Goal: Task Accomplishment & Management: Complete application form

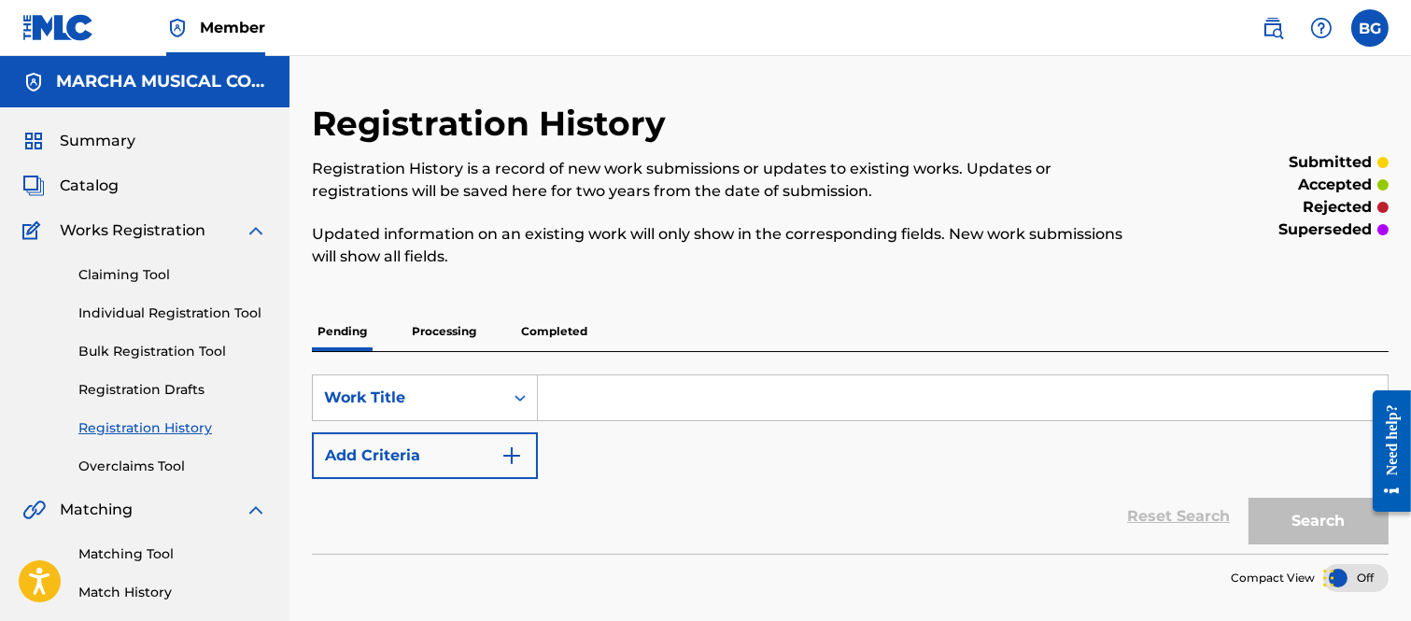
click at [443, 328] on p "Processing" at bounding box center [444, 331] width 76 height 39
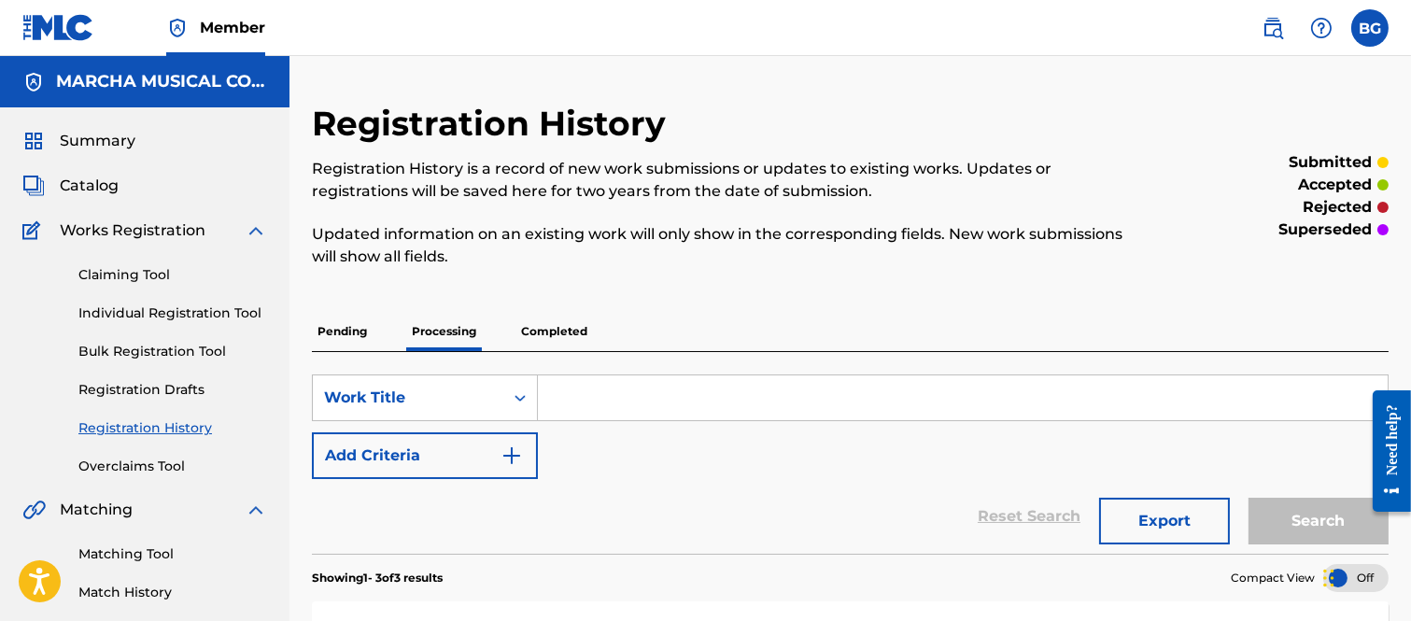
click at [332, 330] on p "Pending" at bounding box center [342, 331] width 61 height 39
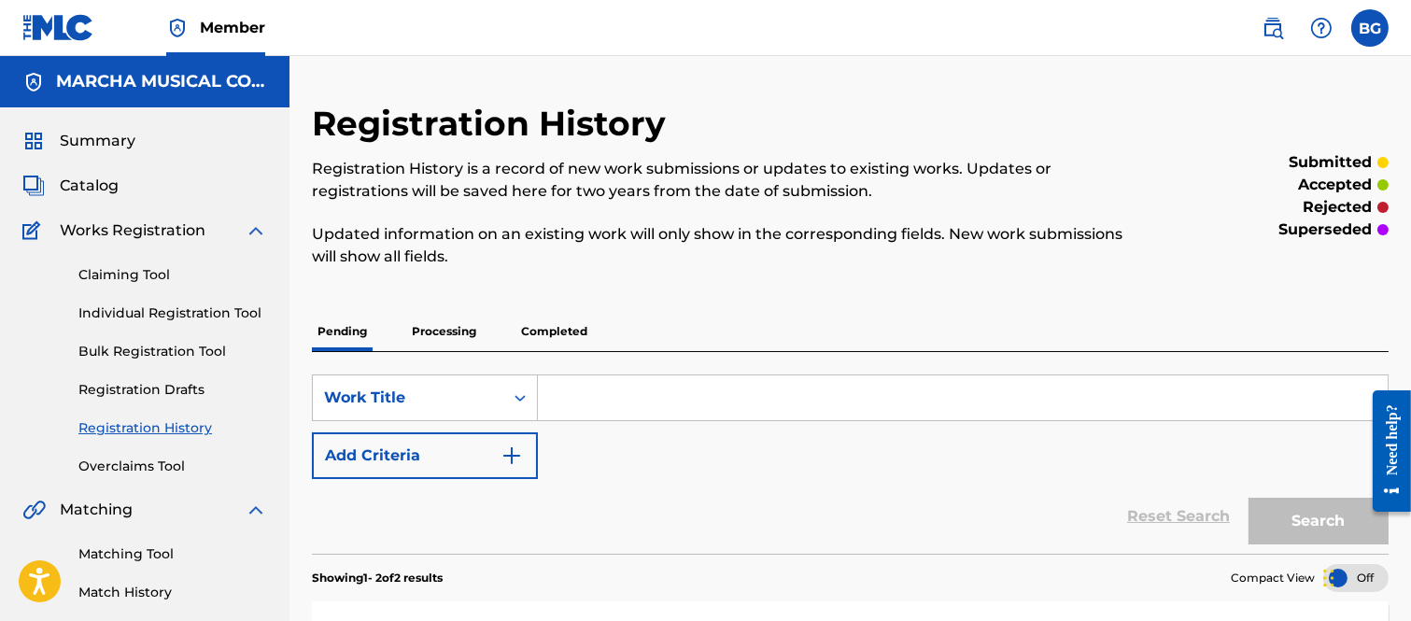
drag, startPoint x: 117, startPoint y: 309, endPoint x: 140, endPoint y: 311, distance: 23.4
click at [117, 309] on link "Individual Registration Tool" at bounding box center [172, 313] width 189 height 20
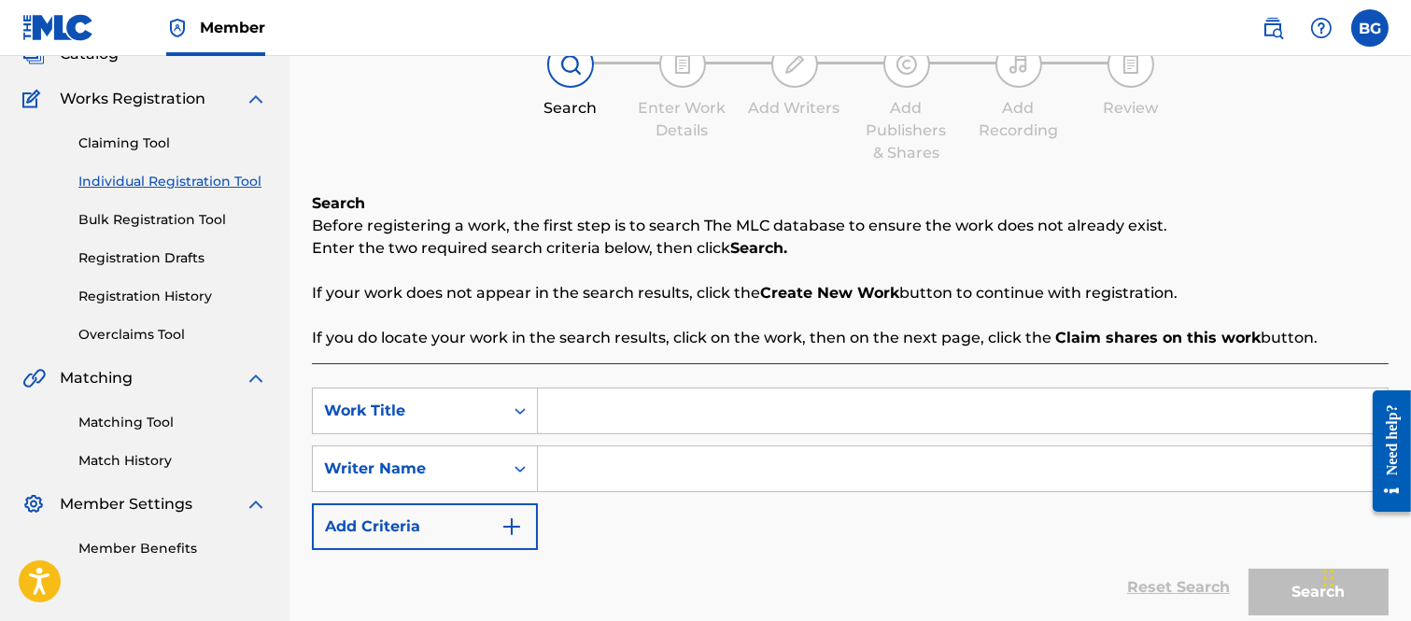
scroll to position [207, 0]
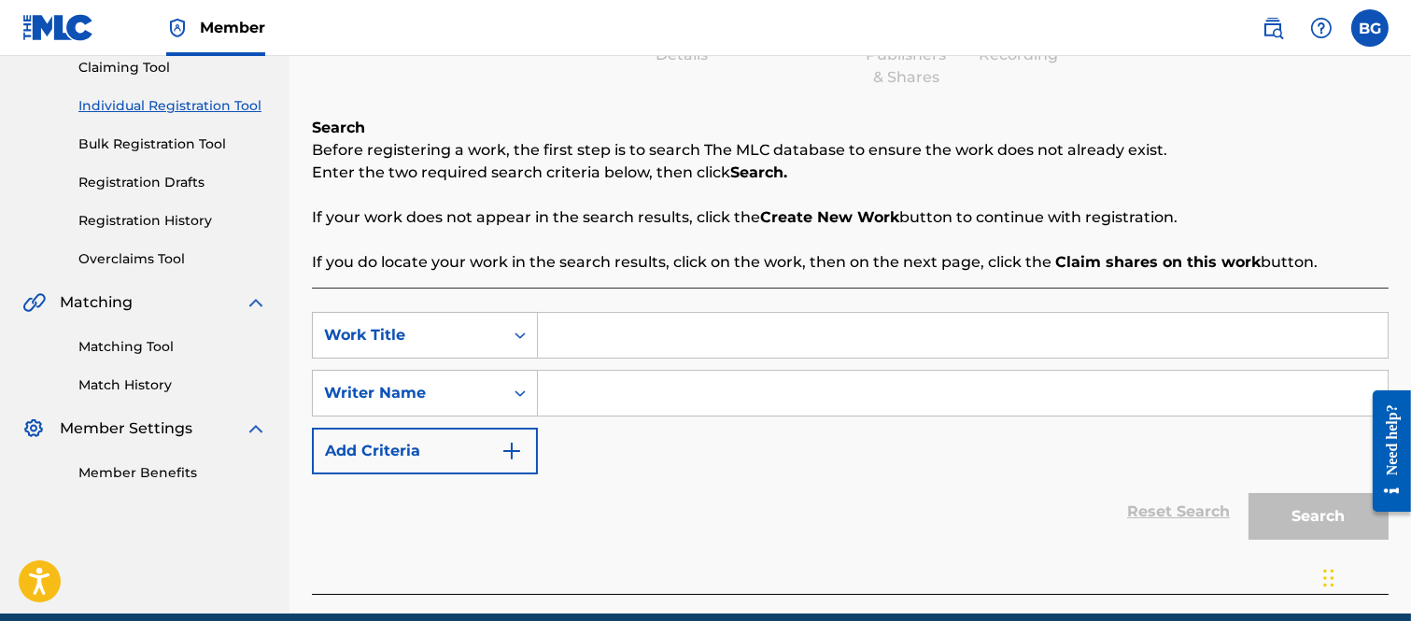
click at [563, 331] on input "Search Form" at bounding box center [963, 335] width 850 height 45
type input "LOKO"
click at [564, 392] on input "Search Form" at bounding box center [963, 393] width 850 height 45
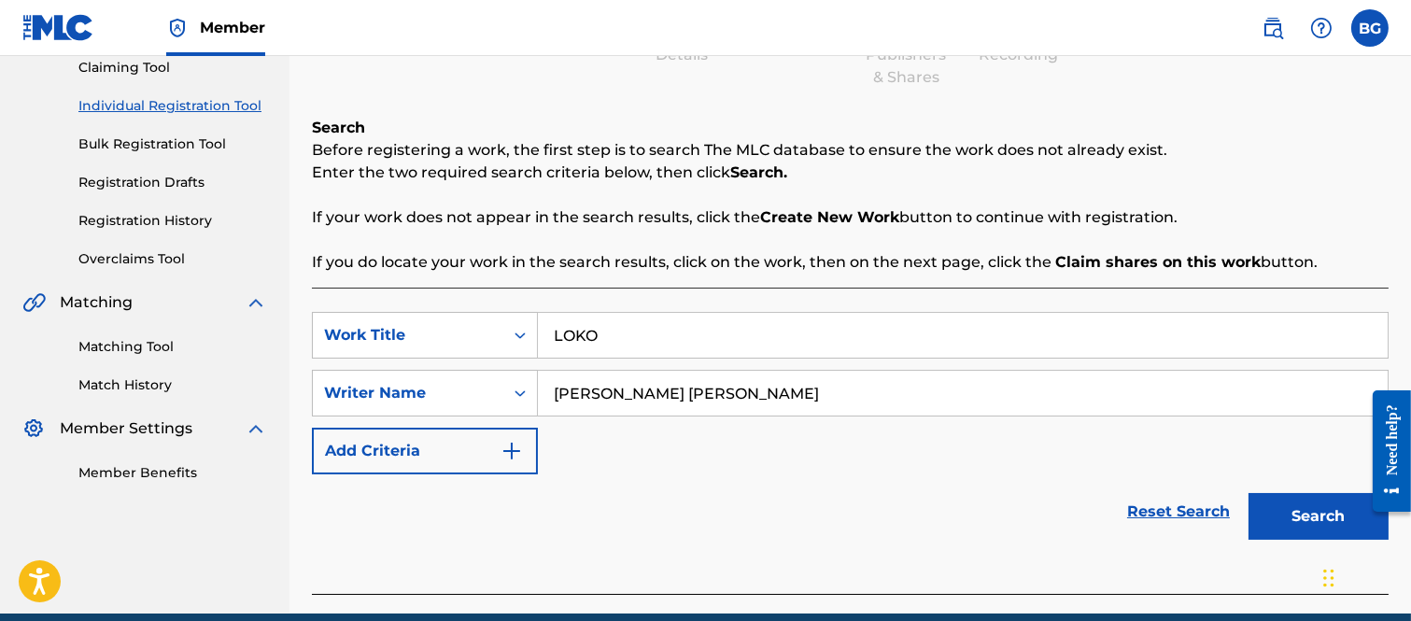
scroll to position [289, 0]
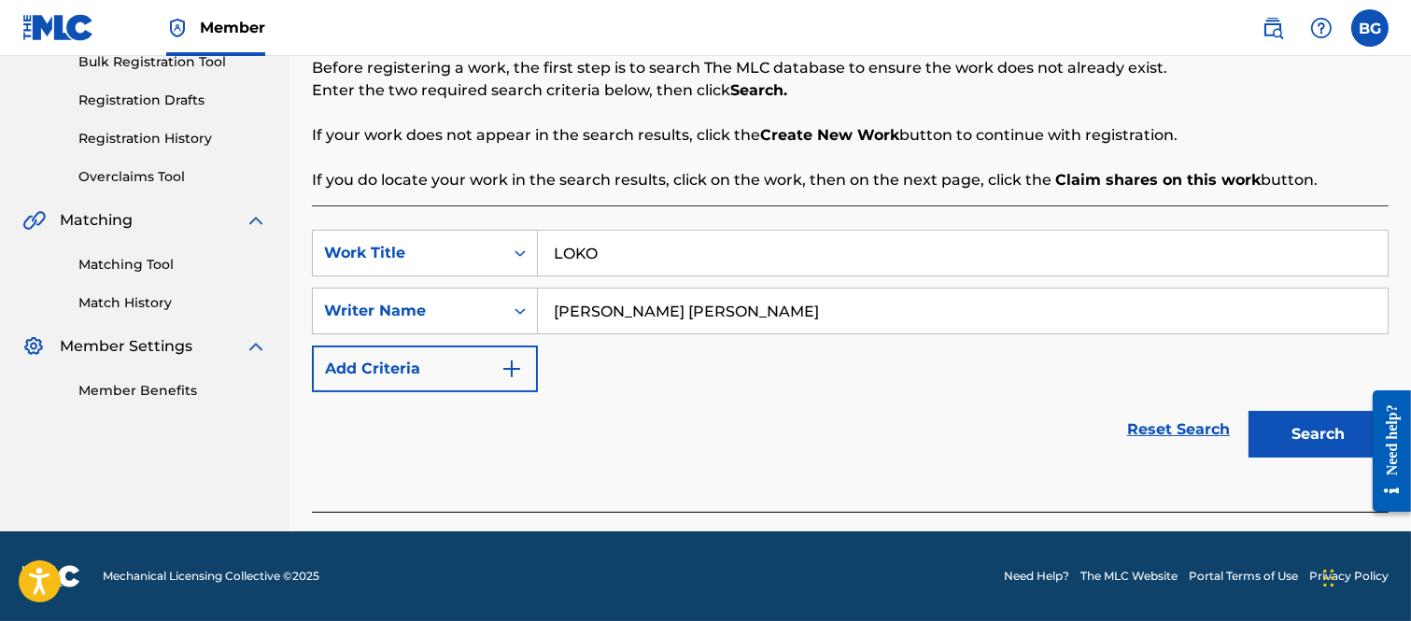
type input "[PERSON_NAME] [PERSON_NAME]"
click at [1285, 429] on button "Search" at bounding box center [1318, 434] width 140 height 47
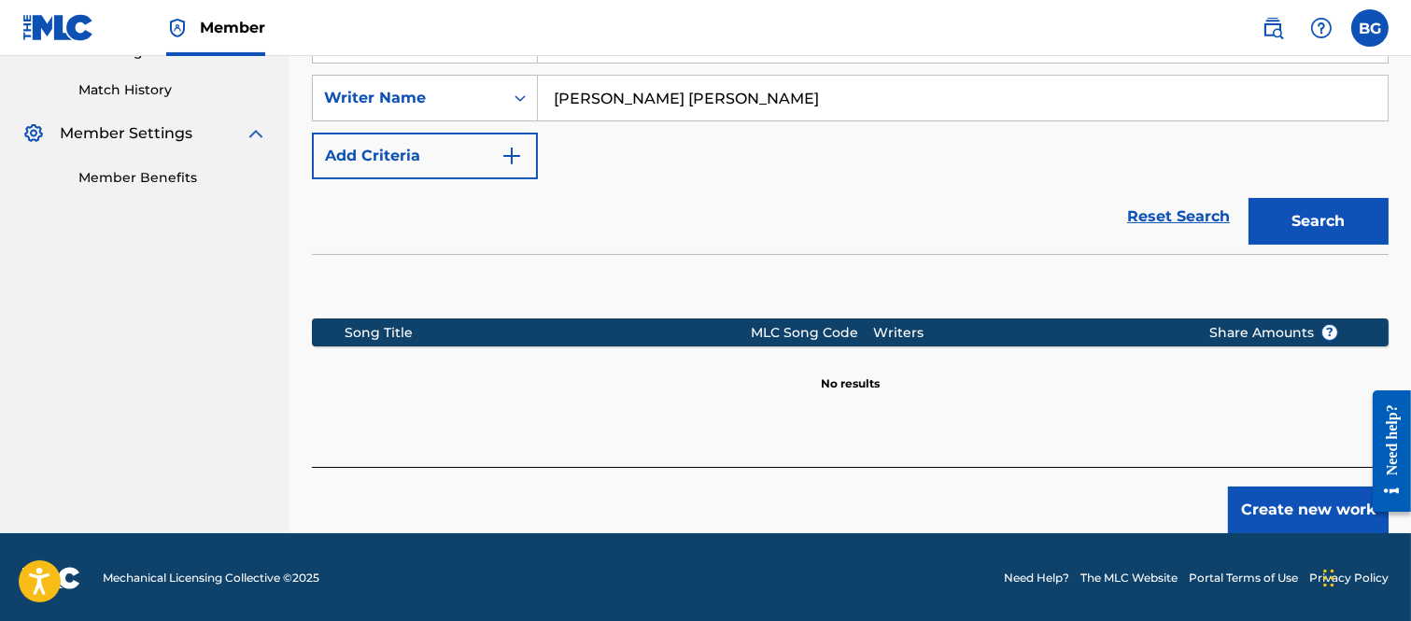
scroll to position [504, 0]
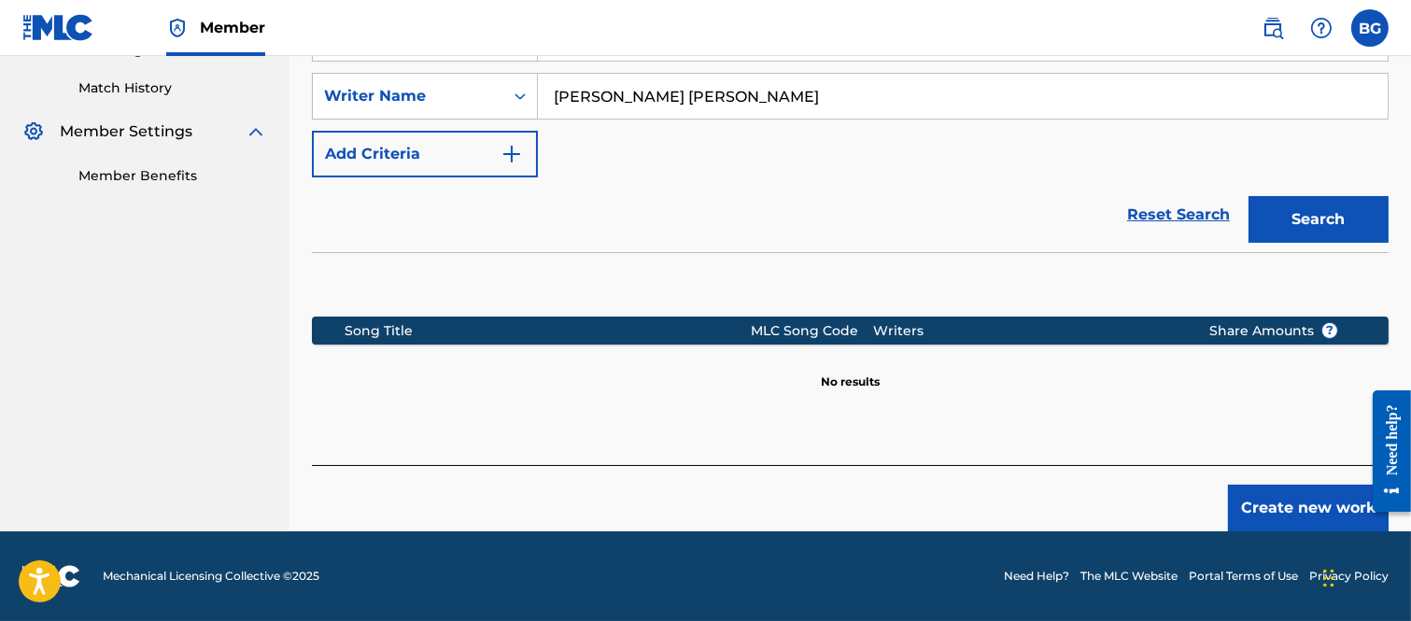
click at [1261, 499] on button "Create new work" at bounding box center [1308, 508] width 161 height 47
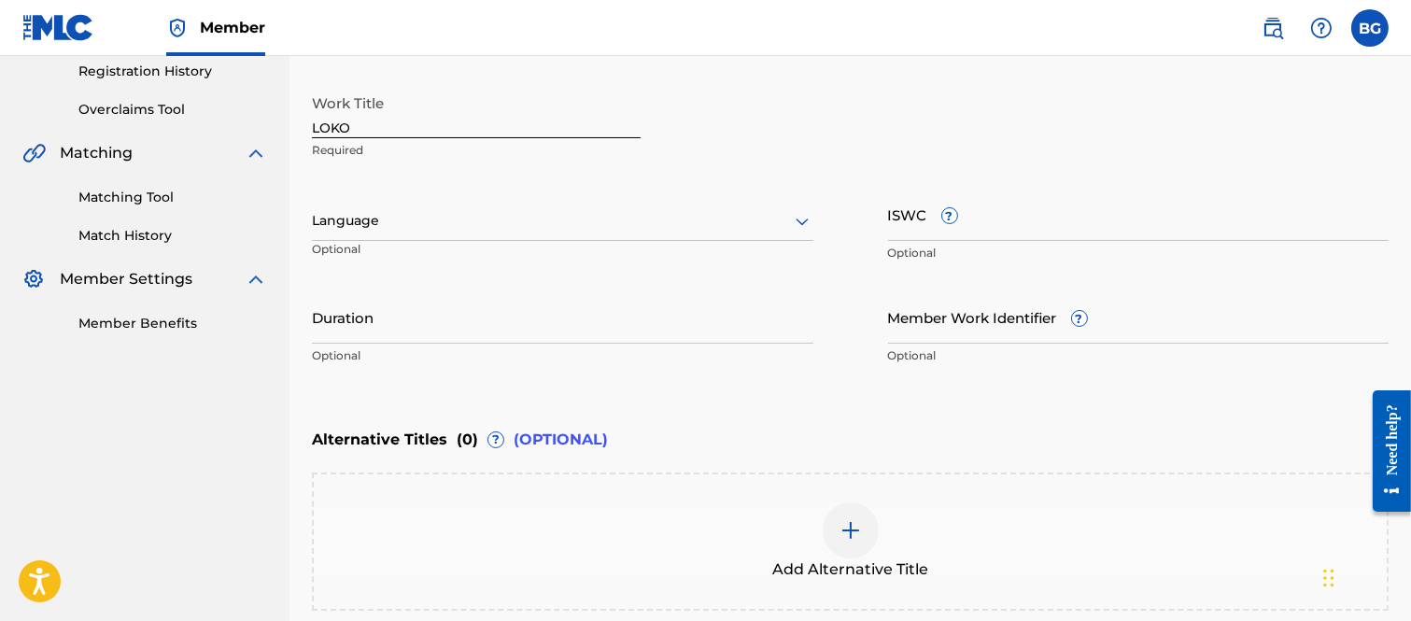
scroll to position [192, 0]
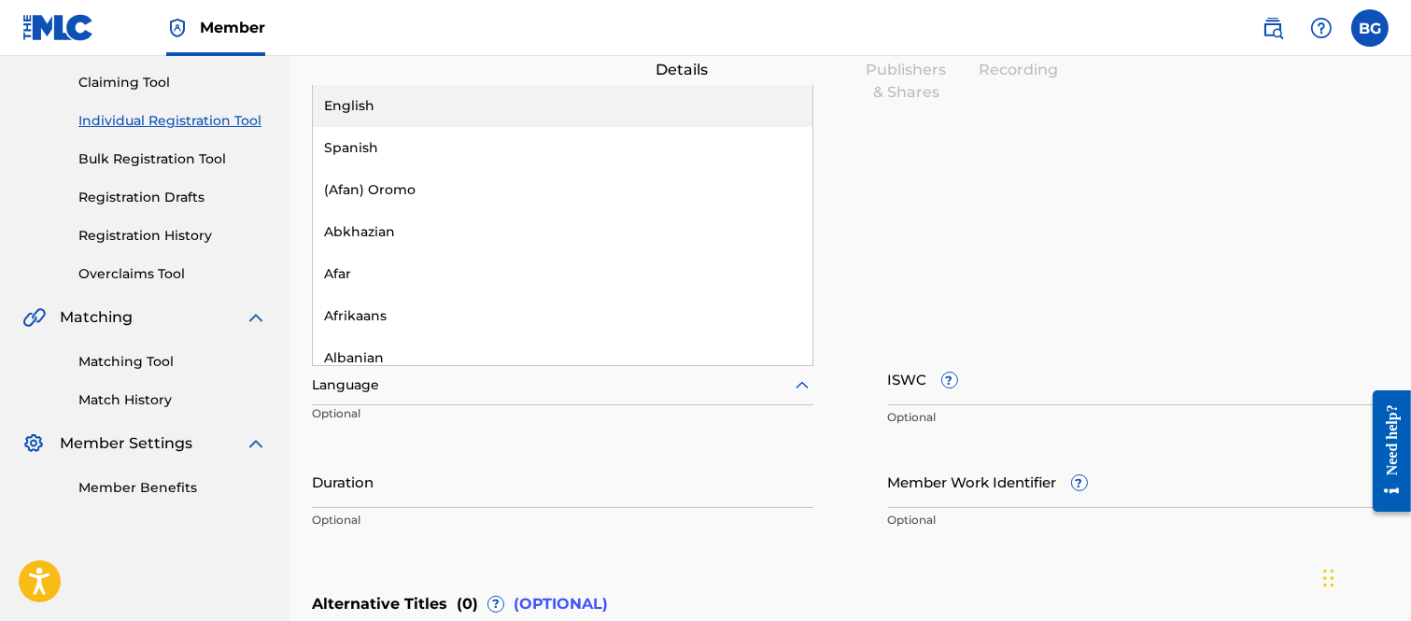
click at [805, 381] on icon at bounding box center [802, 385] width 22 height 22
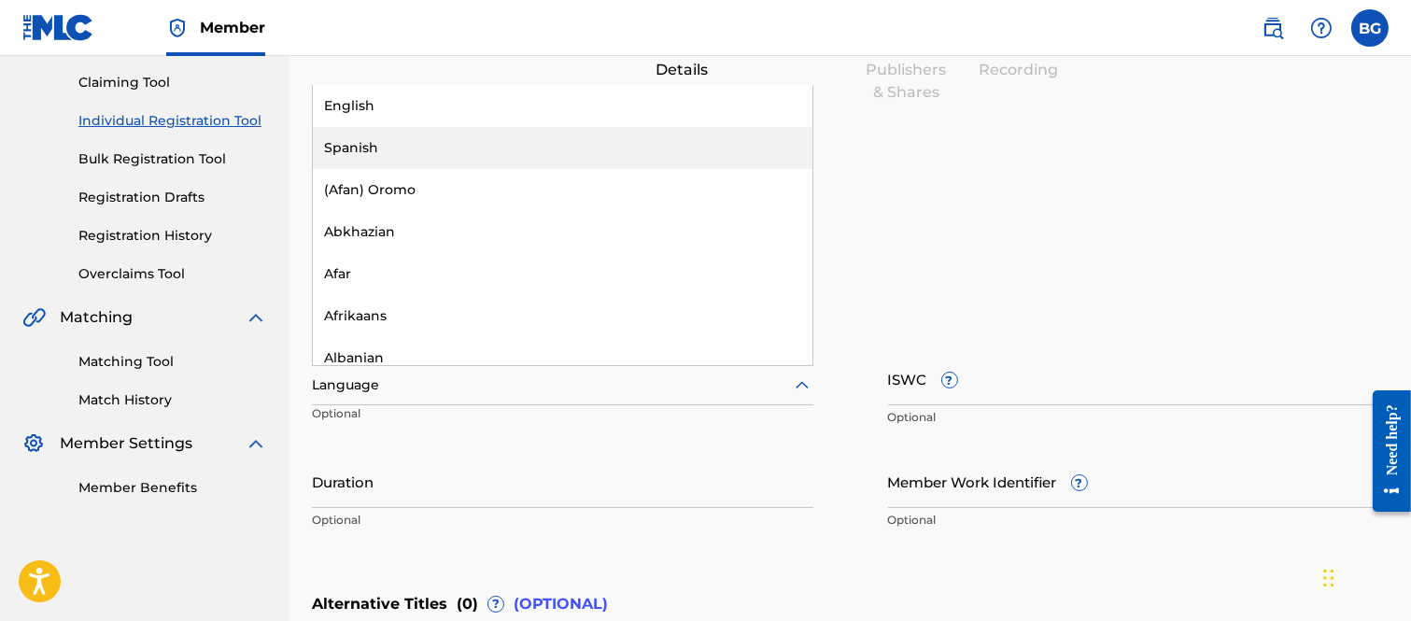
click at [350, 147] on div "Spanish" at bounding box center [562, 148] width 499 height 42
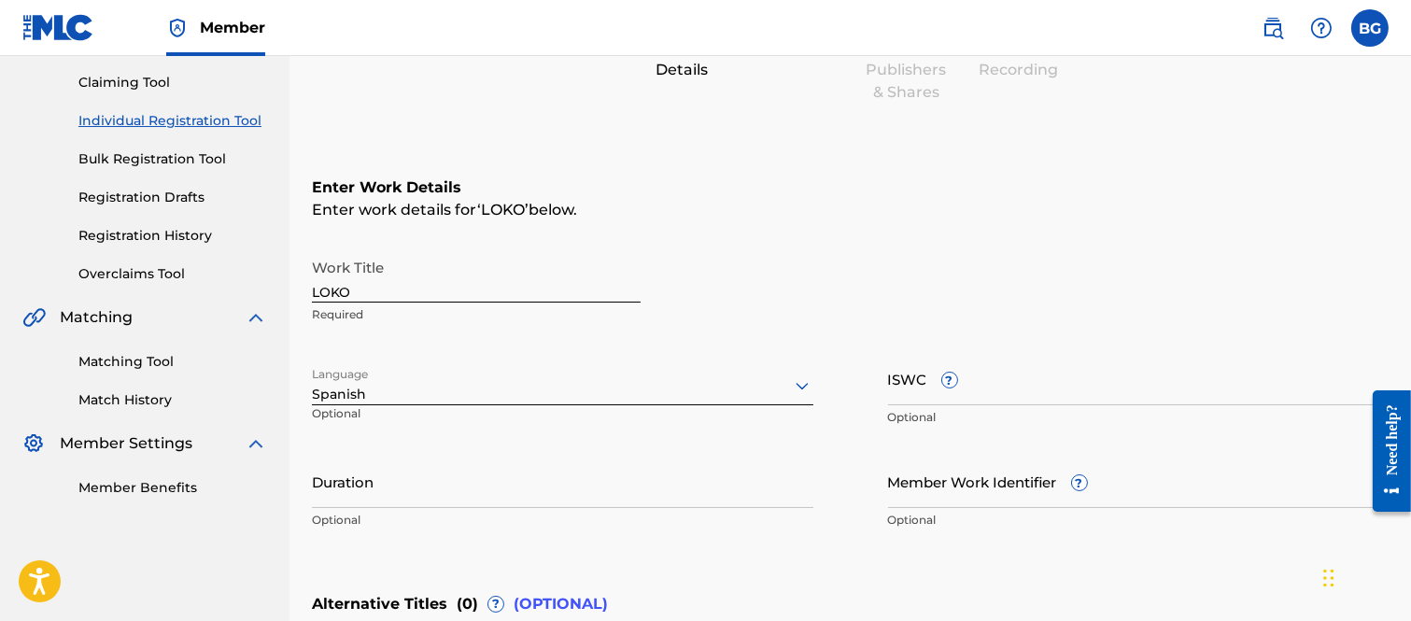
scroll to position [296, 0]
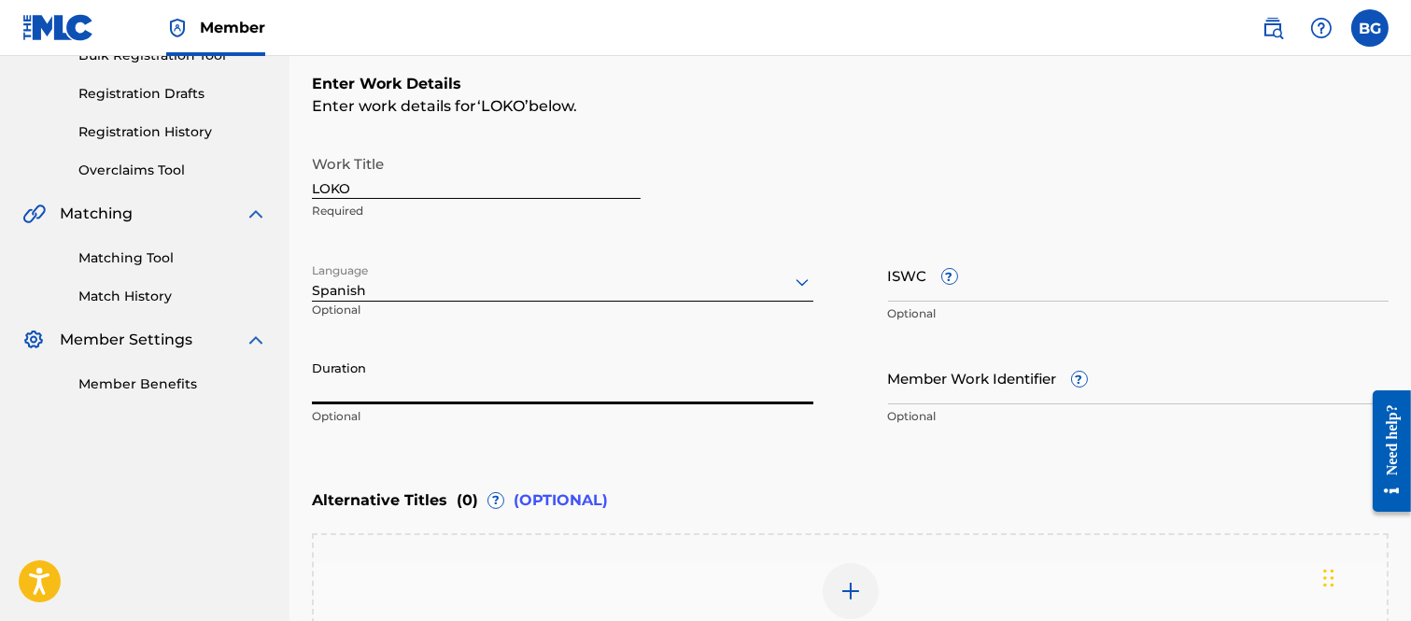
click at [387, 376] on input "Duration" at bounding box center [562, 377] width 501 height 53
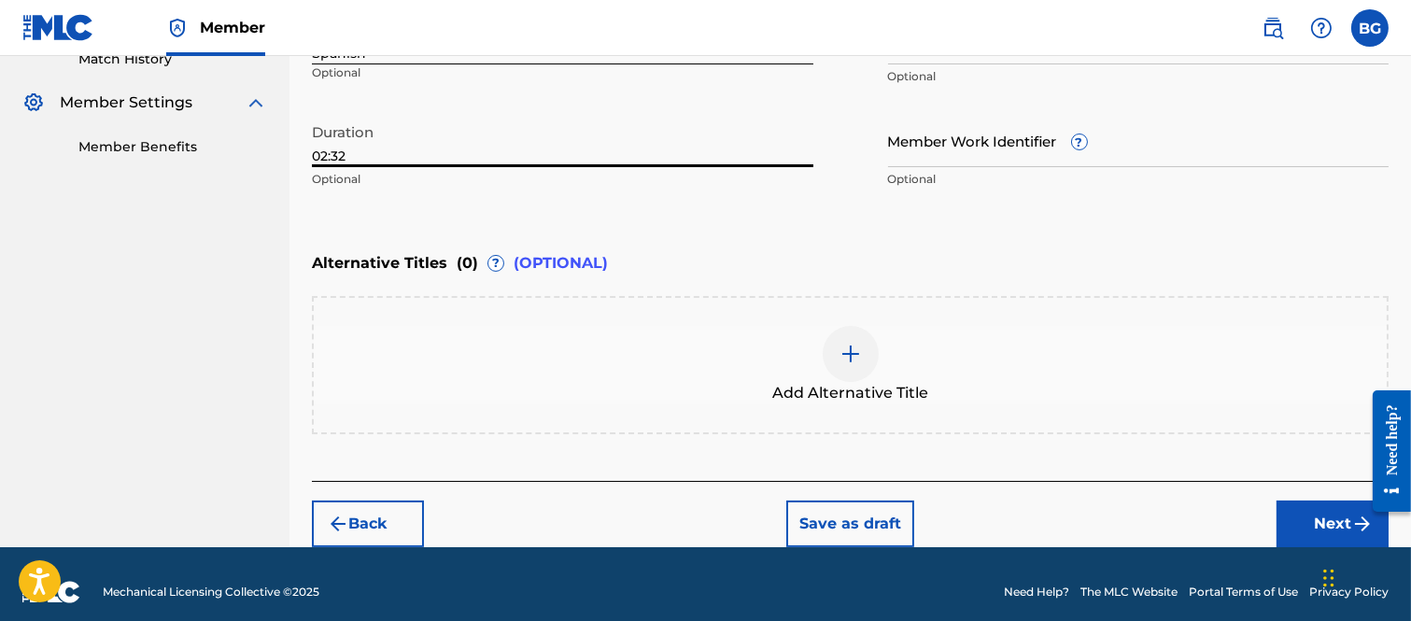
scroll to position [546, 0]
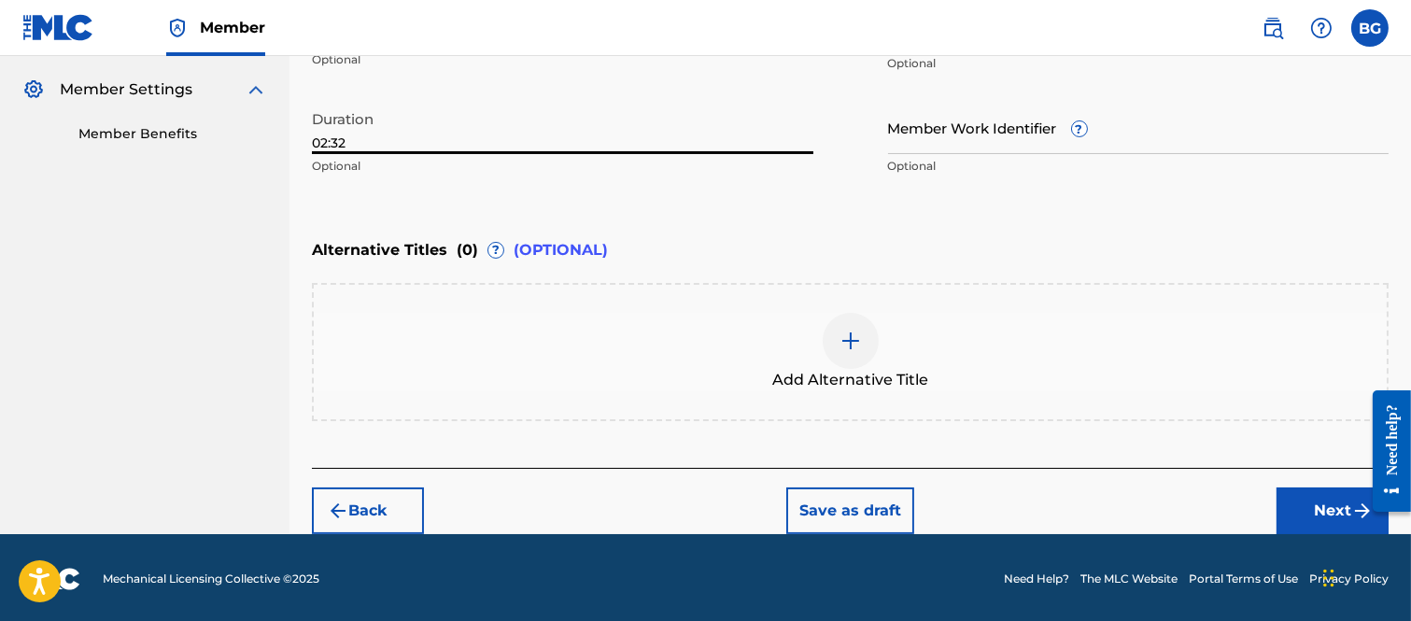
type input "02:32"
click at [1312, 506] on button "Next" at bounding box center [1332, 510] width 112 height 47
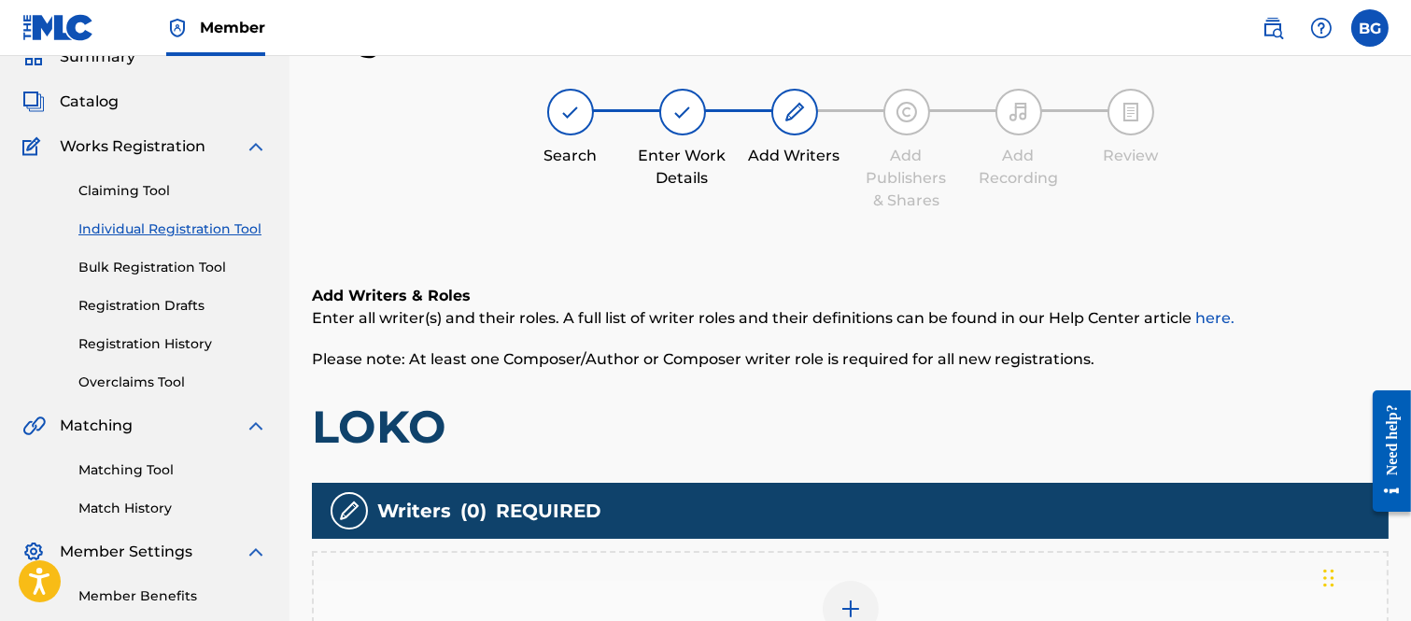
scroll to position [291, 0]
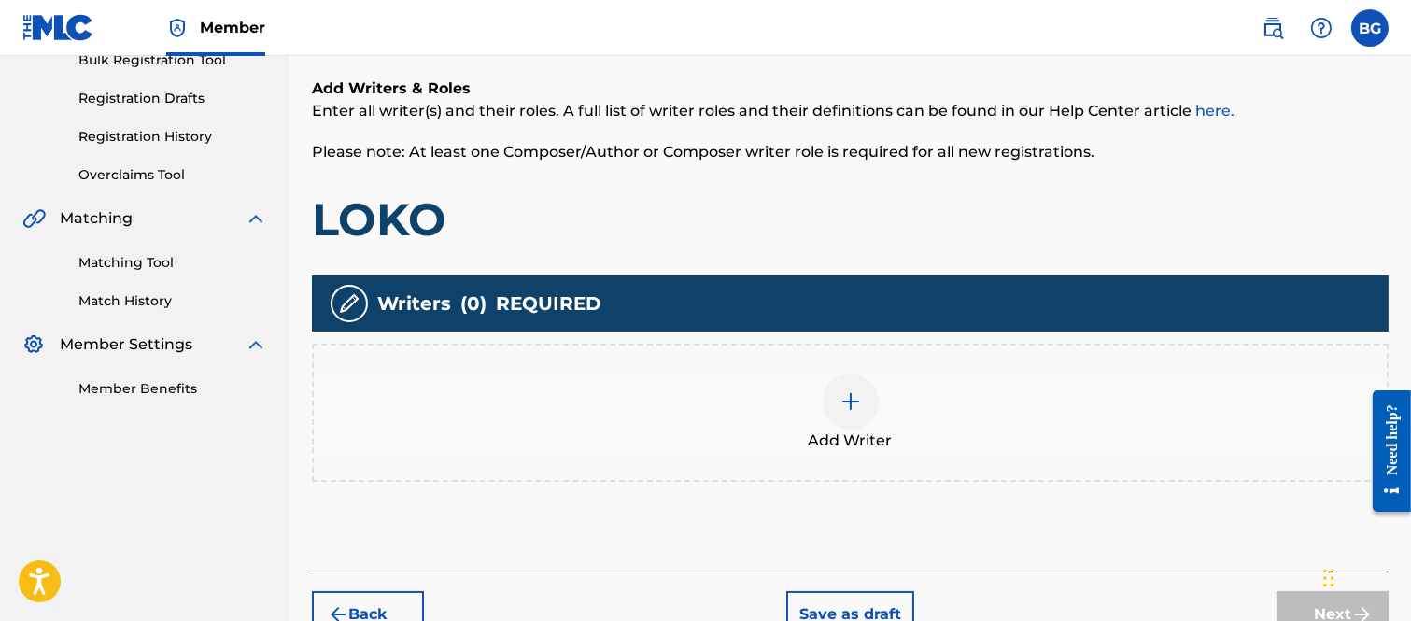
click at [848, 396] on img at bounding box center [850, 401] width 22 height 22
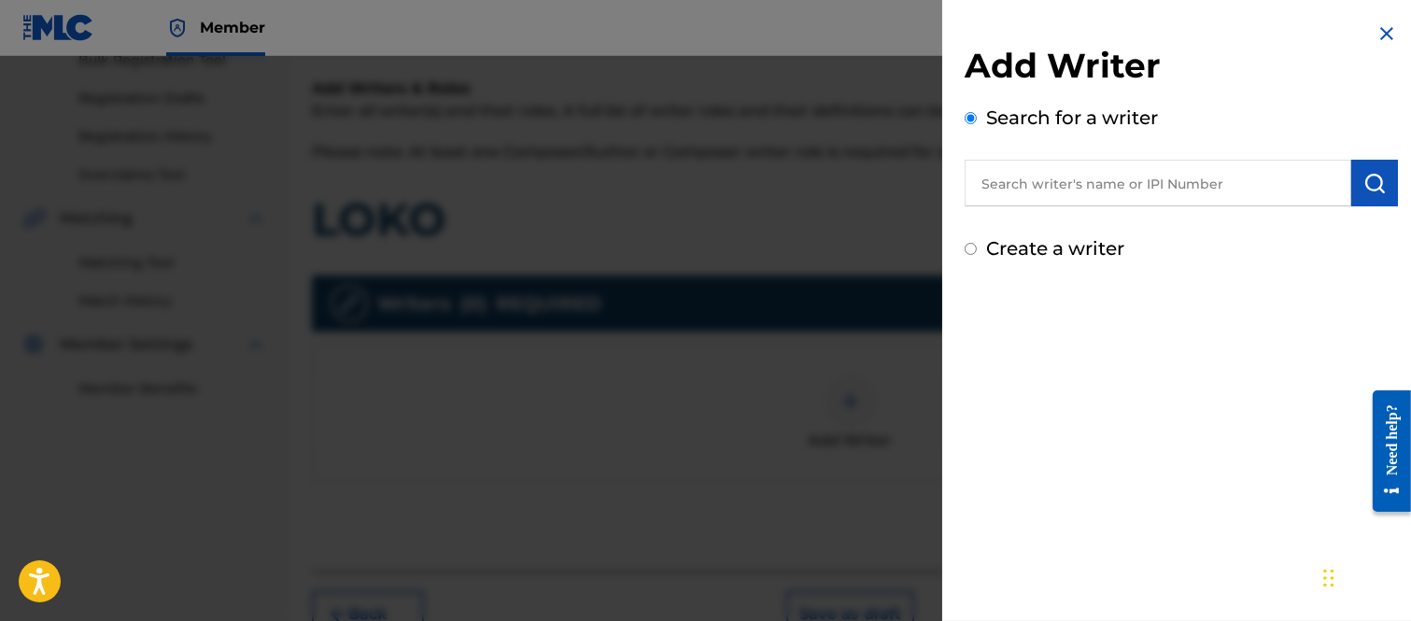
click at [1013, 179] on input "text" at bounding box center [1157, 183] width 386 height 47
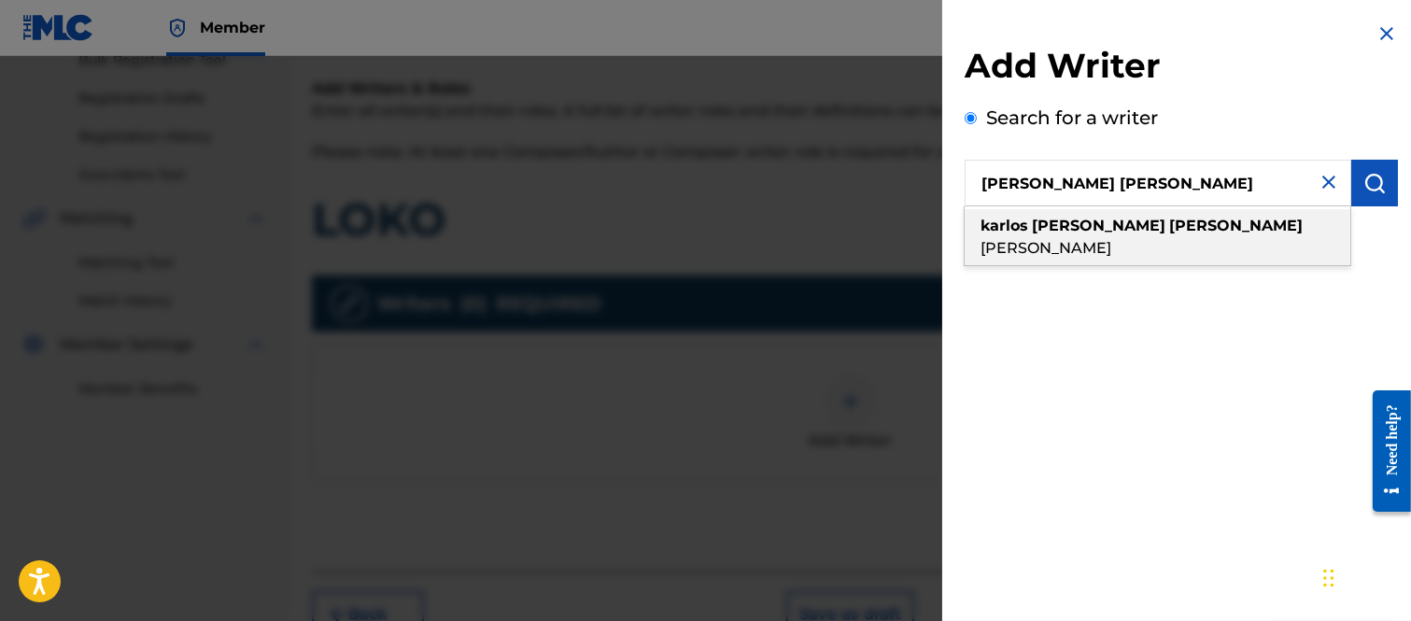
drag, startPoint x: 1140, startPoint y: 228, endPoint x: 1224, endPoint y: 198, distance: 89.2
click at [1169, 227] on strong "[PERSON_NAME]" at bounding box center [1235, 226] width 133 height 18
type input "[PERSON_NAME] [PERSON_NAME]"
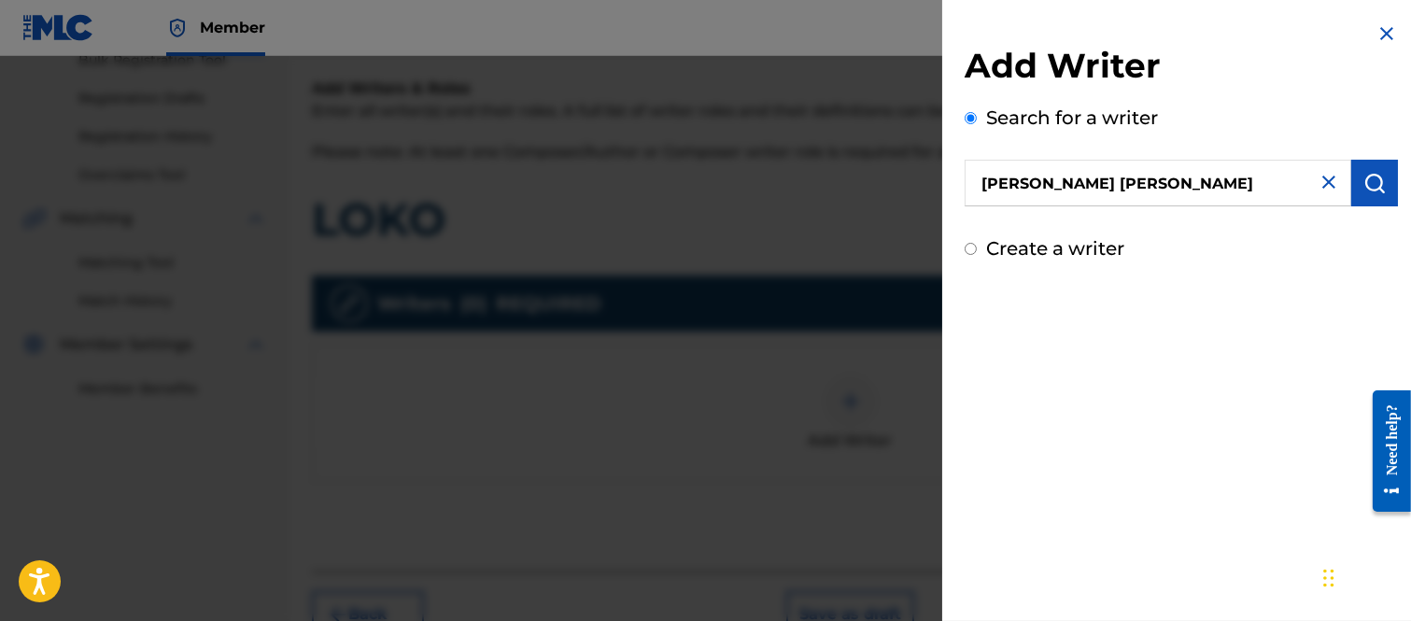
click at [1365, 178] on img "submit" at bounding box center [1374, 183] width 22 height 22
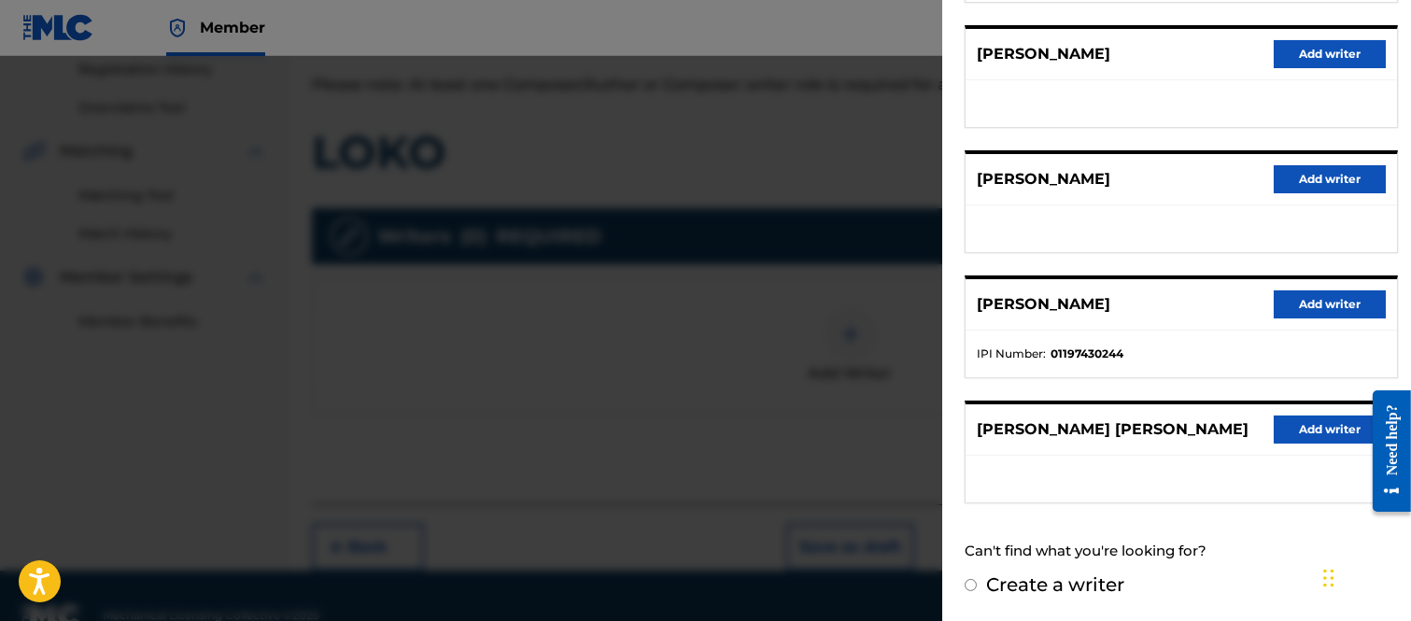
scroll to position [395, 0]
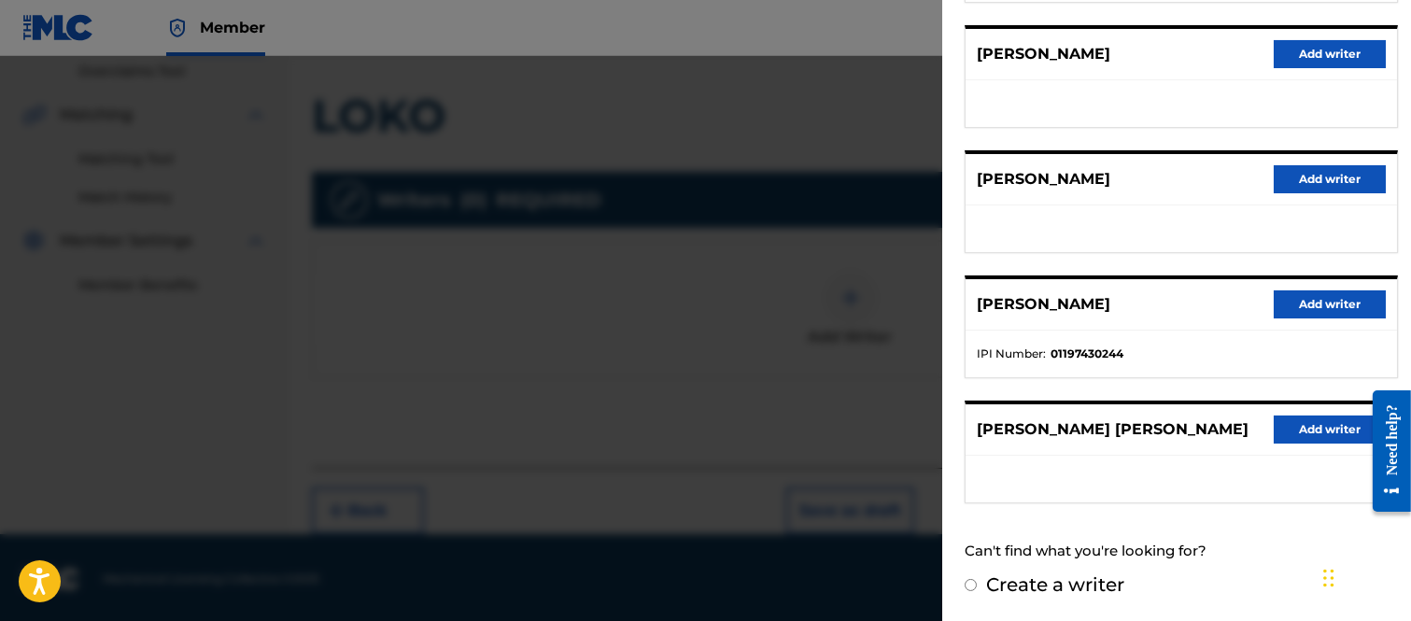
click at [1304, 415] on button "Add writer" at bounding box center [1329, 429] width 112 height 28
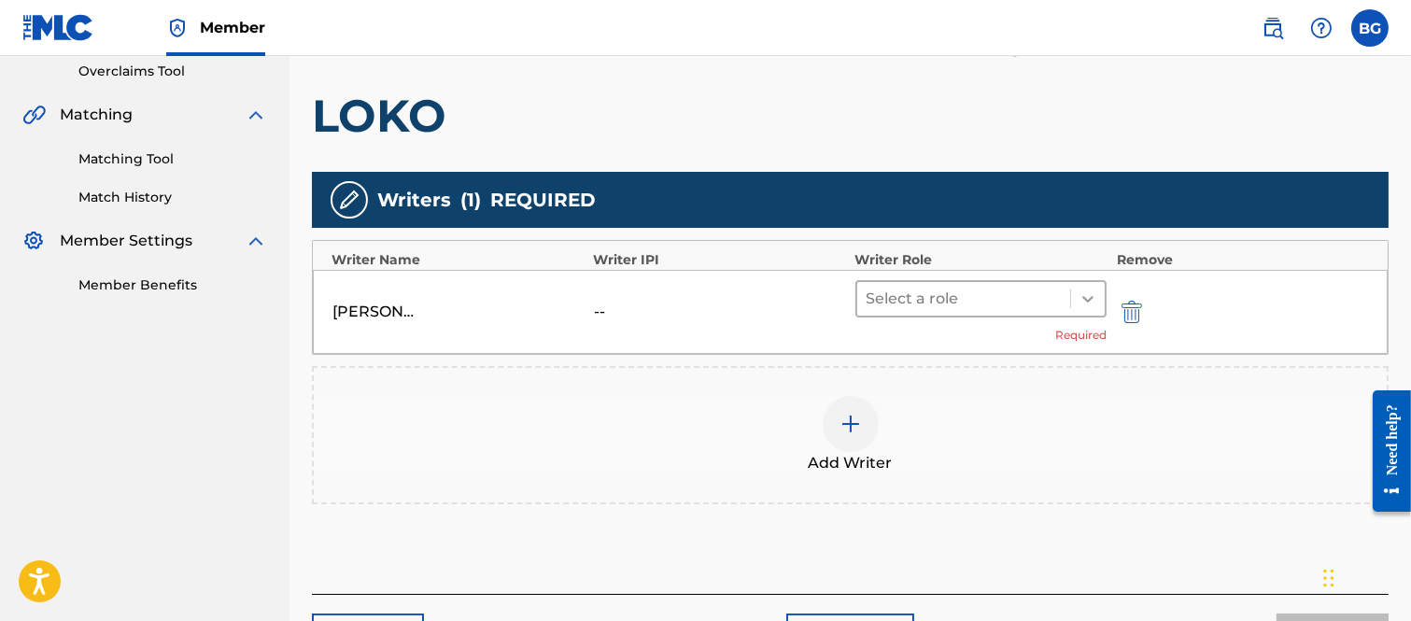
click at [1092, 296] on icon at bounding box center [1087, 299] width 11 height 7
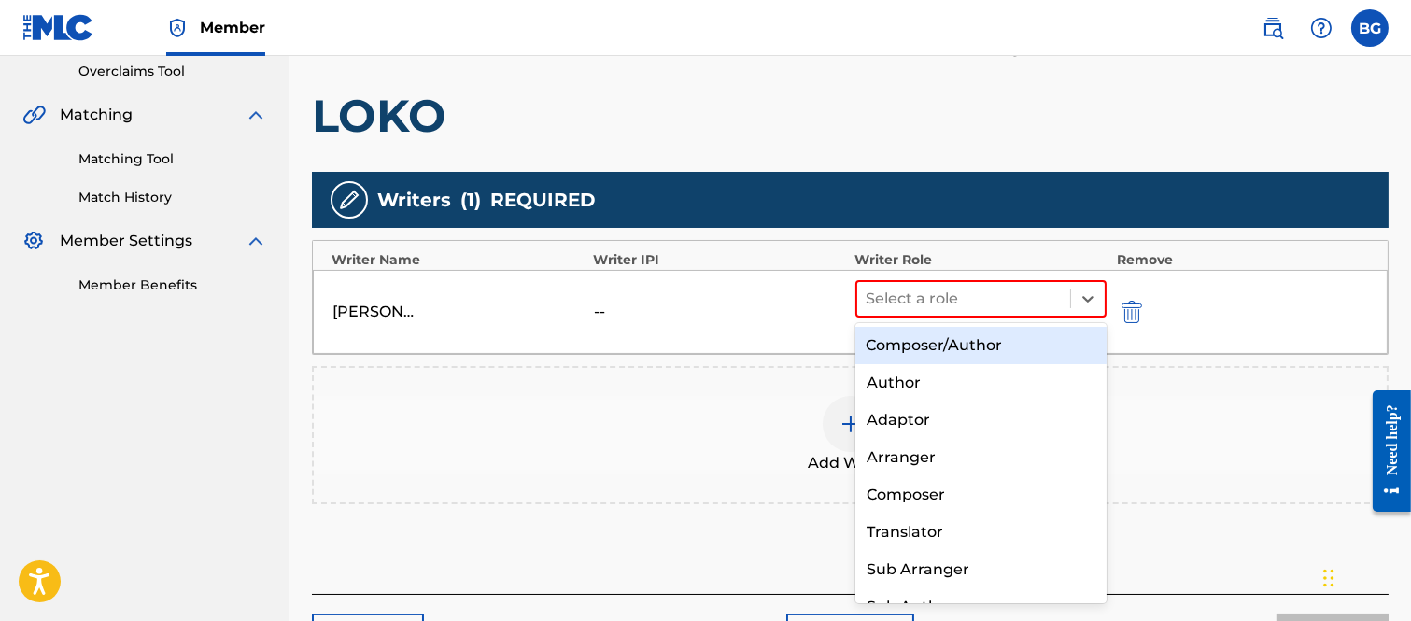
click at [921, 340] on div "Composer/Author" at bounding box center [981, 345] width 252 height 37
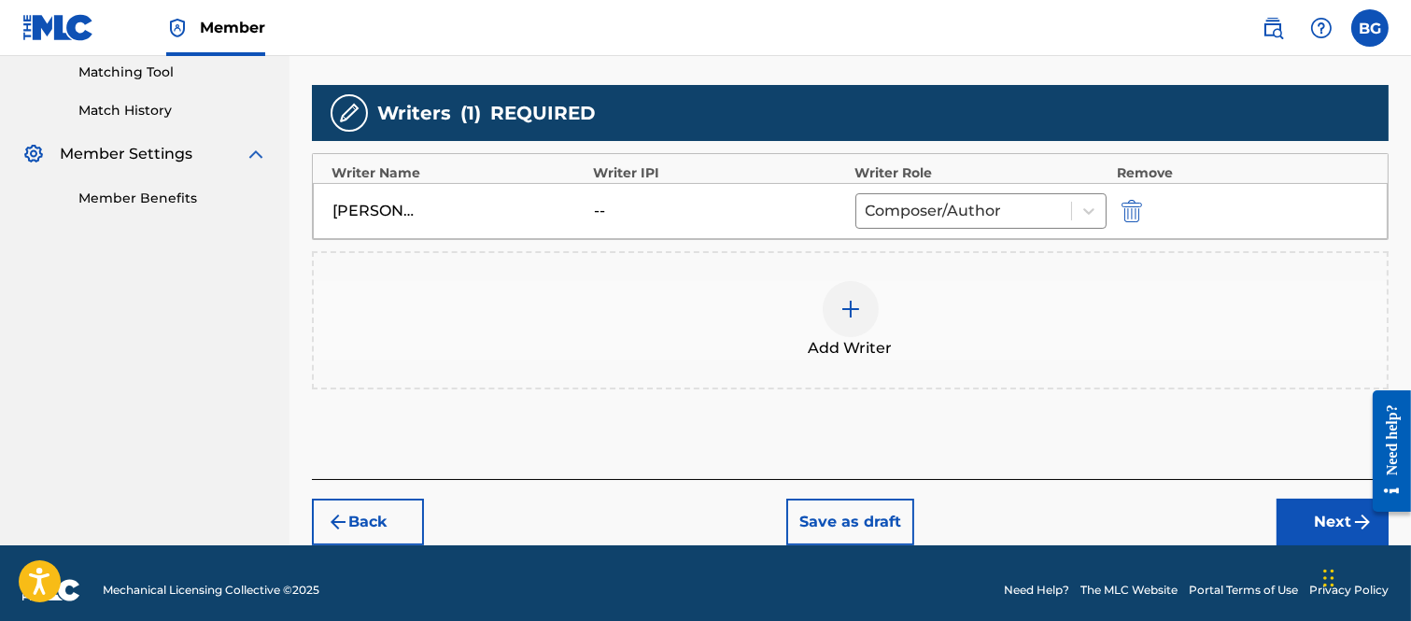
scroll to position [495, 0]
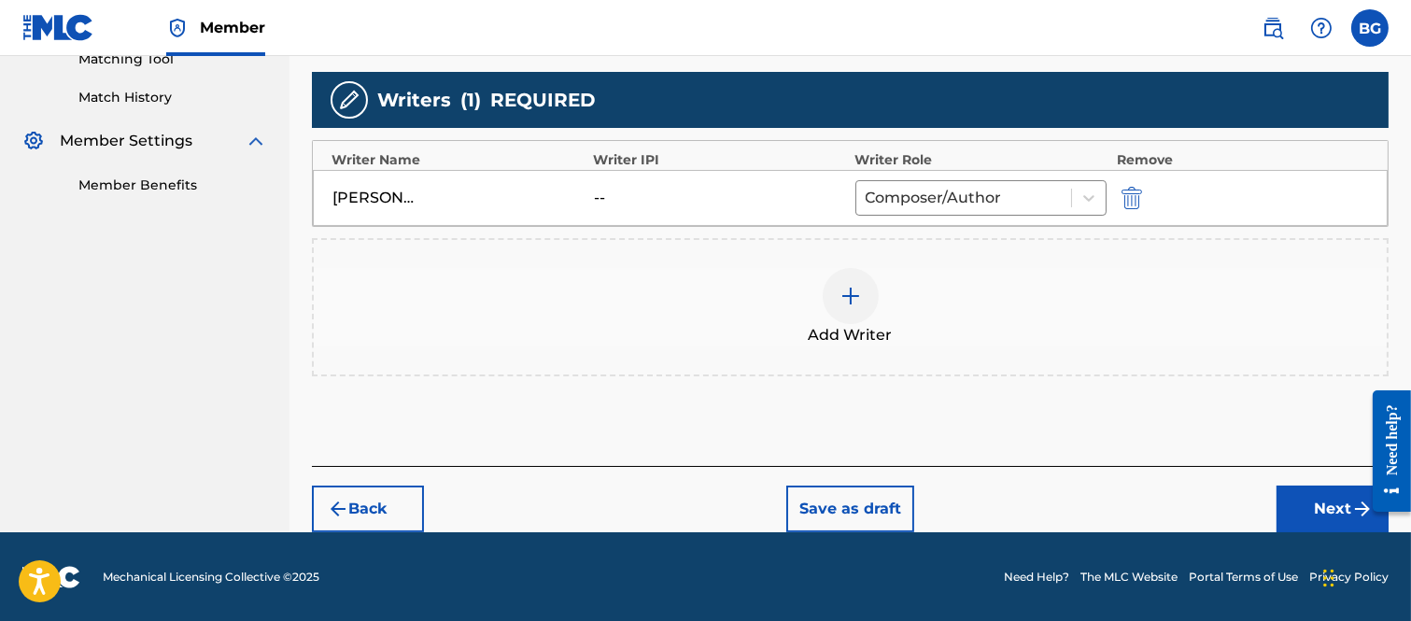
click at [1320, 502] on button "Next" at bounding box center [1332, 508] width 112 height 47
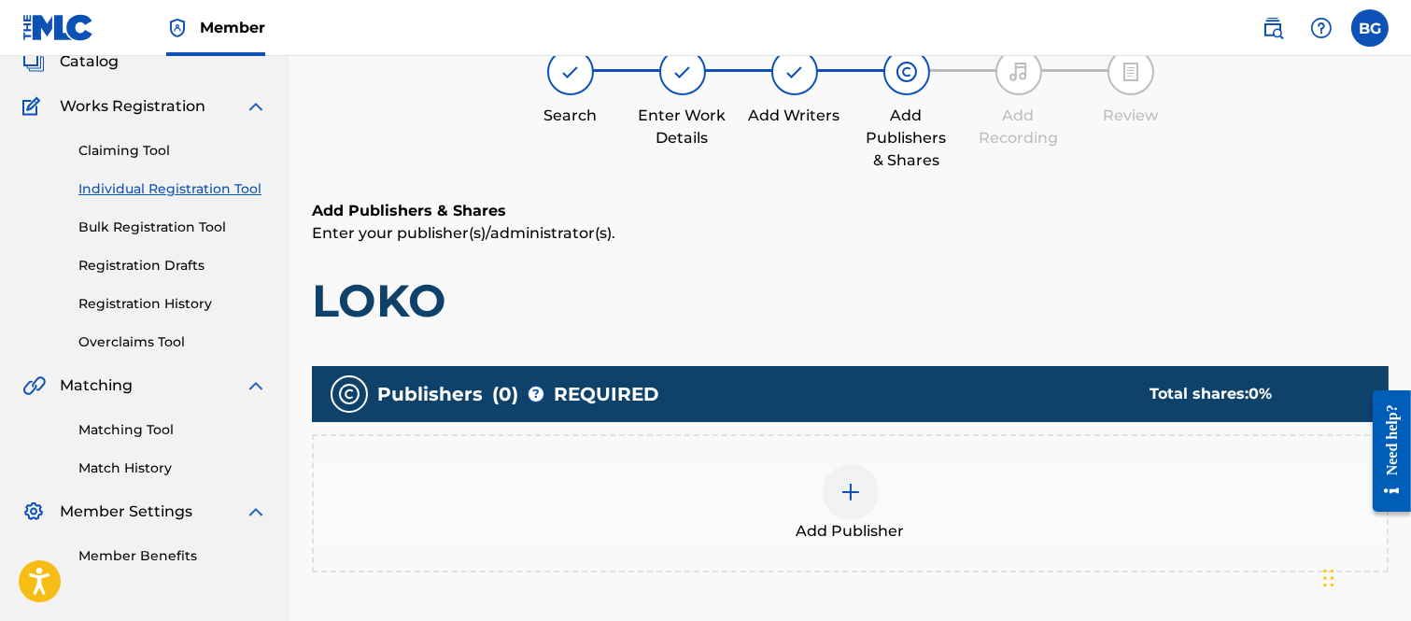
scroll to position [188, 0]
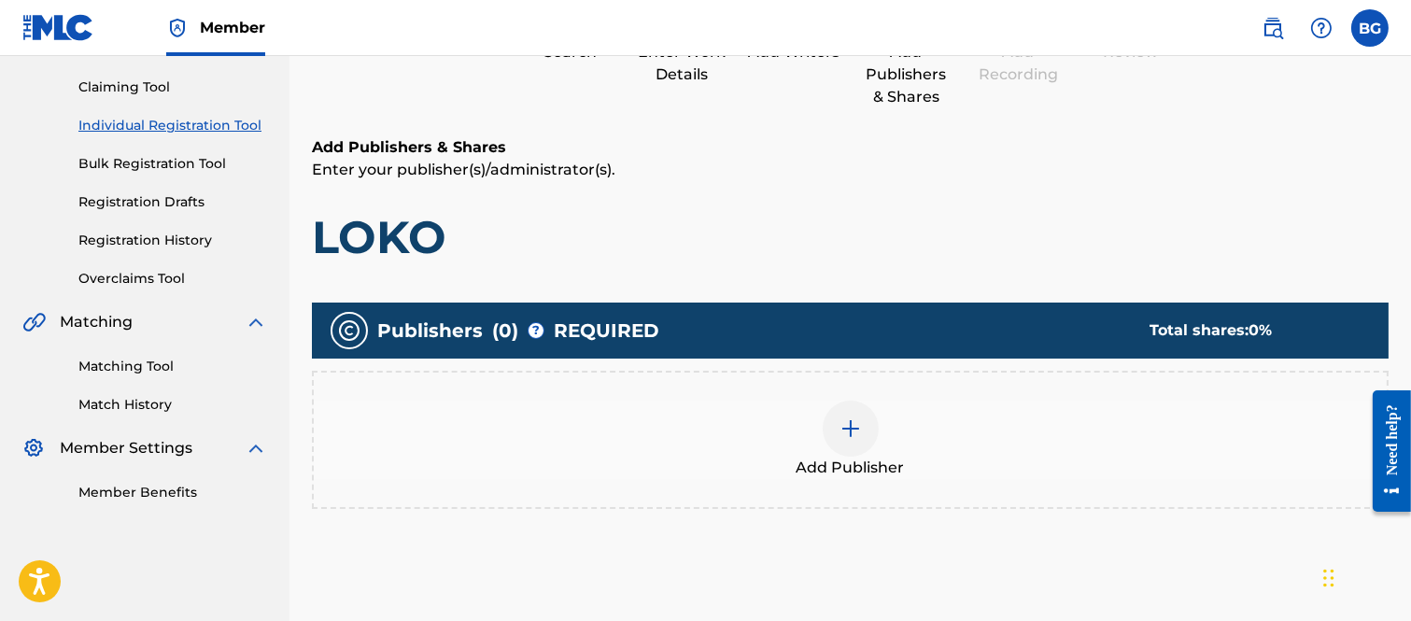
click at [848, 420] on img at bounding box center [850, 428] width 22 height 22
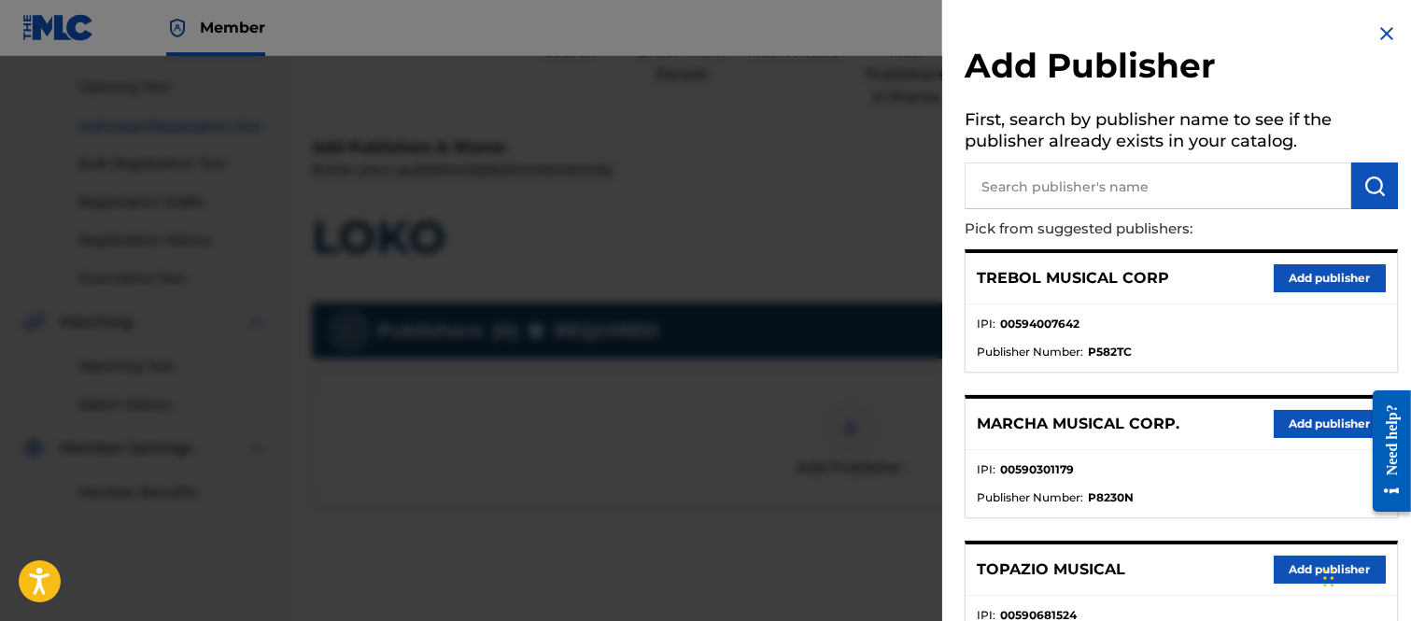
click at [1301, 421] on button "Add publisher" at bounding box center [1329, 424] width 112 height 28
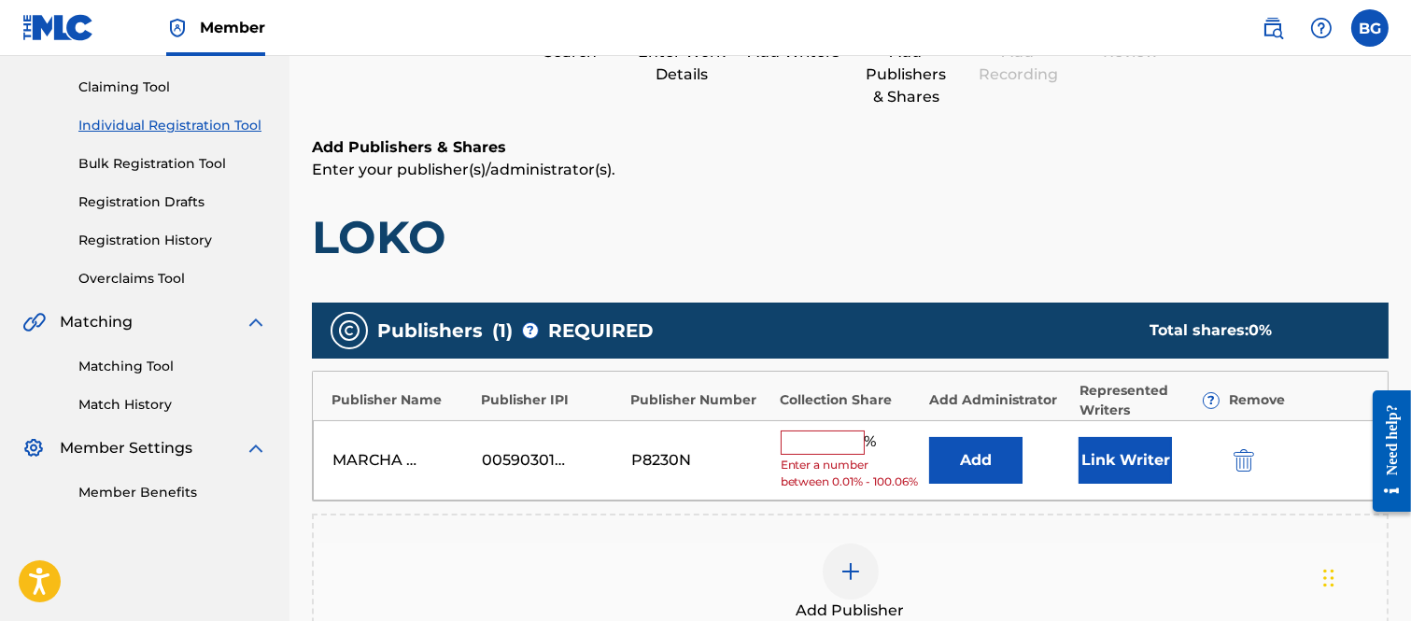
click at [833, 441] on input "text" at bounding box center [822, 442] width 84 height 24
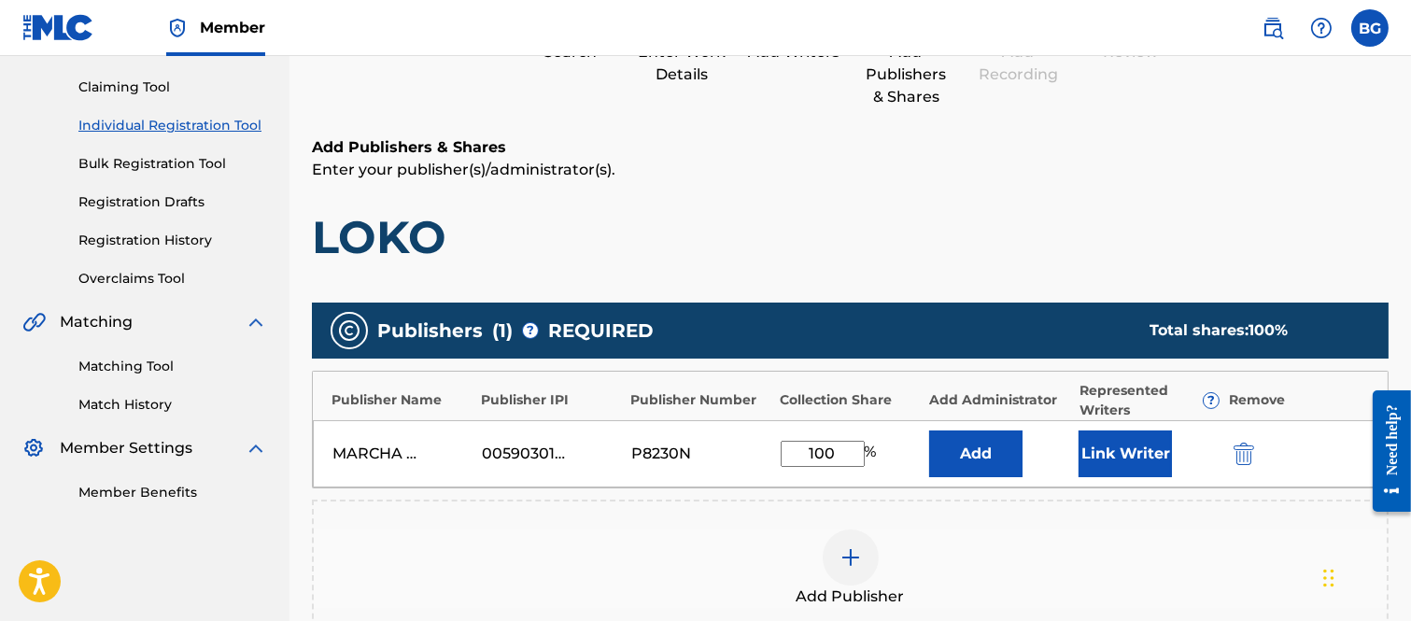
type input "100"
click at [1133, 454] on button "Link Writer" at bounding box center [1124, 453] width 93 height 47
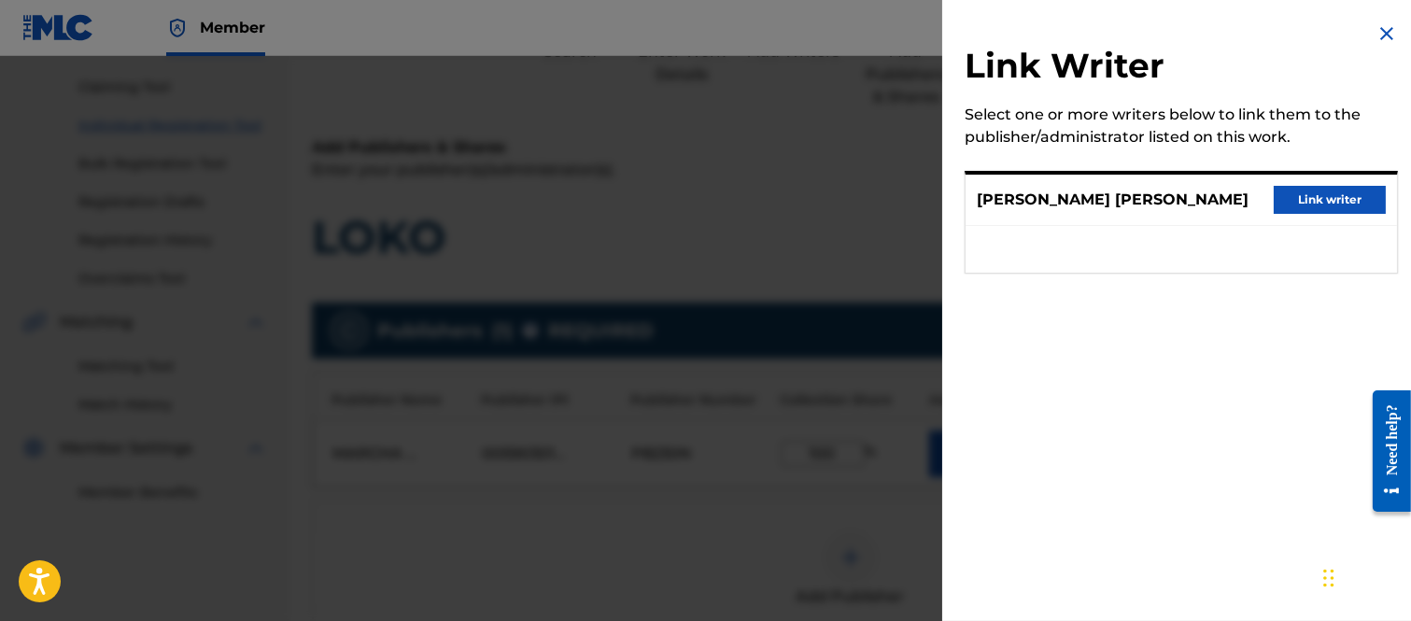
click at [1294, 204] on button "Link writer" at bounding box center [1329, 200] width 112 height 28
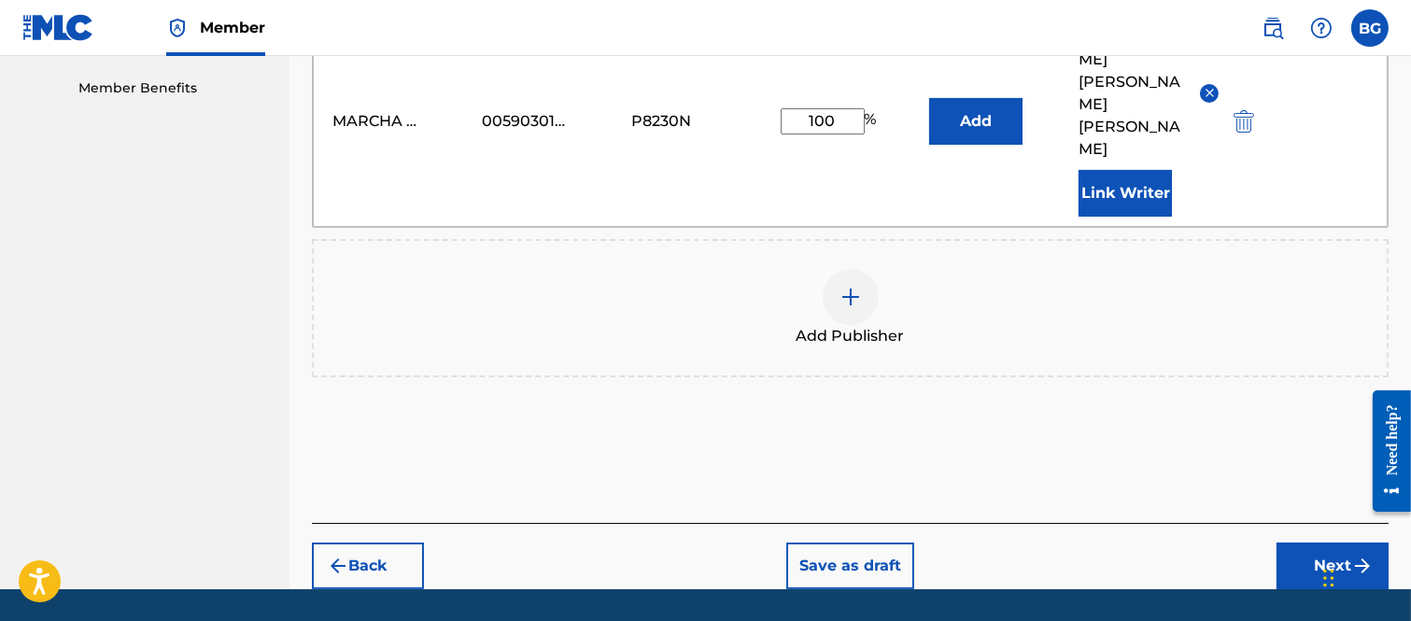
scroll to position [603, 0]
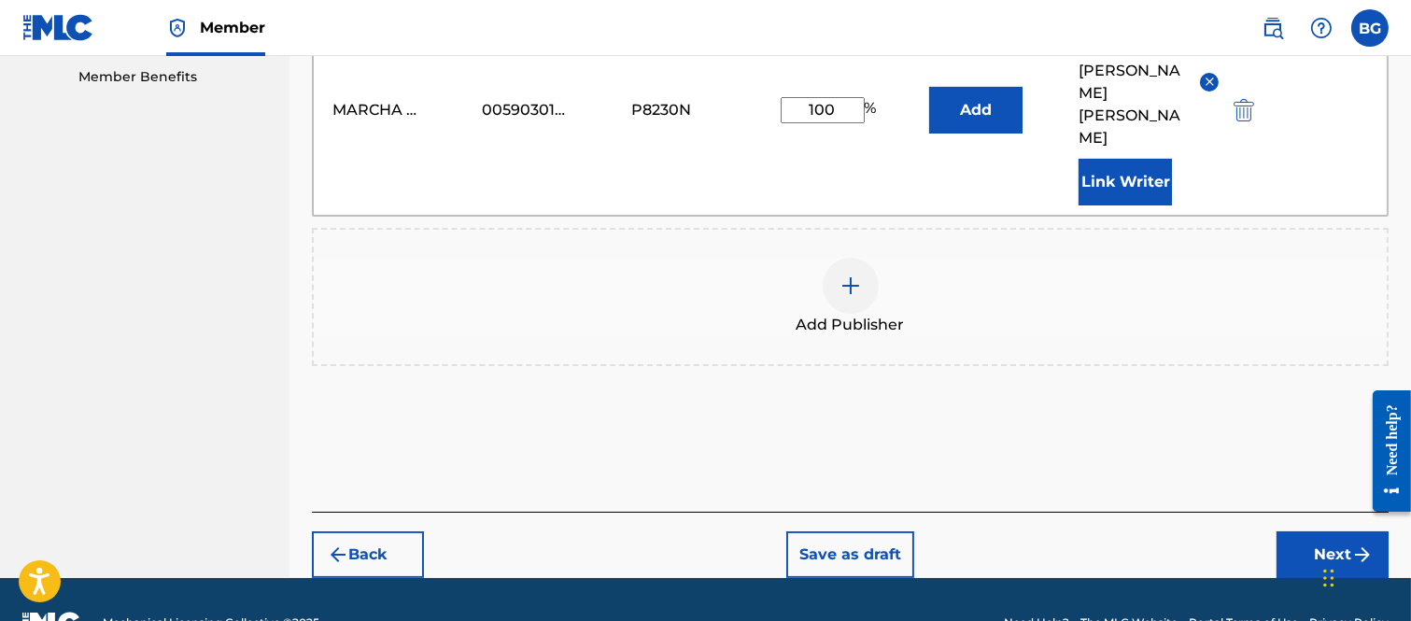
click at [1336, 531] on button "Next" at bounding box center [1332, 554] width 112 height 47
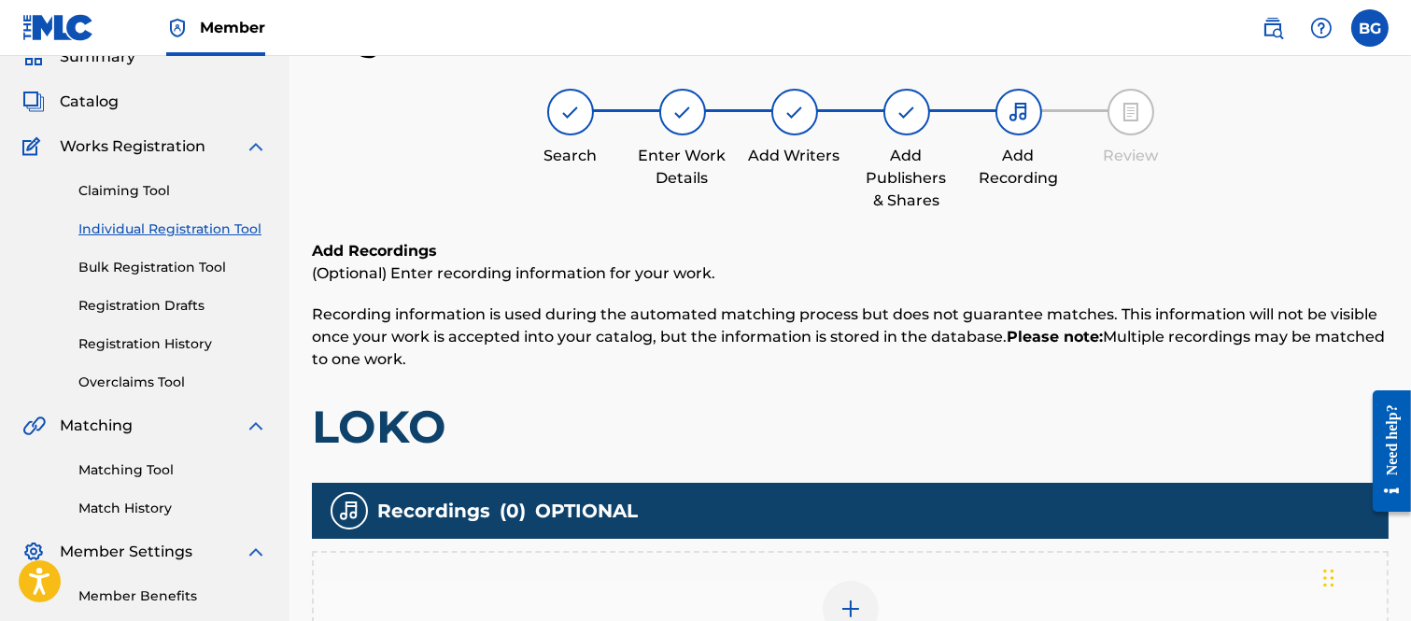
scroll to position [291, 0]
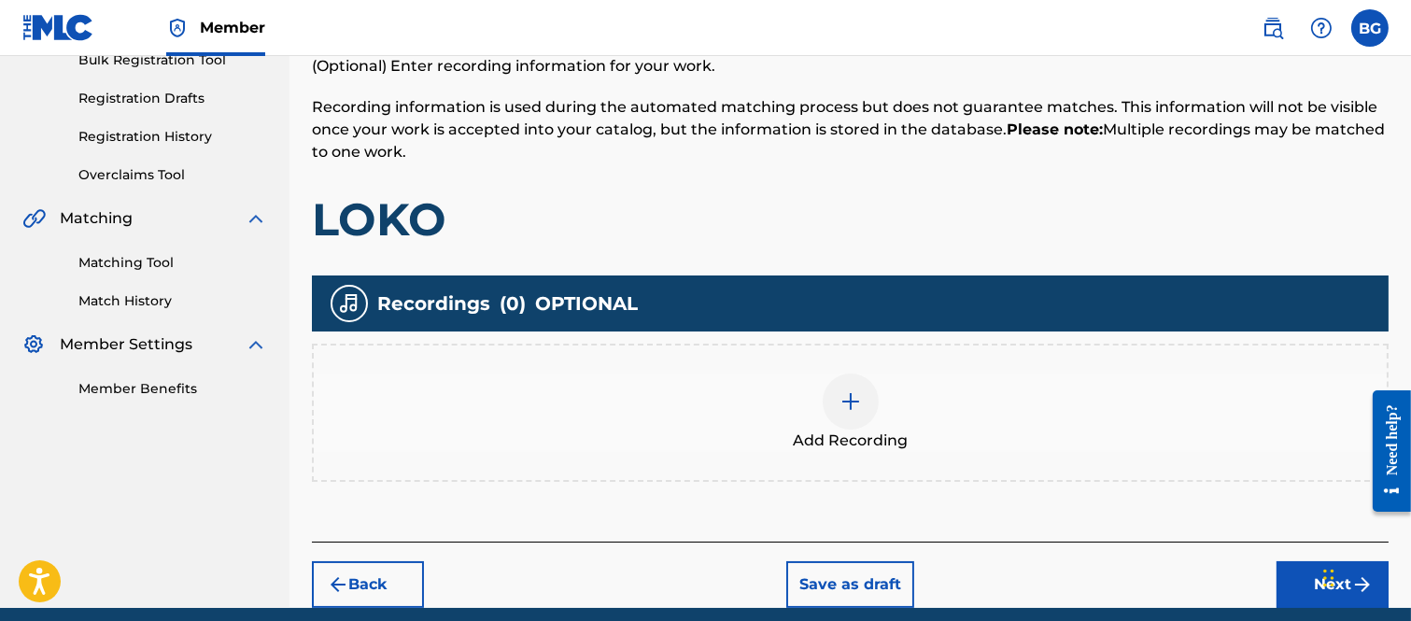
click at [855, 403] on img at bounding box center [850, 401] width 22 height 22
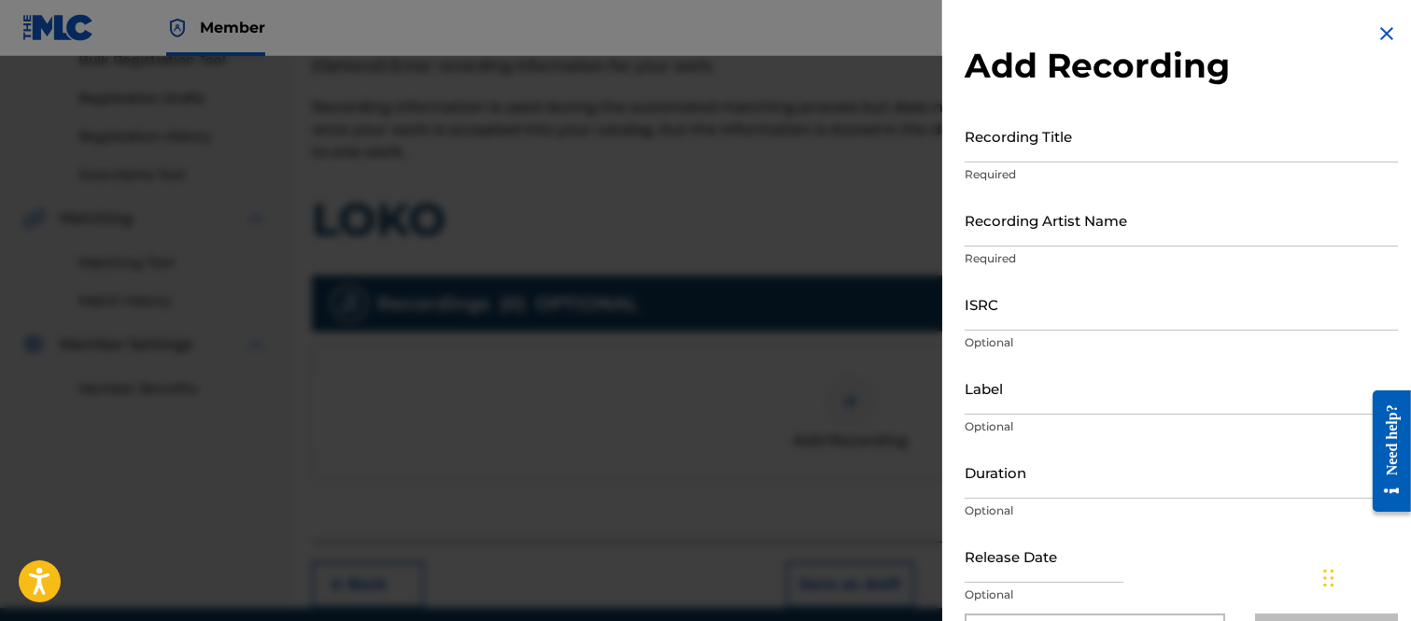
click at [1011, 143] on input "Recording Title" at bounding box center [1180, 135] width 433 height 53
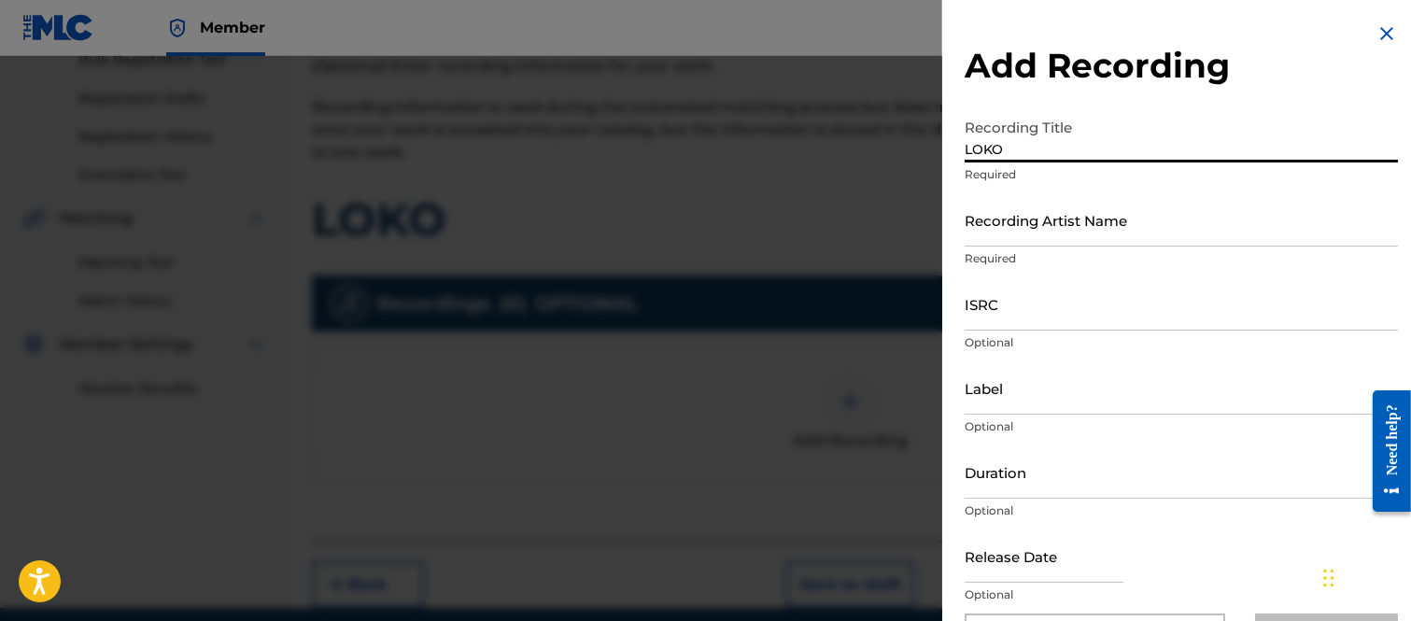
type input "LOKO"
click at [1028, 228] on input "Recording Artist Name" at bounding box center [1180, 219] width 433 height 53
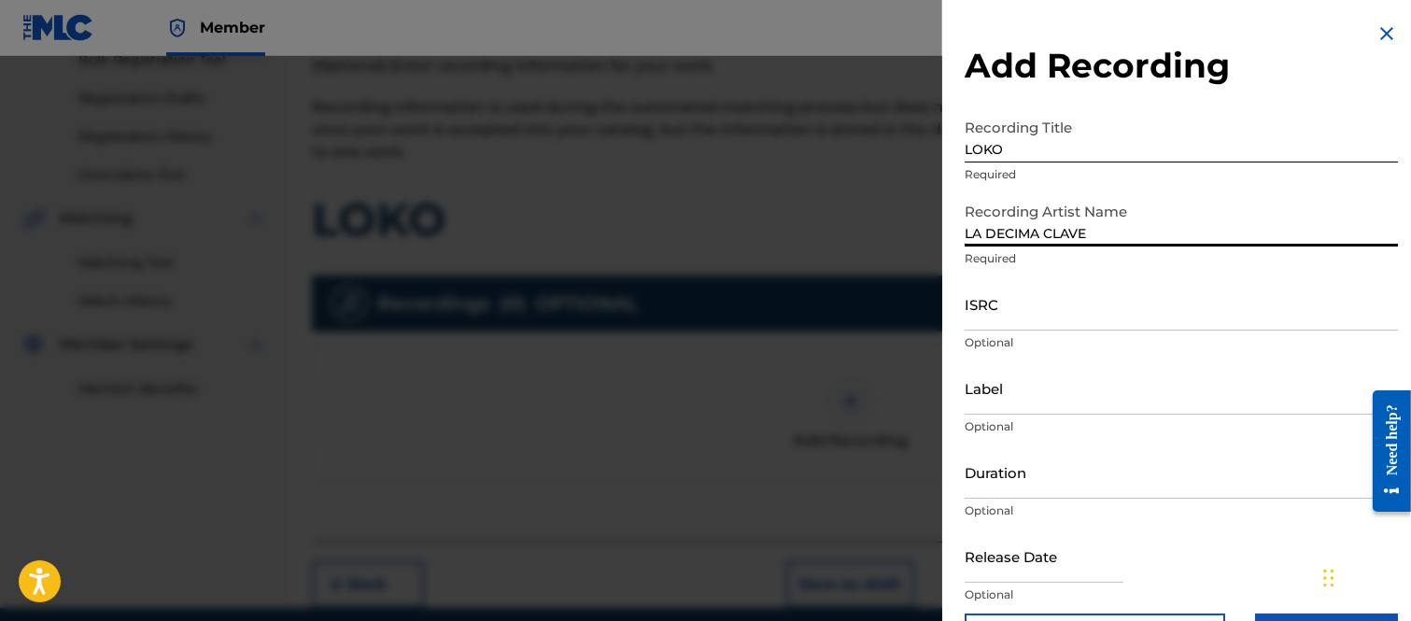
type input "LA DECIMA CLAVE"
click at [965, 313] on input "ISRC" at bounding box center [1180, 303] width 433 height 53
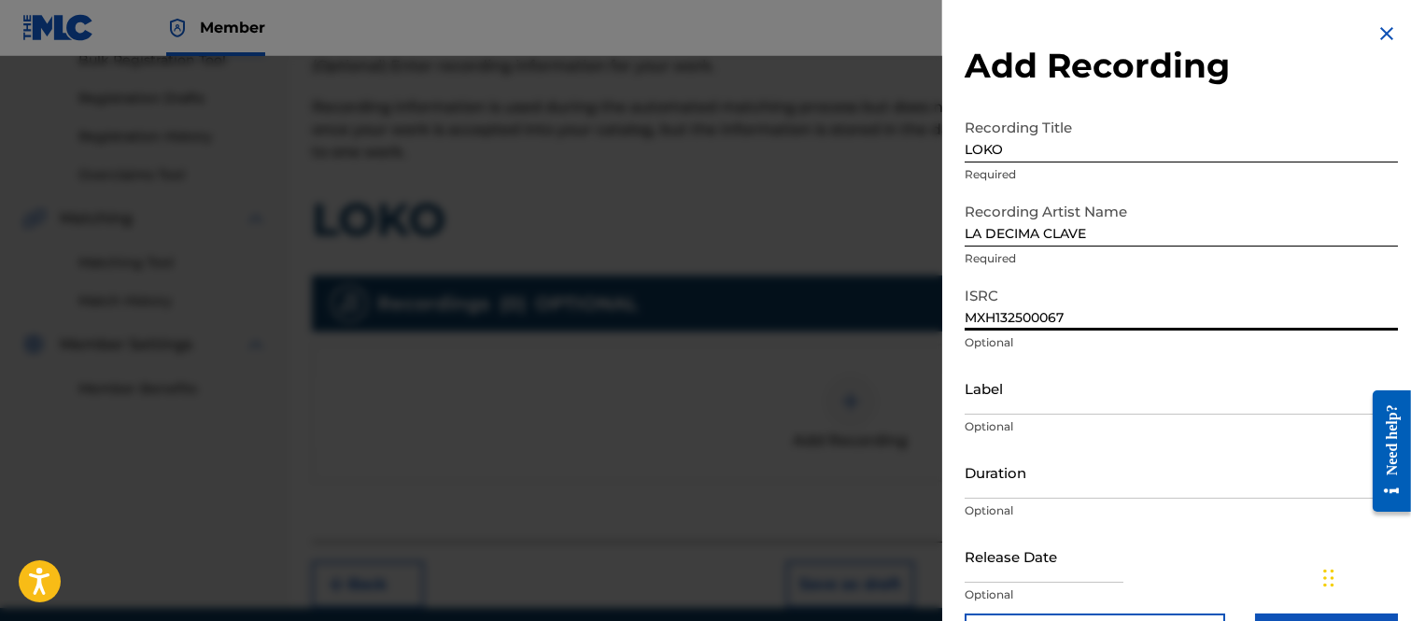
type input "MXH132500067"
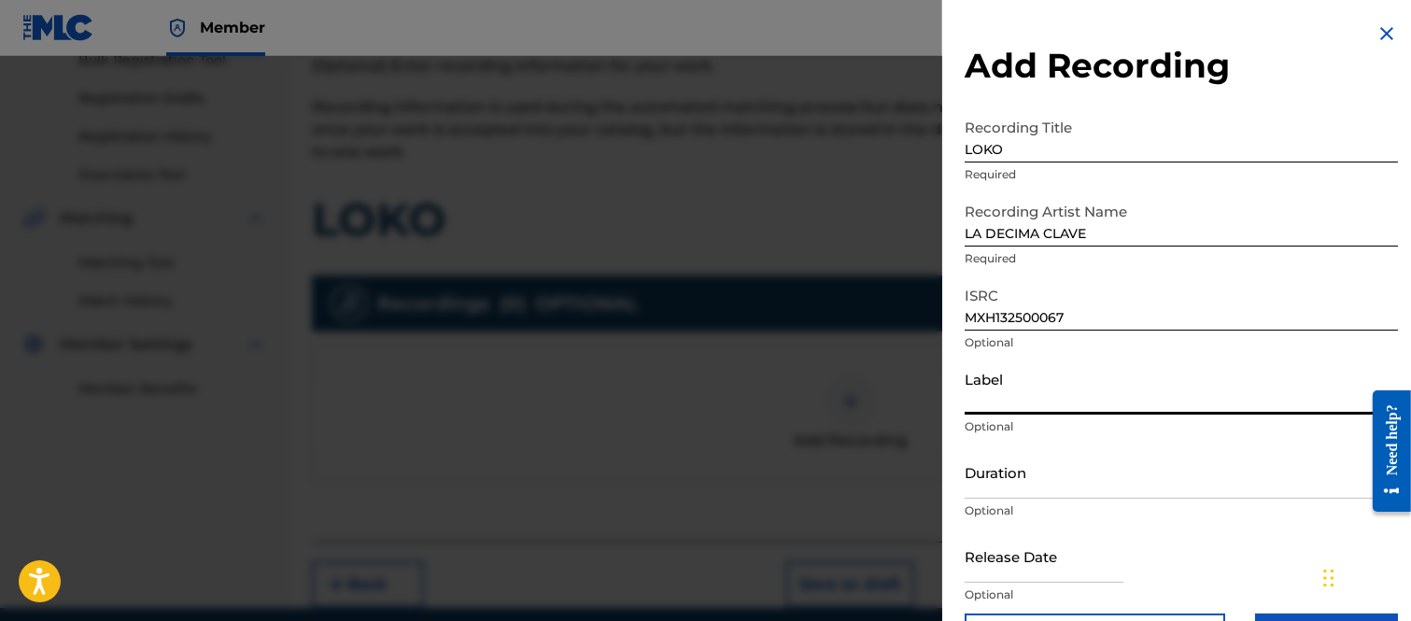
click at [1009, 399] on input "Label" at bounding box center [1180, 387] width 433 height 53
type input "LLAVES MUSIC"
click at [1001, 485] on input "Duration" at bounding box center [1180, 471] width 433 height 53
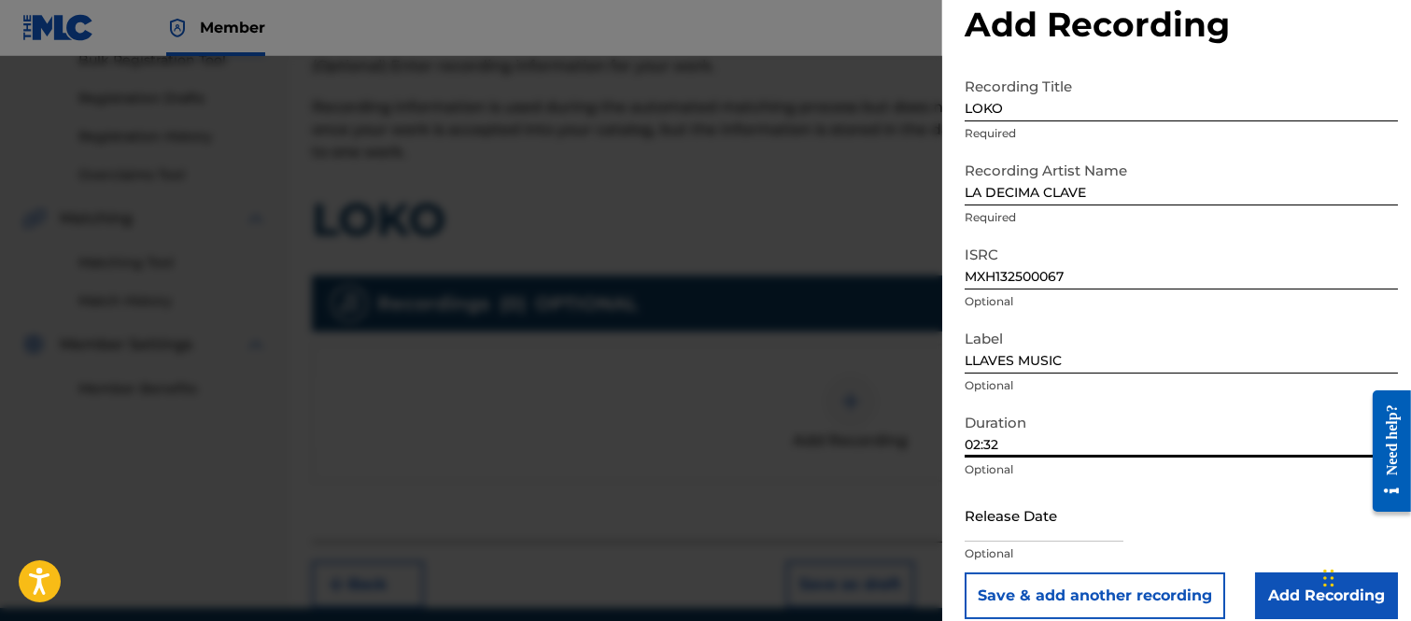
scroll to position [61, 0]
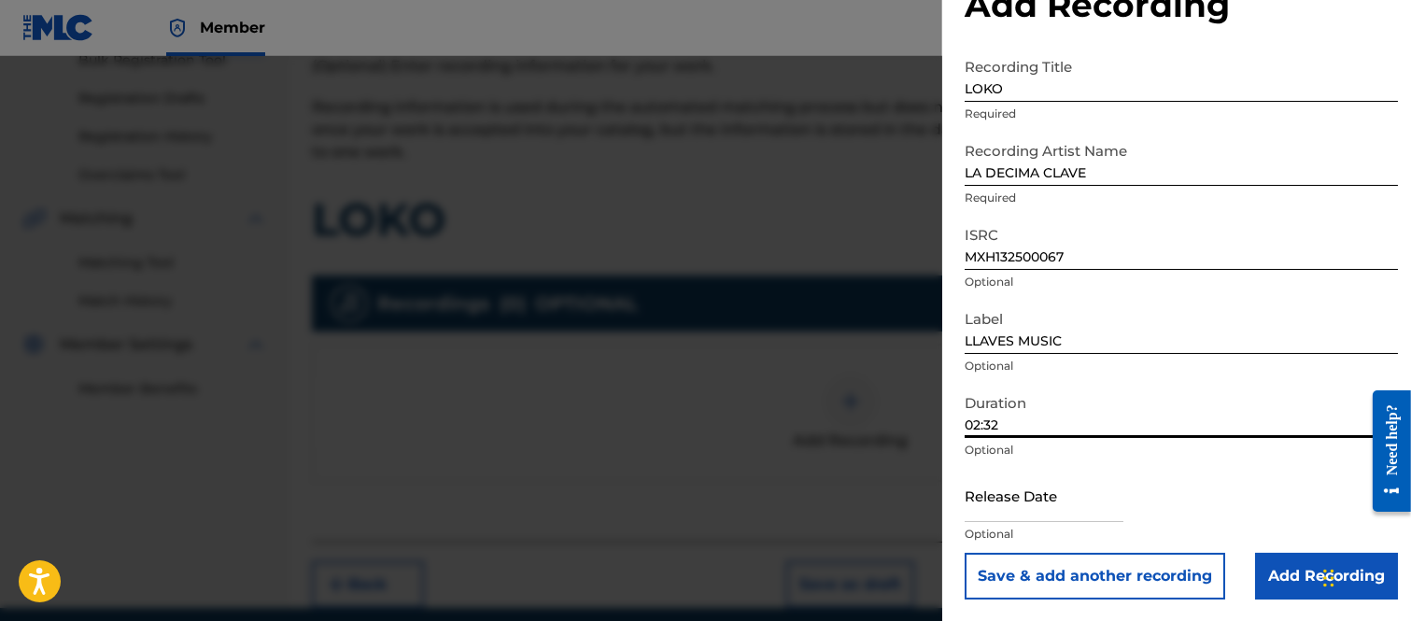
type input "02:32"
click at [1006, 504] on input "text" at bounding box center [1043, 495] width 159 height 53
select select "7"
select select "2025"
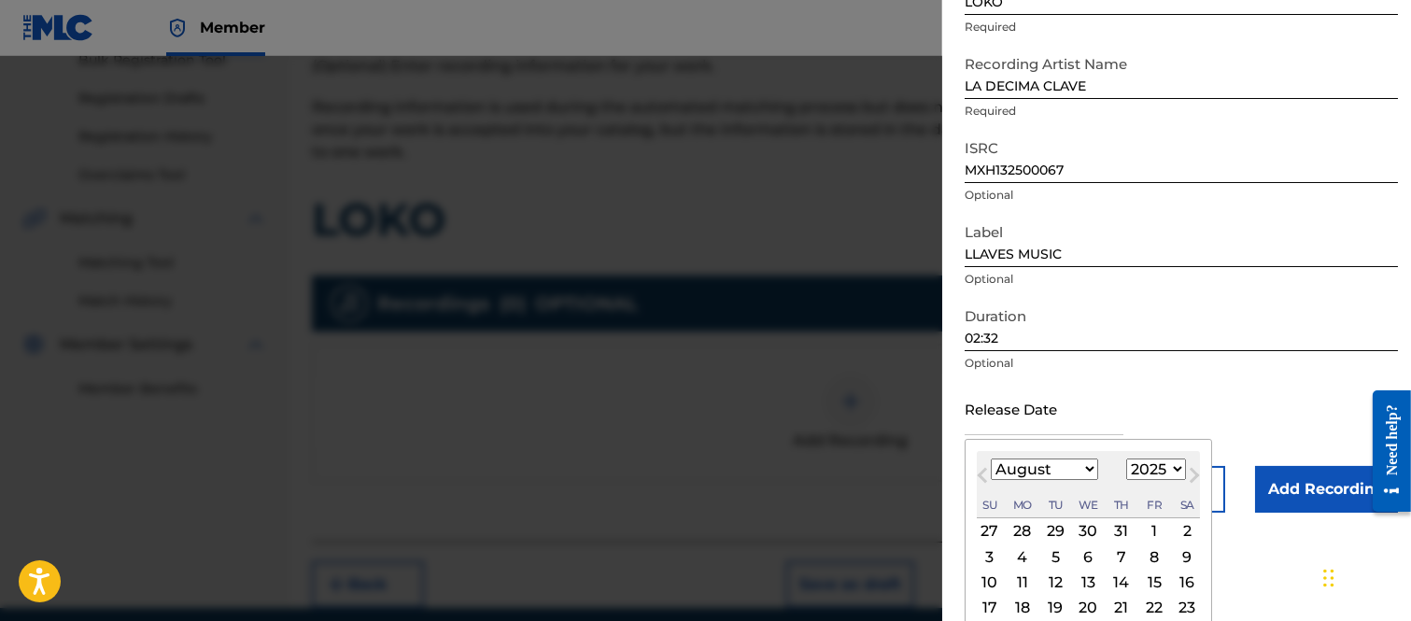
scroll to position [235, 0]
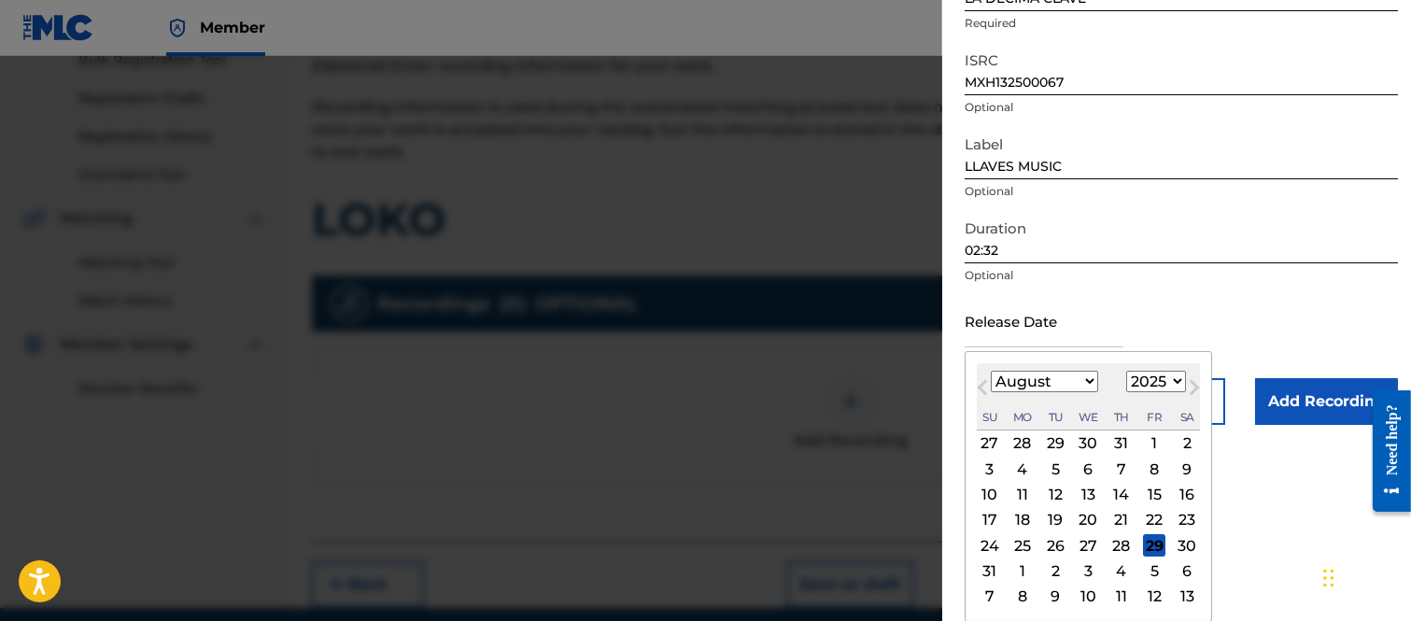
drag, startPoint x: 1153, startPoint y: 539, endPoint x: 1112, endPoint y: 461, distance: 87.7
click at [1153, 541] on div "29" at bounding box center [1154, 545] width 22 height 22
type input "[DATE]"
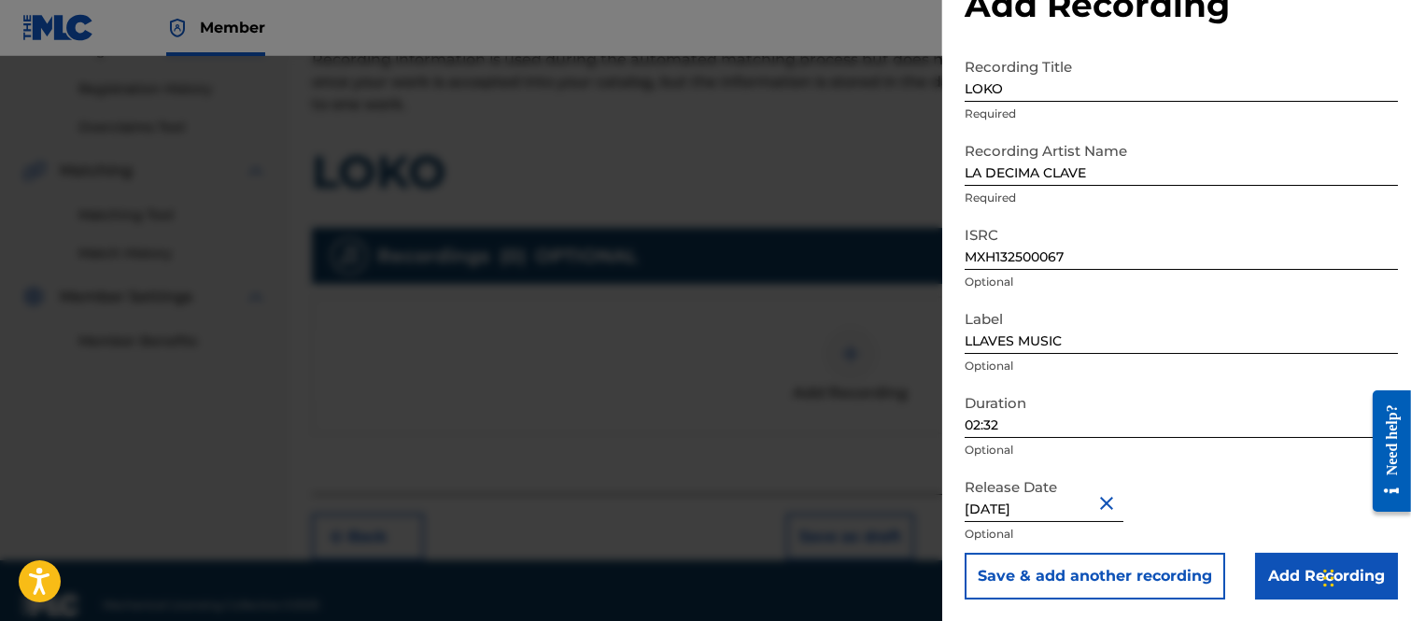
scroll to position [365, 0]
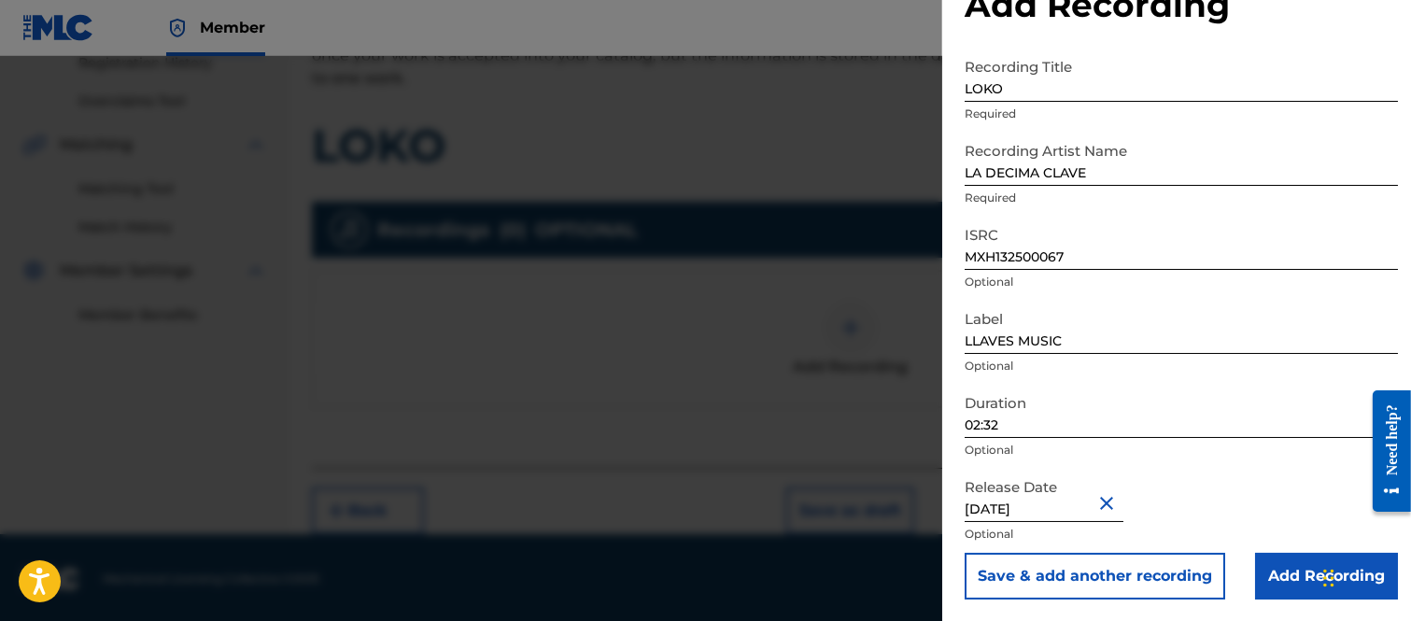
drag, startPoint x: 1284, startPoint y: 569, endPoint x: 1211, endPoint y: 496, distance: 103.6
click at [1285, 567] on input "Add Recording" at bounding box center [1326, 576] width 143 height 47
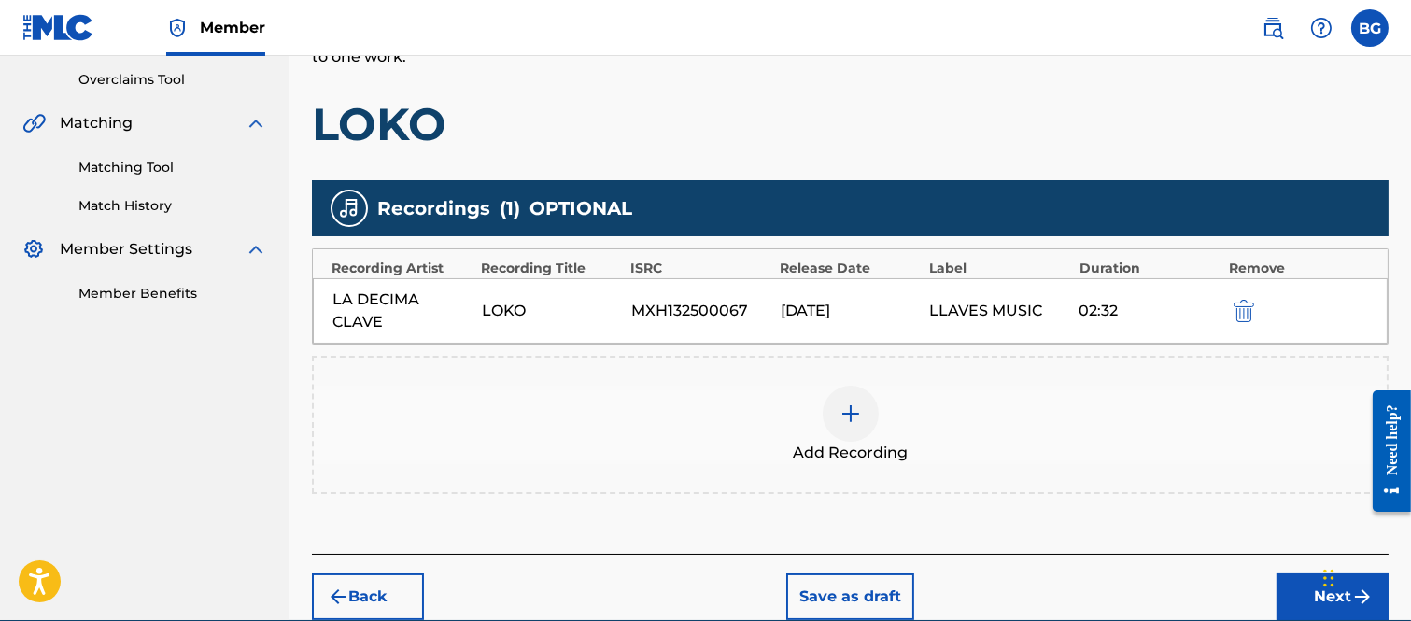
scroll to position [473, 0]
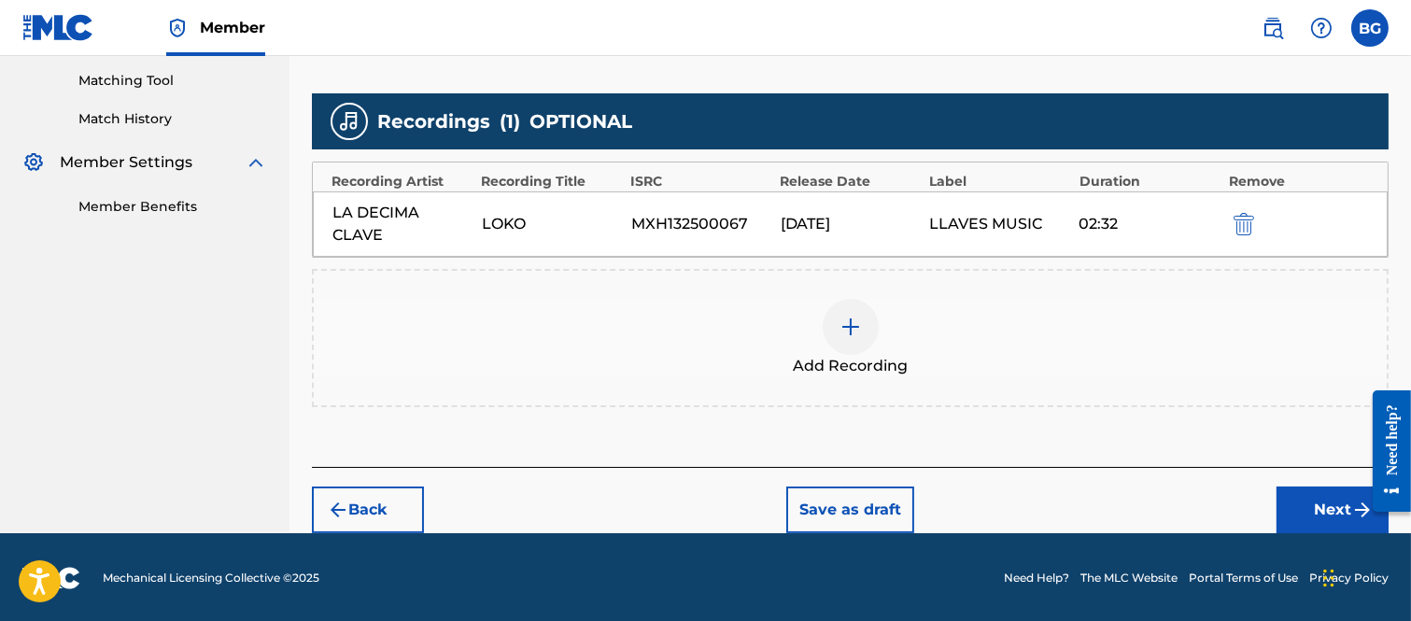
click at [1313, 505] on button "Next" at bounding box center [1332, 509] width 112 height 47
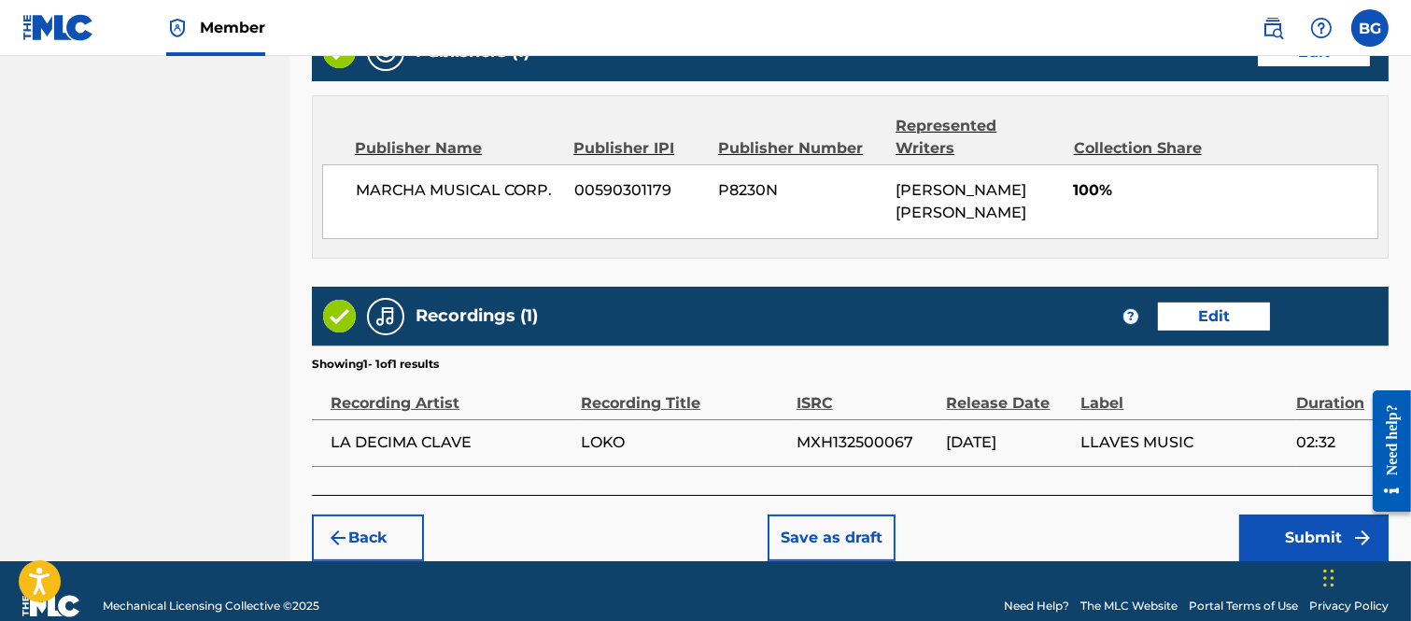
scroll to position [980, 0]
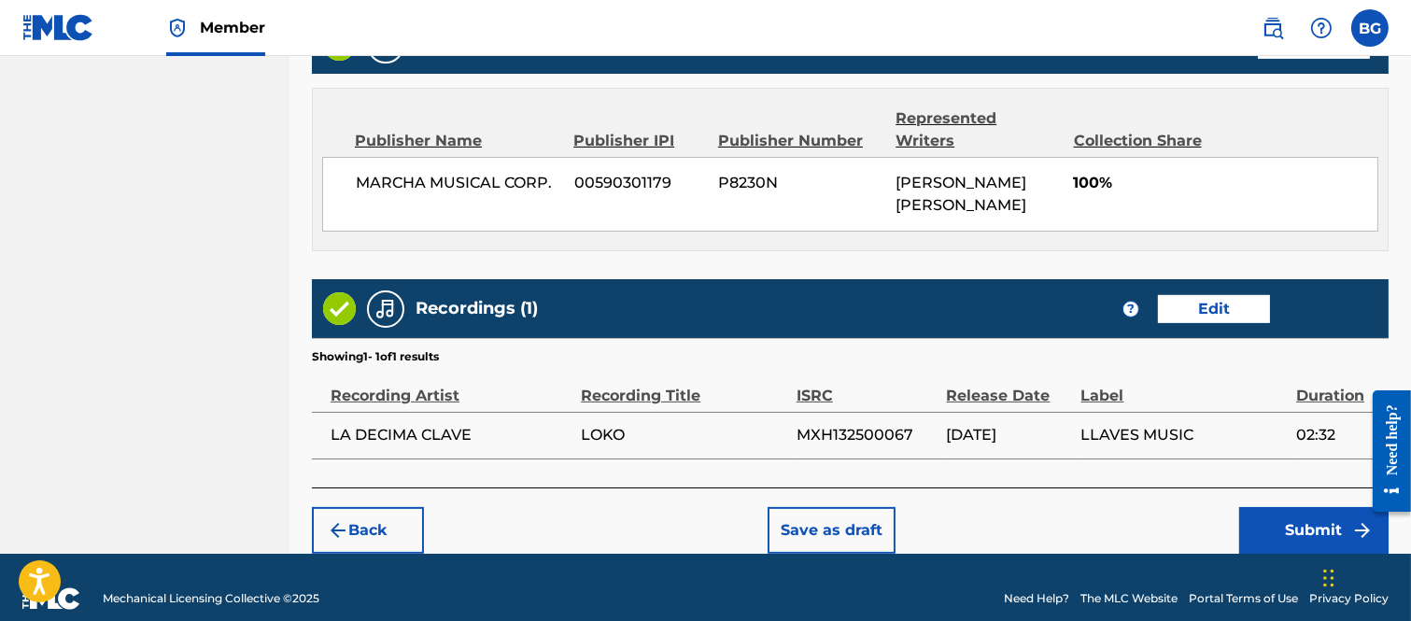
click at [1307, 507] on button "Submit" at bounding box center [1313, 530] width 149 height 47
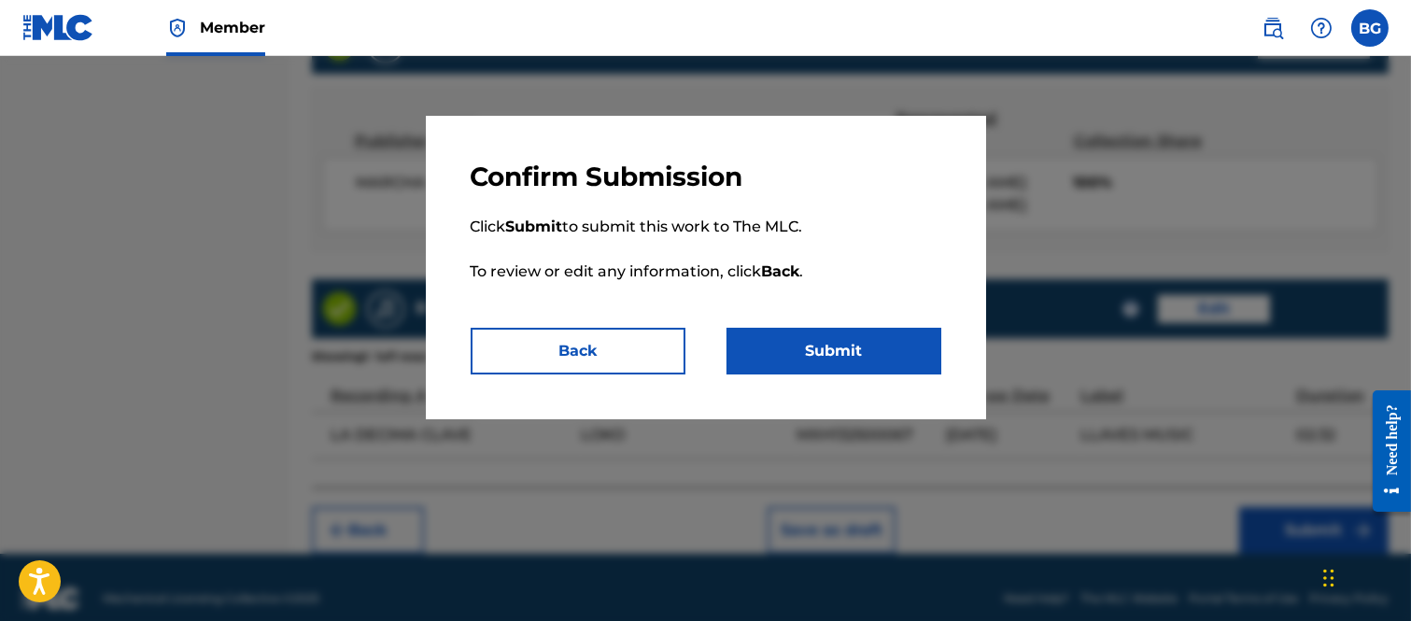
click at [848, 346] on button "Submit" at bounding box center [833, 351] width 215 height 47
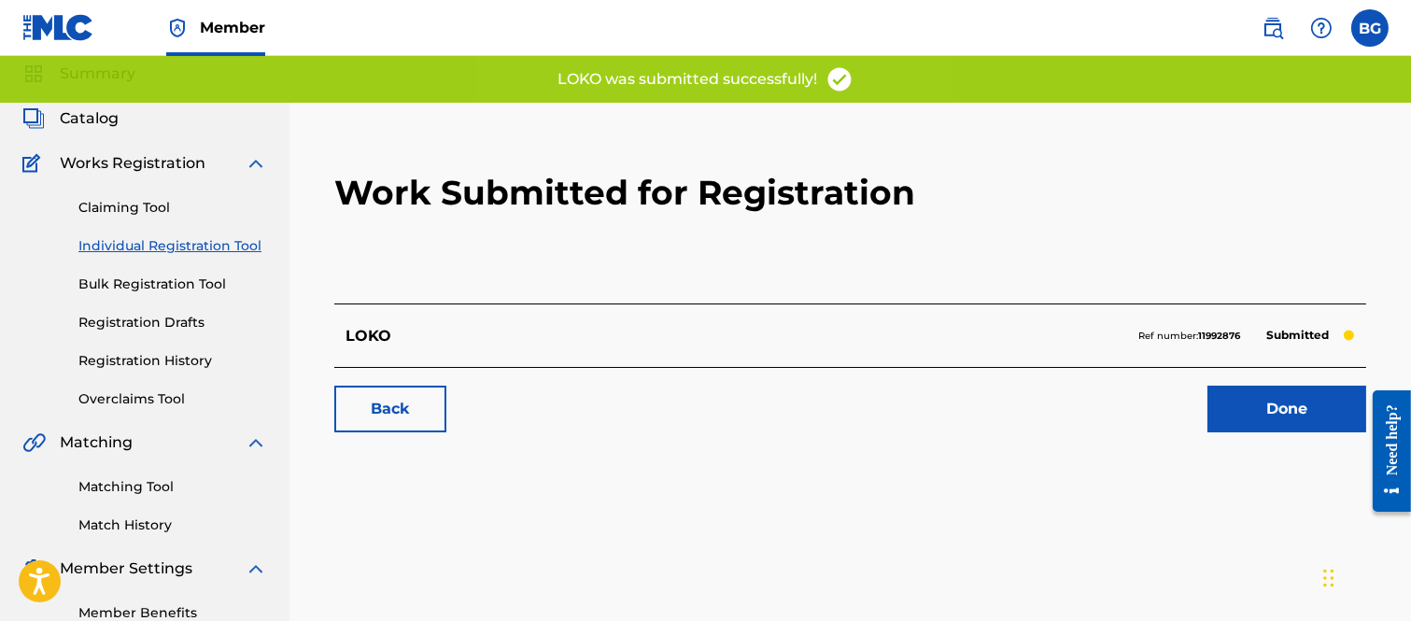
scroll to position [104, 0]
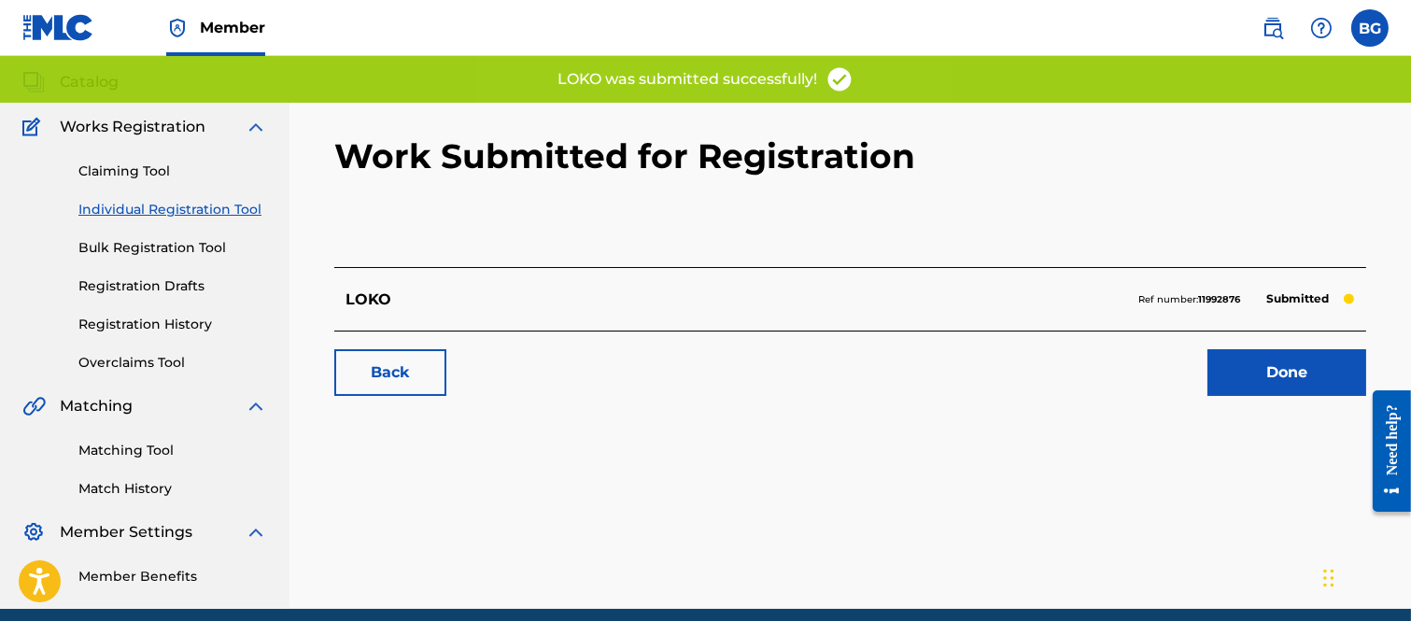
click at [1249, 372] on link "Done" at bounding box center [1286, 372] width 159 height 47
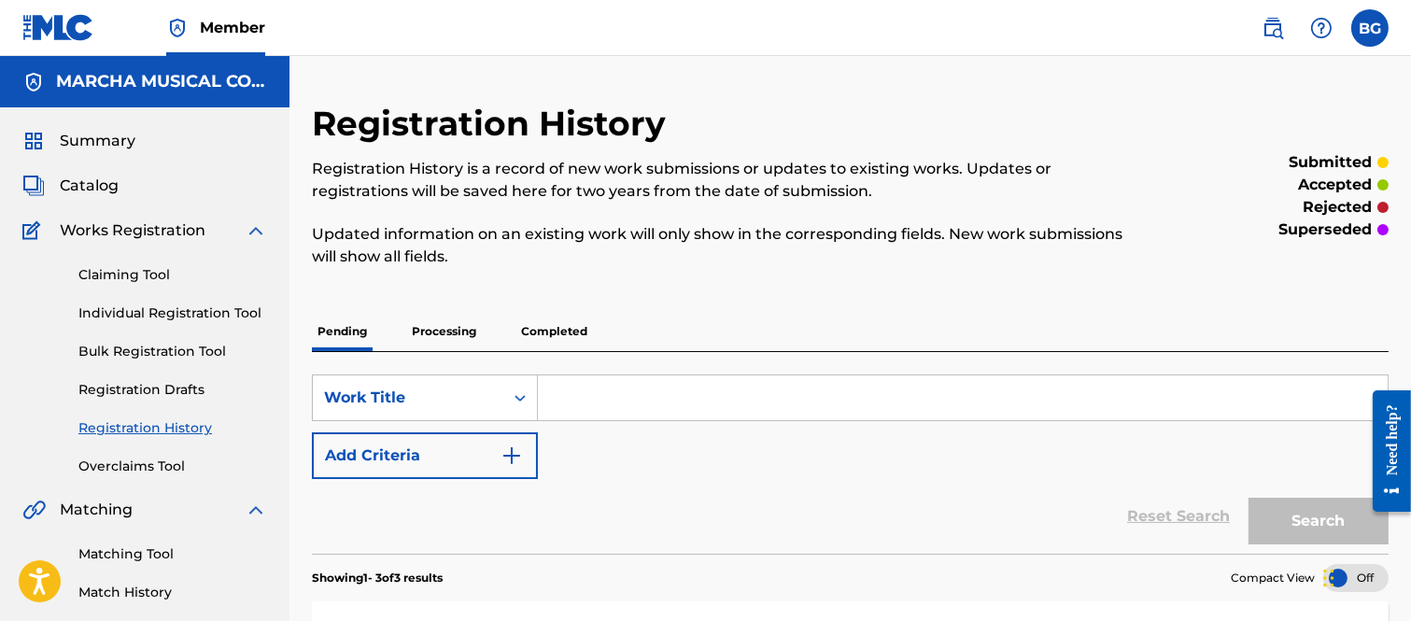
drag, startPoint x: 178, startPoint y: 312, endPoint x: 189, endPoint y: 312, distance: 10.3
click at [178, 312] on link "Individual Registration Tool" at bounding box center [172, 313] width 189 height 20
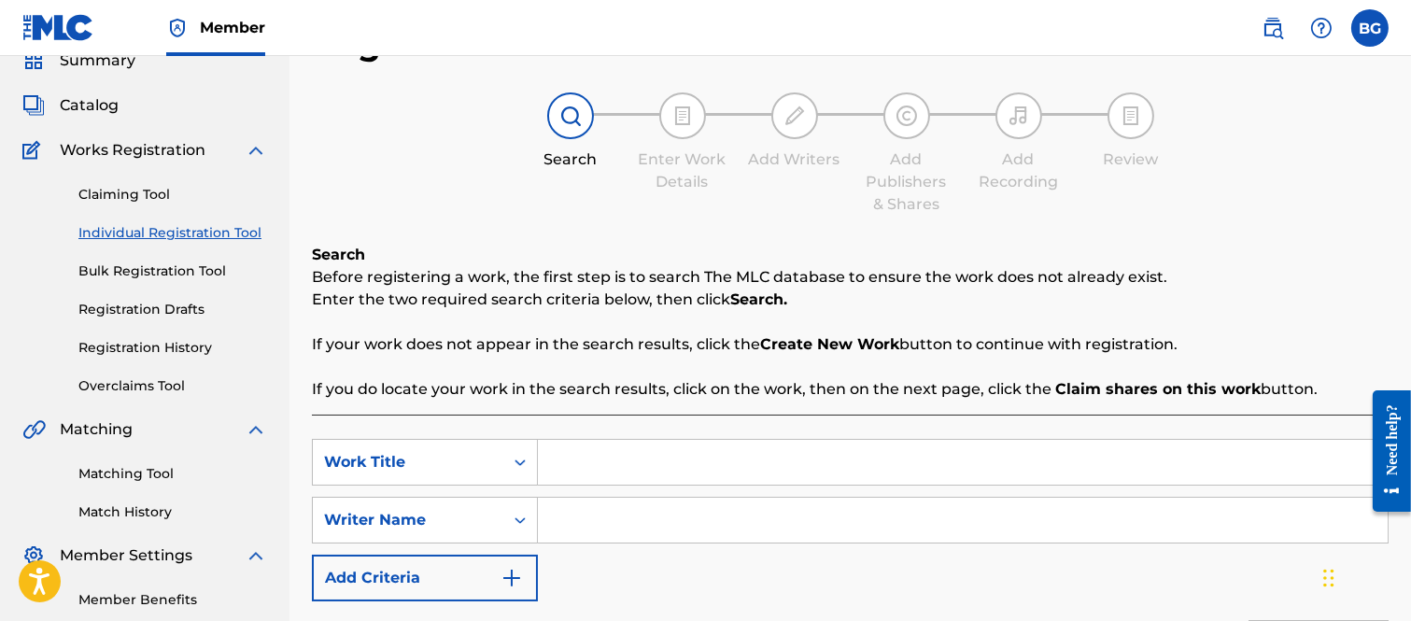
scroll to position [104, 0]
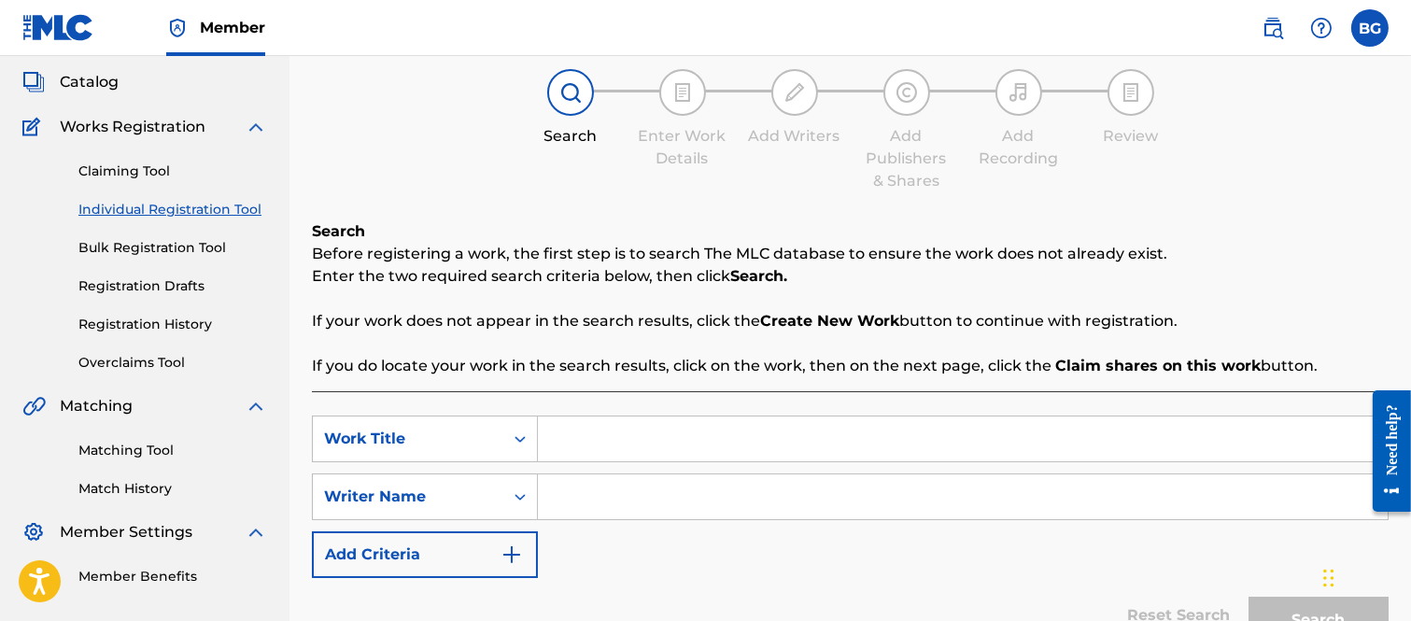
click at [579, 442] on input "Search Form" at bounding box center [963, 438] width 850 height 45
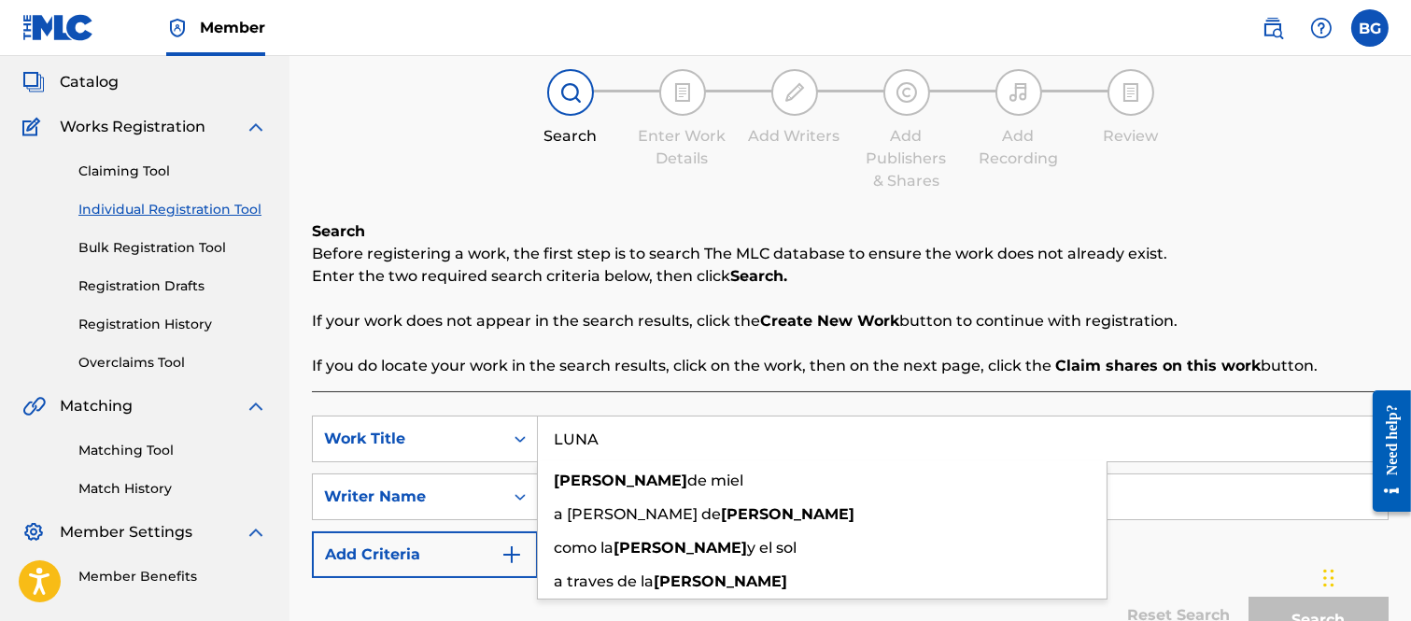
type input "LUNA"
click at [1158, 507] on input "Search Form" at bounding box center [963, 496] width 850 height 45
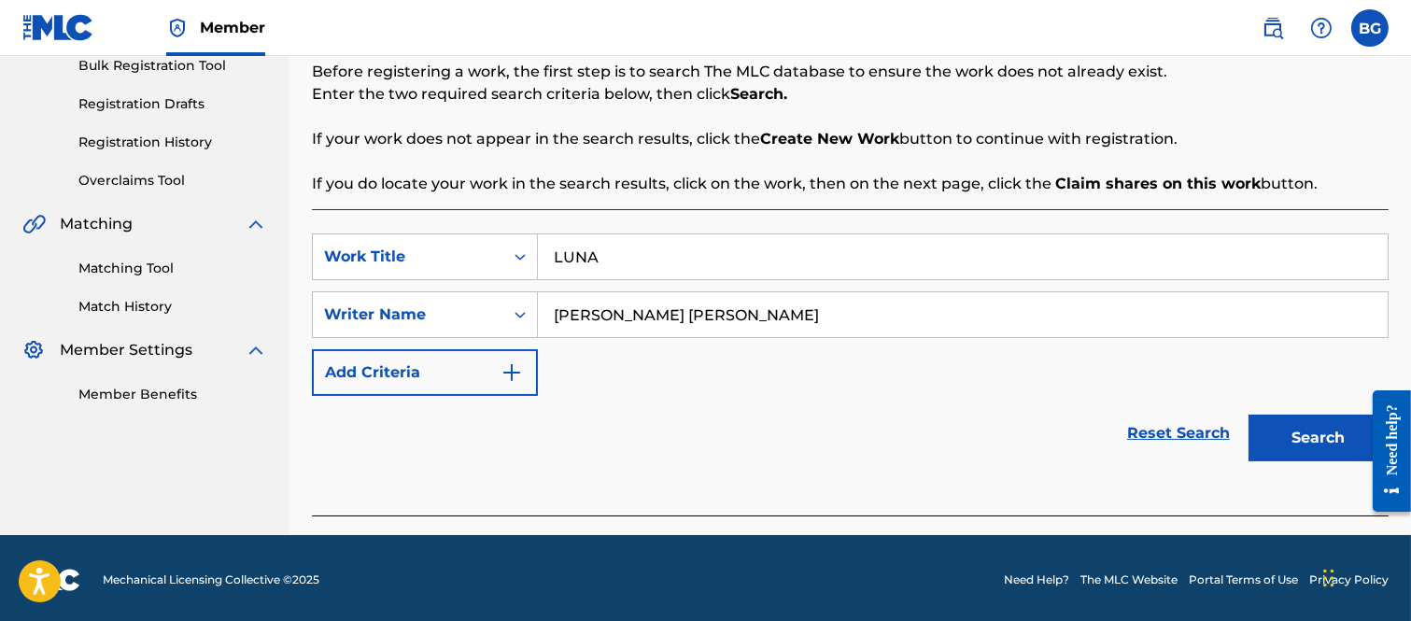
scroll to position [289, 0]
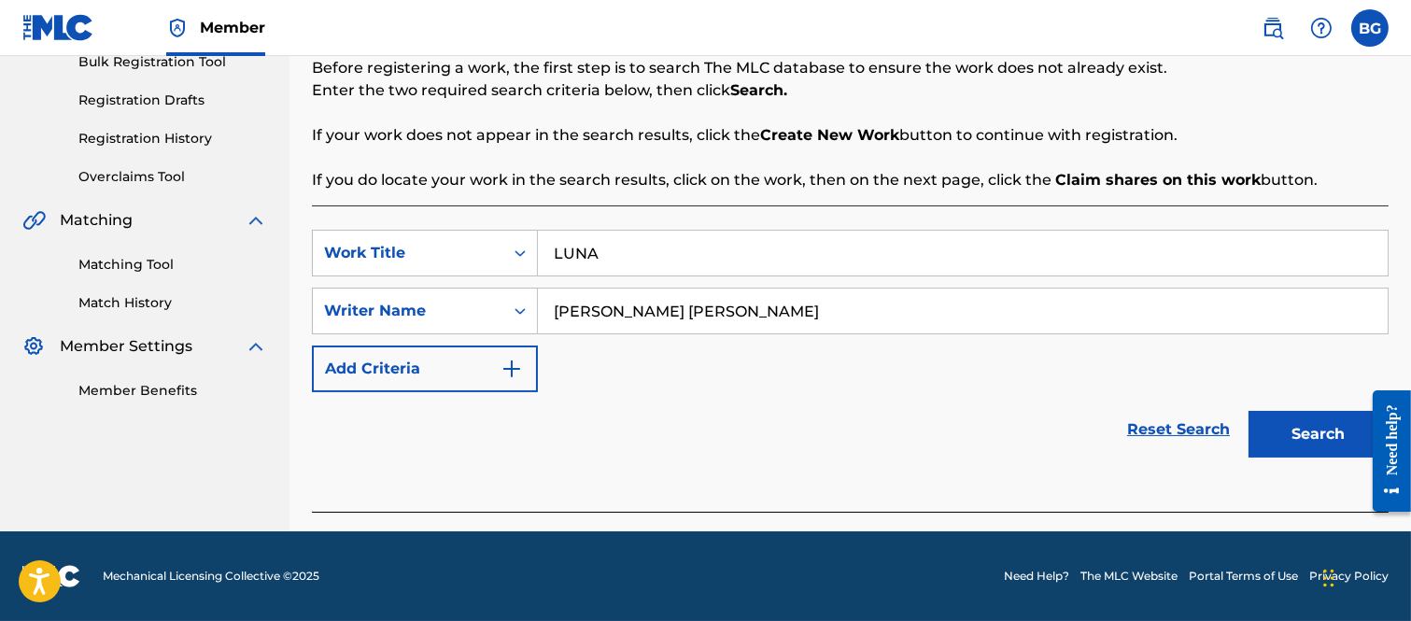
type input "[PERSON_NAME] [PERSON_NAME]"
click at [1303, 425] on button "Search" at bounding box center [1318, 434] width 140 height 47
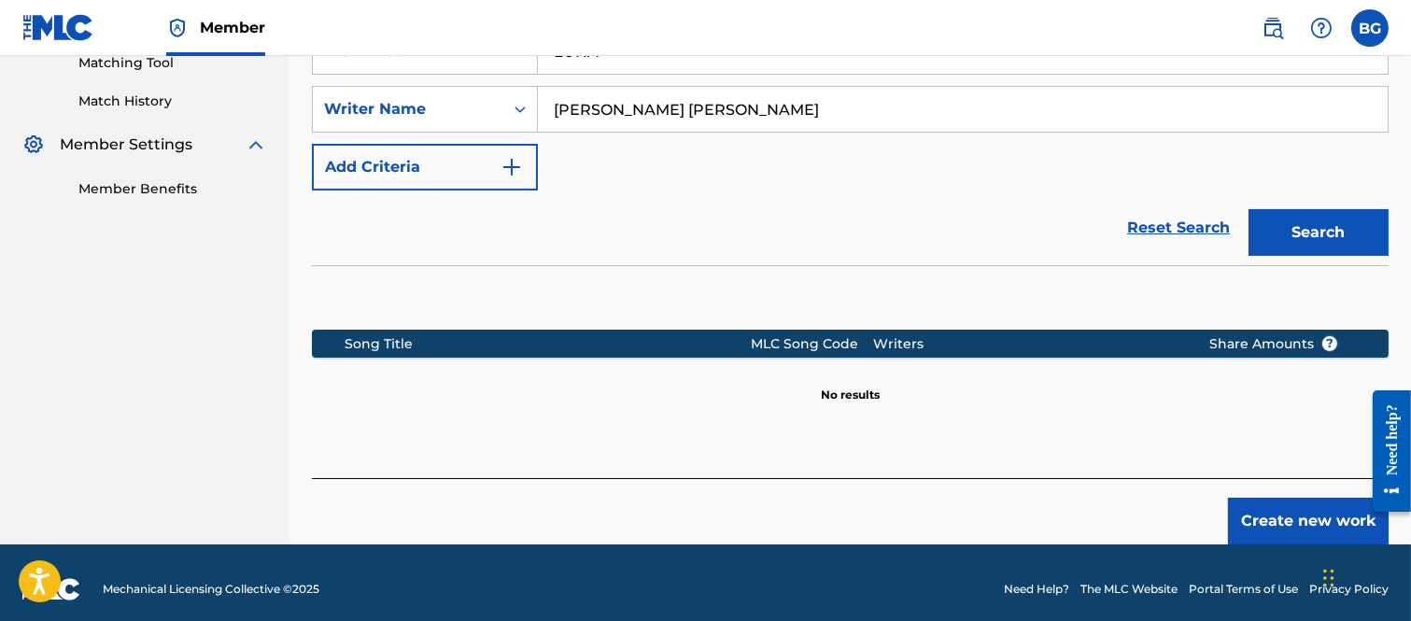
scroll to position [504, 0]
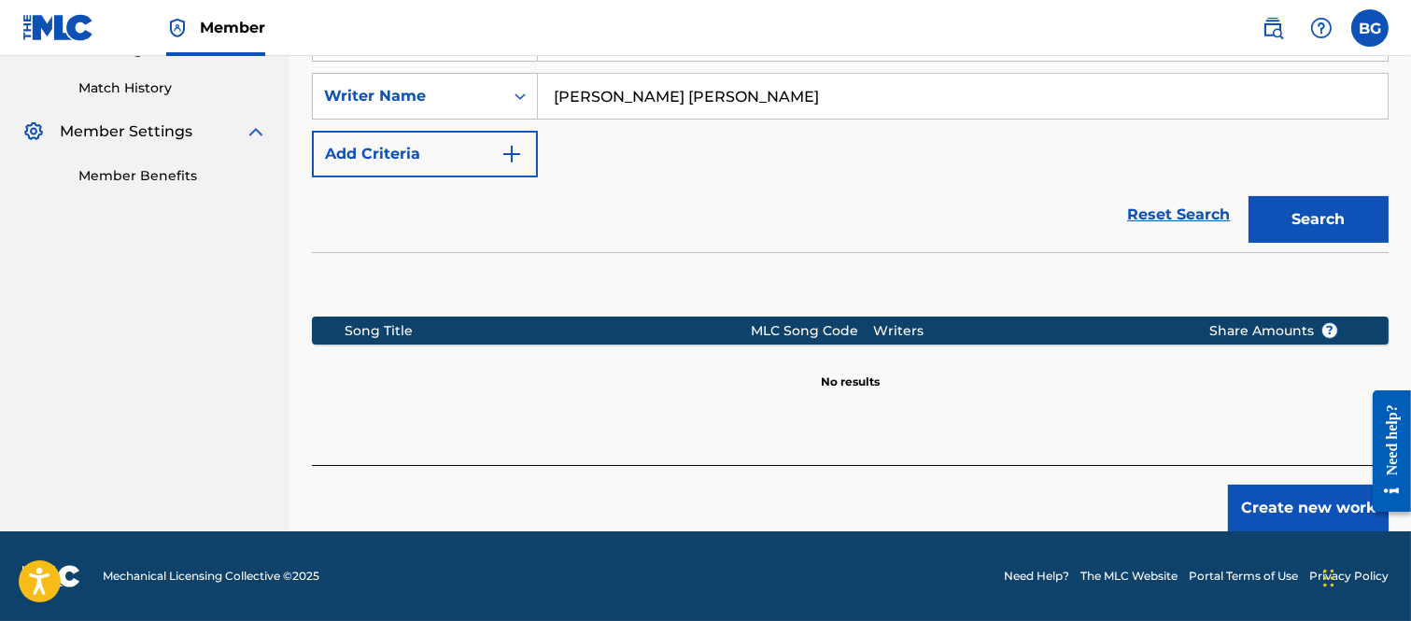
click at [1271, 499] on button "Create new work" at bounding box center [1308, 508] width 161 height 47
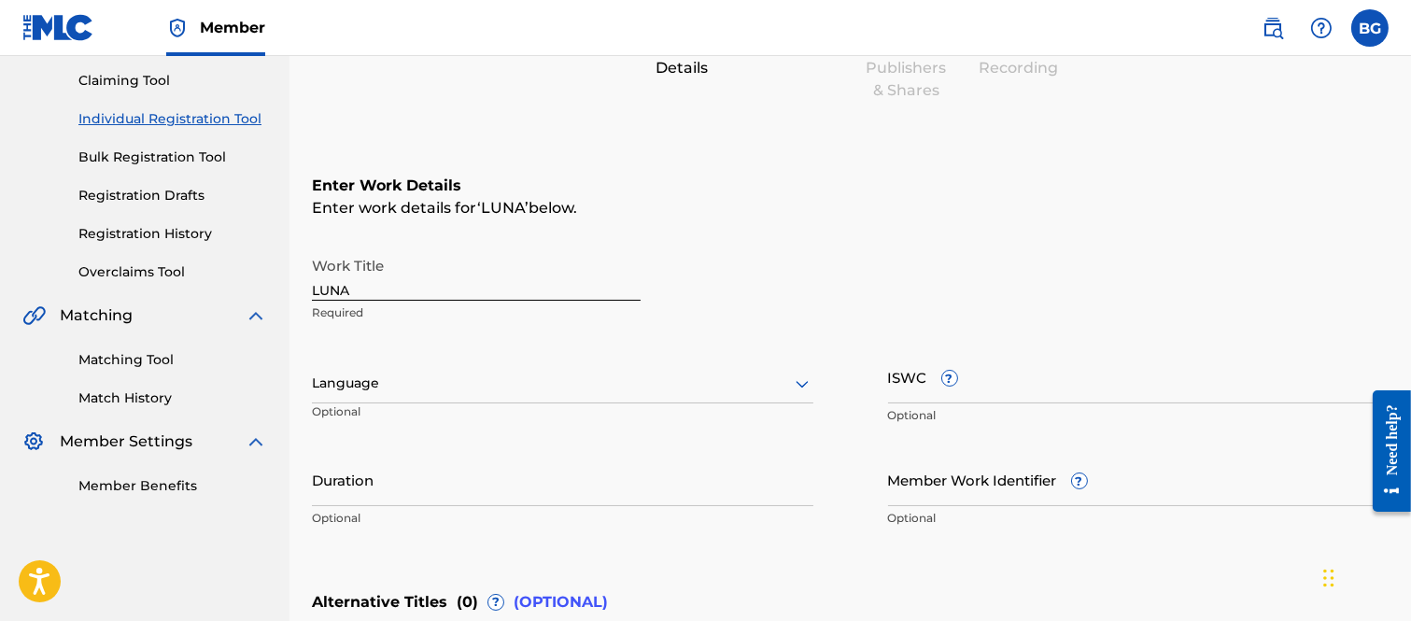
scroll to position [192, 0]
click at [800, 386] on icon at bounding box center [802, 385] width 22 height 22
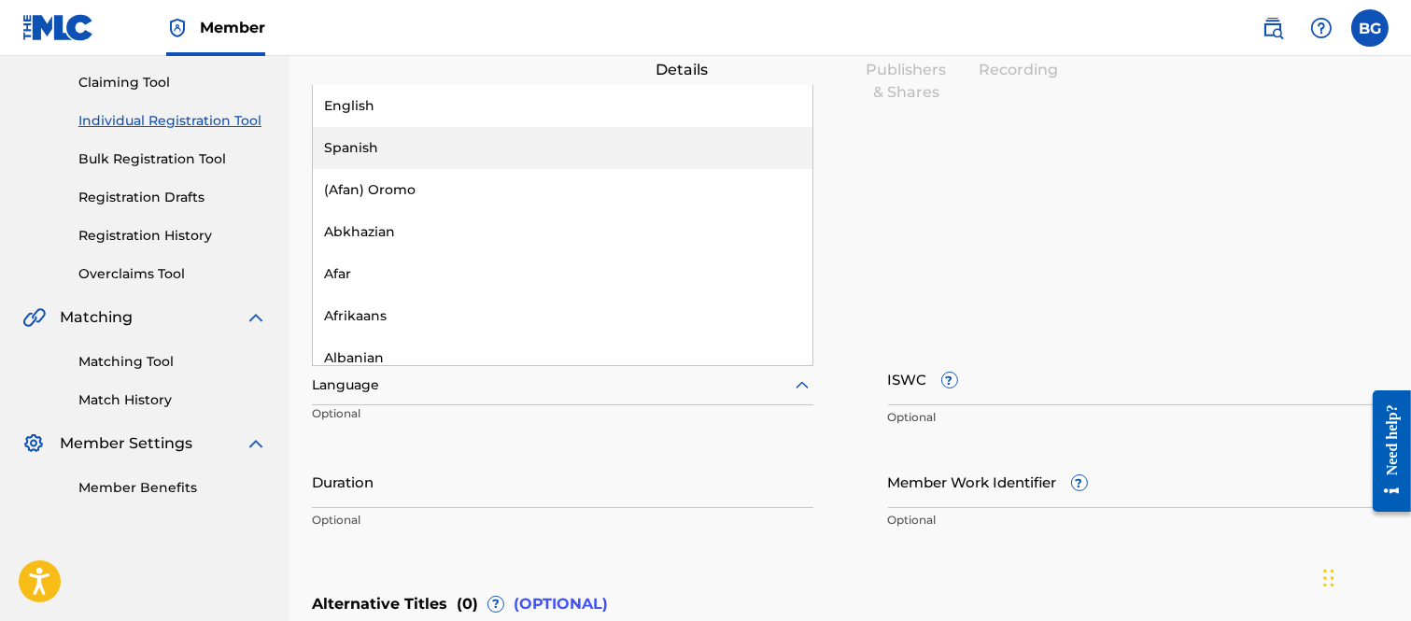
click at [356, 146] on div "Spanish" at bounding box center [562, 148] width 499 height 42
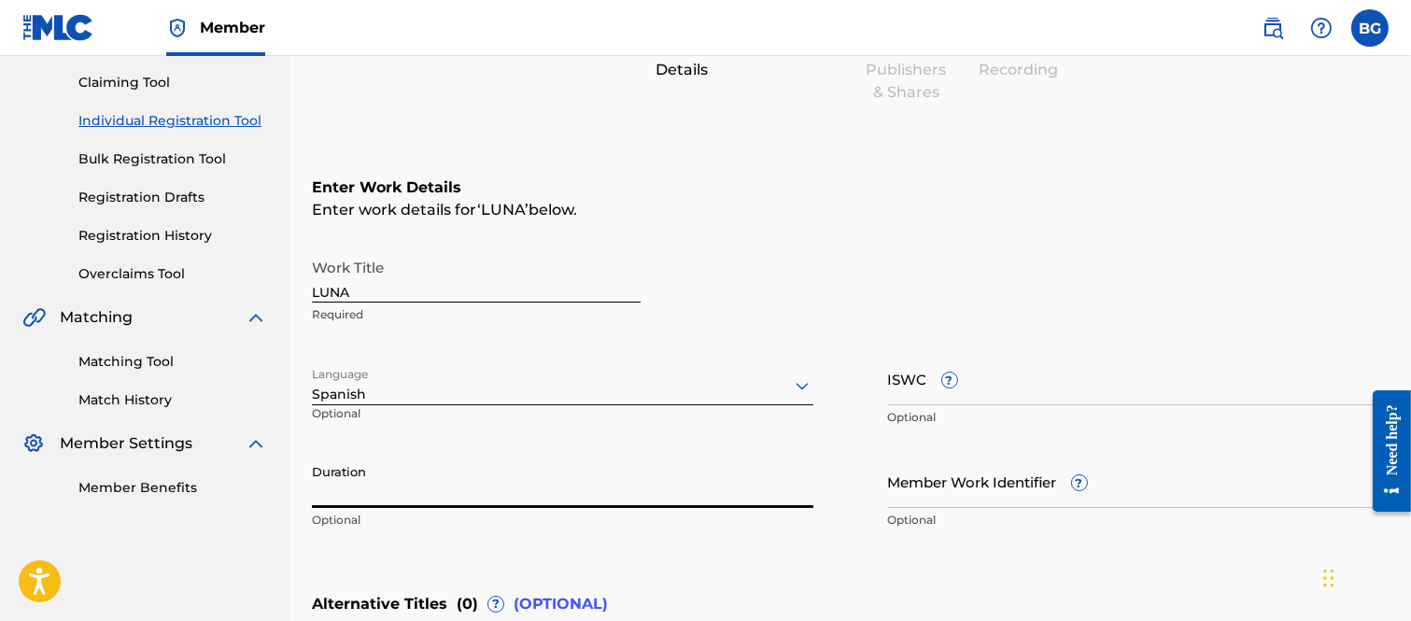
click at [414, 479] on input "Duration" at bounding box center [562, 481] width 501 height 53
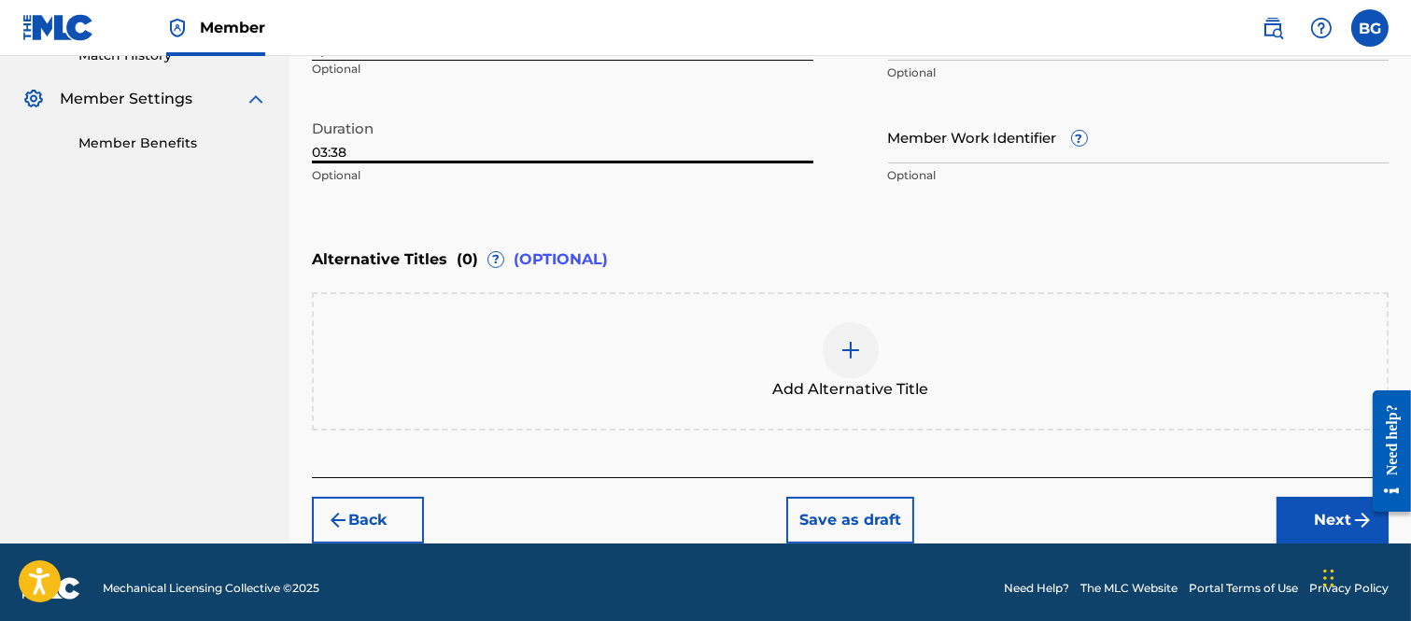
scroll to position [546, 0]
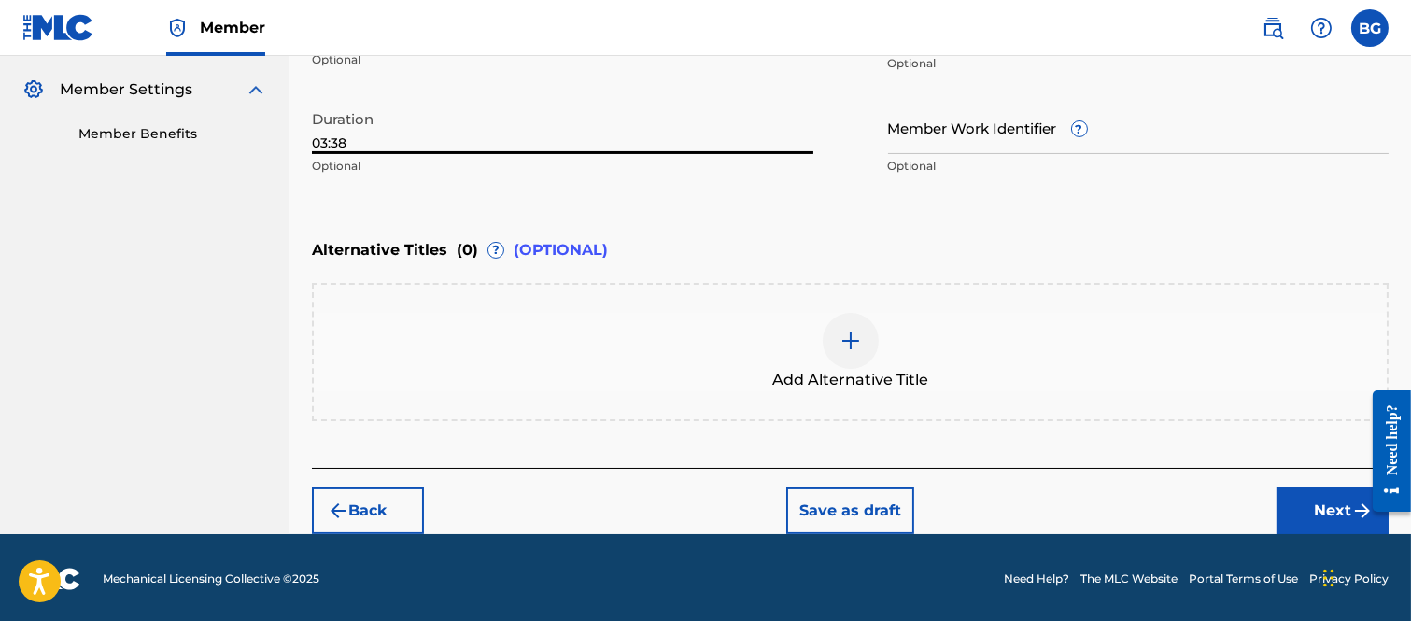
type input "03:38"
click at [1318, 501] on button "Next" at bounding box center [1332, 510] width 112 height 47
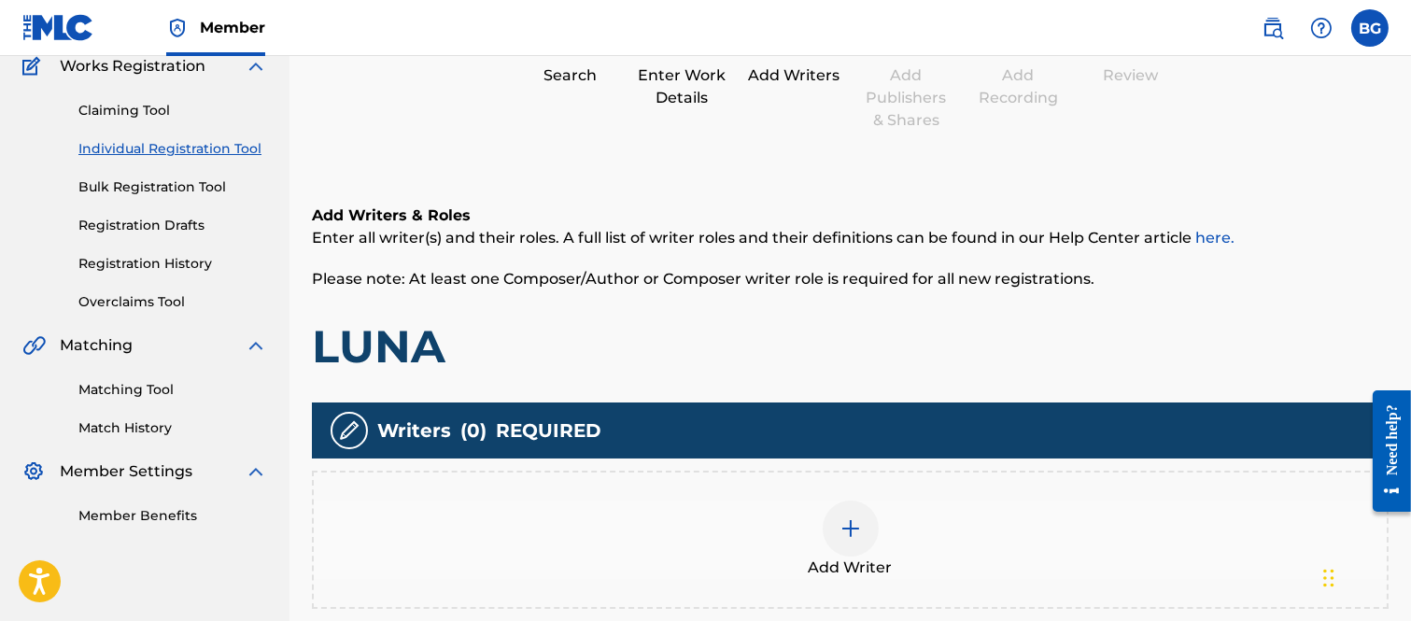
scroll to position [188, 0]
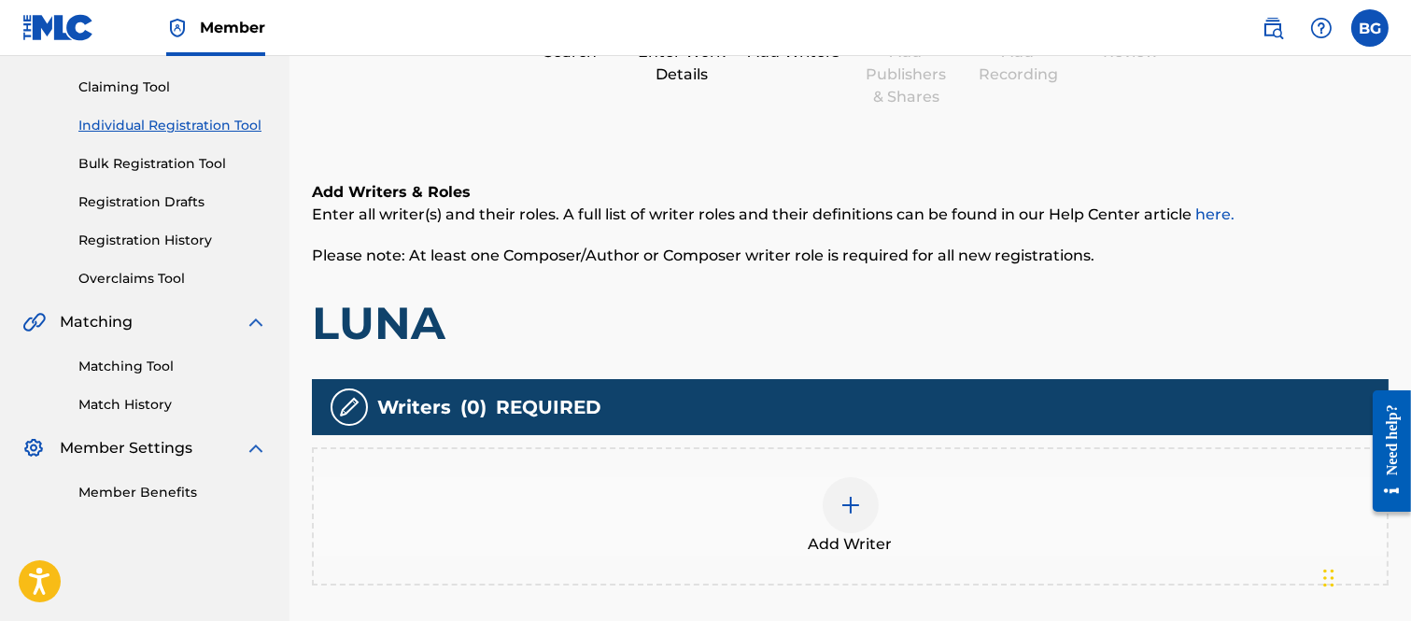
click at [848, 501] on img at bounding box center [850, 505] width 22 height 22
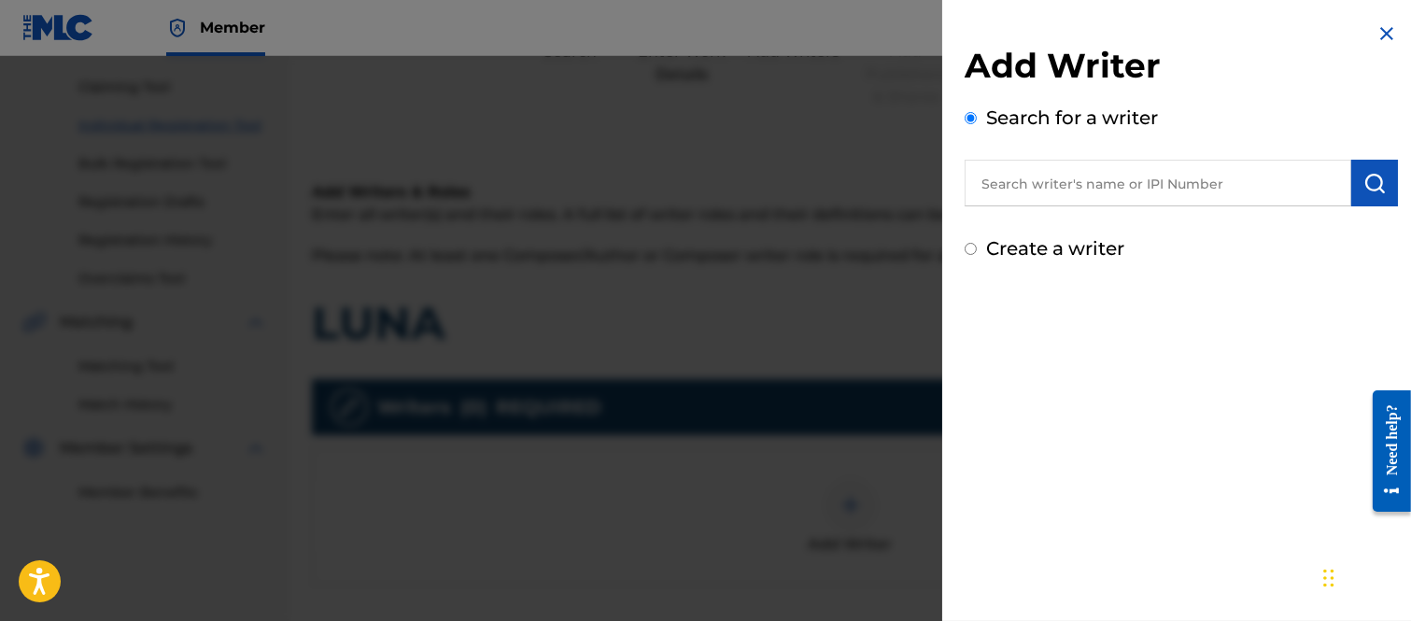
click at [999, 185] on input "text" at bounding box center [1157, 183] width 386 height 47
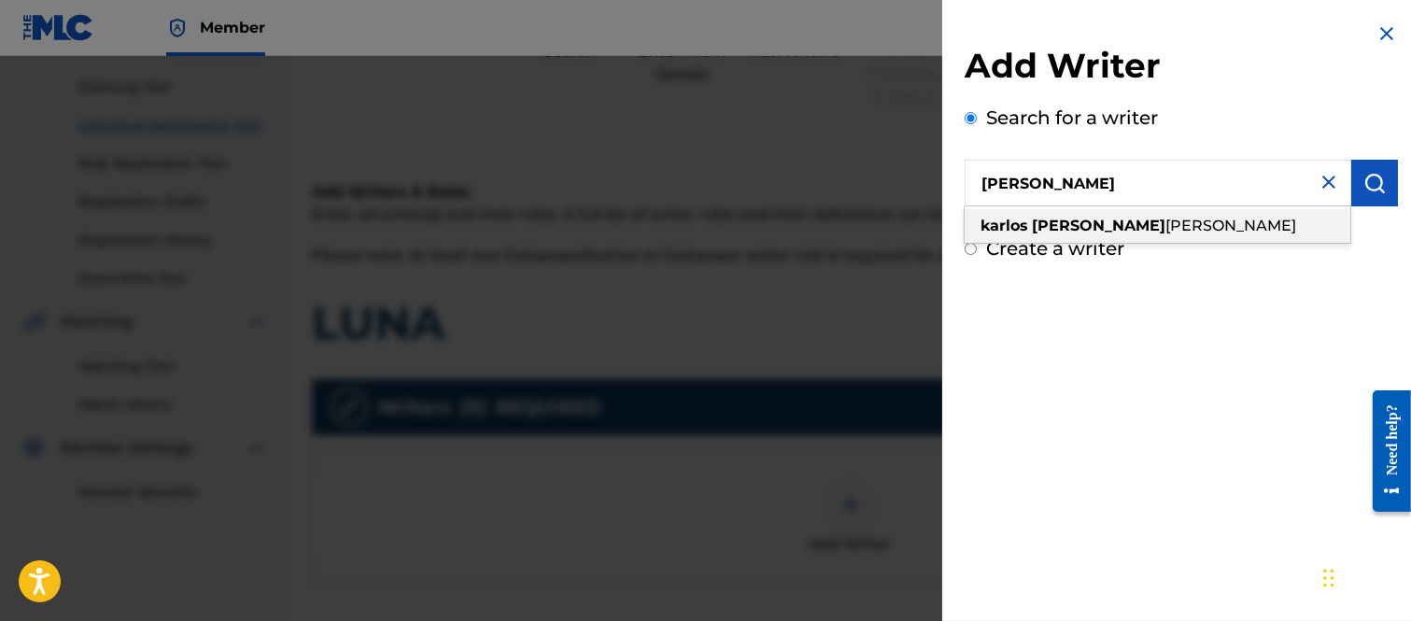
click at [1171, 224] on span "[PERSON_NAME]" at bounding box center [1230, 226] width 131 height 18
type input "[PERSON_NAME] [PERSON_NAME]"
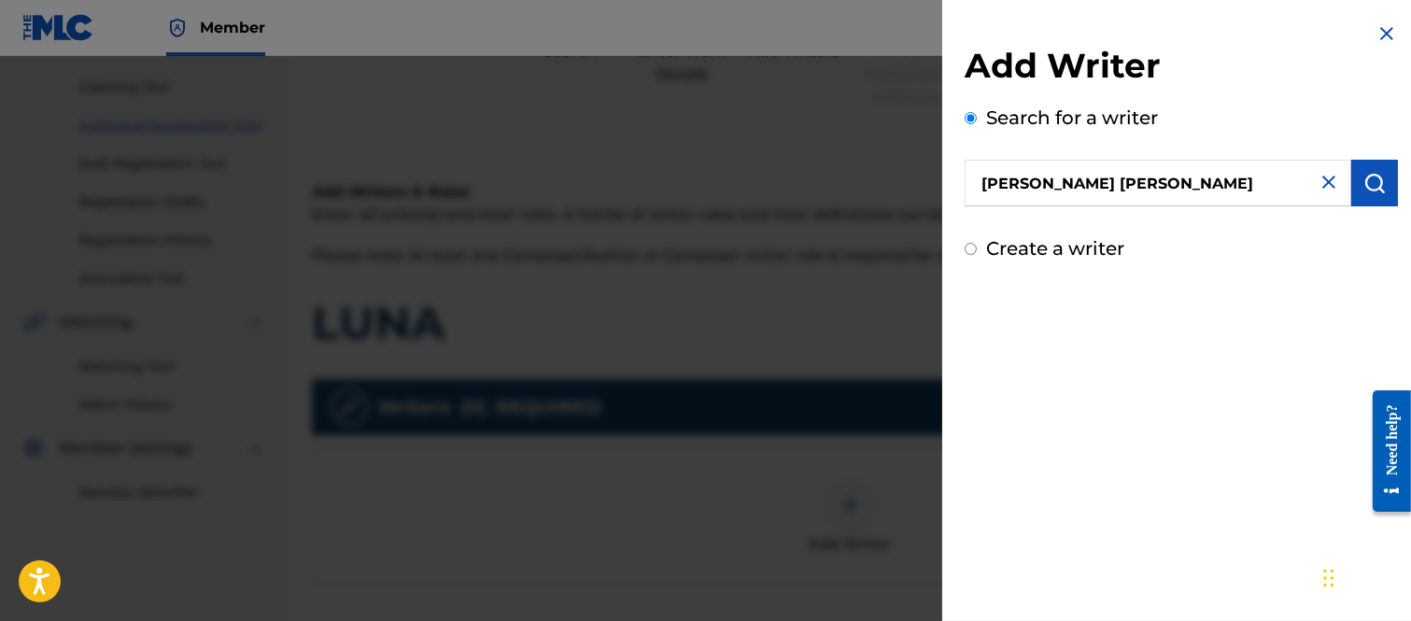
click at [1363, 175] on img "submit" at bounding box center [1374, 183] width 22 height 22
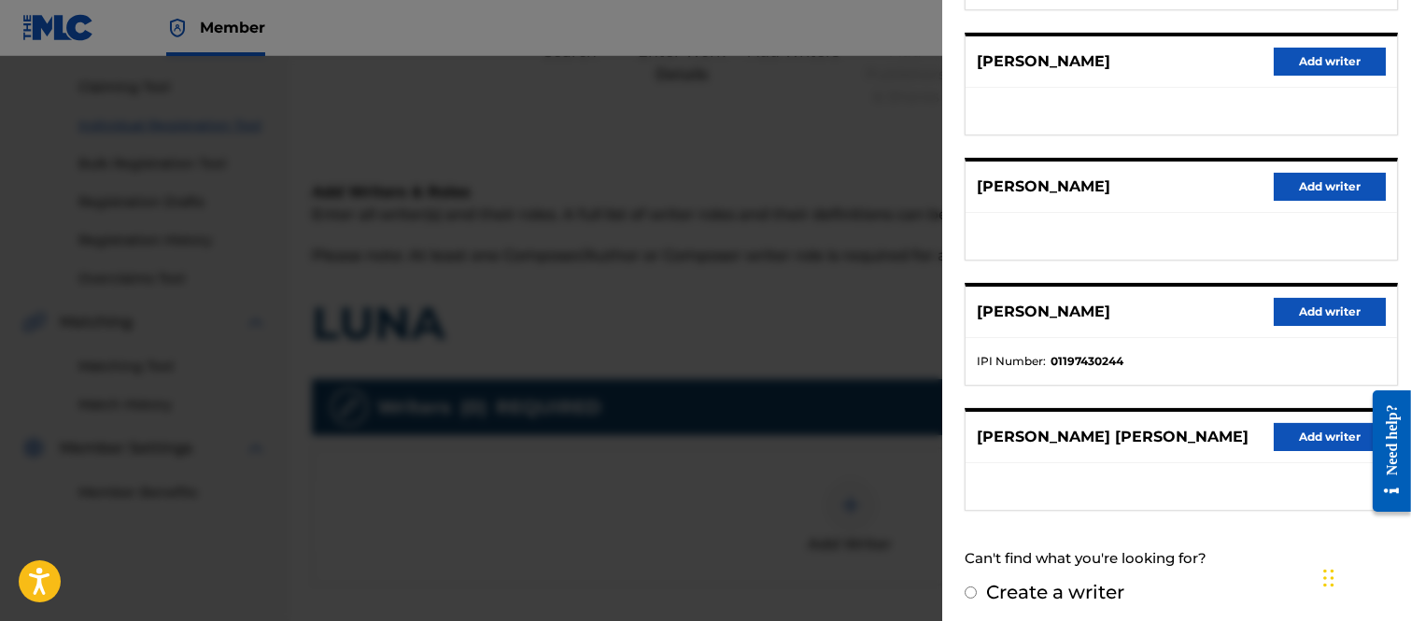
scroll to position [377, 0]
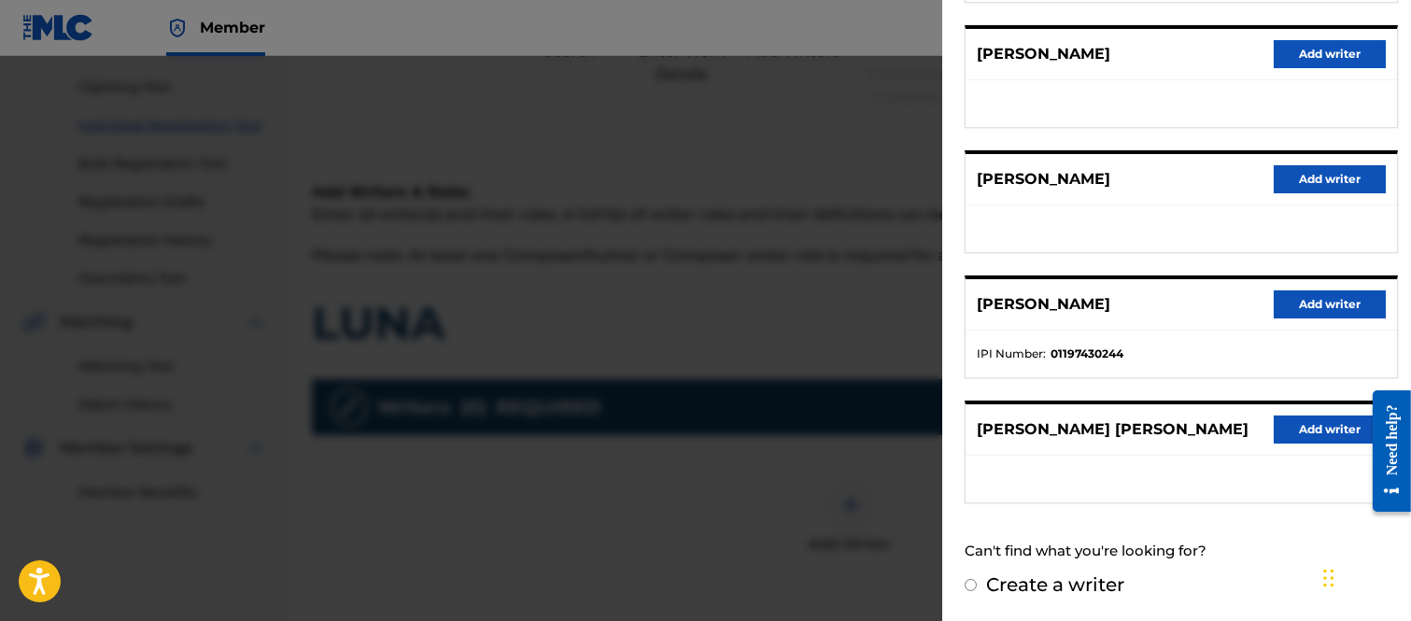
click at [1304, 421] on button "Add writer" at bounding box center [1329, 429] width 112 height 28
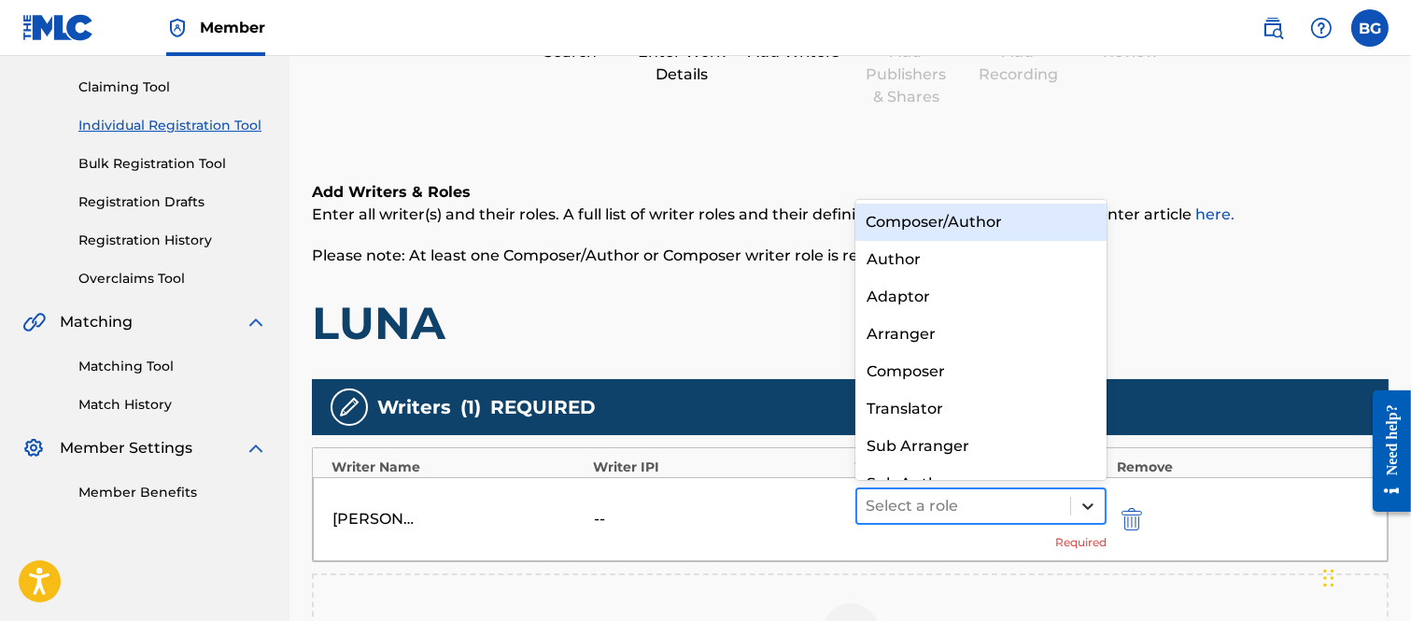
click at [1085, 501] on icon at bounding box center [1087, 506] width 19 height 19
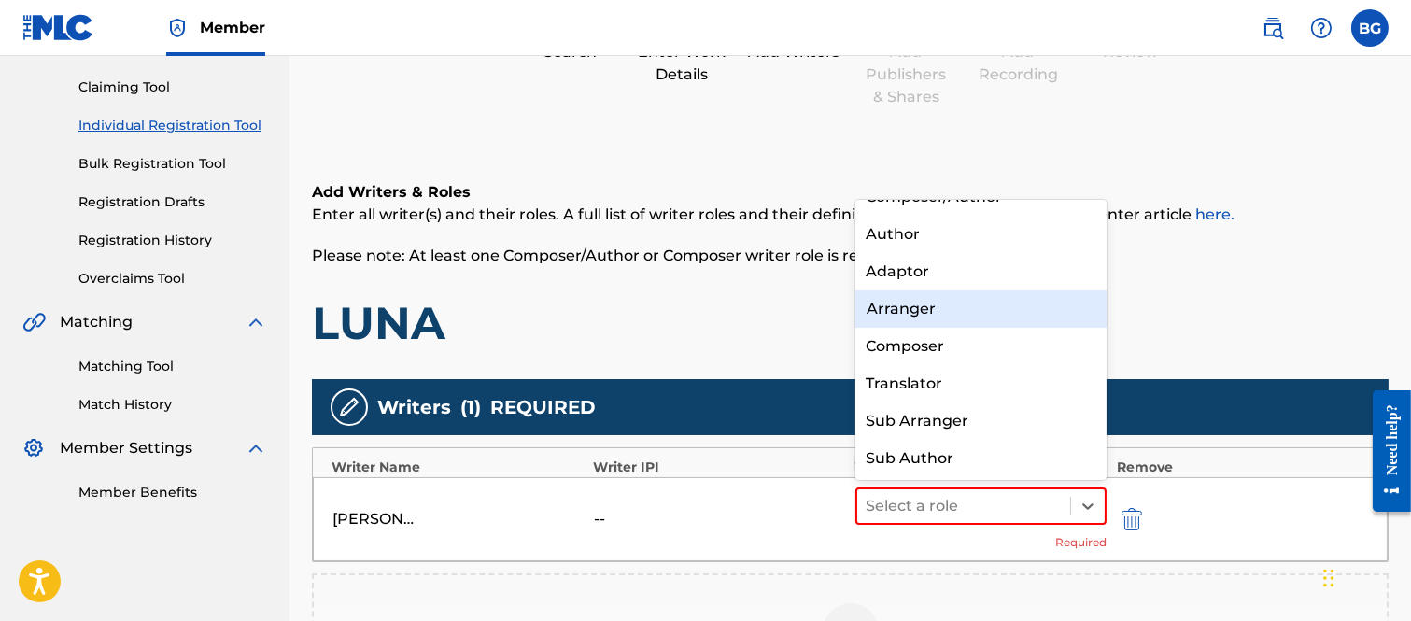
scroll to position [0, 0]
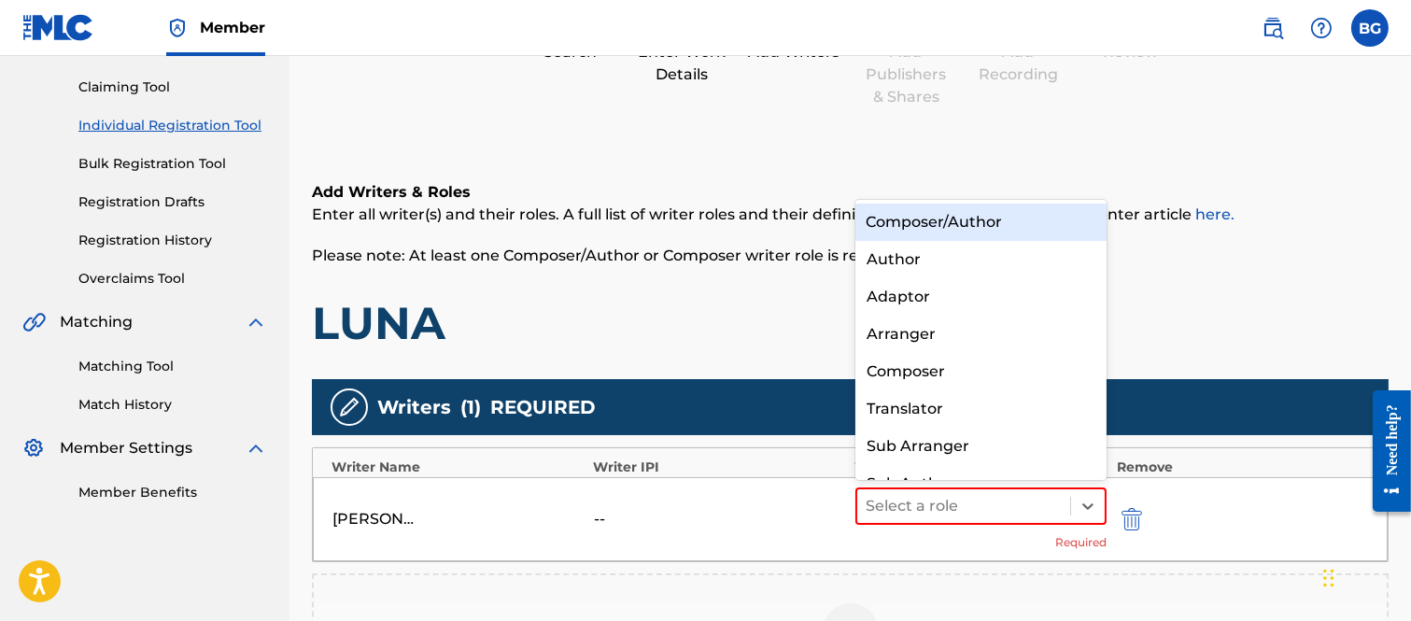
click at [924, 220] on div "Composer/Author" at bounding box center [981, 222] width 252 height 37
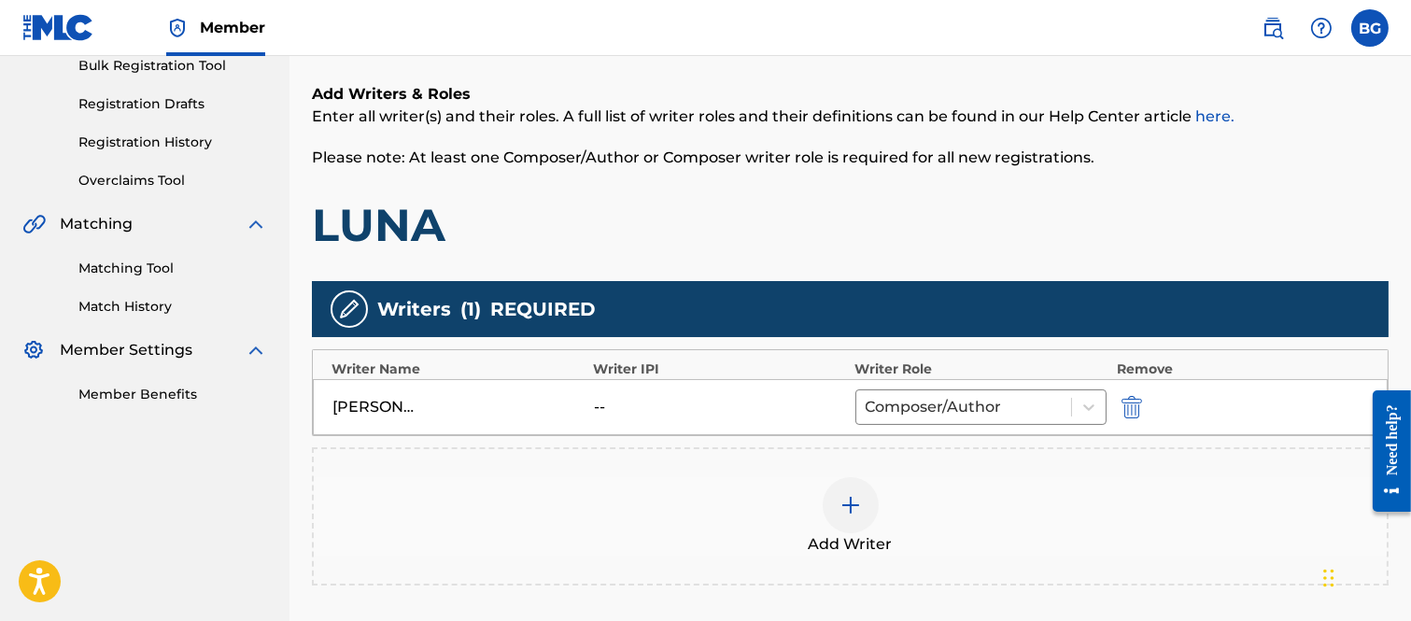
scroll to position [495, 0]
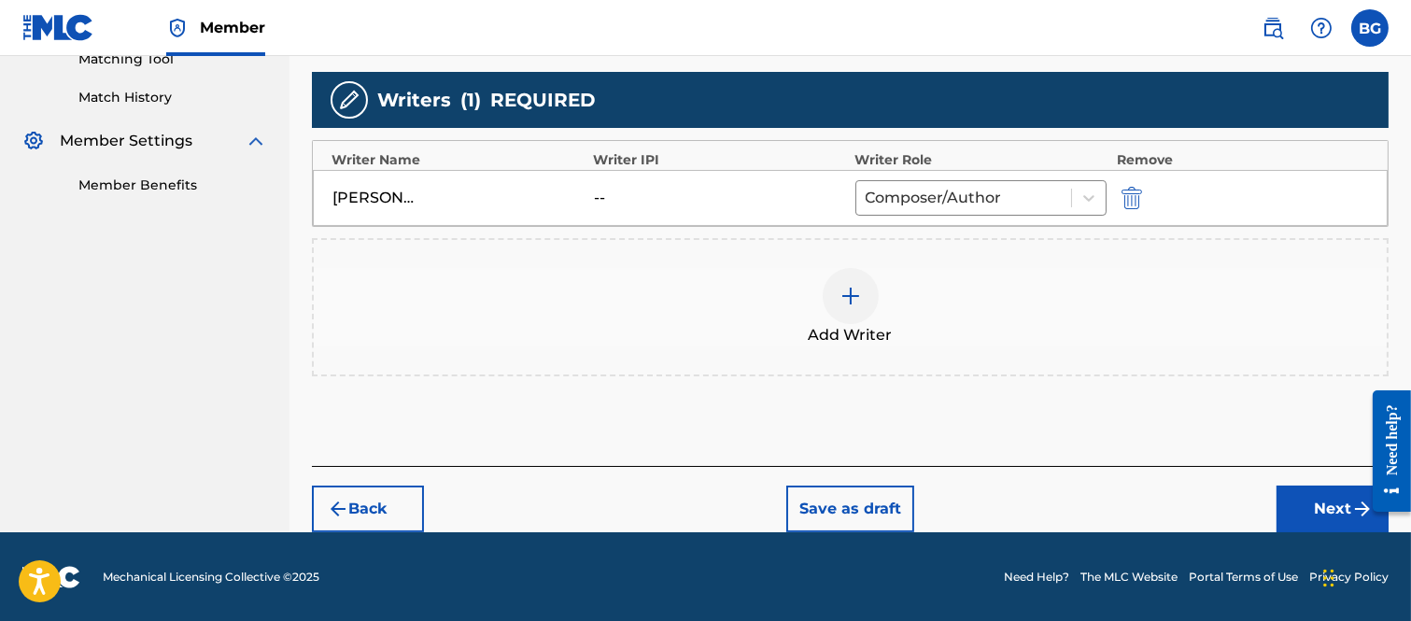
click at [1335, 500] on button "Next" at bounding box center [1332, 508] width 112 height 47
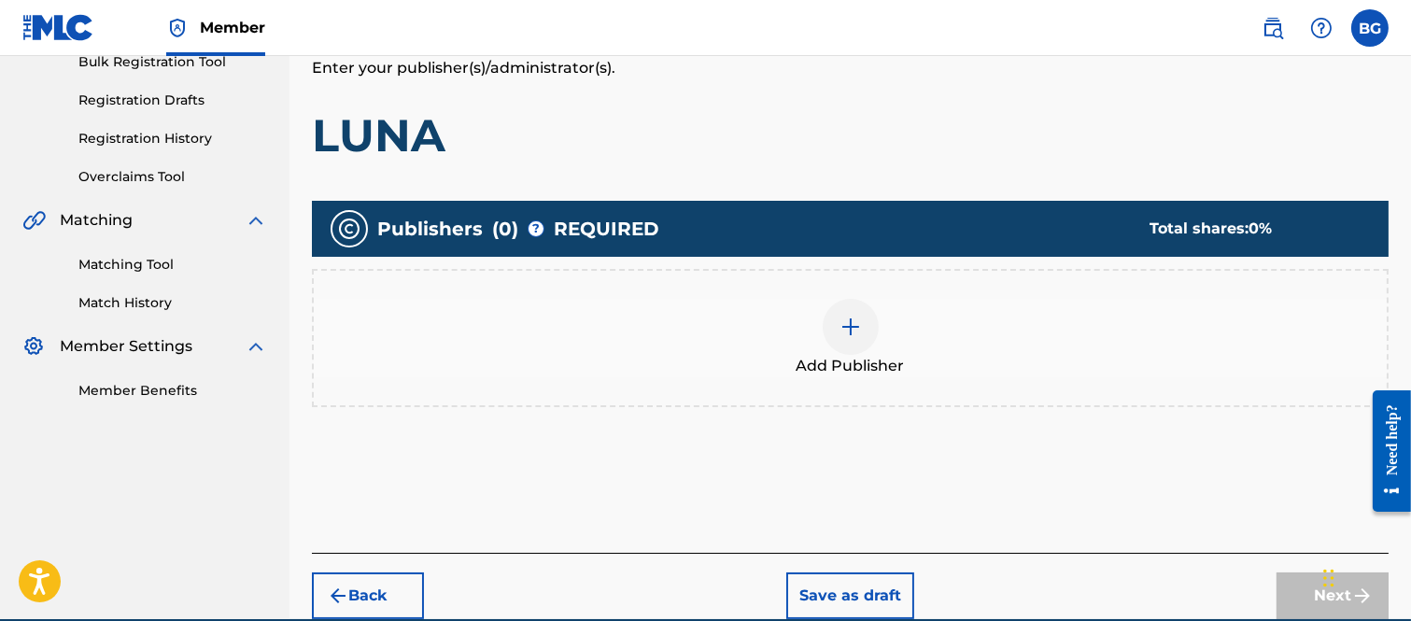
scroll to position [291, 0]
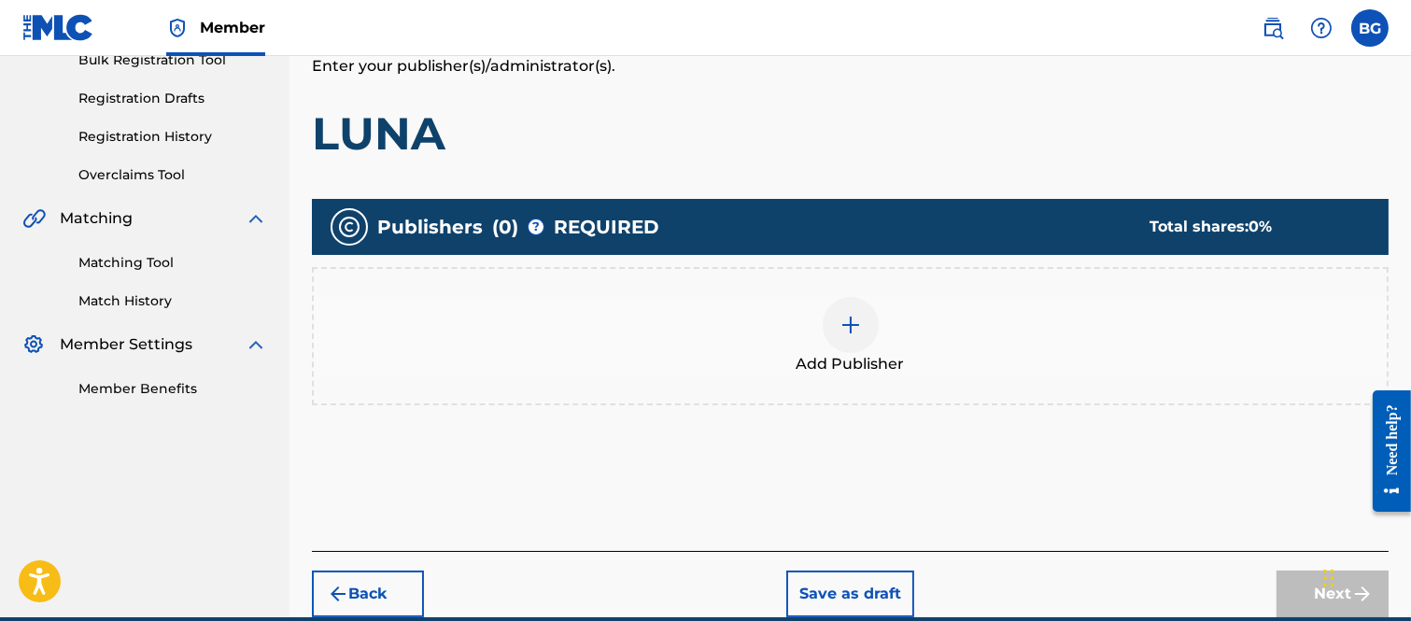
click at [851, 324] on img at bounding box center [850, 325] width 22 height 22
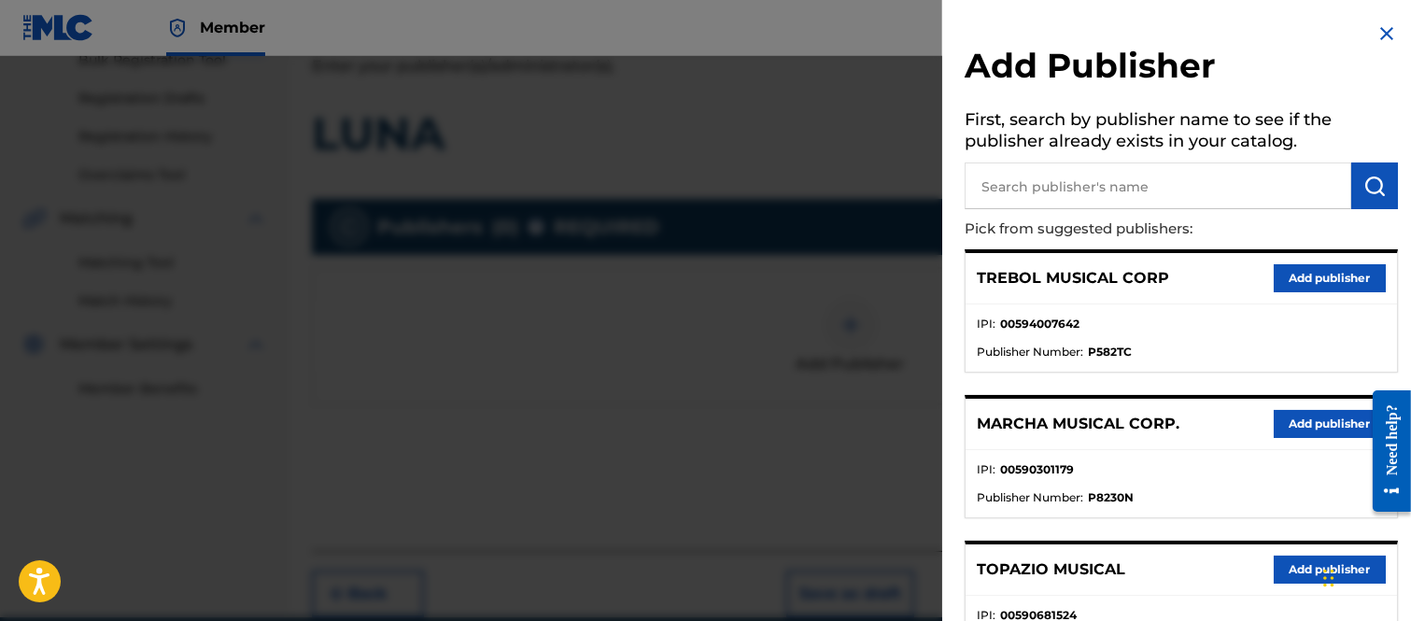
click at [1295, 421] on button "Add publisher" at bounding box center [1329, 424] width 112 height 28
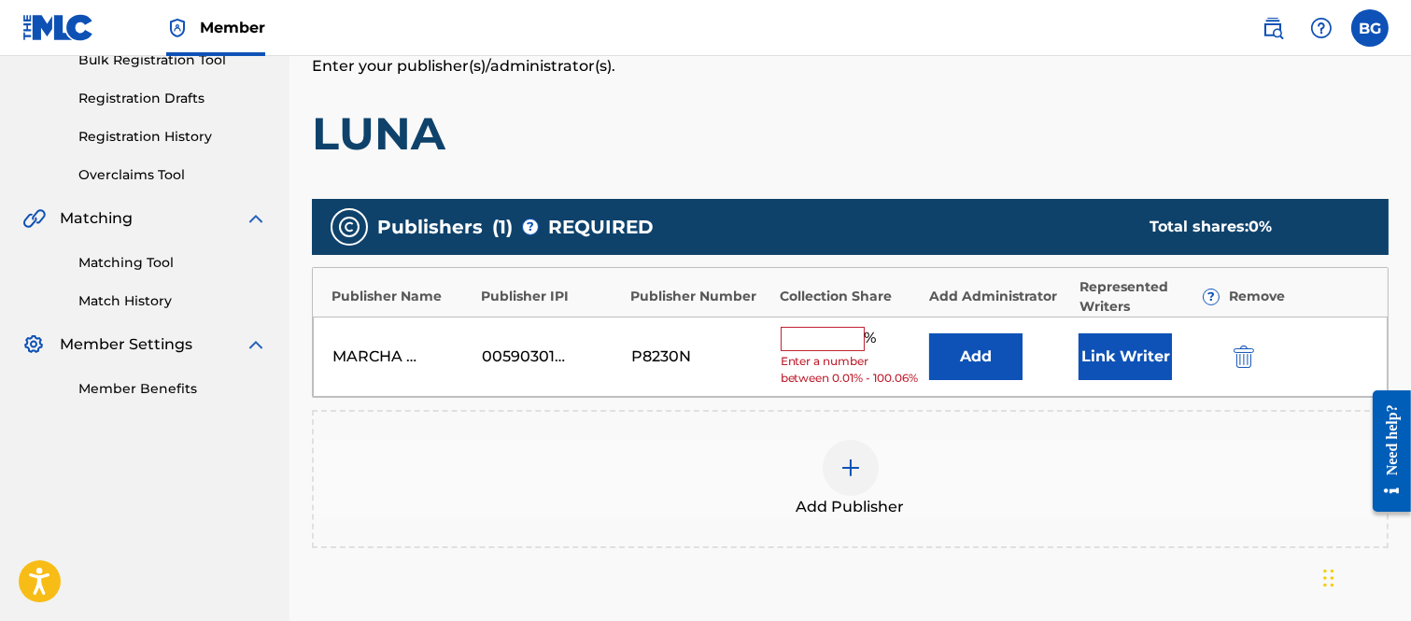
click at [829, 338] on input "text" at bounding box center [822, 339] width 84 height 24
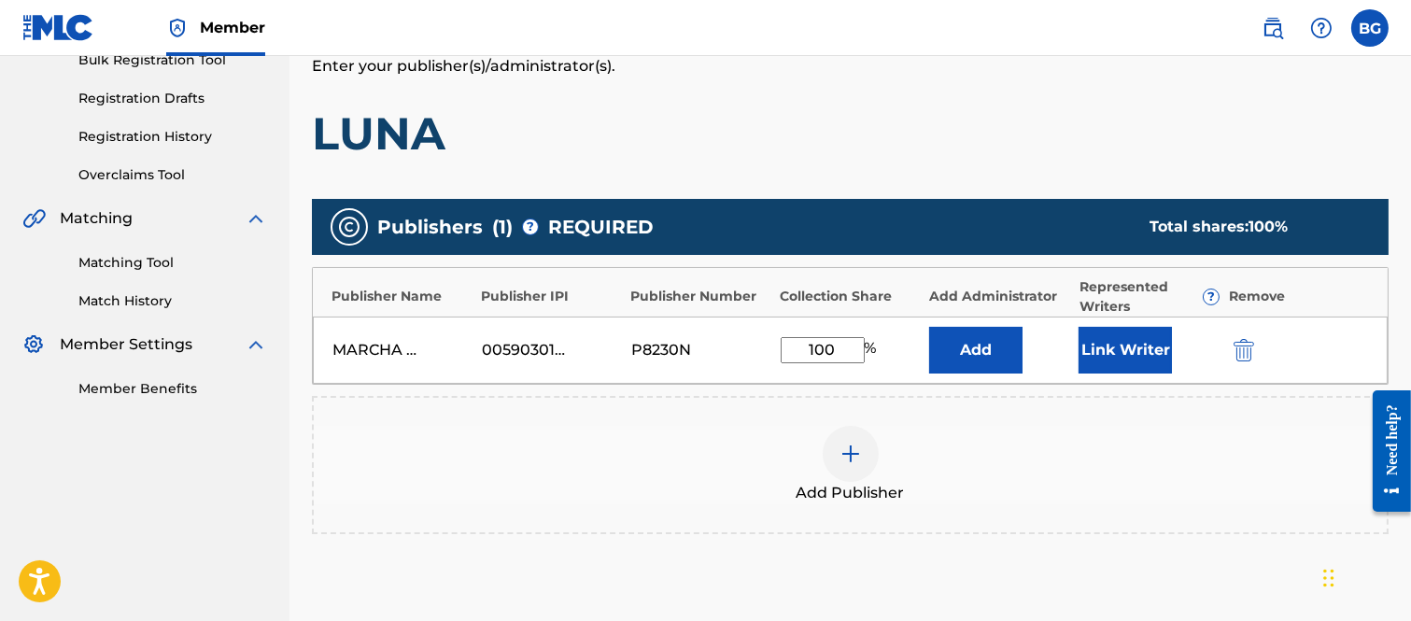
type input "100"
click at [1133, 339] on button "Link Writer" at bounding box center [1124, 350] width 93 height 47
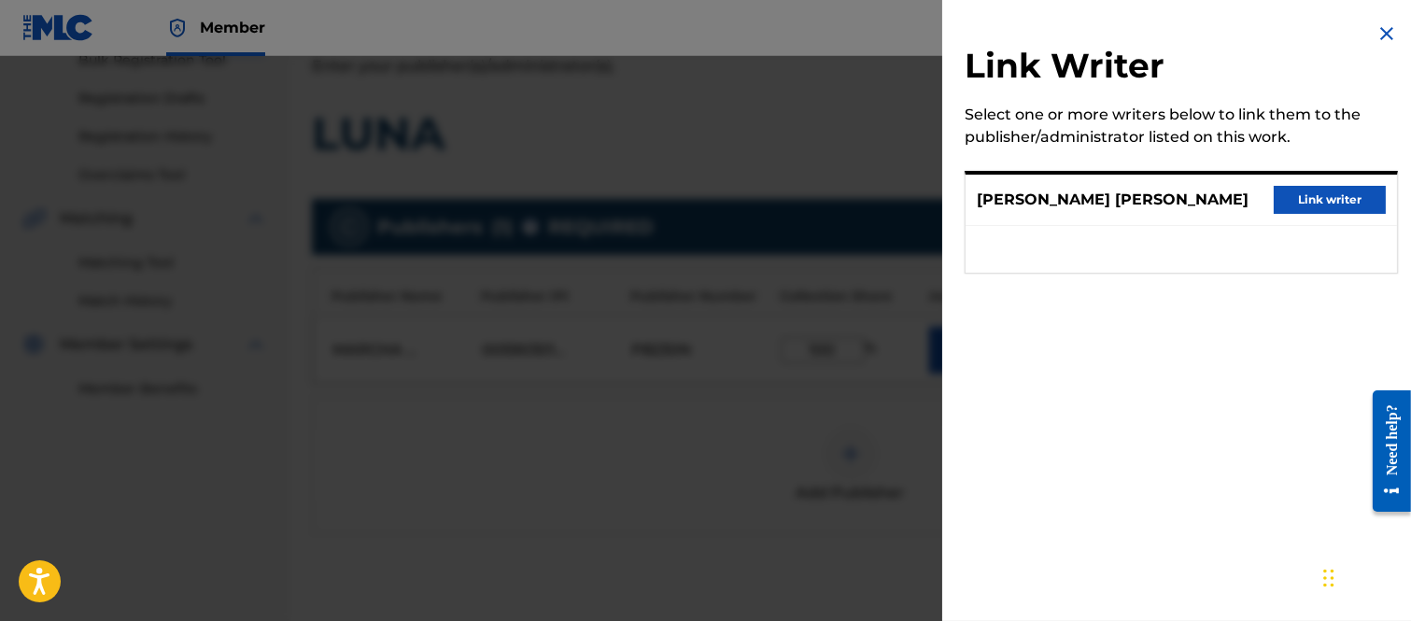
click at [1307, 204] on button "Link writer" at bounding box center [1329, 200] width 112 height 28
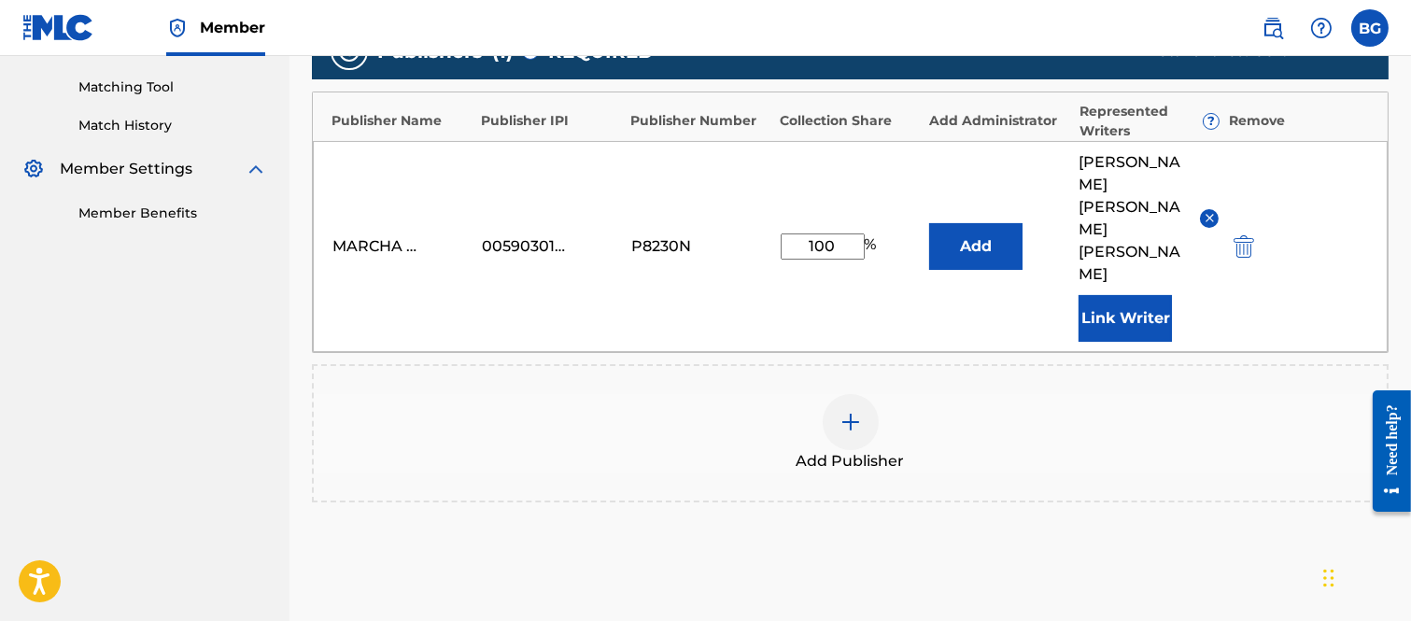
scroll to position [603, 0]
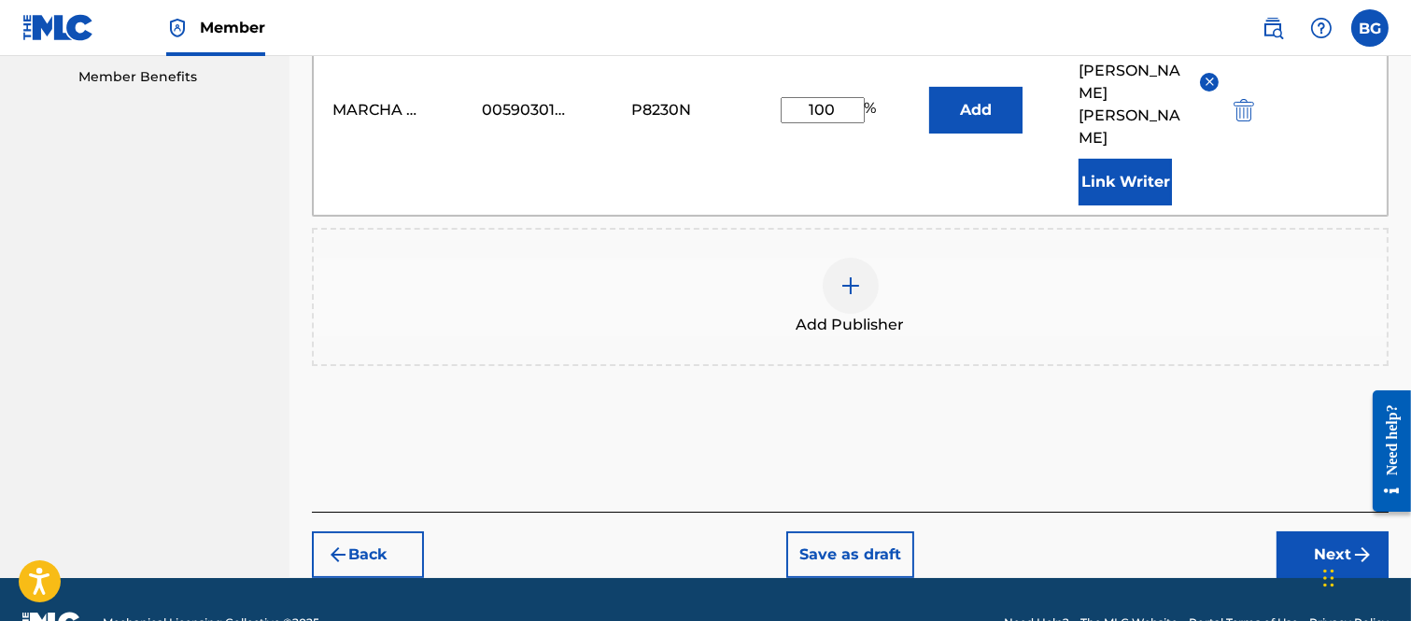
click at [1324, 531] on button "Next" at bounding box center [1332, 554] width 112 height 47
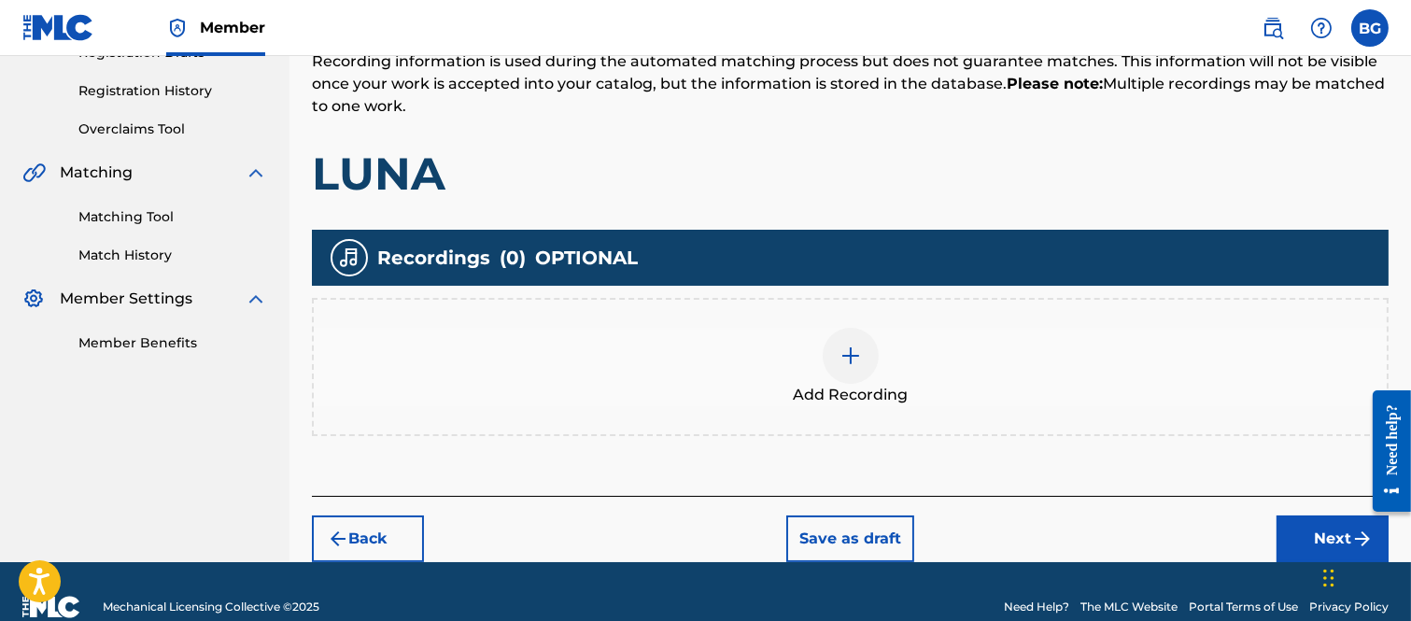
scroll to position [365, 0]
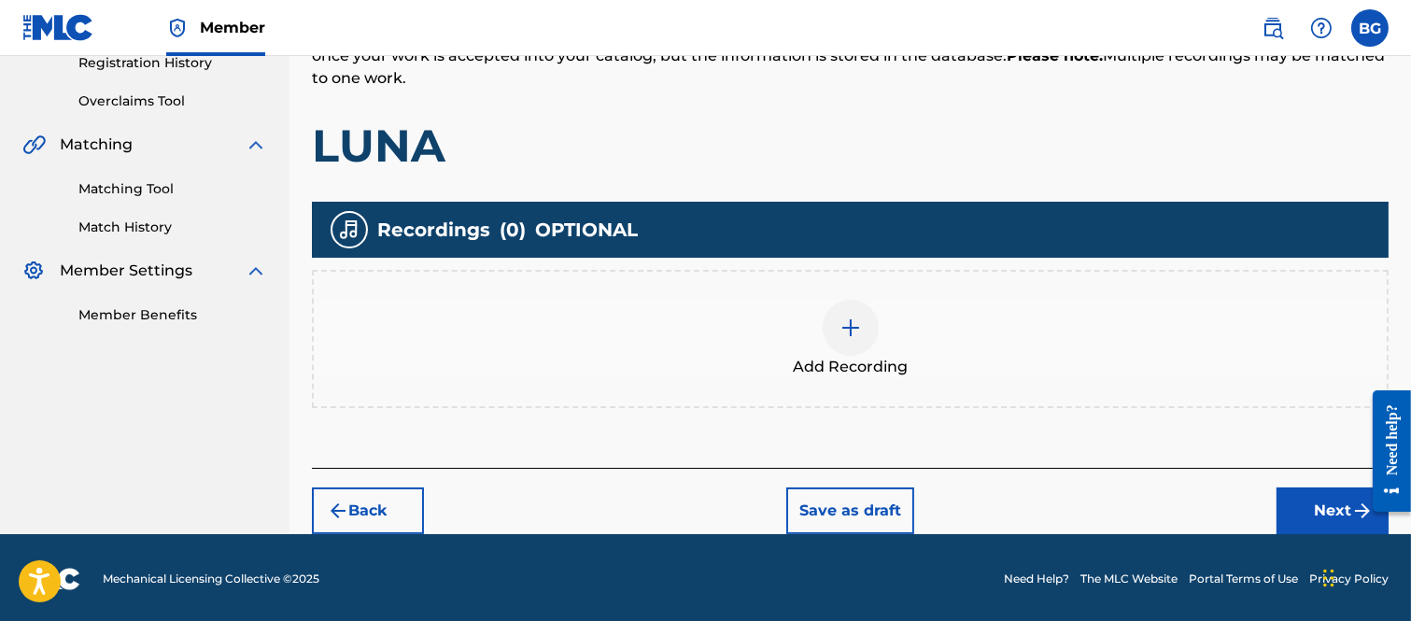
click at [850, 330] on img at bounding box center [850, 327] width 22 height 22
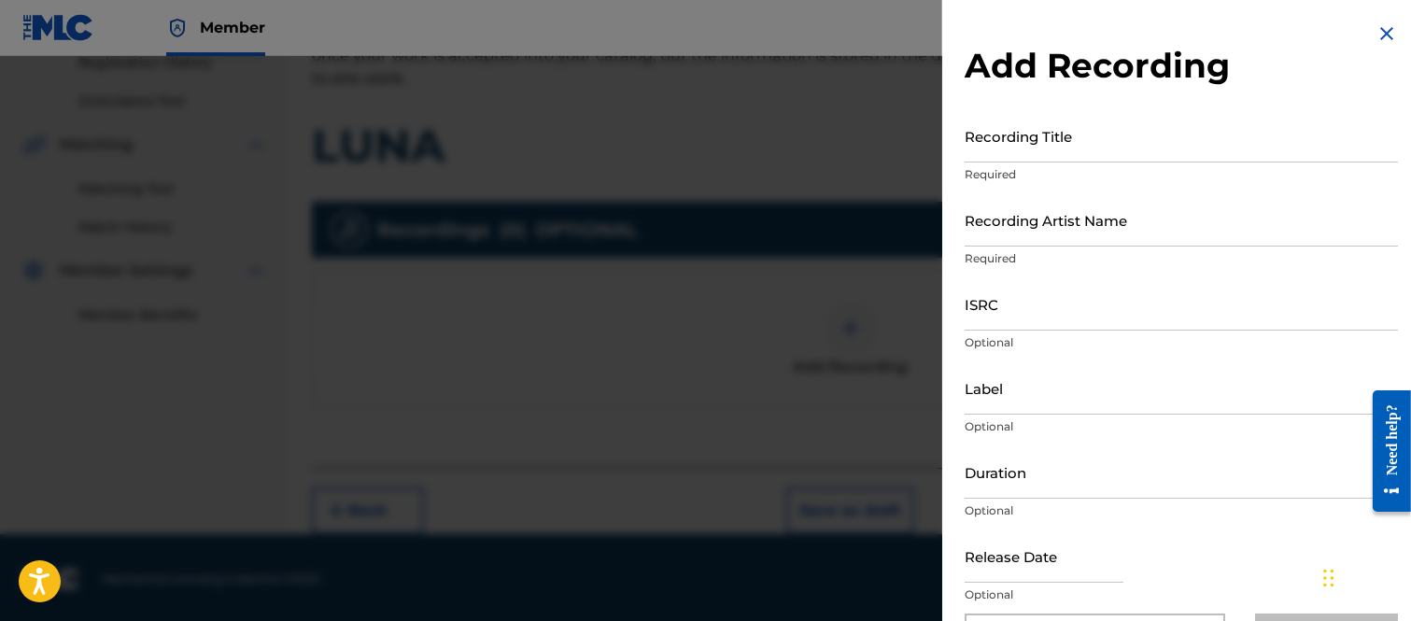
click at [985, 141] on input "Recording Title" at bounding box center [1180, 135] width 433 height 53
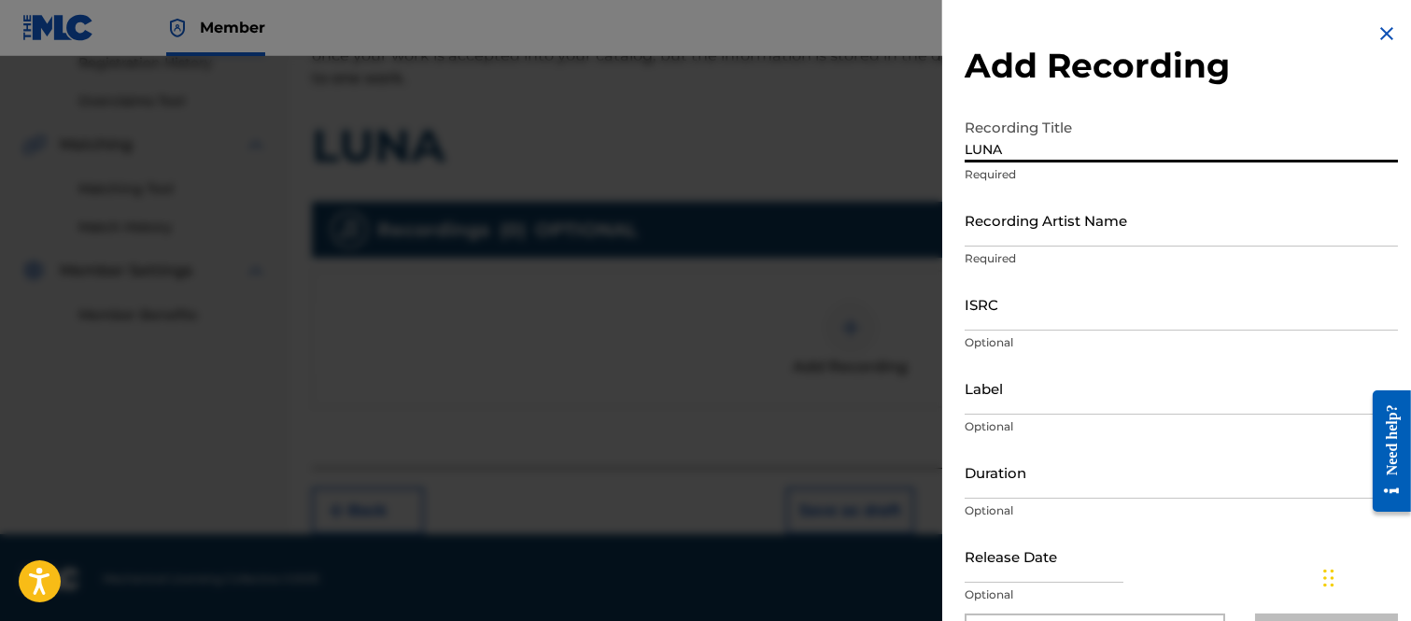
type input "LUNA"
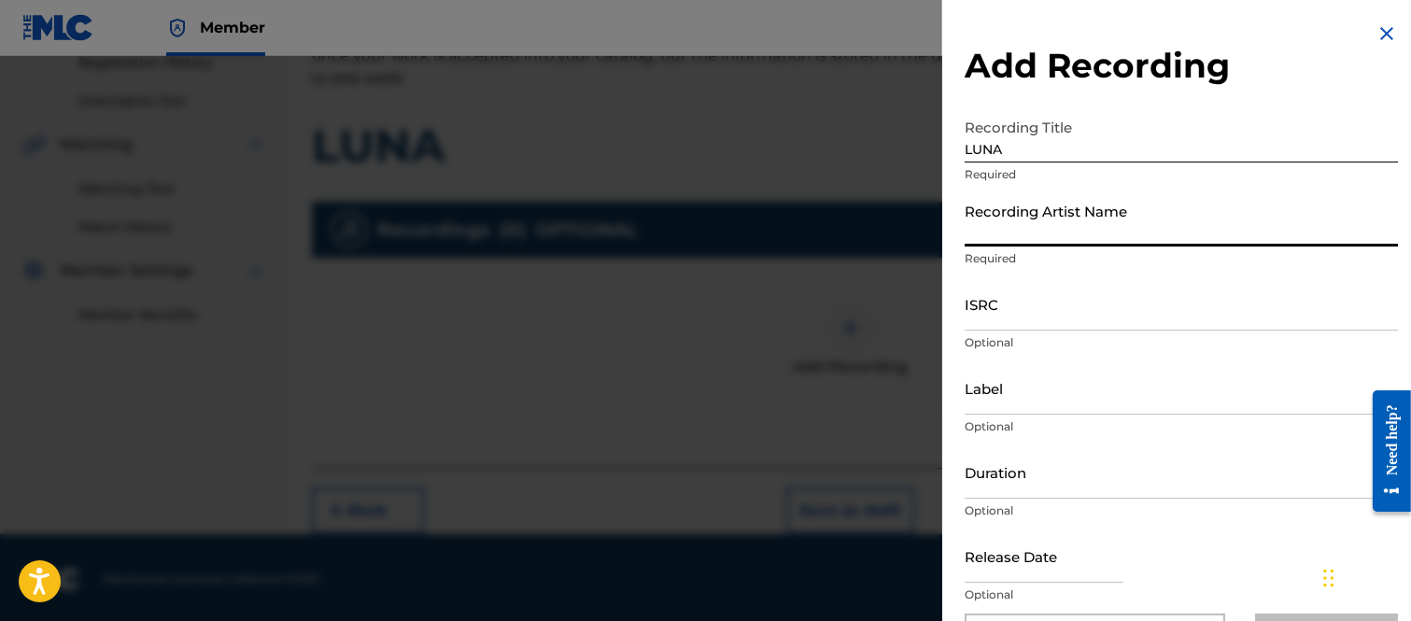
click at [984, 225] on input "Recording Artist Name" at bounding box center [1180, 219] width 433 height 53
type input "LA DECIMA CLAVE"
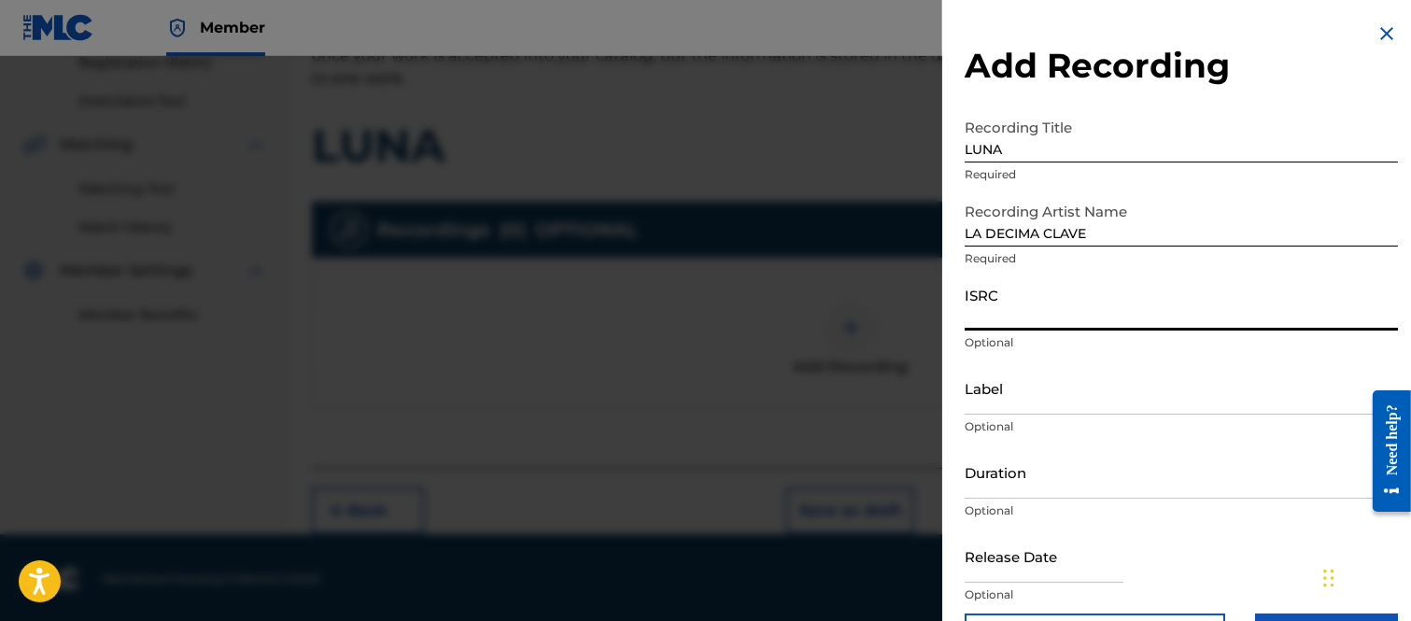
click at [996, 312] on input "ISRC" at bounding box center [1180, 303] width 433 height 53
type input "MXH132500068"
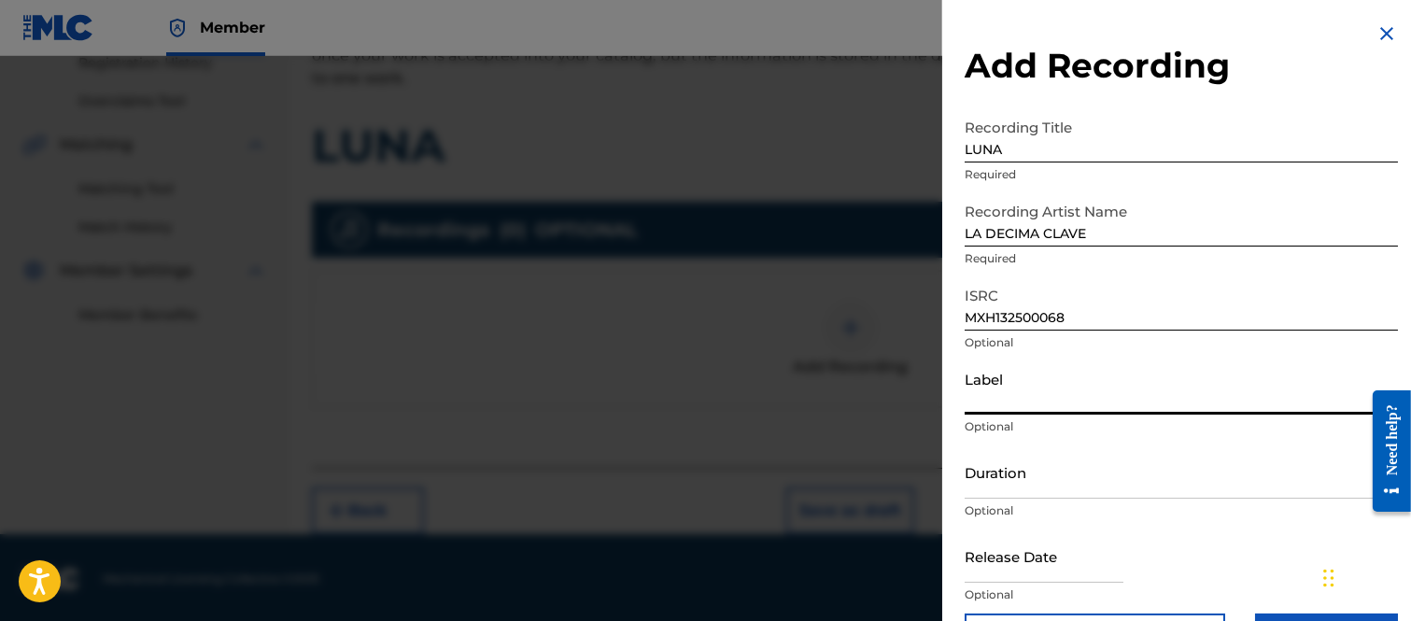
click at [994, 394] on input "Label" at bounding box center [1180, 387] width 433 height 53
type input "LLAVES MUSIC"
click at [1001, 479] on input "Duration" at bounding box center [1180, 471] width 433 height 53
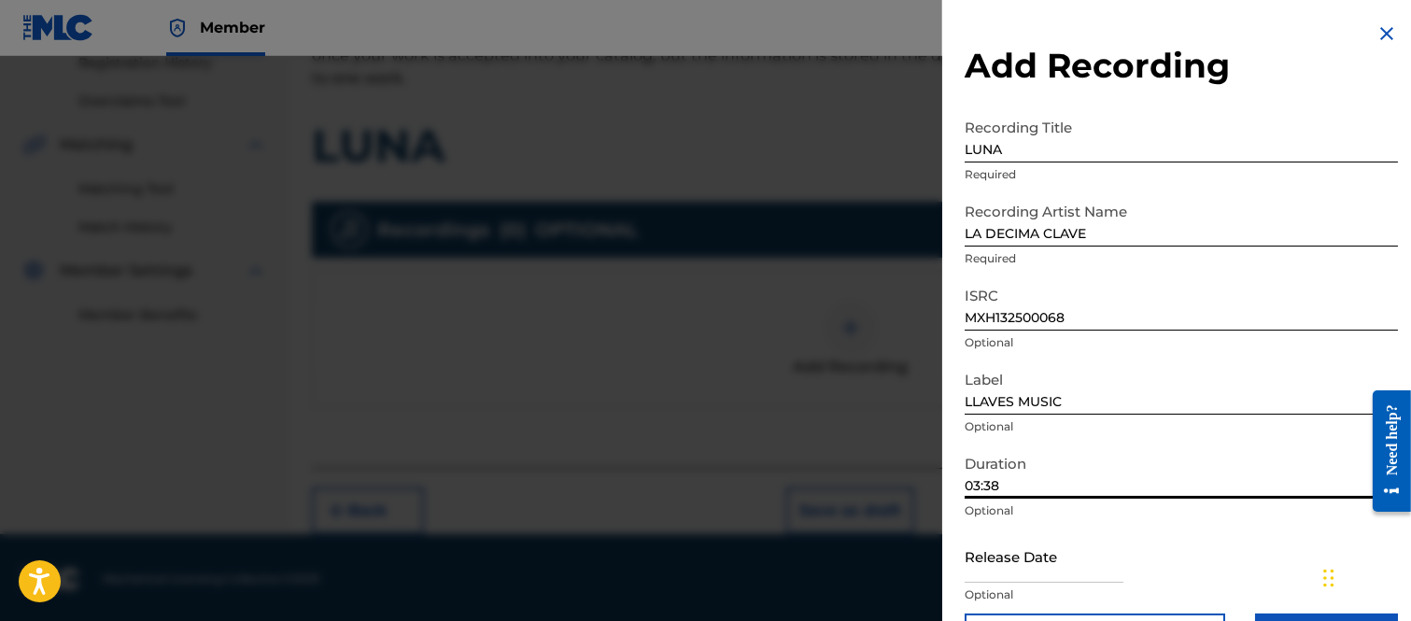
scroll to position [61, 0]
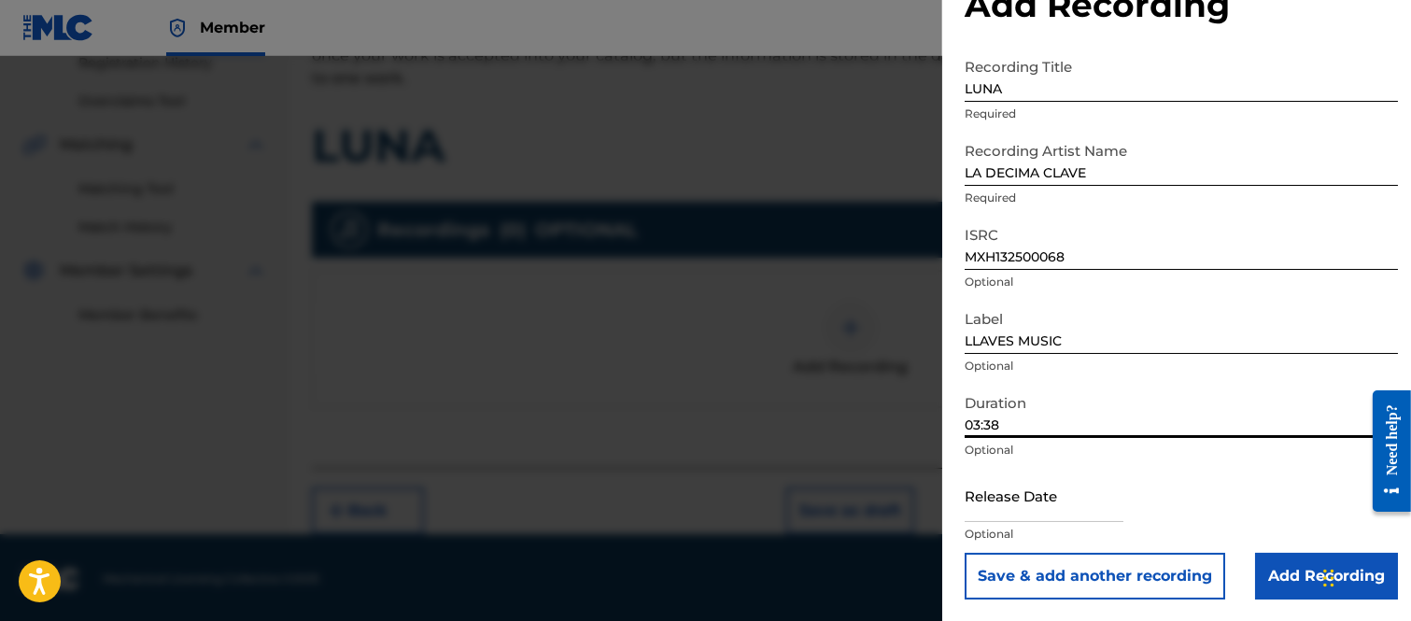
type input "03:38"
click at [1000, 505] on input "text" at bounding box center [1043, 495] width 159 height 53
select select "7"
select select "2025"
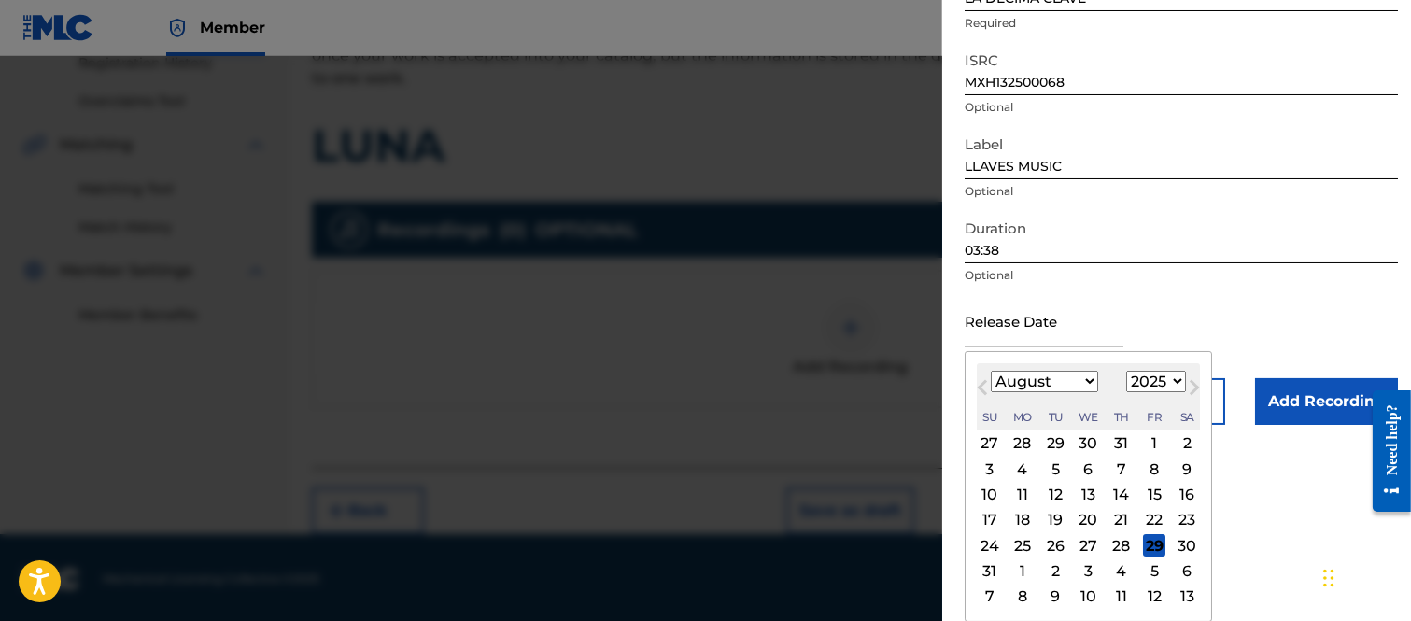
click at [1153, 540] on div "29" at bounding box center [1154, 545] width 22 height 22
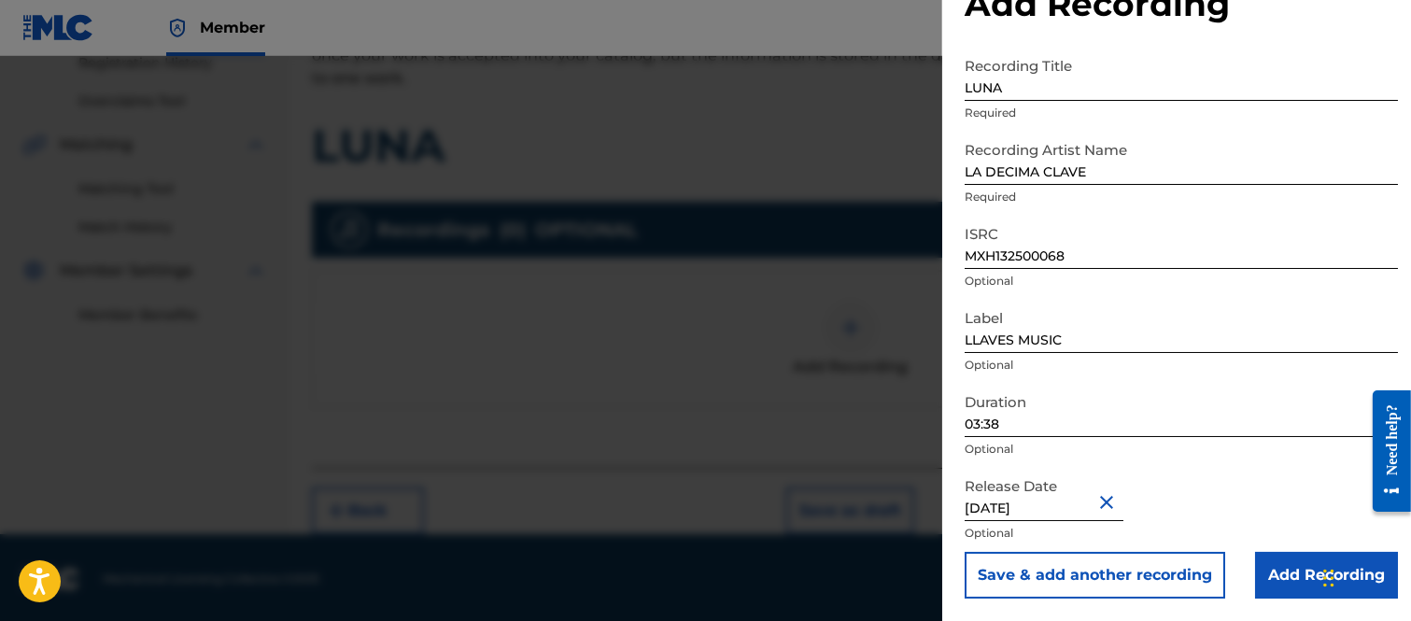
type input "[DATE]"
click at [1277, 567] on input "Add Recording" at bounding box center [1326, 576] width 143 height 47
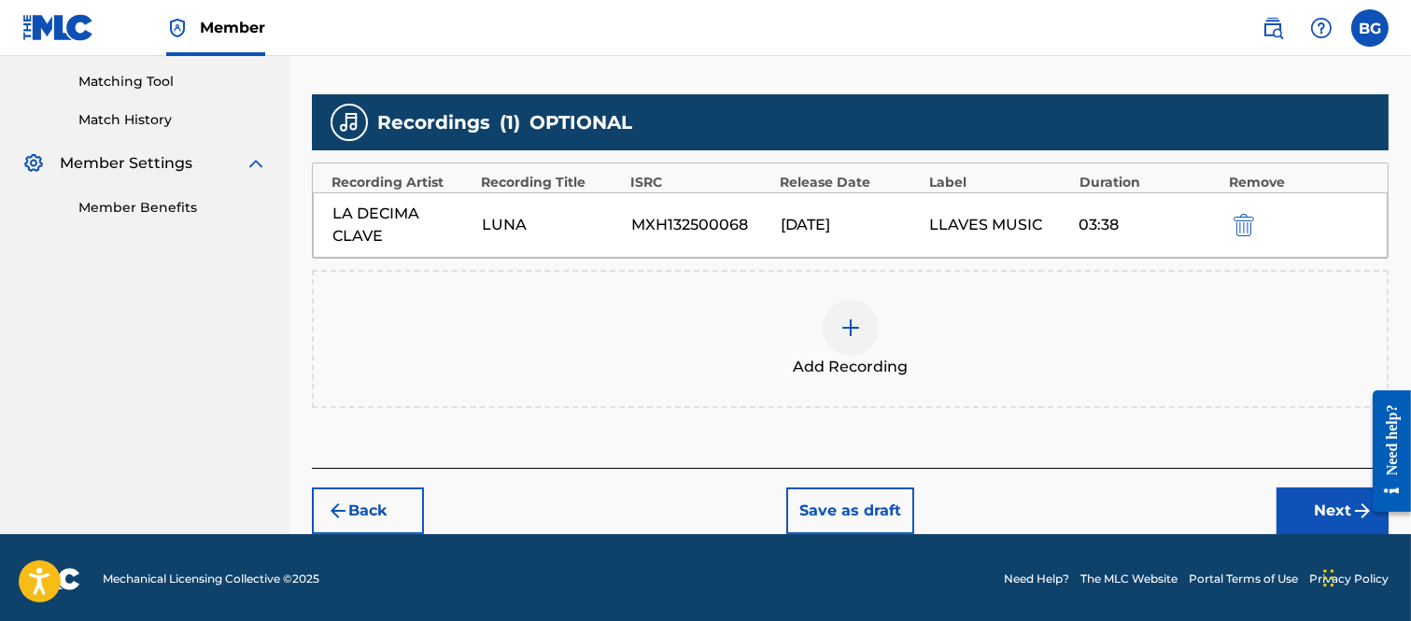
scroll to position [473, 0]
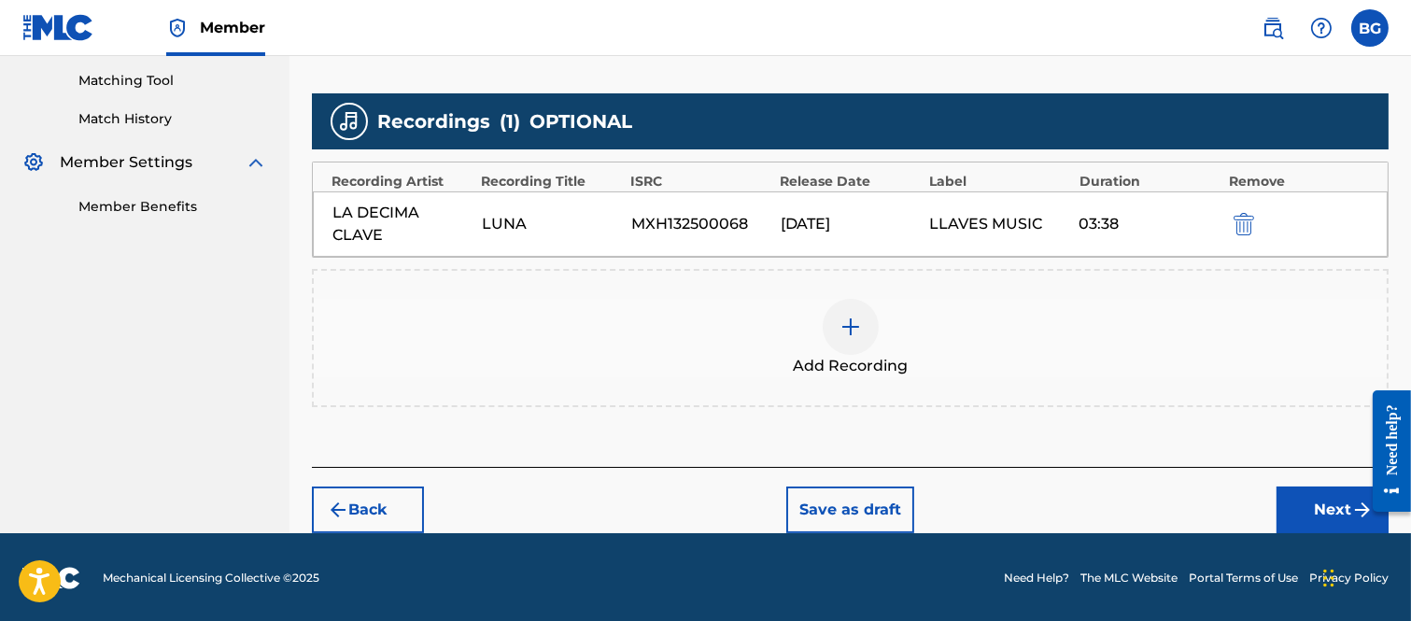
click at [1327, 499] on button "Next" at bounding box center [1332, 509] width 112 height 47
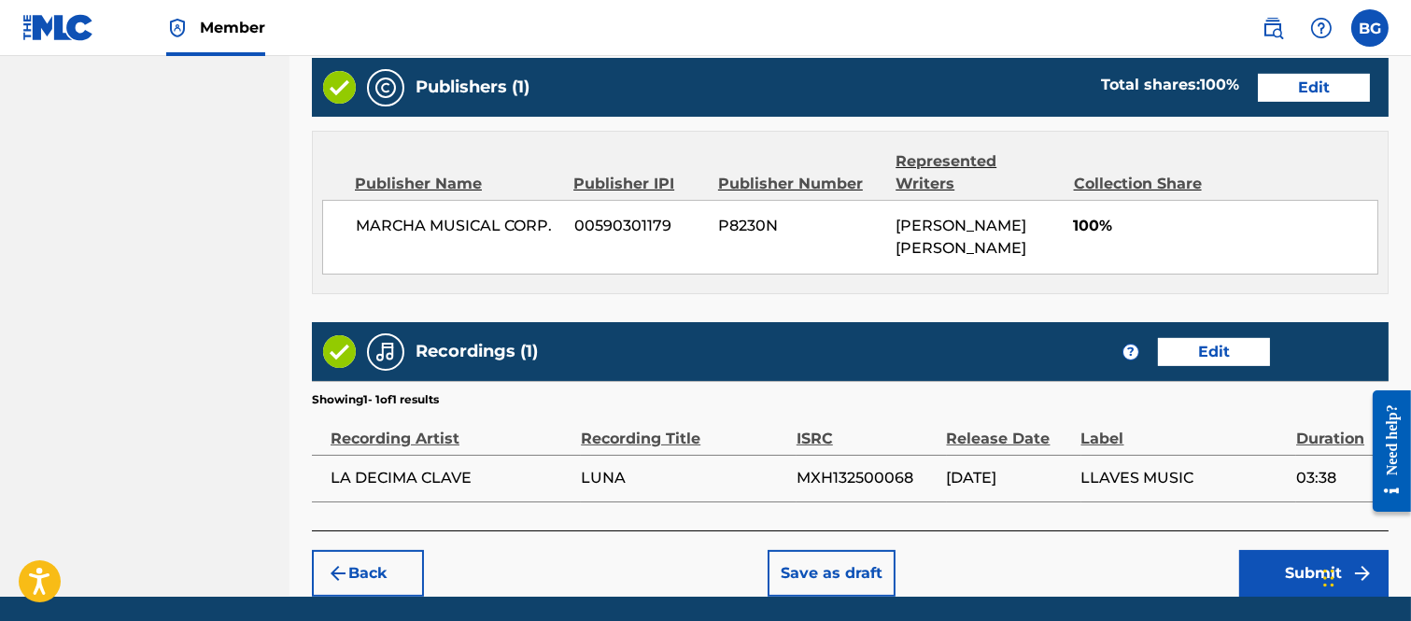
scroll to position [980, 0]
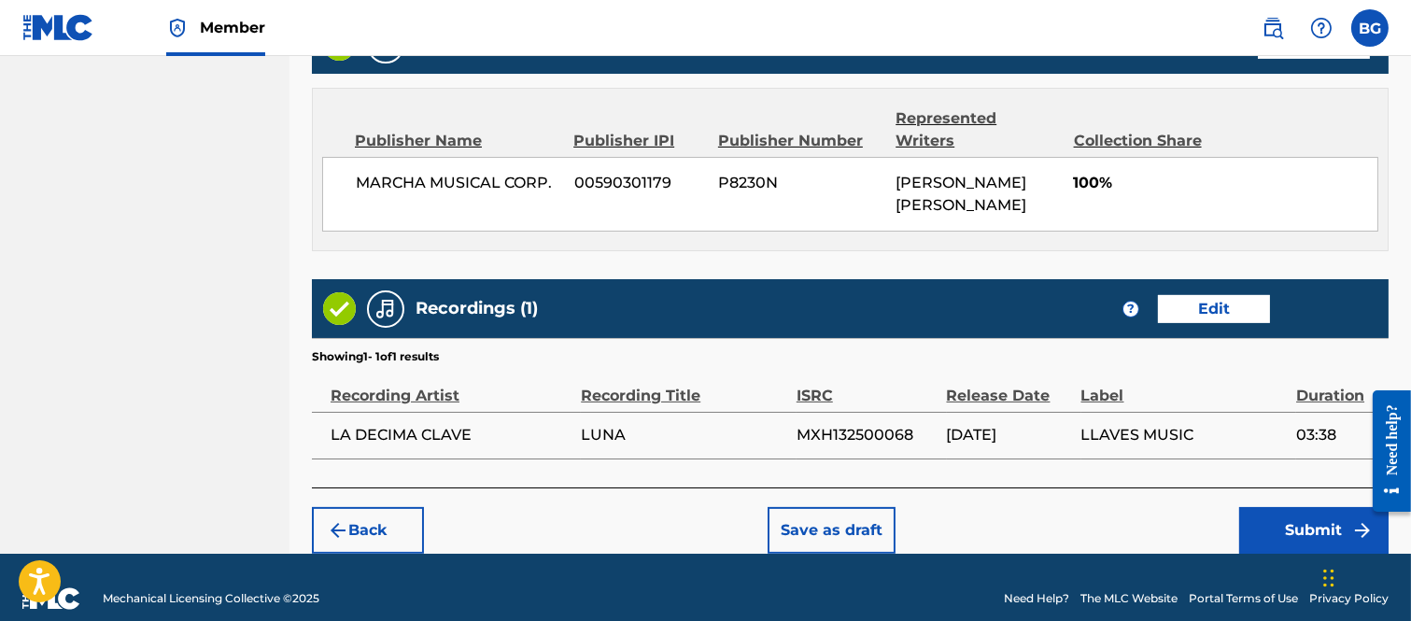
click at [1276, 507] on button "Submit" at bounding box center [1313, 530] width 149 height 47
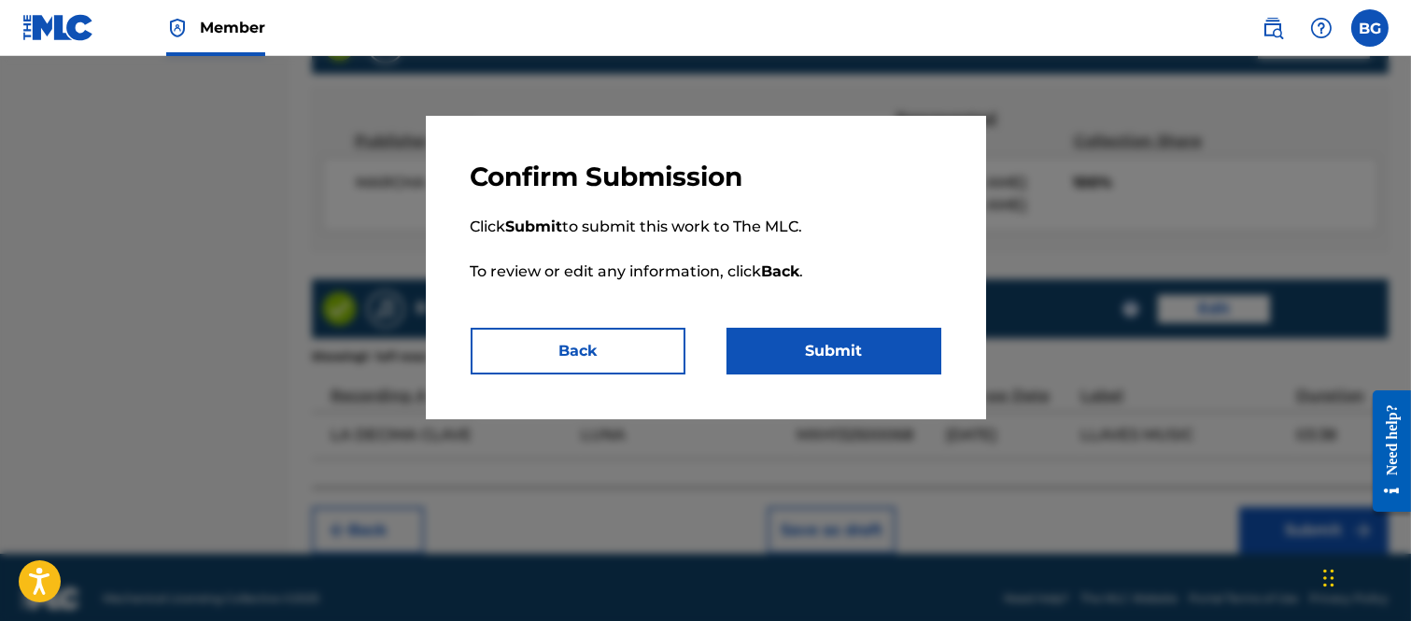
click at [860, 353] on button "Submit" at bounding box center [833, 351] width 215 height 47
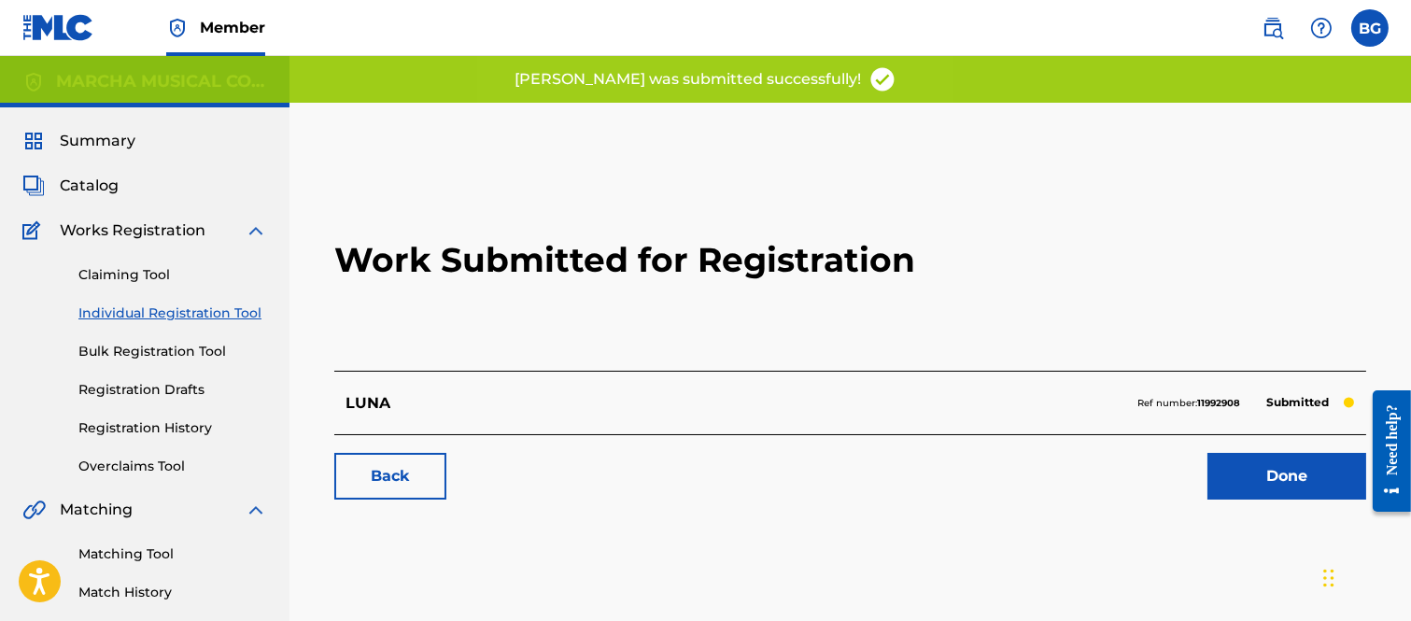
click at [1263, 465] on link "Done" at bounding box center [1286, 476] width 159 height 47
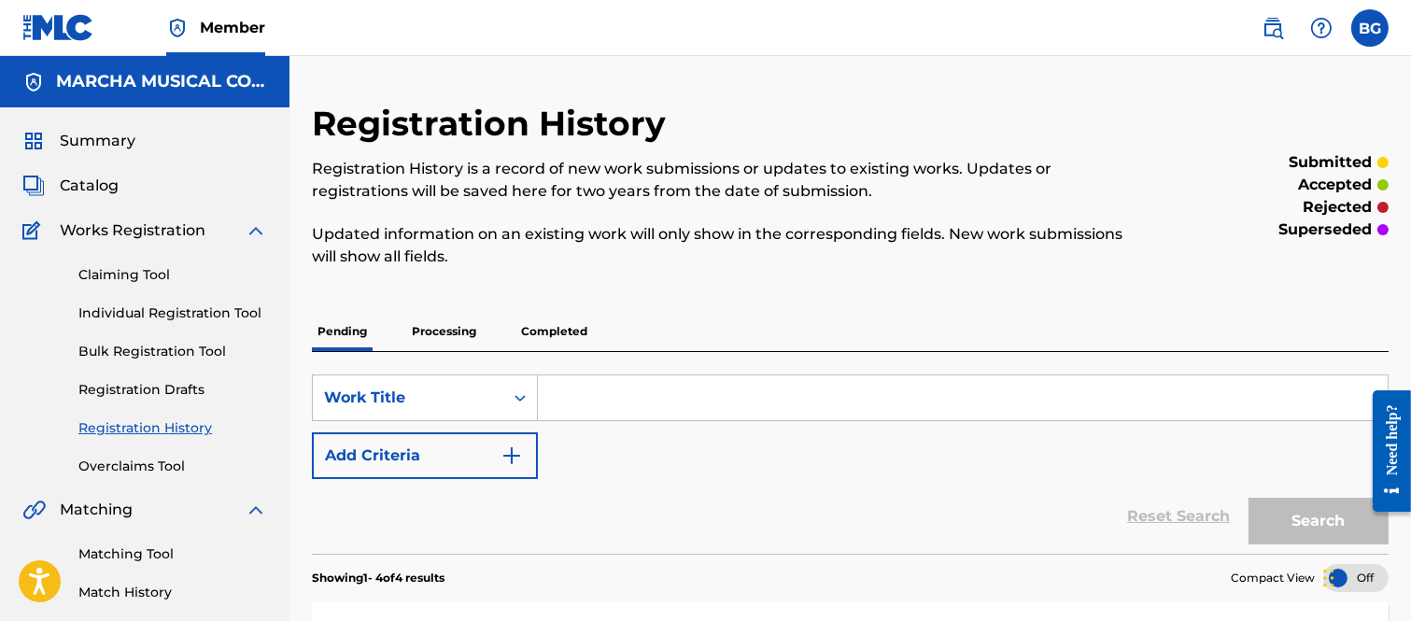
click at [147, 311] on link "Individual Registration Tool" at bounding box center [172, 313] width 189 height 20
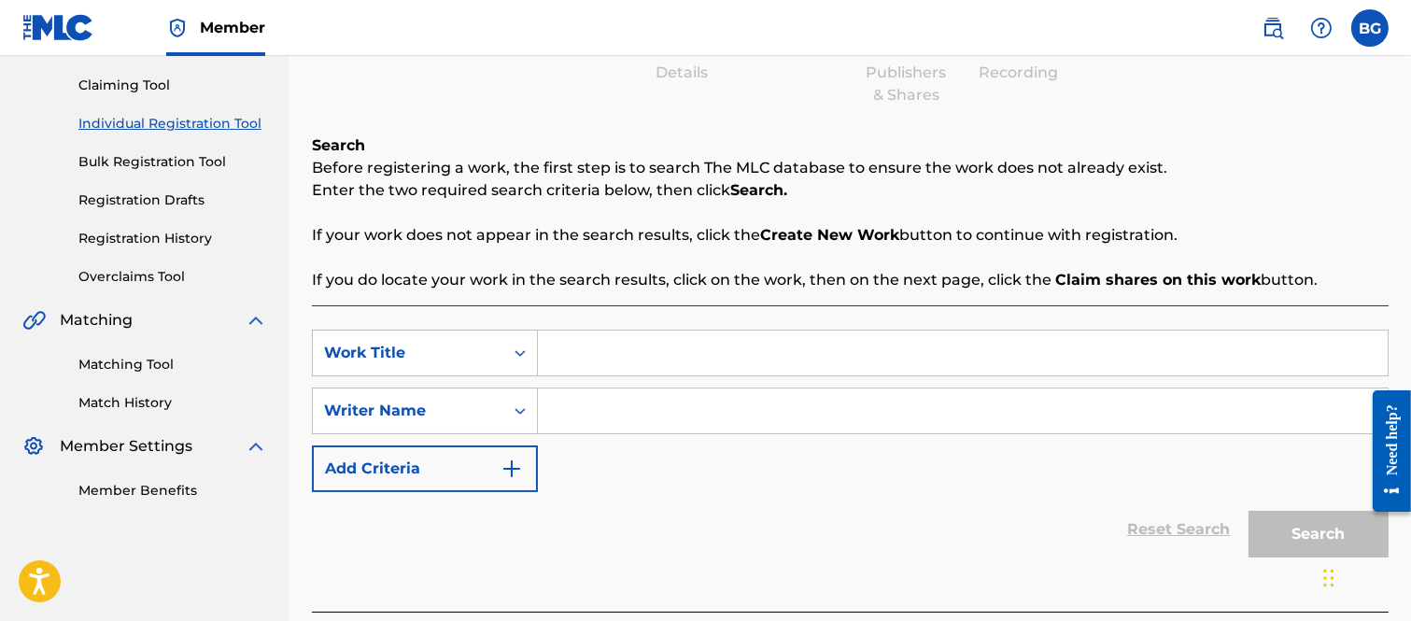
scroll to position [207, 0]
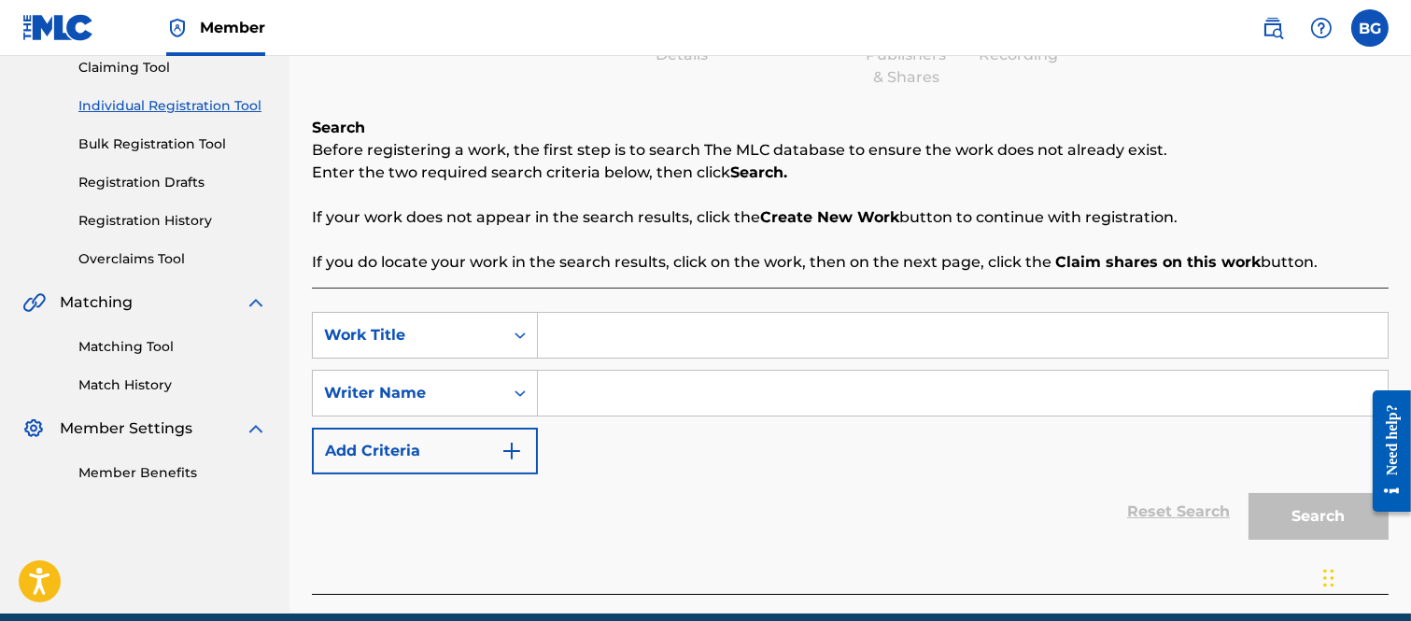
click at [573, 336] on input "Search Form" at bounding box center [963, 335] width 850 height 45
type input "ME RESIGNE"
click at [592, 385] on input "Search Form" at bounding box center [963, 393] width 850 height 45
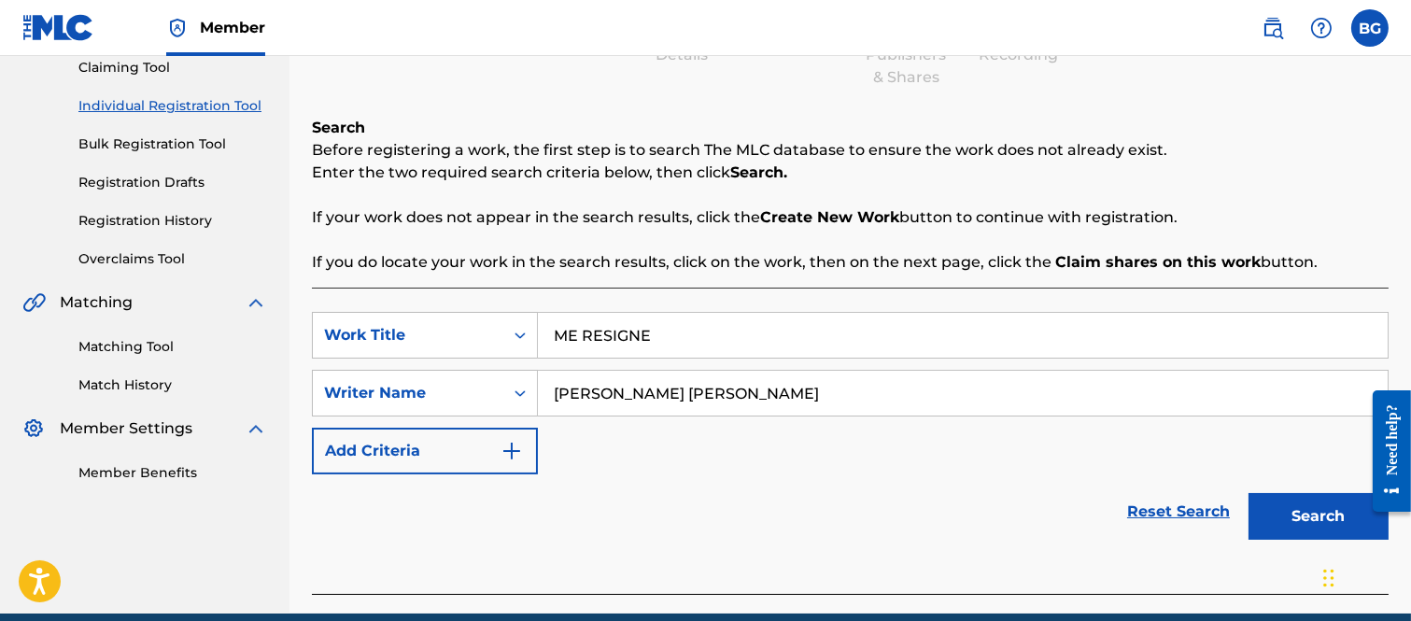
type input "[PERSON_NAME] [PERSON_NAME]"
click at [1313, 512] on button "Search" at bounding box center [1318, 516] width 140 height 47
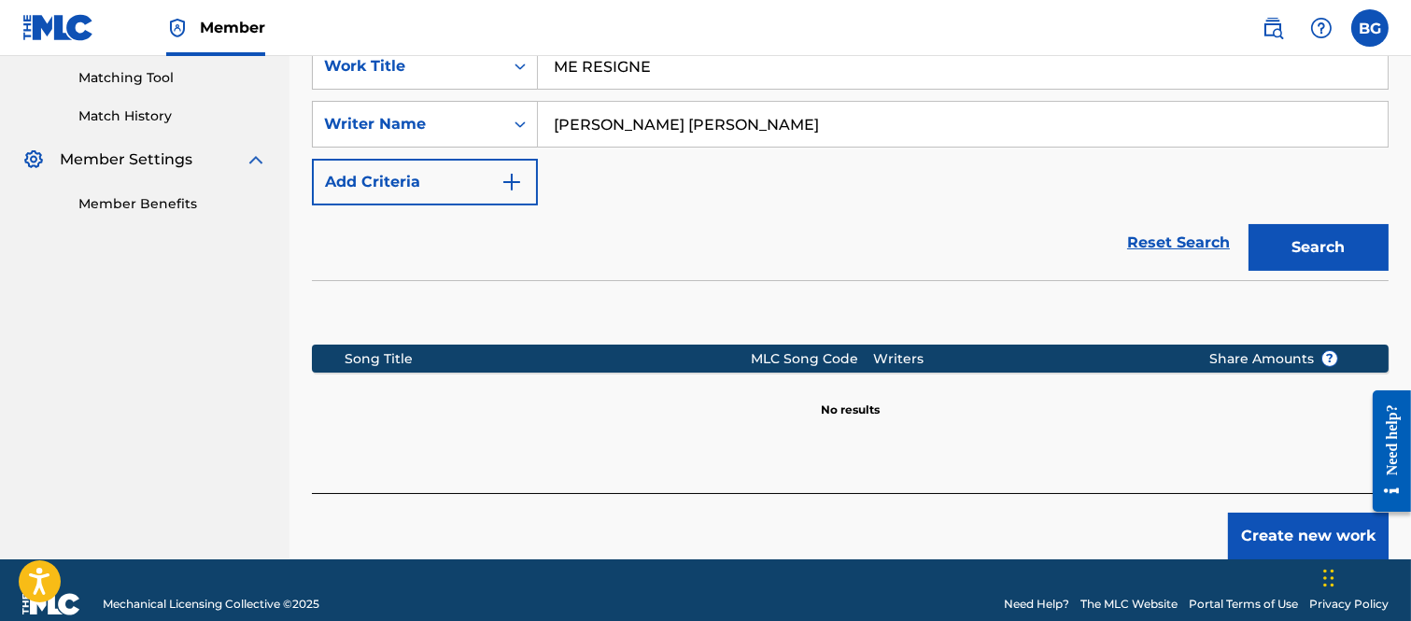
scroll to position [504, 0]
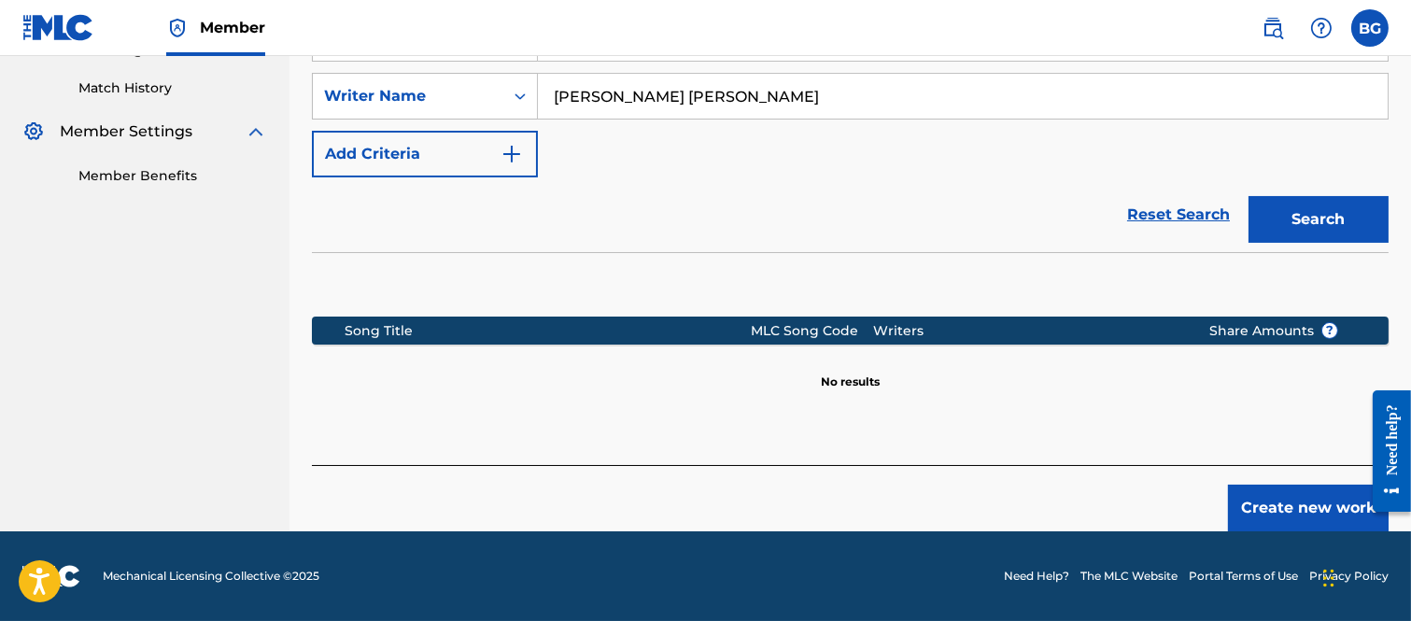
click at [1290, 507] on button "Create new work" at bounding box center [1308, 508] width 161 height 47
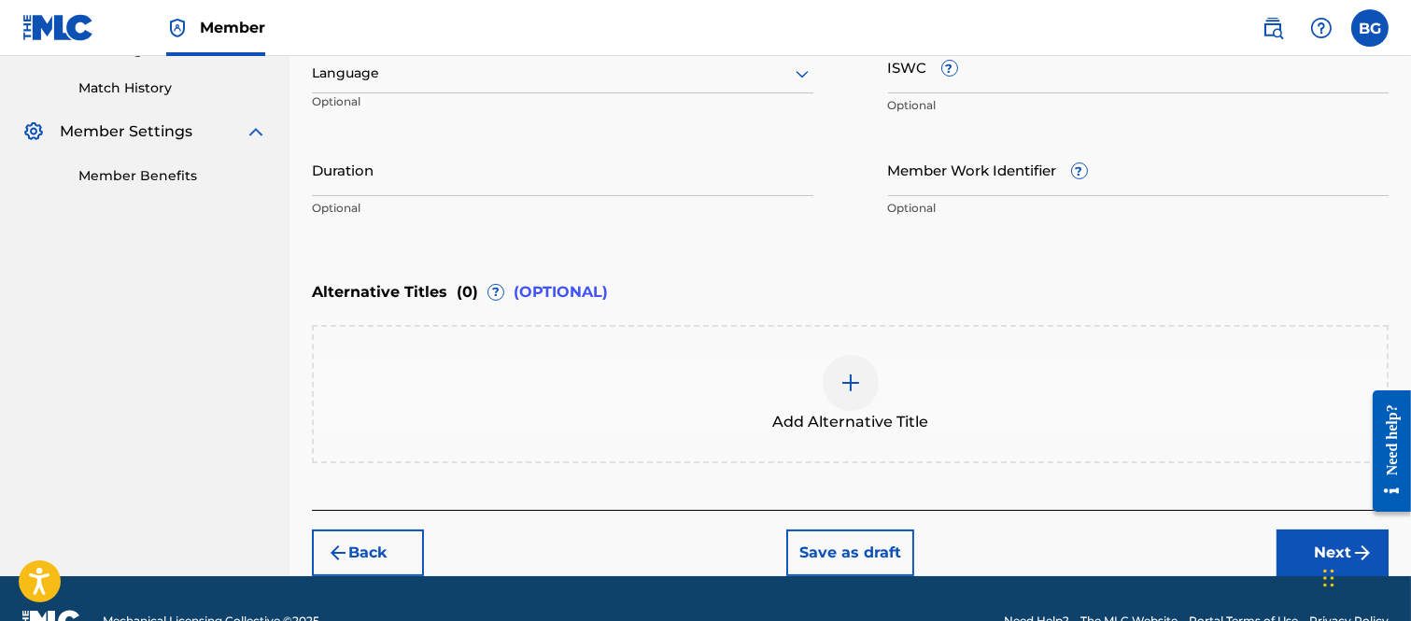
scroll to position [192, 0]
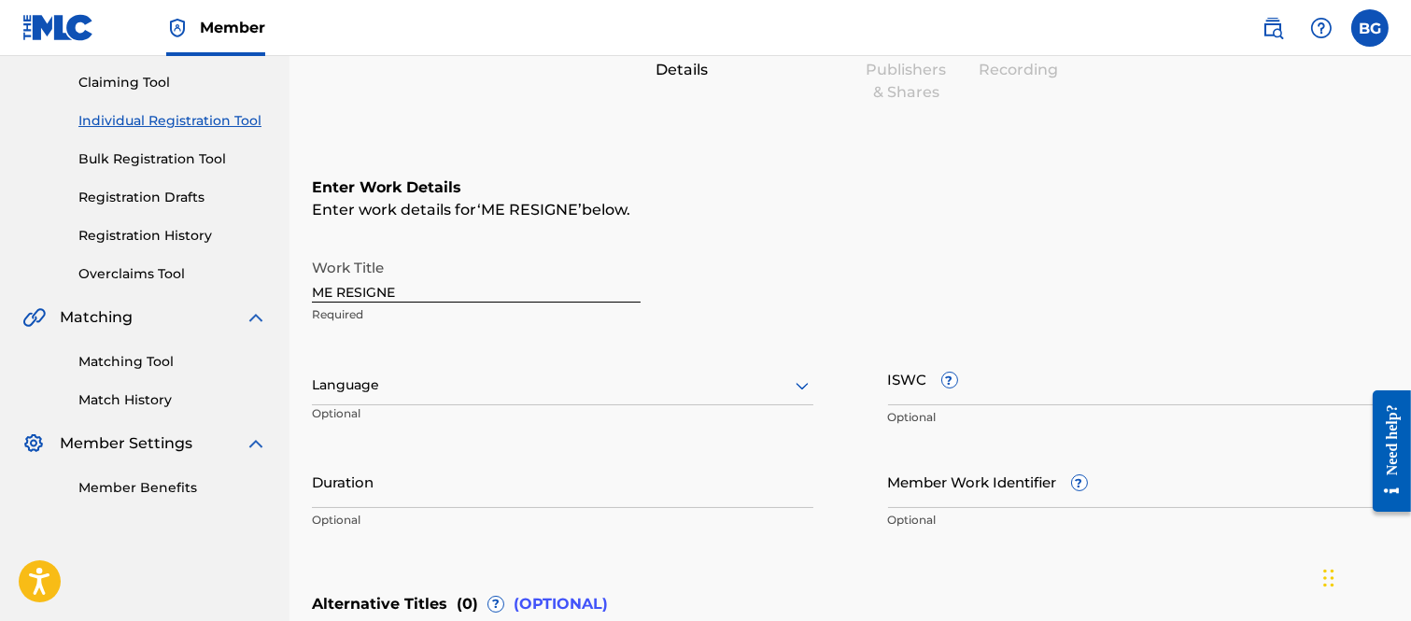
click at [804, 384] on icon at bounding box center [801, 386] width 13 height 7
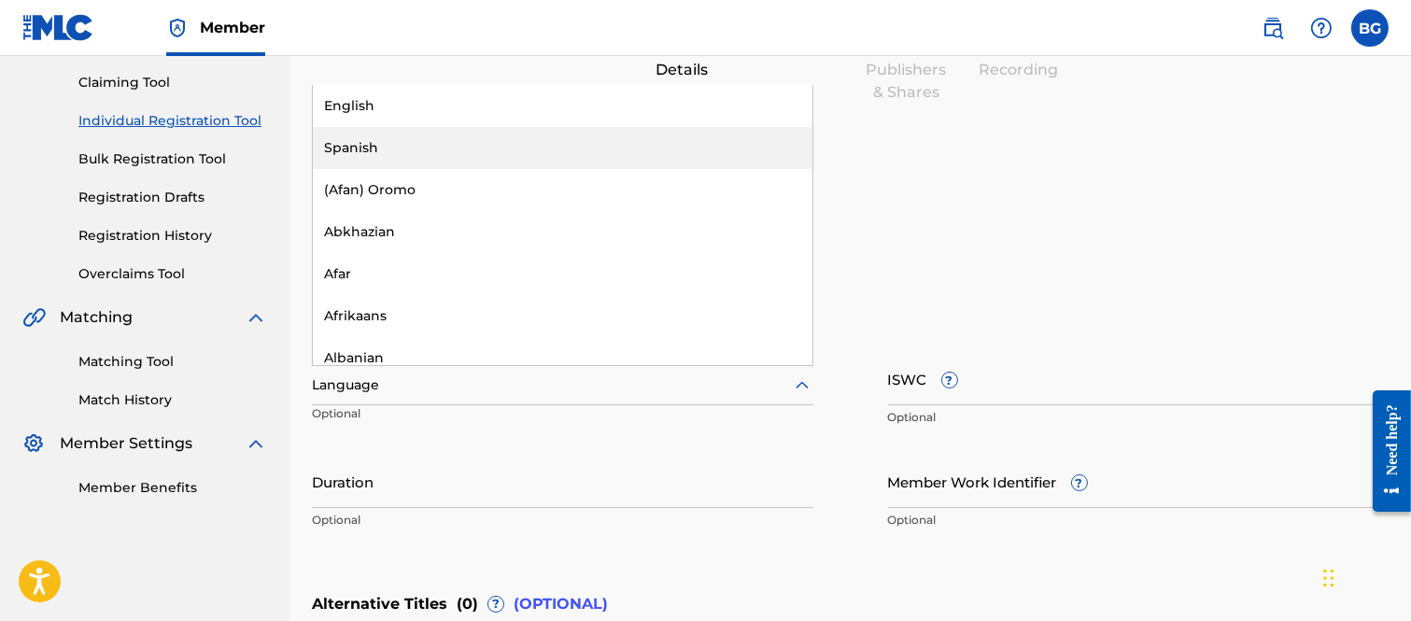
click at [353, 147] on div "Spanish" at bounding box center [562, 148] width 499 height 42
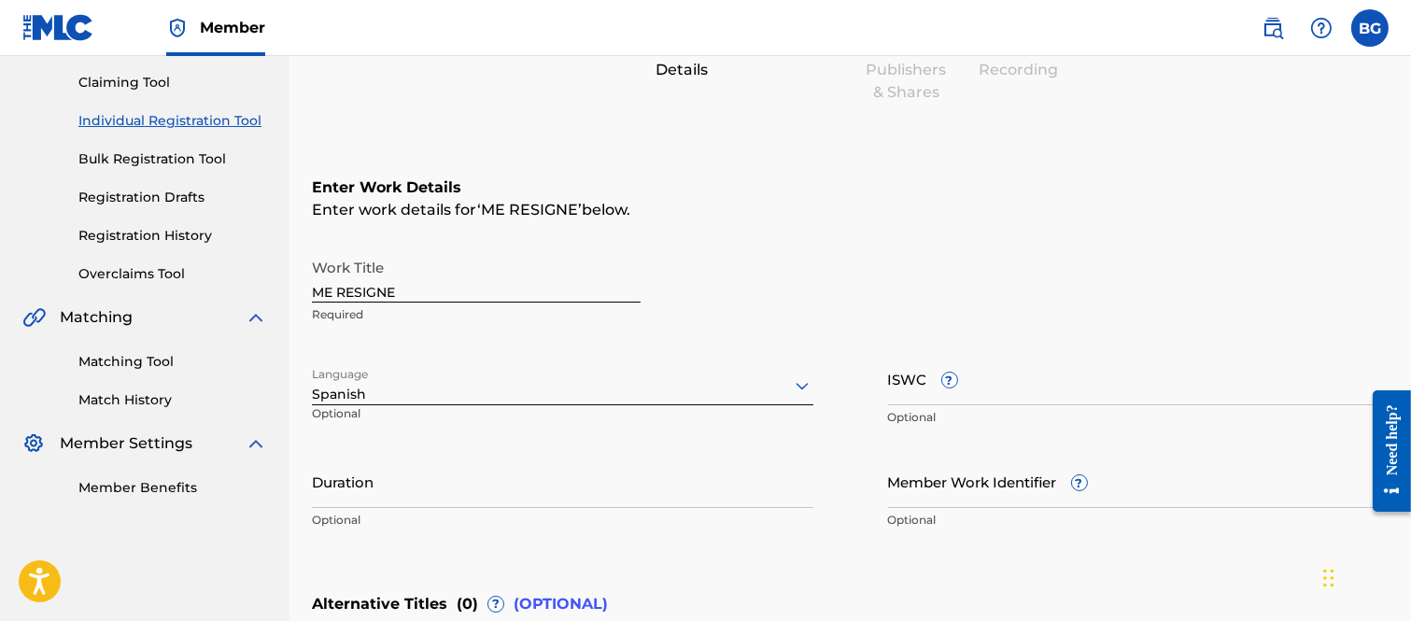
click at [353, 484] on input "Duration" at bounding box center [562, 481] width 501 height 53
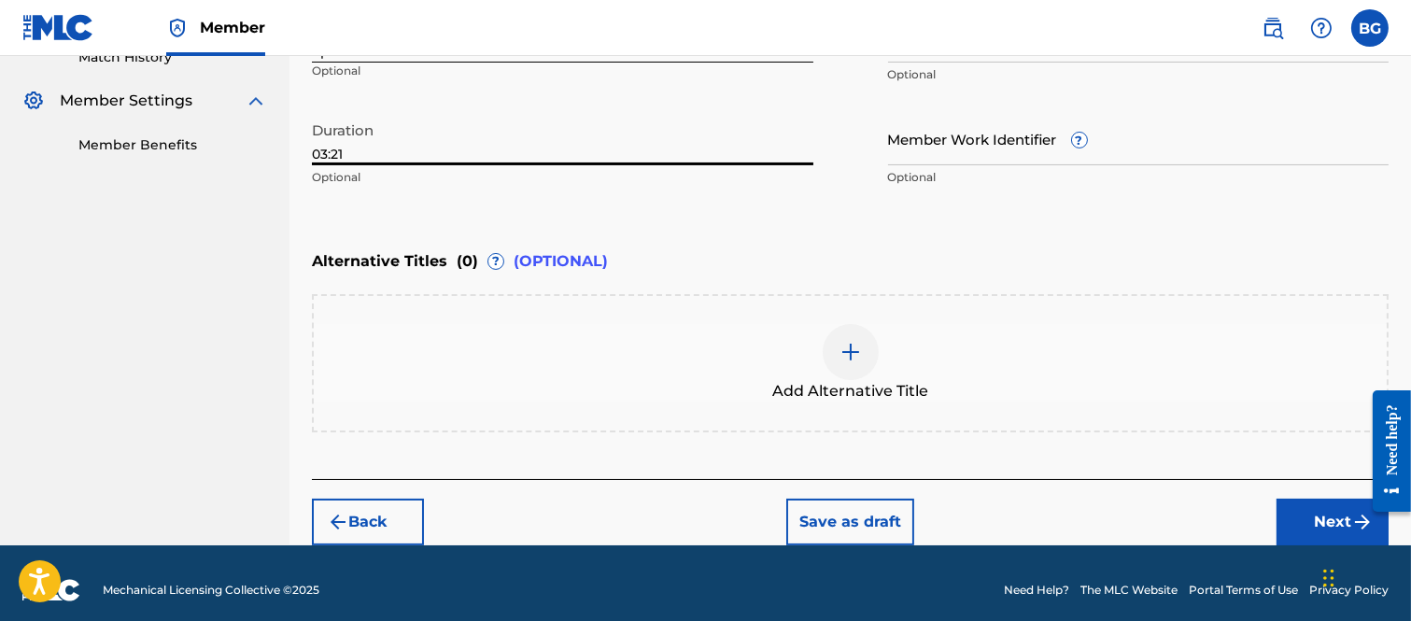
scroll to position [546, 0]
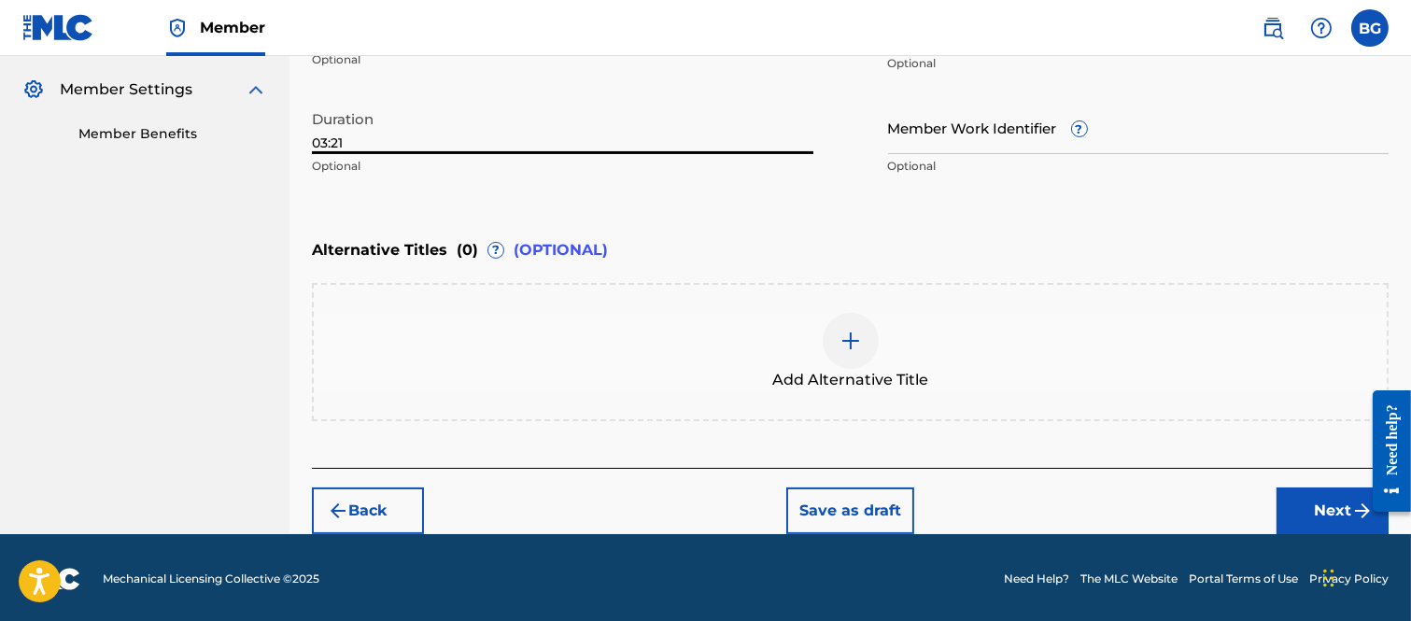
type input "03:21"
click at [1336, 497] on button "Next" at bounding box center [1332, 510] width 112 height 47
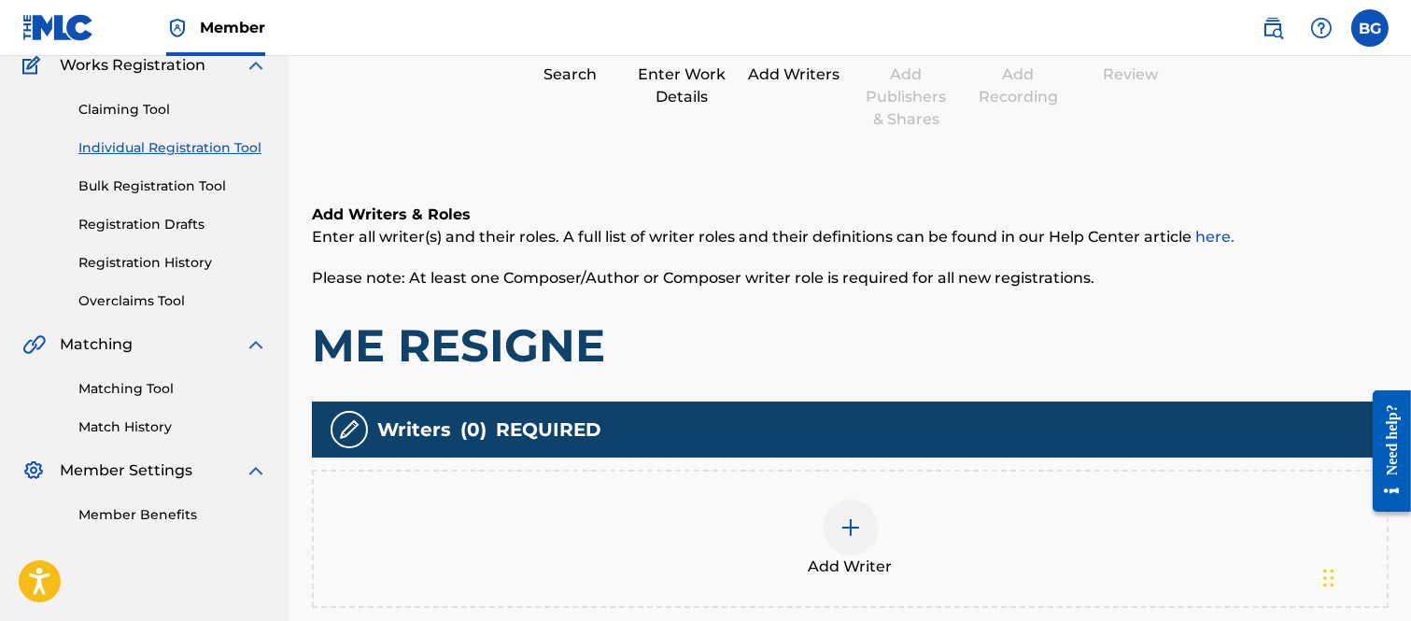
scroll to position [291, 0]
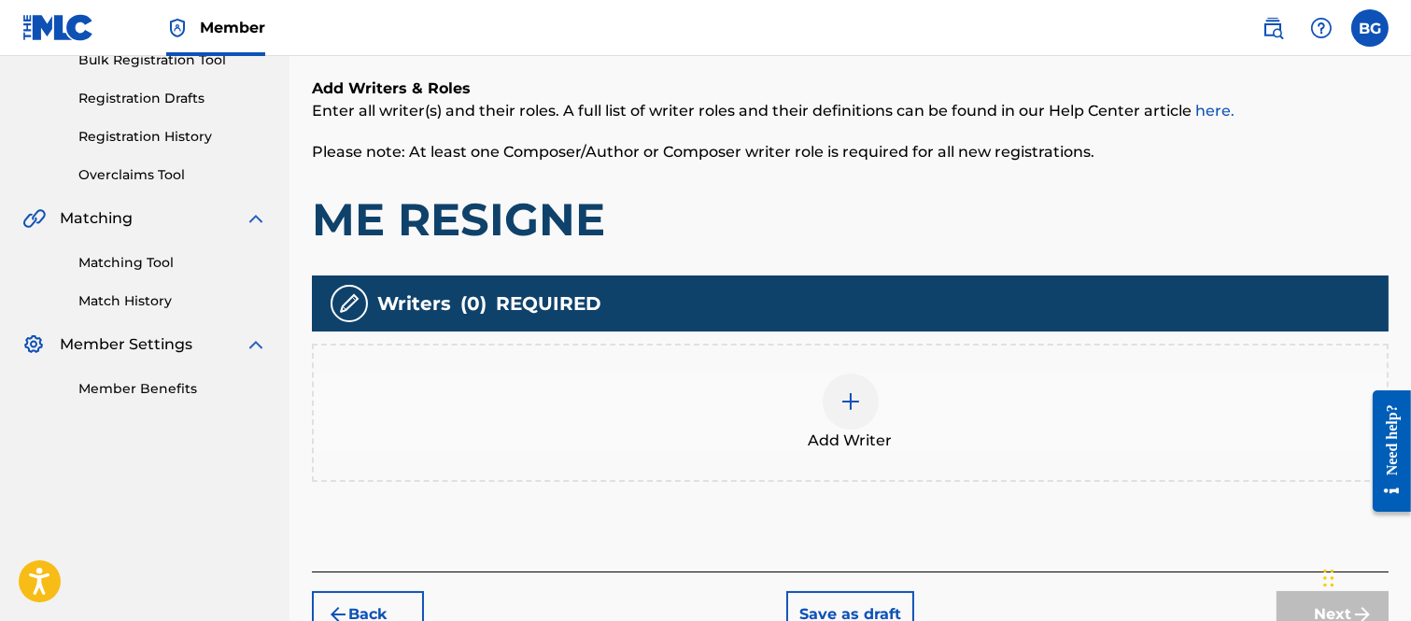
click at [846, 394] on img at bounding box center [850, 401] width 22 height 22
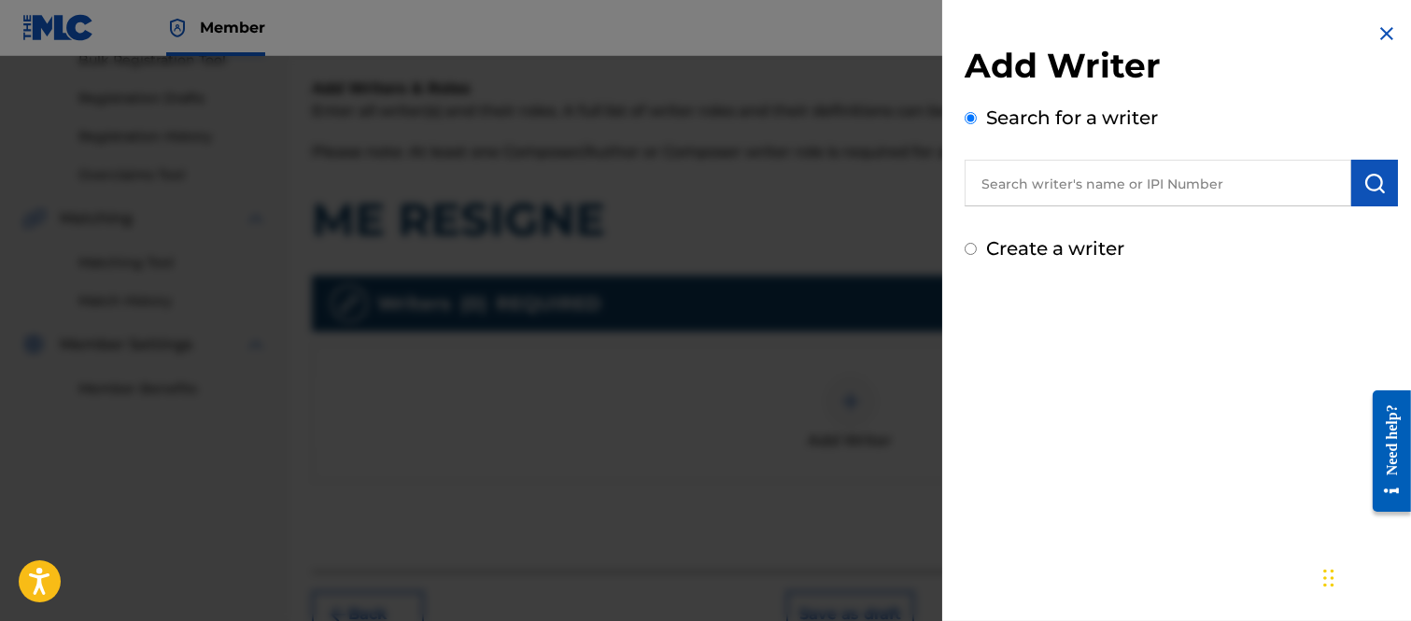
click at [1004, 183] on input "text" at bounding box center [1157, 183] width 386 height 47
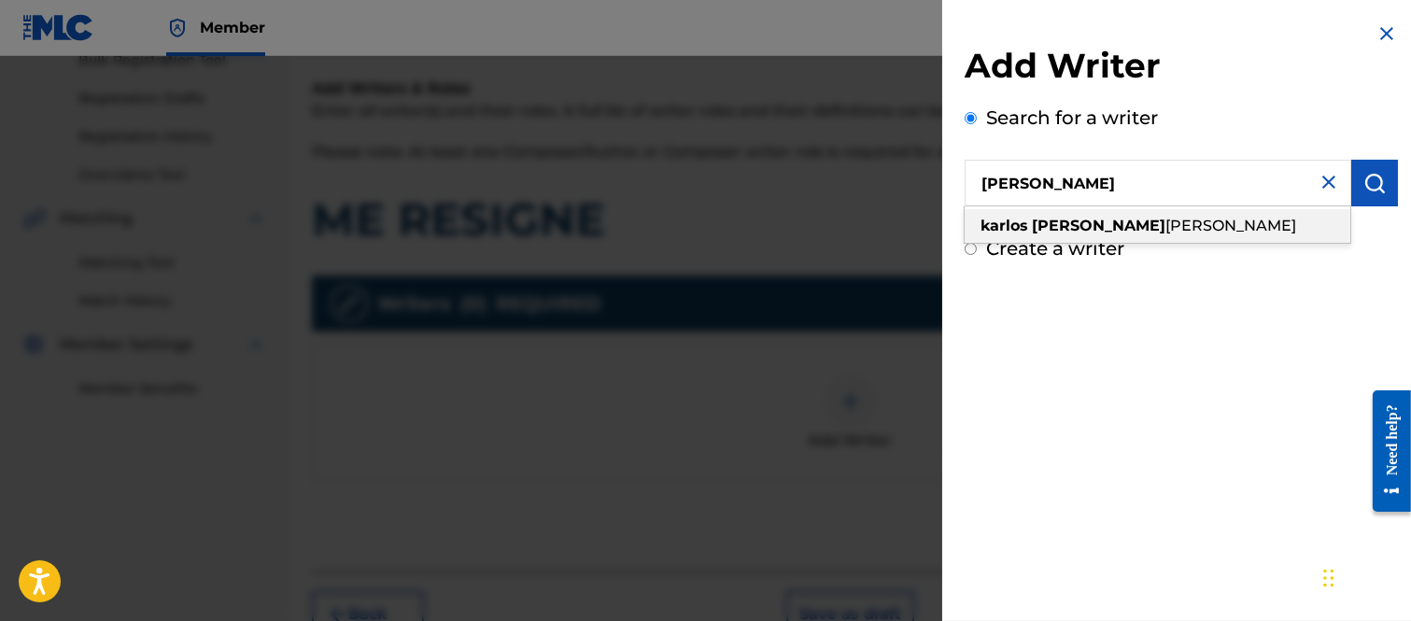
click at [1165, 221] on span "[PERSON_NAME]" at bounding box center [1230, 226] width 131 height 18
type input "[PERSON_NAME] [PERSON_NAME]"
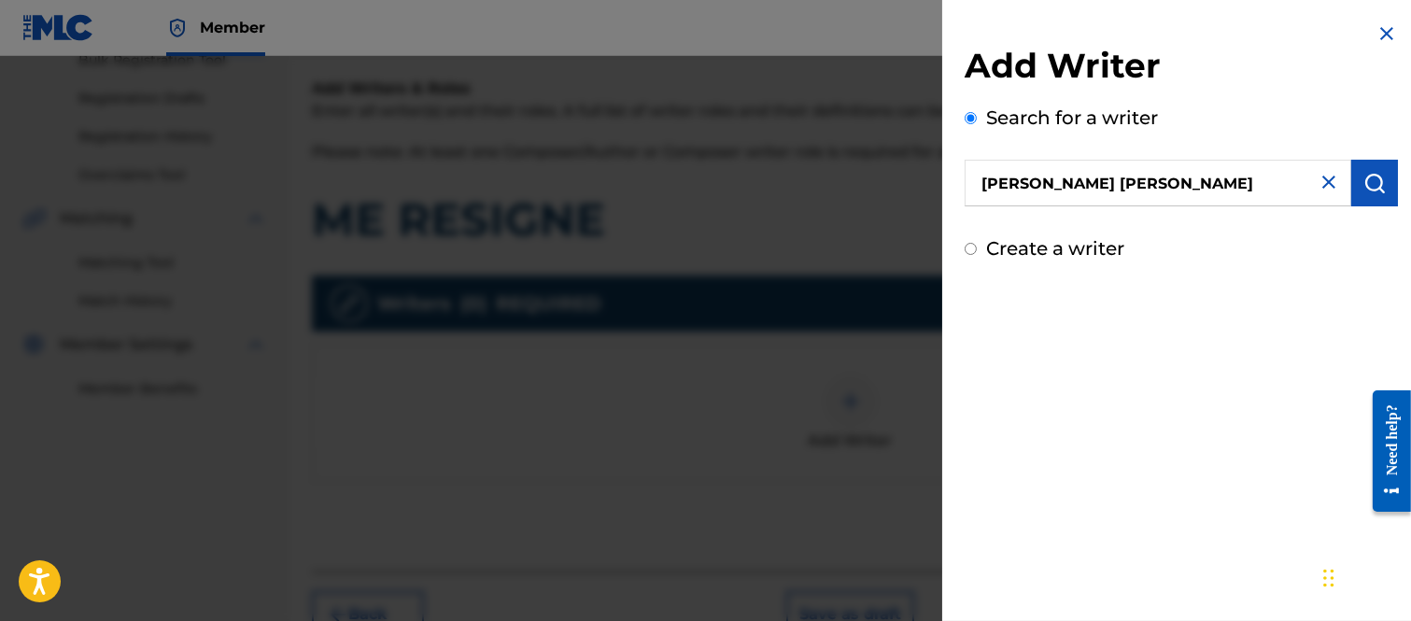
click at [1365, 183] on img "submit" at bounding box center [1374, 183] width 22 height 22
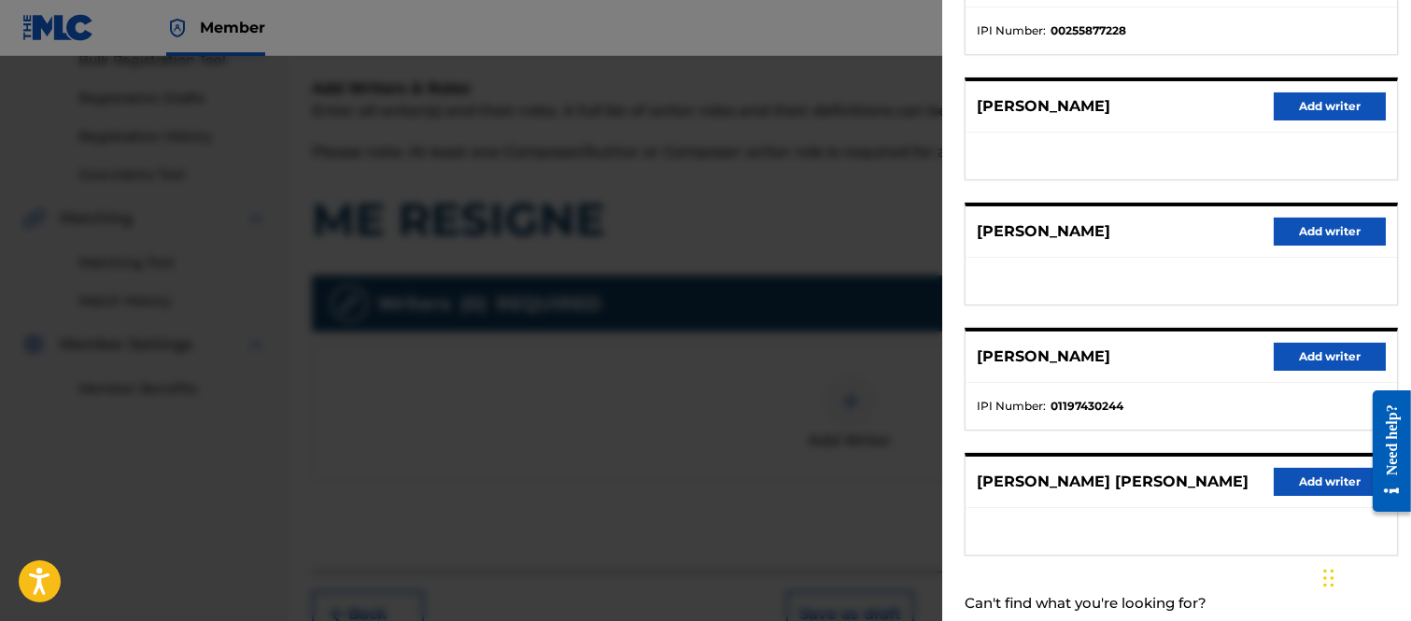
scroll to position [377, 0]
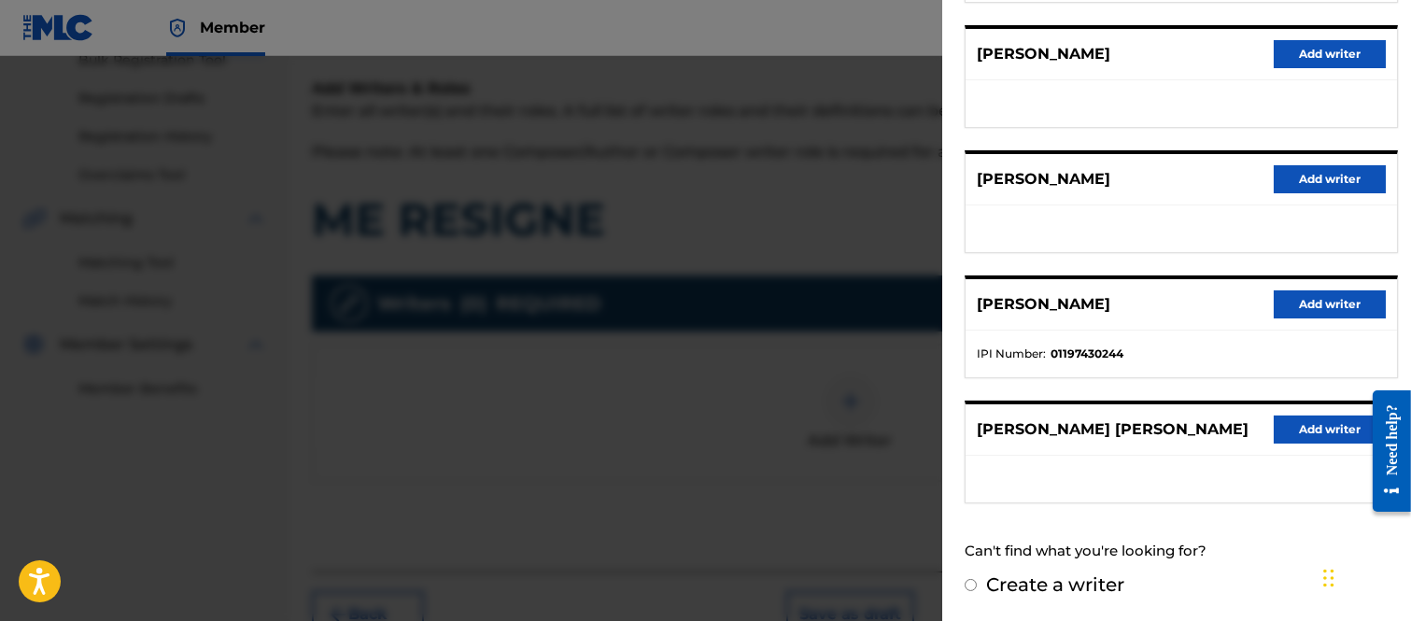
click at [1318, 420] on button "Add writer" at bounding box center [1329, 429] width 112 height 28
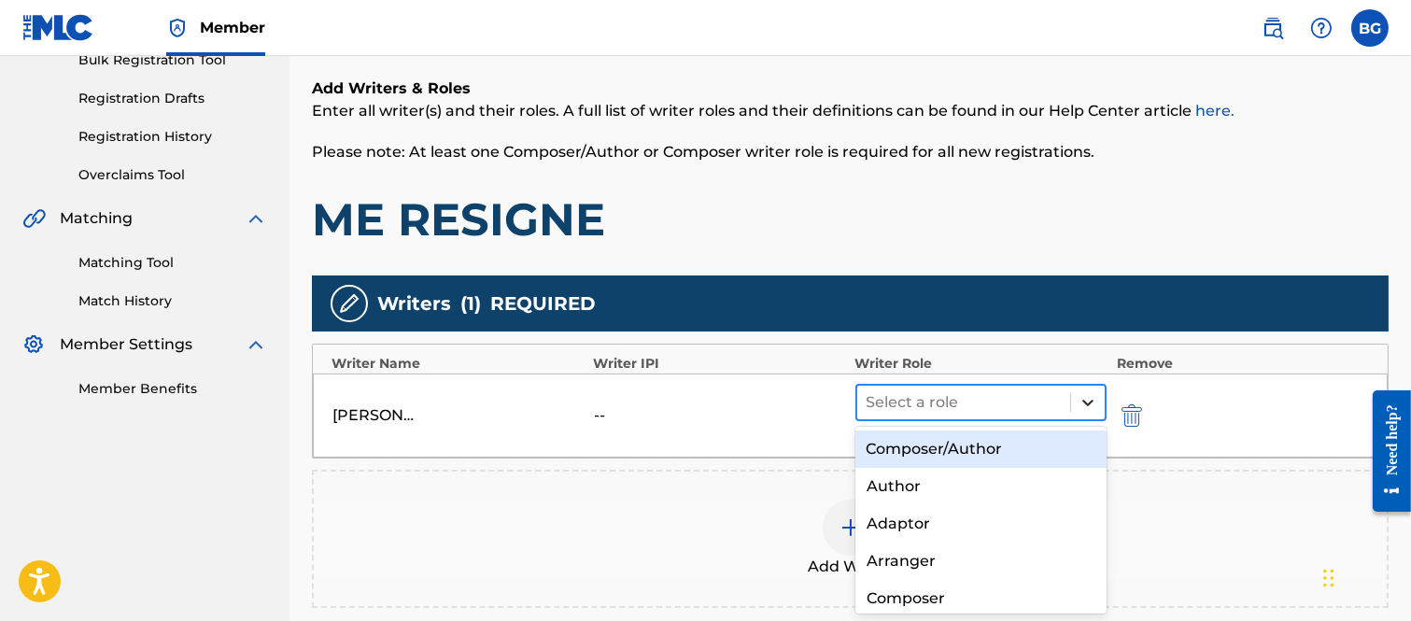
click at [1089, 400] on icon at bounding box center [1087, 402] width 19 height 19
click at [959, 445] on div "Composer/Author" at bounding box center [981, 448] width 252 height 37
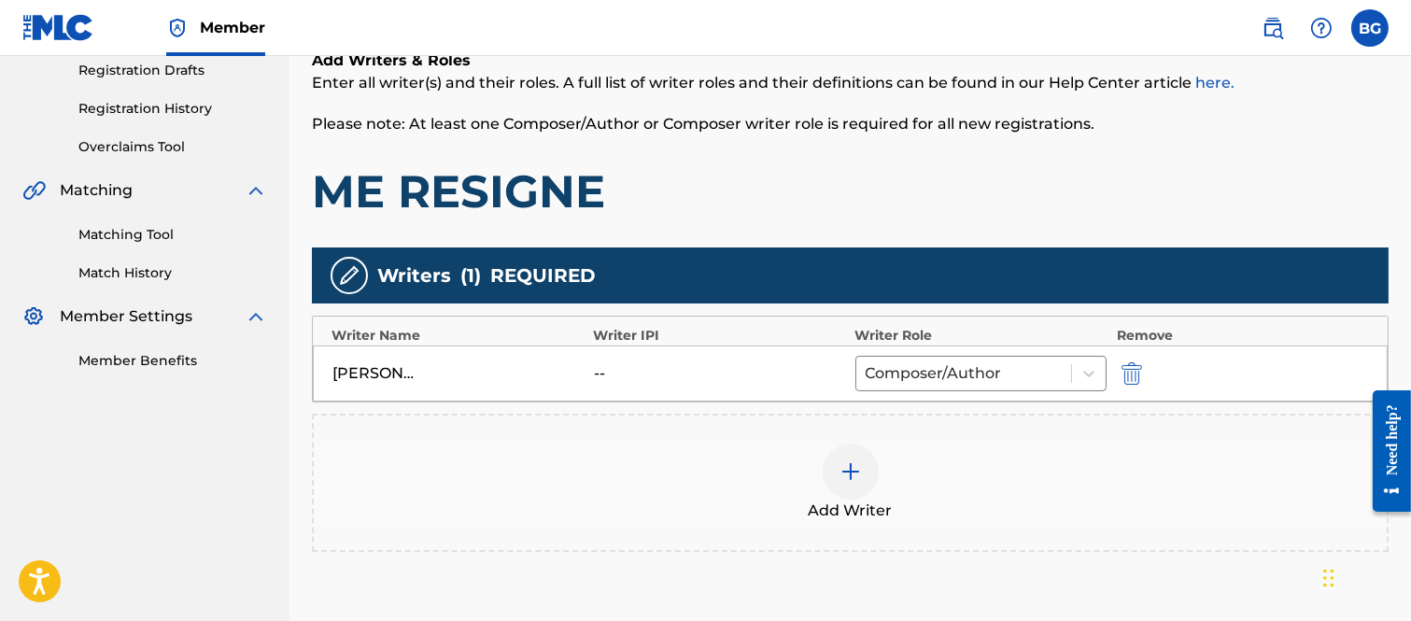
scroll to position [495, 0]
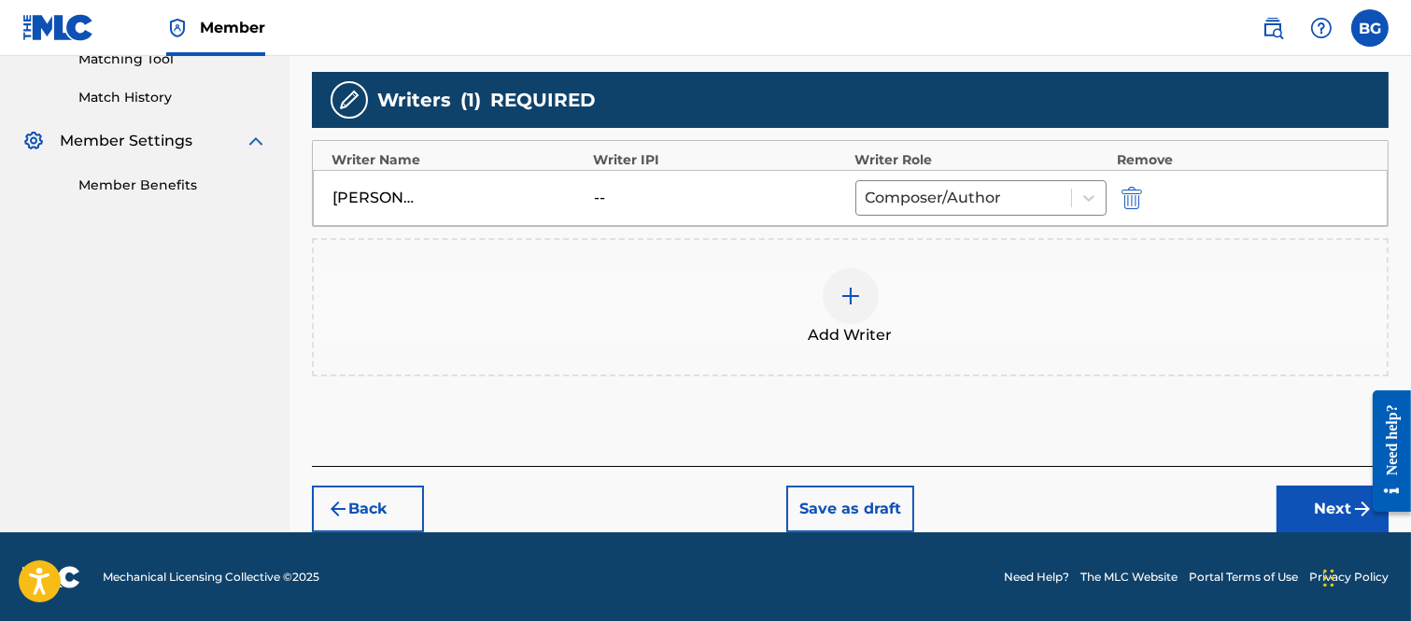
click at [1304, 499] on button "Next" at bounding box center [1332, 508] width 112 height 47
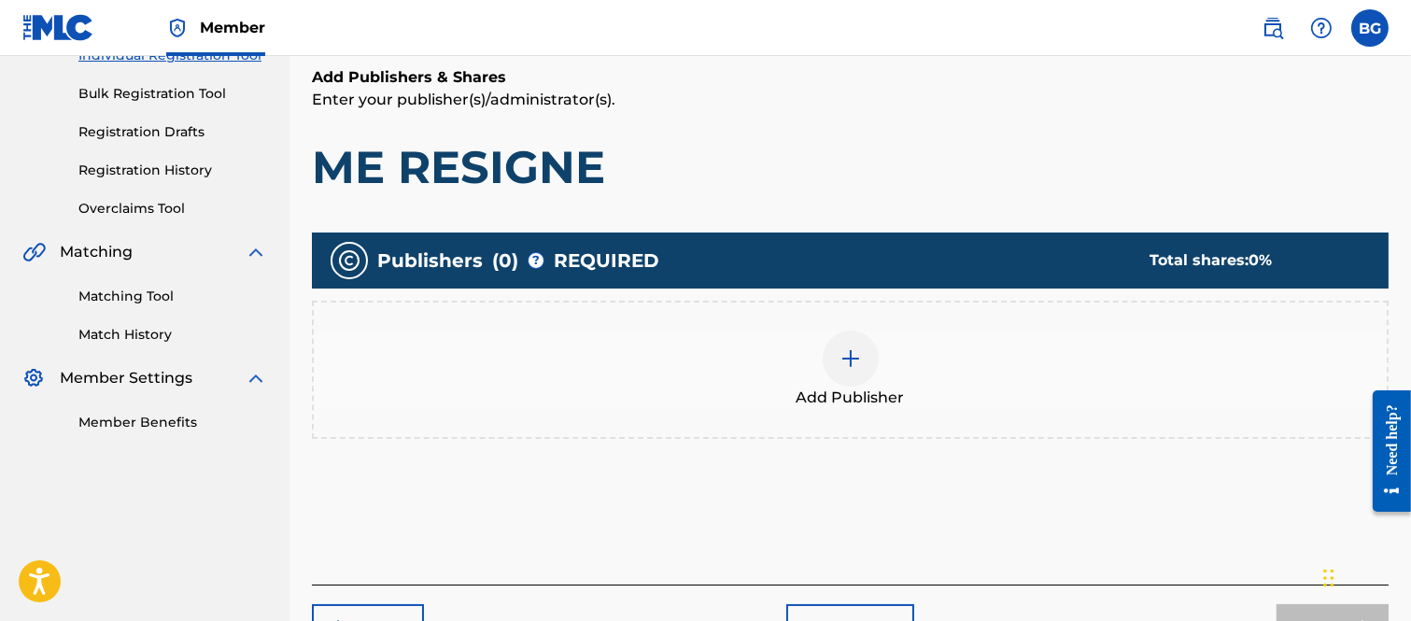
scroll to position [291, 0]
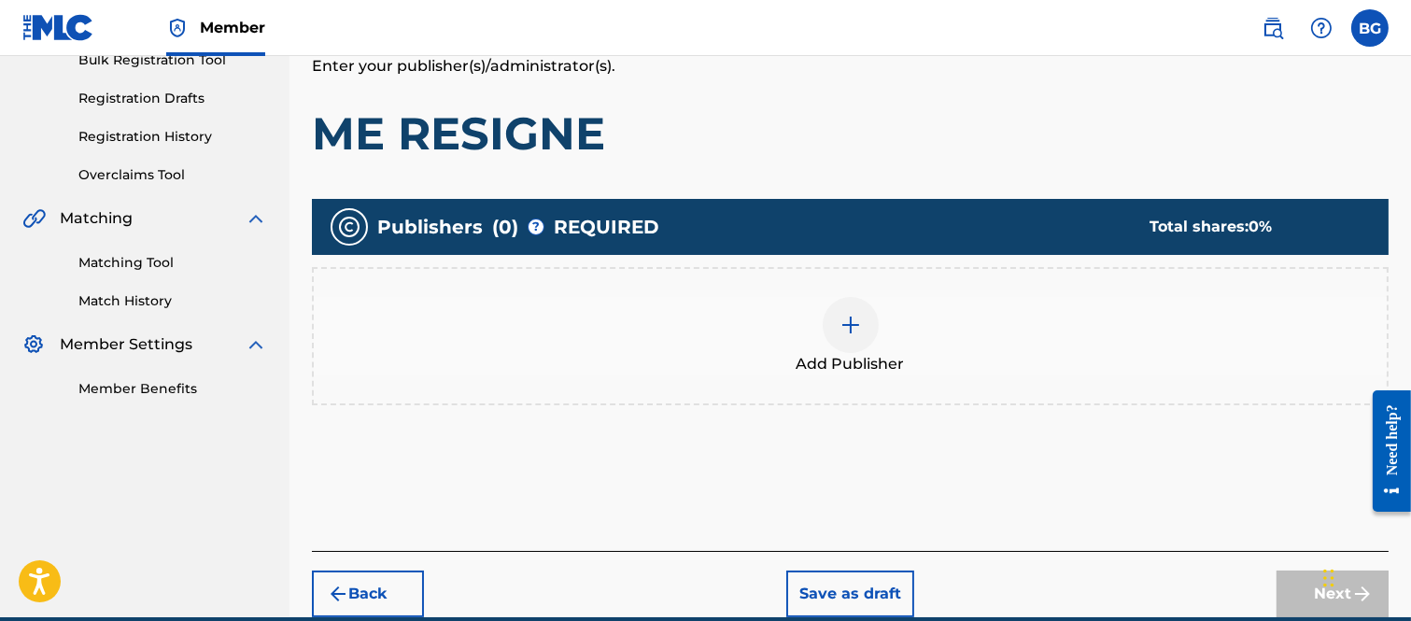
click at [848, 321] on img at bounding box center [850, 325] width 22 height 22
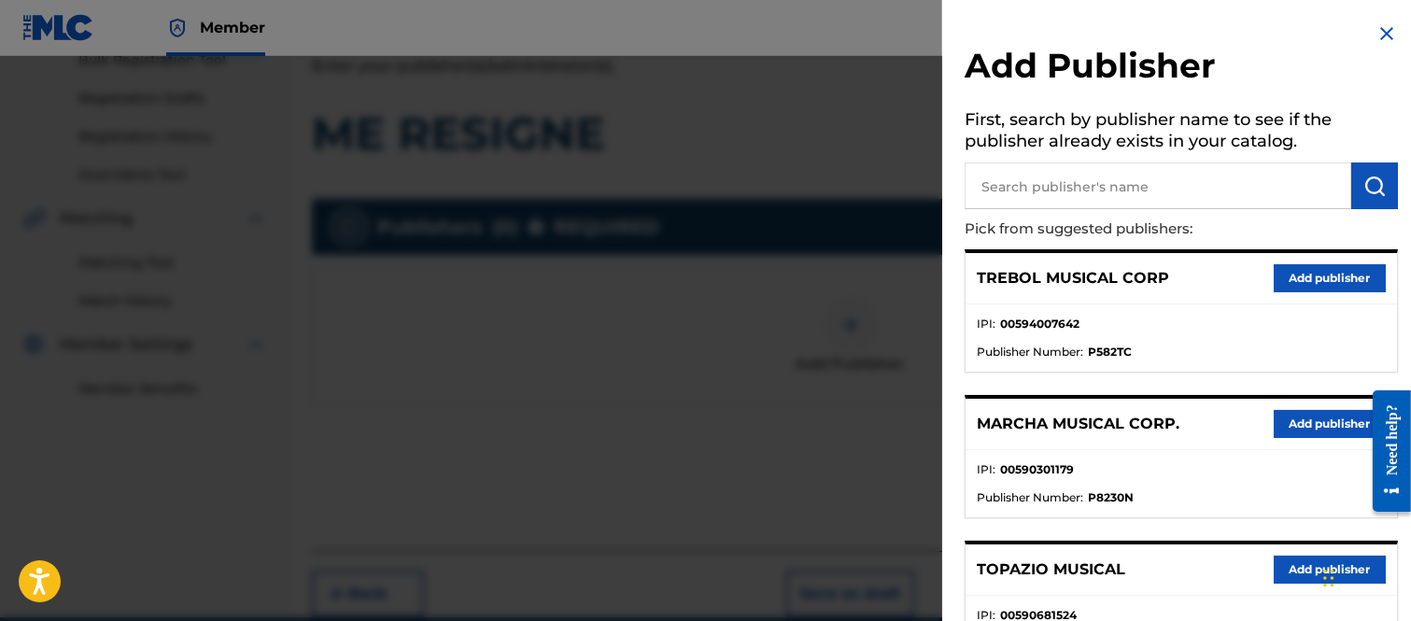
click at [1292, 422] on button "Add publisher" at bounding box center [1329, 424] width 112 height 28
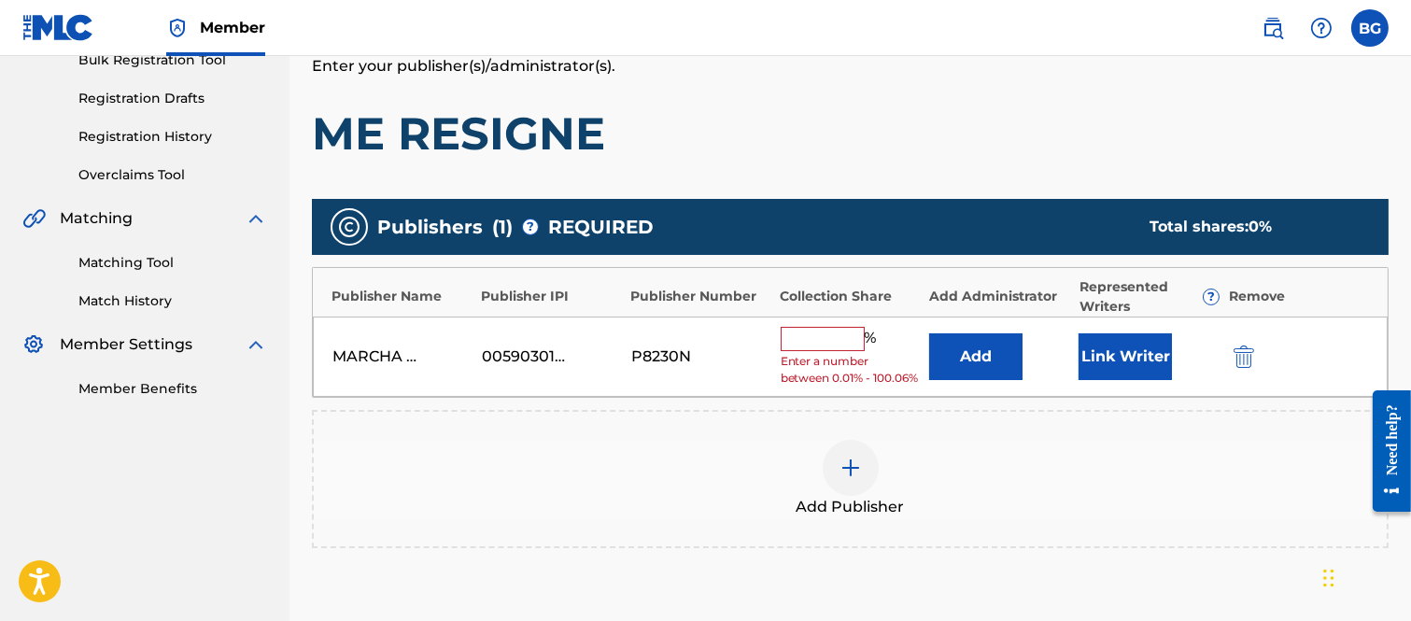
click at [836, 339] on input "text" at bounding box center [822, 339] width 84 height 24
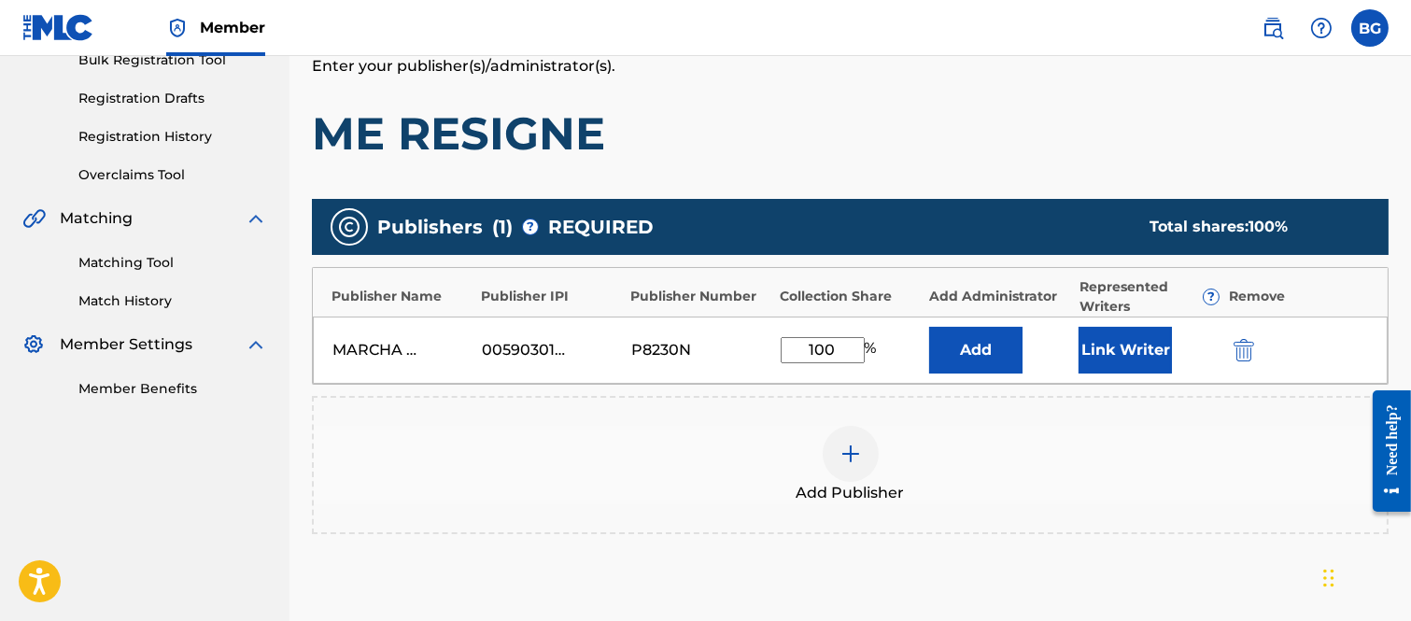
type input "100"
click at [1107, 341] on button "Link Writer" at bounding box center [1124, 350] width 93 height 47
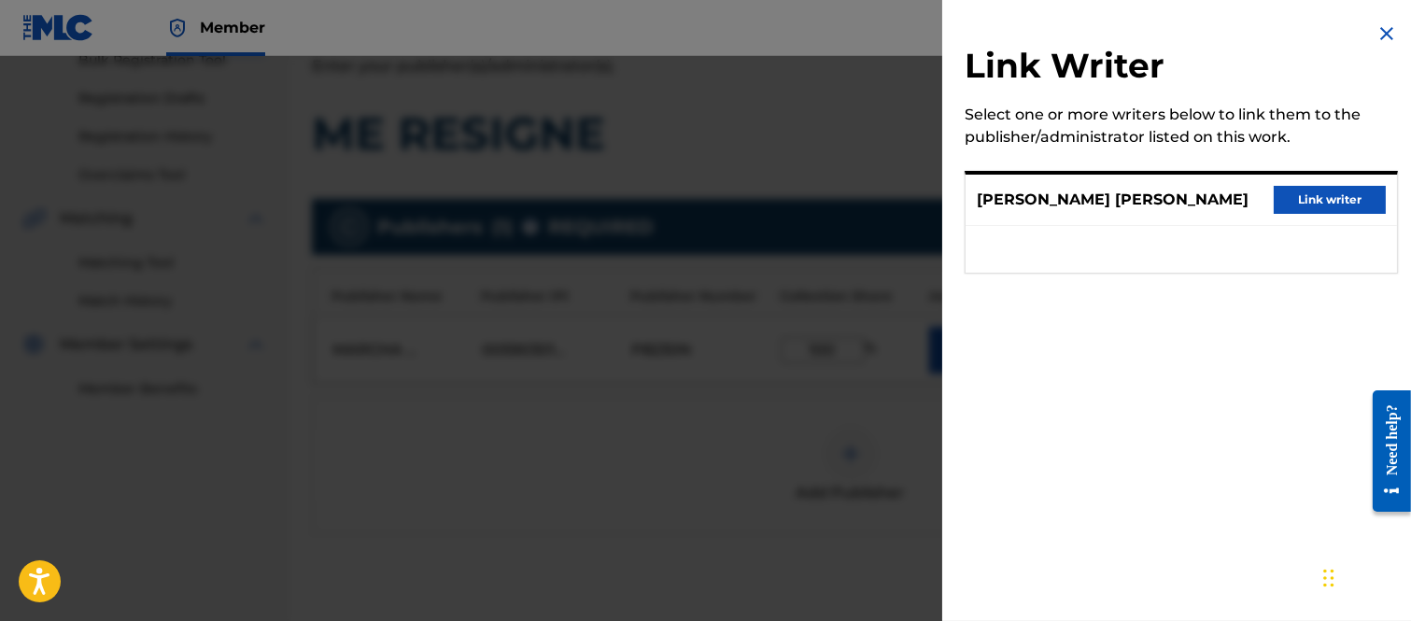
click at [1305, 202] on button "Link writer" at bounding box center [1329, 200] width 112 height 28
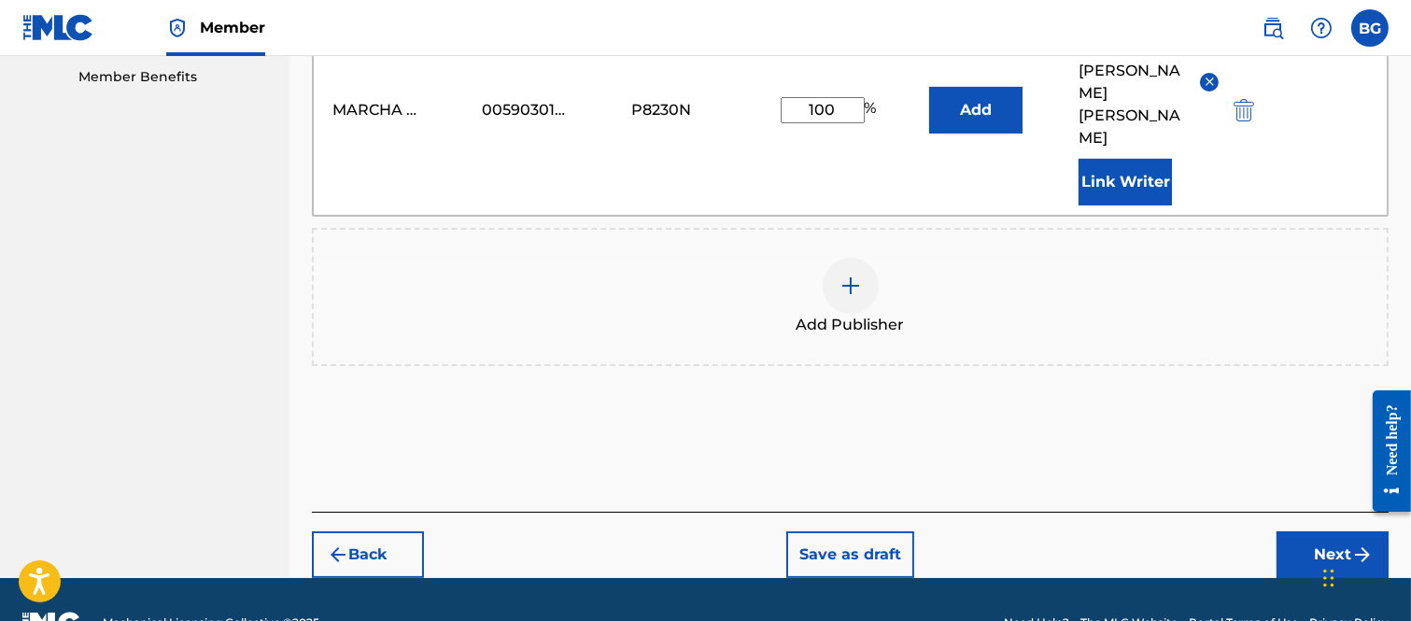
click at [1303, 531] on button "Next" at bounding box center [1332, 554] width 112 height 47
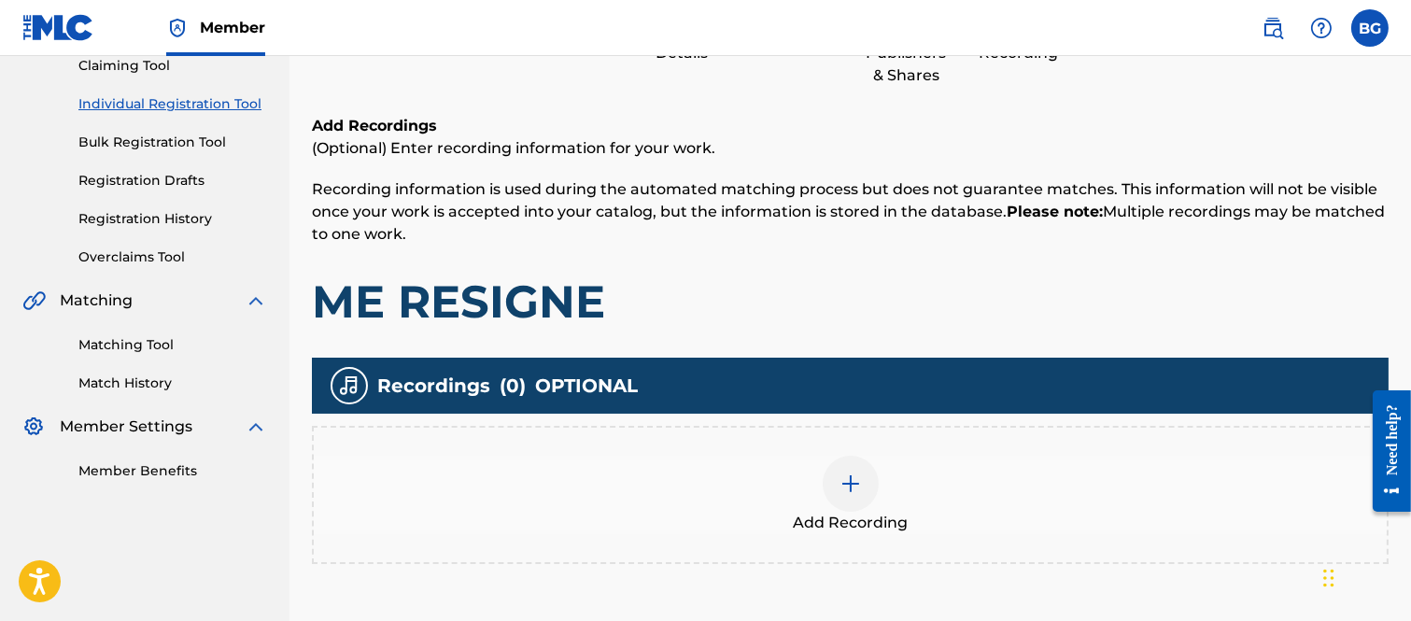
scroll to position [365, 0]
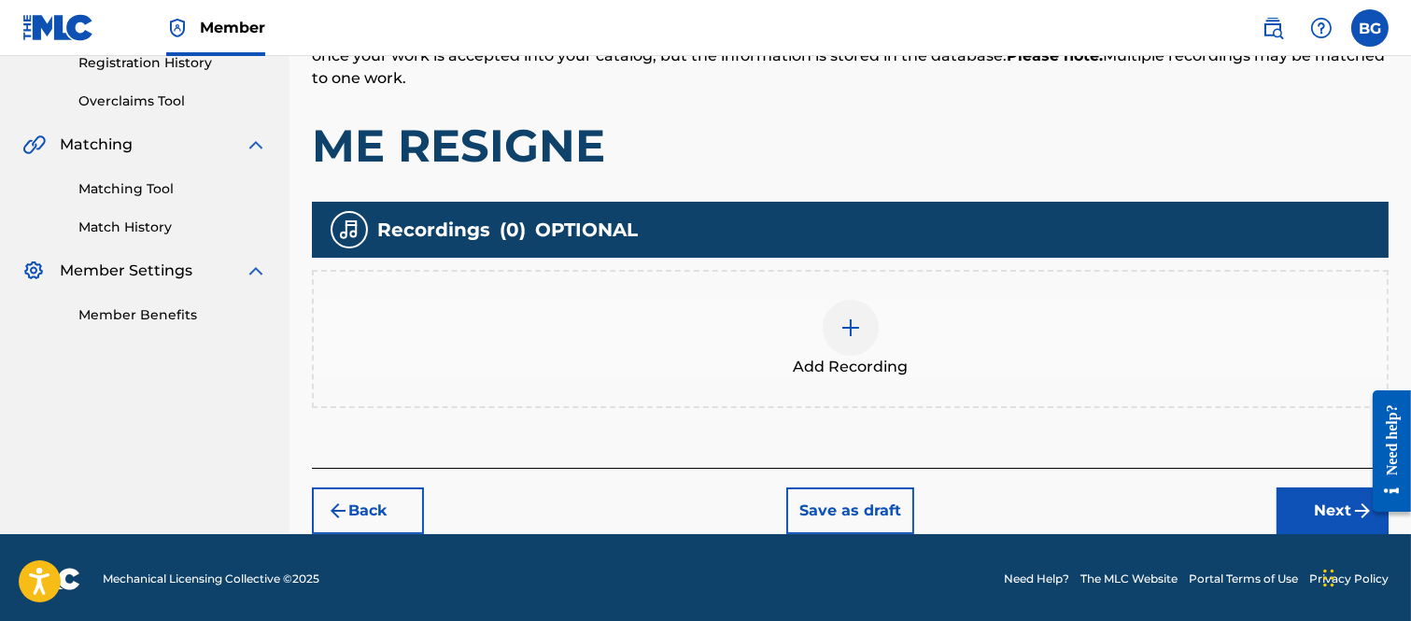
click at [845, 331] on img at bounding box center [850, 327] width 22 height 22
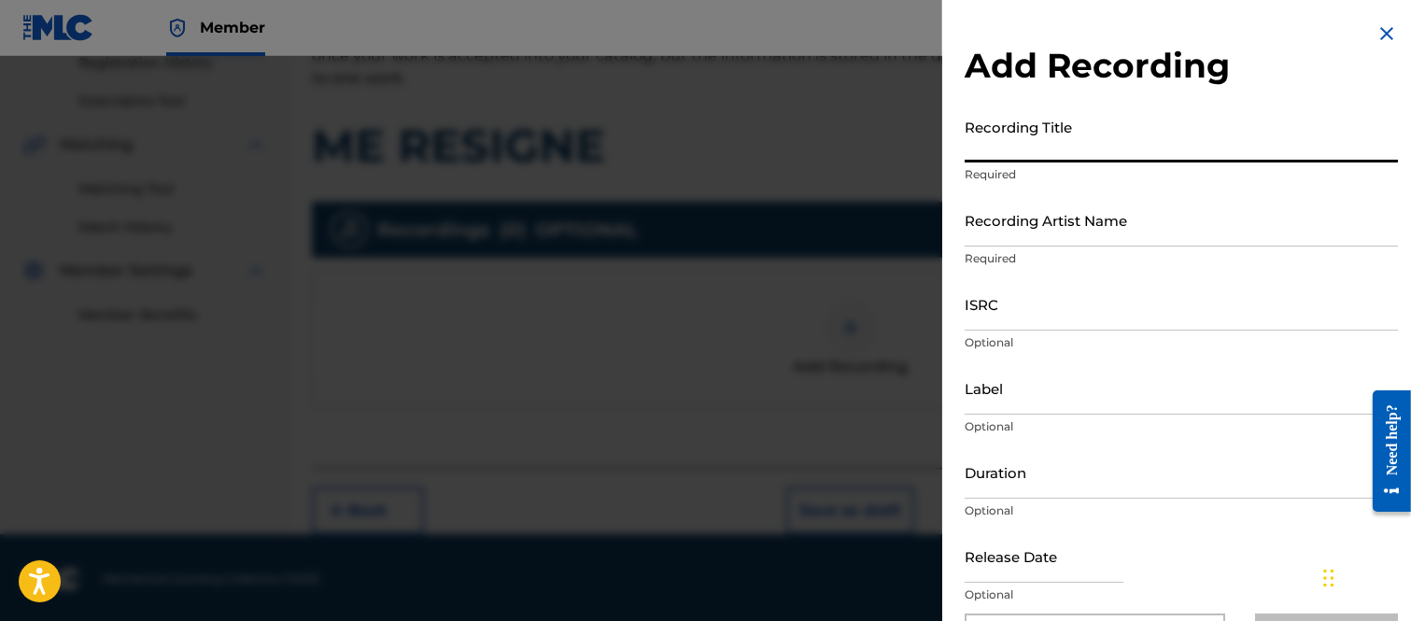
click at [1003, 138] on input "Recording Title" at bounding box center [1180, 135] width 433 height 53
type input "ME RESIGNE"
click at [1000, 231] on input "Recording Artist Name" at bounding box center [1180, 219] width 433 height 53
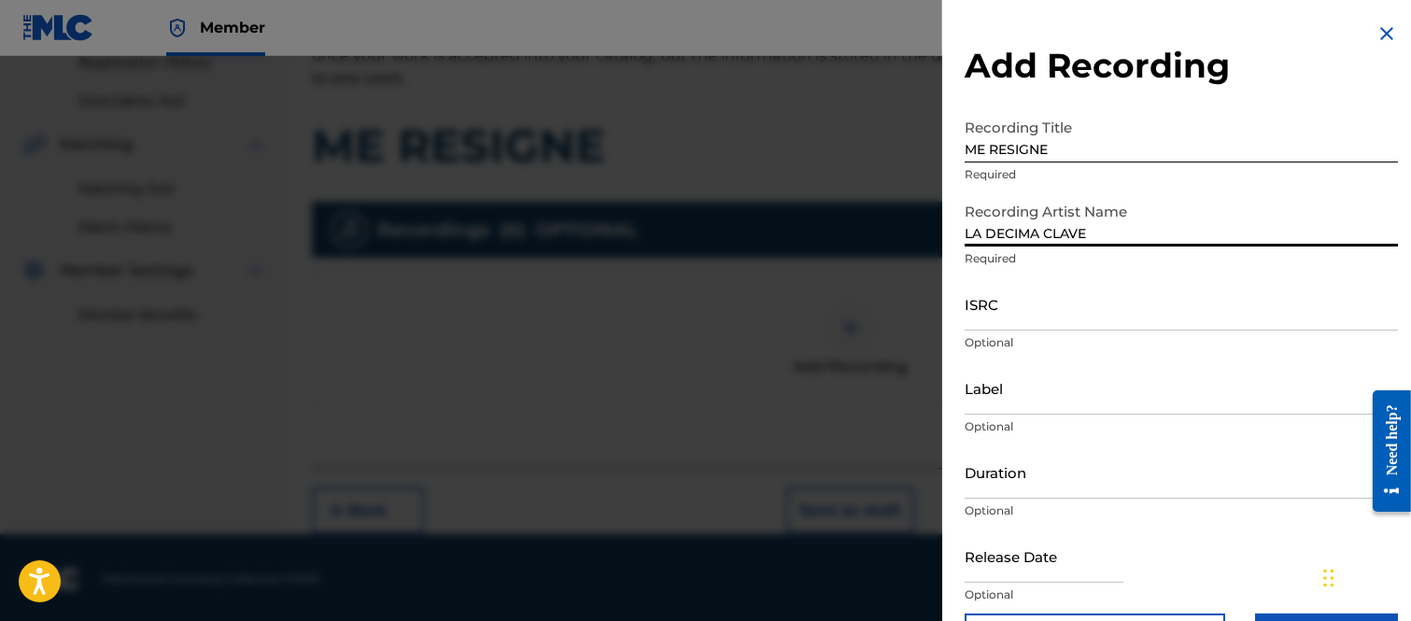
type input "LA DECIMA CLAVE"
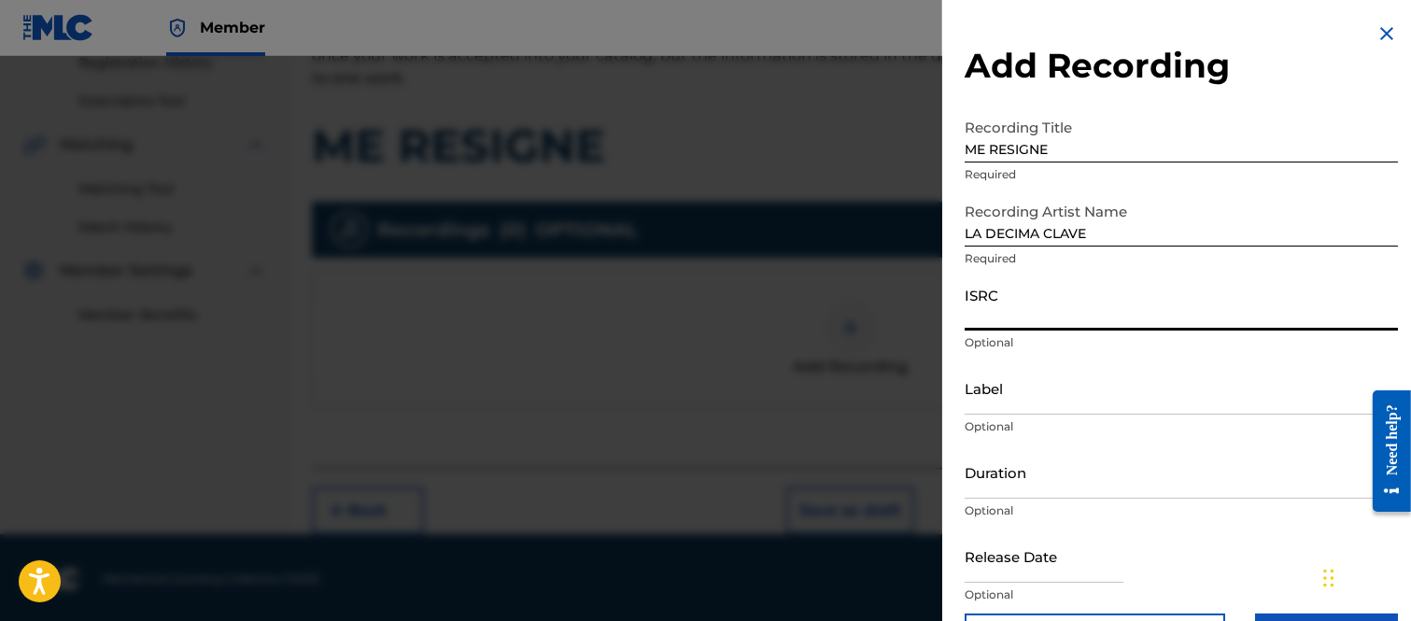
click at [986, 313] on input "ISRC" at bounding box center [1180, 303] width 433 height 53
type input "MXH132500069"
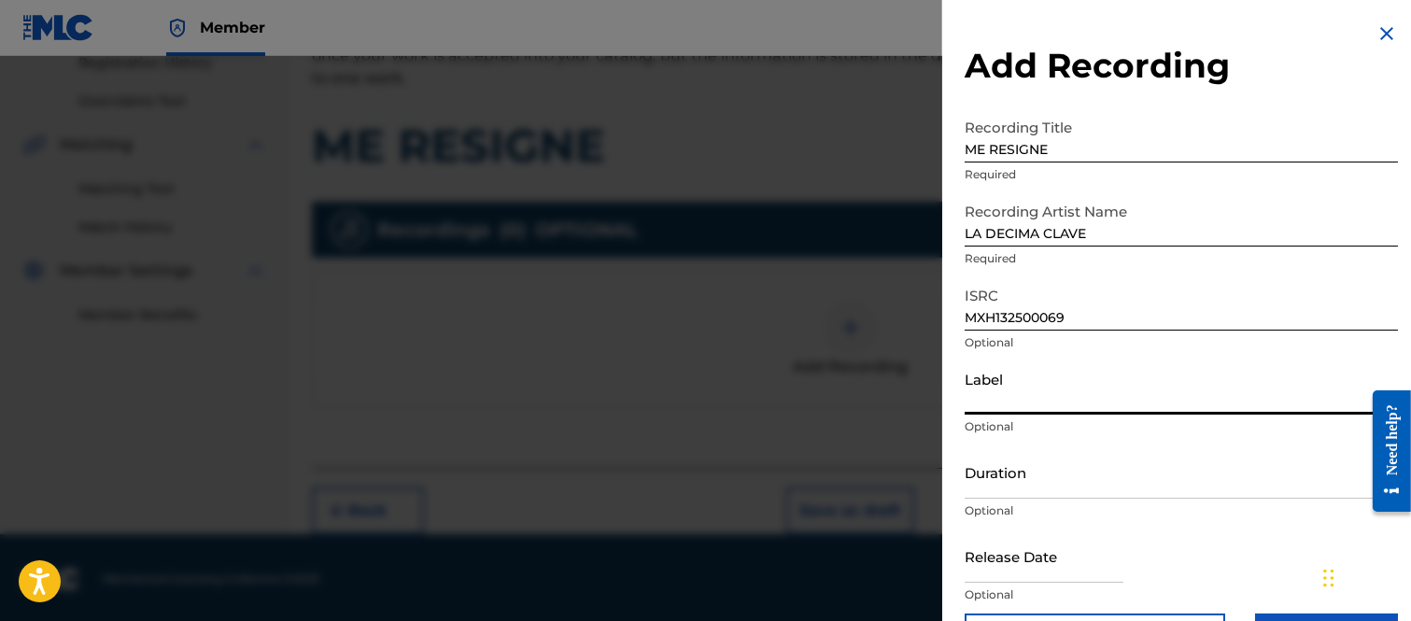
click at [1013, 402] on input "Label" at bounding box center [1180, 387] width 433 height 53
type input "LLAVES MUSIC"
click at [985, 478] on input "Duration" at bounding box center [1180, 471] width 433 height 53
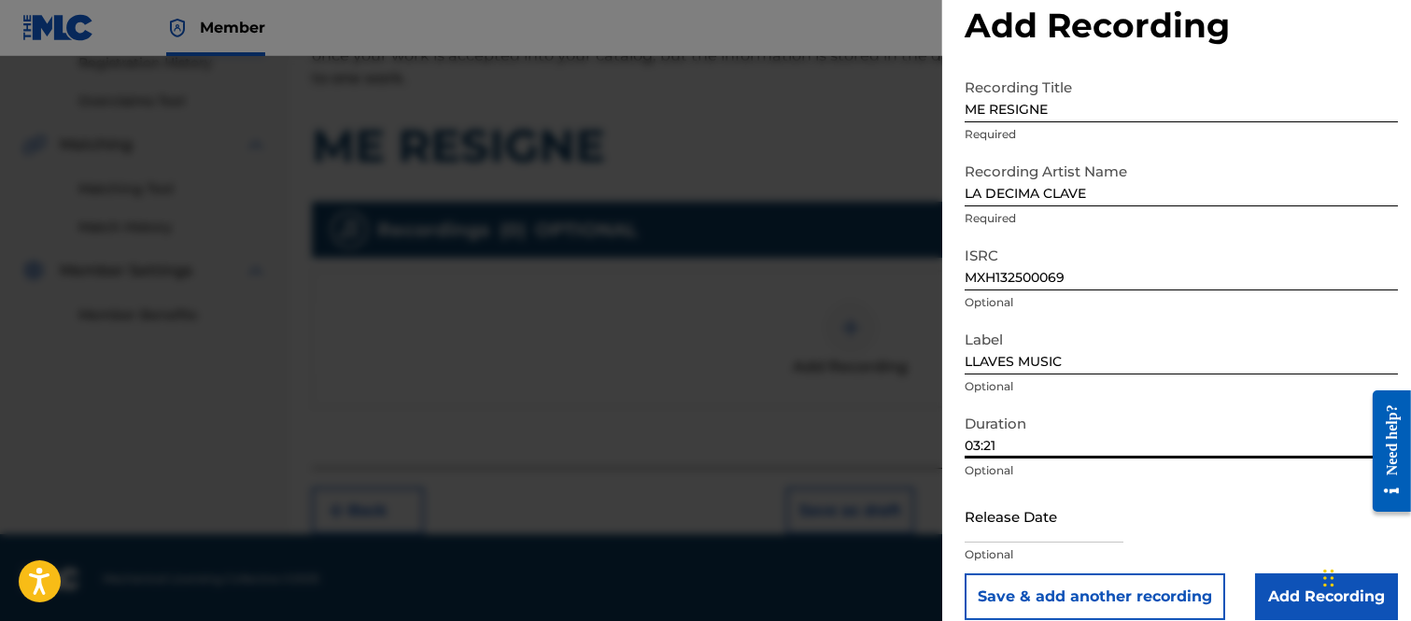
scroll to position [61, 0]
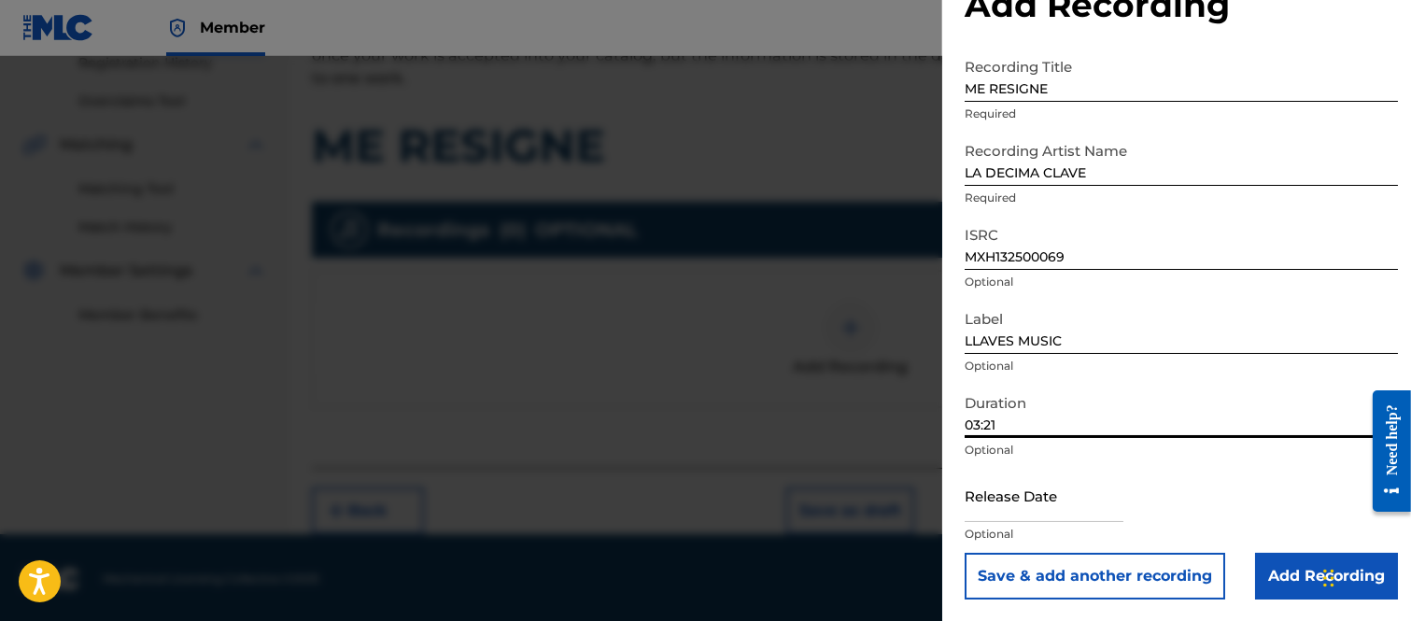
type input "03:21"
click at [1056, 498] on input "text" at bounding box center [1043, 495] width 159 height 53
select select "7"
select select "2025"
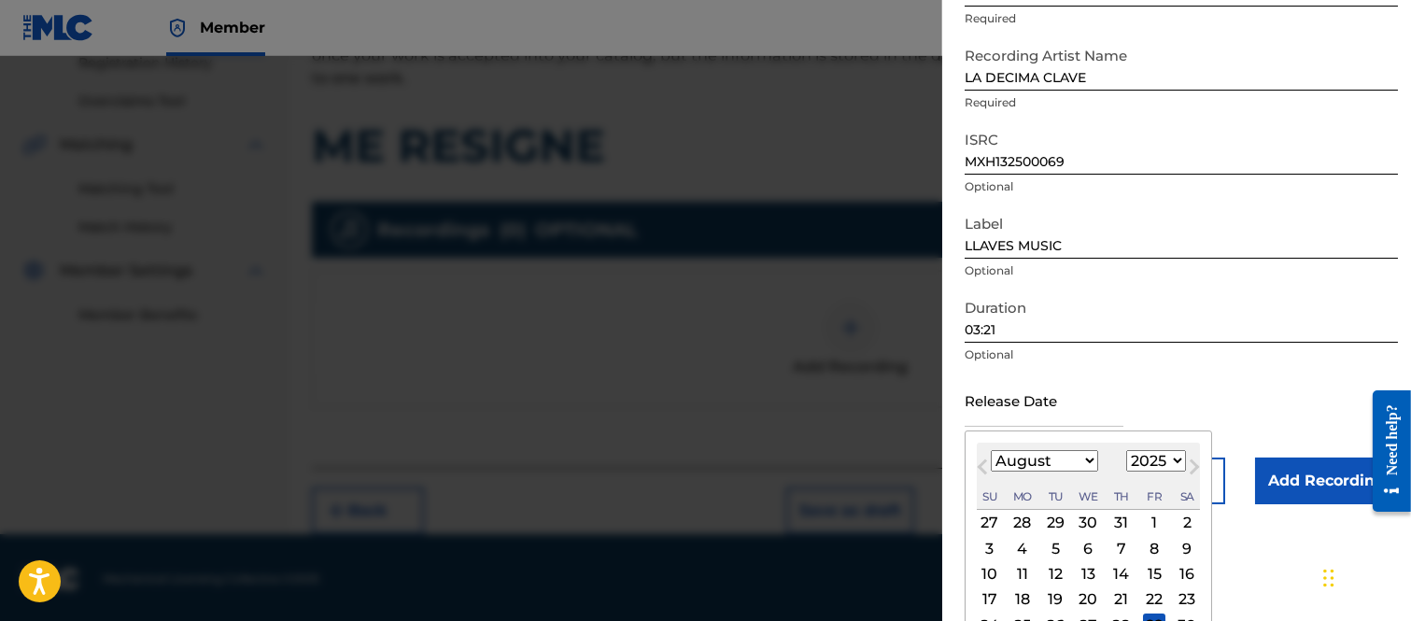
scroll to position [235, 0]
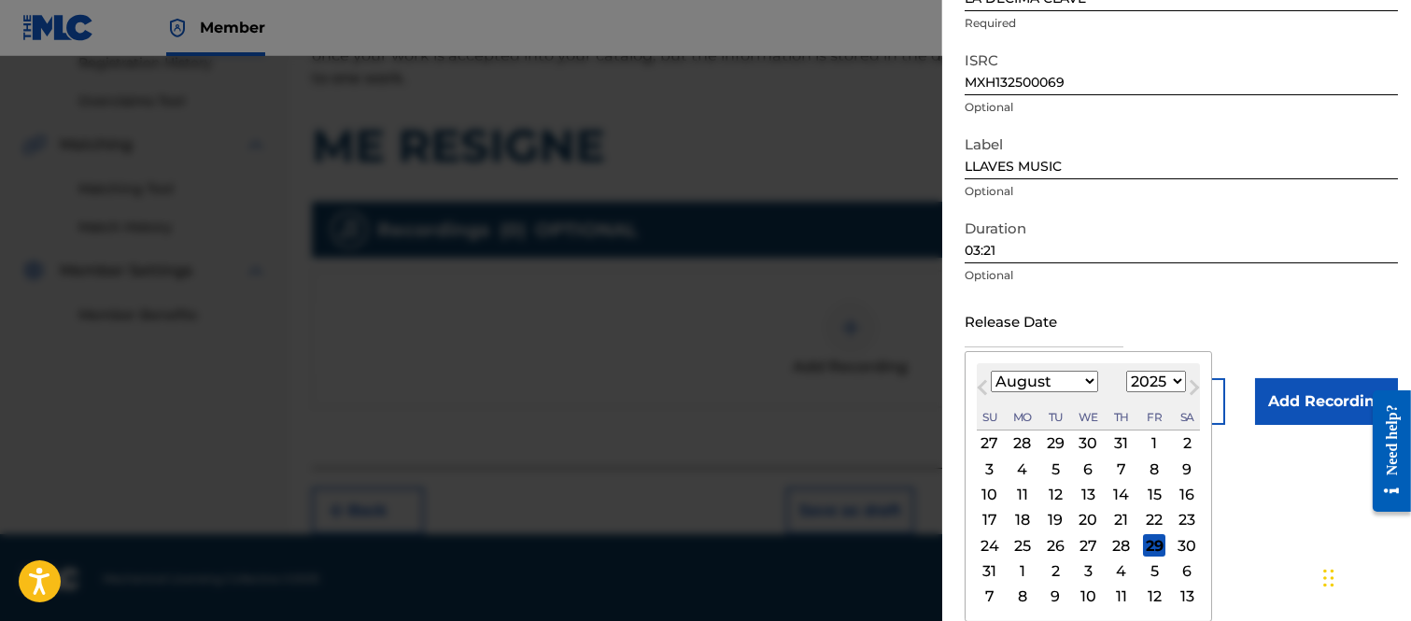
click at [1153, 539] on div "29" at bounding box center [1154, 545] width 22 height 22
type input "[DATE]"
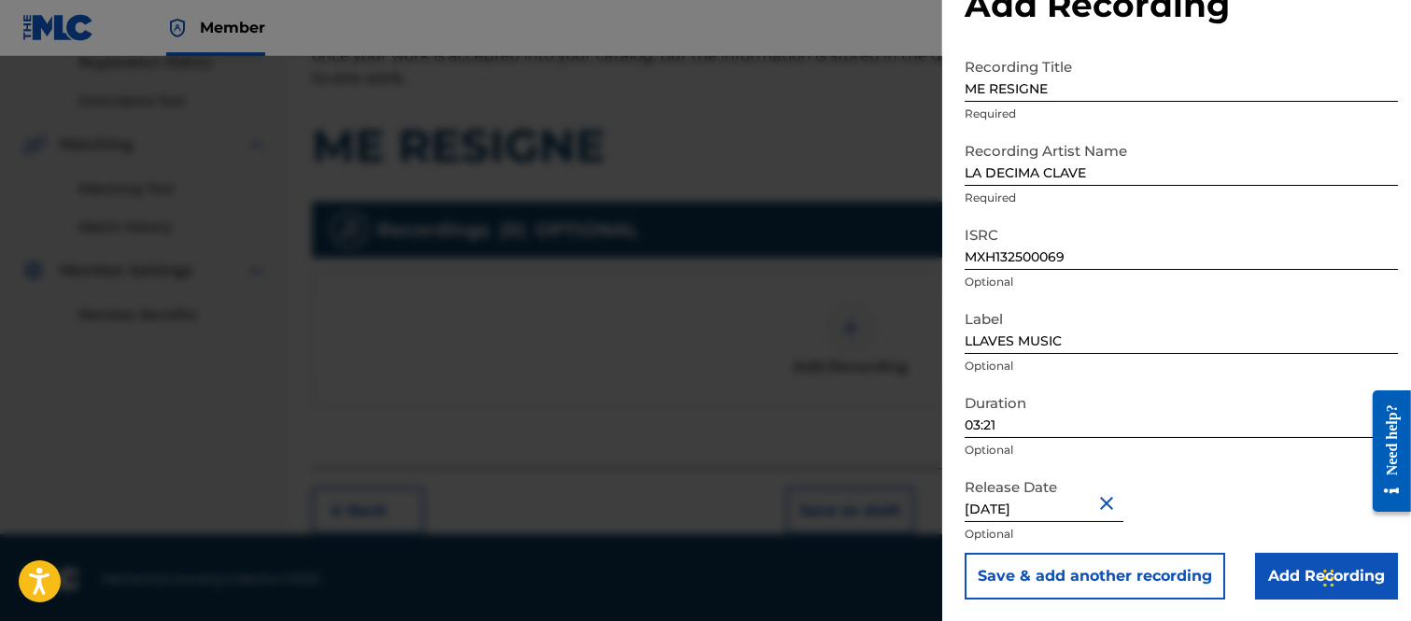
click at [1277, 572] on input "Add Recording" at bounding box center [1326, 576] width 143 height 47
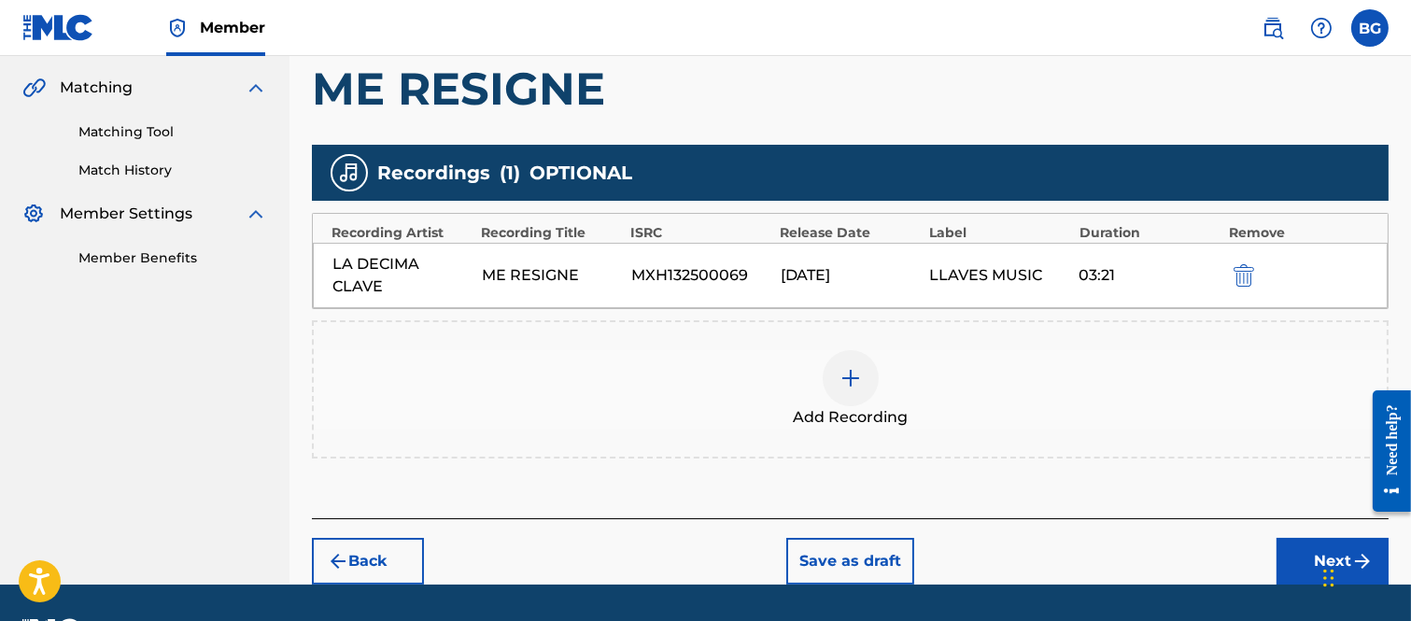
scroll to position [473, 0]
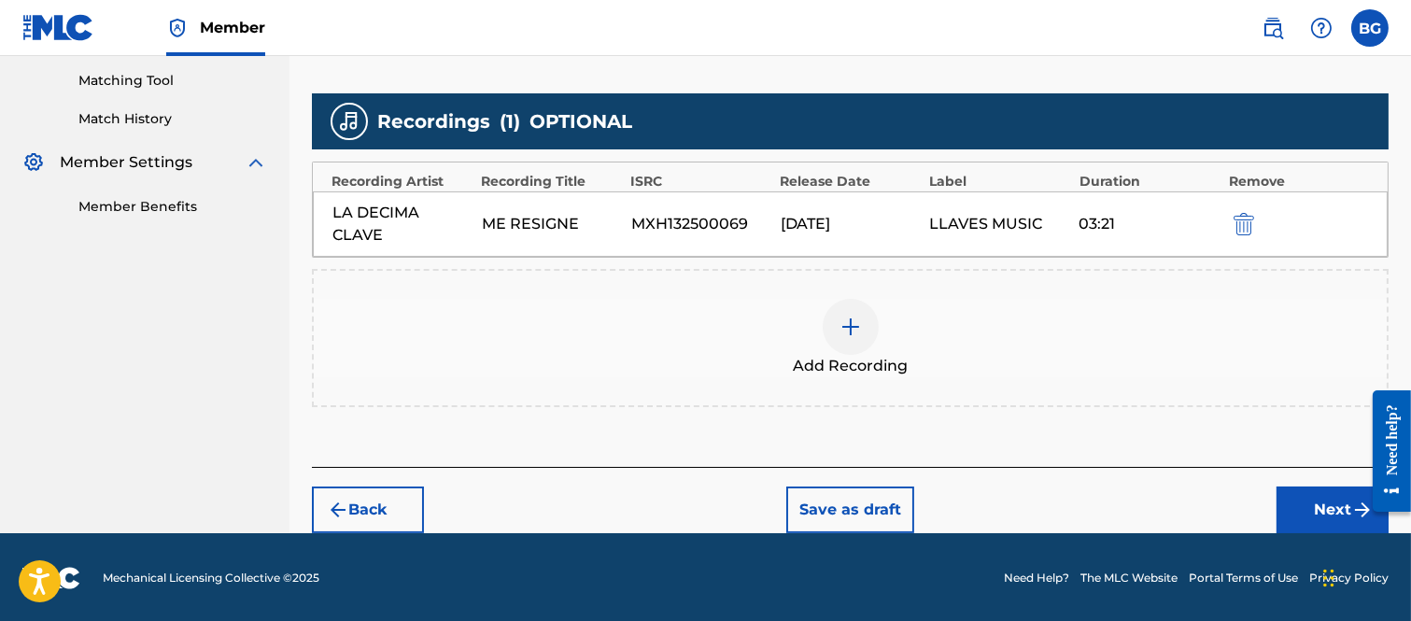
click at [1299, 498] on button "Next" at bounding box center [1332, 509] width 112 height 47
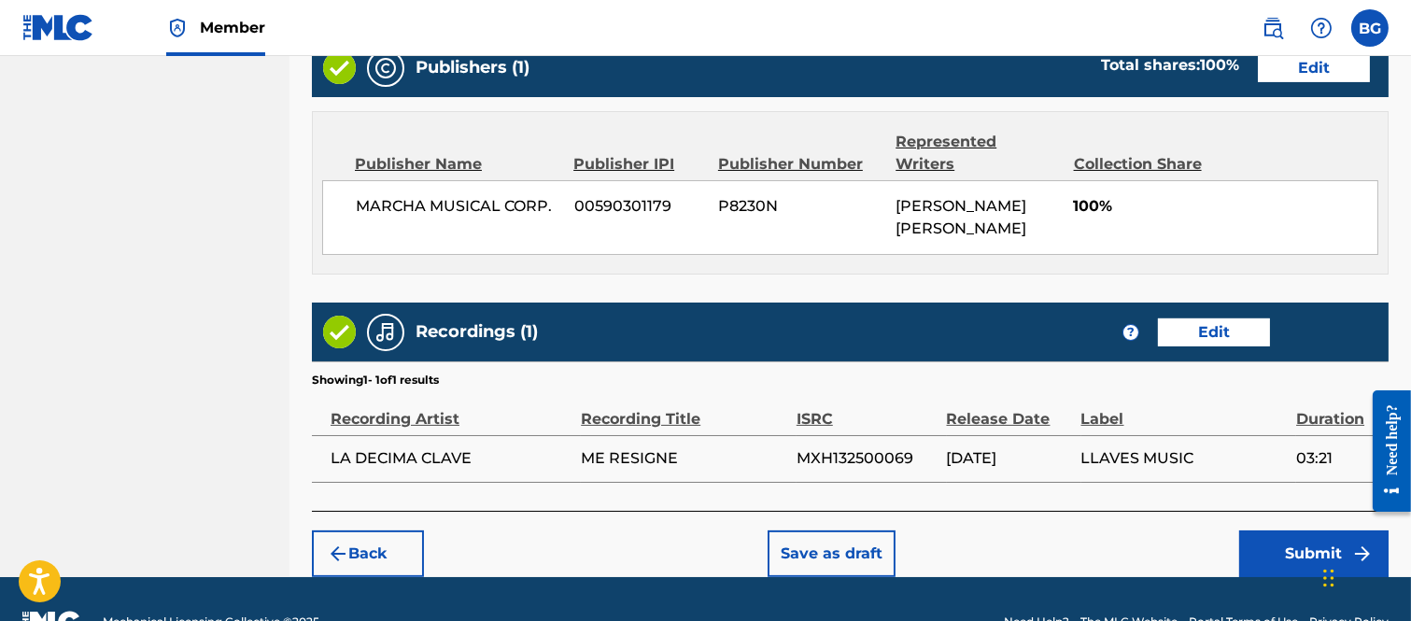
scroll to position [980, 0]
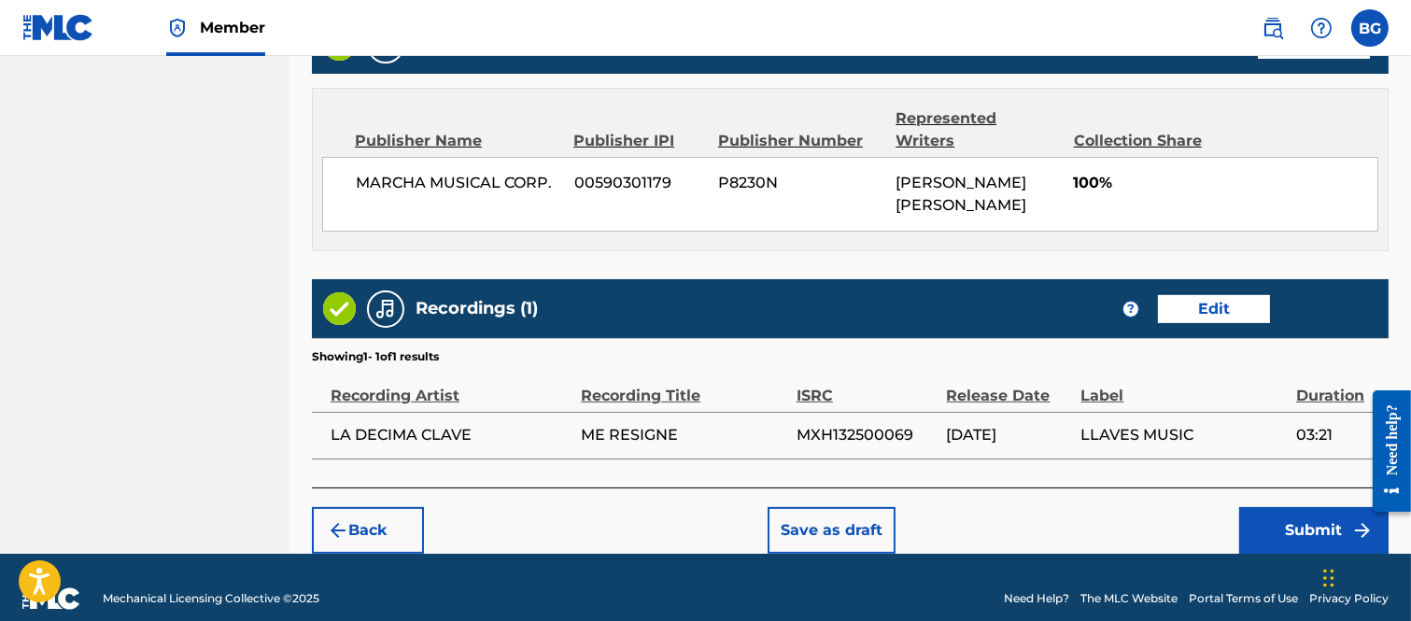
click at [1295, 511] on button "Submit" at bounding box center [1313, 530] width 149 height 47
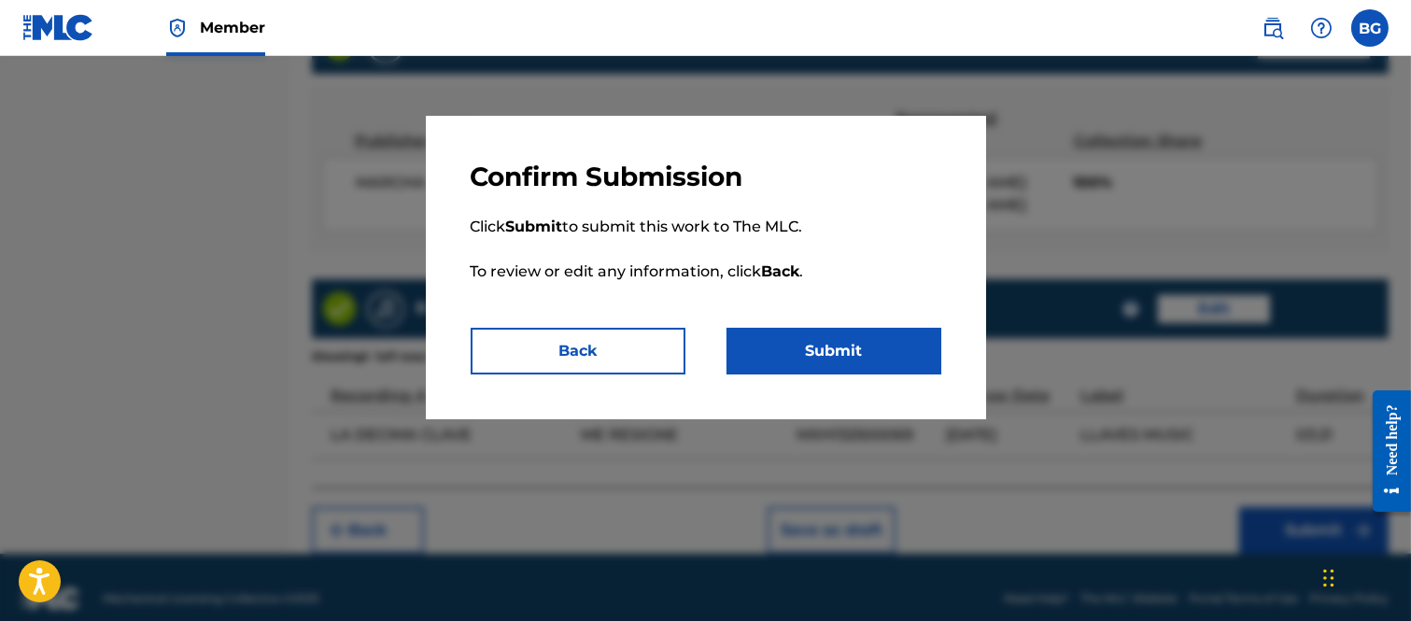
click at [808, 352] on button "Submit" at bounding box center [833, 351] width 215 height 47
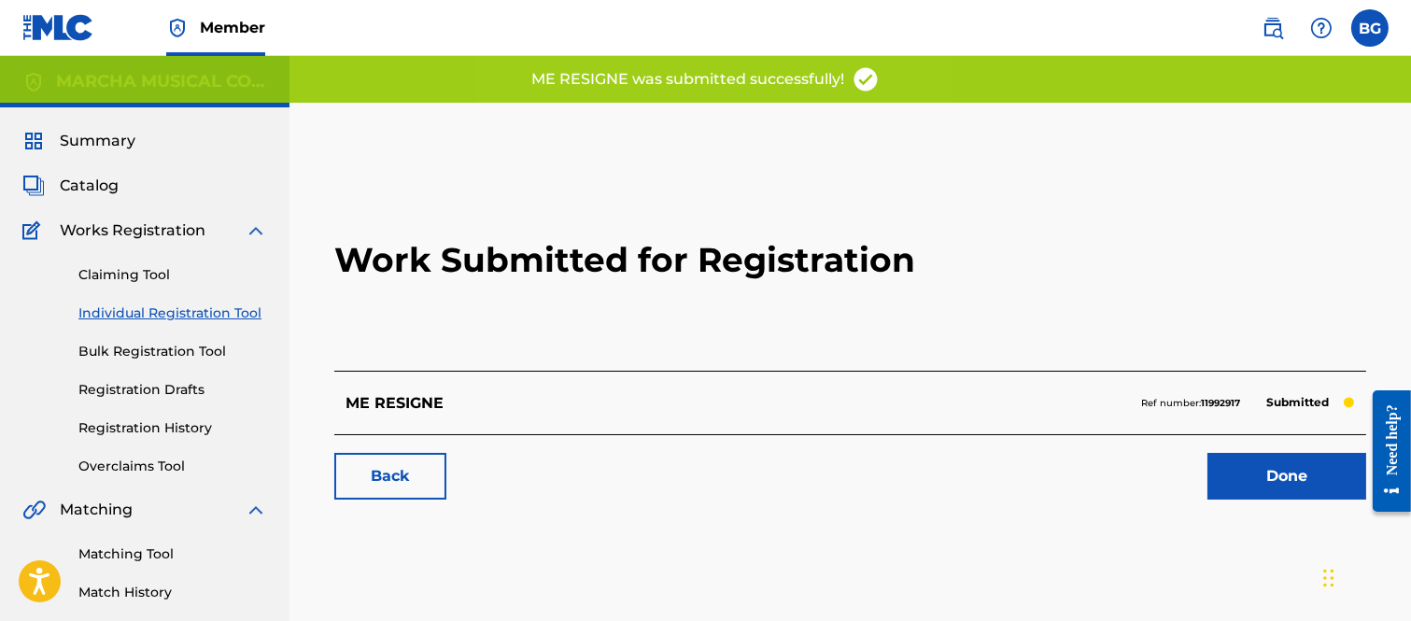
click at [1271, 474] on link "Done" at bounding box center [1286, 476] width 159 height 47
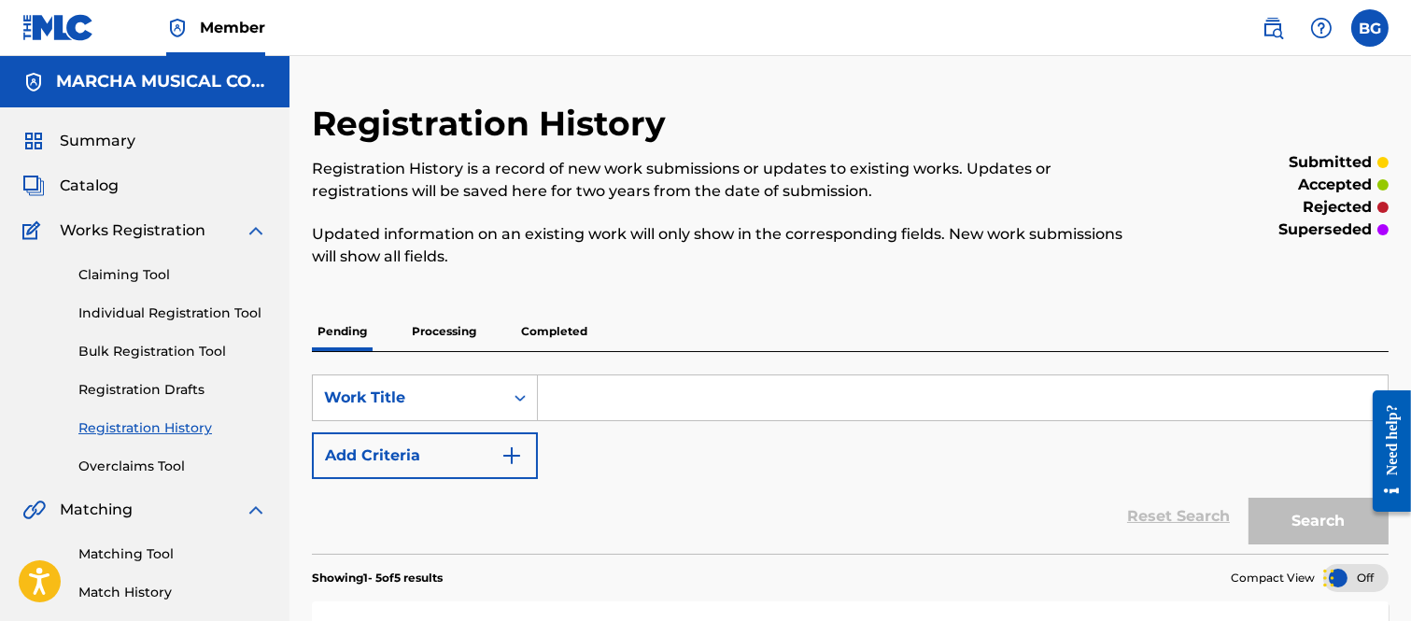
click at [131, 310] on link "Individual Registration Tool" at bounding box center [172, 313] width 189 height 20
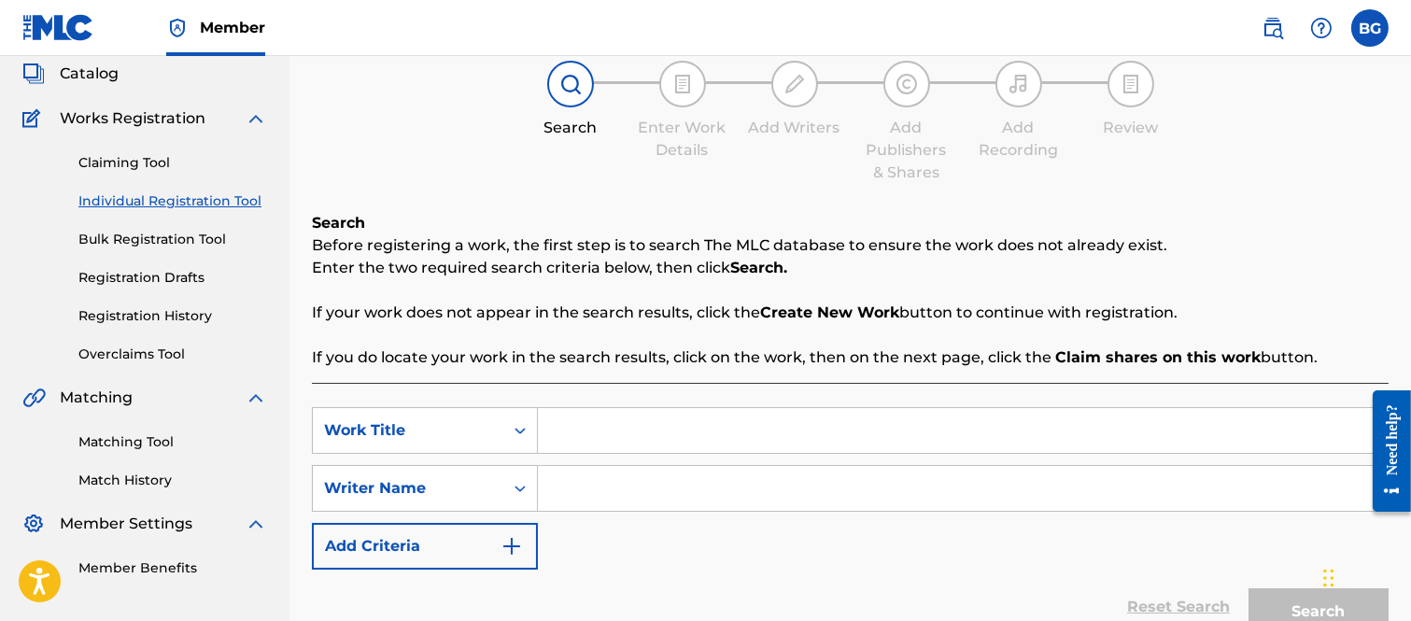
scroll to position [207, 0]
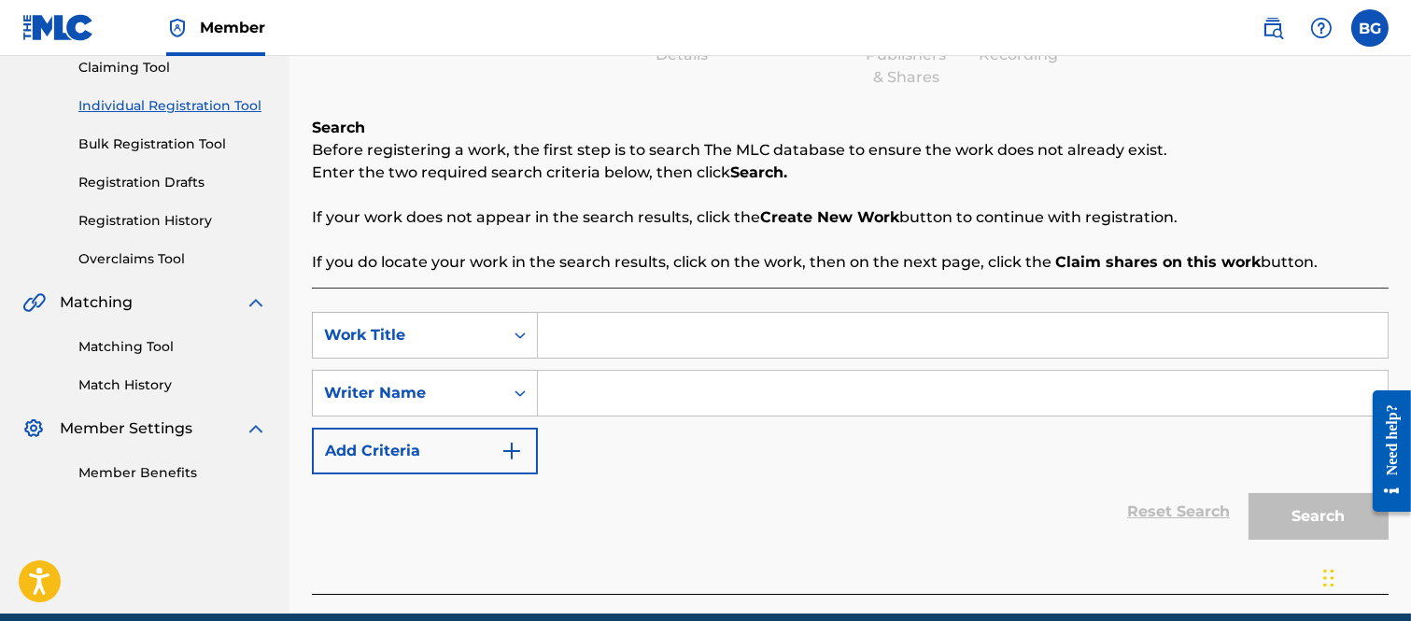
click at [583, 338] on input "Search Form" at bounding box center [963, 335] width 850 height 45
type input "HOLA BEBE"
click at [591, 387] on input "Search Form" at bounding box center [963, 393] width 850 height 45
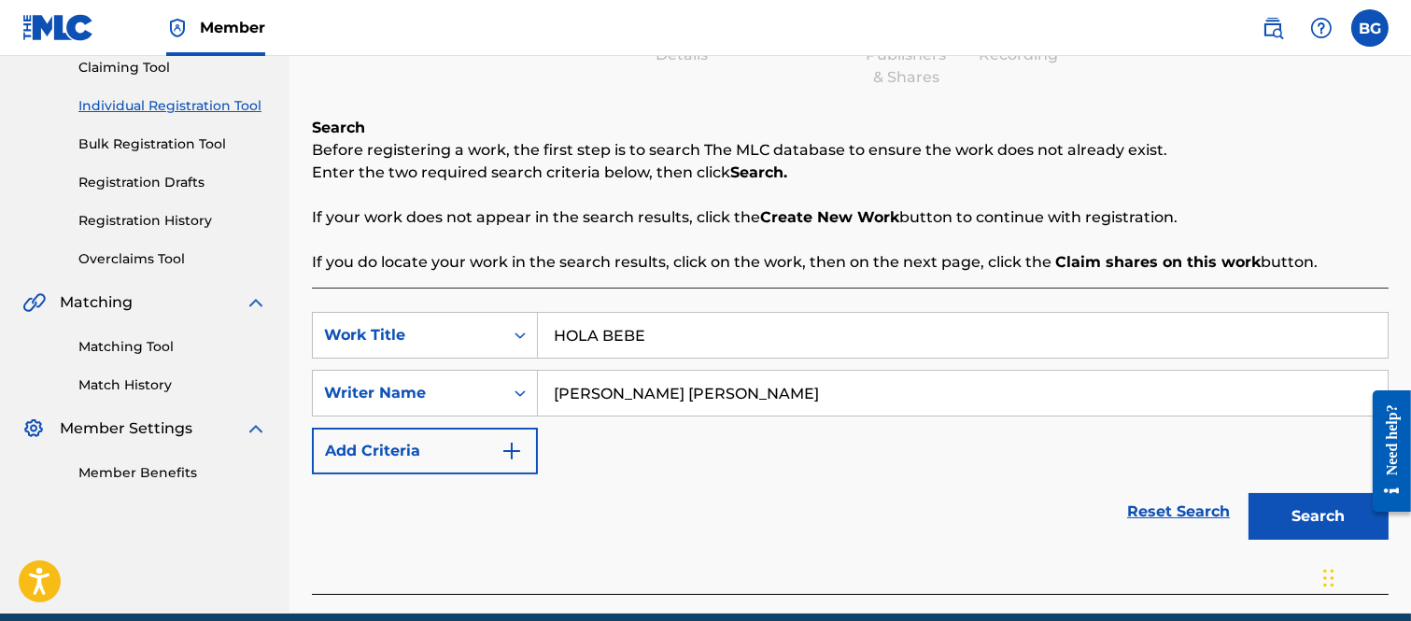
type input "[PERSON_NAME] [PERSON_NAME]"
click at [1302, 519] on button "Search" at bounding box center [1318, 516] width 140 height 47
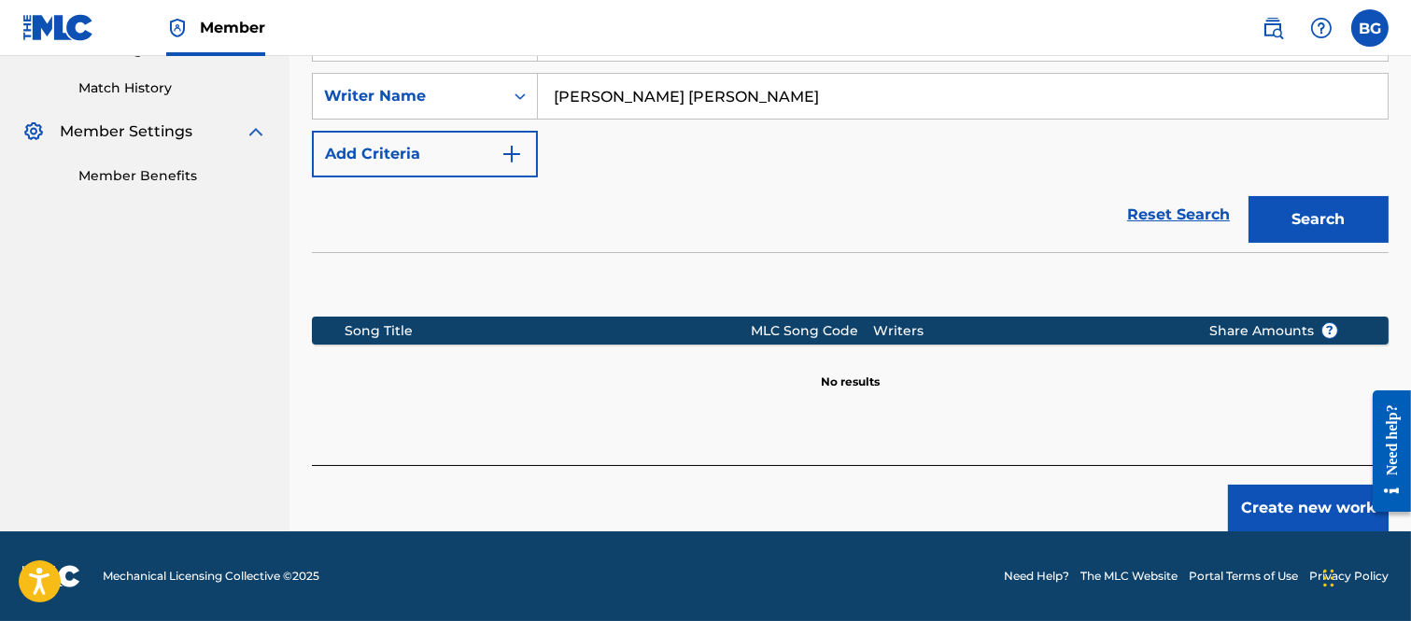
click at [1280, 509] on button "Create new work" at bounding box center [1308, 508] width 161 height 47
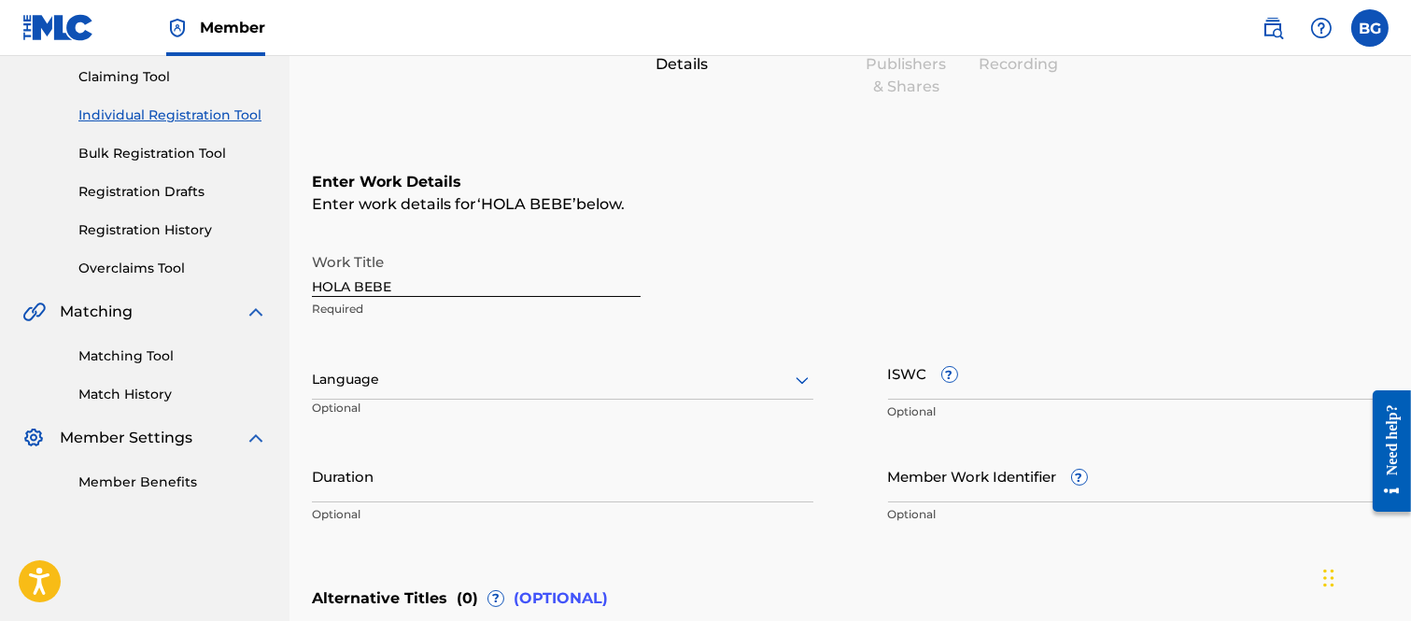
scroll to position [192, 0]
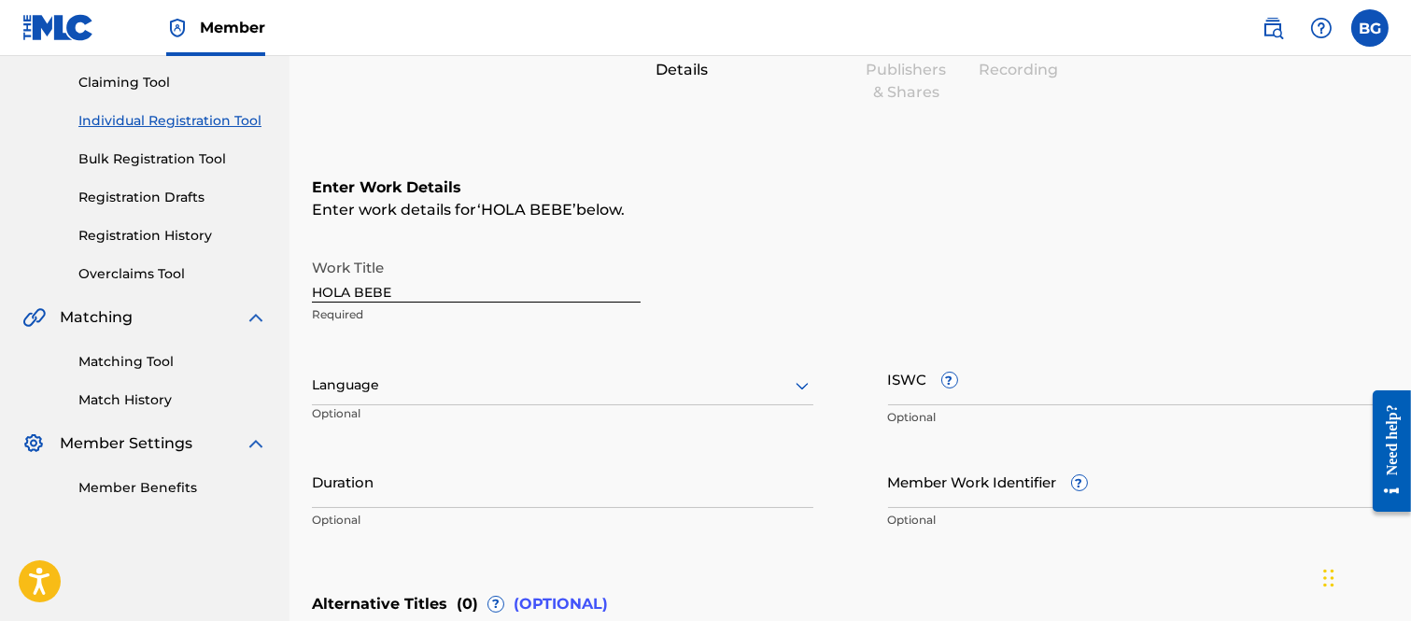
click at [804, 386] on icon at bounding box center [801, 386] width 13 height 7
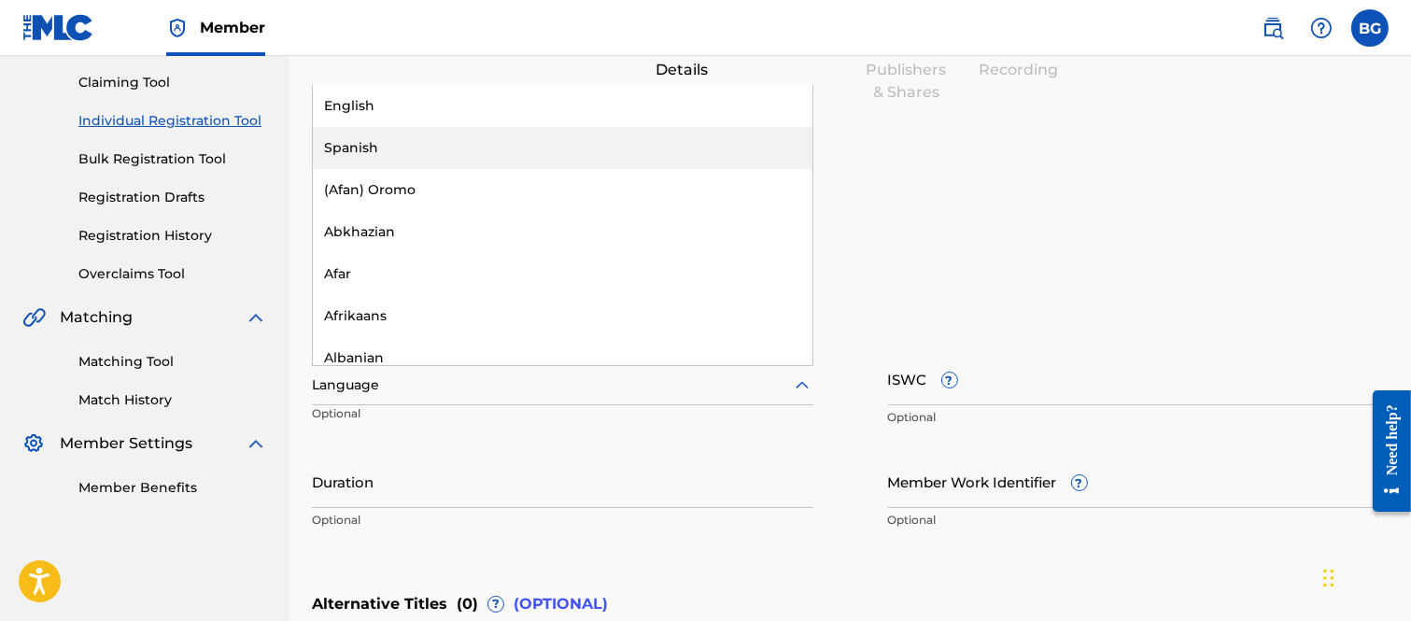
click at [356, 147] on div "Spanish" at bounding box center [562, 148] width 499 height 42
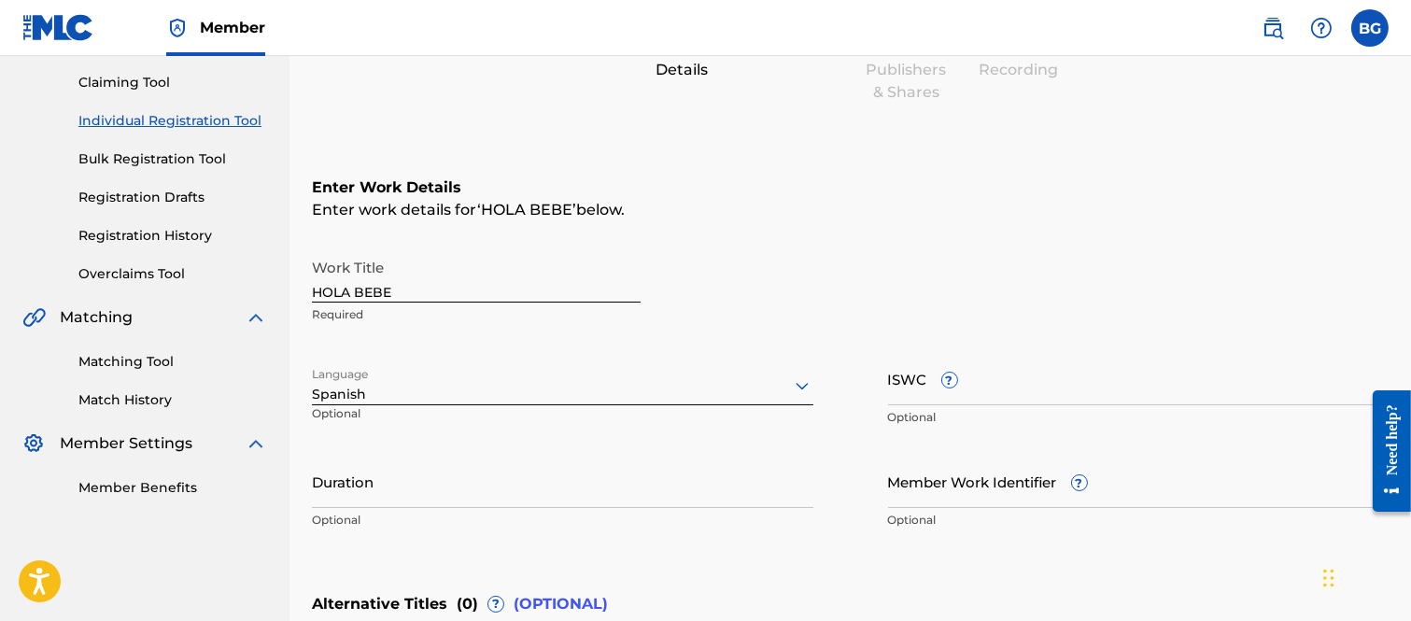
click at [397, 478] on input "Duration" at bounding box center [562, 481] width 501 height 53
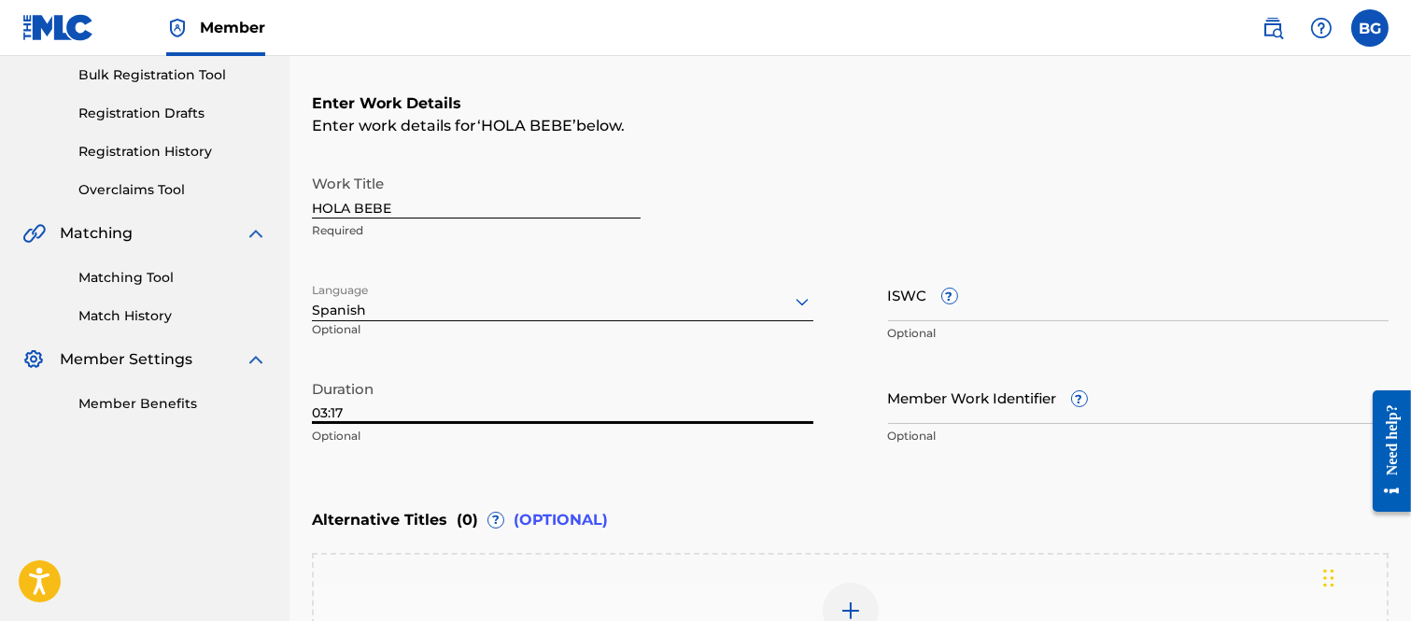
scroll to position [546, 0]
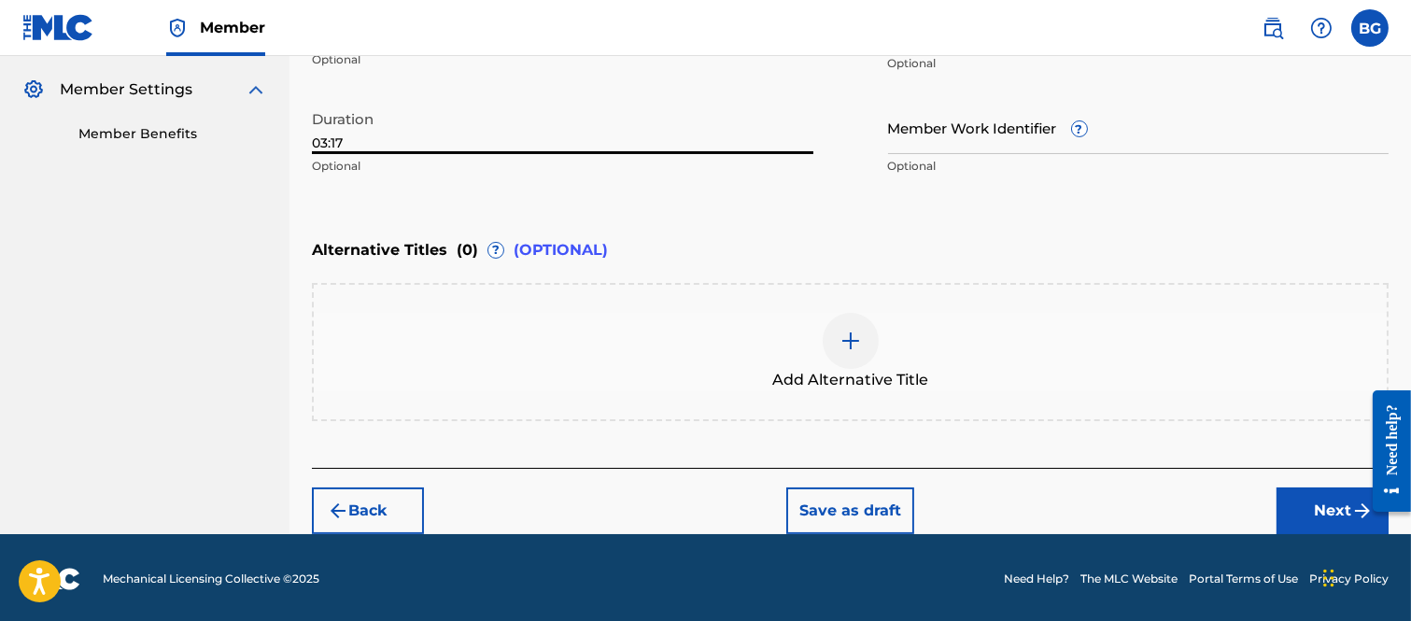
type input "03:17"
click at [1304, 500] on button "Next" at bounding box center [1332, 510] width 112 height 47
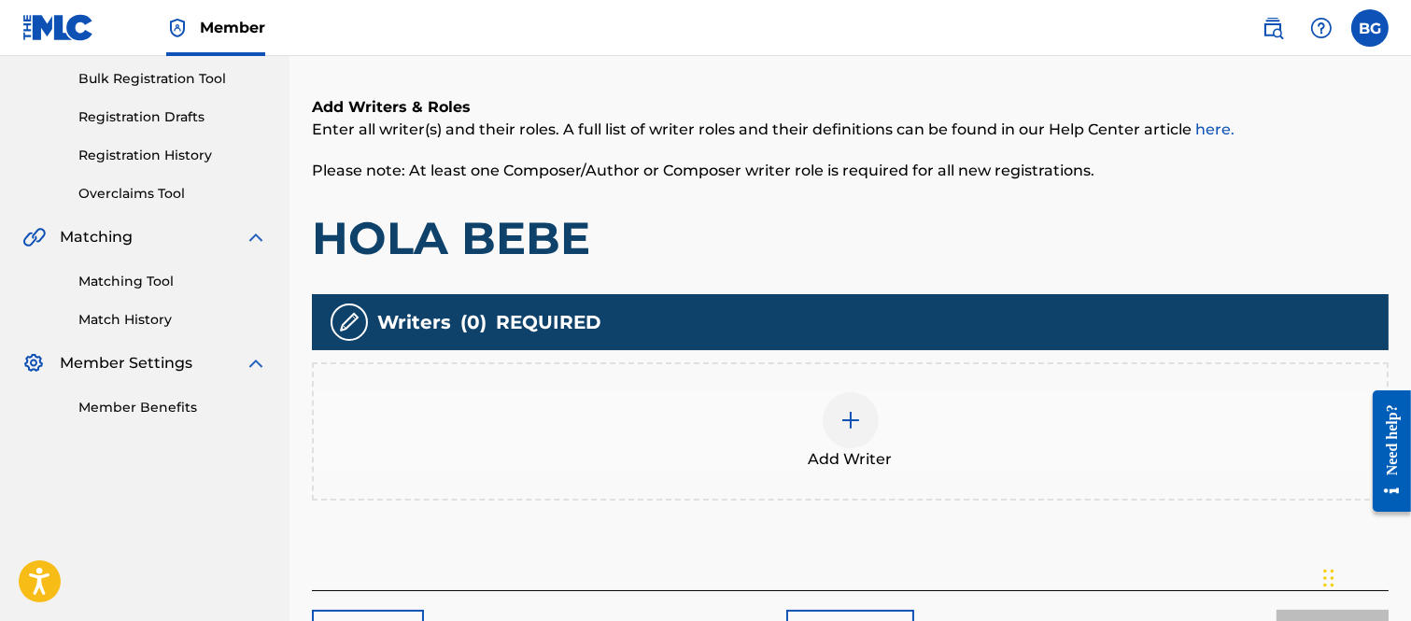
scroll to position [291, 0]
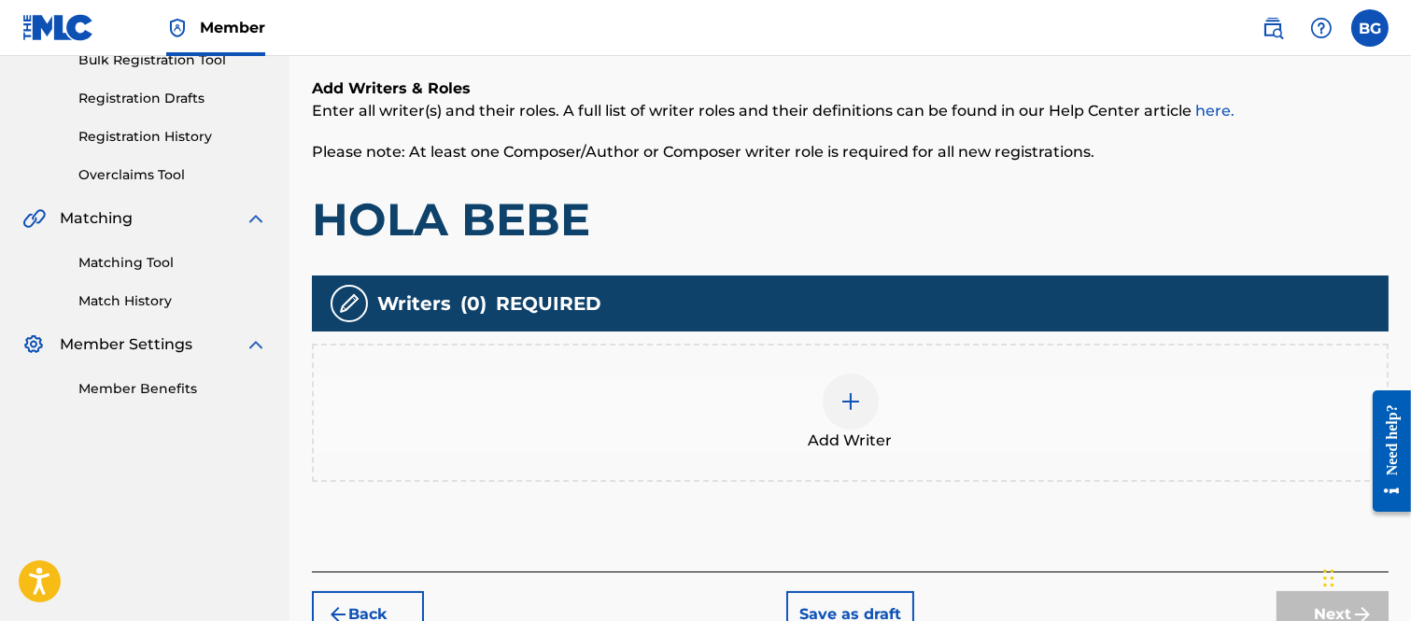
click at [855, 400] on img at bounding box center [850, 401] width 22 height 22
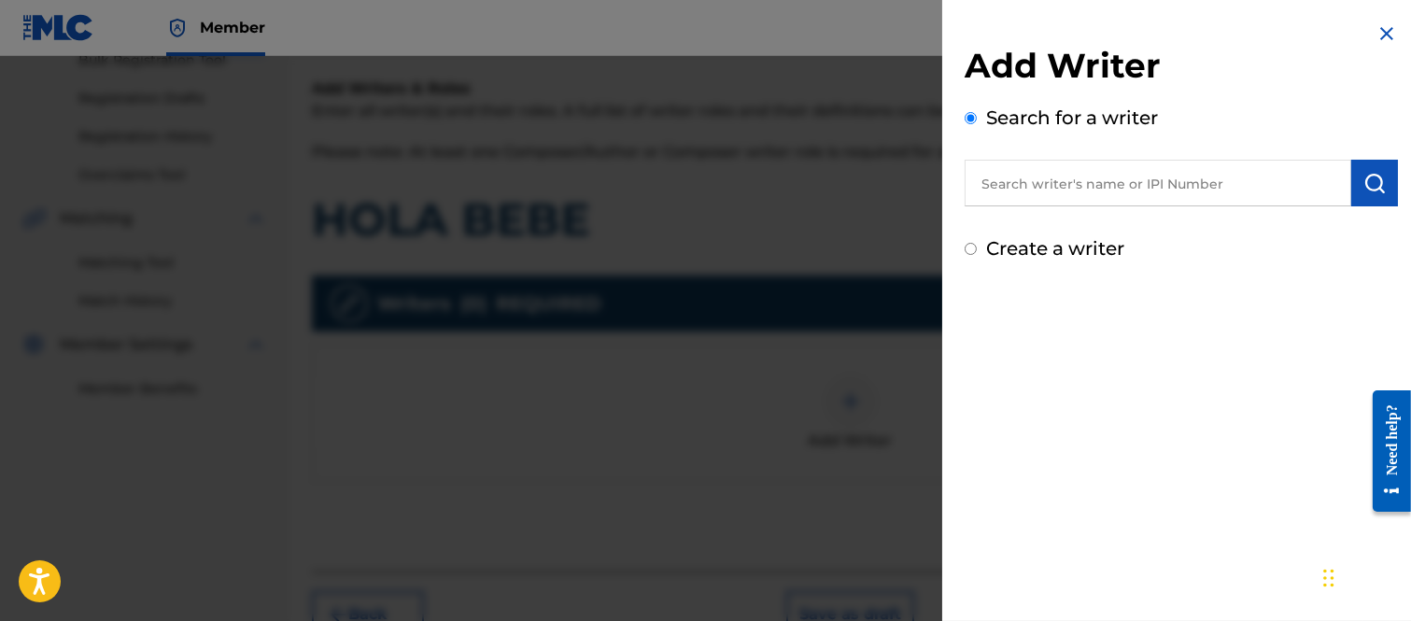
click at [1018, 182] on input "text" at bounding box center [1157, 183] width 386 height 47
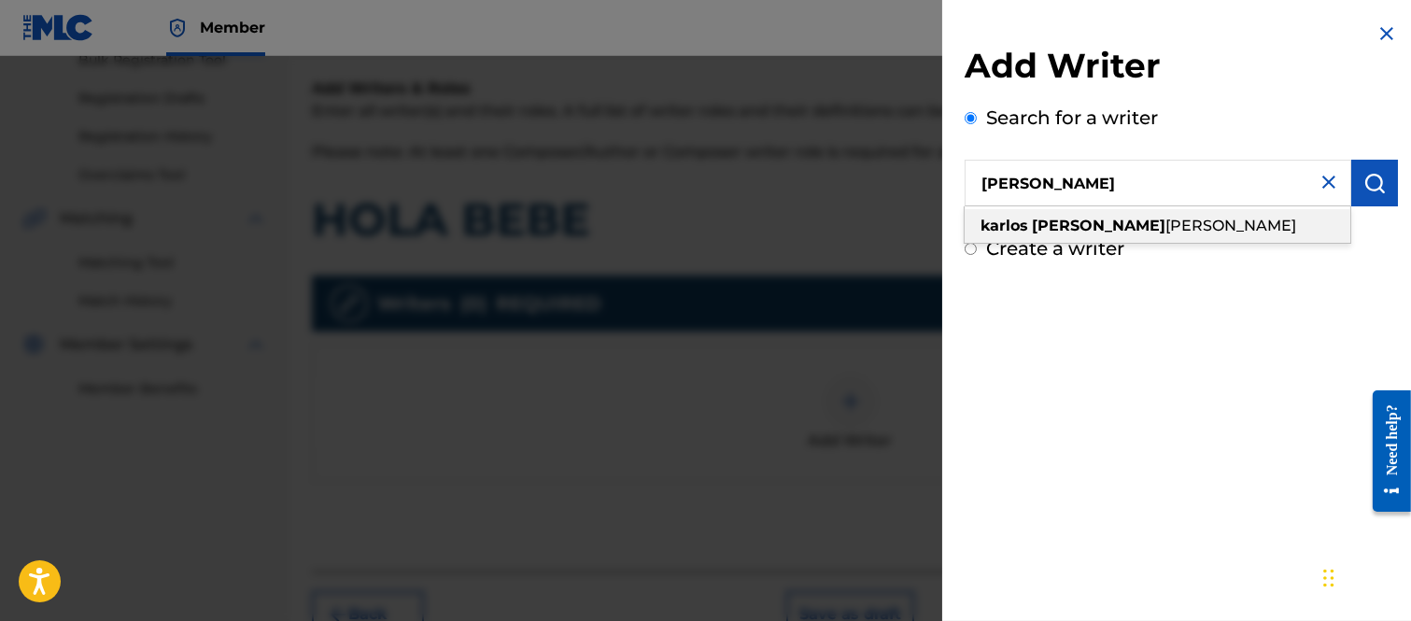
click at [1172, 221] on span "[PERSON_NAME]" at bounding box center [1230, 226] width 131 height 18
type input "[PERSON_NAME] [PERSON_NAME]"
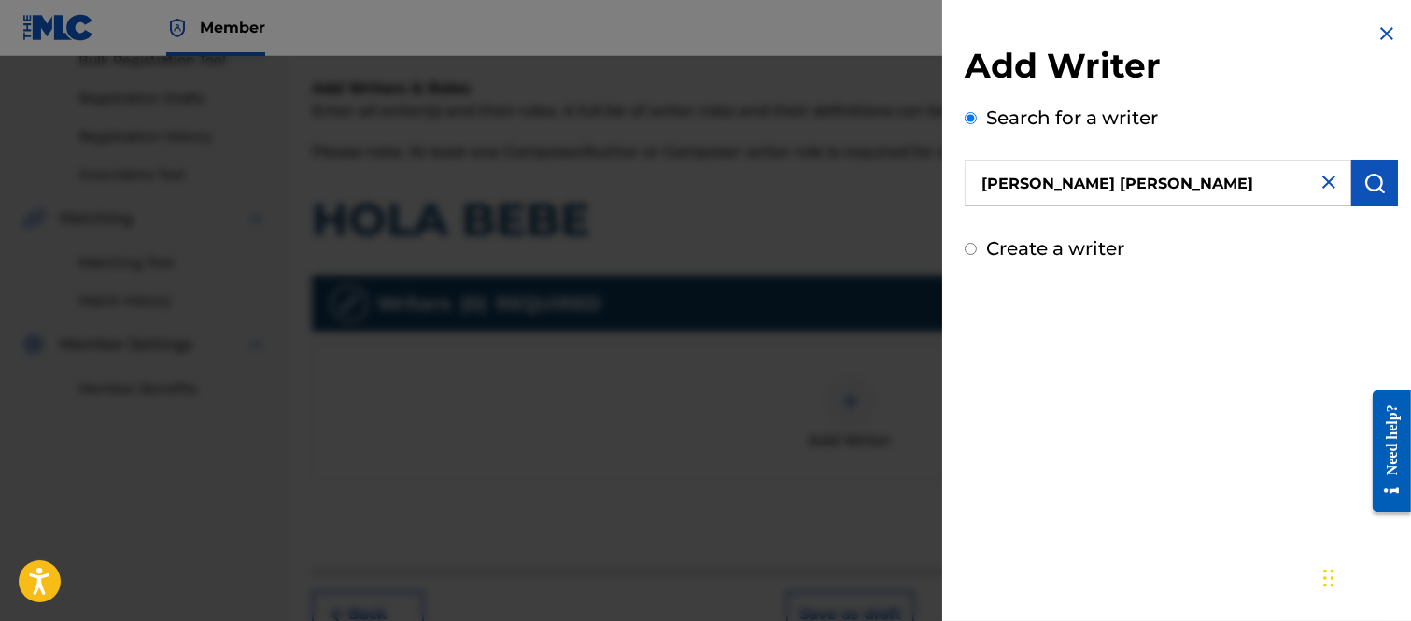
click at [1369, 178] on img "submit" at bounding box center [1374, 183] width 22 height 22
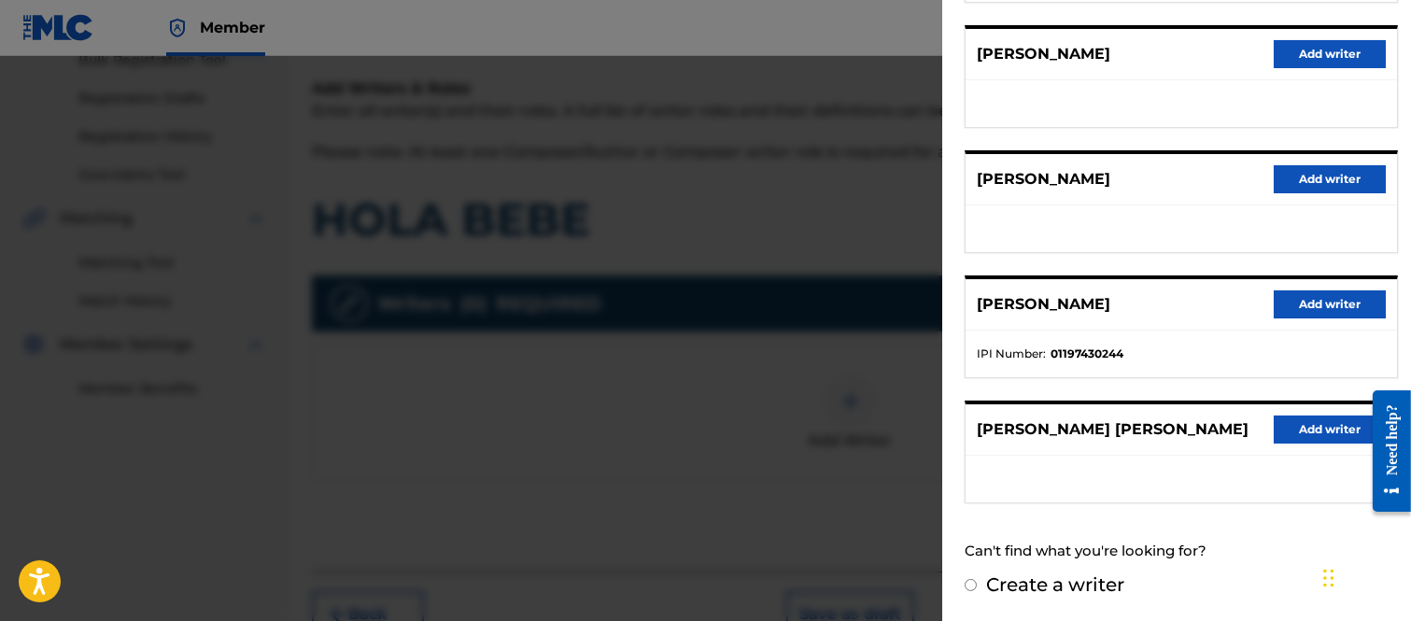
scroll to position [377, 0]
click at [1331, 416] on button "Add writer" at bounding box center [1329, 429] width 112 height 28
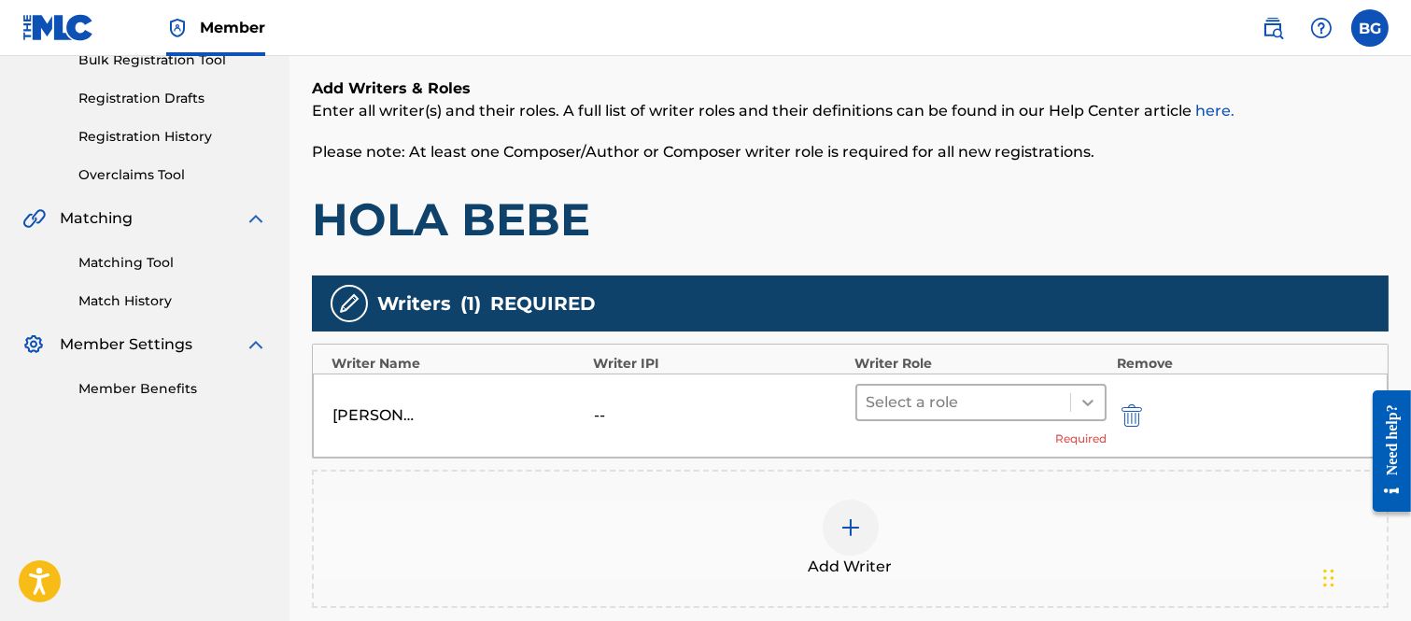
click at [1095, 401] on icon at bounding box center [1087, 402] width 19 height 19
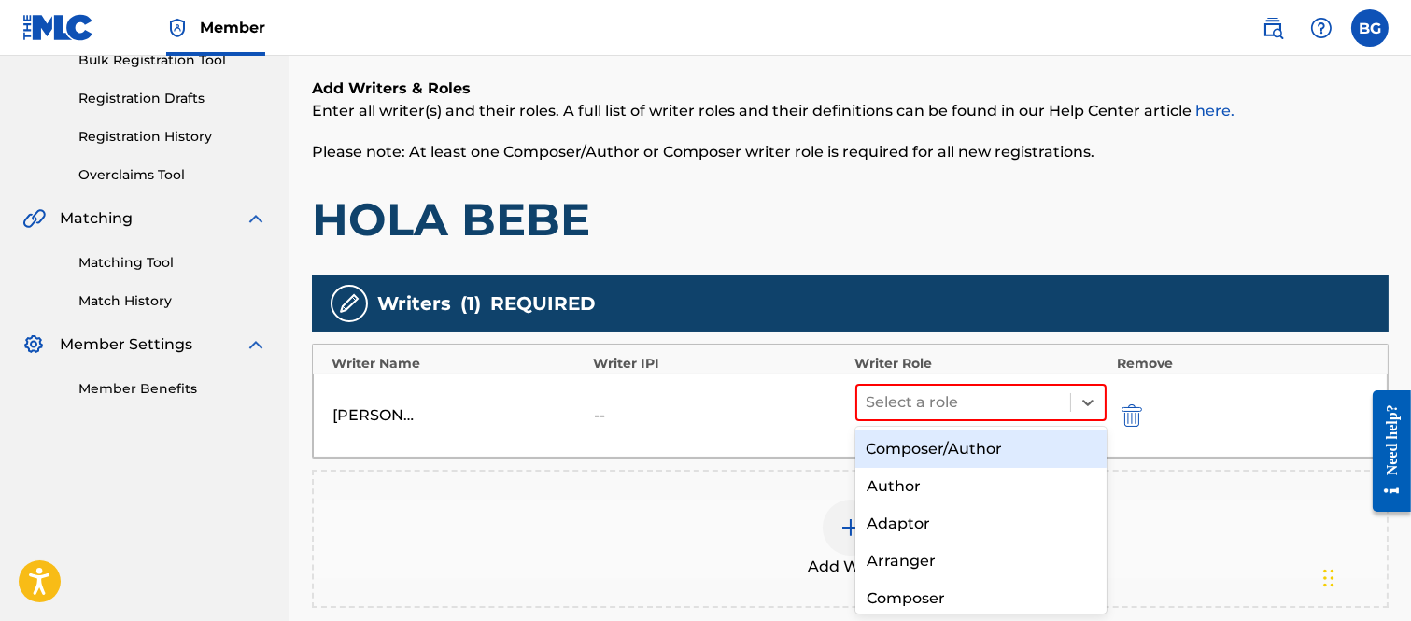
click at [959, 445] on div "Composer/Author" at bounding box center [981, 448] width 252 height 37
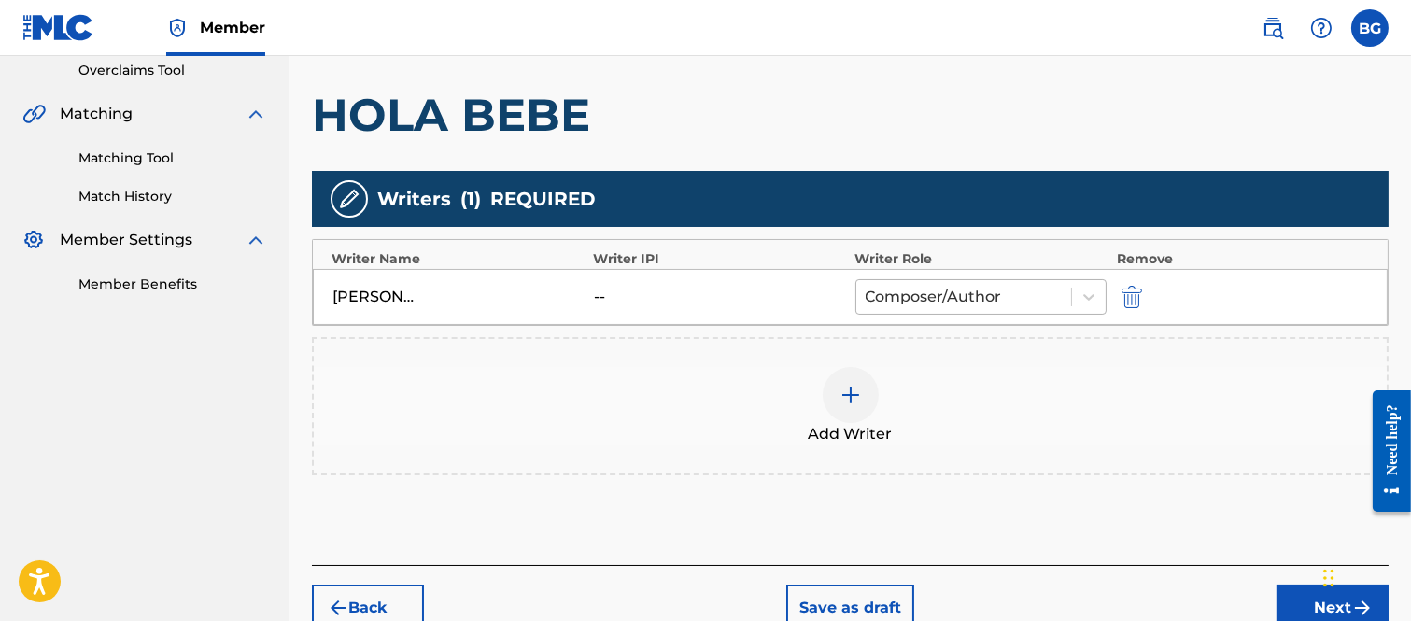
scroll to position [495, 0]
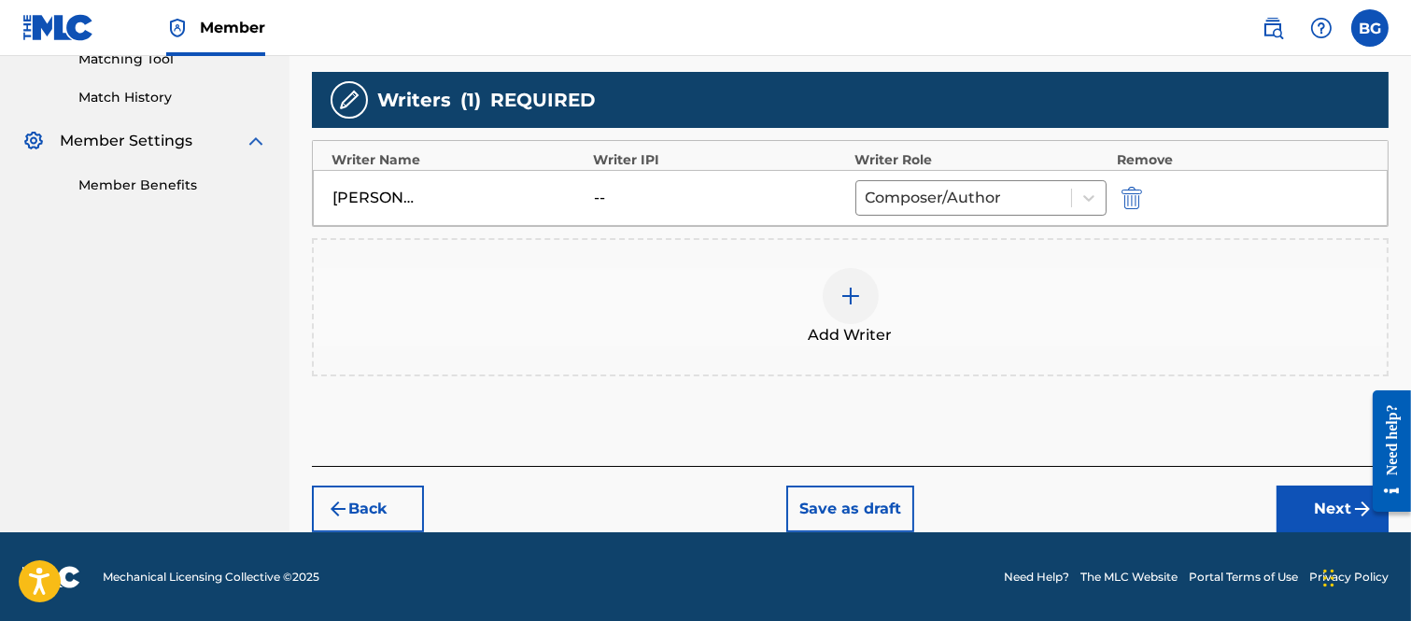
click at [1291, 496] on button "Next" at bounding box center [1332, 508] width 112 height 47
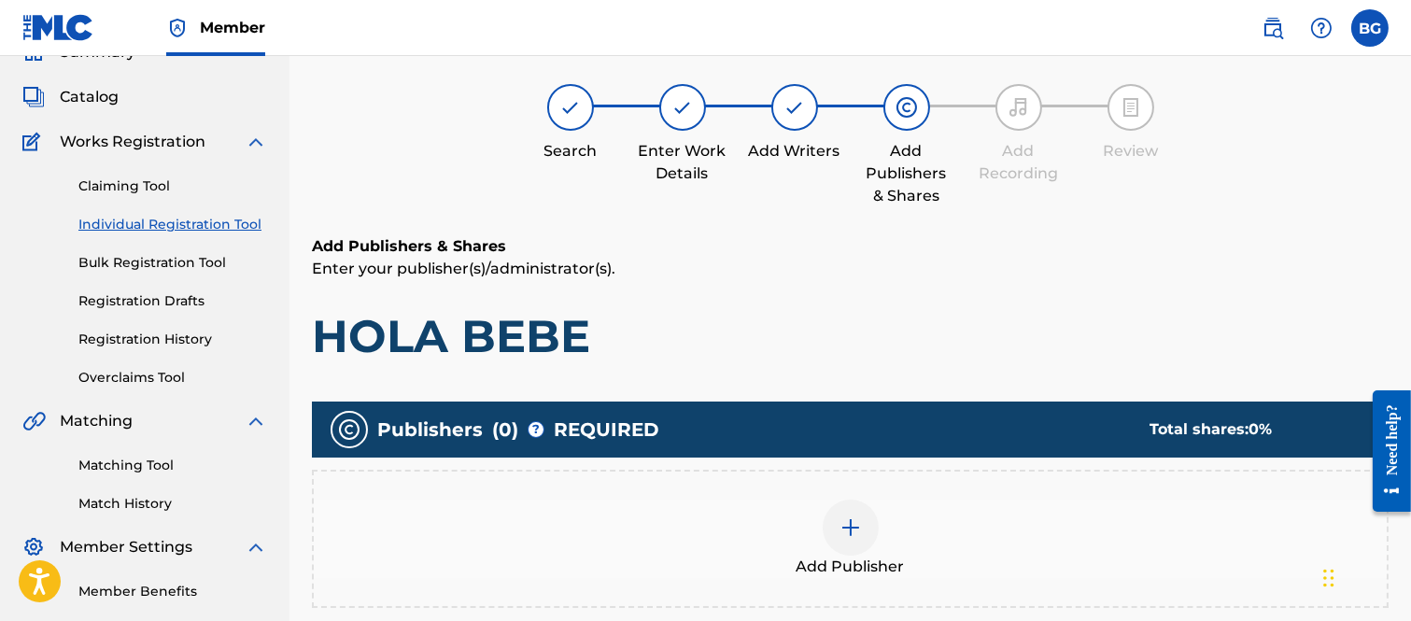
scroll to position [84, 0]
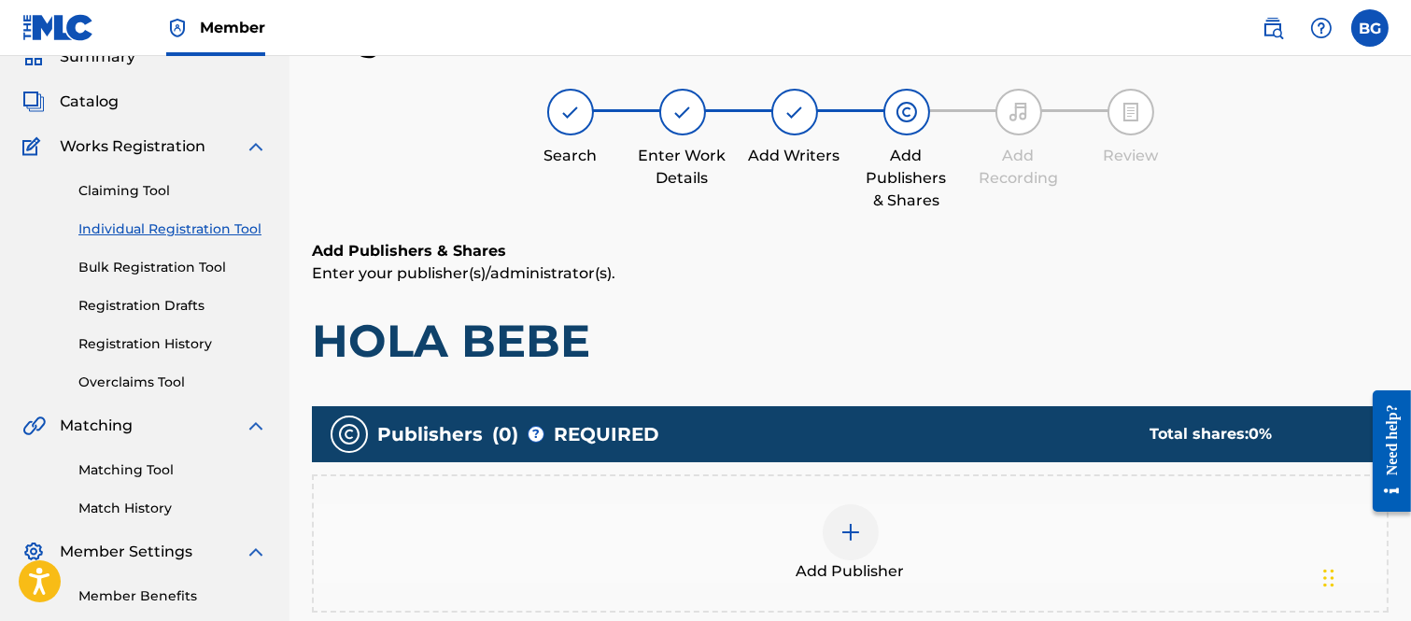
click at [850, 527] on img at bounding box center [850, 532] width 22 height 22
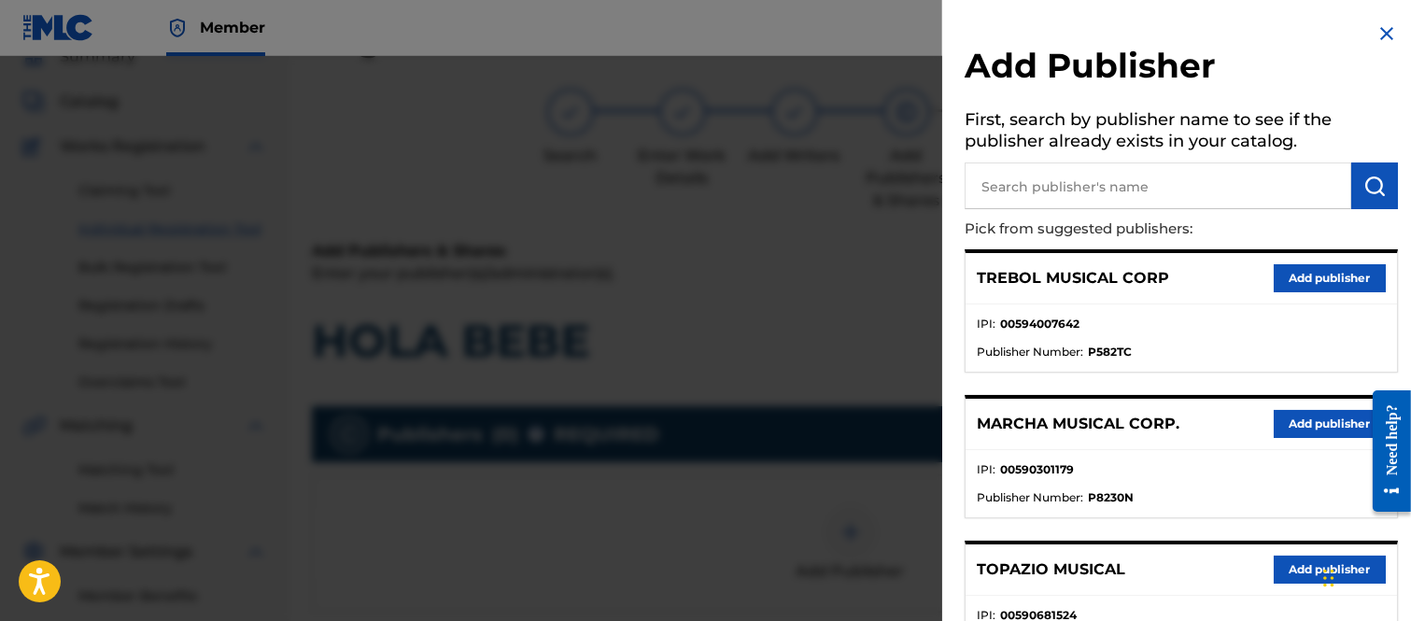
click at [1282, 420] on button "Add publisher" at bounding box center [1329, 424] width 112 height 28
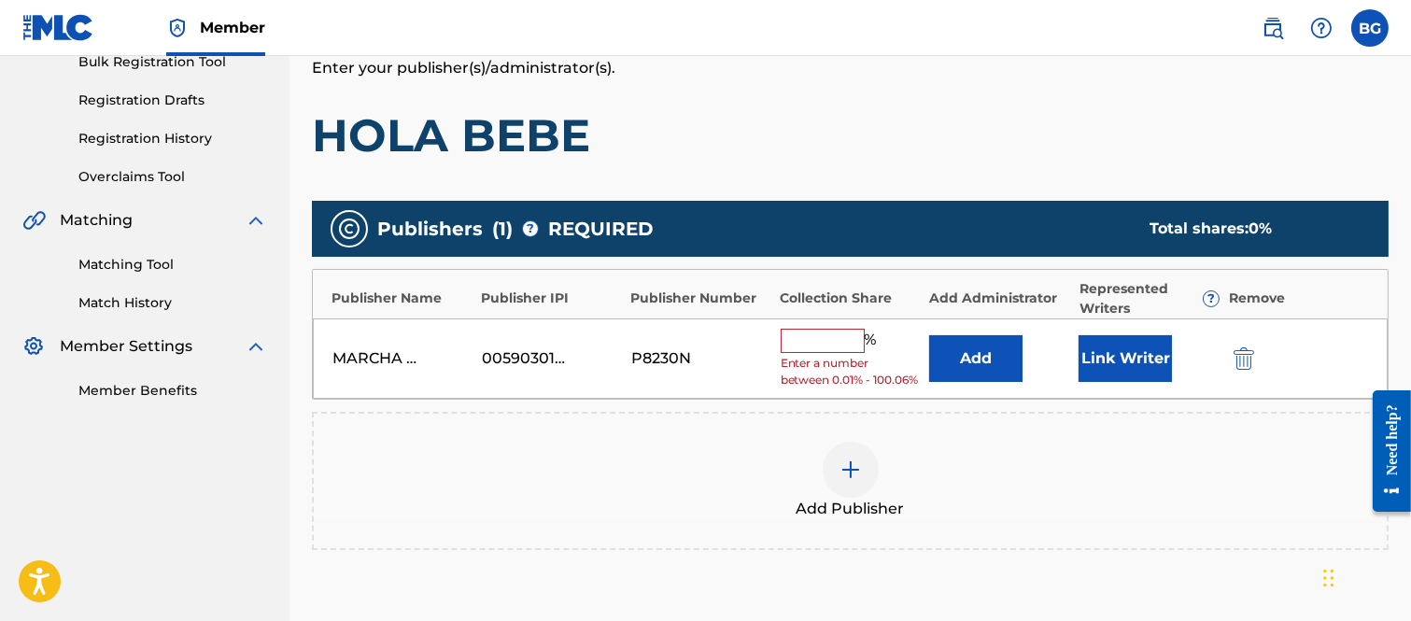
scroll to position [291, 0]
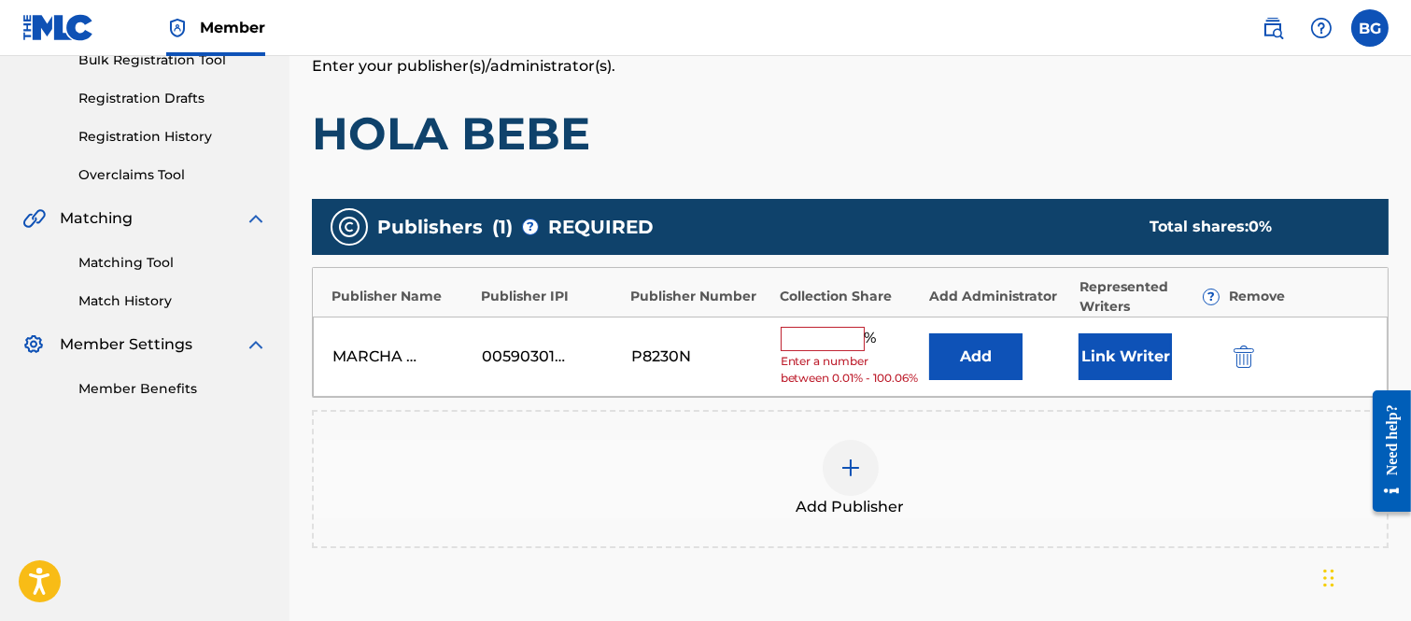
click at [834, 338] on input "text" at bounding box center [822, 339] width 84 height 24
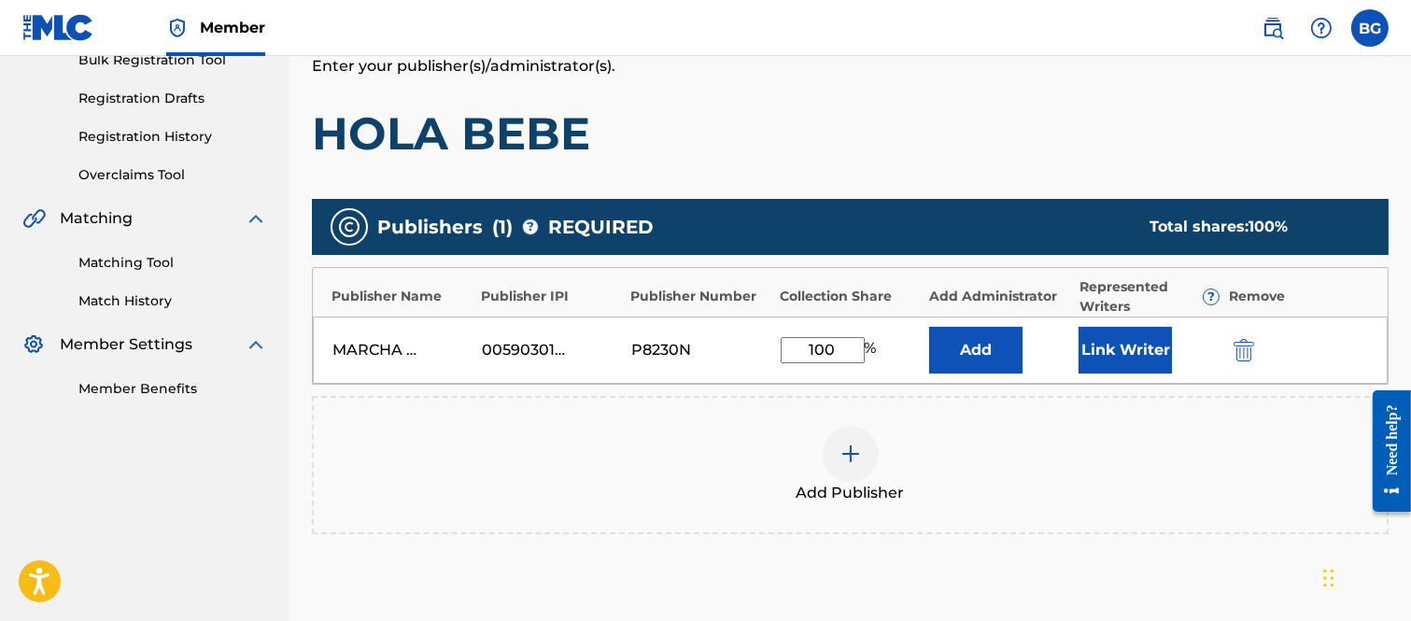
type input "100"
click at [1120, 346] on button "Link Writer" at bounding box center [1124, 350] width 93 height 47
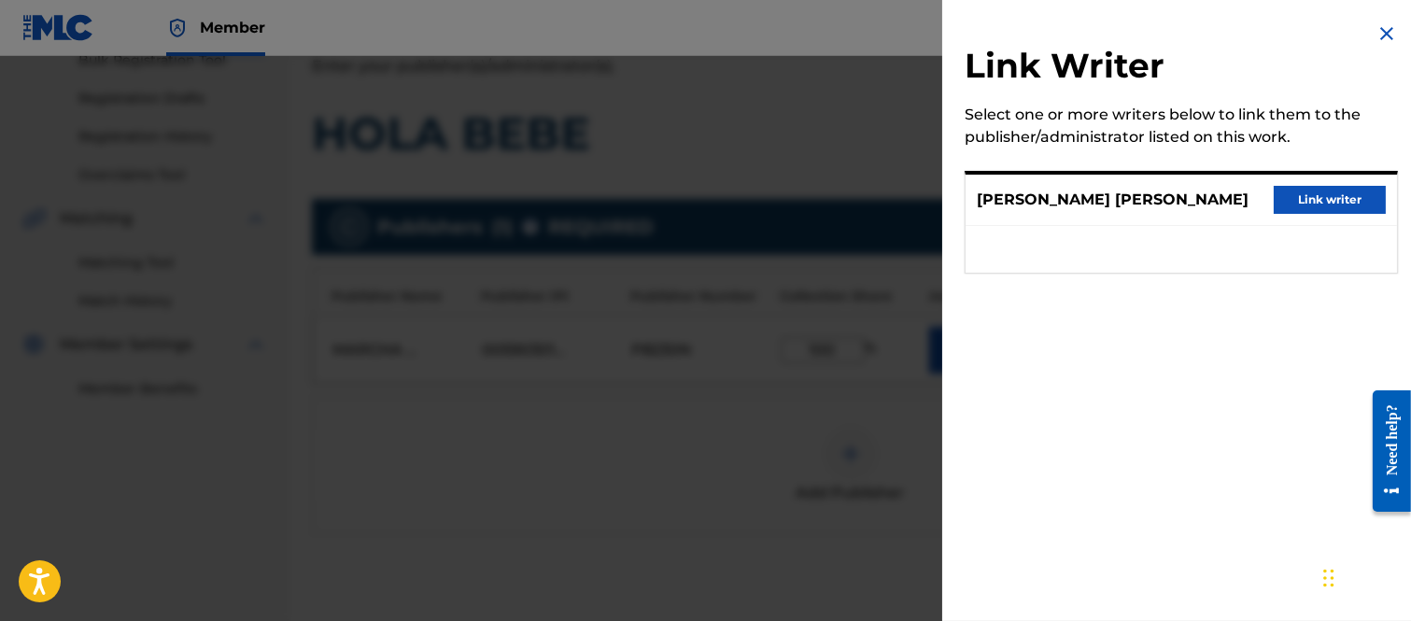
click at [1298, 202] on button "Link writer" at bounding box center [1329, 200] width 112 height 28
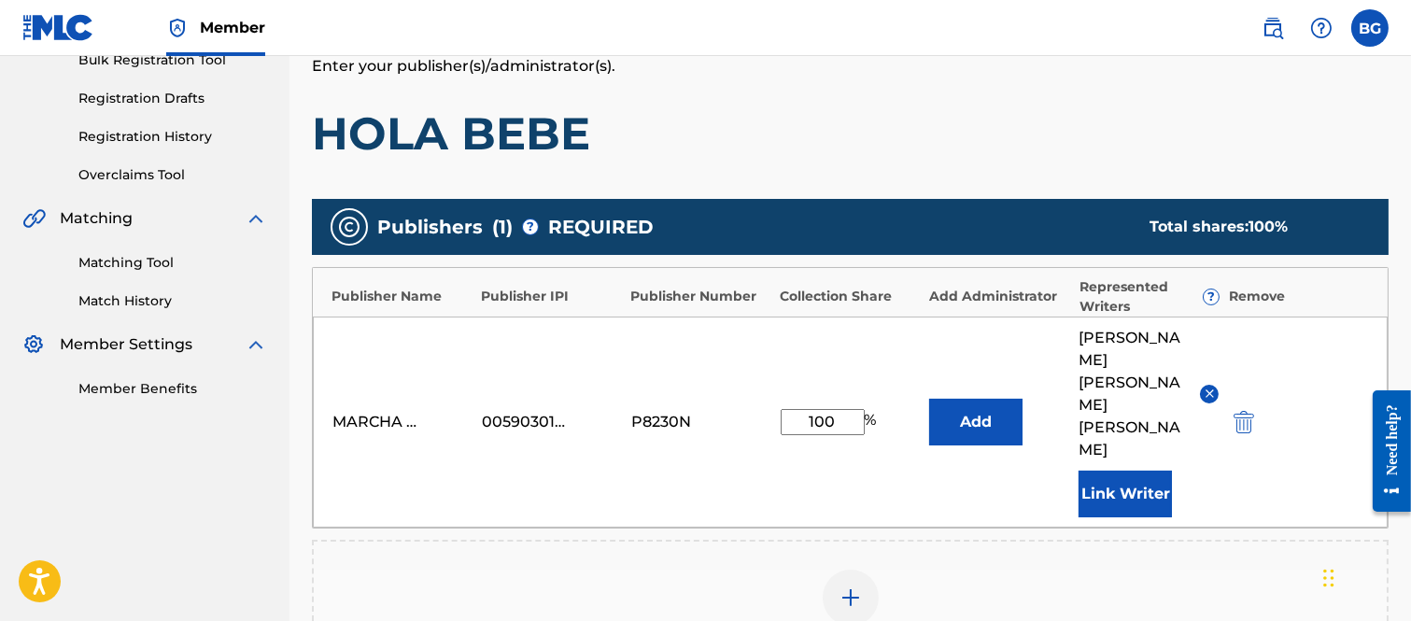
scroll to position [602, 0]
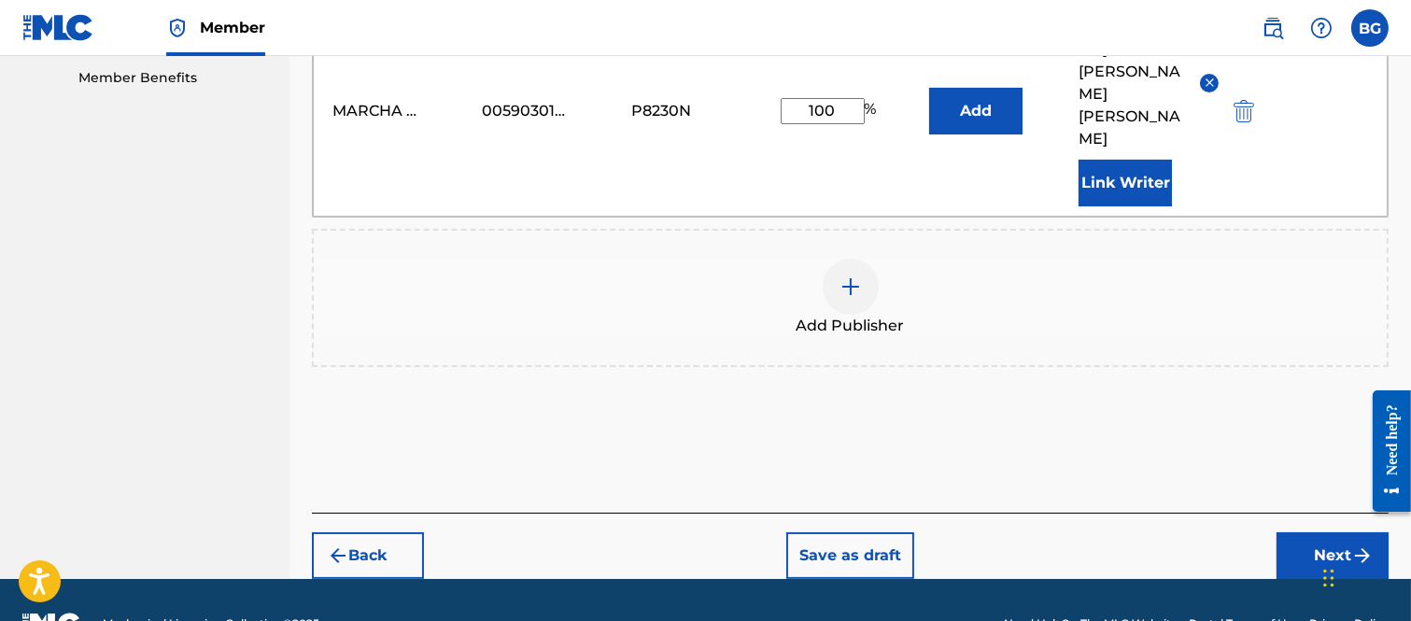
click at [1310, 532] on button "Next" at bounding box center [1332, 555] width 112 height 47
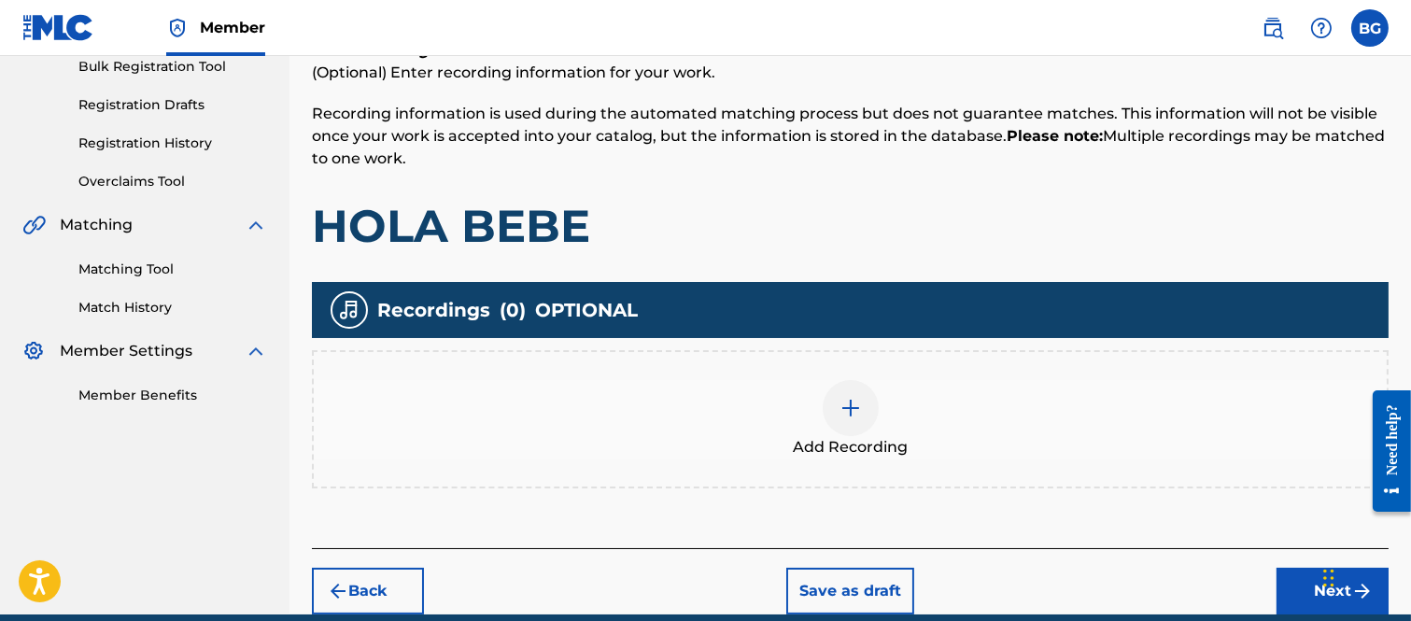
scroll to position [291, 0]
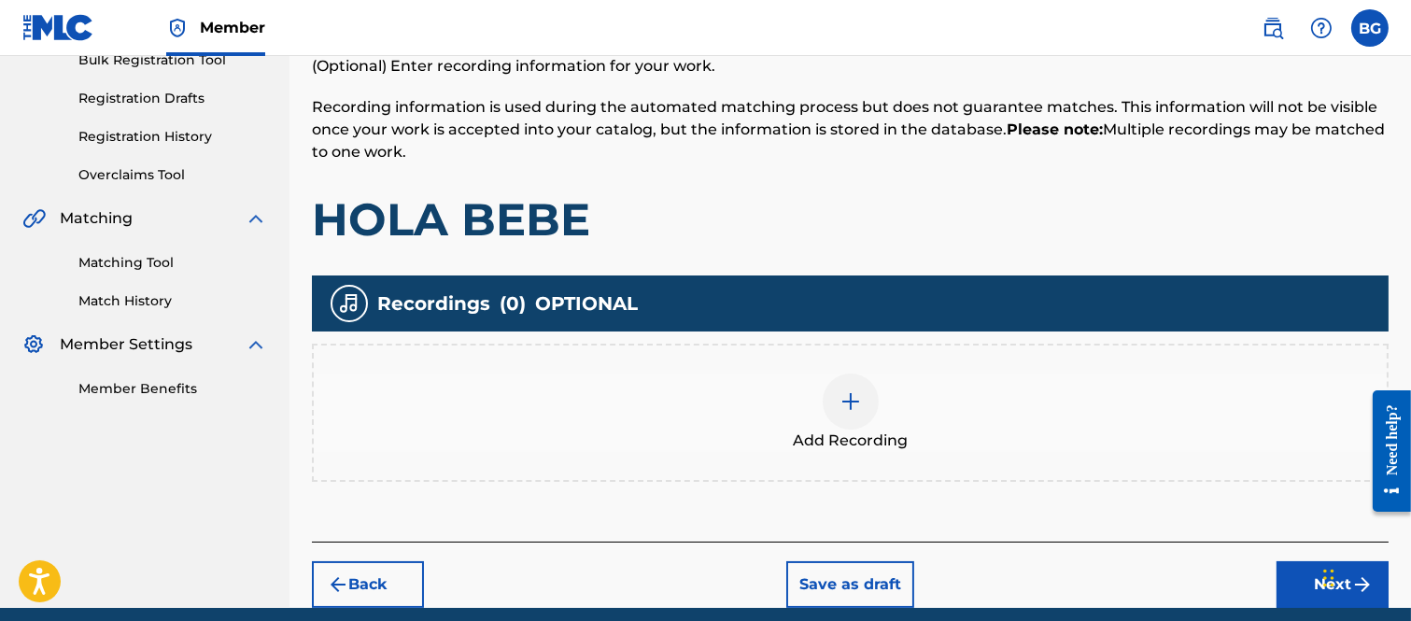
click at [853, 399] on img at bounding box center [850, 401] width 22 height 22
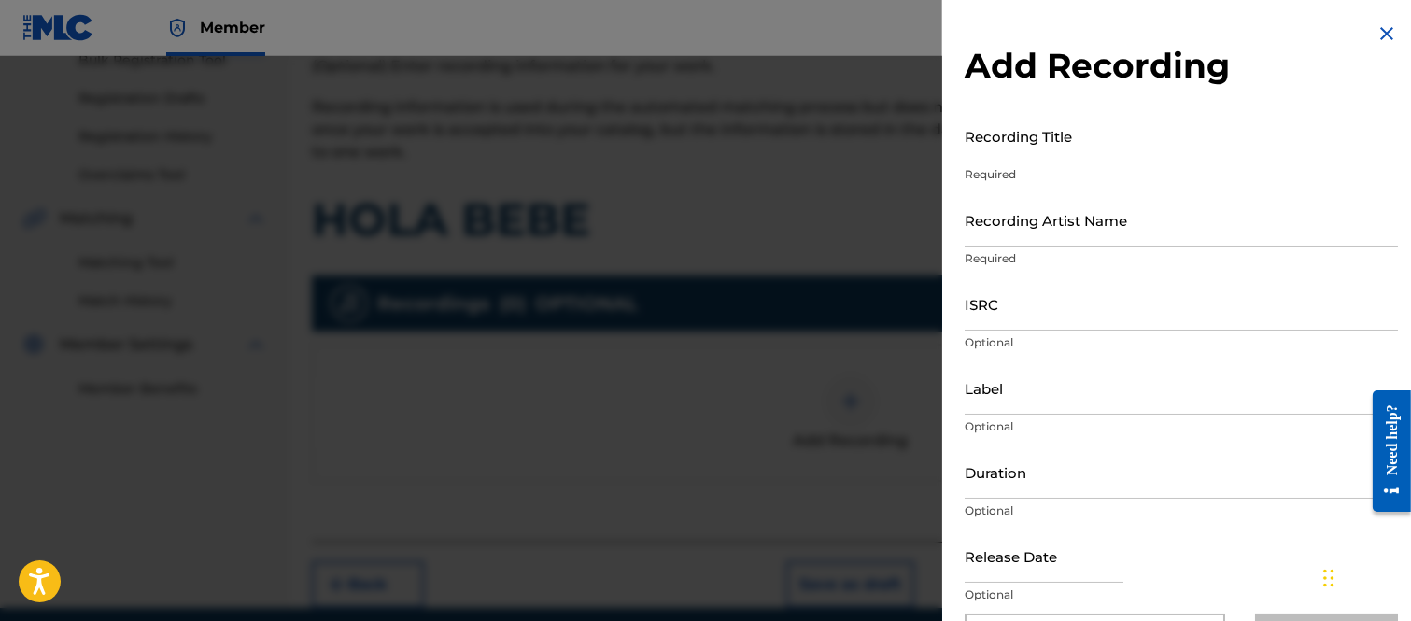
click at [997, 136] on input "Recording Title" at bounding box center [1180, 135] width 433 height 53
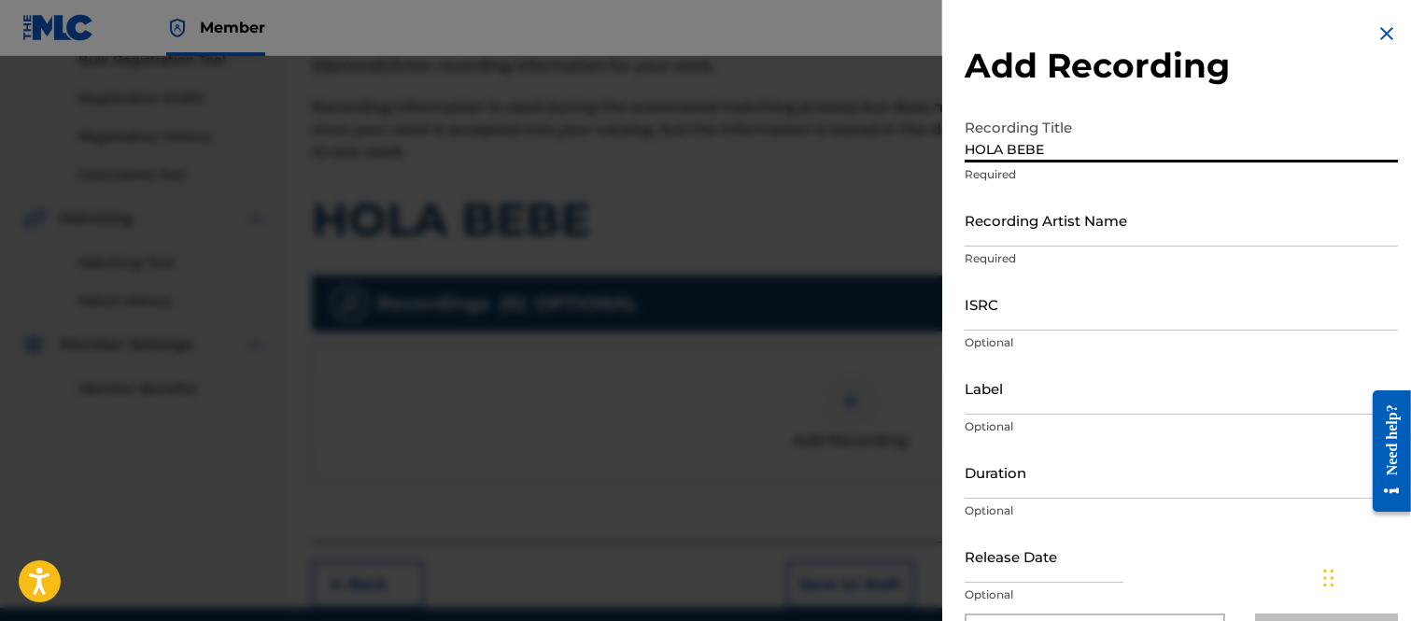
type input "HOLA BEBE"
click at [995, 229] on input "Recording Artist Name" at bounding box center [1180, 219] width 433 height 53
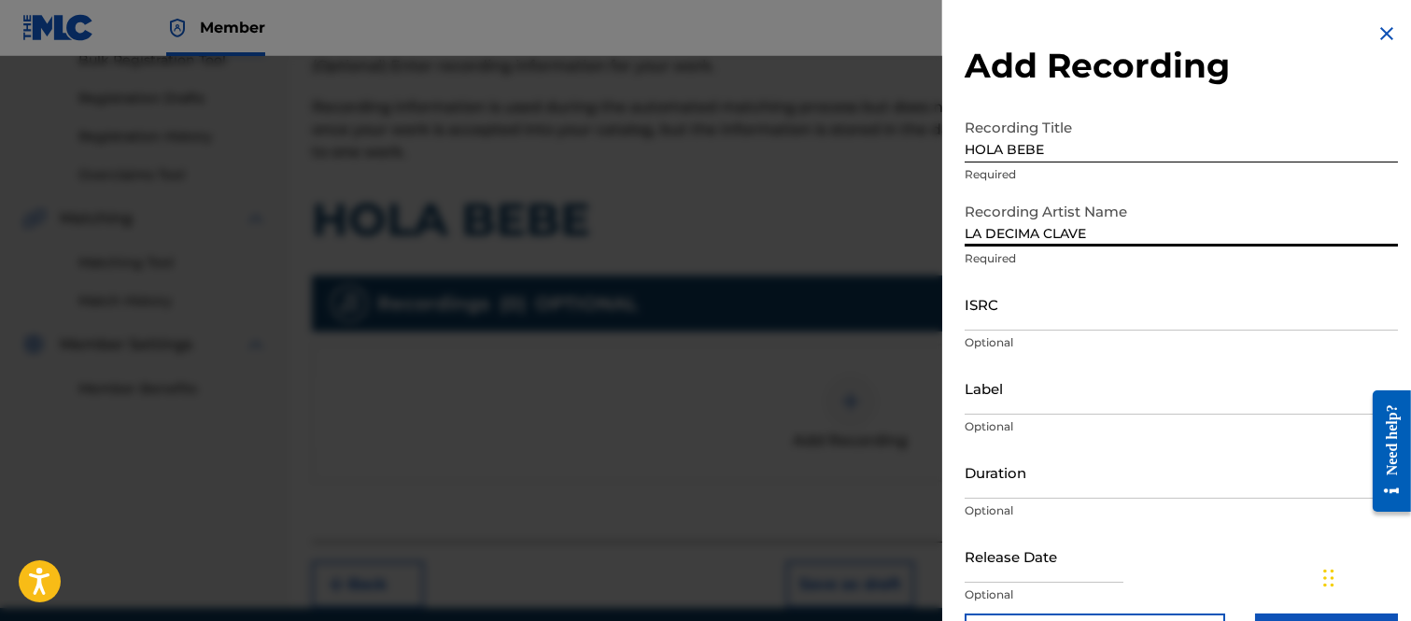
type input "LA DECIMA CLAVE"
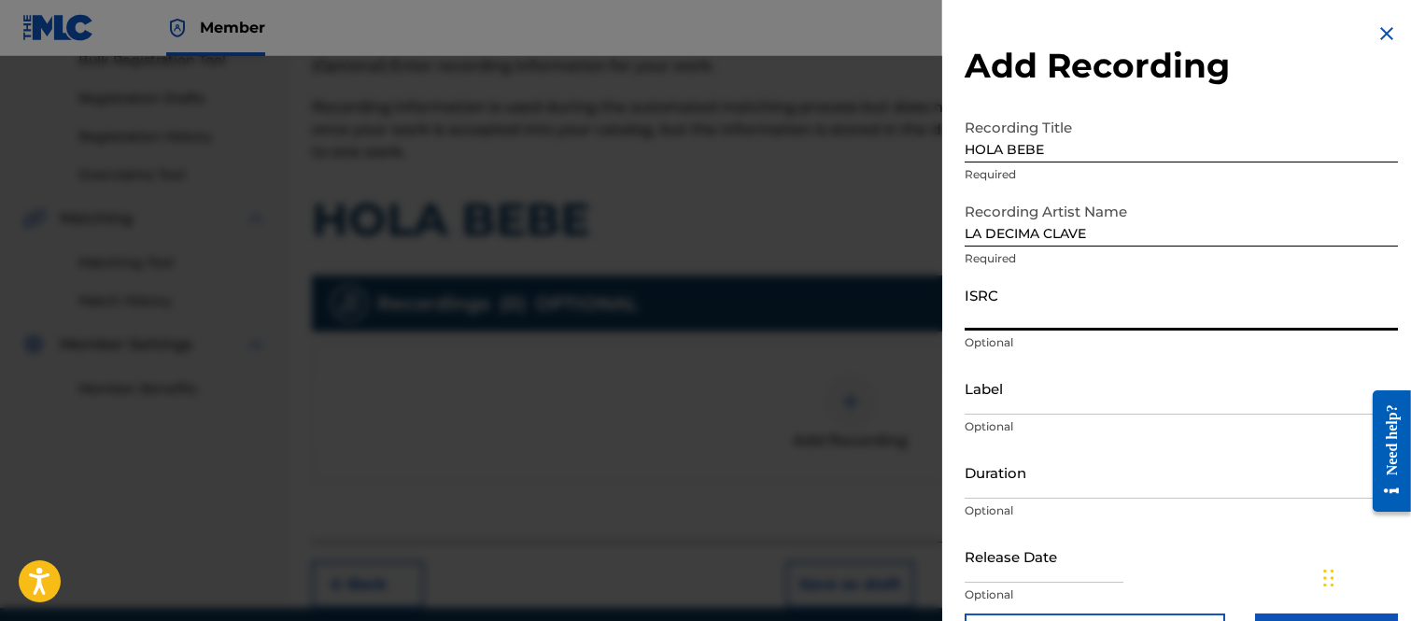
click at [997, 327] on input "ISRC" at bounding box center [1180, 303] width 433 height 53
type input "MXH132500071"
click at [993, 401] on input "Label" at bounding box center [1180, 387] width 433 height 53
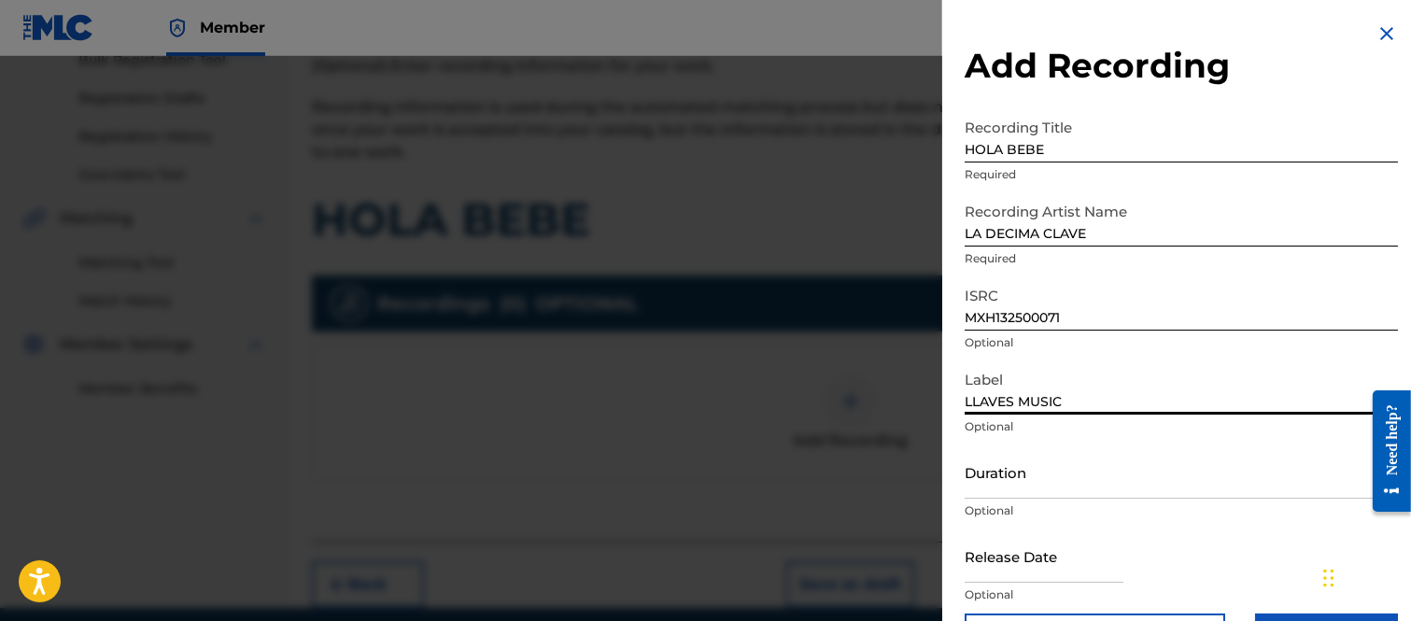
type input "LLAVES MUSIC"
click at [1024, 486] on input "Duration" at bounding box center [1180, 471] width 433 height 53
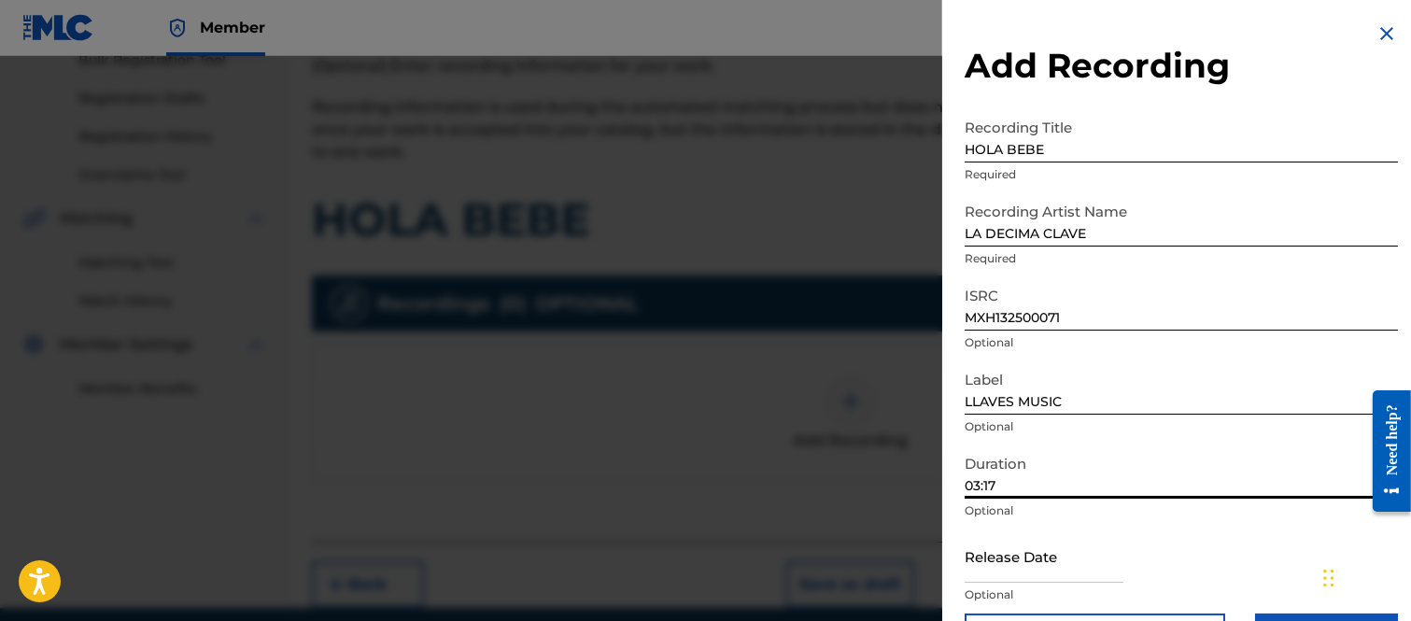
scroll to position [61, 0]
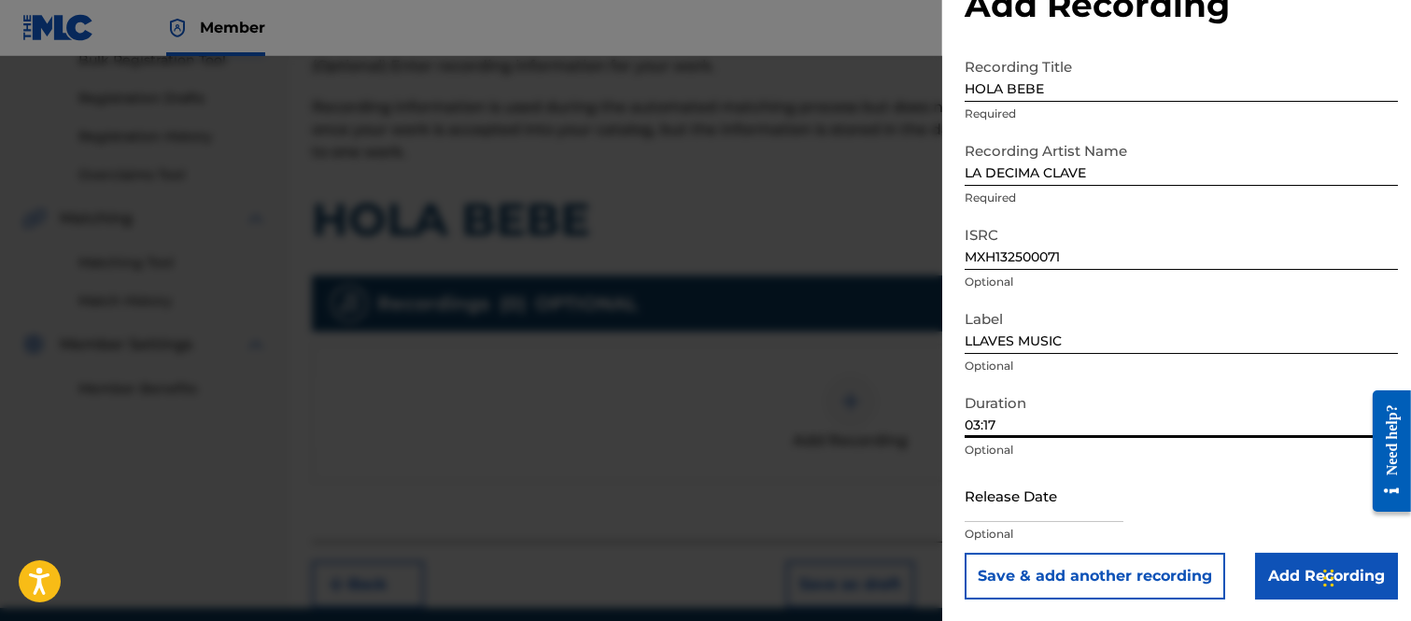
type input "03:17"
click at [1006, 499] on input "text" at bounding box center [1043, 495] width 159 height 53
select select "7"
select select "2025"
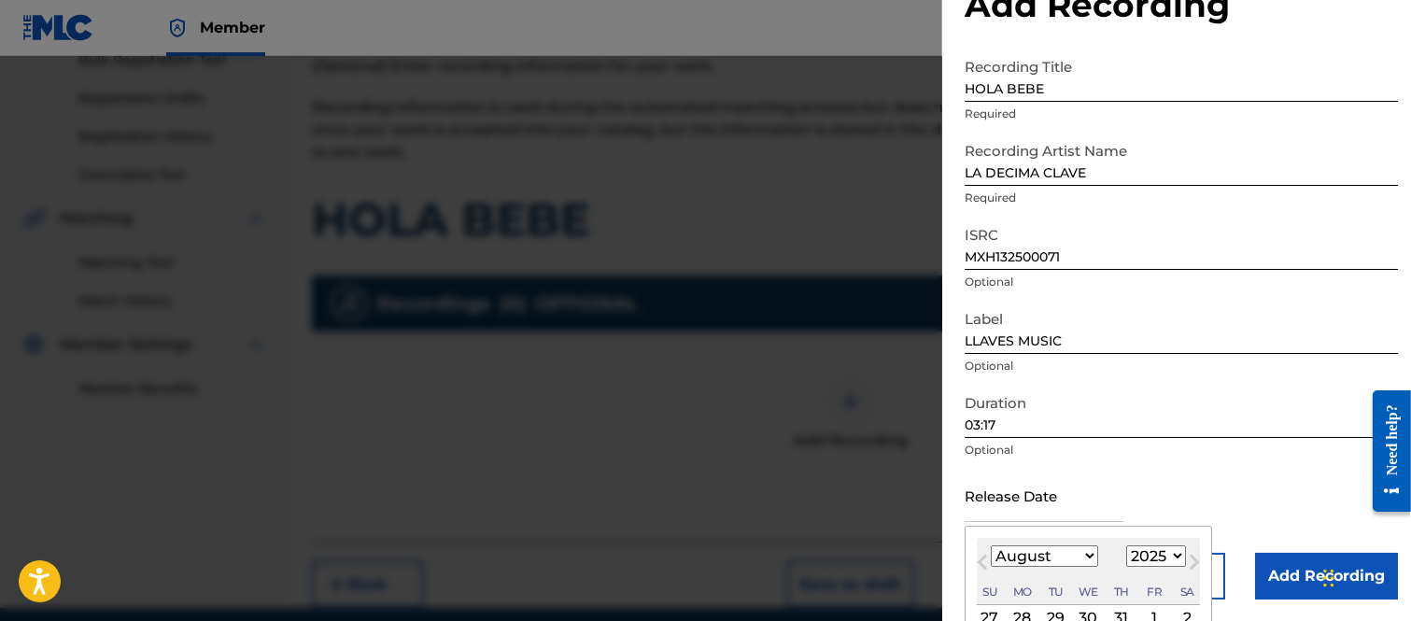
scroll to position [235, 0]
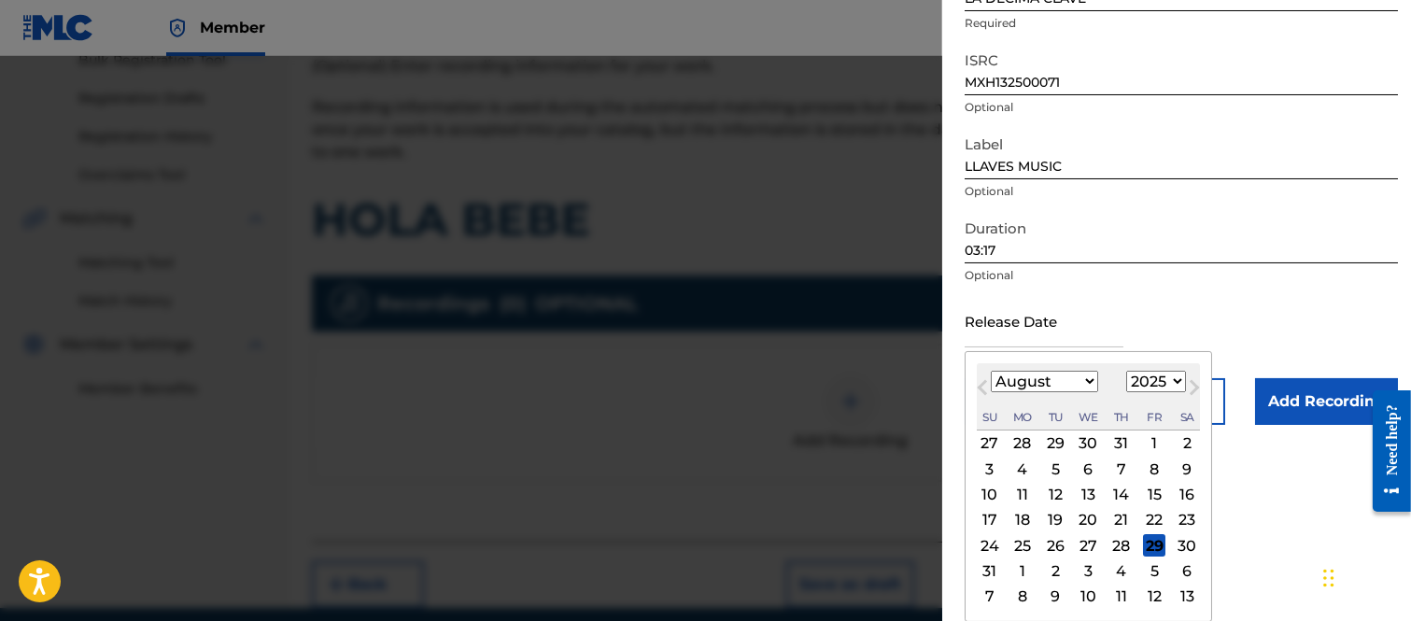
click at [1150, 541] on div "29" at bounding box center [1154, 545] width 22 height 22
type input "[DATE]"
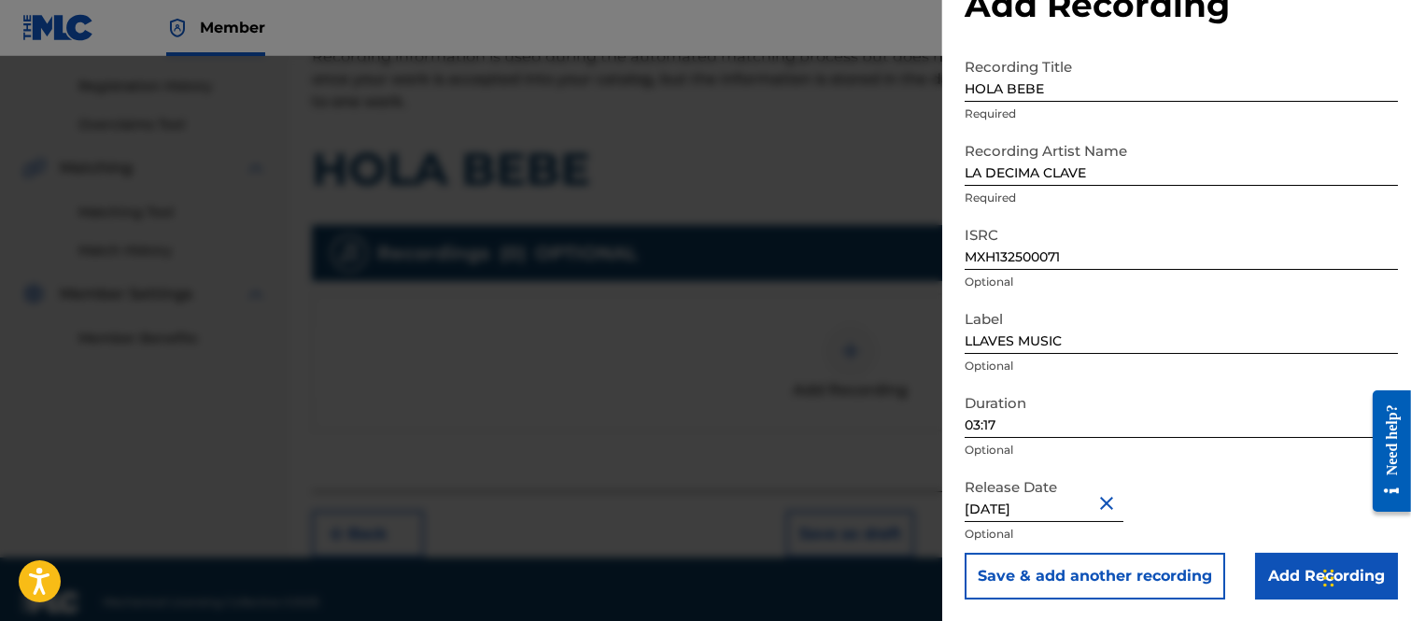
scroll to position [365, 0]
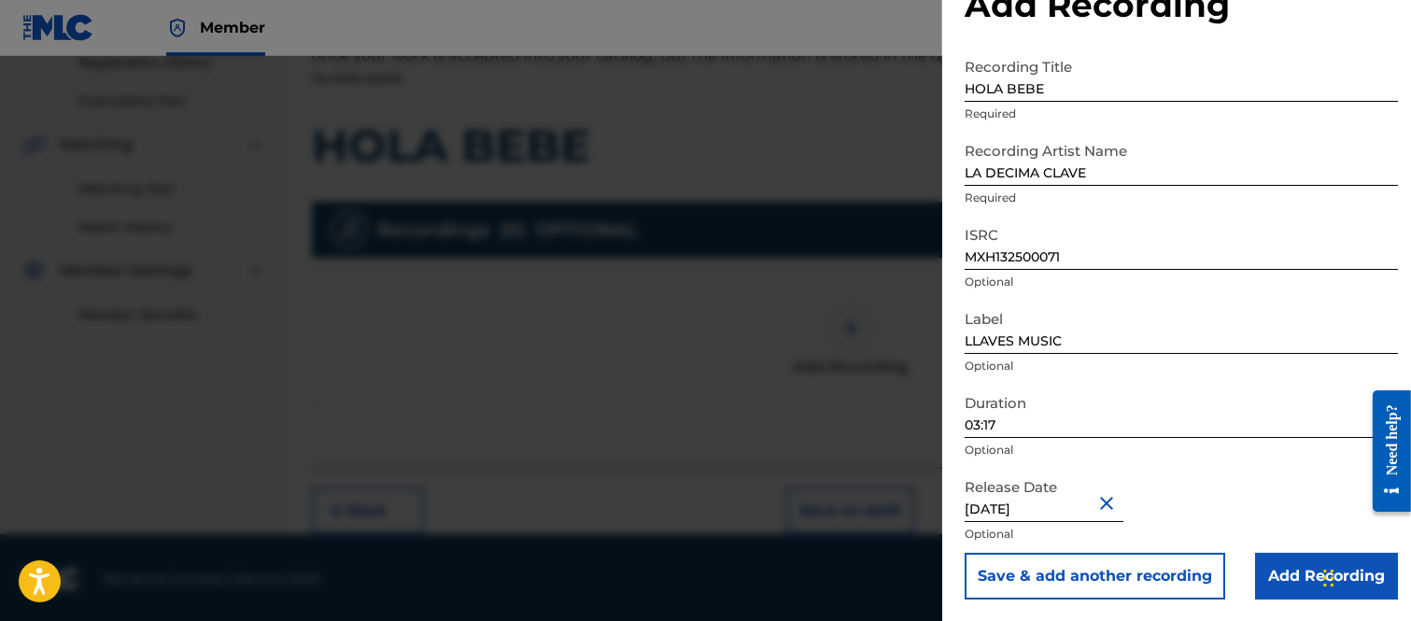
drag, startPoint x: 1281, startPoint y: 572, endPoint x: 1273, endPoint y: 558, distance: 15.9
click at [1281, 571] on input "Add Recording" at bounding box center [1326, 576] width 143 height 47
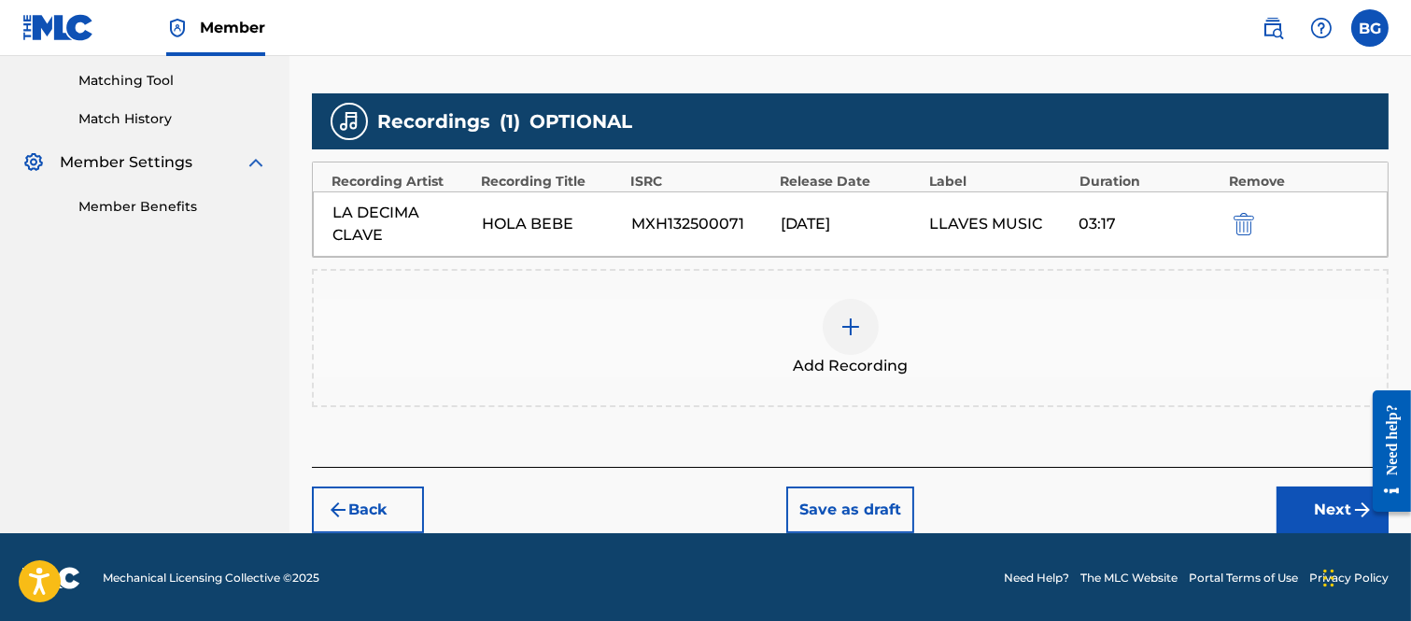
click at [1320, 501] on button "Next" at bounding box center [1332, 509] width 112 height 47
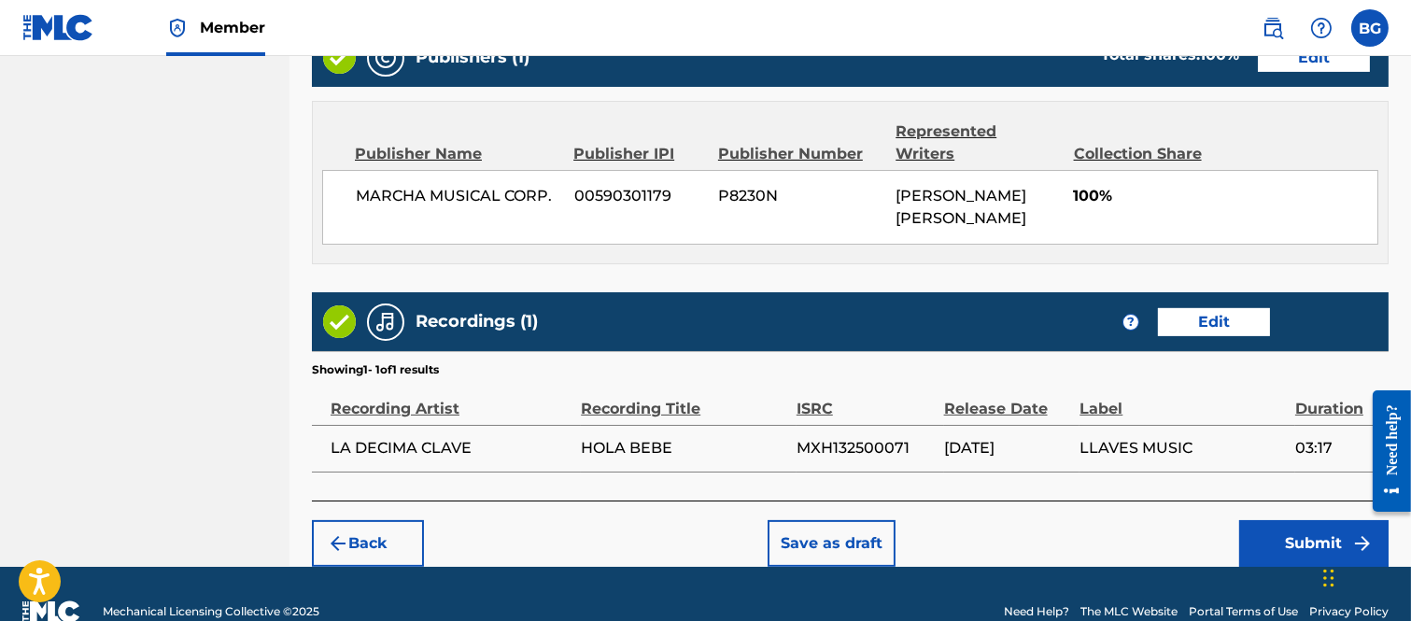
scroll to position [980, 0]
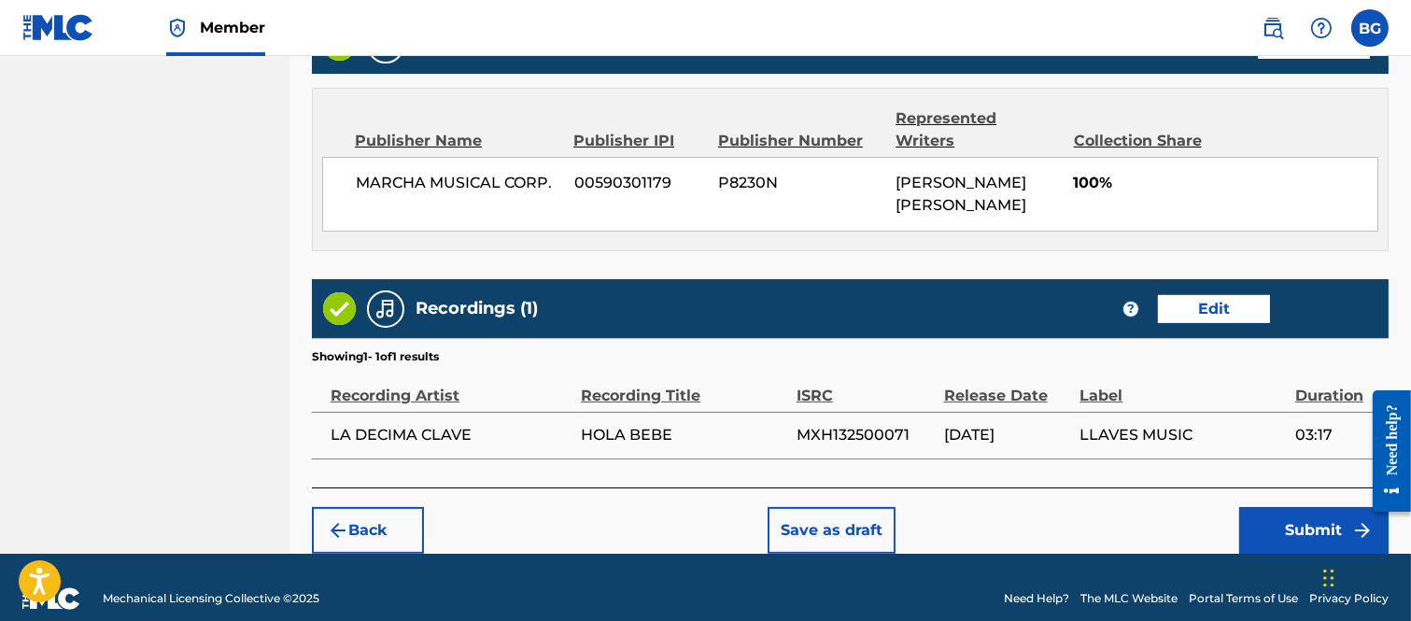
click at [1286, 507] on button "Submit" at bounding box center [1313, 530] width 149 height 47
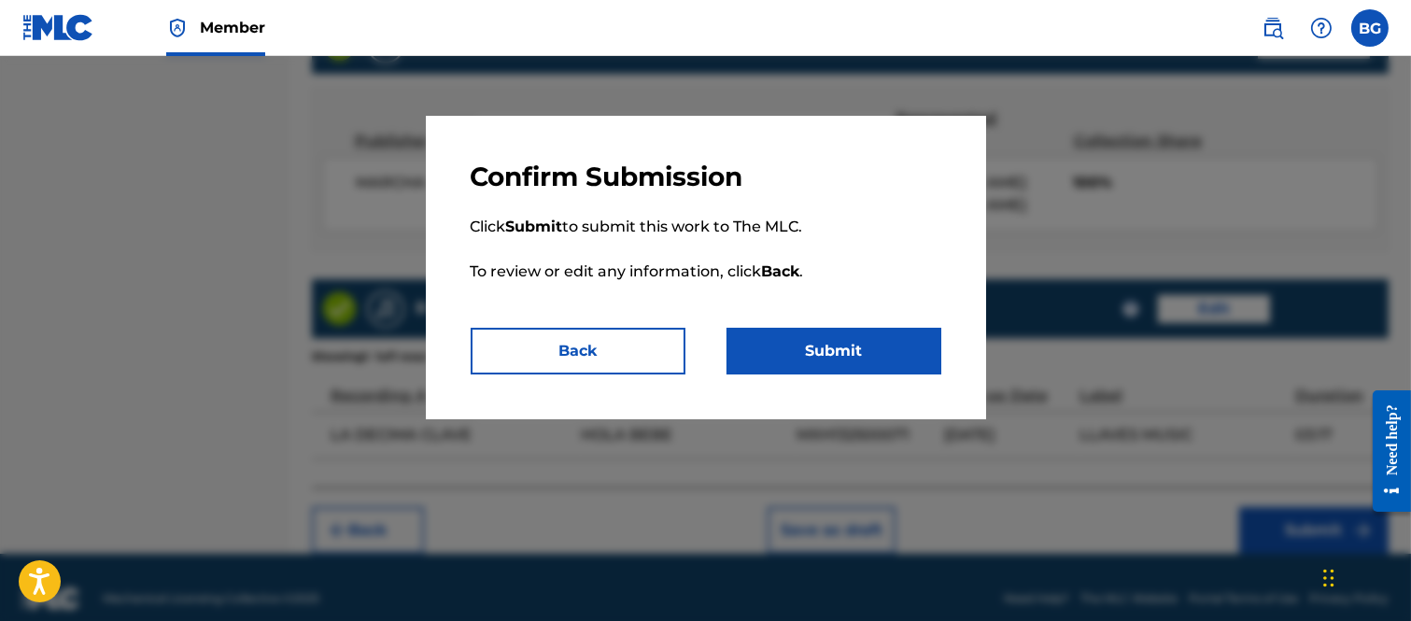
click at [836, 350] on button "Submit" at bounding box center [833, 351] width 215 height 47
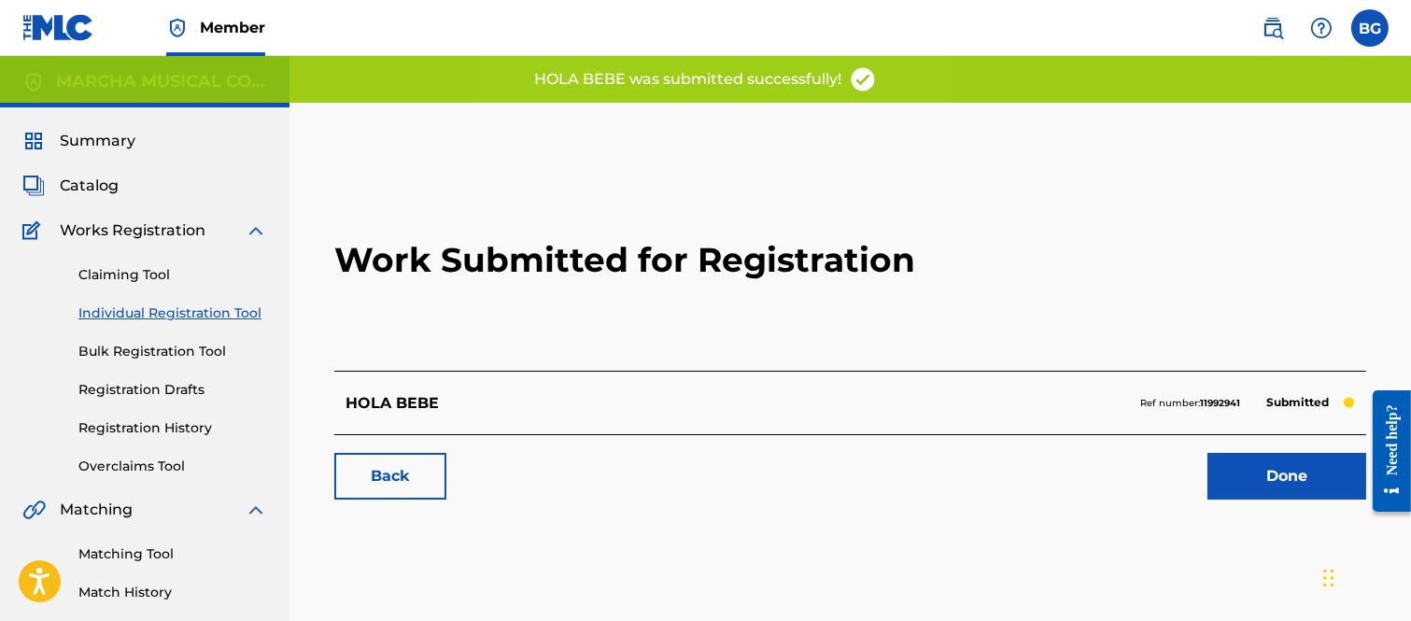
click at [1281, 481] on link "Done" at bounding box center [1286, 476] width 159 height 47
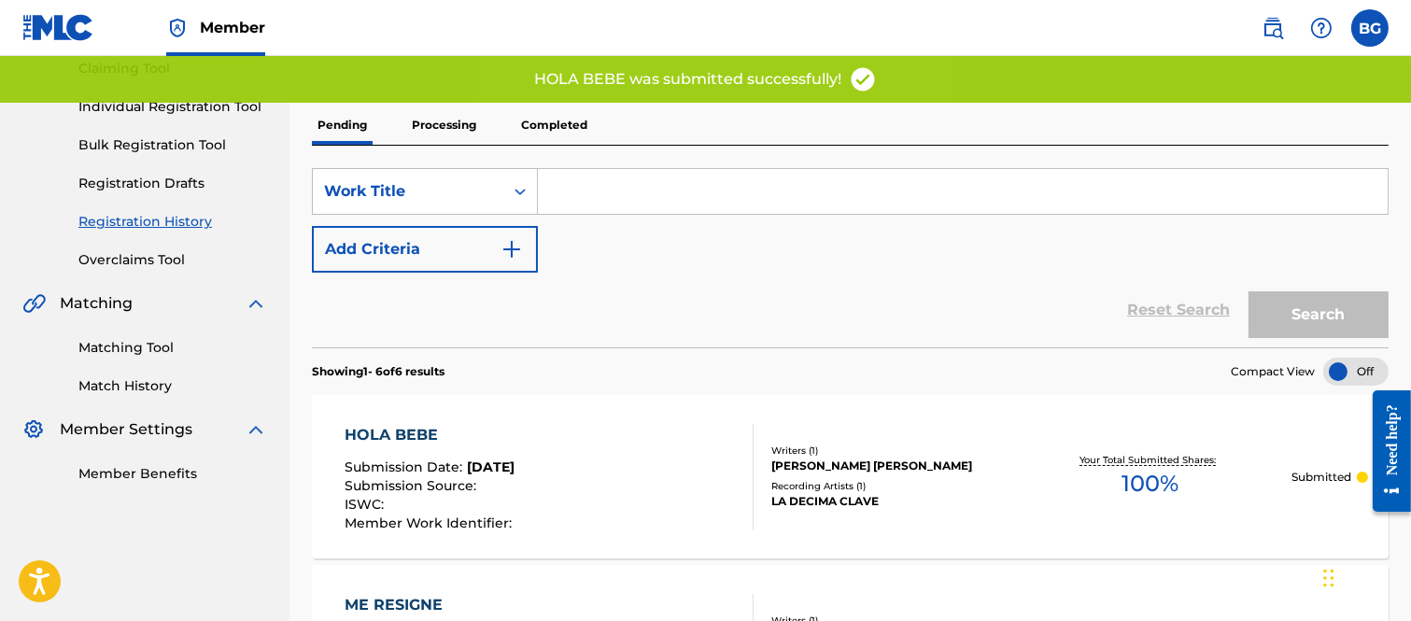
scroll to position [207, 0]
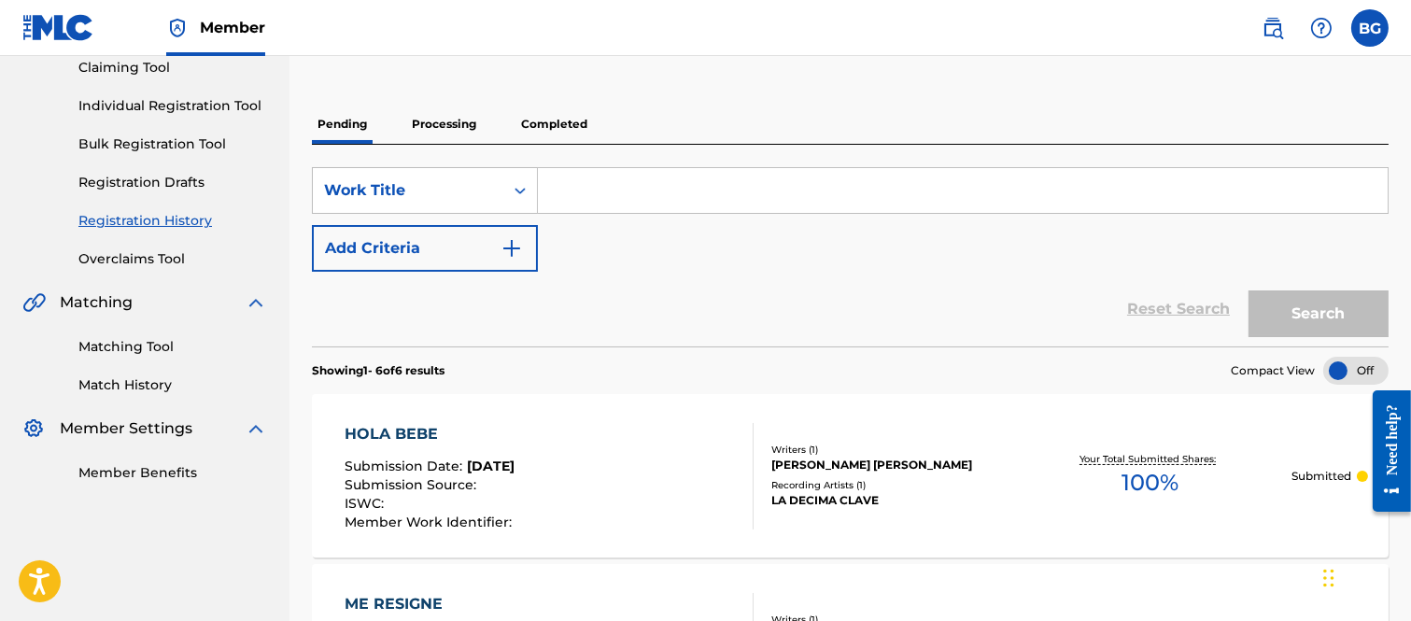
drag, startPoint x: 137, startPoint y: 103, endPoint x: 152, endPoint y: 106, distance: 15.4
click at [138, 101] on link "Individual Registration Tool" at bounding box center [172, 106] width 189 height 20
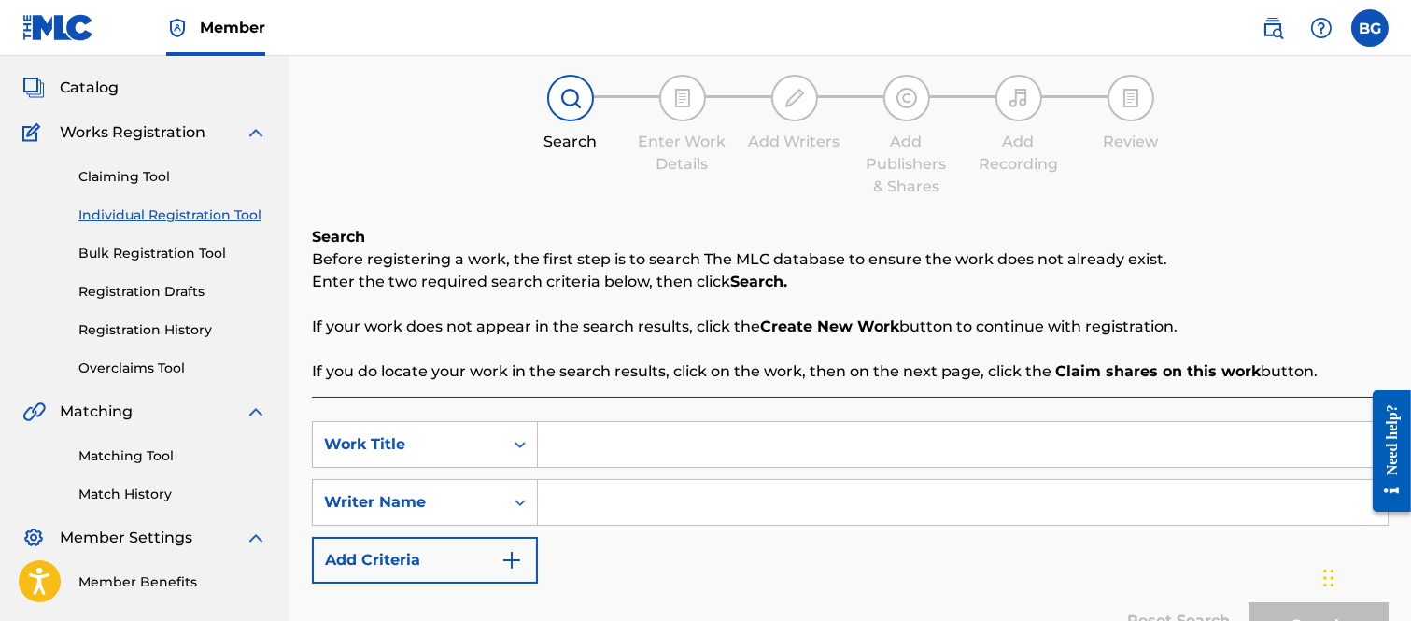
scroll to position [104, 0]
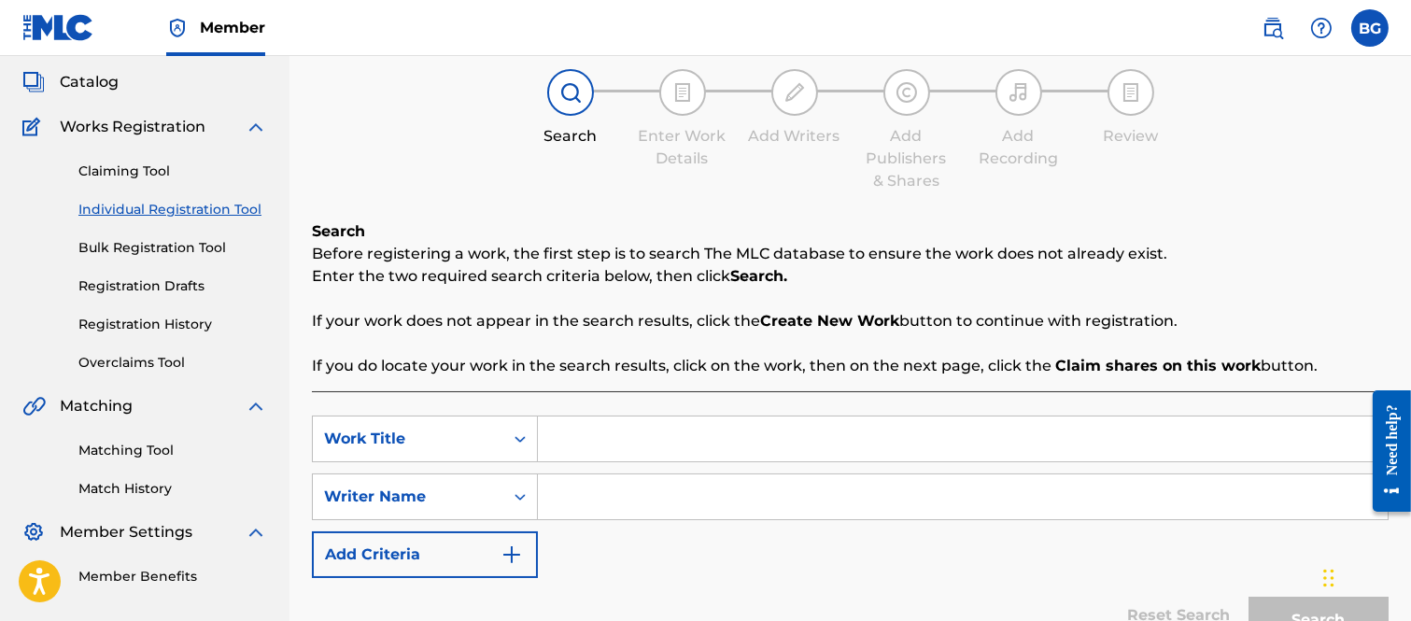
drag, startPoint x: 584, startPoint y: 430, endPoint x: 595, endPoint y: 414, distance: 19.7
click at [586, 431] on input "Search Form" at bounding box center [963, 438] width 850 height 45
type input "DIABLO LOCO II"
click at [590, 491] on input "Search Form" at bounding box center [963, 496] width 850 height 45
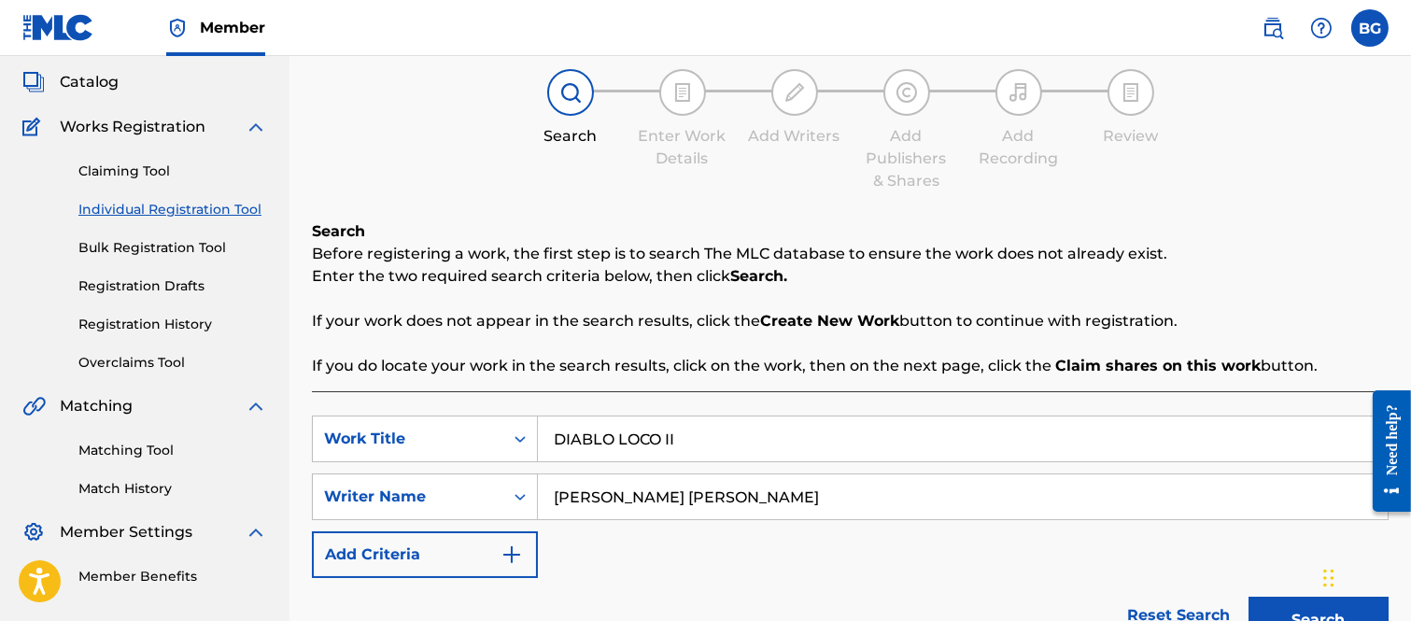
scroll to position [289, 0]
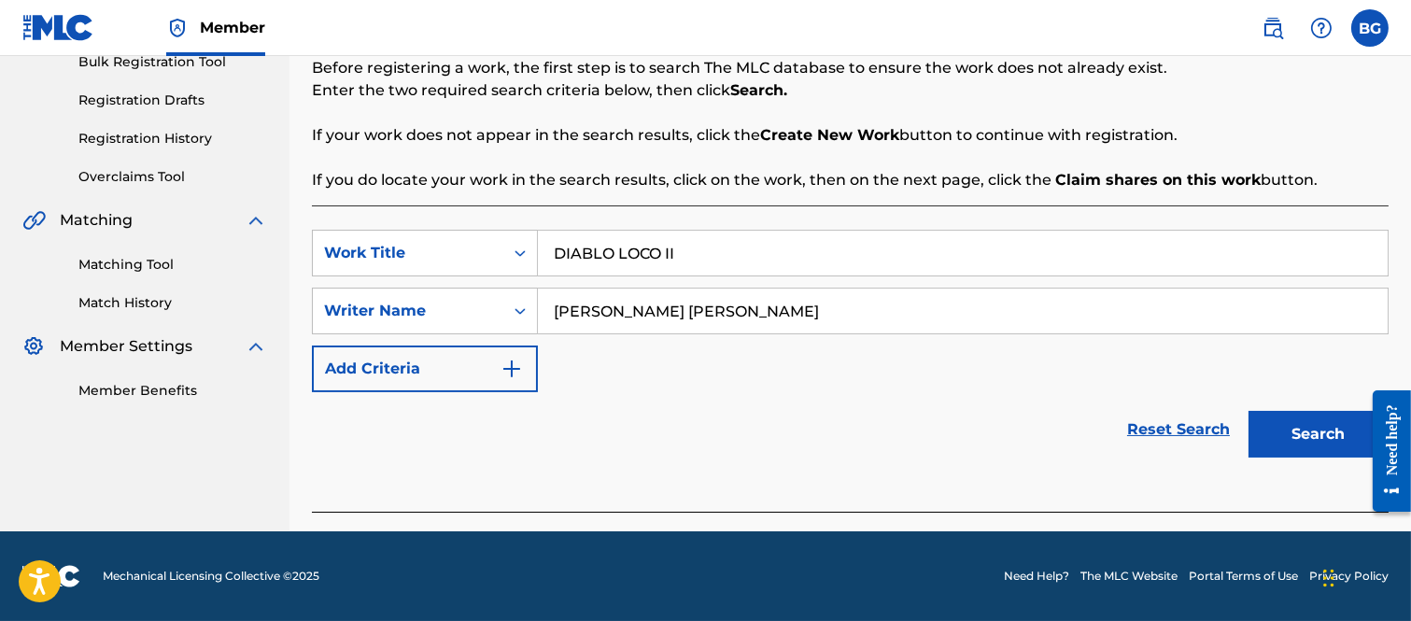
type input "[PERSON_NAME] [PERSON_NAME]"
click at [1289, 423] on button "Search" at bounding box center [1318, 434] width 140 height 47
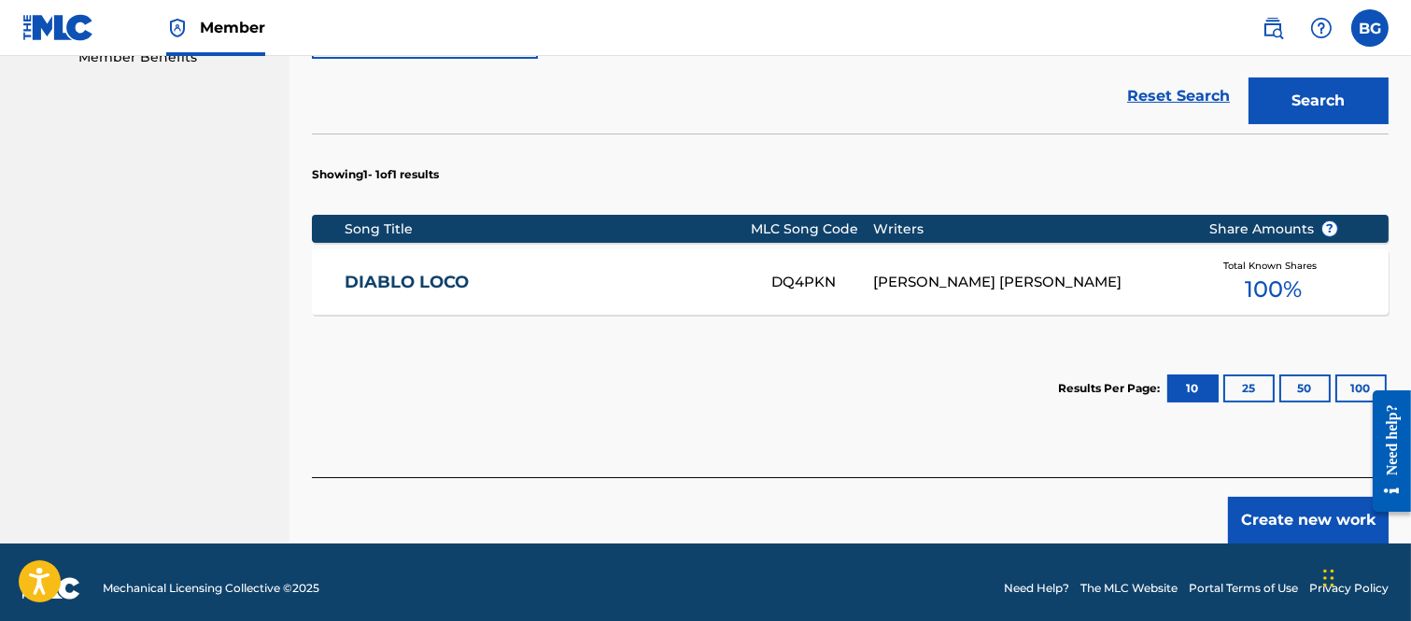
scroll to position [635, 0]
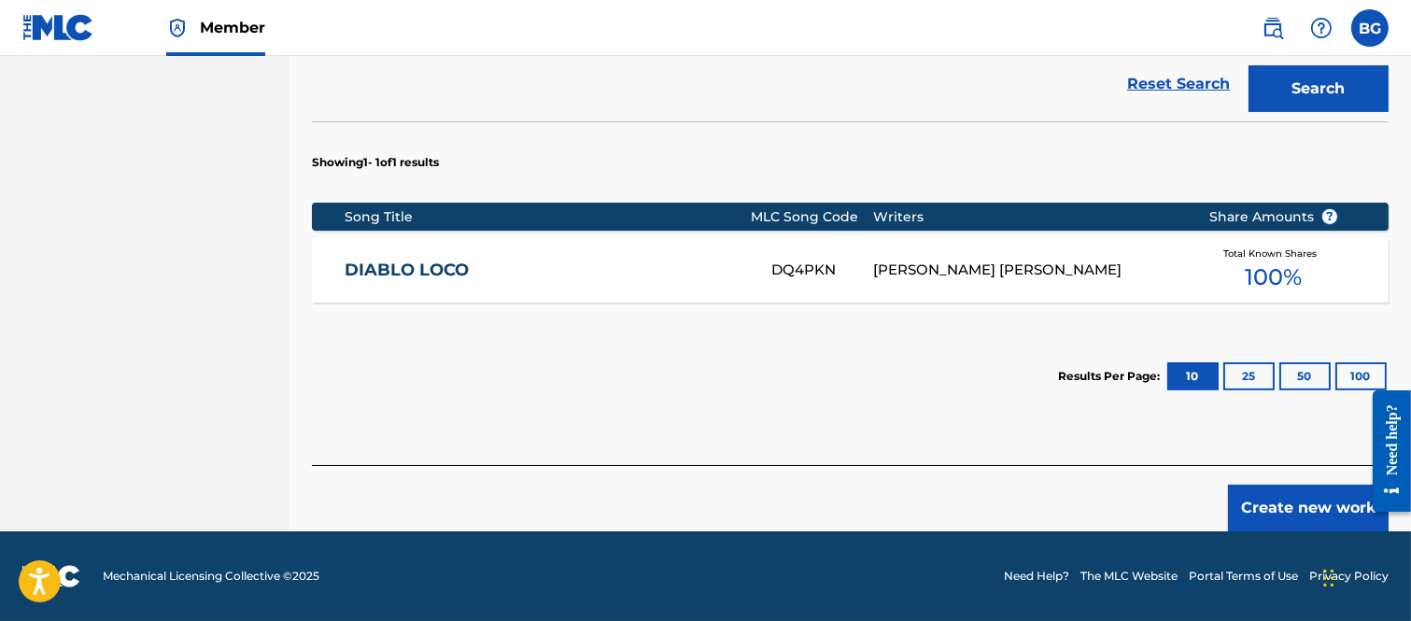
click at [1290, 499] on button "Create new work" at bounding box center [1308, 508] width 161 height 47
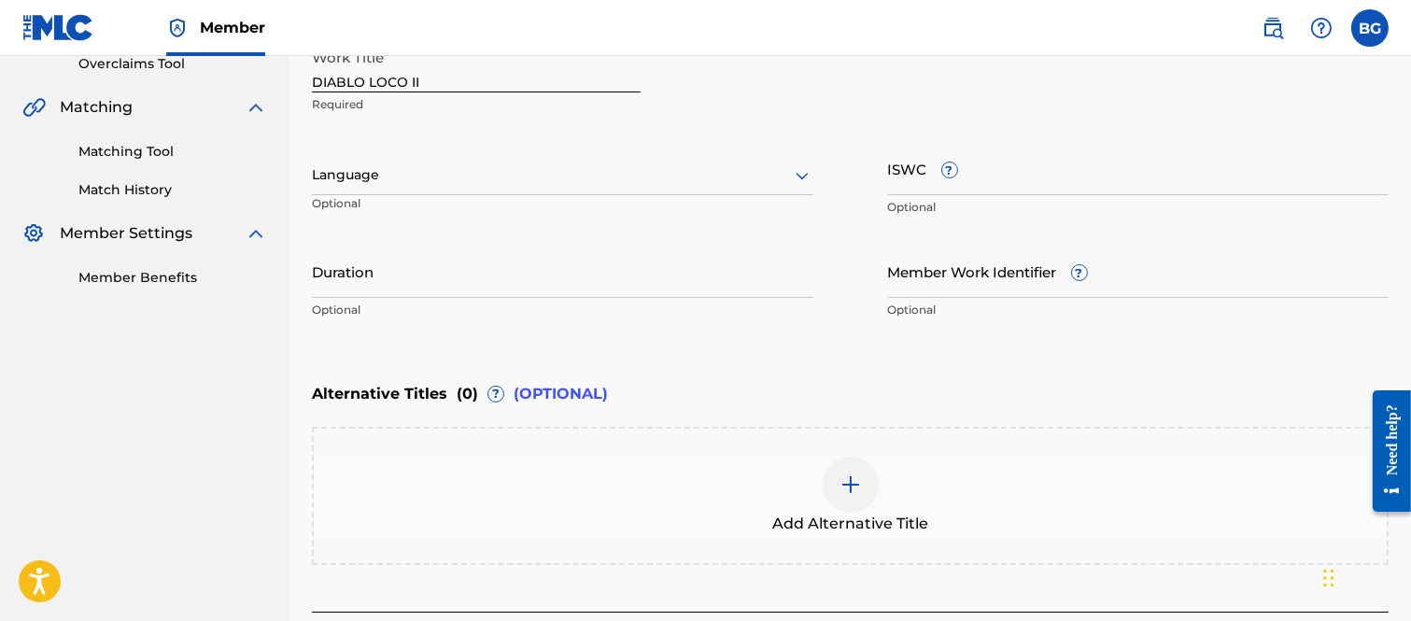
scroll to position [235, 0]
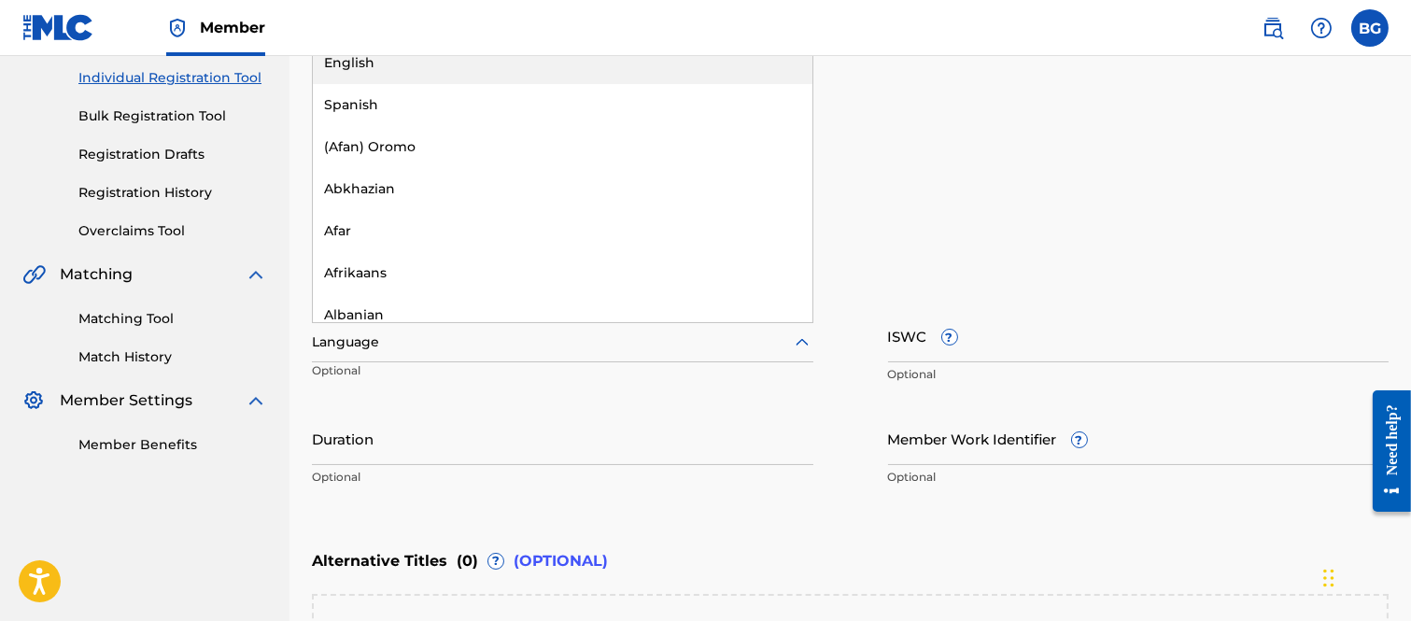
click at [806, 342] on icon at bounding box center [801, 341] width 13 height 7
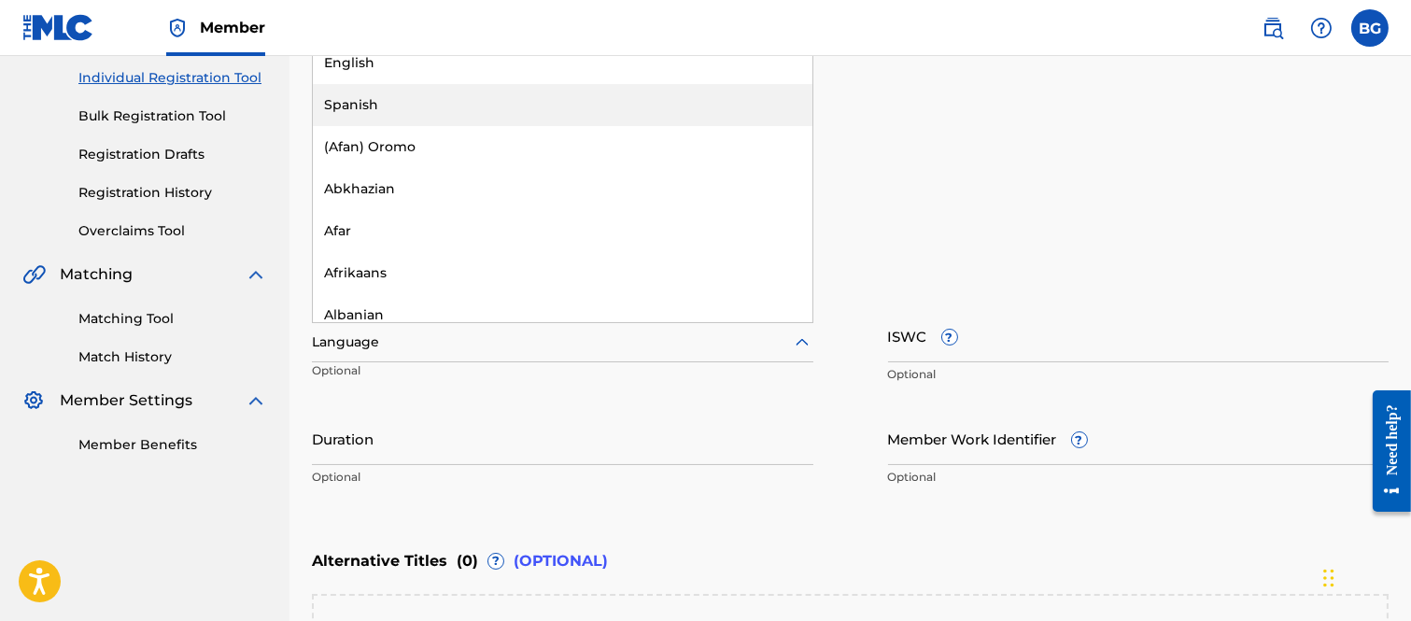
click at [345, 104] on div "Spanish" at bounding box center [562, 105] width 499 height 42
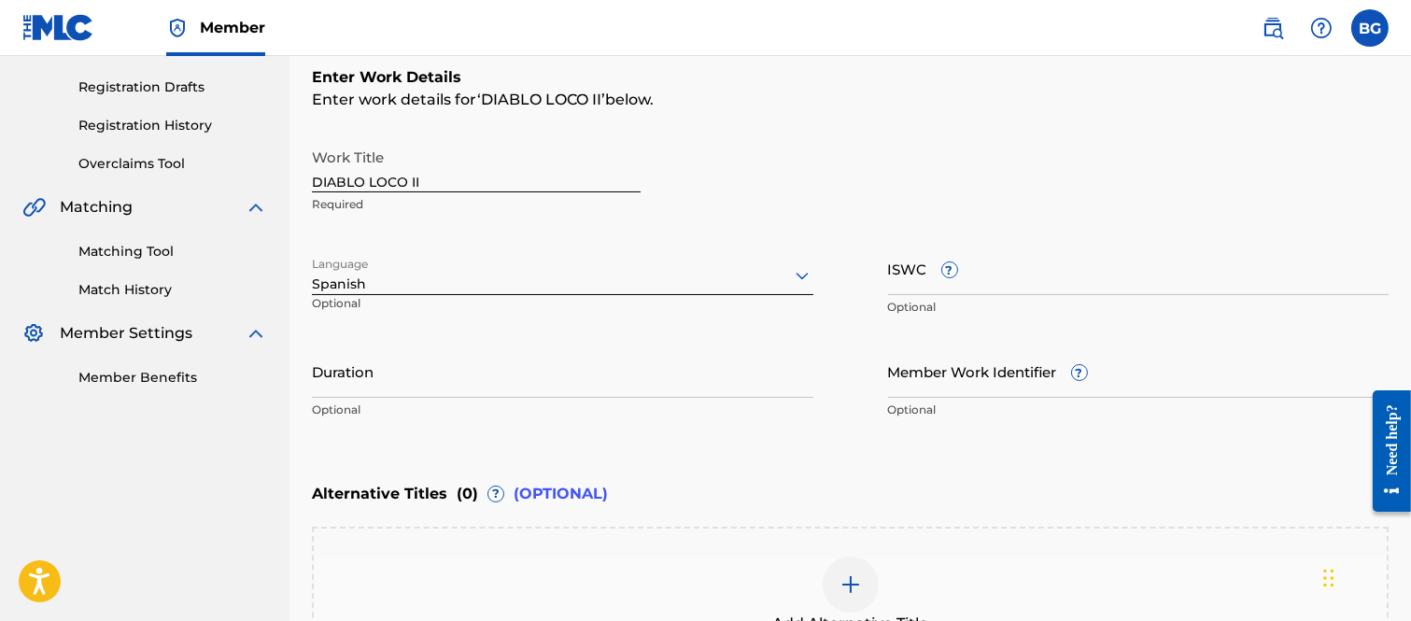
scroll to position [339, 0]
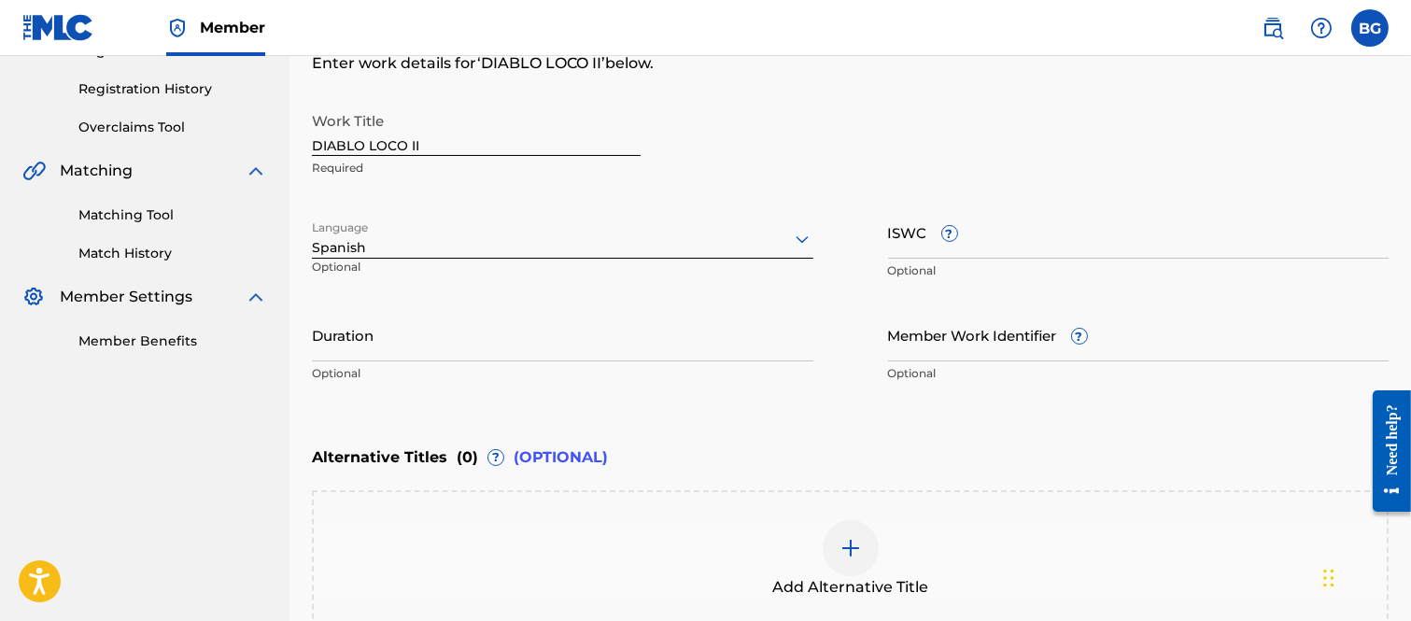
click at [390, 339] on input "Duration" at bounding box center [562, 334] width 501 height 53
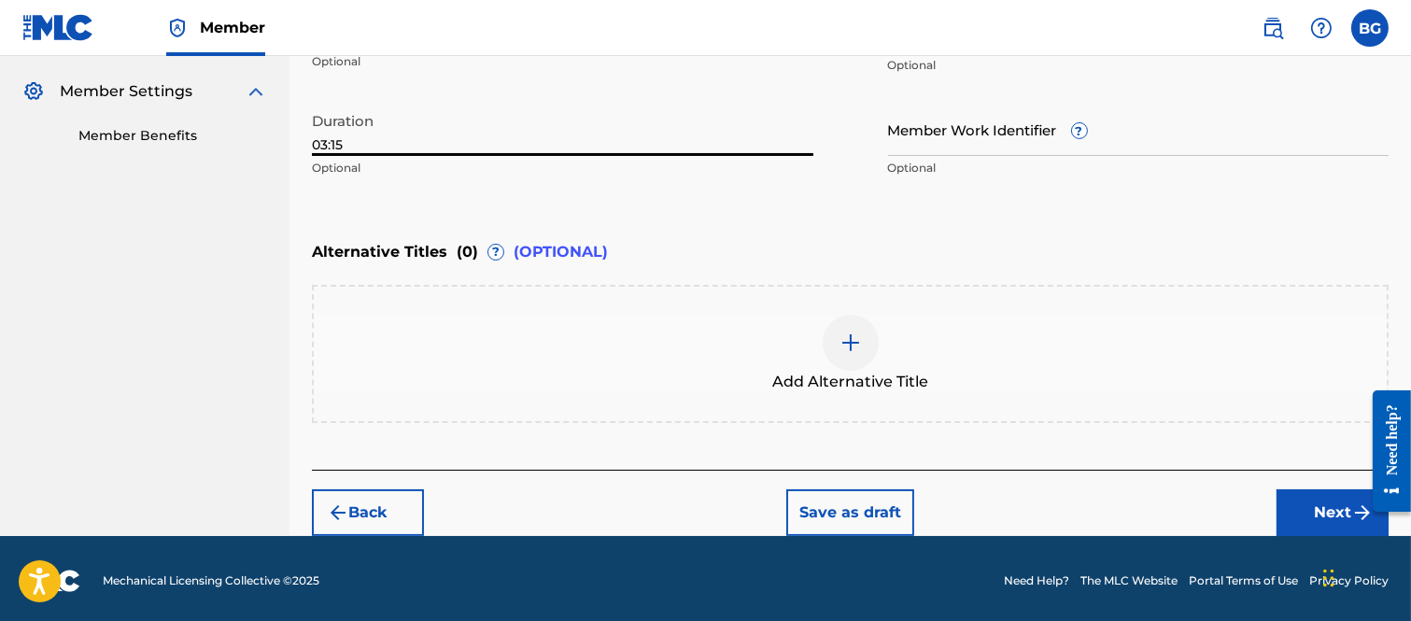
scroll to position [546, 0]
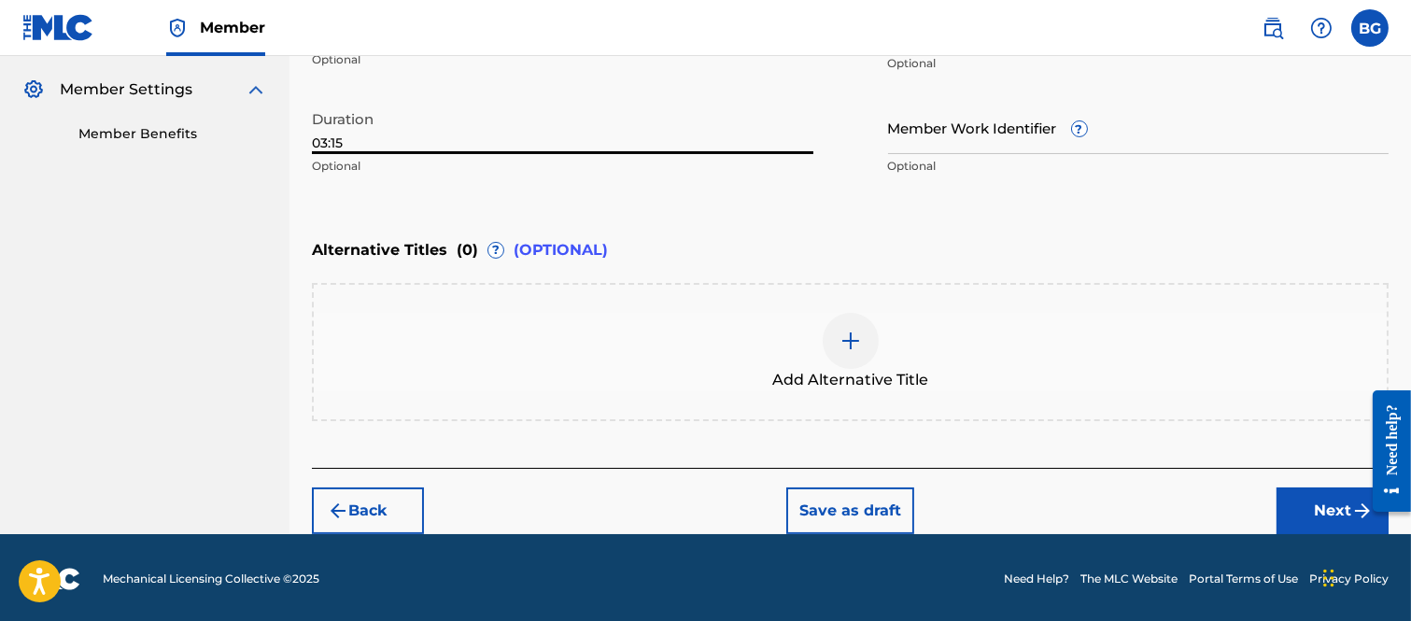
type input "03:15"
click at [1305, 499] on button "Next" at bounding box center [1332, 510] width 112 height 47
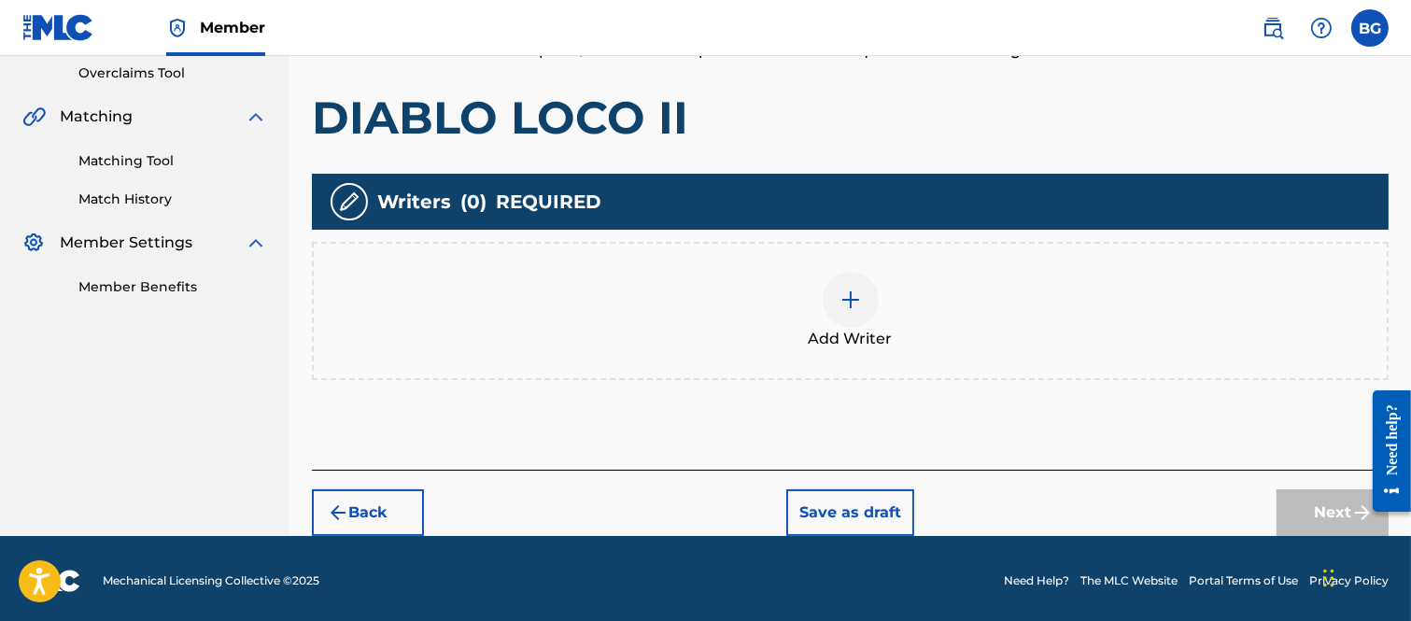
scroll to position [395, 0]
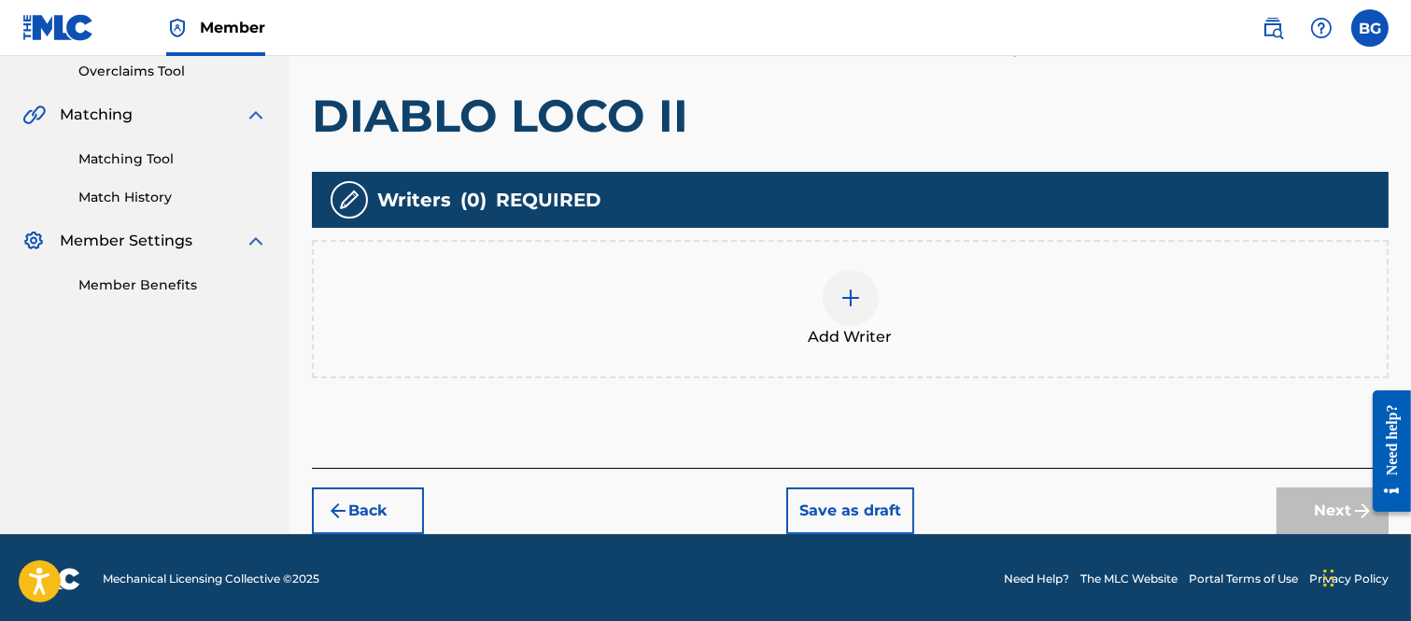
click at [850, 301] on img at bounding box center [850, 298] width 22 height 22
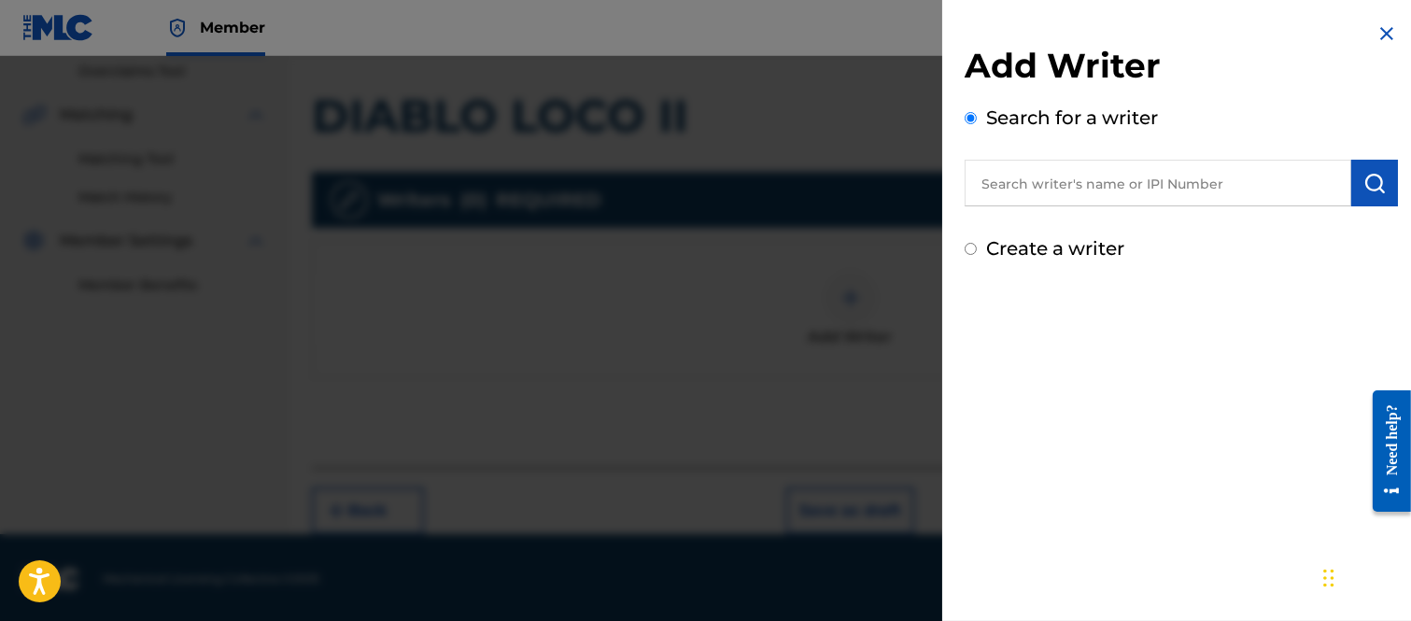
click at [1001, 182] on input "text" at bounding box center [1157, 183] width 386 height 47
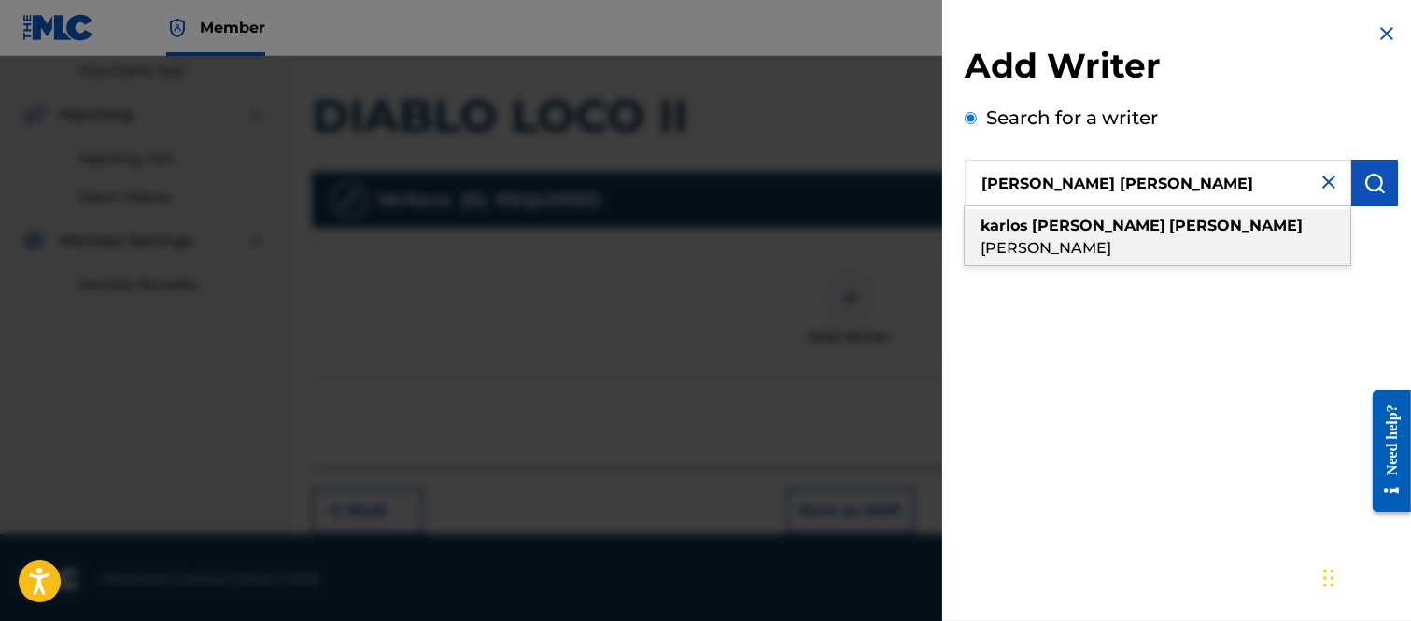
drag, startPoint x: 1165, startPoint y: 219, endPoint x: 1227, endPoint y: 203, distance: 63.9
click at [1111, 239] on span "[PERSON_NAME]" at bounding box center [1045, 248] width 131 height 18
type input "[PERSON_NAME] [PERSON_NAME]"
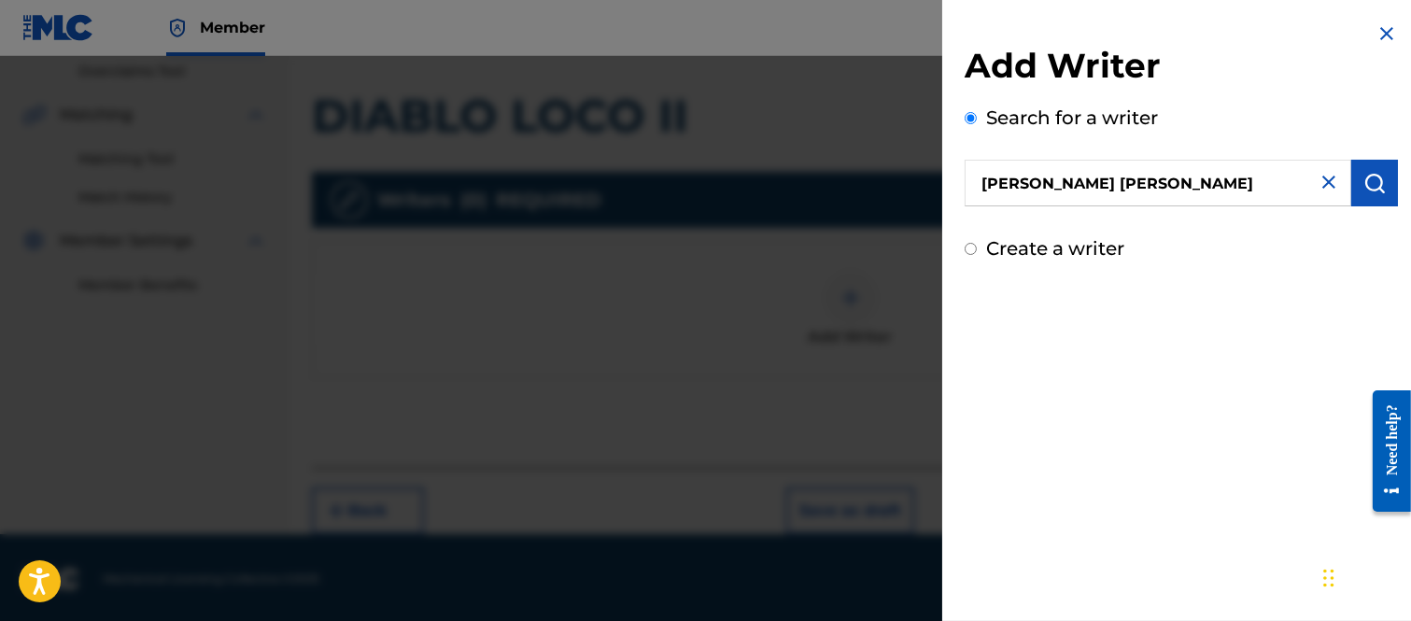
click at [1370, 183] on img "submit" at bounding box center [1374, 183] width 22 height 22
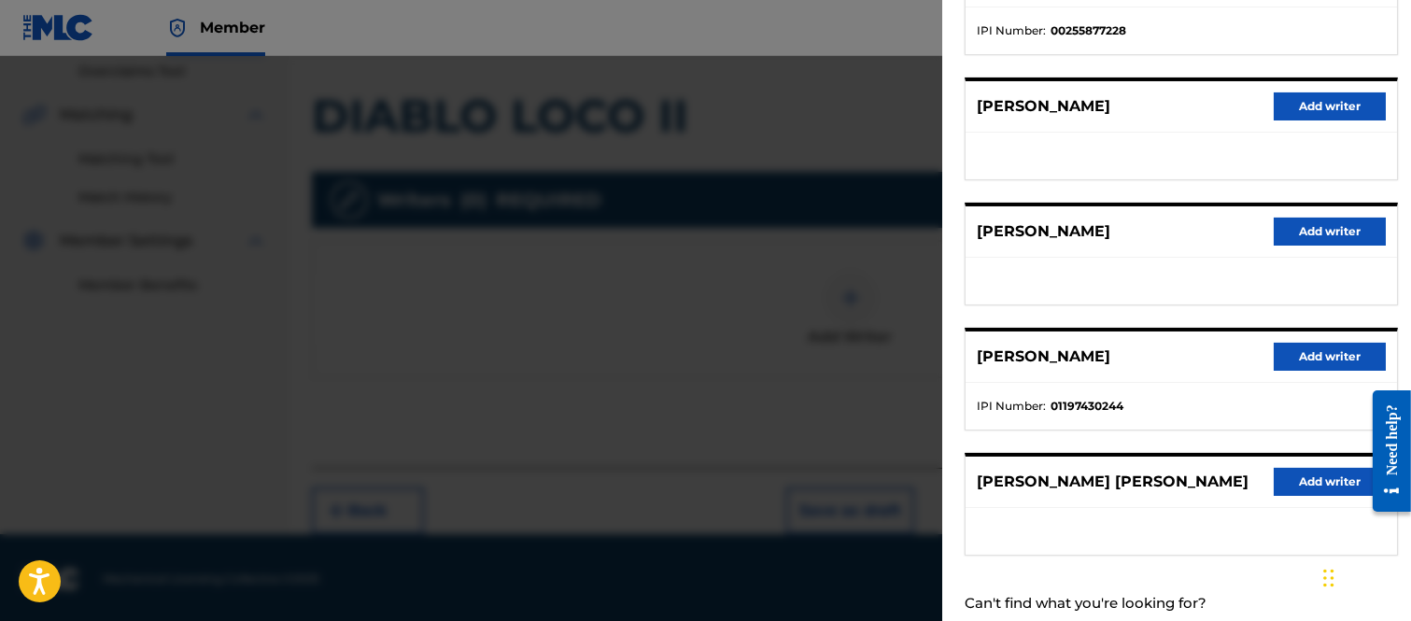
scroll to position [377, 0]
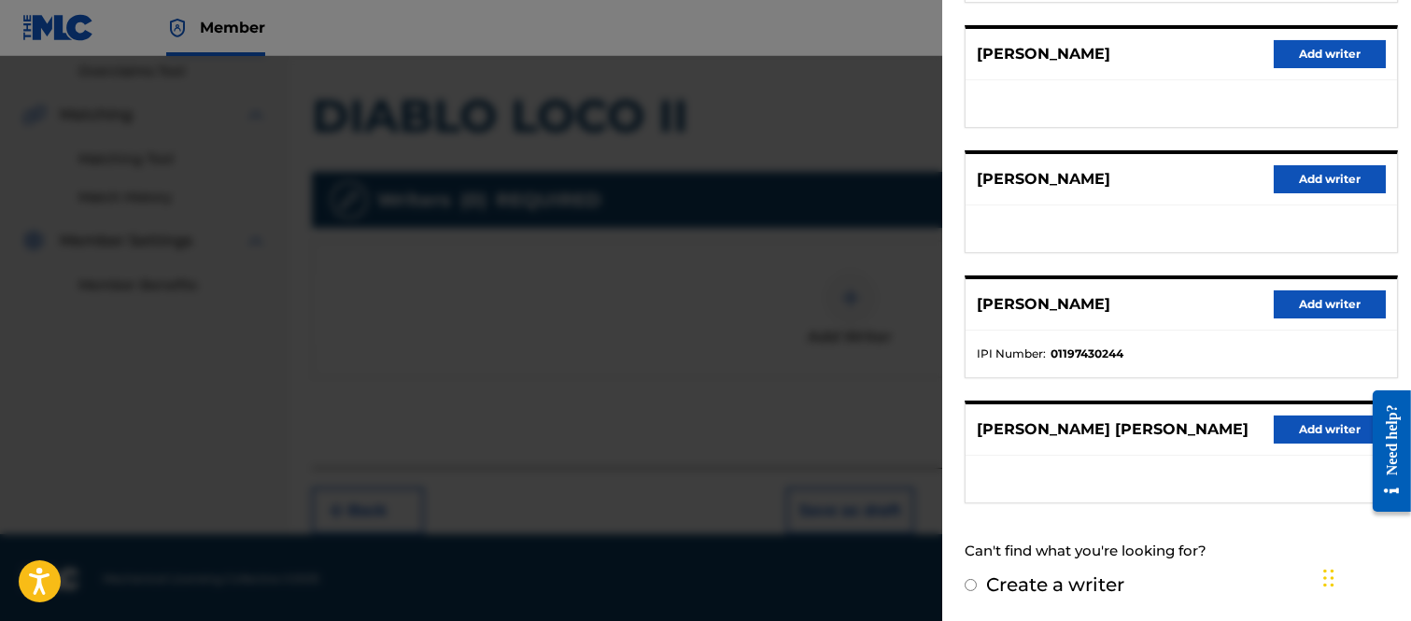
click at [1285, 417] on button "Add writer" at bounding box center [1329, 429] width 112 height 28
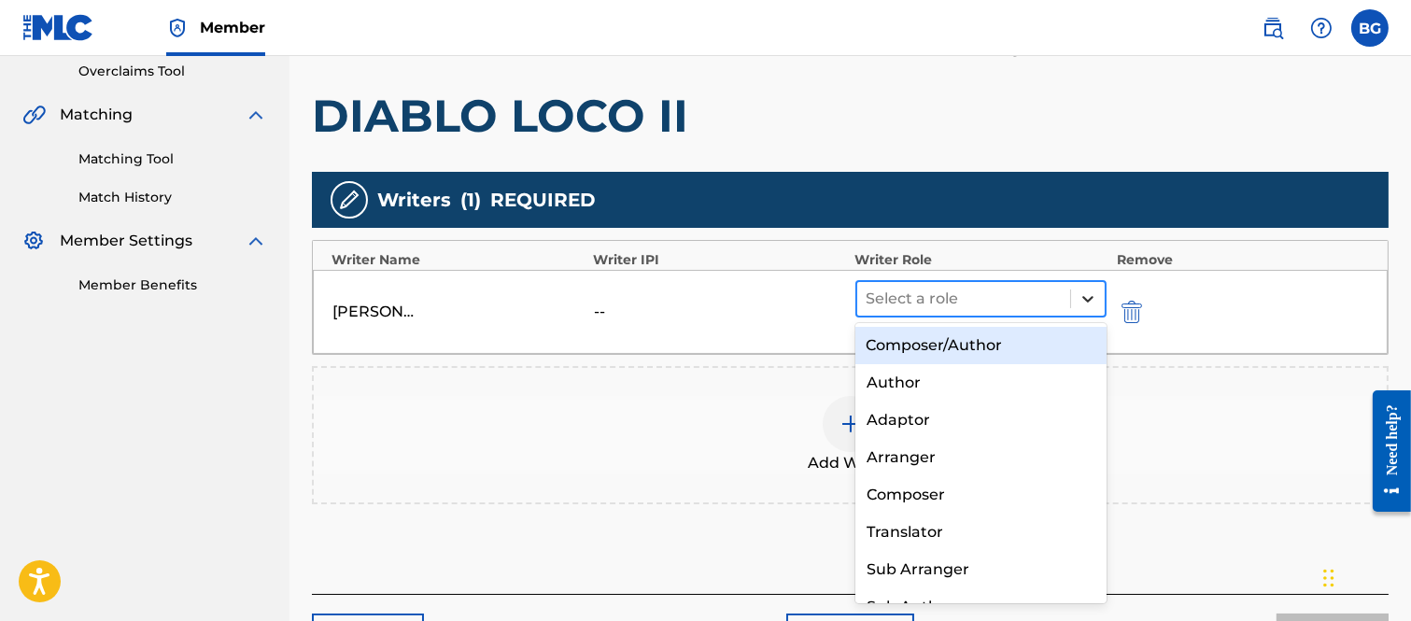
click at [1088, 293] on icon at bounding box center [1087, 298] width 19 height 19
drag, startPoint x: 913, startPoint y: 341, endPoint x: 922, endPoint y: 342, distance: 9.4
click at [917, 345] on div "Composer/Author" at bounding box center [981, 345] width 252 height 37
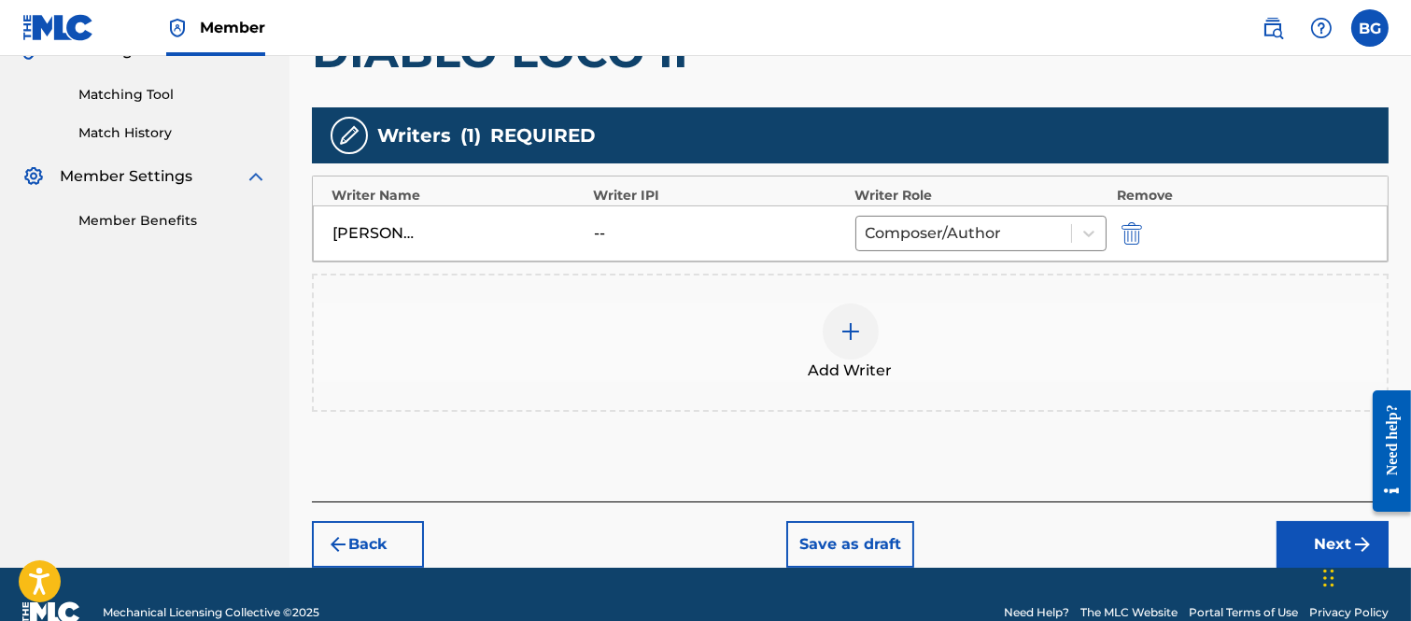
scroll to position [495, 0]
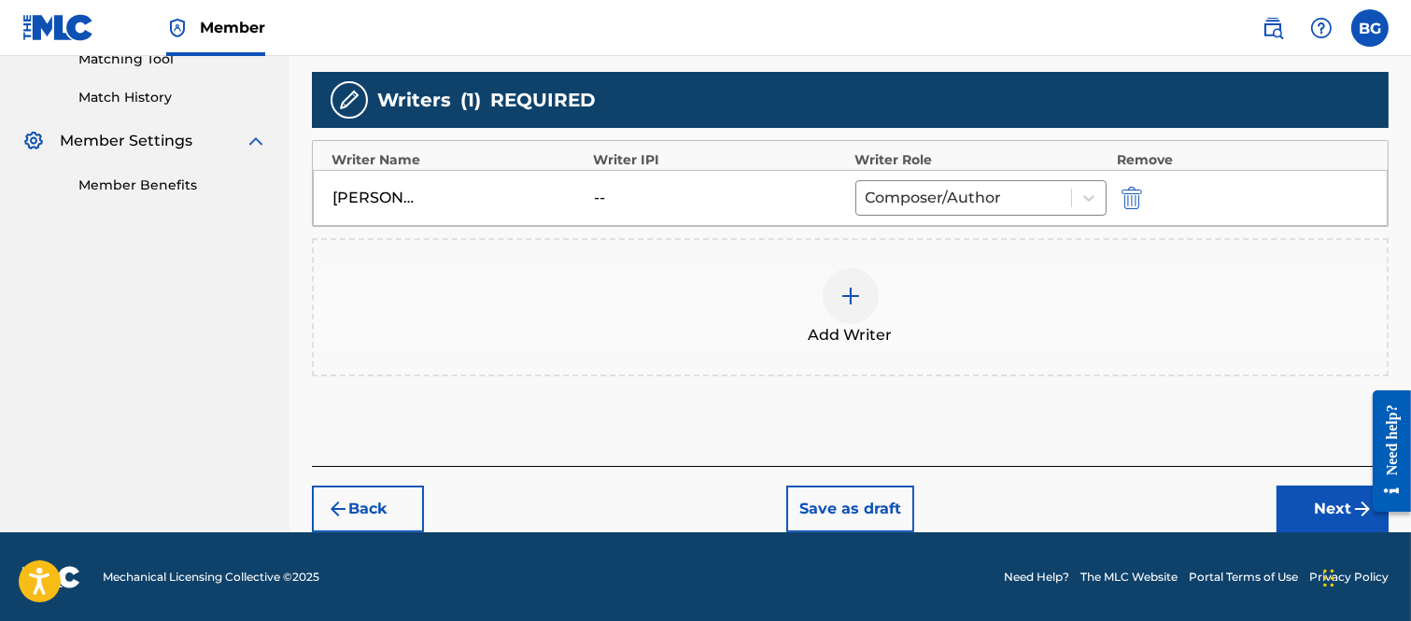
click at [1331, 505] on button "Next" at bounding box center [1332, 508] width 112 height 47
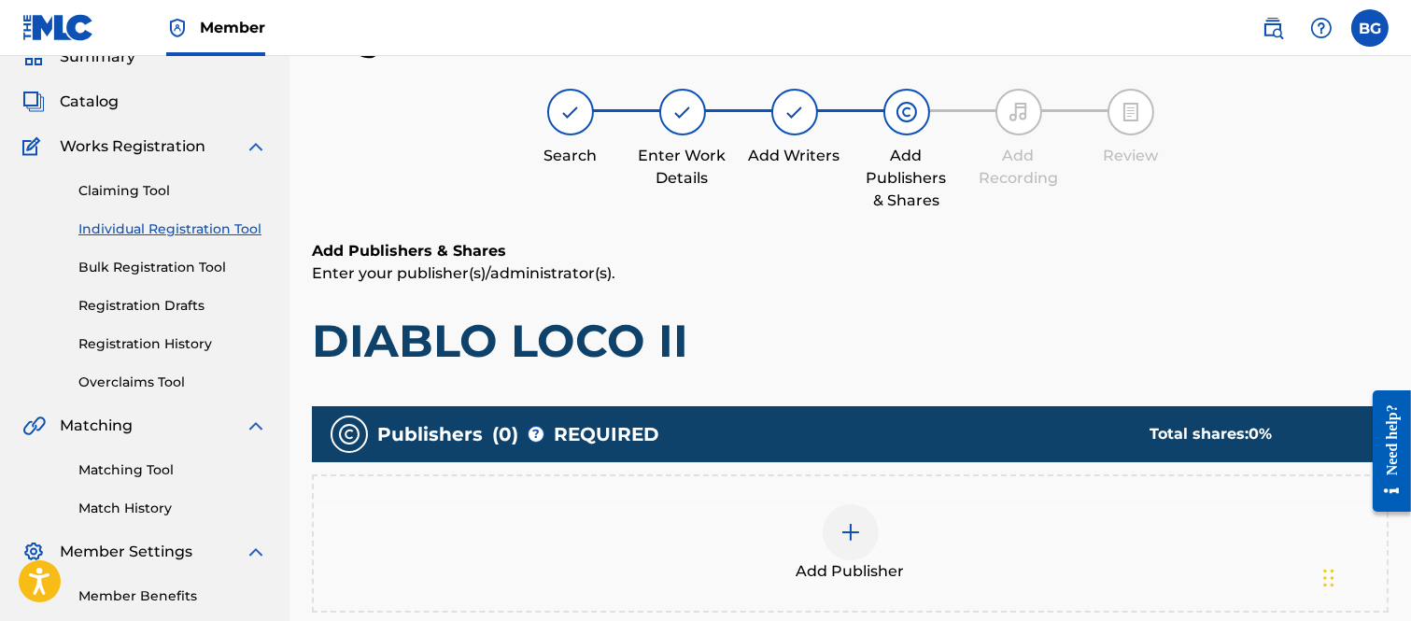
scroll to position [188, 0]
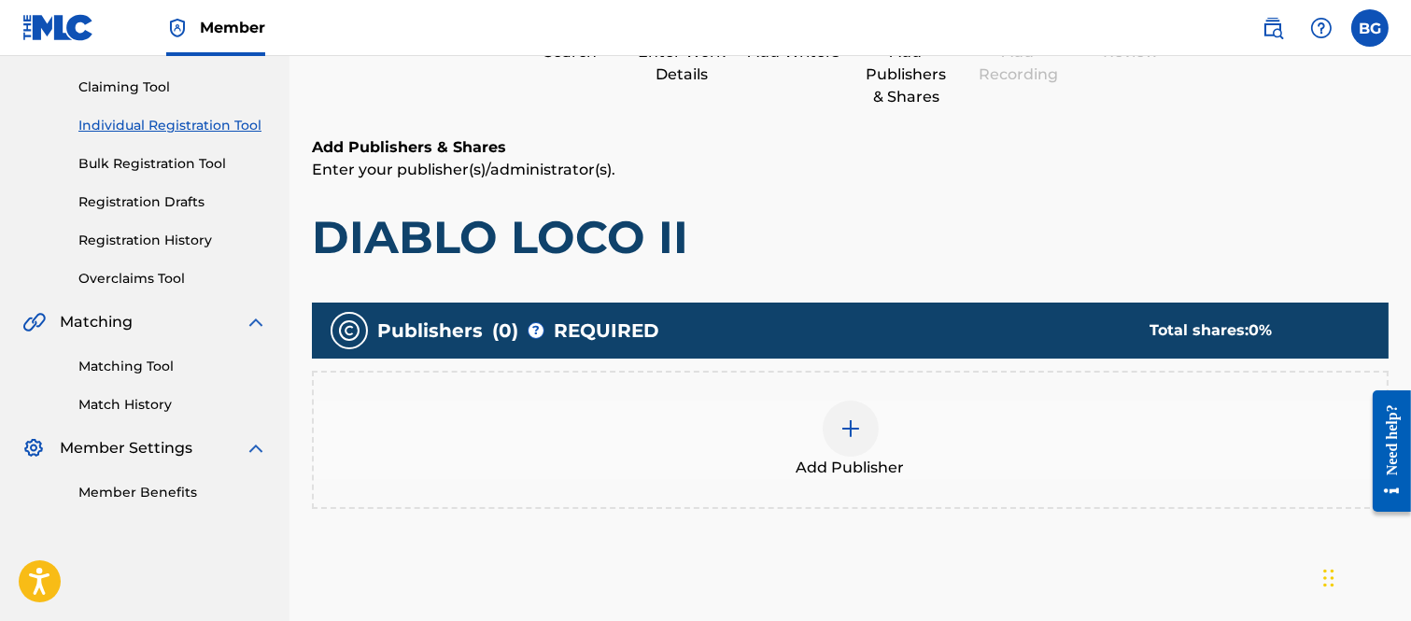
click at [846, 426] on img at bounding box center [850, 428] width 22 height 22
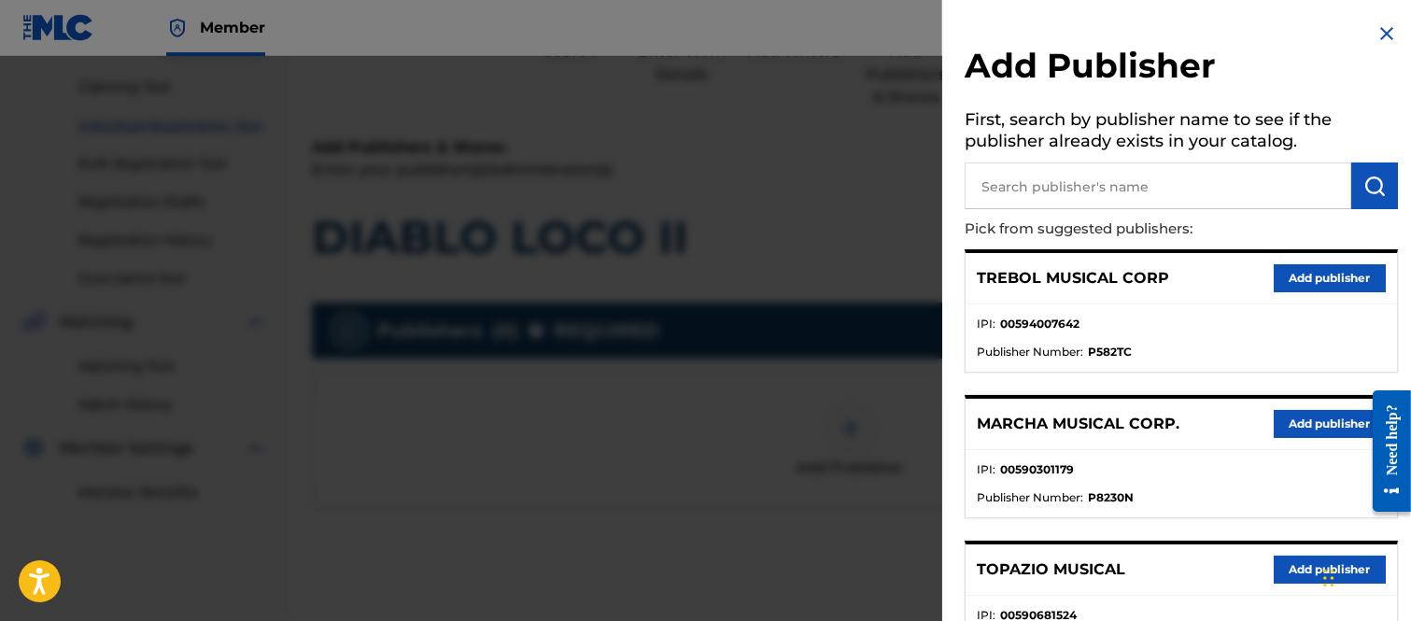
click at [1284, 416] on button "Add publisher" at bounding box center [1329, 424] width 112 height 28
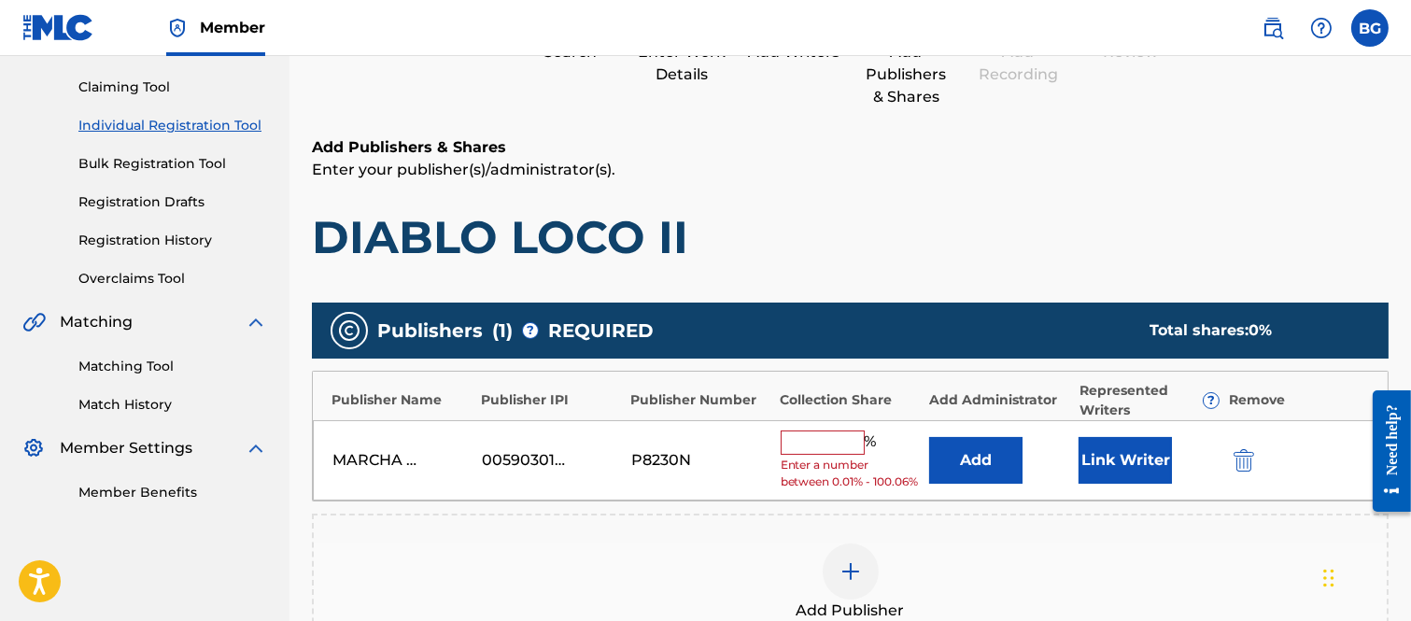
click at [836, 433] on input "text" at bounding box center [822, 442] width 84 height 24
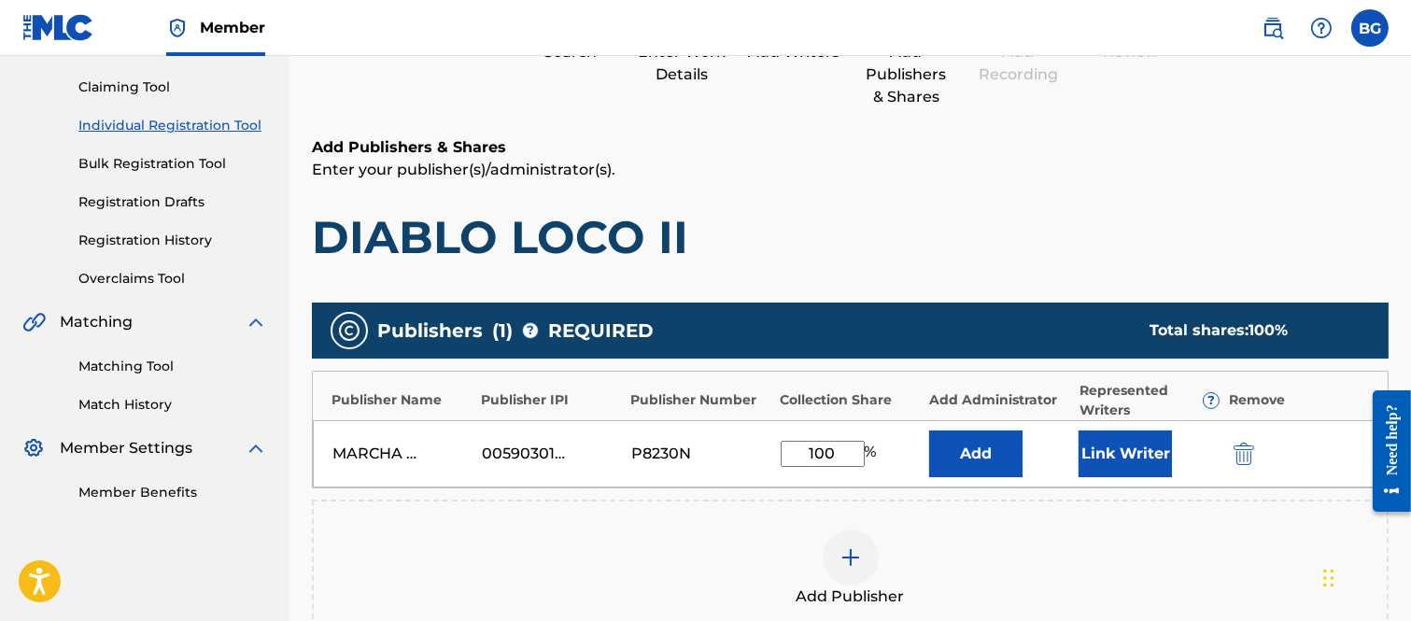
type input "100"
click at [1127, 437] on button "Link Writer" at bounding box center [1124, 453] width 93 height 47
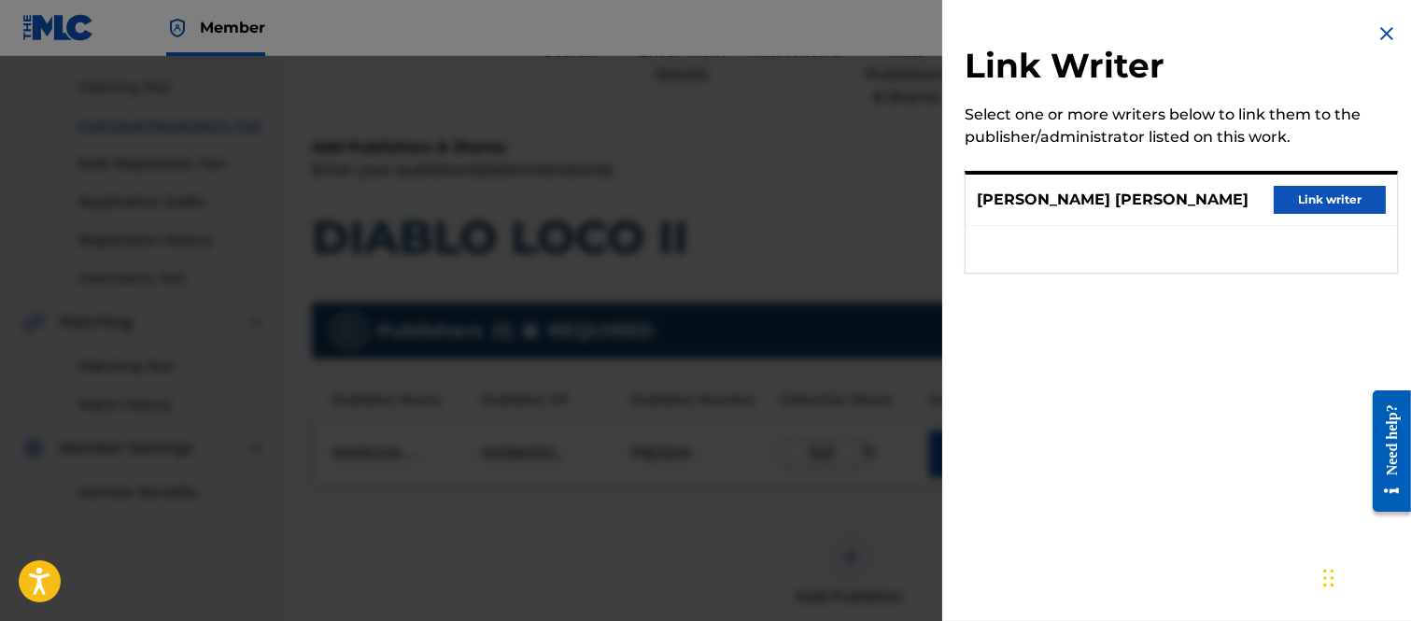
click at [1296, 201] on button "Link writer" at bounding box center [1329, 200] width 112 height 28
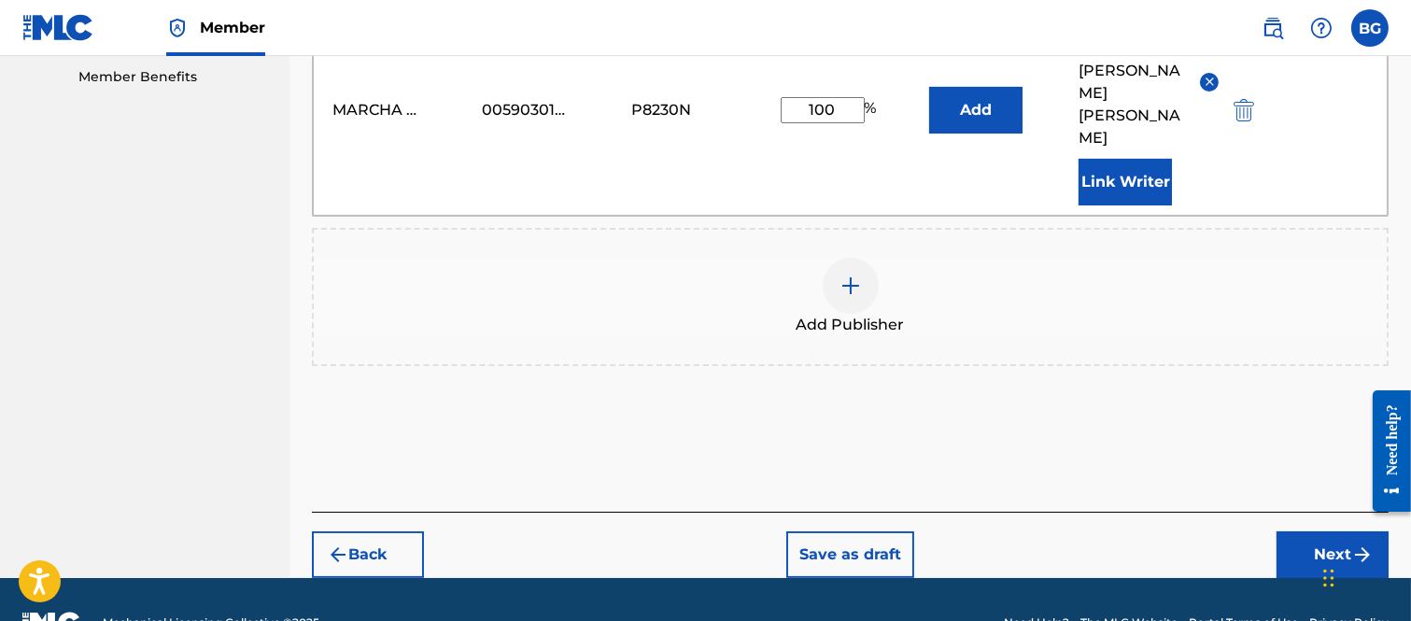
click at [1299, 531] on button "Next" at bounding box center [1332, 554] width 112 height 47
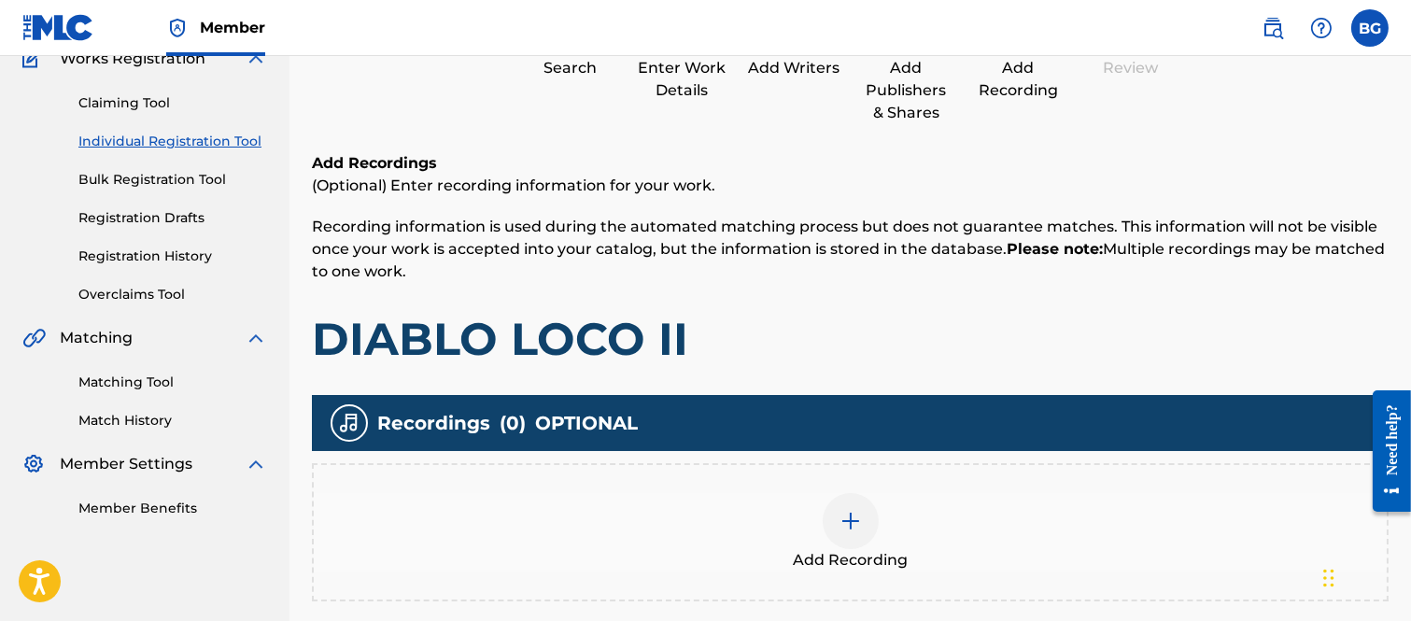
scroll to position [291, 0]
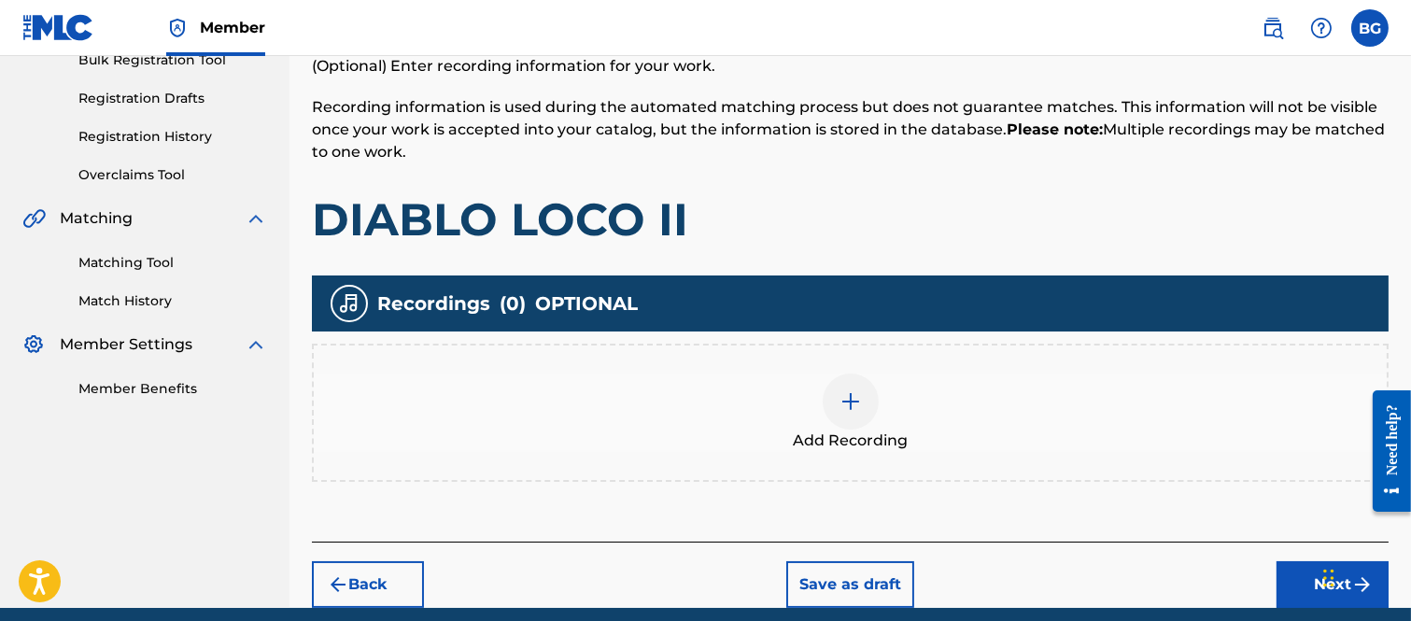
click at [851, 397] on img at bounding box center [850, 401] width 22 height 22
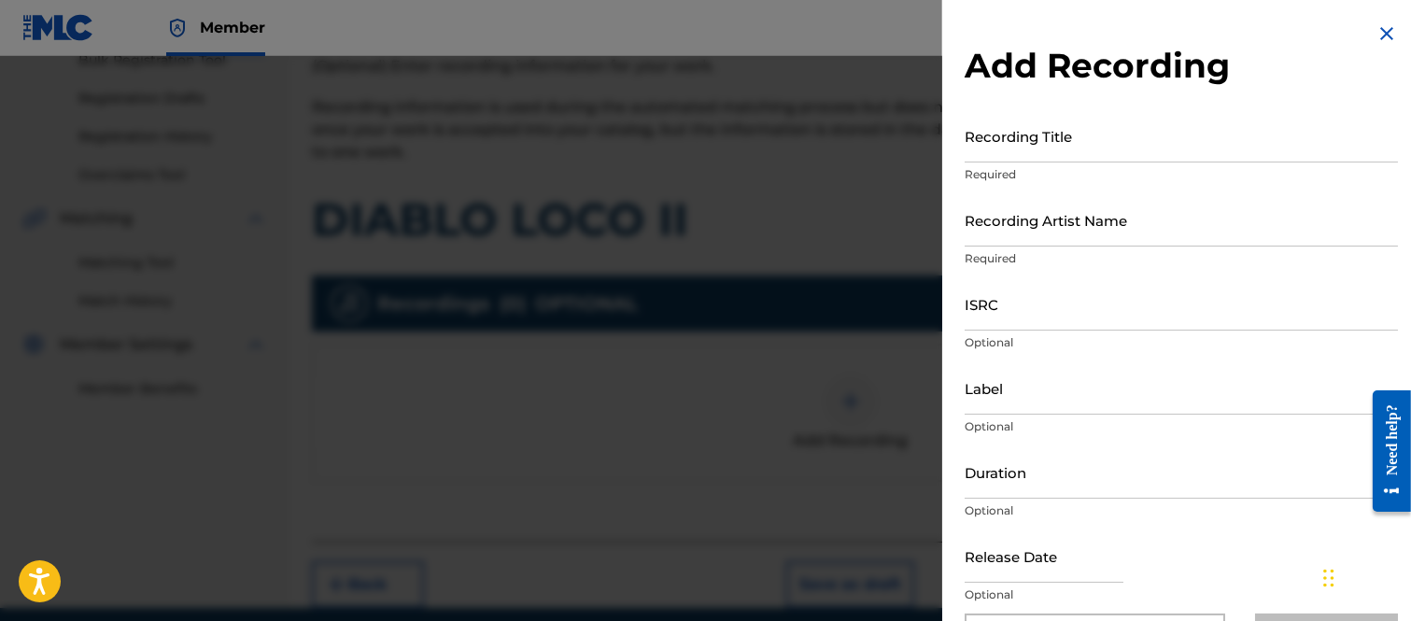
click at [981, 141] on input "Recording Title" at bounding box center [1180, 135] width 433 height 53
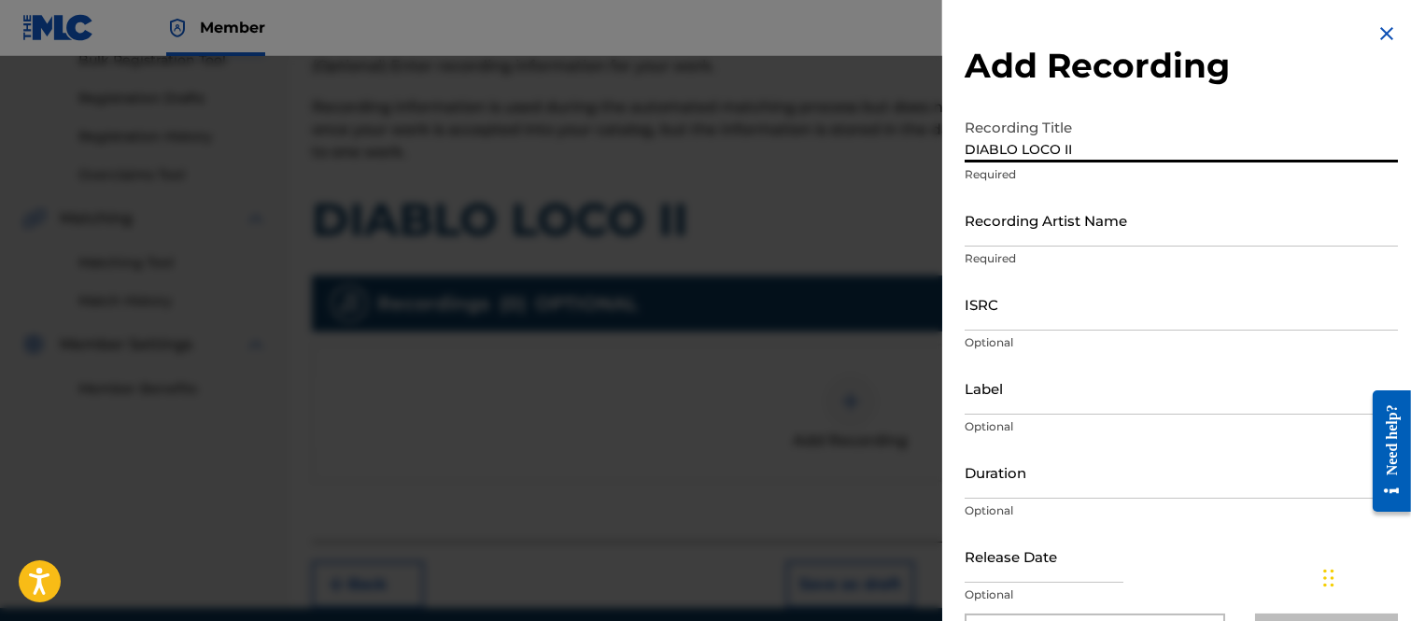
type input "DIABLO LOCO II"
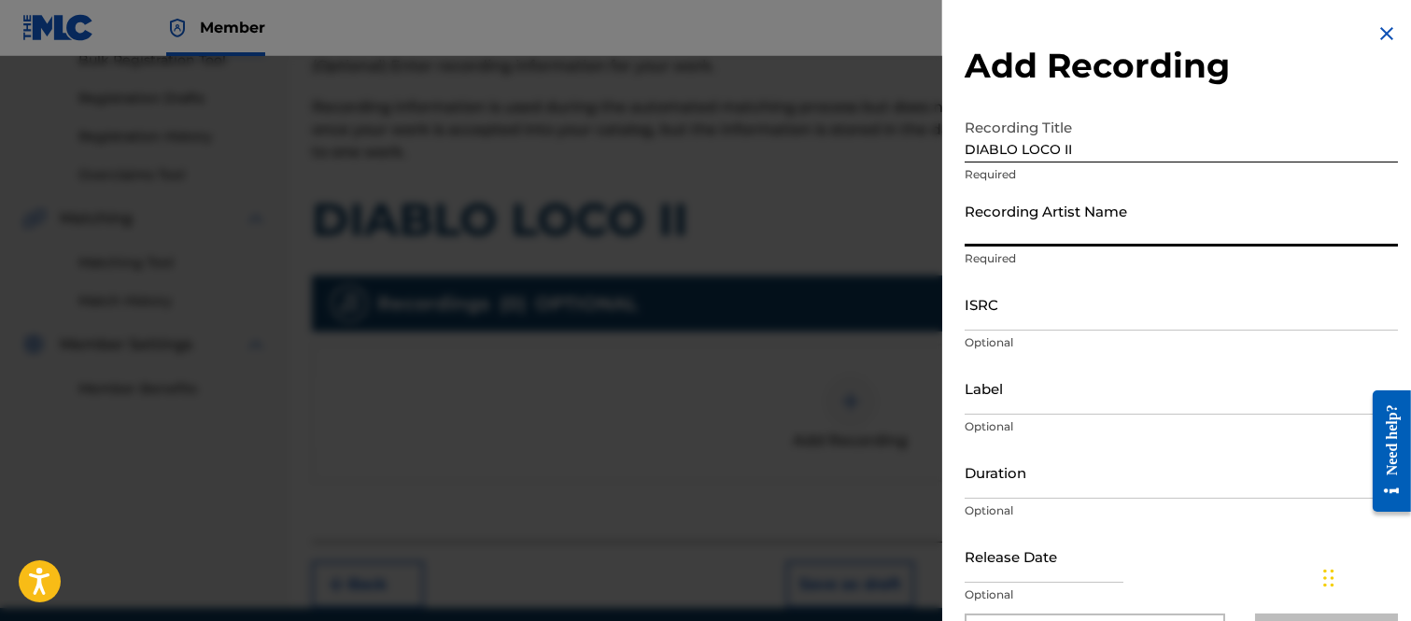
click at [990, 229] on input "Recording Artist Name" at bounding box center [1180, 219] width 433 height 53
type input "LA DECIMA CLAVE"
click at [1001, 308] on input "ISRC" at bounding box center [1180, 303] width 433 height 53
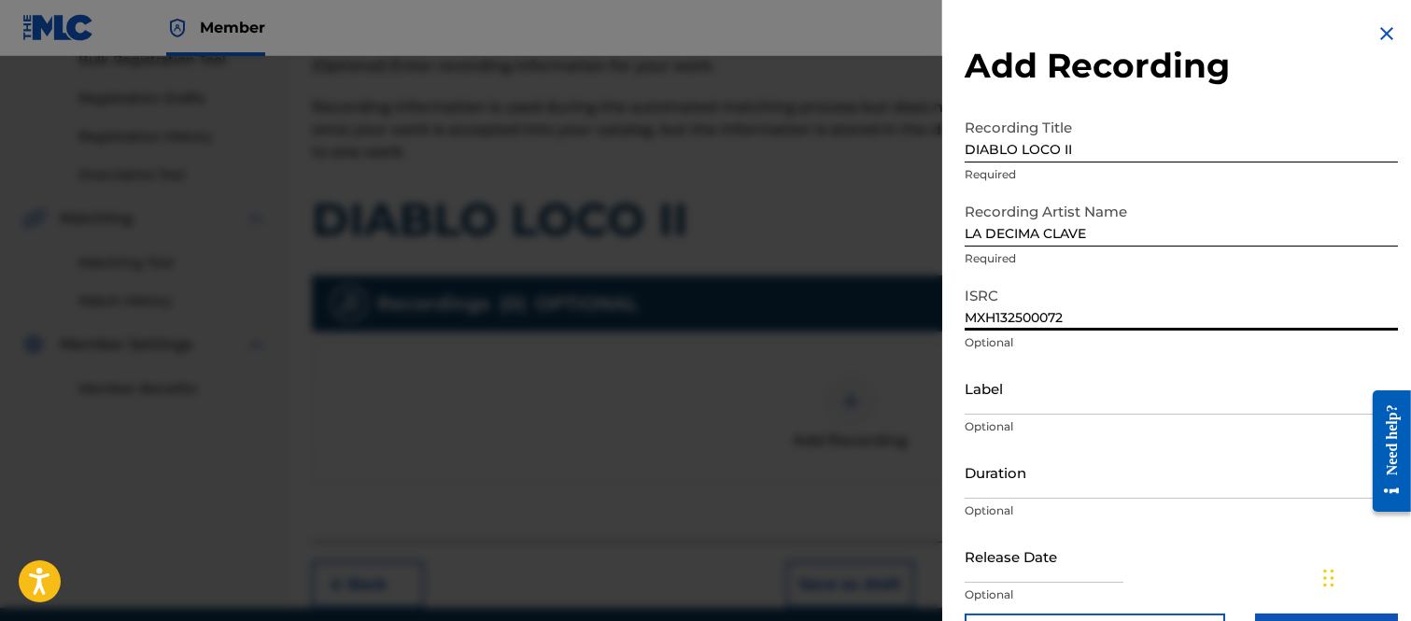
type input "MXH132500072"
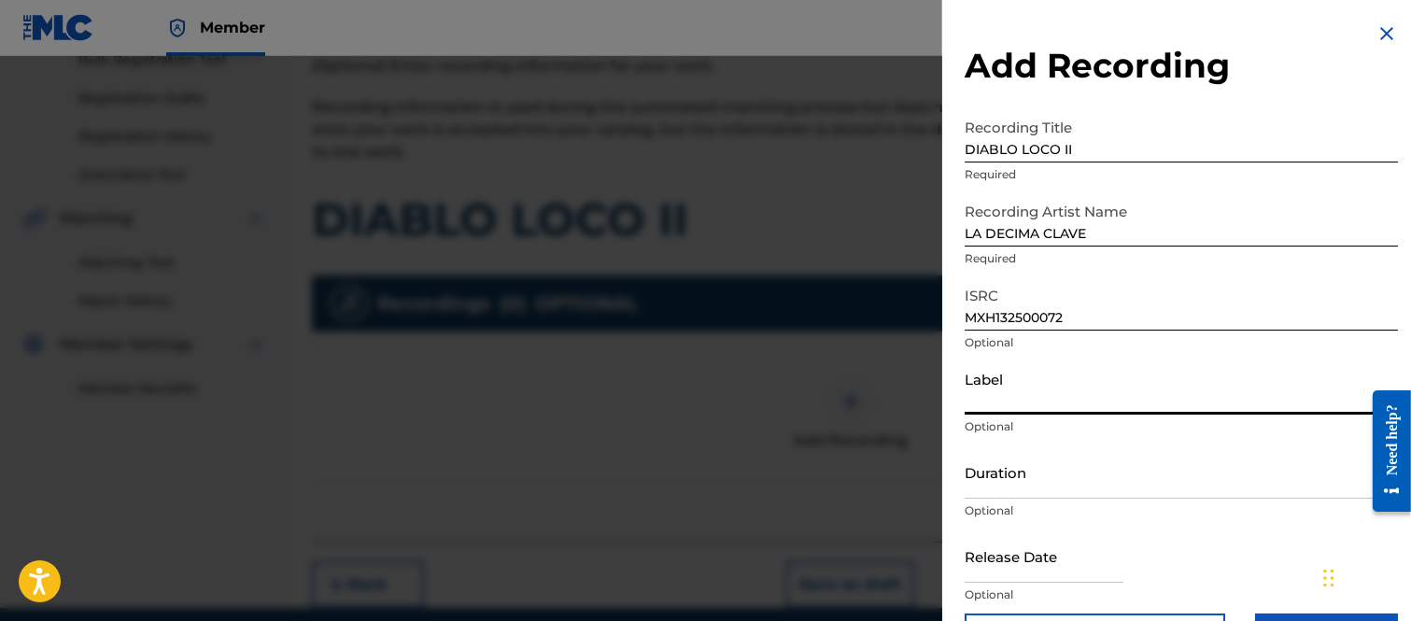
click at [1018, 399] on input "Label" at bounding box center [1180, 387] width 433 height 53
type input "LLAVES MUSIC"
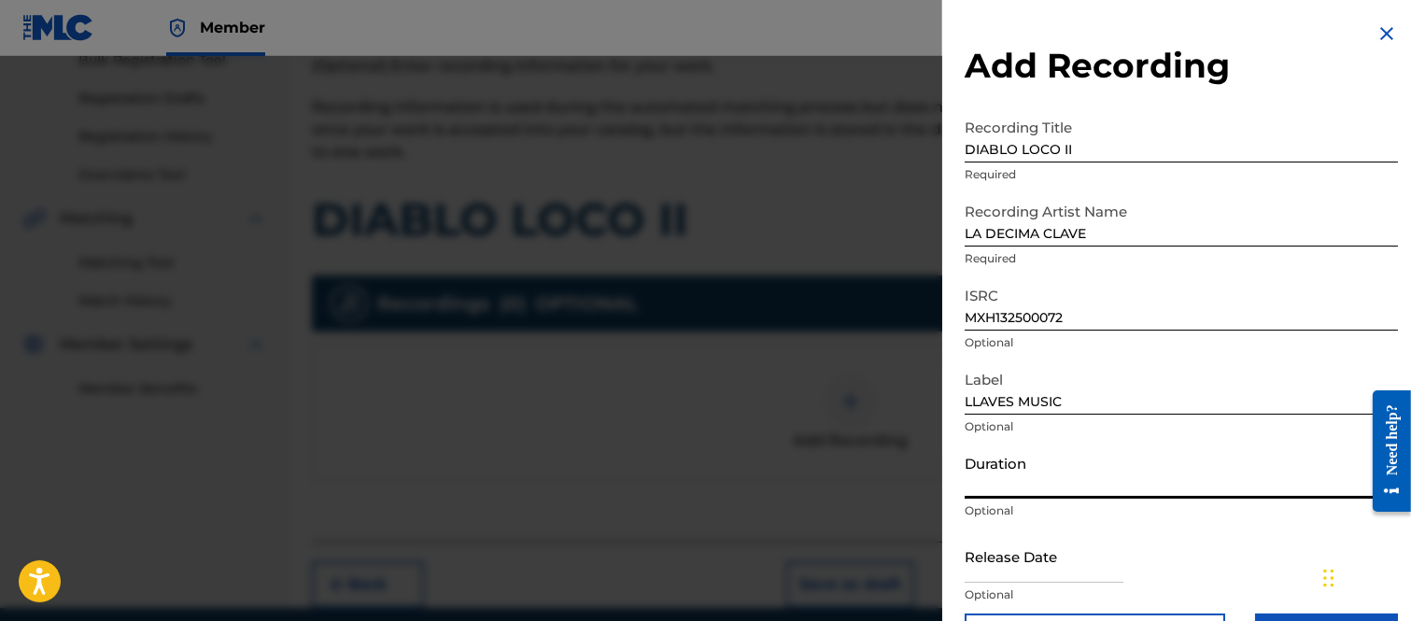
click at [976, 479] on input "Duration" at bounding box center [1180, 471] width 433 height 53
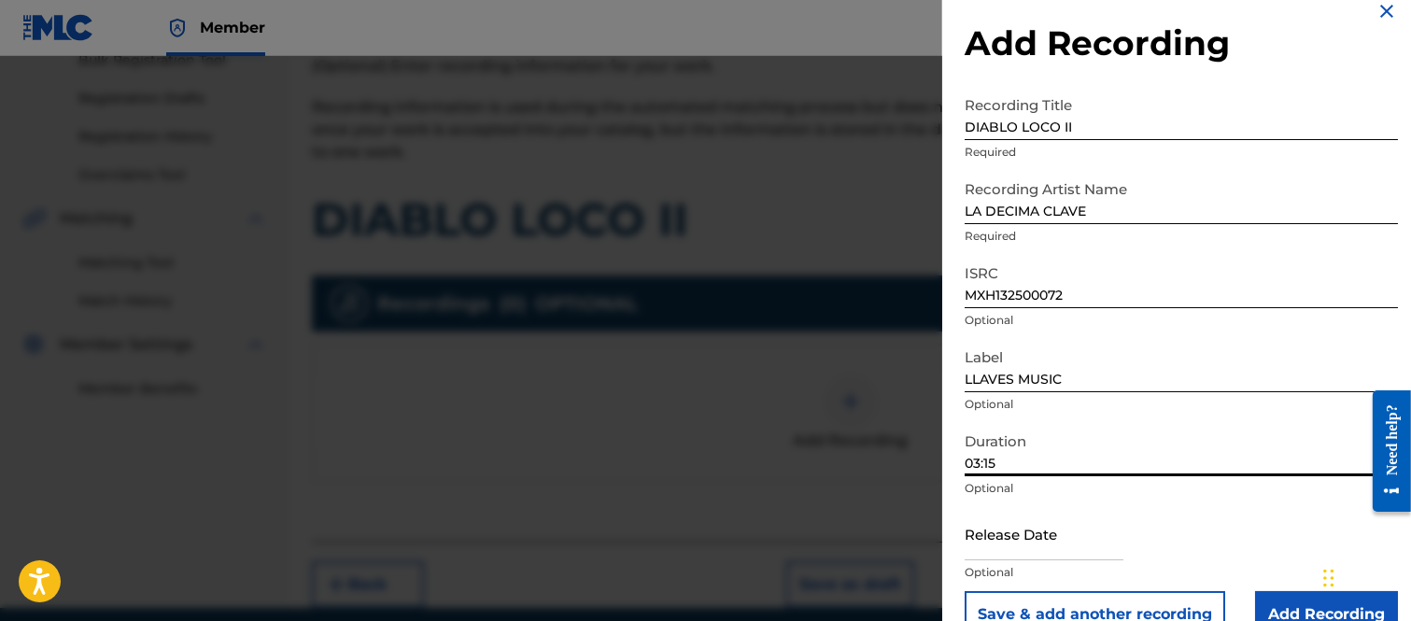
scroll to position [61, 0]
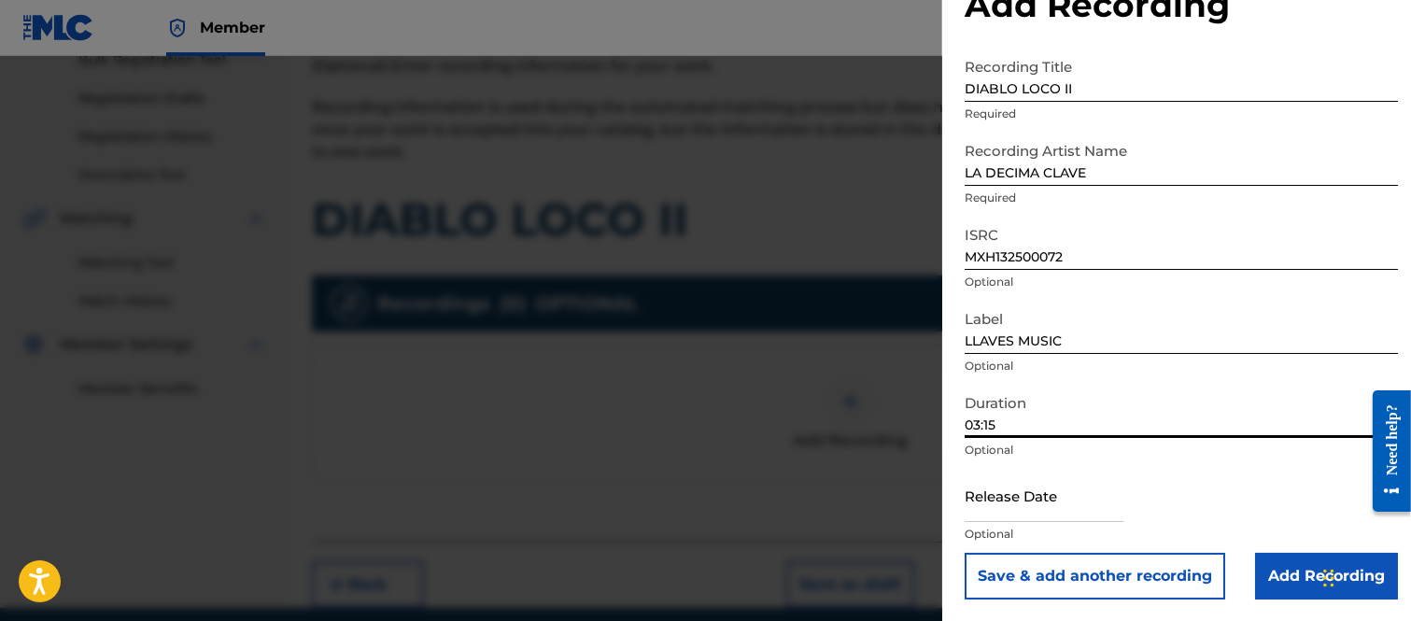
type input "03:15"
click at [1016, 499] on input "text" at bounding box center [1043, 495] width 159 height 53
select select "7"
select select "2025"
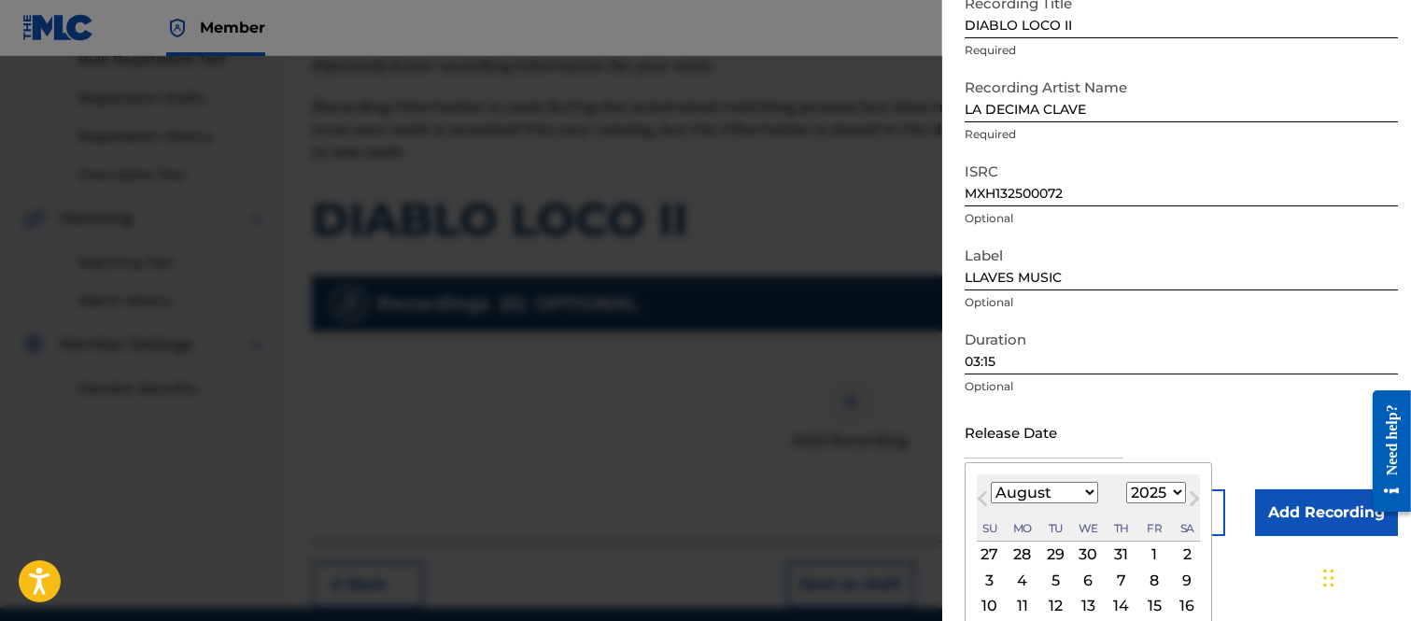
scroll to position [235, 0]
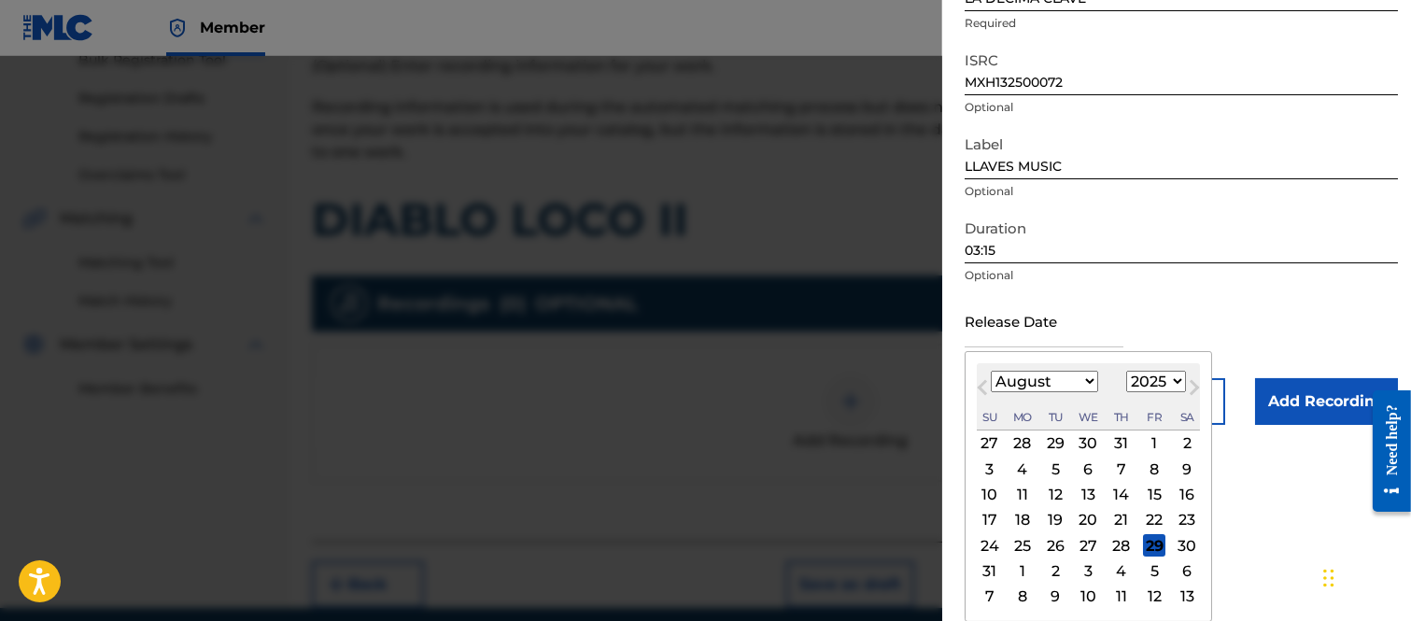
click at [1151, 544] on div "29" at bounding box center [1154, 545] width 22 height 22
type input "[DATE]"
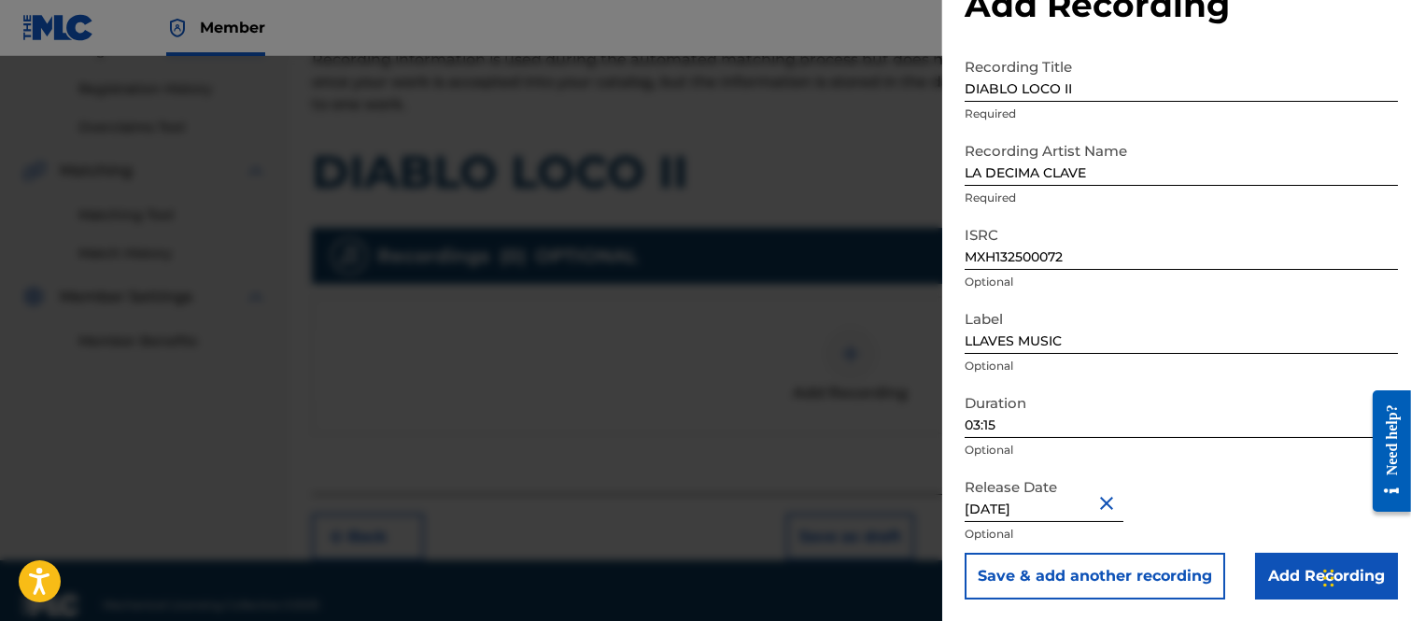
scroll to position [365, 0]
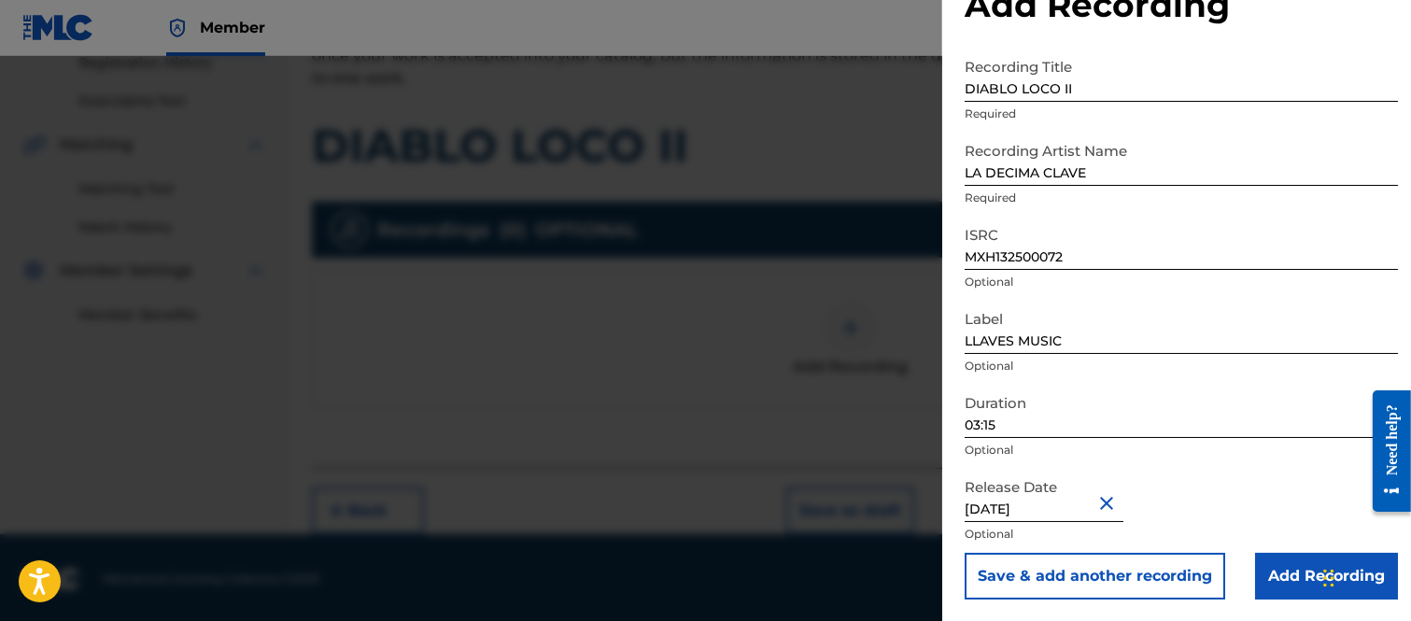
drag, startPoint x: 1282, startPoint y: 564, endPoint x: 1274, endPoint y: 547, distance: 18.4
click at [1283, 562] on input "Add Recording" at bounding box center [1326, 576] width 143 height 47
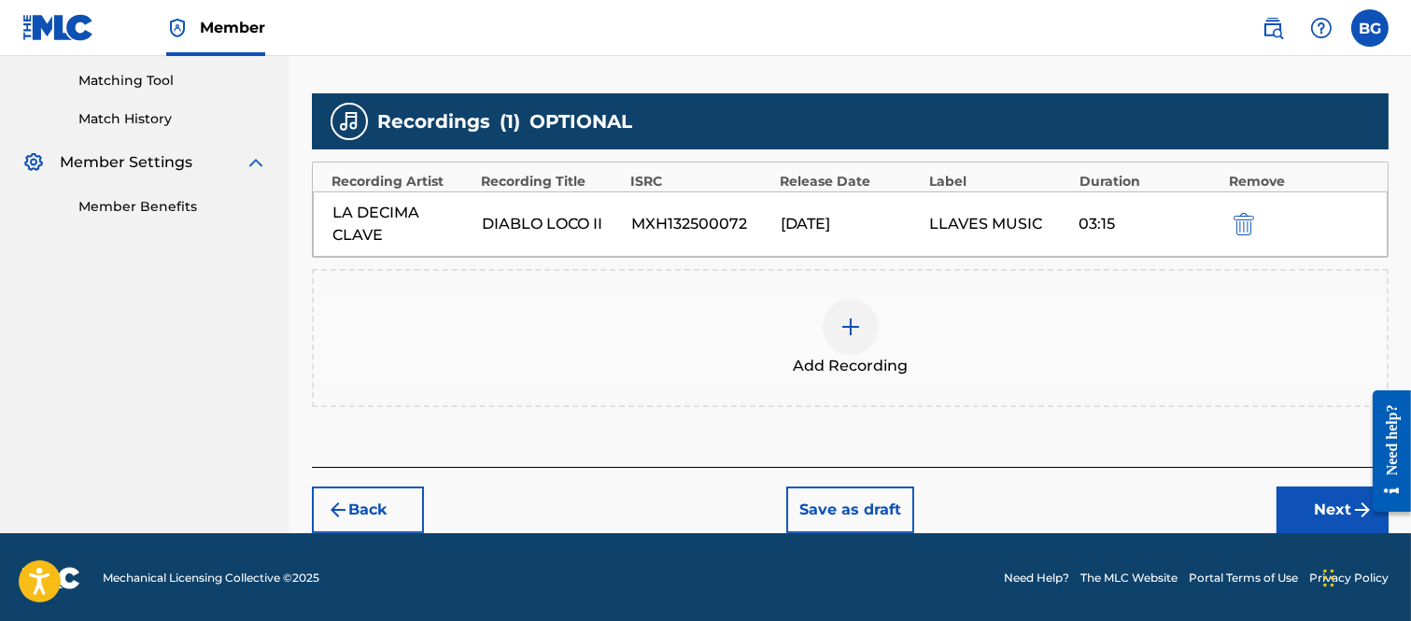
click at [1324, 492] on button "Next" at bounding box center [1332, 509] width 112 height 47
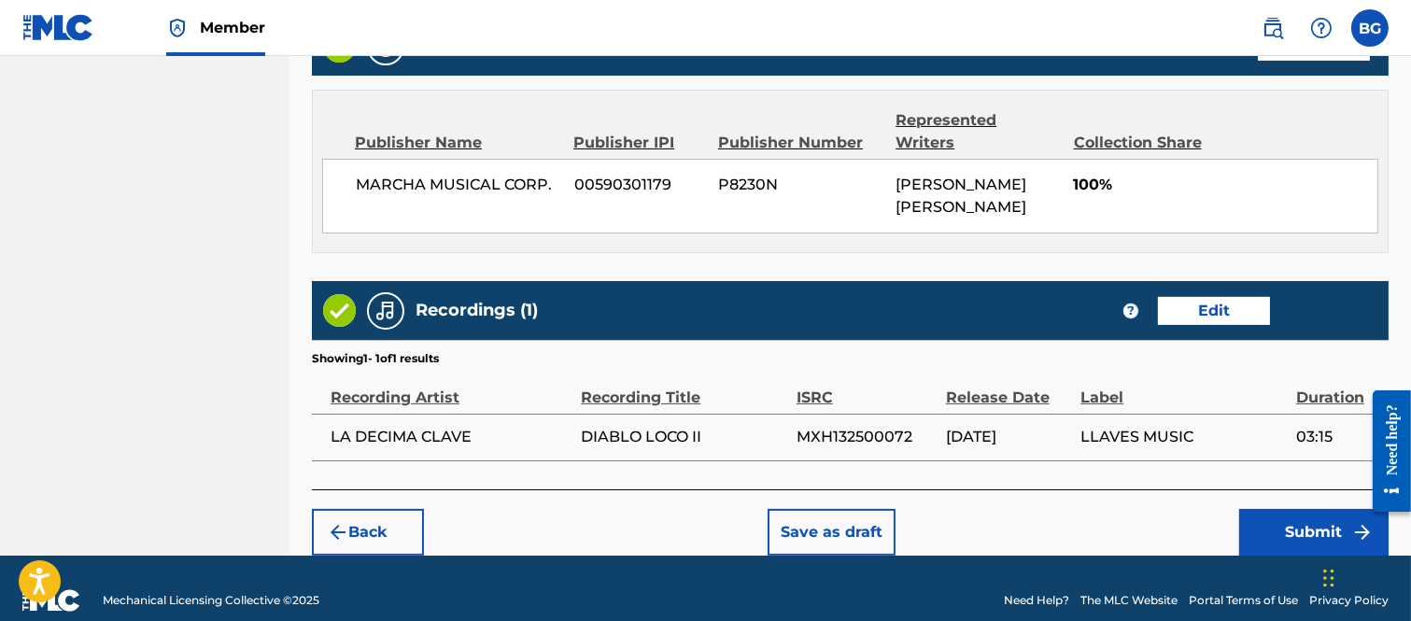
scroll to position [980, 0]
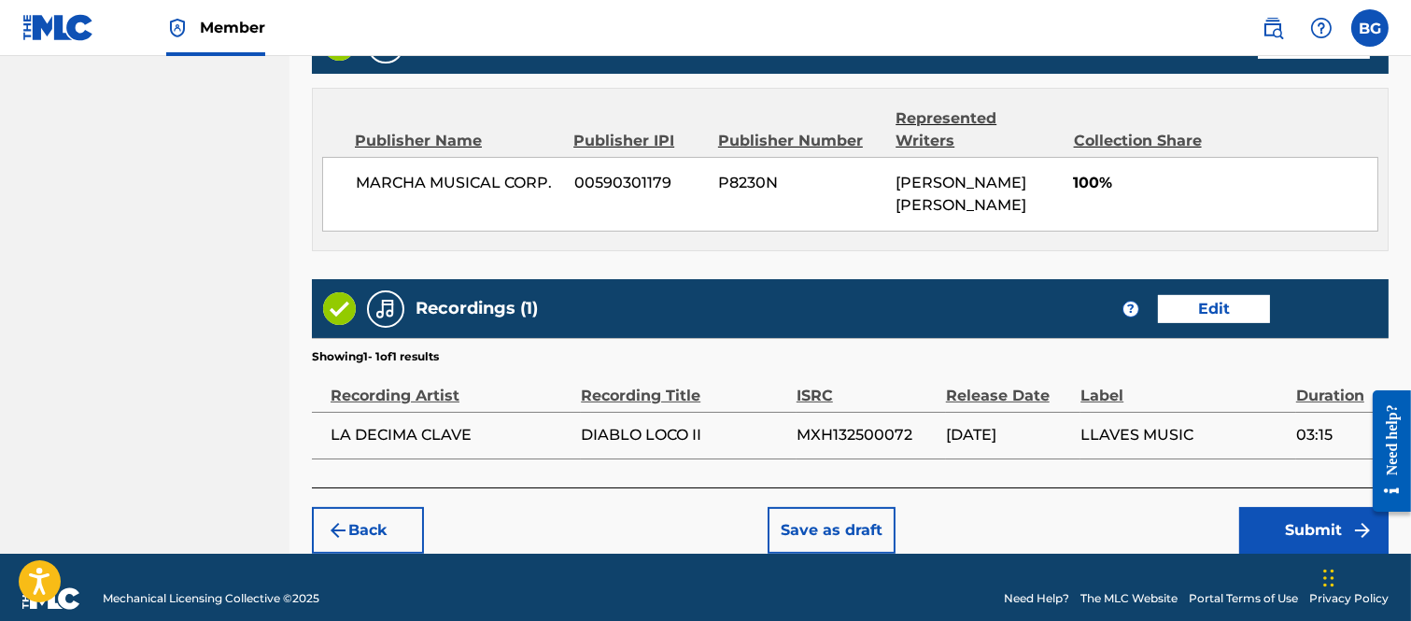
click at [1273, 507] on button "Submit" at bounding box center [1313, 530] width 149 height 47
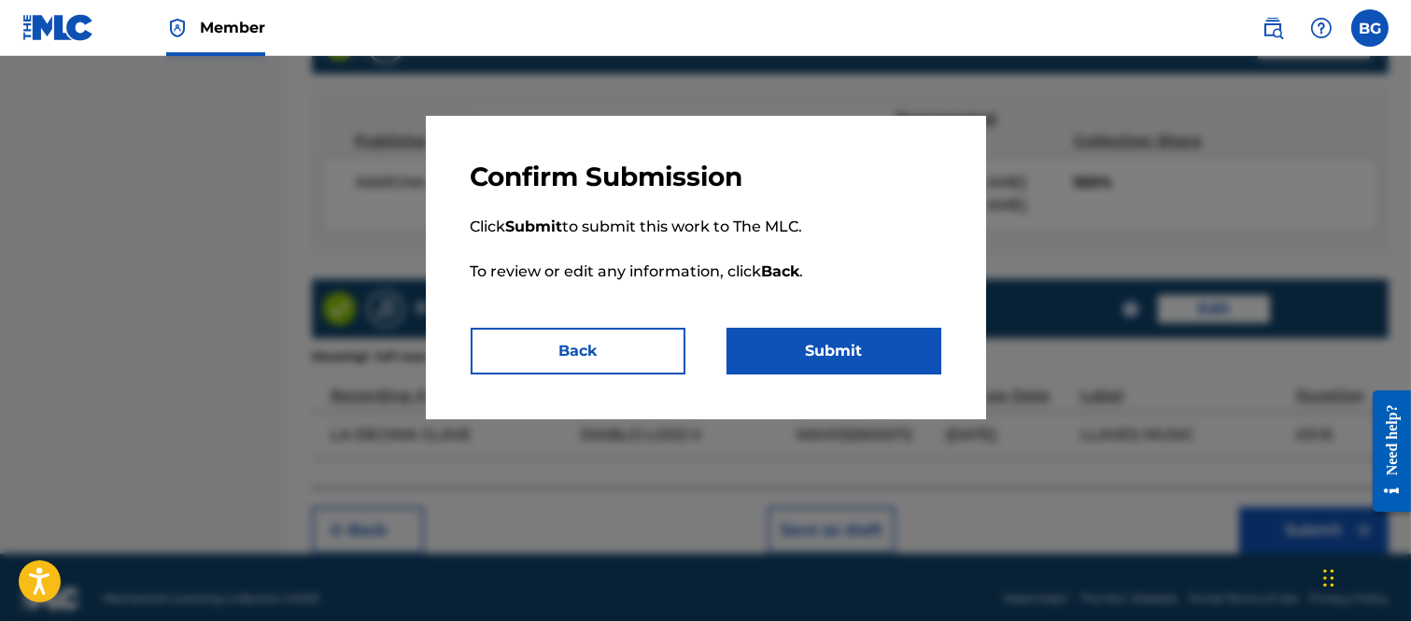
click at [808, 343] on button "Submit" at bounding box center [833, 351] width 215 height 47
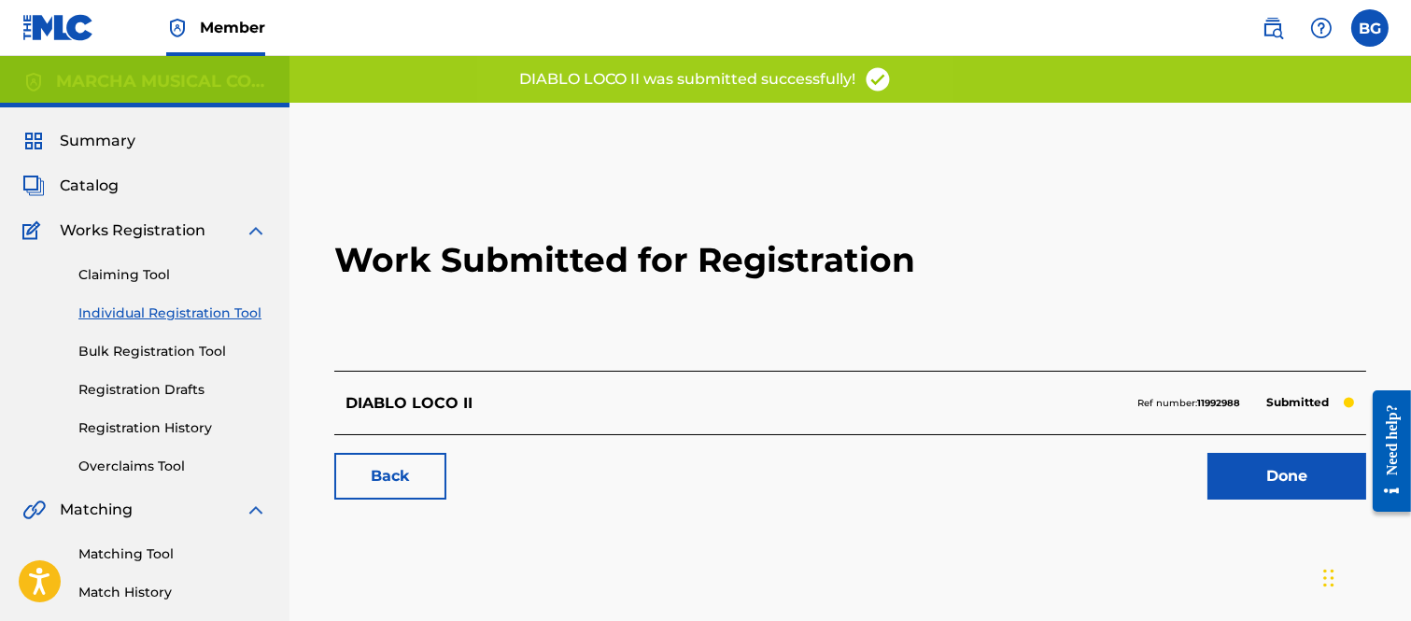
click at [1251, 463] on link "Done" at bounding box center [1286, 476] width 159 height 47
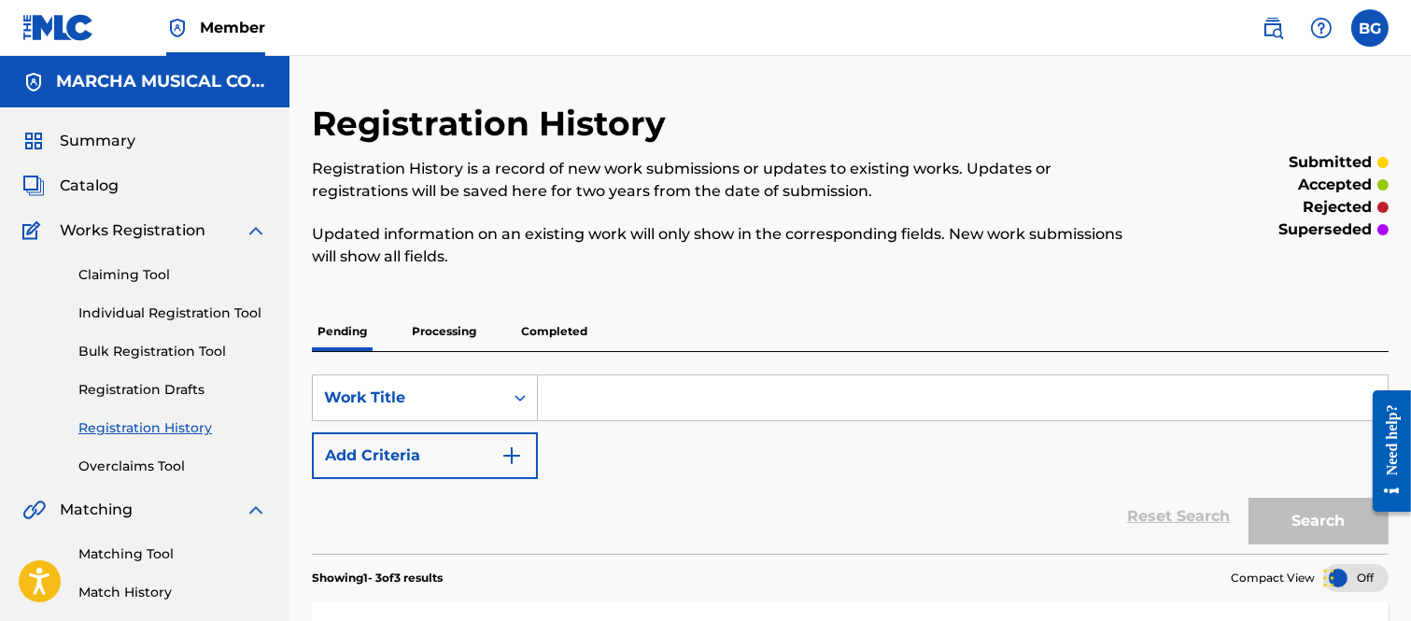
click at [119, 308] on link "Individual Registration Tool" at bounding box center [172, 313] width 189 height 20
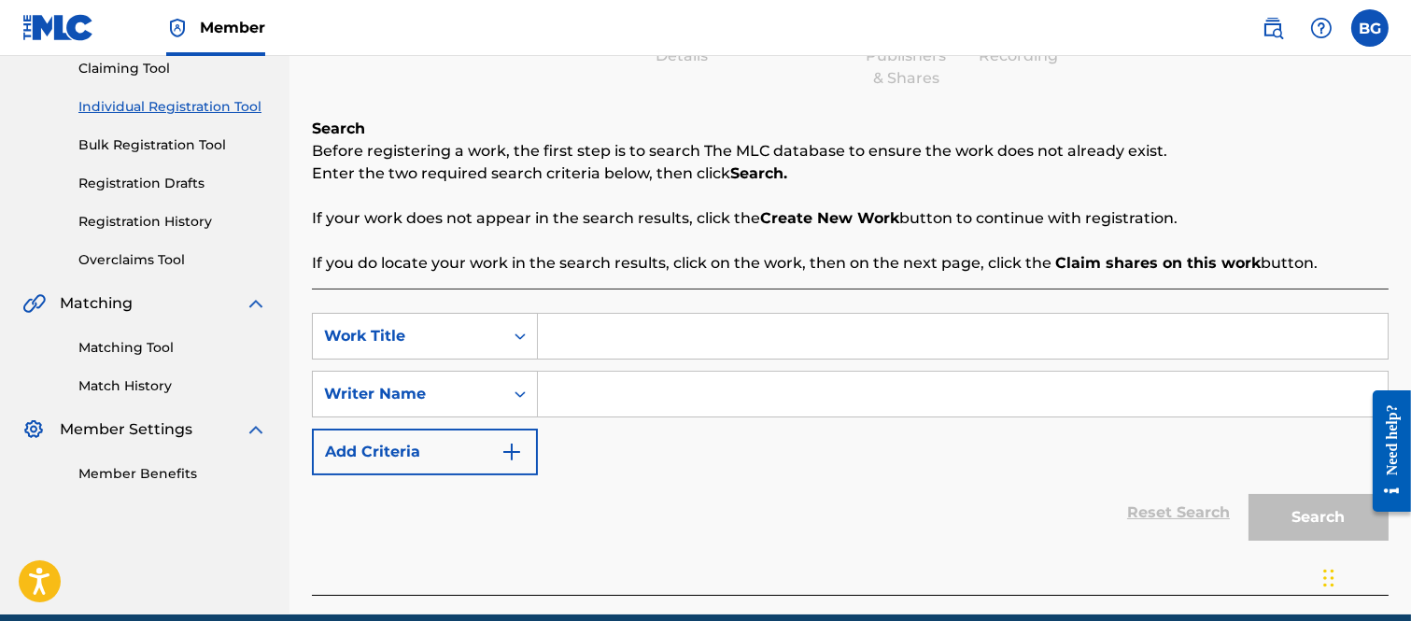
scroll to position [207, 0]
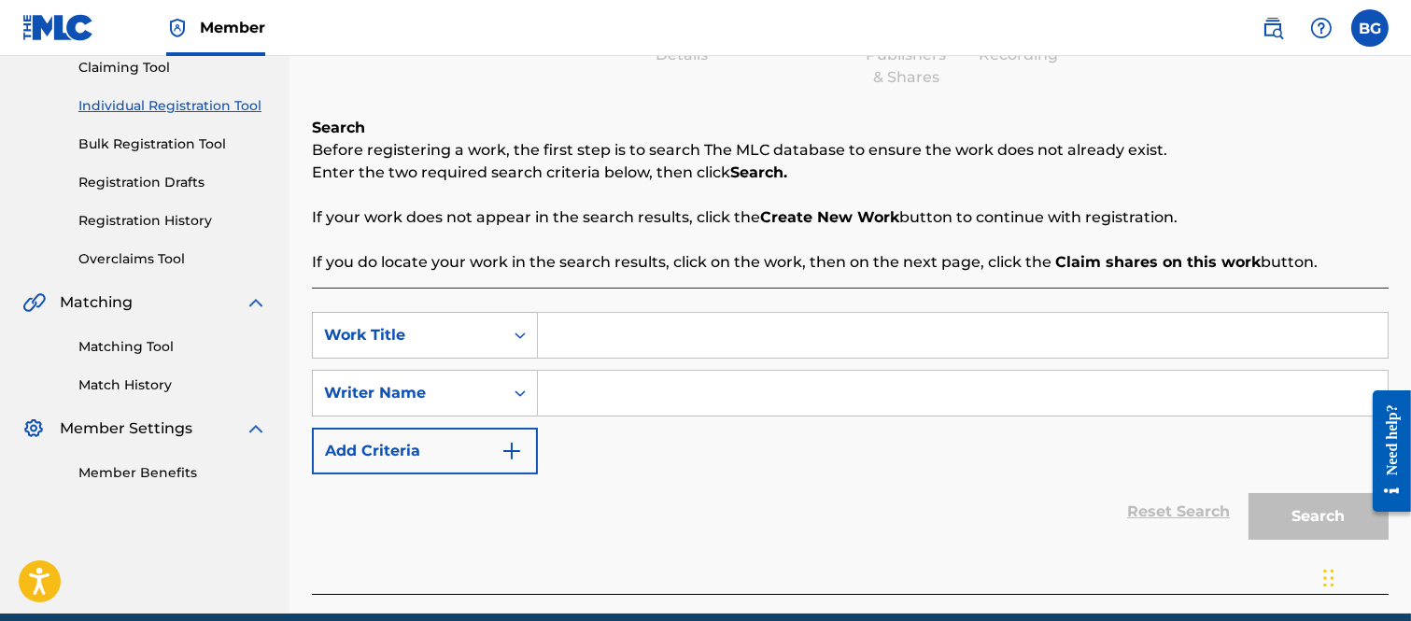
click at [566, 330] on input "Search Form" at bounding box center [963, 335] width 850 height 45
type input "ABRACADABRA"
click at [588, 394] on input "Search Form" at bounding box center [963, 393] width 850 height 45
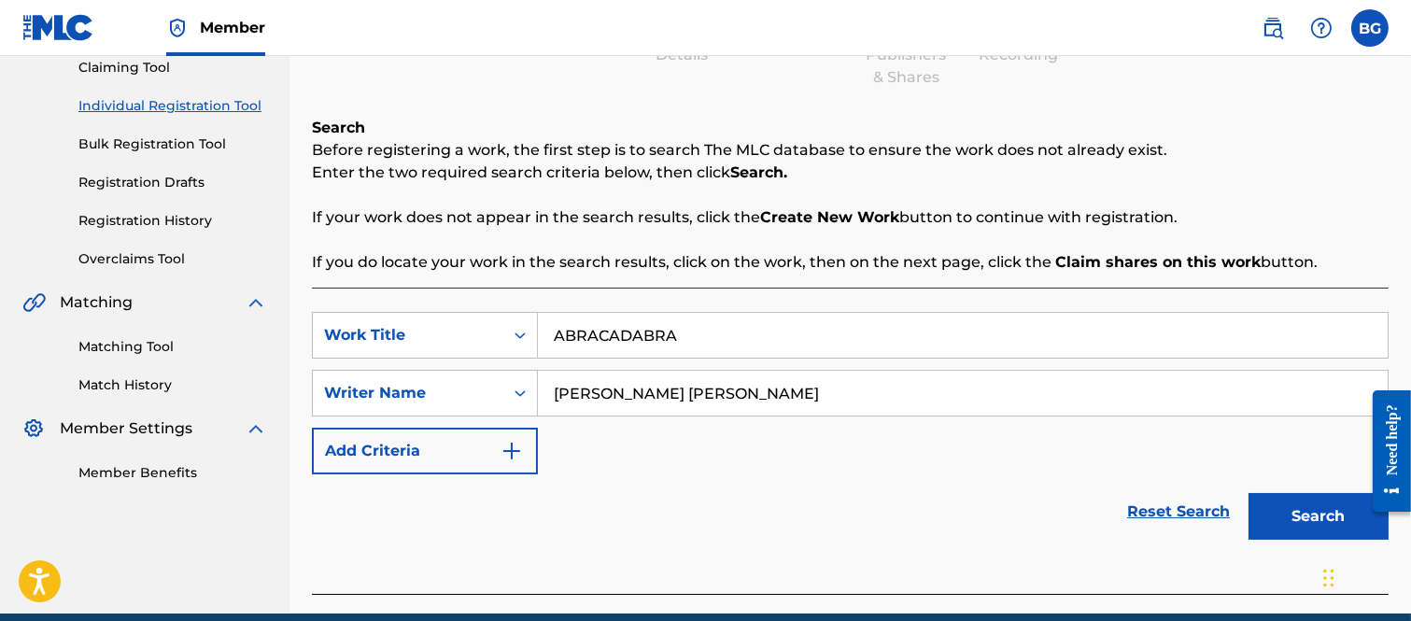
type input "[PERSON_NAME] [PERSON_NAME]"
click at [1294, 514] on button "Search" at bounding box center [1318, 516] width 140 height 47
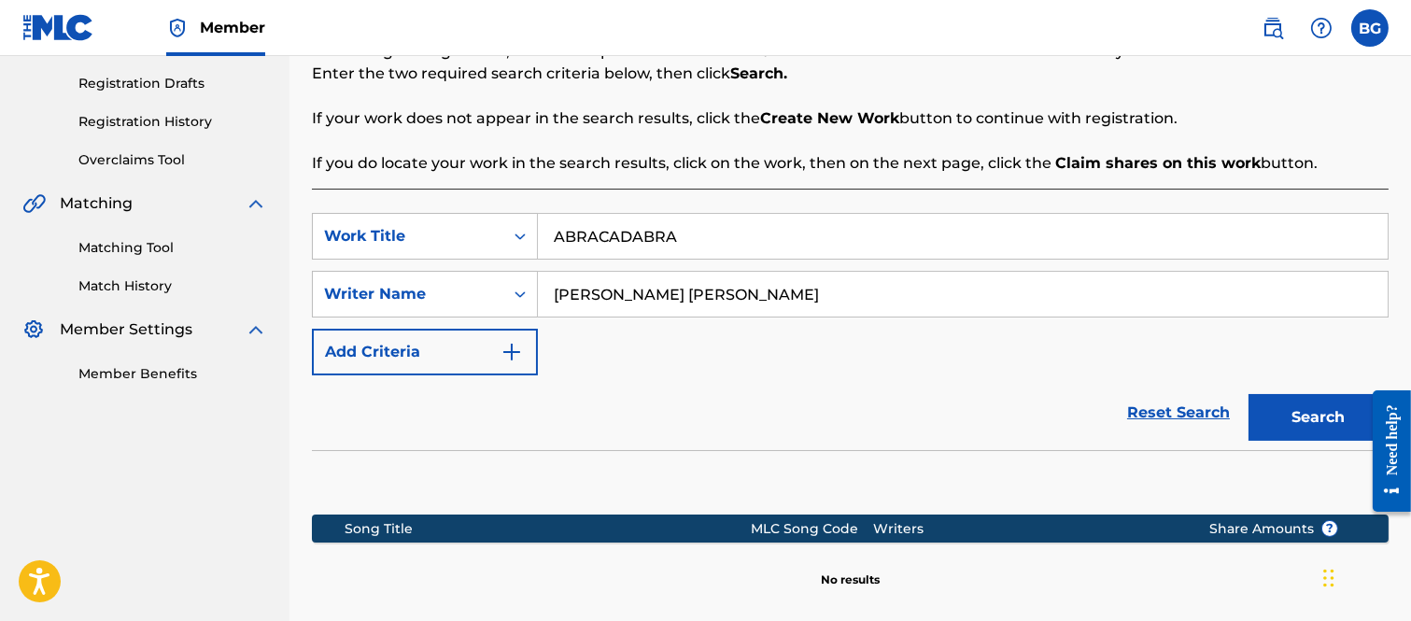
scroll to position [504, 0]
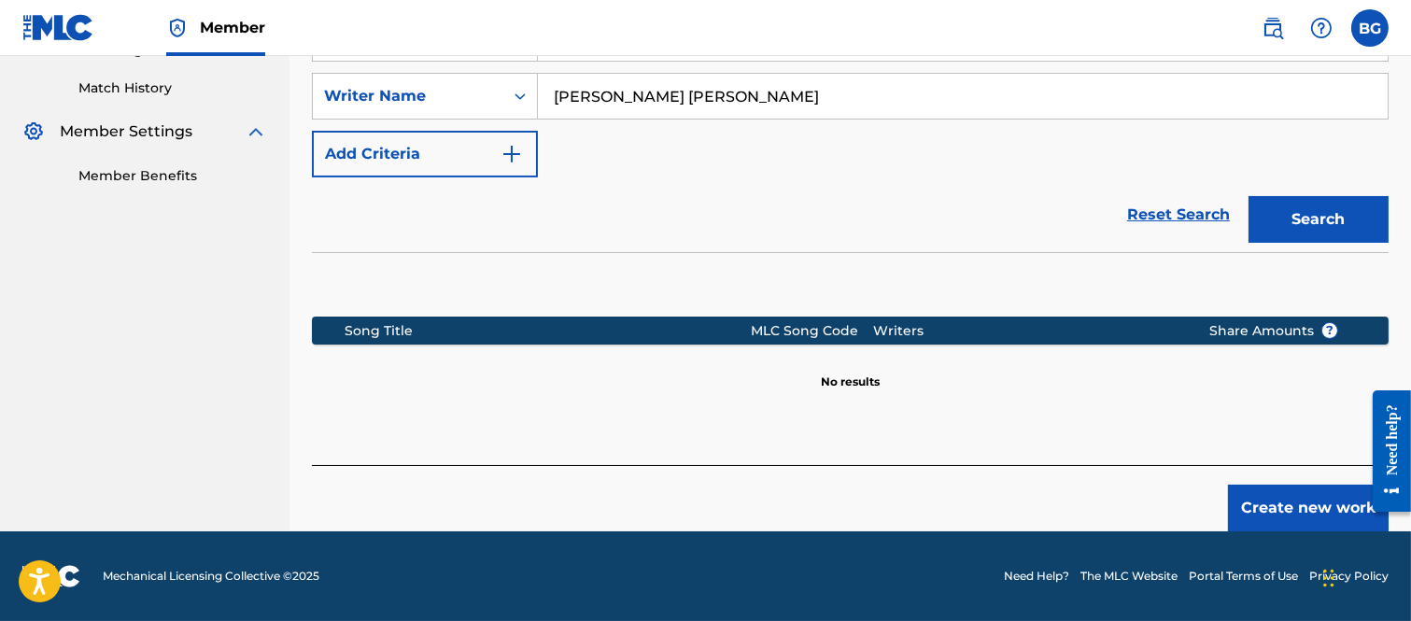
click at [1270, 498] on button "Create new work" at bounding box center [1308, 508] width 161 height 47
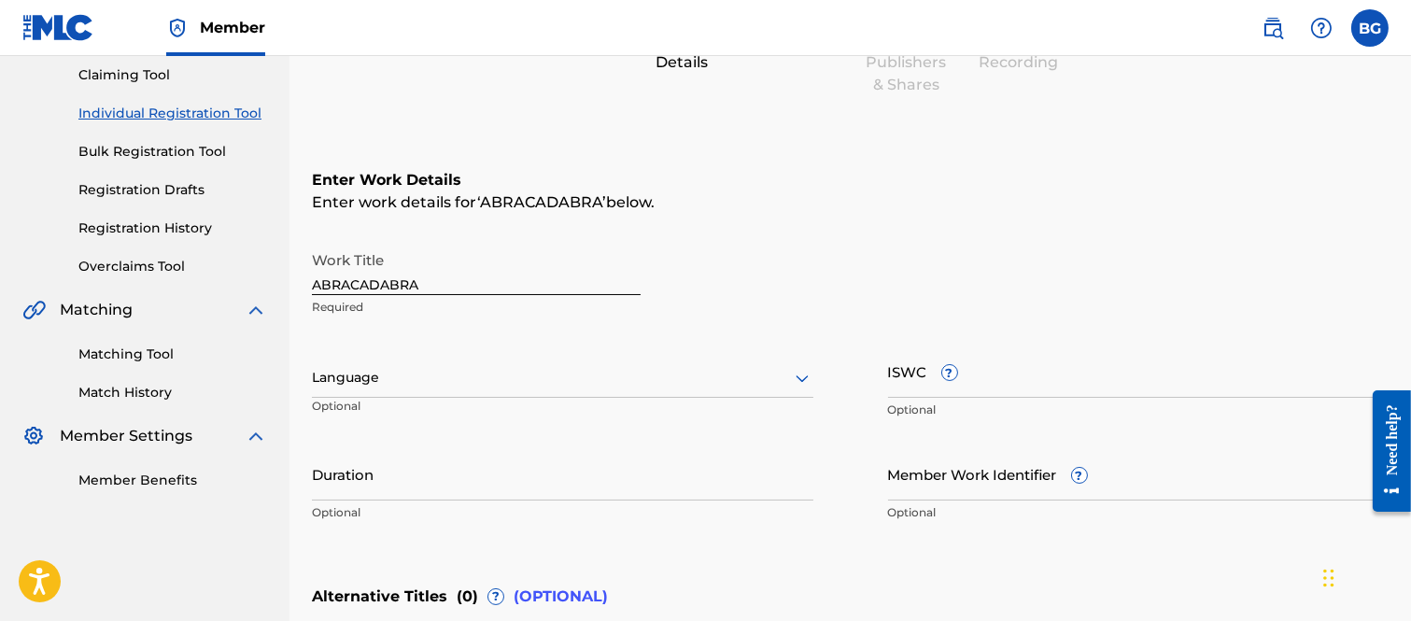
scroll to position [192, 0]
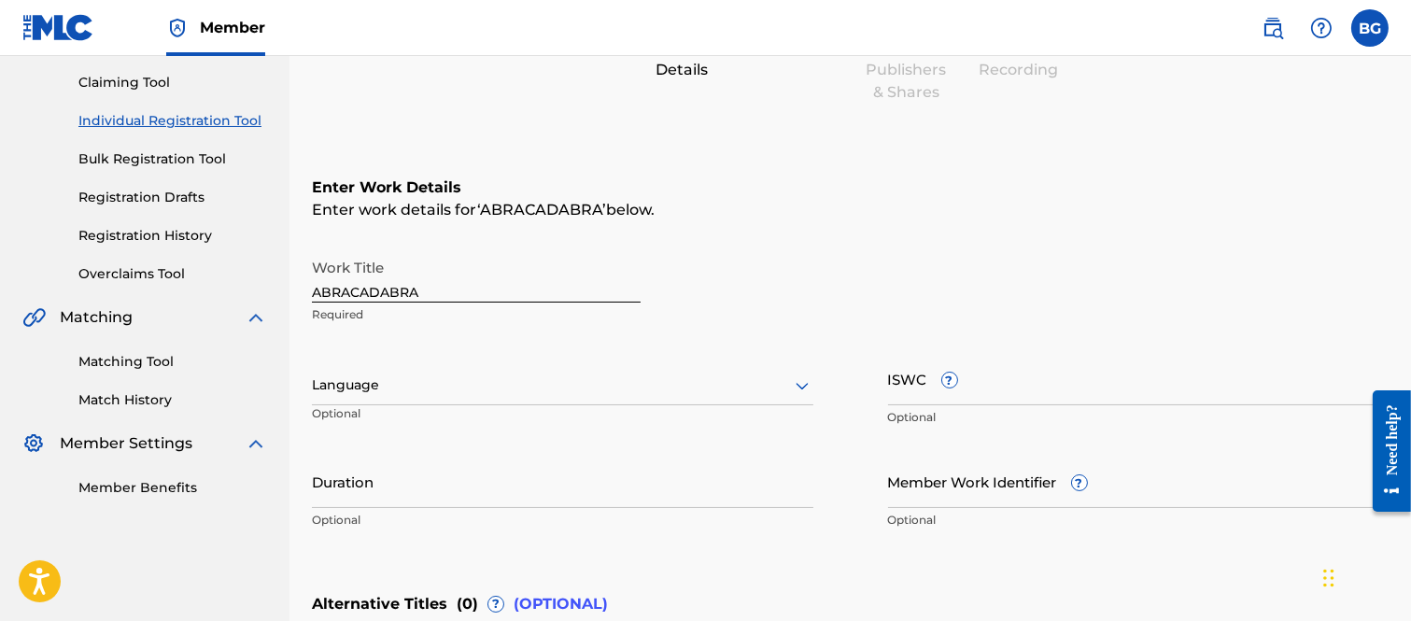
click at [799, 381] on icon at bounding box center [802, 385] width 22 height 22
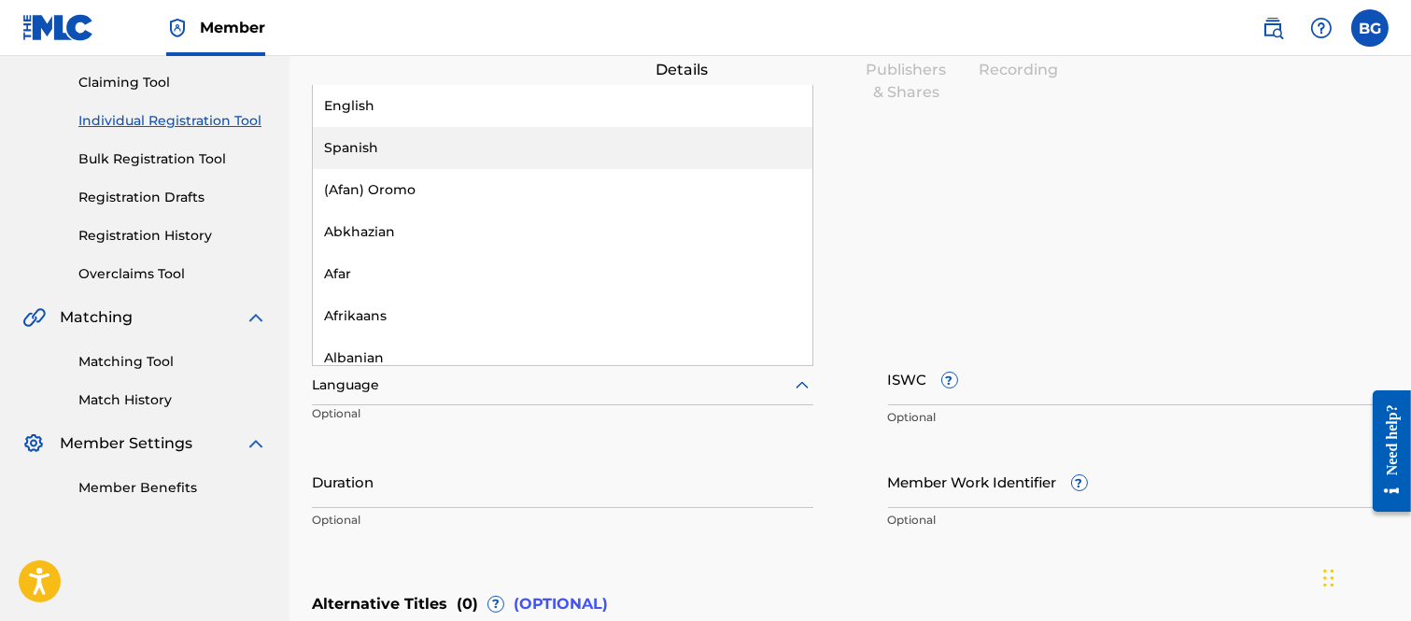
drag, startPoint x: 358, startPoint y: 150, endPoint x: 378, endPoint y: 159, distance: 21.3
click at [358, 149] on div "Spanish" at bounding box center [562, 148] width 499 height 42
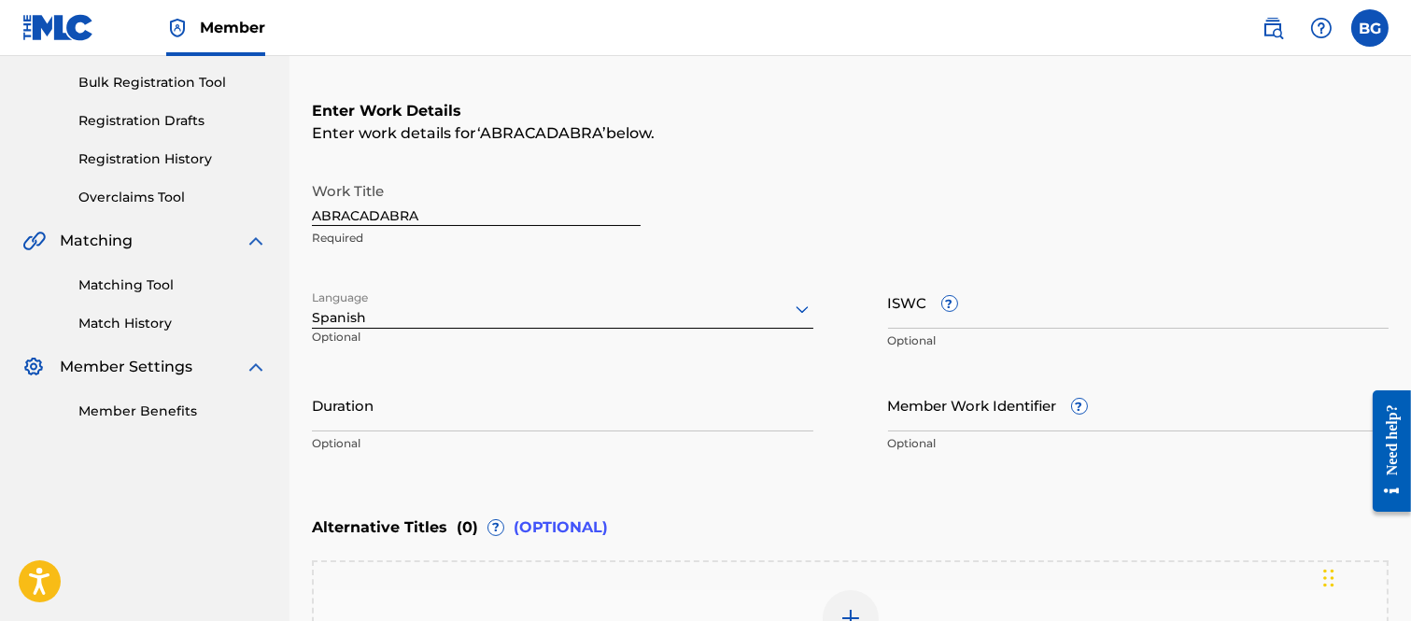
scroll to position [400, 0]
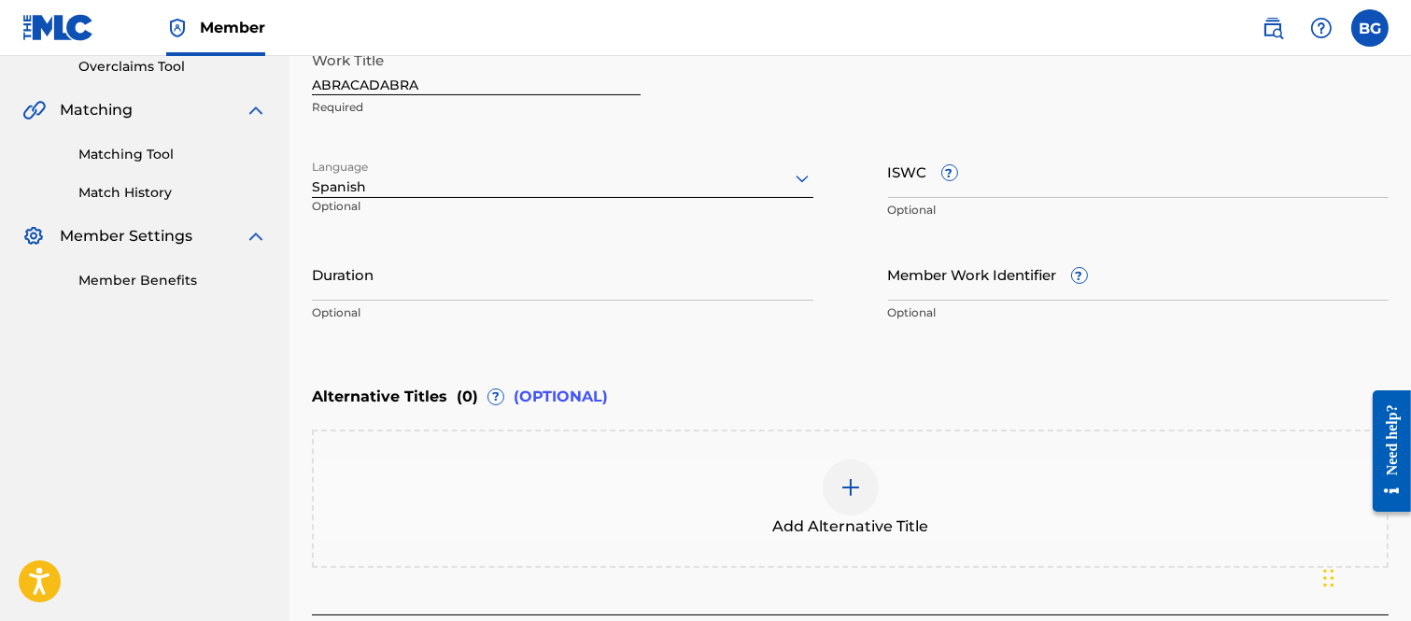
click at [422, 282] on input "Duration" at bounding box center [562, 273] width 501 height 53
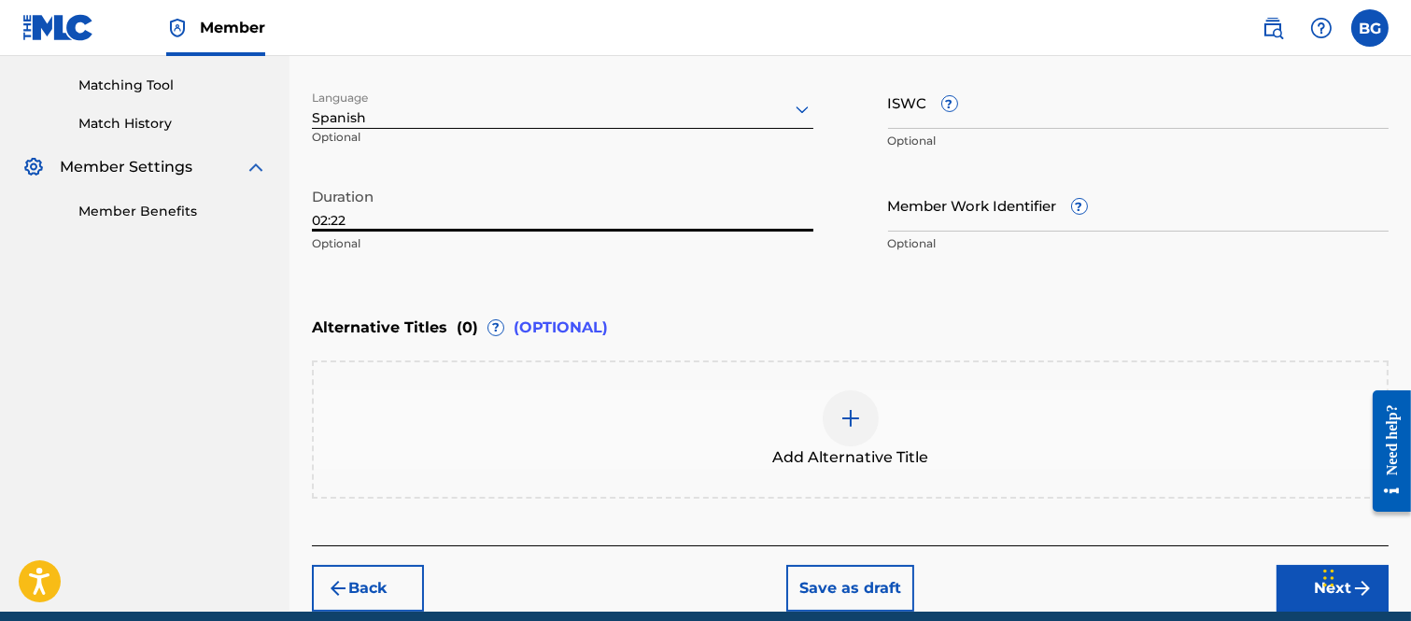
scroll to position [504, 0]
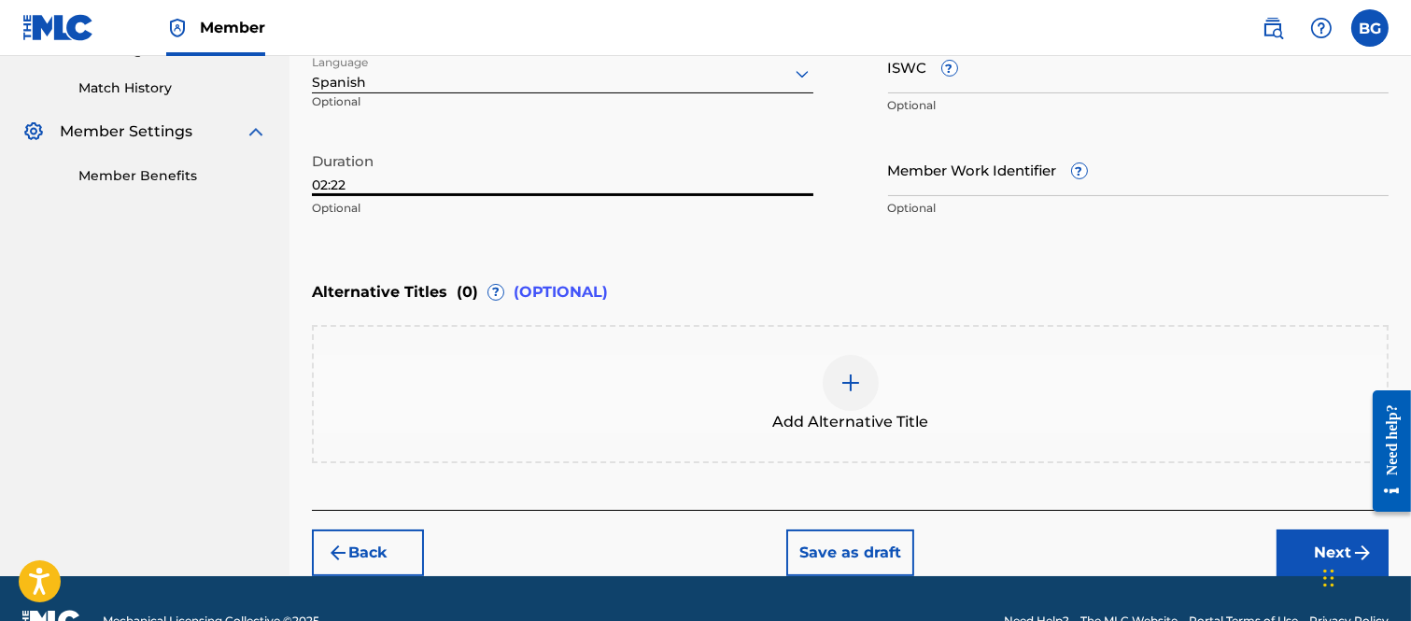
type input "02:22"
click at [1310, 546] on button "Next" at bounding box center [1332, 552] width 112 height 47
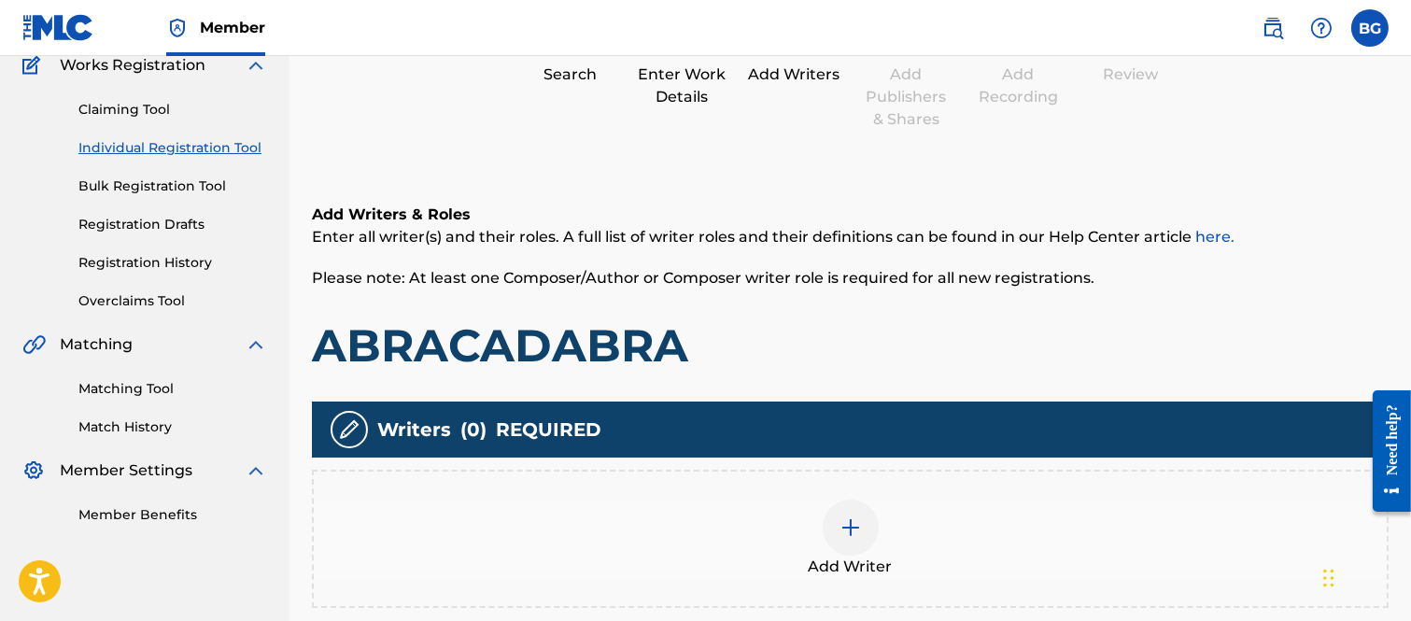
scroll to position [291, 0]
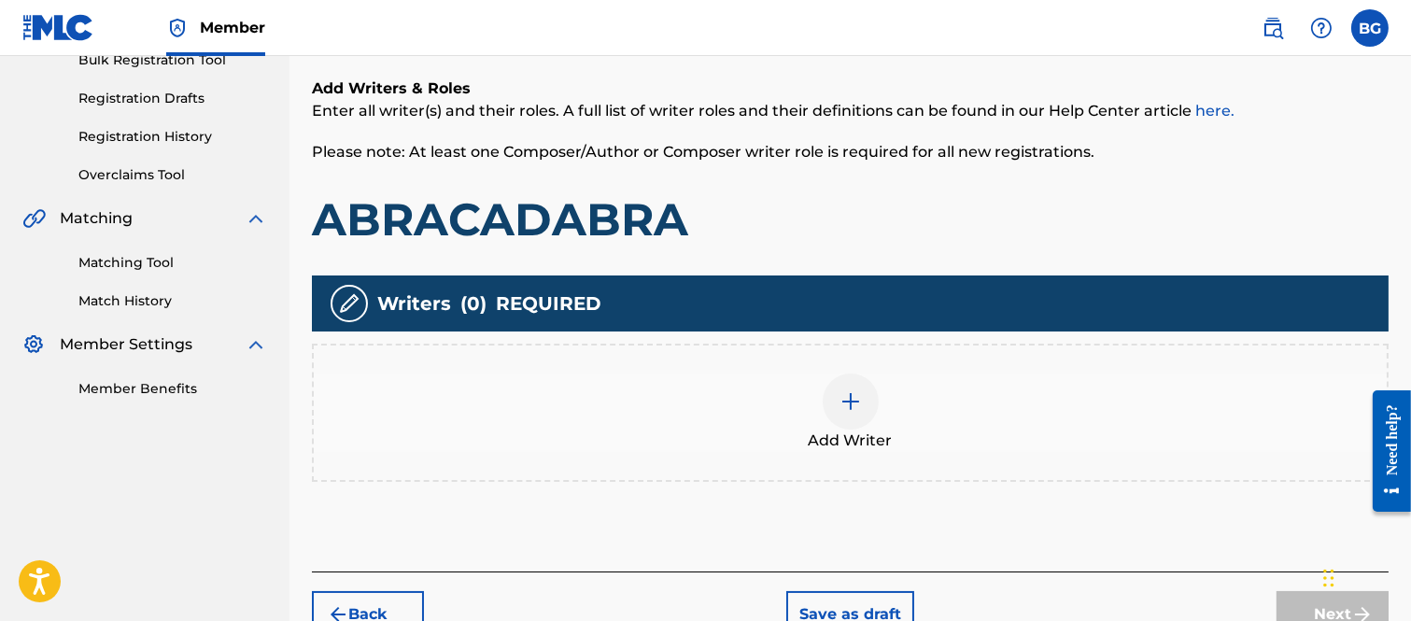
click at [845, 400] on img at bounding box center [850, 401] width 22 height 22
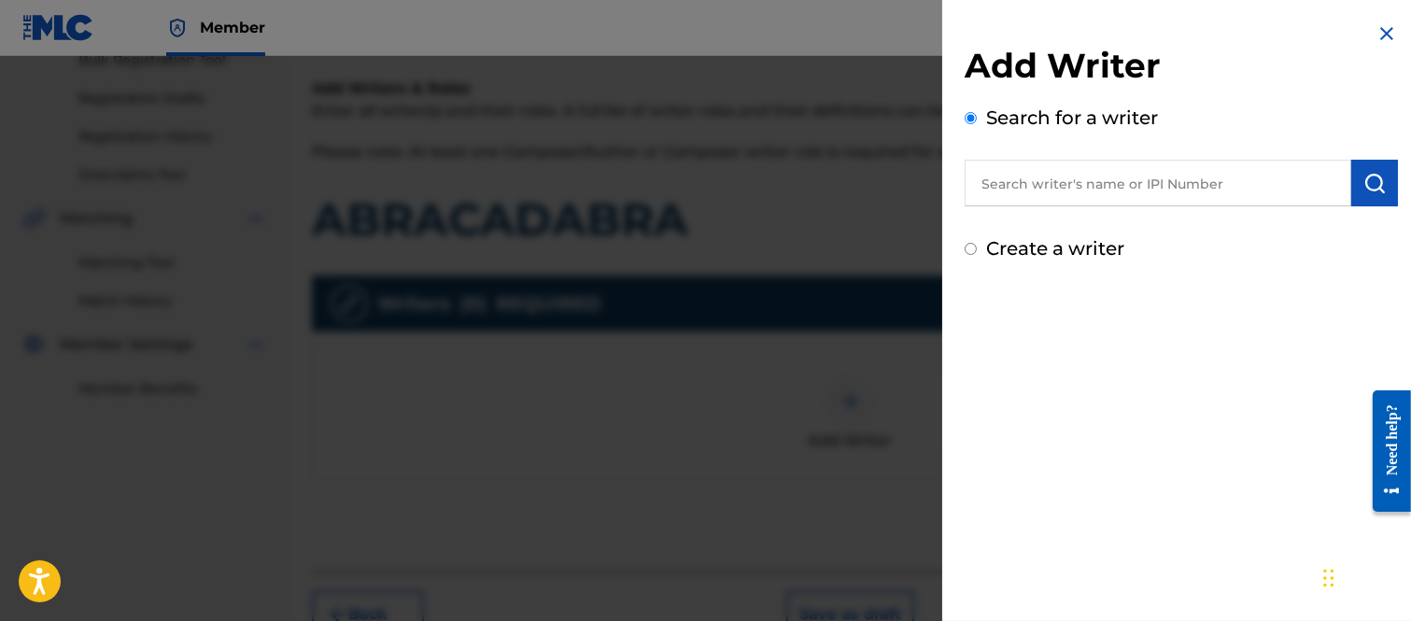
click at [1010, 184] on input "text" at bounding box center [1157, 183] width 386 height 47
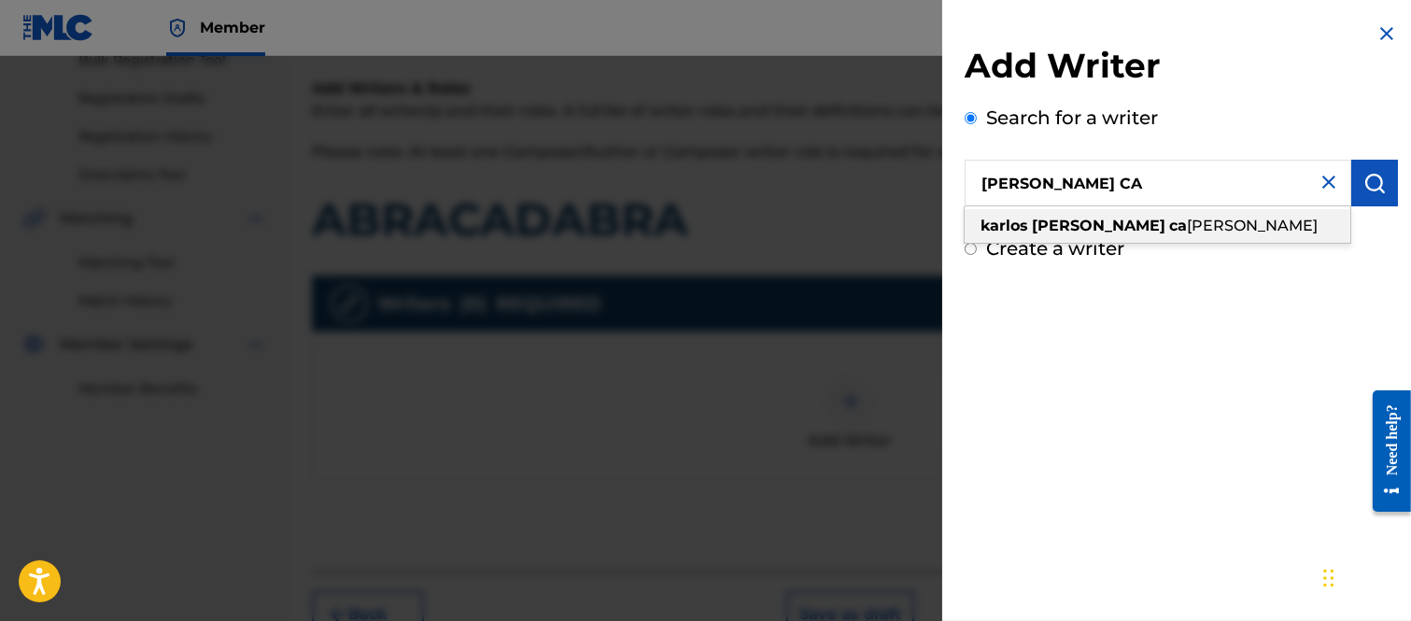
click at [1187, 219] on span "[PERSON_NAME]" at bounding box center [1252, 226] width 131 height 18
type input "[PERSON_NAME] [PERSON_NAME]"
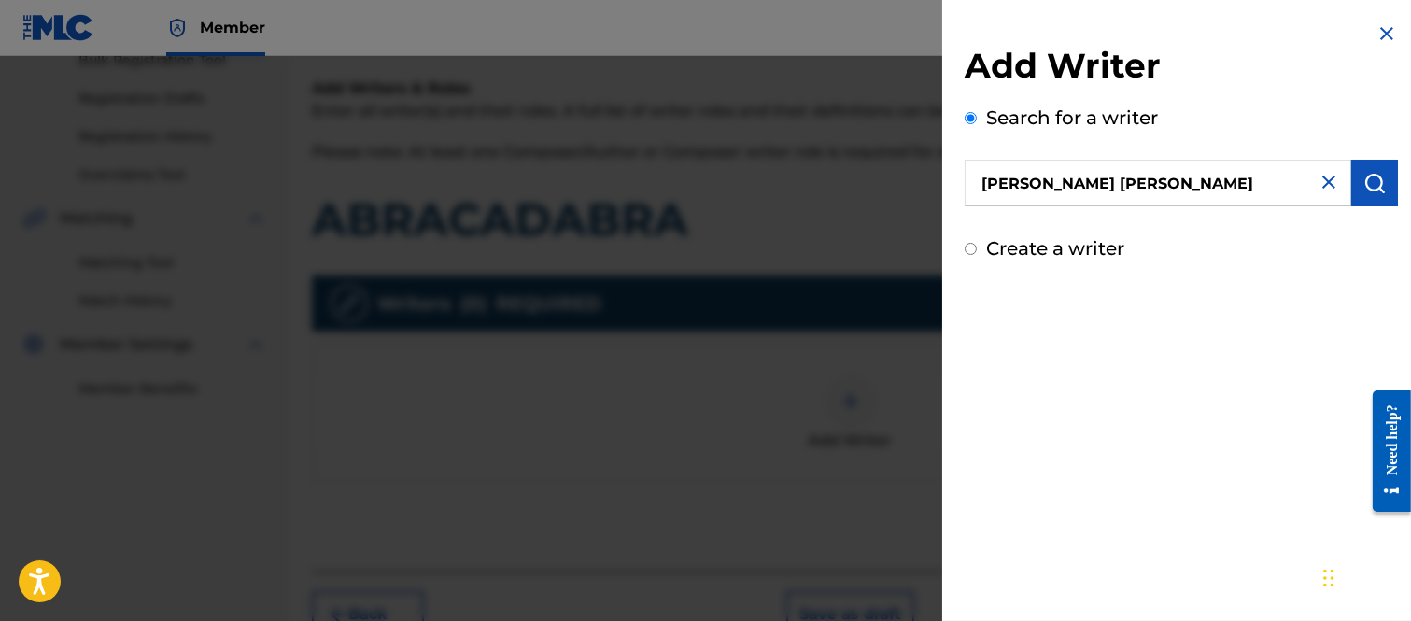
drag, startPoint x: 1364, startPoint y: 182, endPoint x: 1346, endPoint y: 192, distance: 20.5
click at [1365, 182] on img "submit" at bounding box center [1374, 183] width 22 height 22
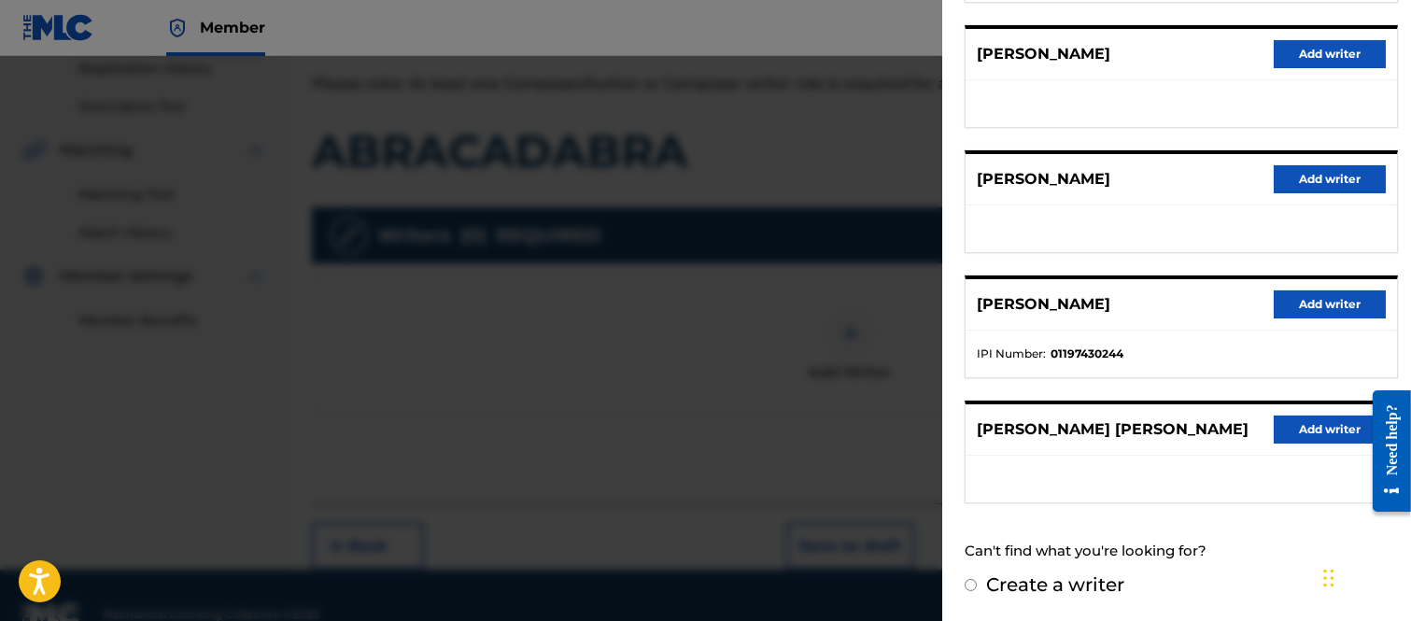
scroll to position [395, 0]
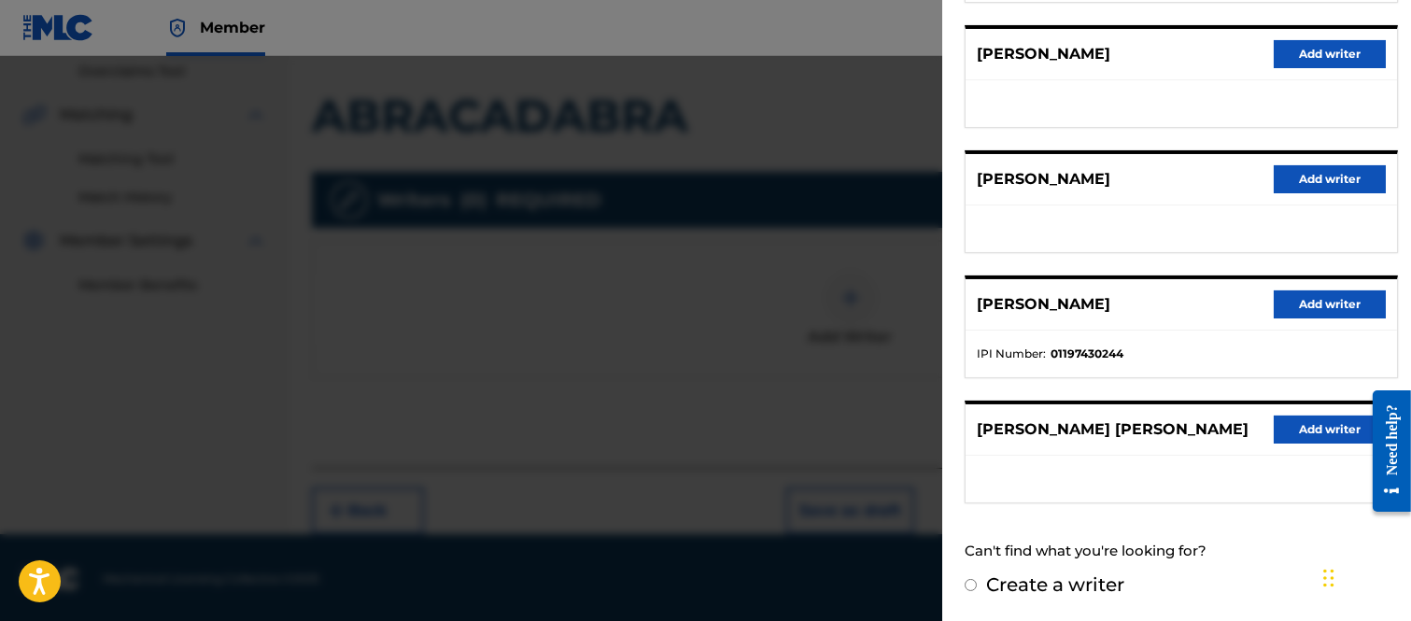
click at [1312, 420] on button "Add writer" at bounding box center [1329, 429] width 112 height 28
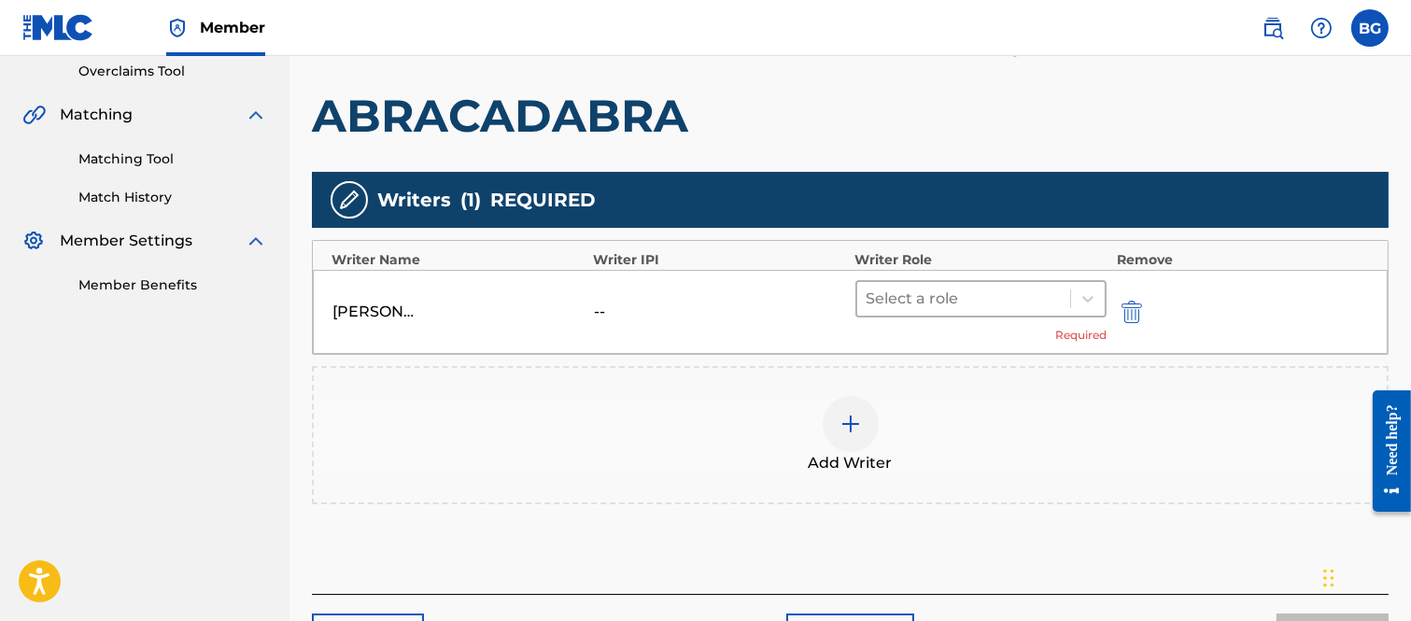
drag, startPoint x: 1094, startPoint y: 300, endPoint x: 1060, endPoint y: 308, distance: 34.6
click at [1094, 299] on icon at bounding box center [1087, 298] width 19 height 19
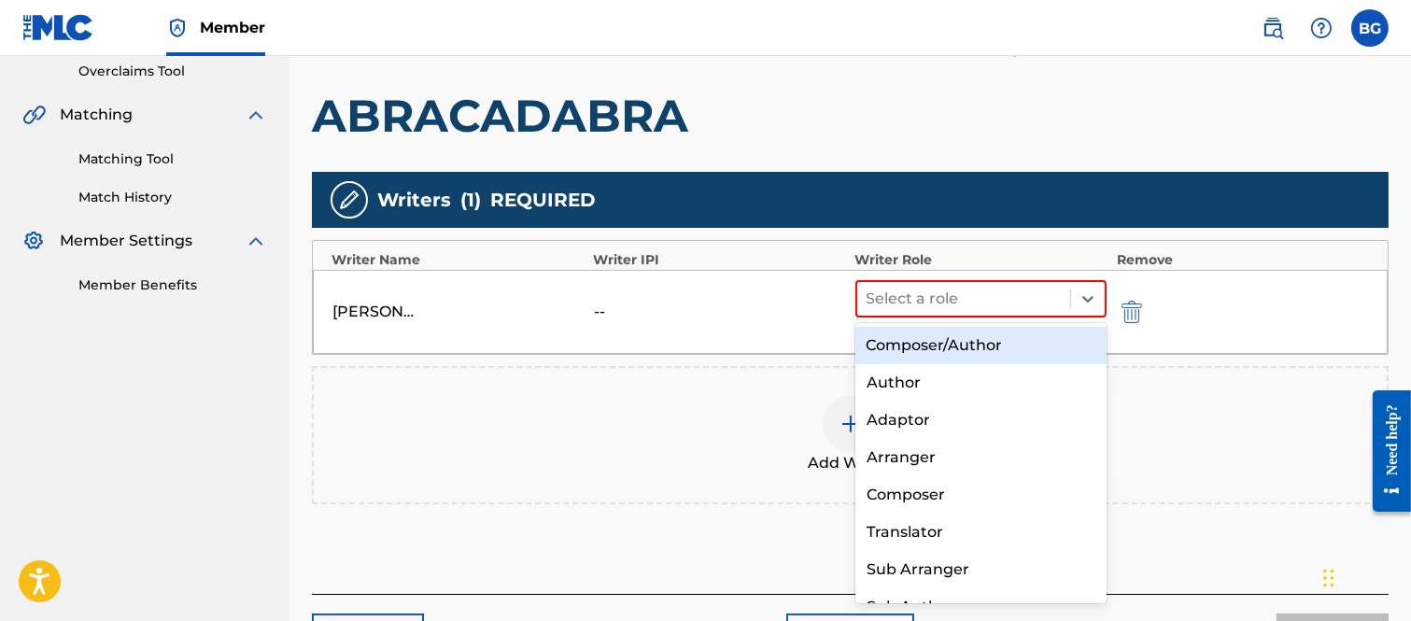
click at [911, 339] on div "Composer/Author" at bounding box center [981, 345] width 252 height 37
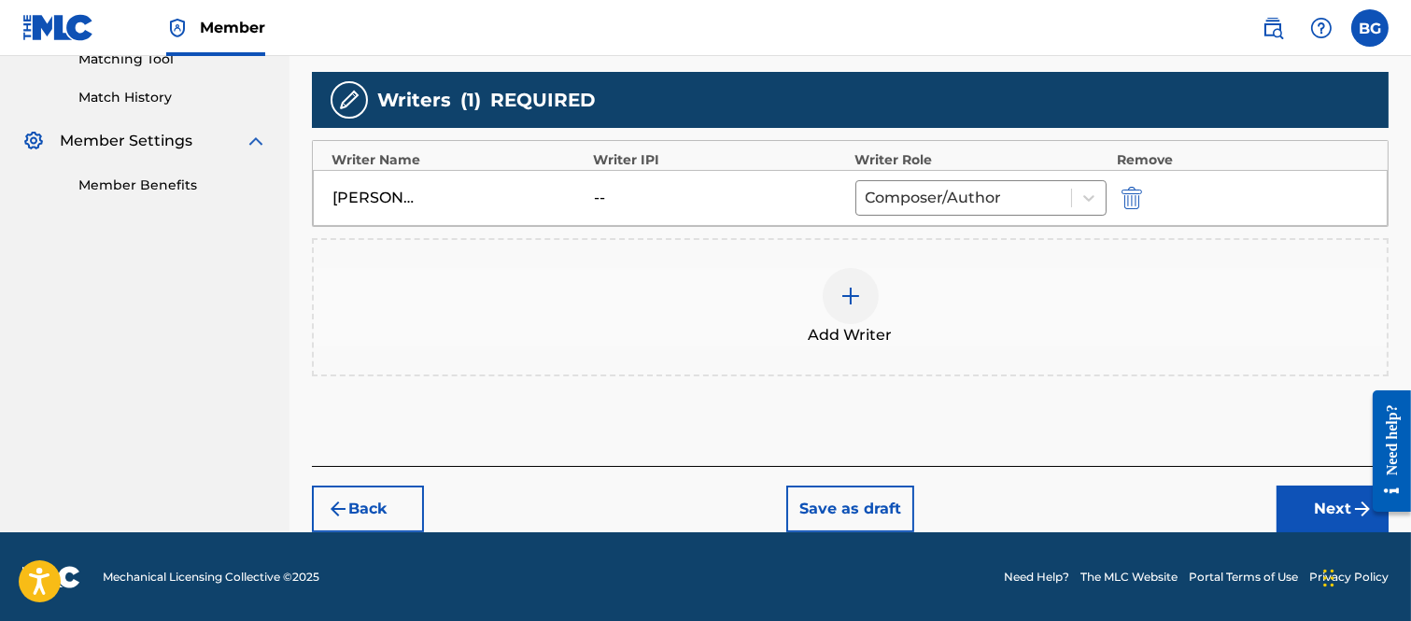
click at [1321, 498] on button "Next" at bounding box center [1332, 508] width 112 height 47
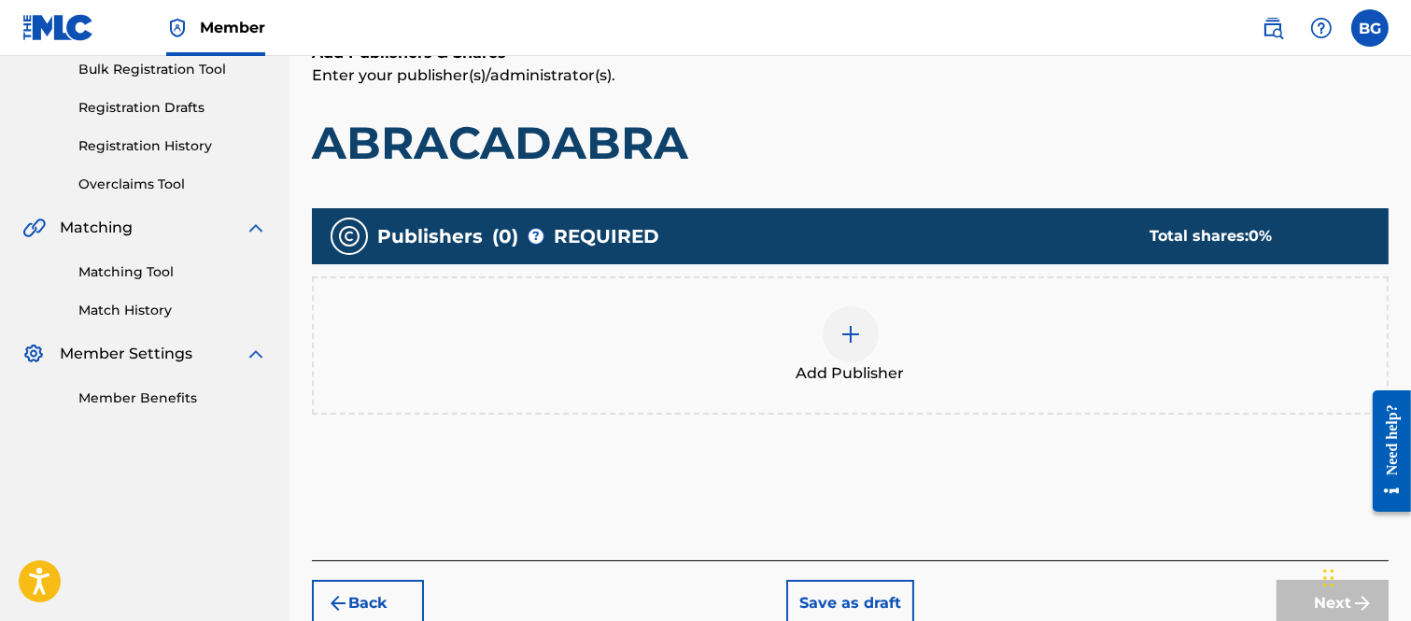
scroll to position [291, 0]
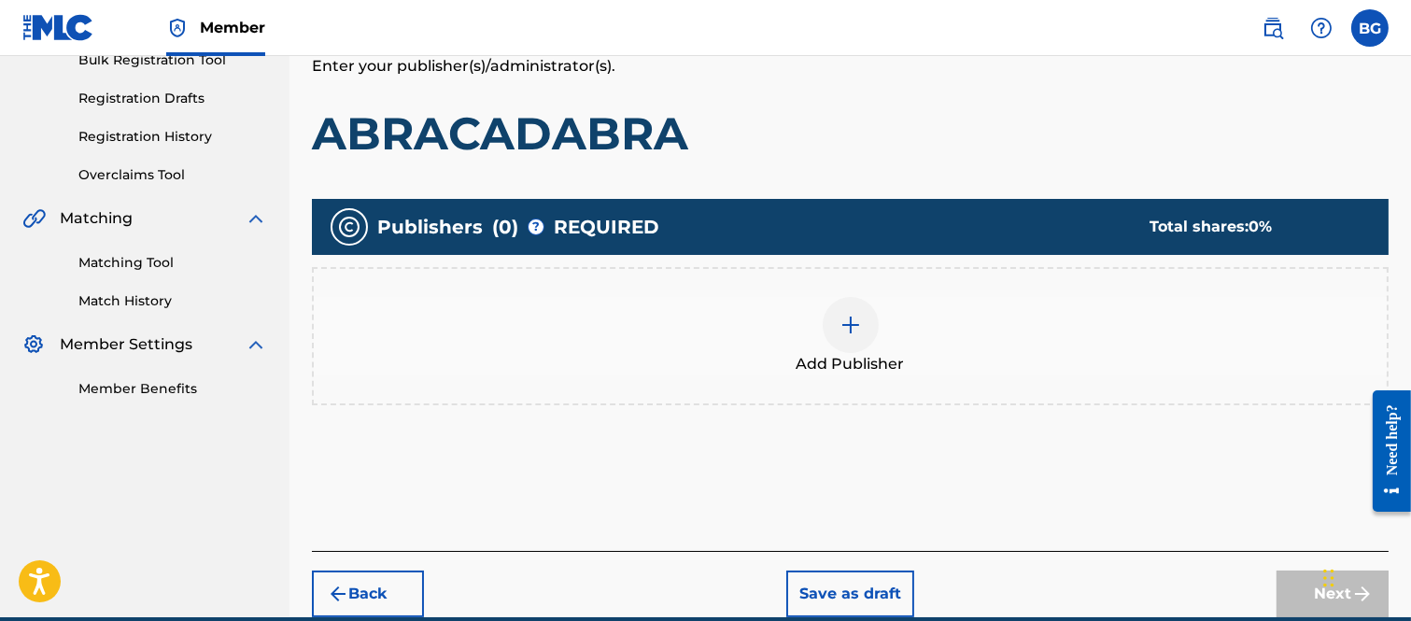
click at [846, 331] on img at bounding box center [850, 325] width 22 height 22
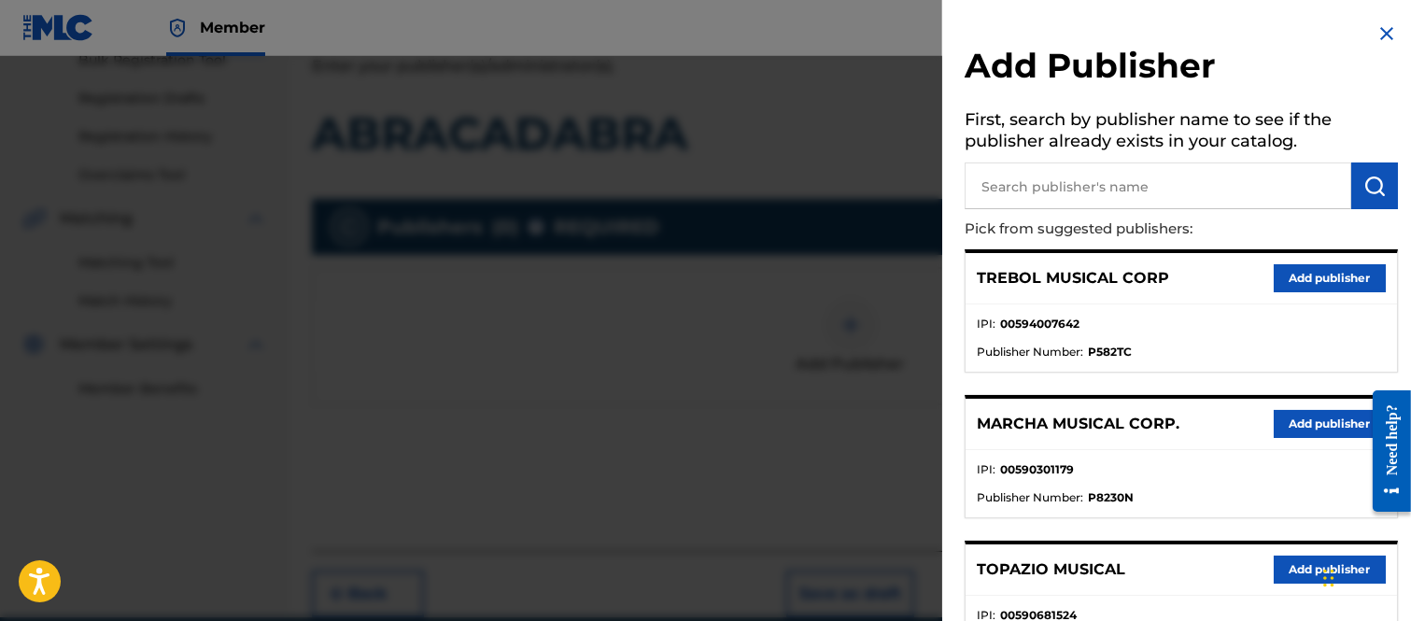
click at [1289, 417] on button "Add publisher" at bounding box center [1329, 424] width 112 height 28
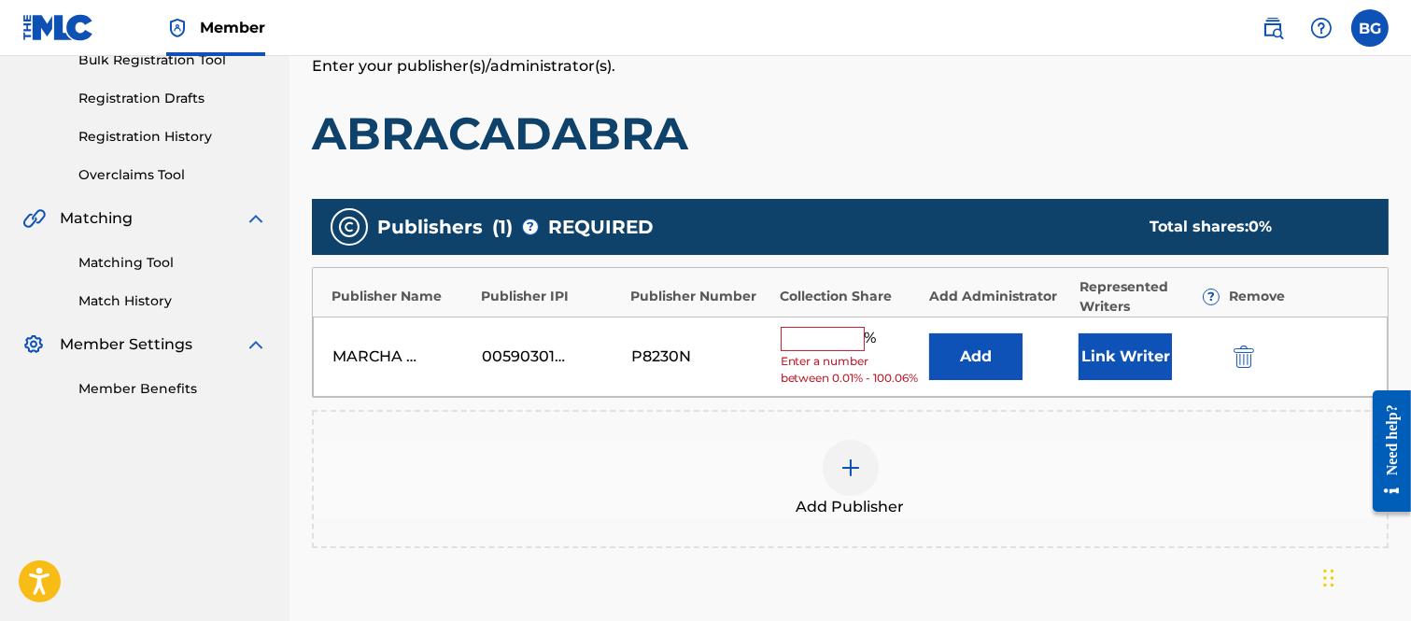
click at [820, 334] on input "text" at bounding box center [822, 339] width 84 height 24
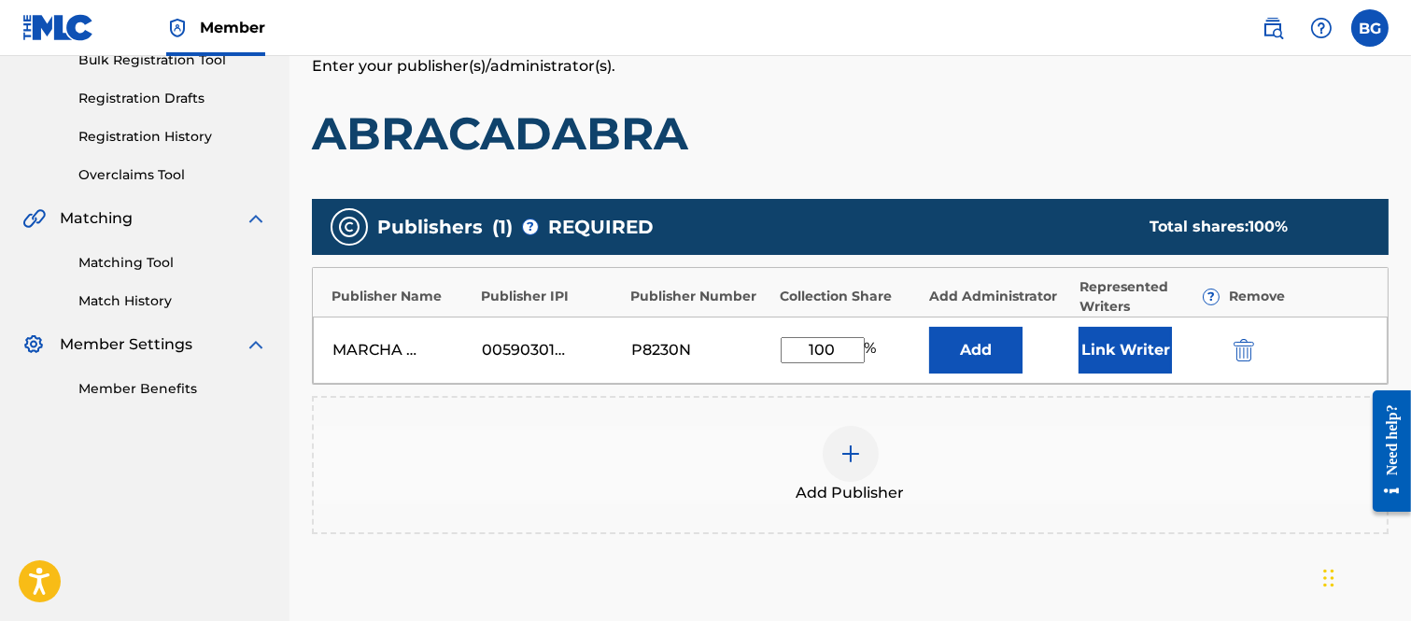
type input "100"
click at [1104, 347] on button "Link Writer" at bounding box center [1124, 350] width 93 height 47
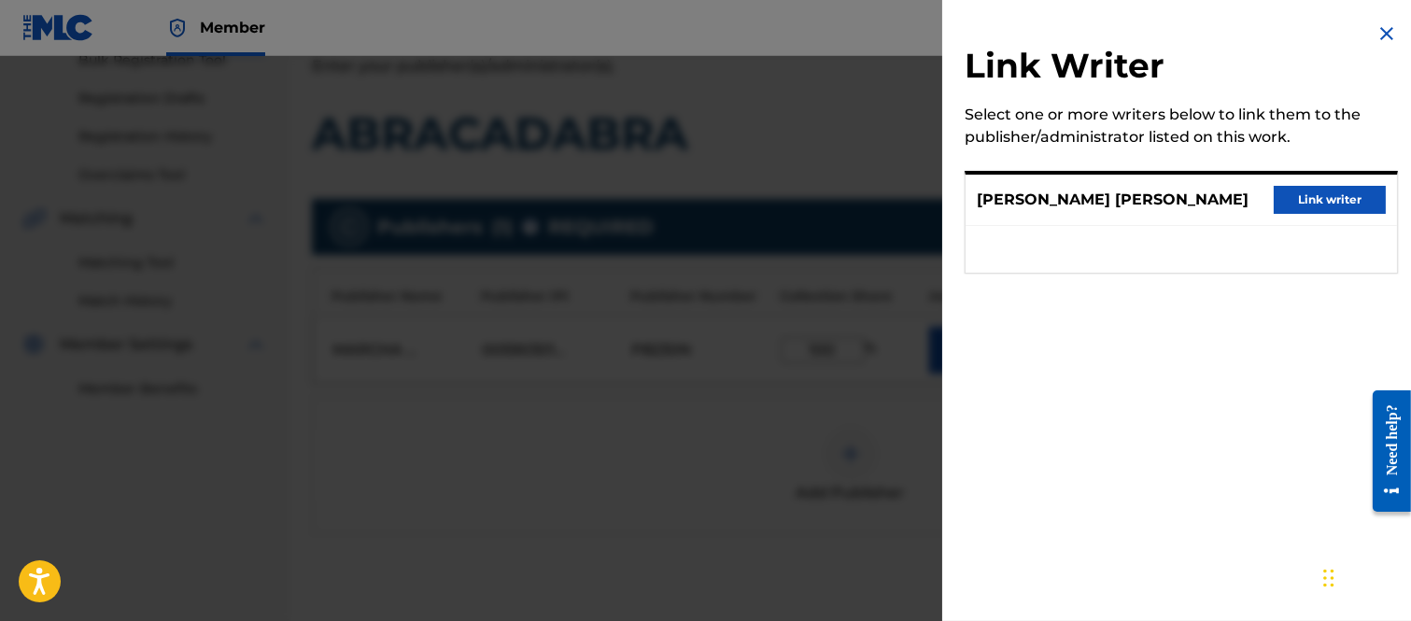
click at [1307, 207] on button "Link writer" at bounding box center [1329, 200] width 112 height 28
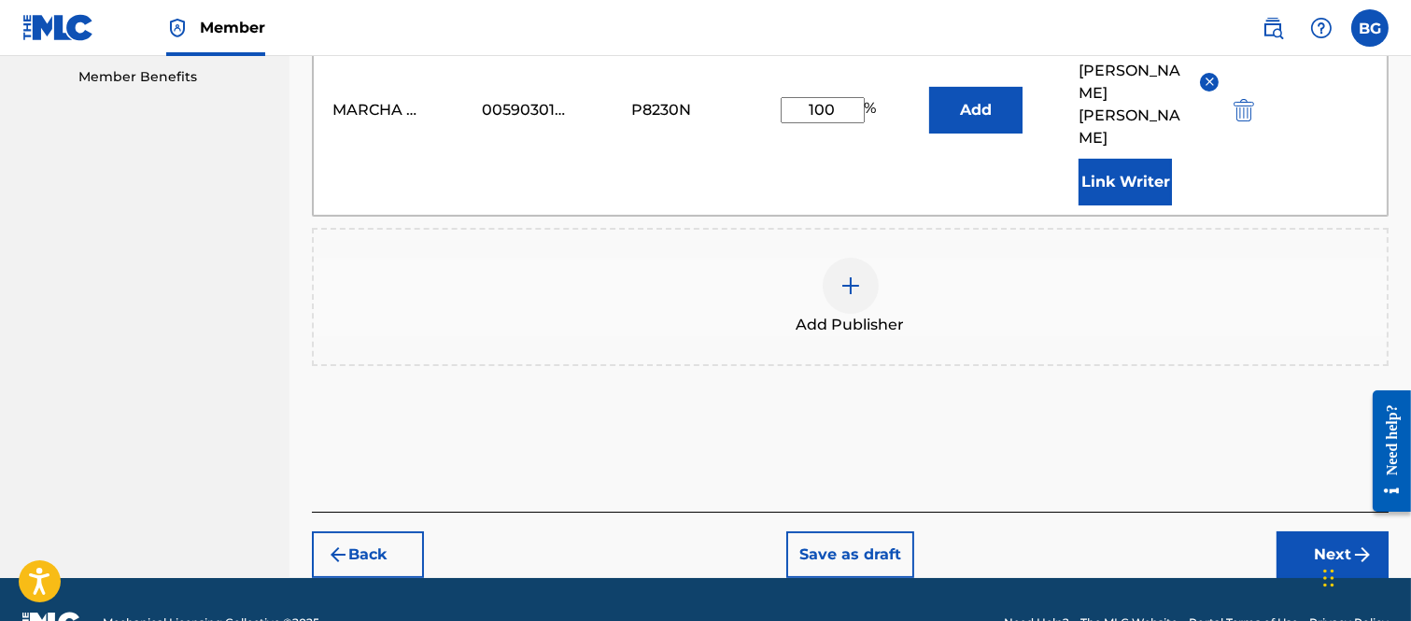
click at [1313, 531] on button "Next" at bounding box center [1332, 554] width 112 height 47
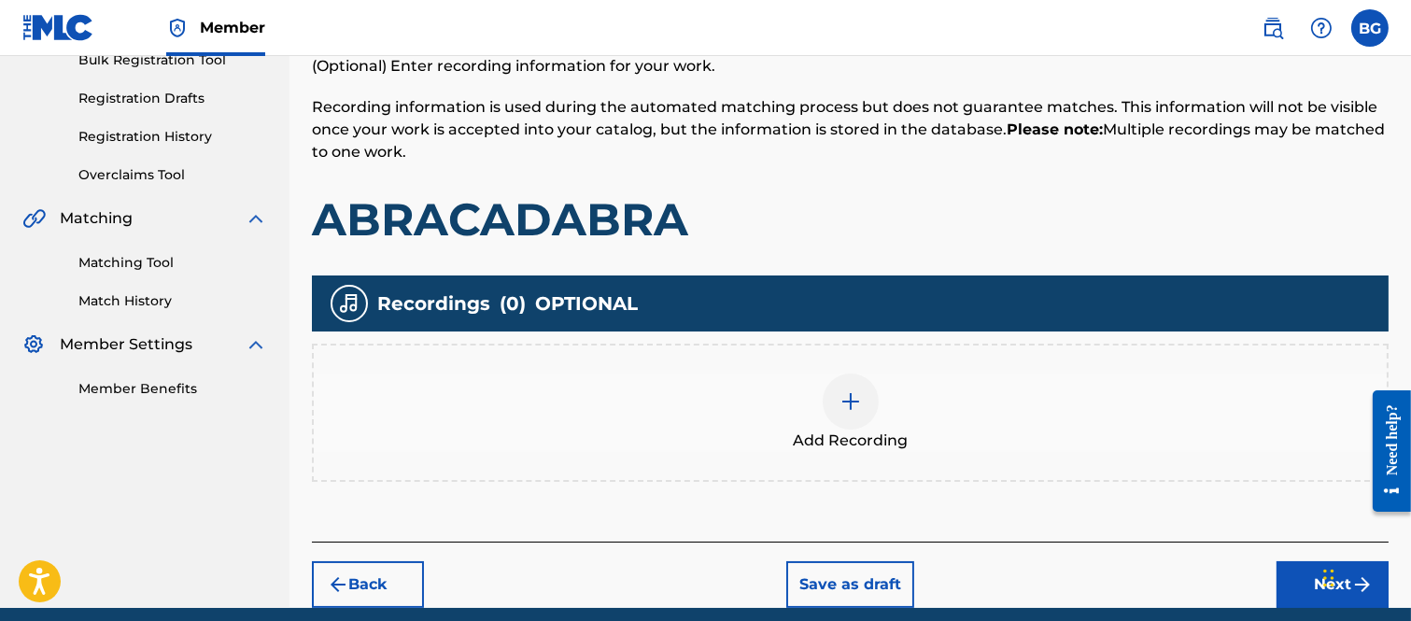
click at [847, 398] on img at bounding box center [850, 401] width 22 height 22
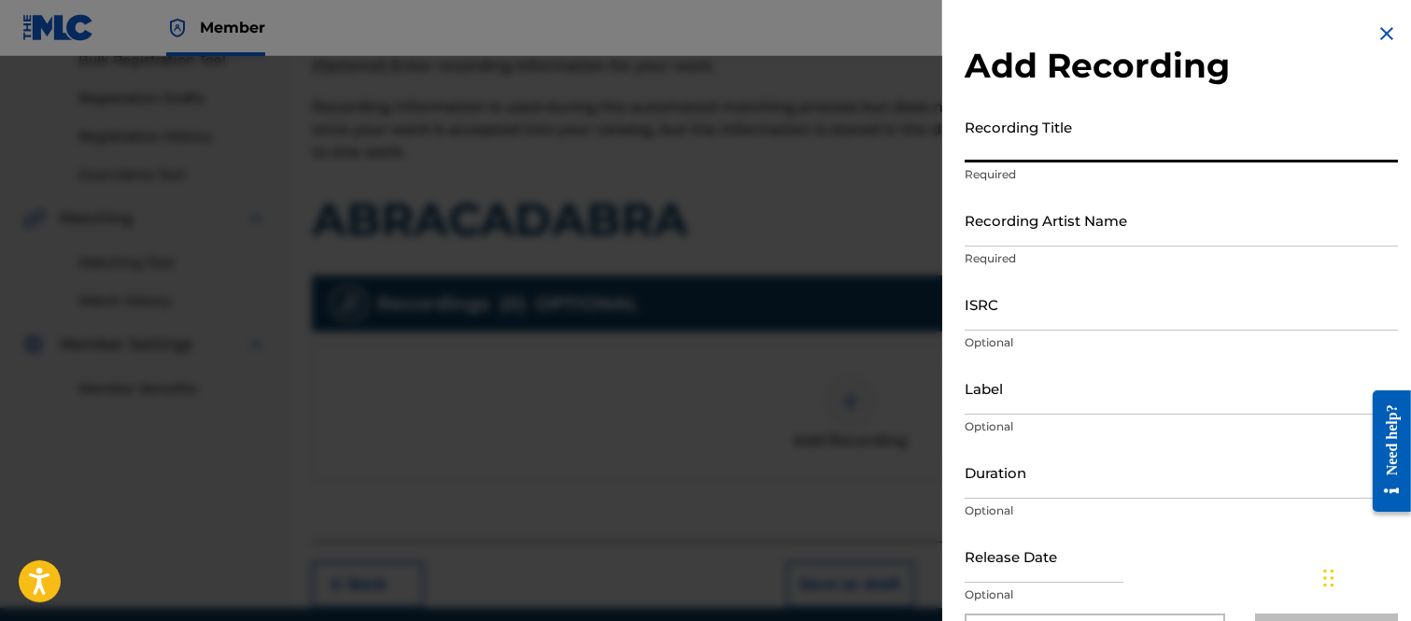
click at [995, 147] on input "Recording Title" at bounding box center [1180, 135] width 433 height 53
type input "ABRACADABRA"
click at [969, 221] on input "Recording Artist Name" at bounding box center [1180, 219] width 433 height 53
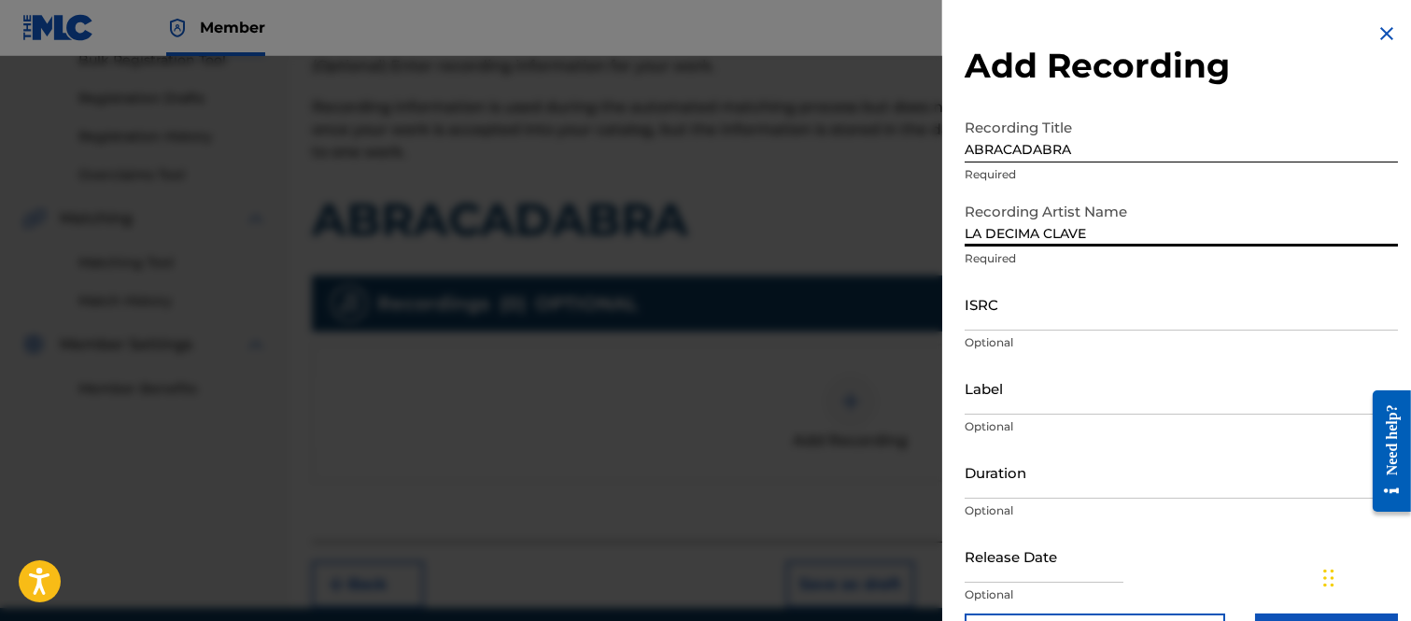
type input "LA DECIMA CLAVE"
click at [976, 320] on input "ISRC" at bounding box center [1180, 303] width 433 height 53
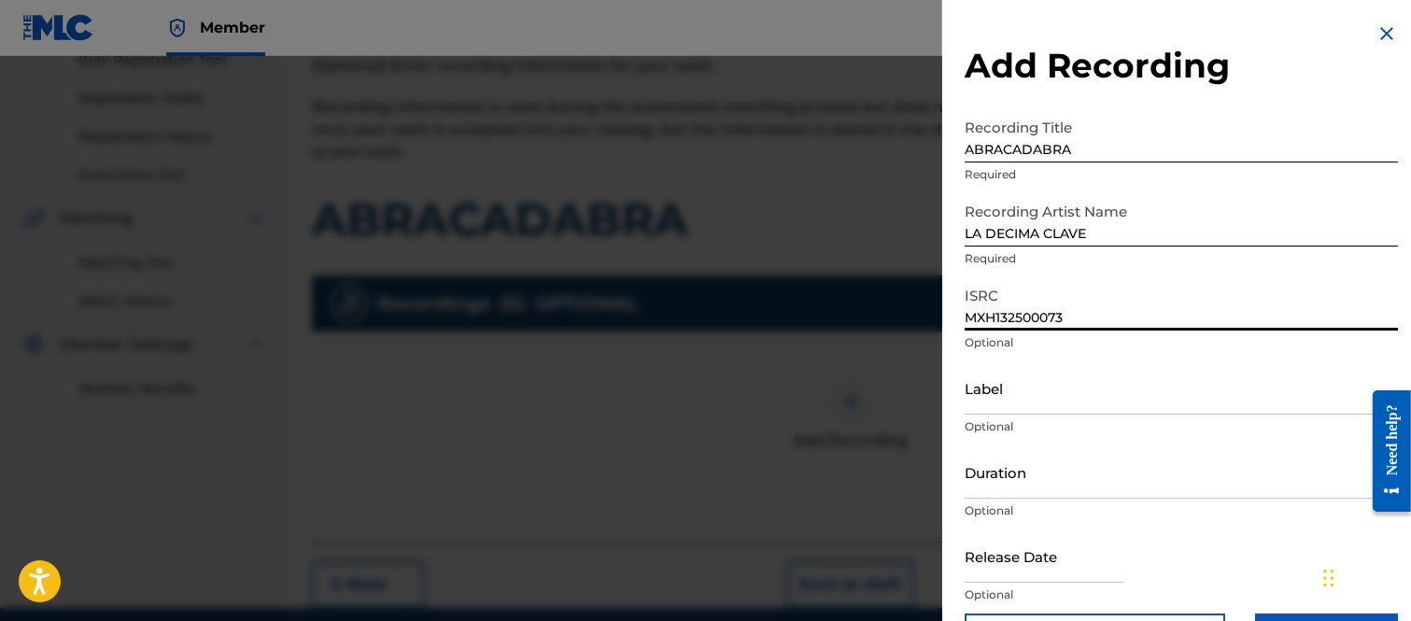
type input "MXH132500073"
click at [1000, 401] on input "Label" at bounding box center [1180, 387] width 433 height 53
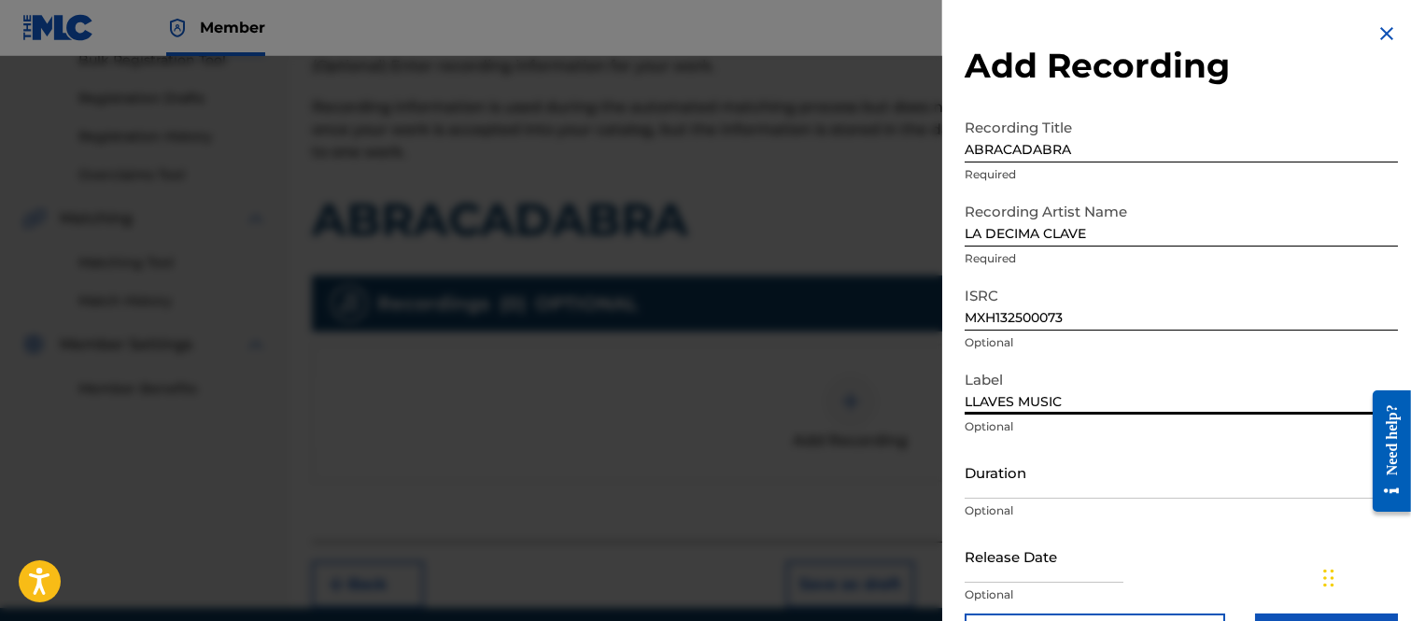
type input "LLAVES MUSIC"
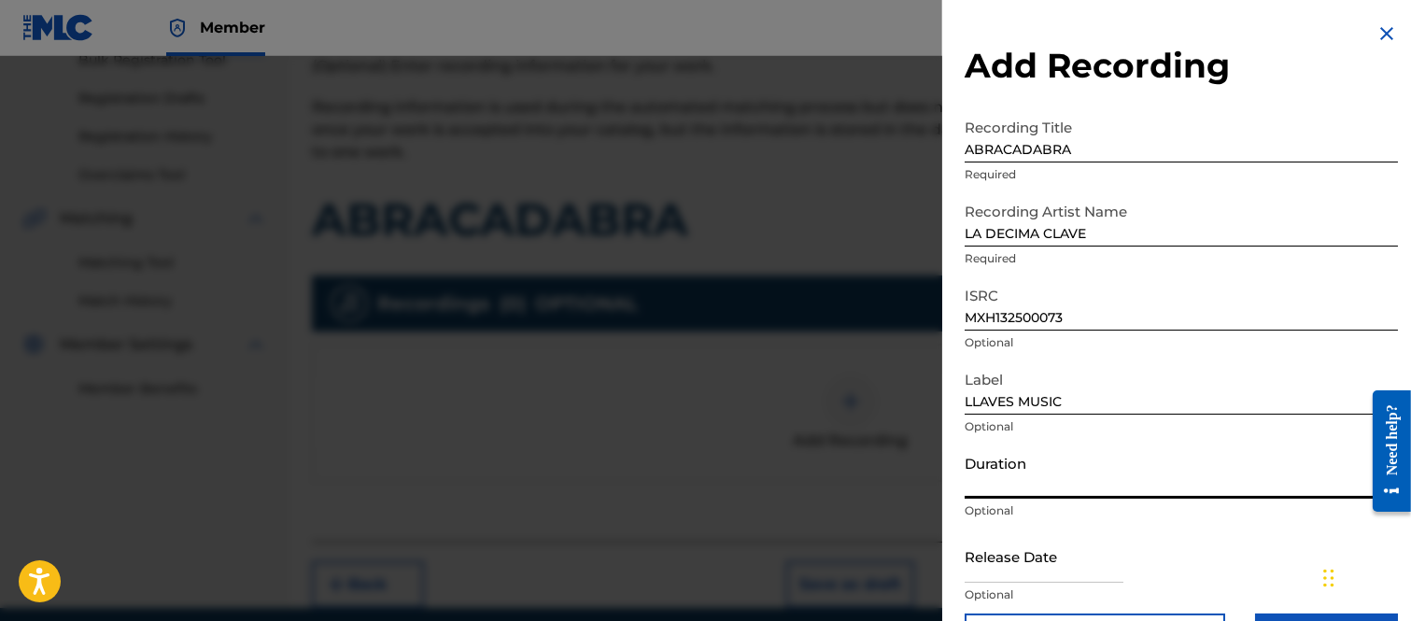
click at [995, 487] on input "Duration" at bounding box center [1180, 471] width 433 height 53
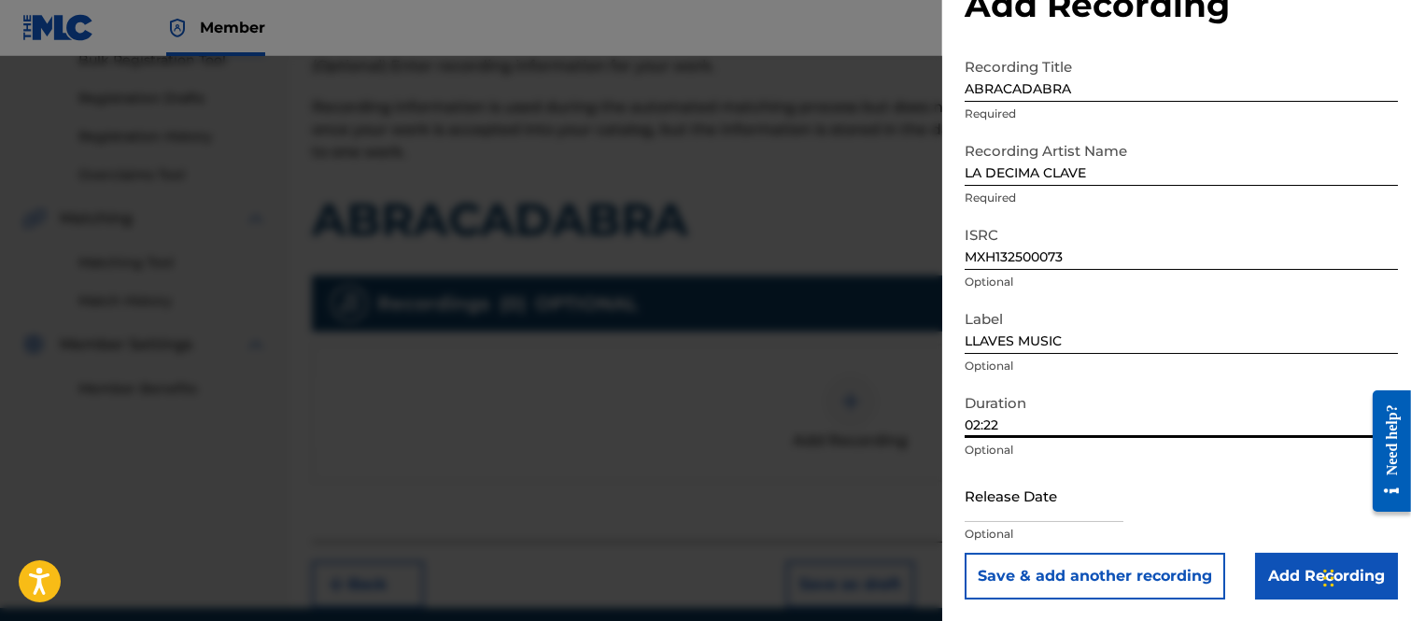
type input "02:22"
click at [1010, 504] on input "text" at bounding box center [1043, 495] width 159 height 53
select select "7"
select select "2025"
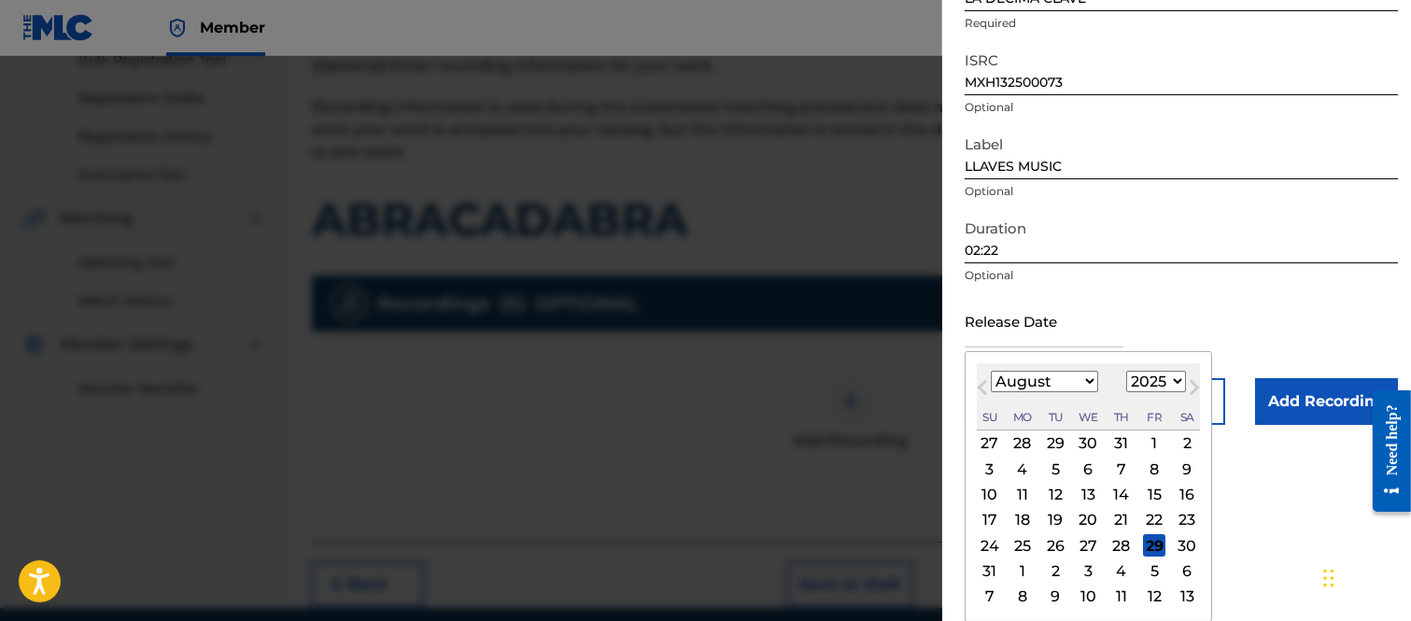
click at [1153, 545] on div "29" at bounding box center [1154, 545] width 22 height 22
type input "[DATE]"
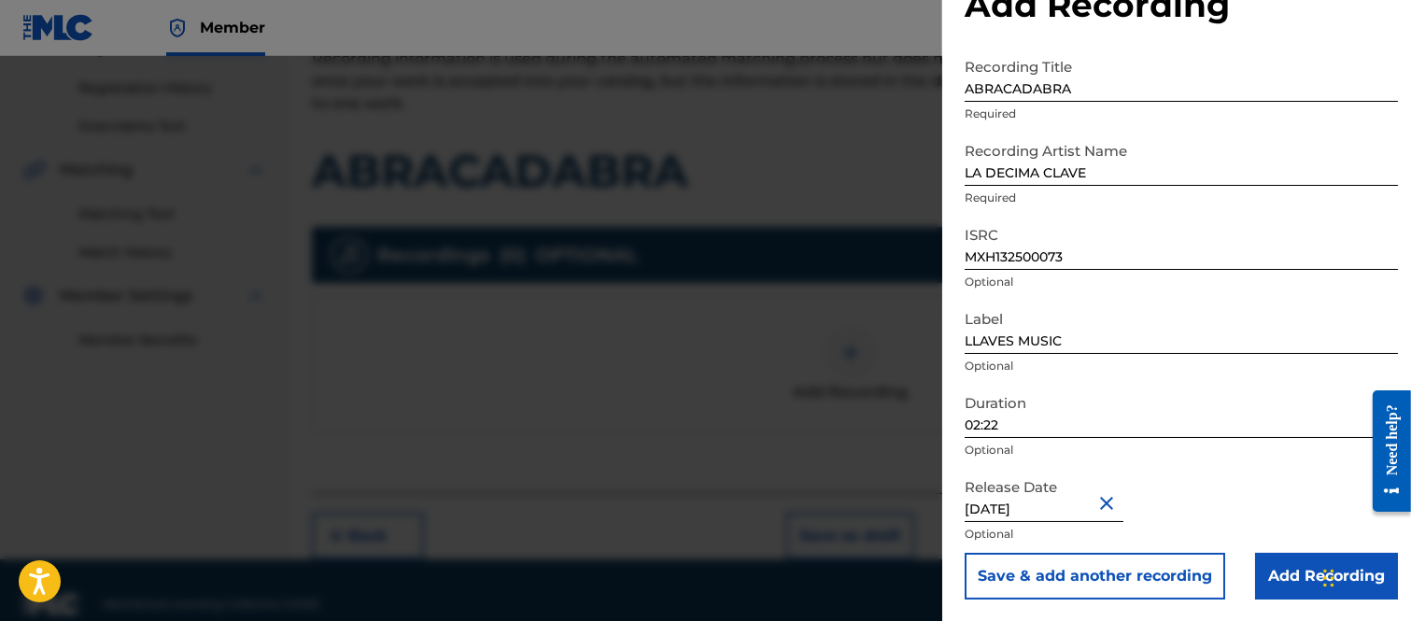
scroll to position [365, 0]
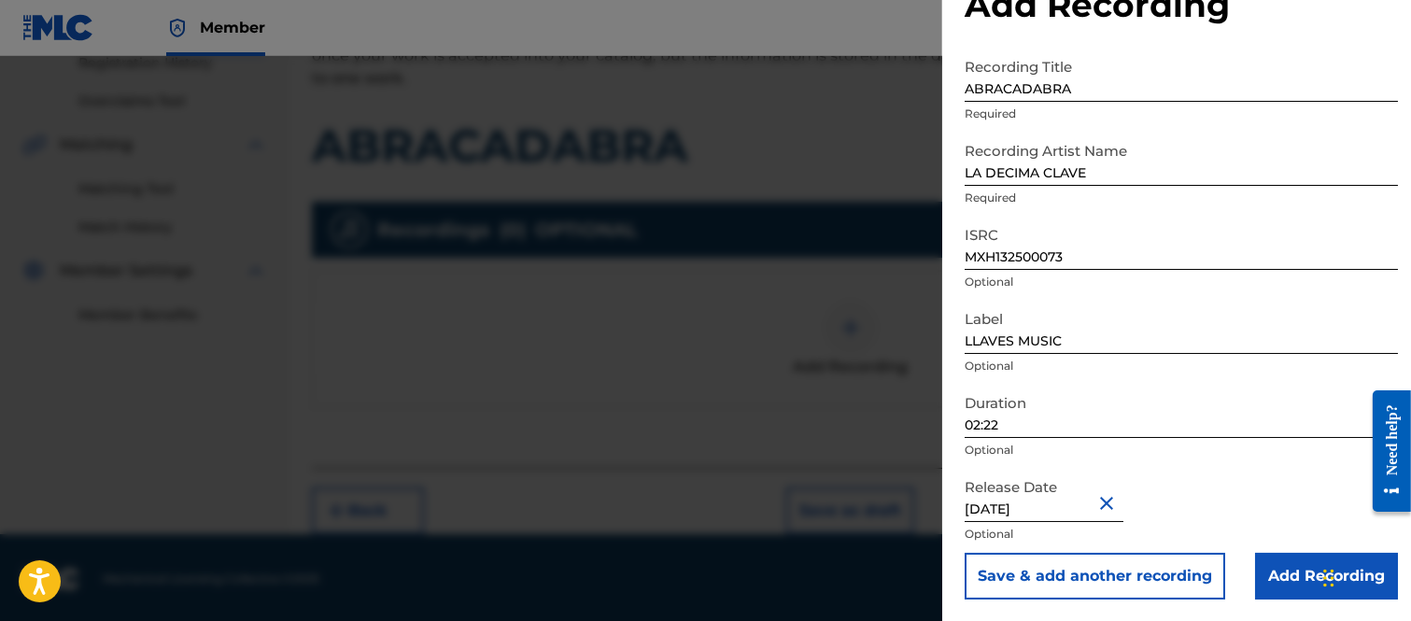
click at [1274, 567] on input "Add Recording" at bounding box center [1326, 576] width 143 height 47
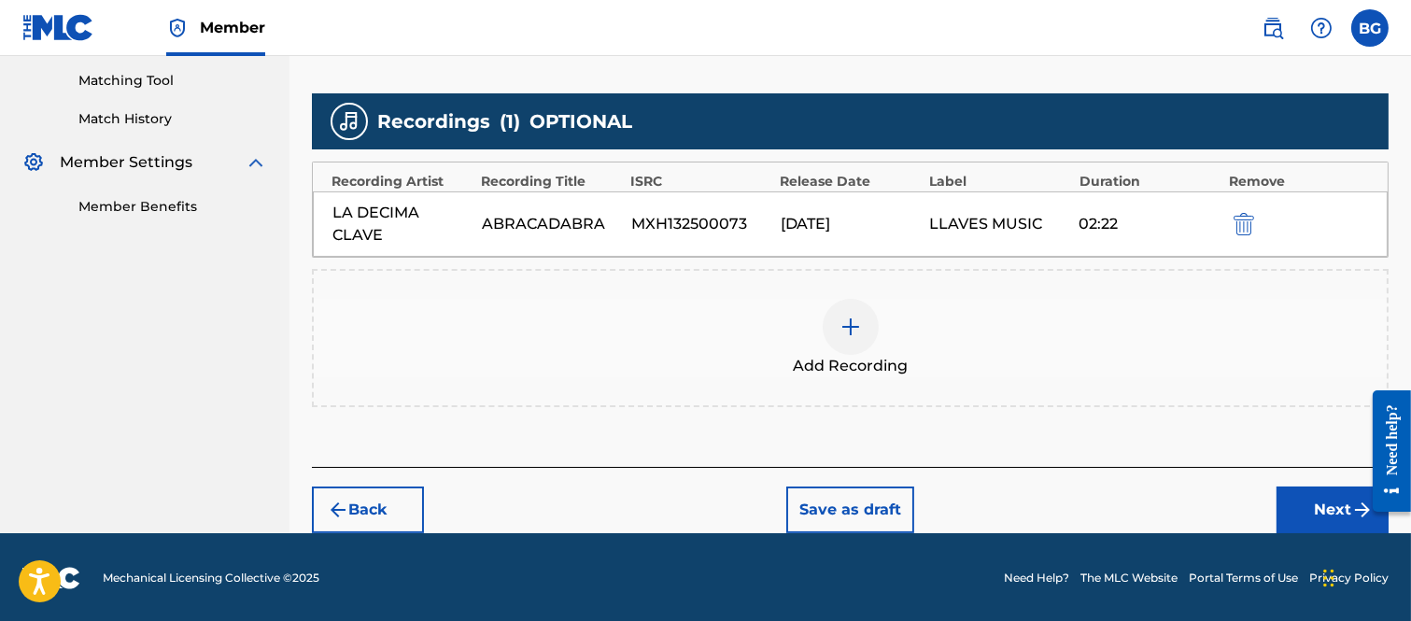
click at [1300, 502] on button "Next" at bounding box center [1332, 509] width 112 height 47
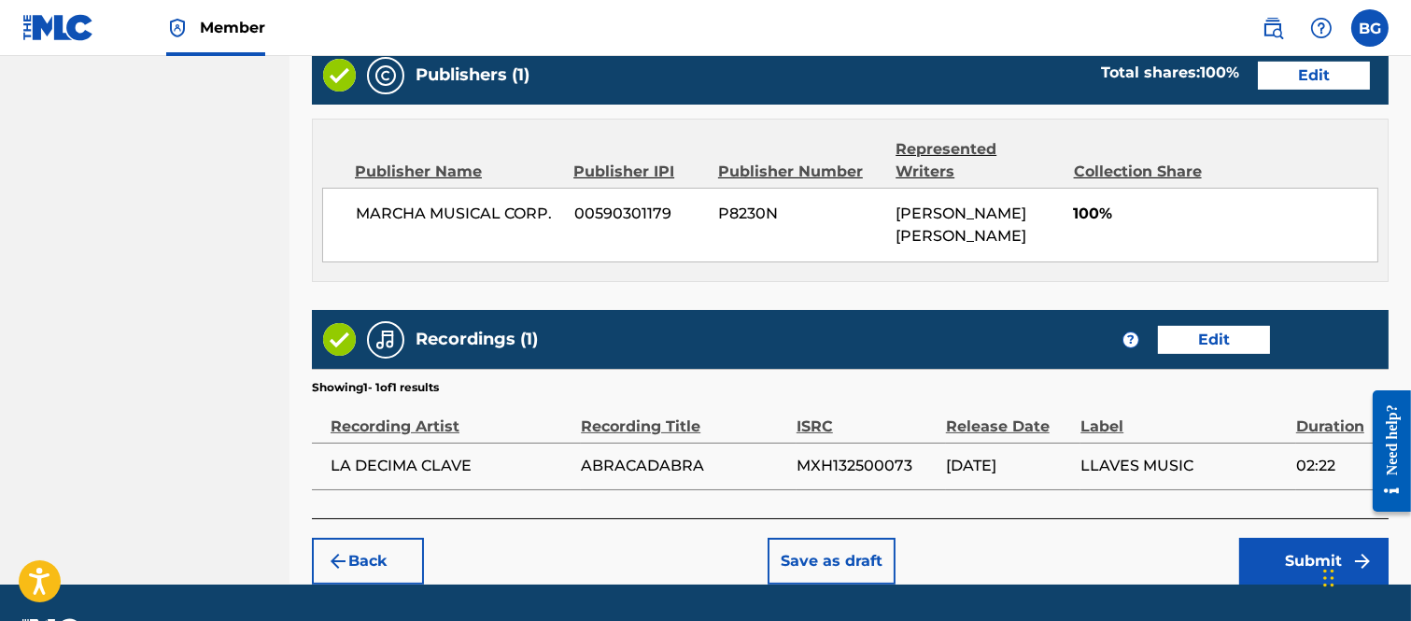
scroll to position [980, 0]
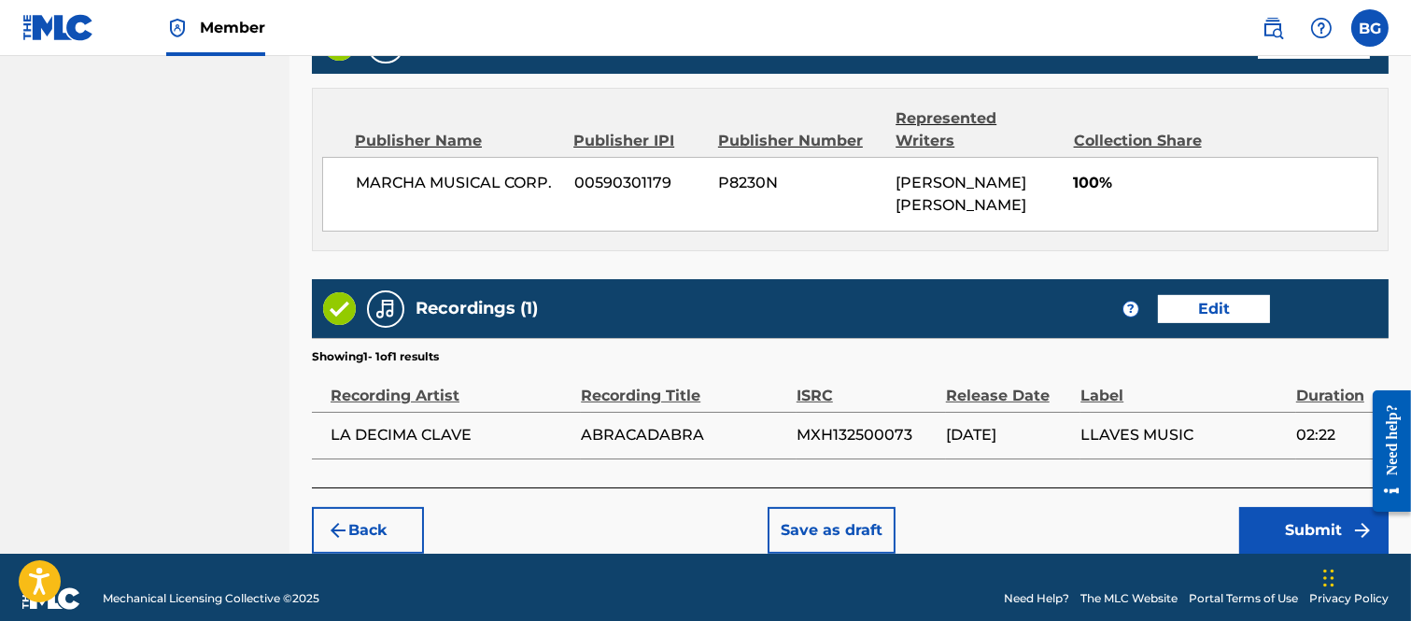
click at [1262, 507] on button "Submit" at bounding box center [1313, 530] width 149 height 47
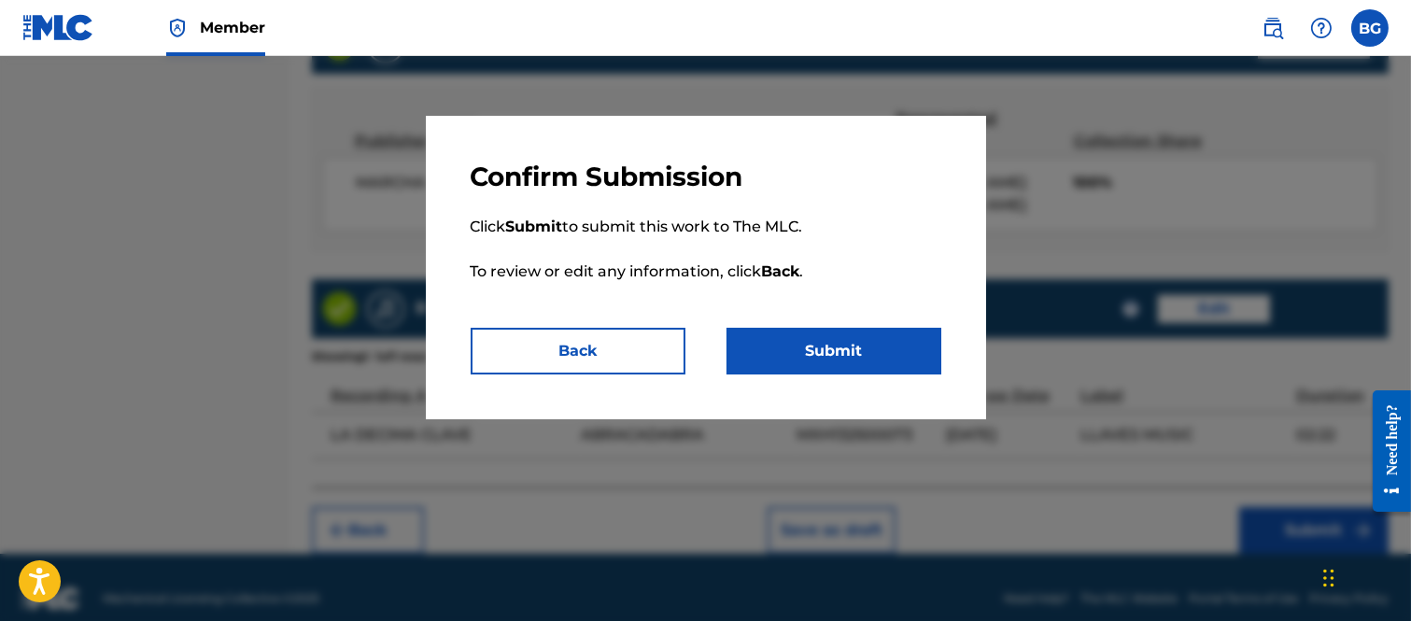
click at [820, 345] on button "Submit" at bounding box center [833, 351] width 215 height 47
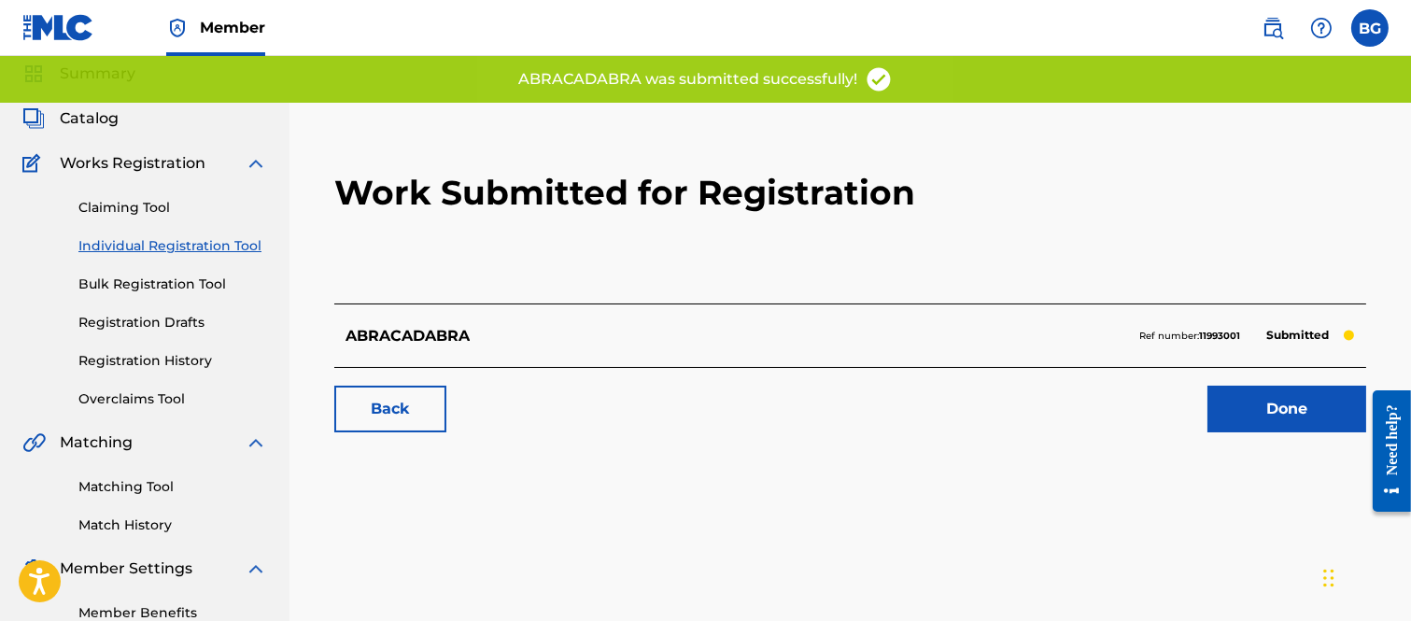
scroll to position [104, 0]
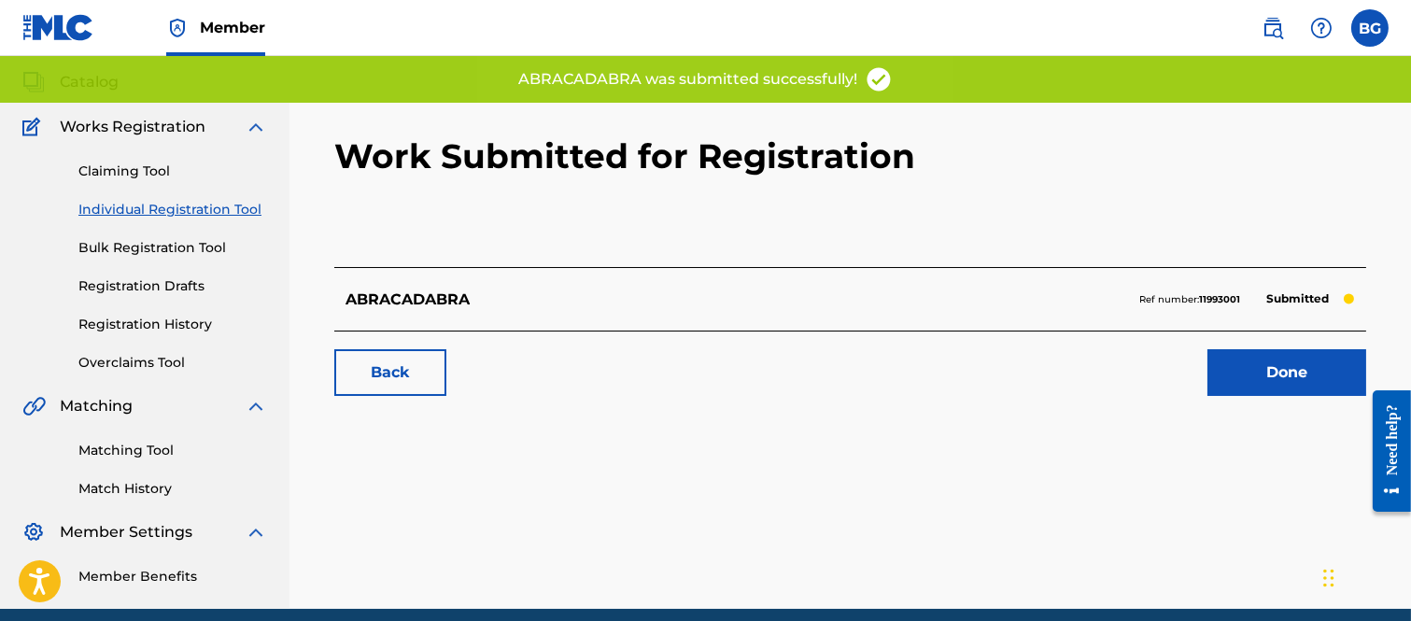
click at [1274, 376] on link "Done" at bounding box center [1286, 372] width 159 height 47
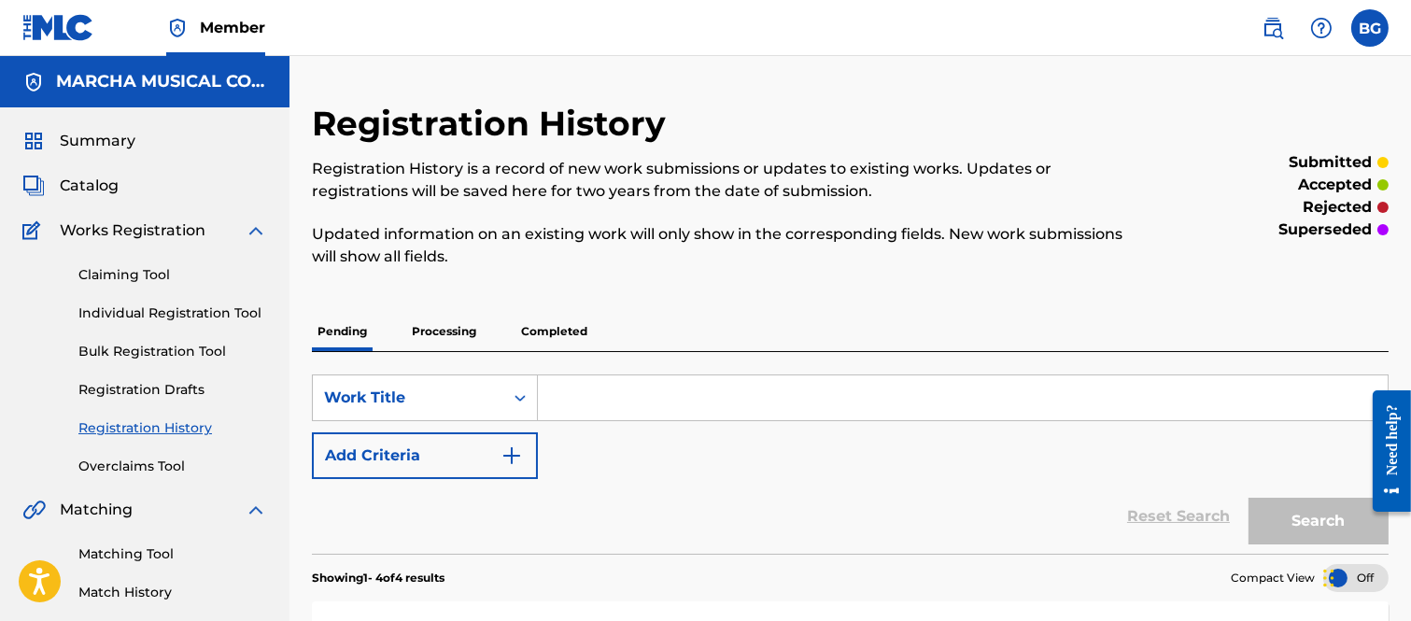
drag, startPoint x: 115, startPoint y: 309, endPoint x: 151, endPoint y: 318, distance: 37.6
click at [114, 309] on link "Individual Registration Tool" at bounding box center [172, 313] width 189 height 20
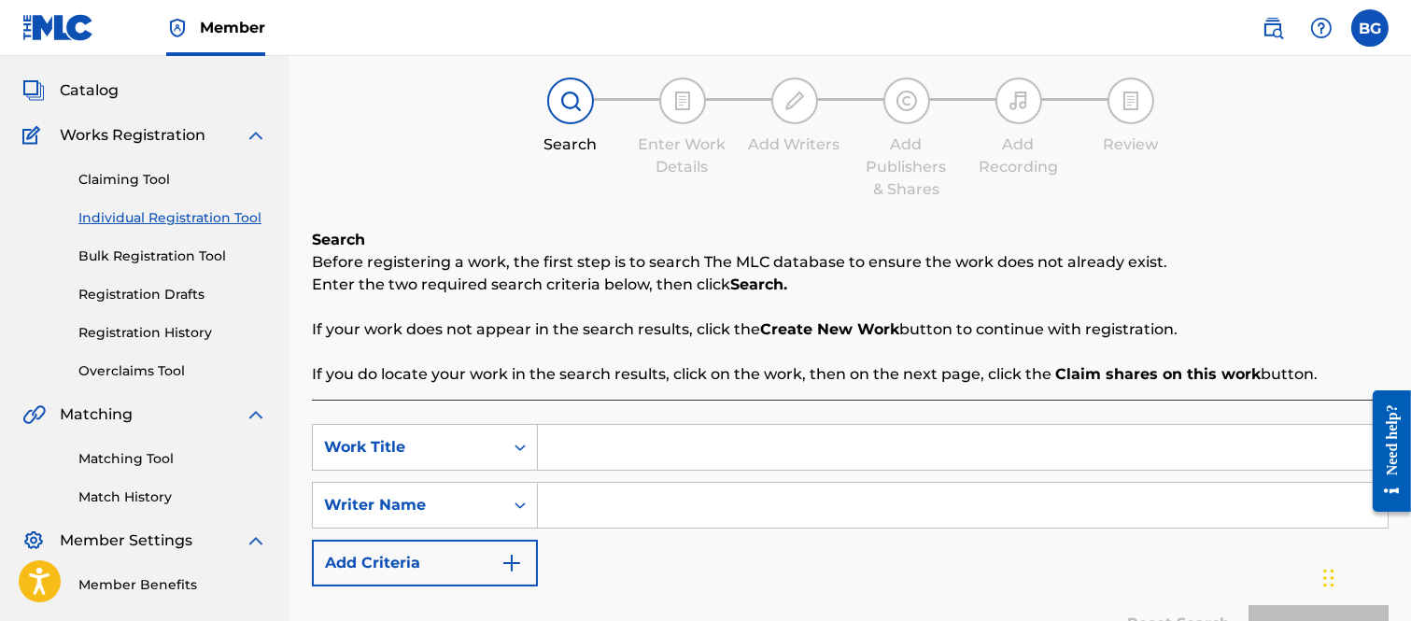
scroll to position [207, 0]
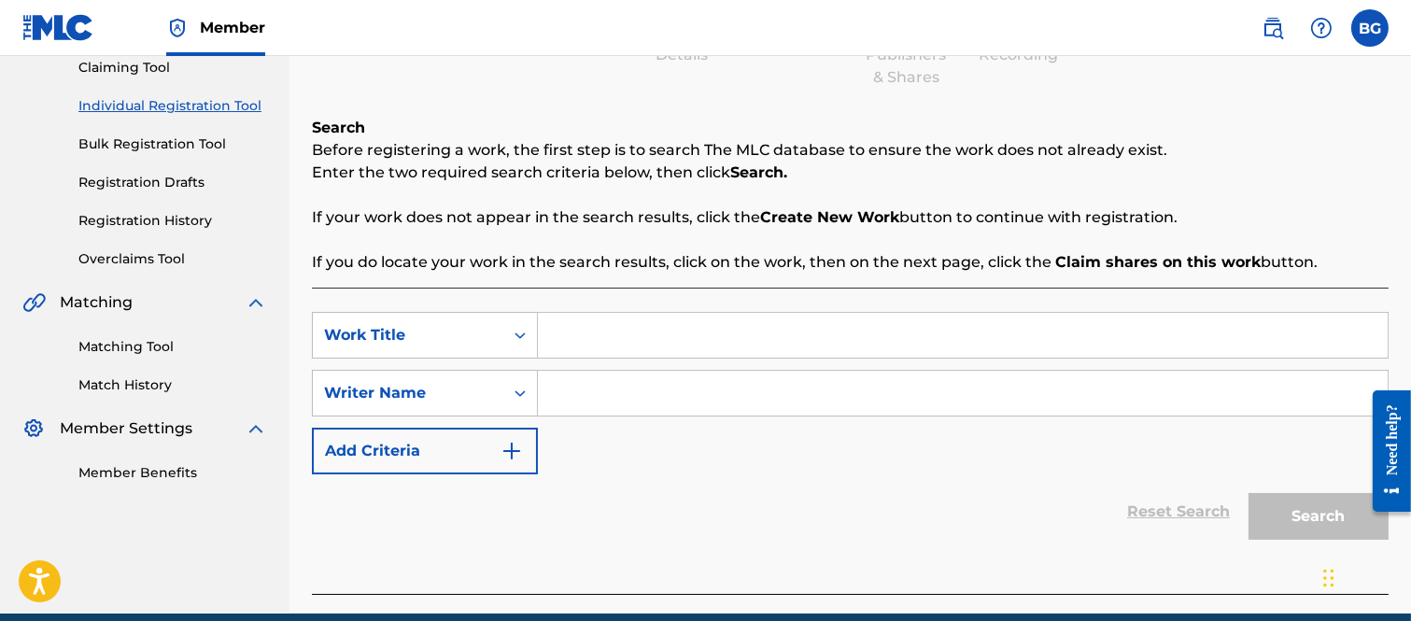
click at [611, 331] on input "Search Form" at bounding box center [963, 335] width 850 height 45
type input "ME ONDIE"
click at [599, 387] on input "Search Form" at bounding box center [963, 393] width 850 height 45
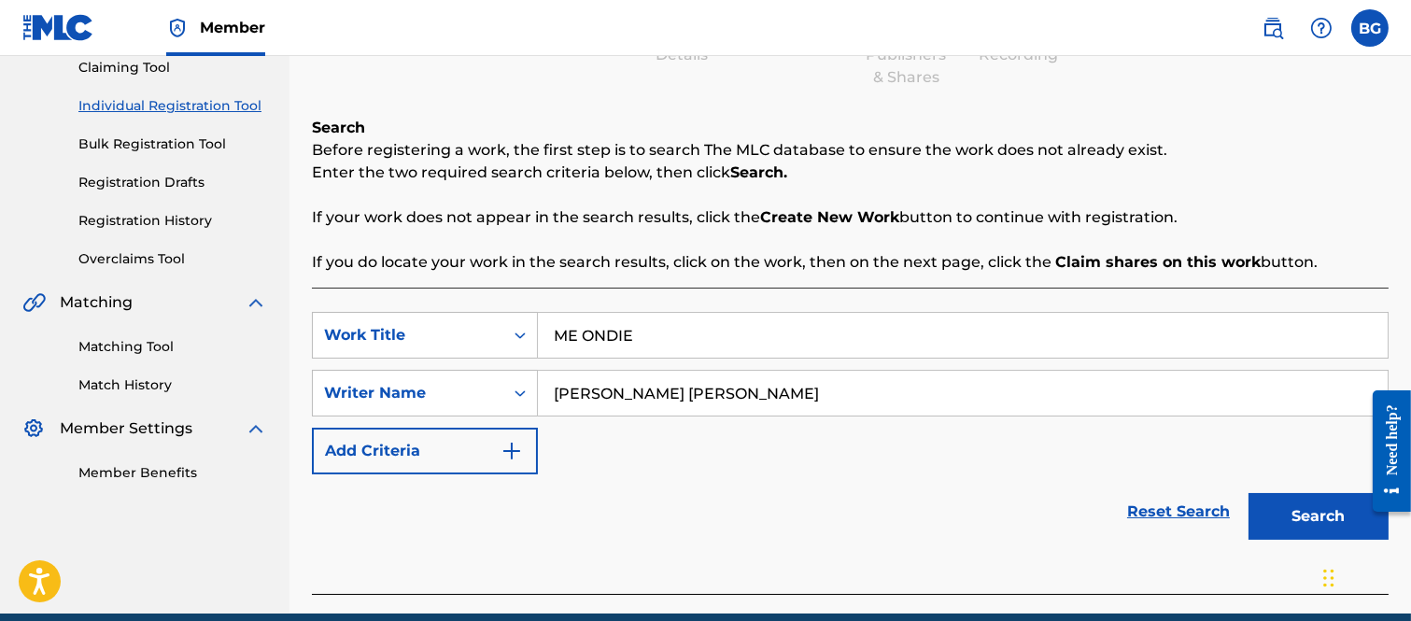
type input "[PERSON_NAME] [PERSON_NAME]"
click at [1309, 512] on button "Search" at bounding box center [1318, 516] width 140 height 47
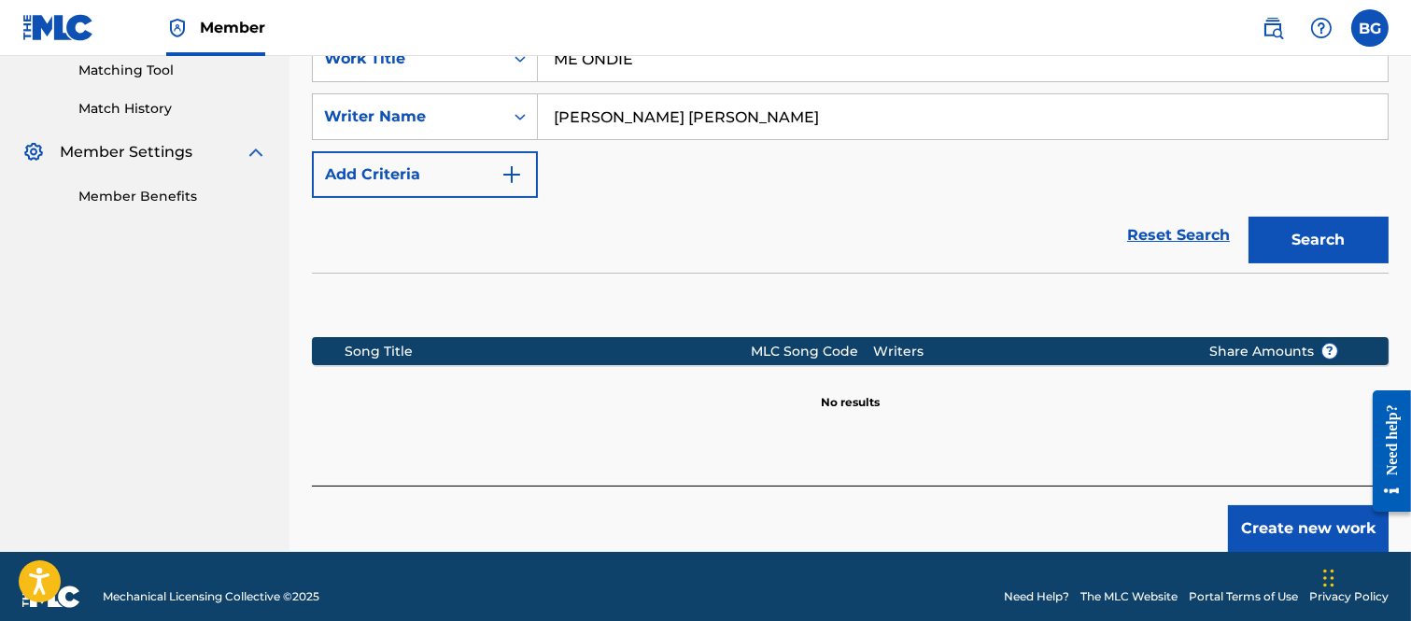
scroll to position [504, 0]
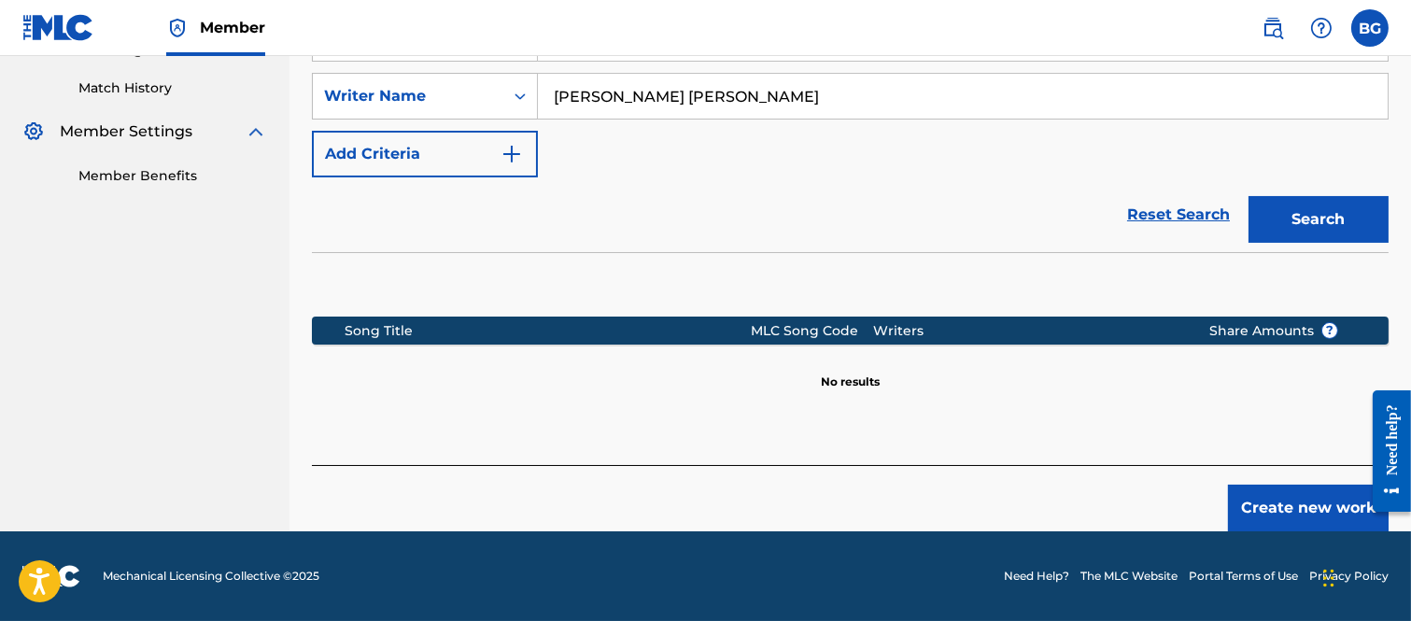
click at [1264, 499] on button "Create new work" at bounding box center [1308, 508] width 161 height 47
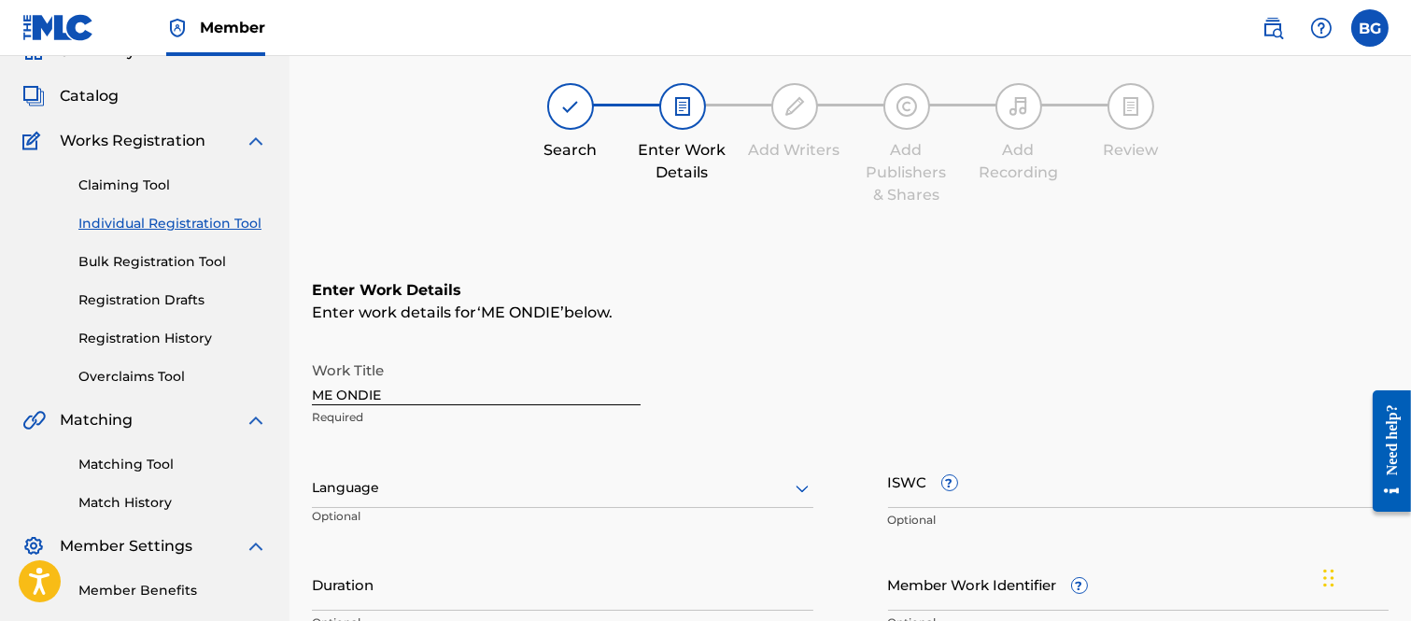
scroll to position [89, 0]
click at [804, 485] on icon at bounding box center [802, 489] width 22 height 22
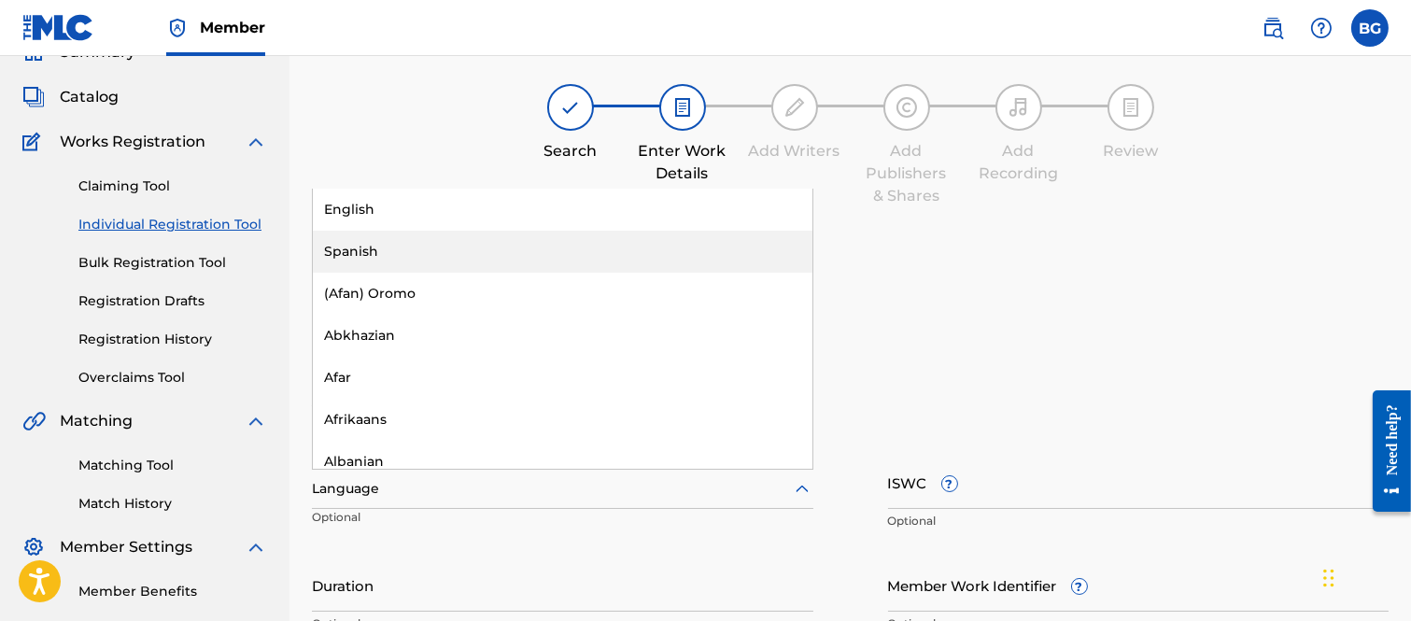
click at [337, 246] on div "Spanish" at bounding box center [562, 252] width 499 height 42
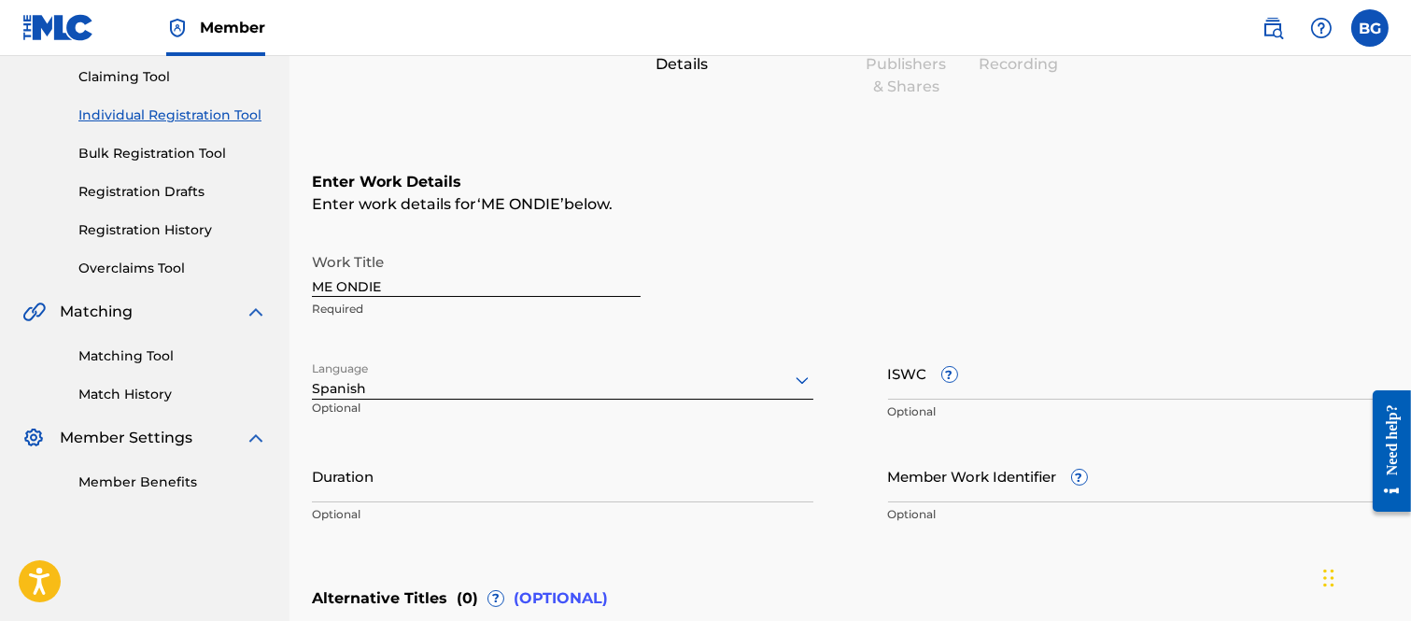
scroll to position [296, 0]
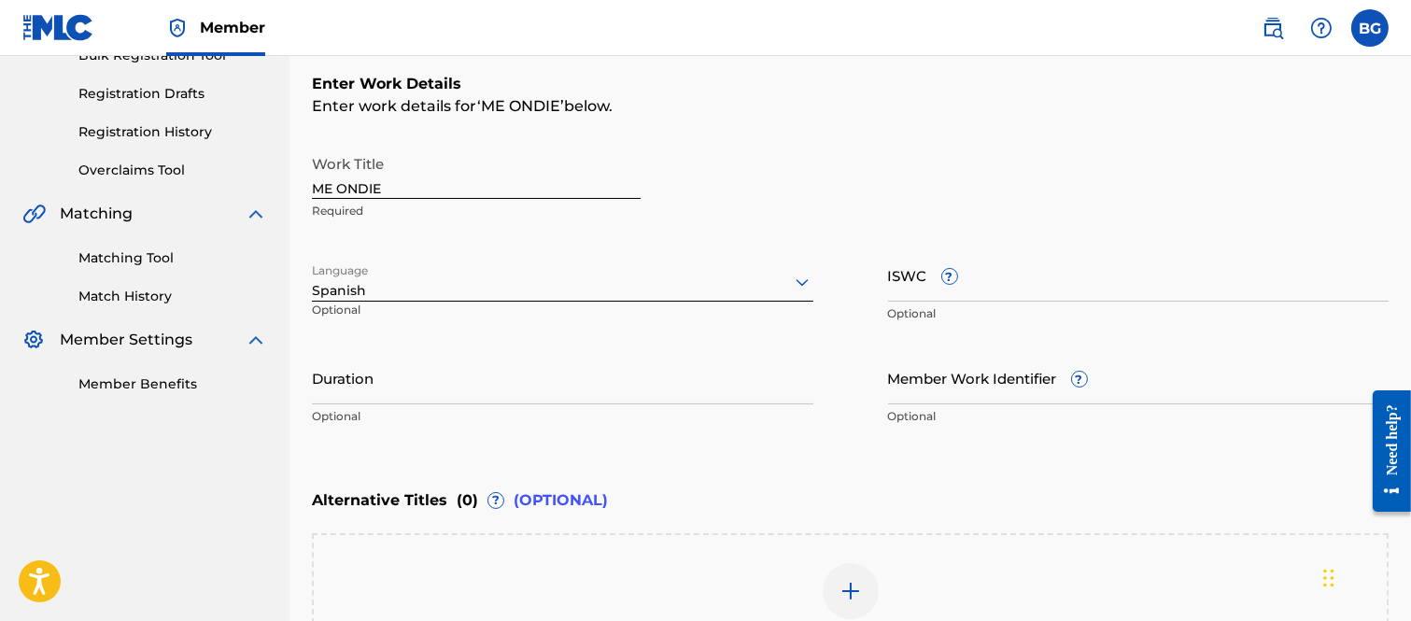
drag, startPoint x: 429, startPoint y: 380, endPoint x: 439, endPoint y: 370, distance: 13.9
click at [431, 383] on input "Duration" at bounding box center [562, 377] width 501 height 53
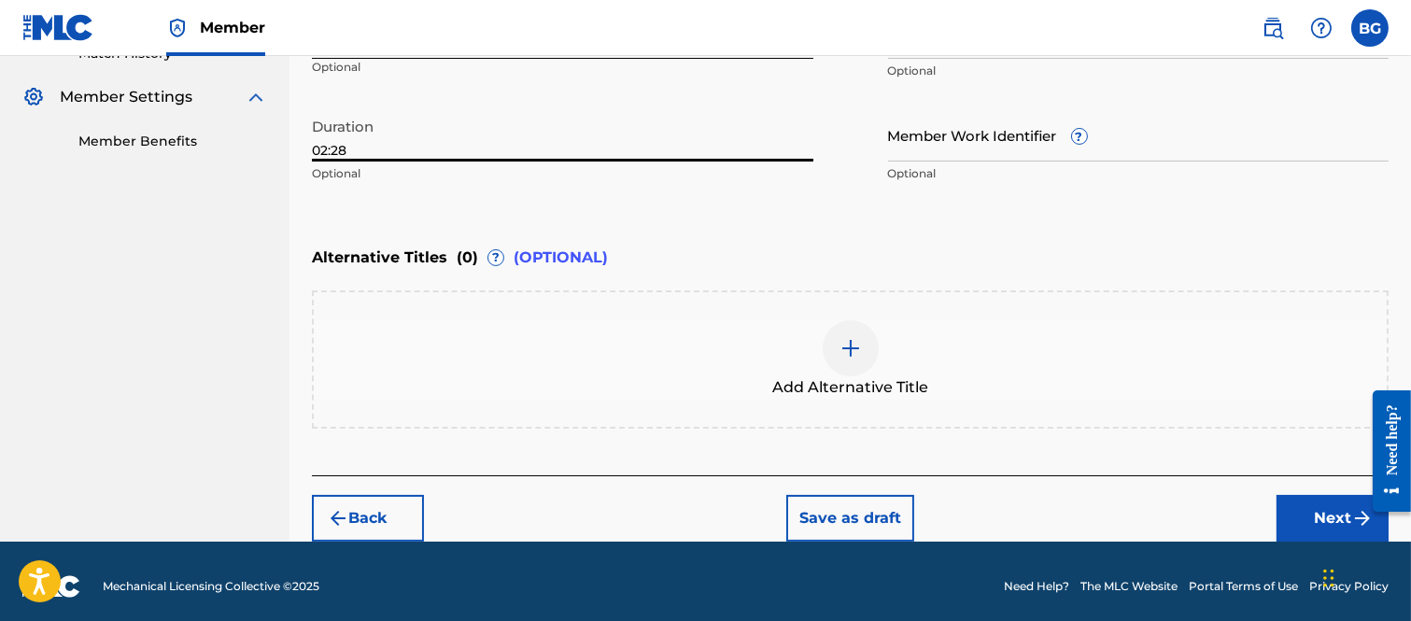
scroll to position [546, 0]
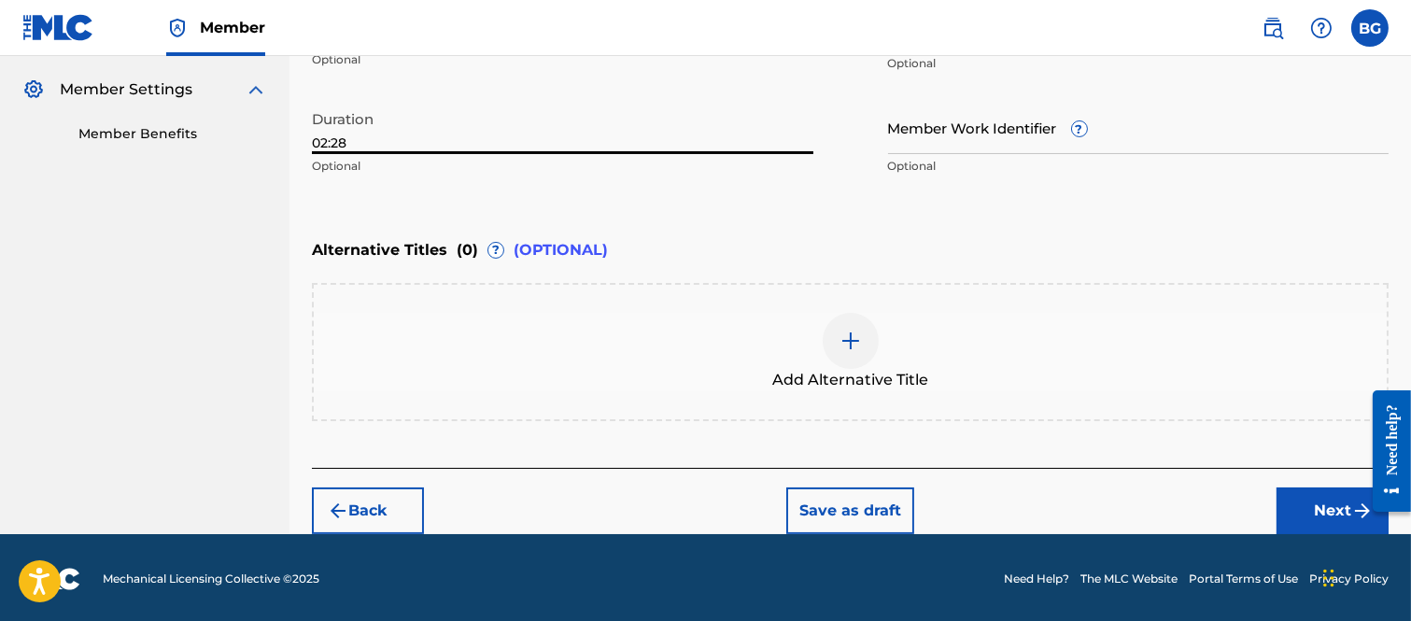
type input "02:28"
click at [1318, 506] on button "Next" at bounding box center [1332, 510] width 112 height 47
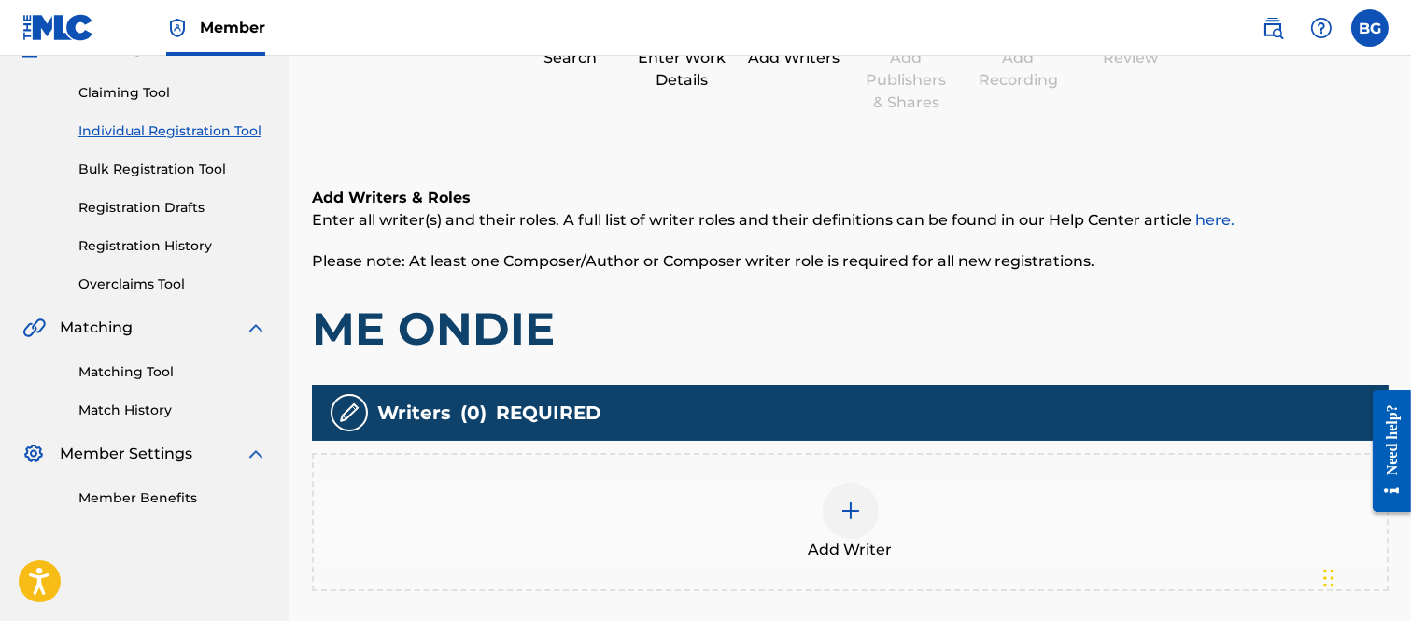
scroll to position [291, 0]
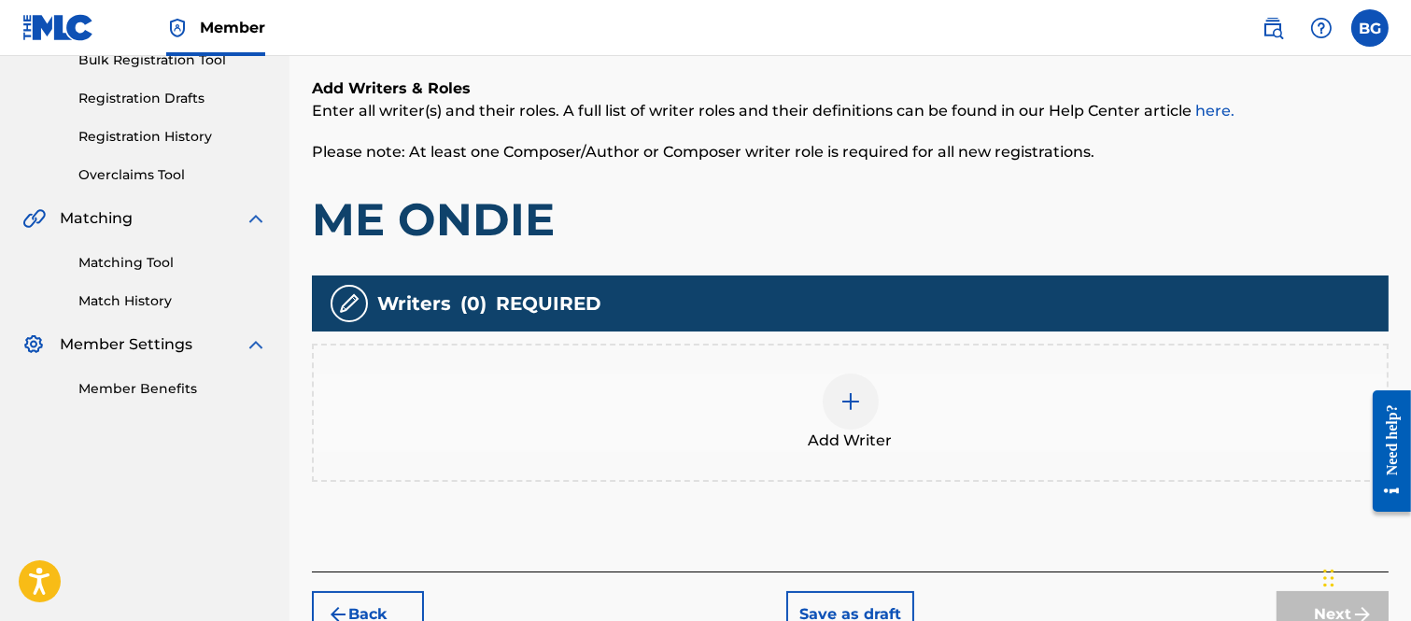
click at [850, 400] on img at bounding box center [850, 401] width 22 height 22
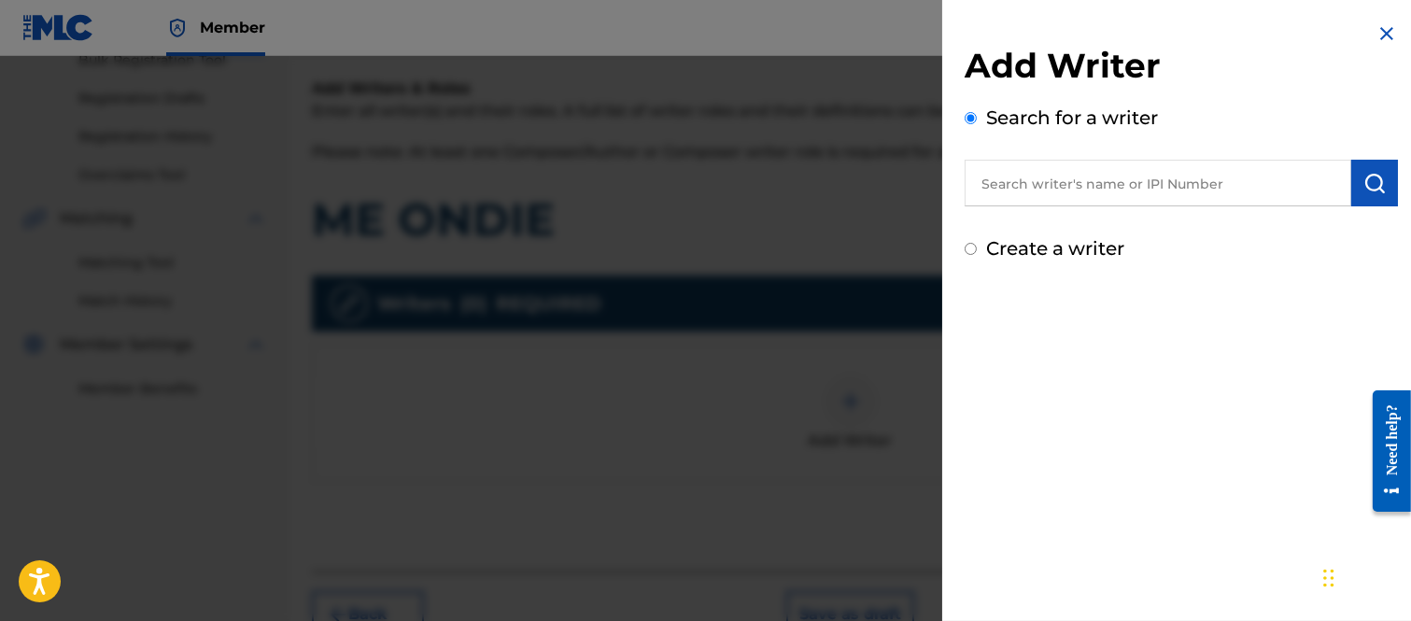
click at [987, 169] on input "text" at bounding box center [1157, 183] width 386 height 47
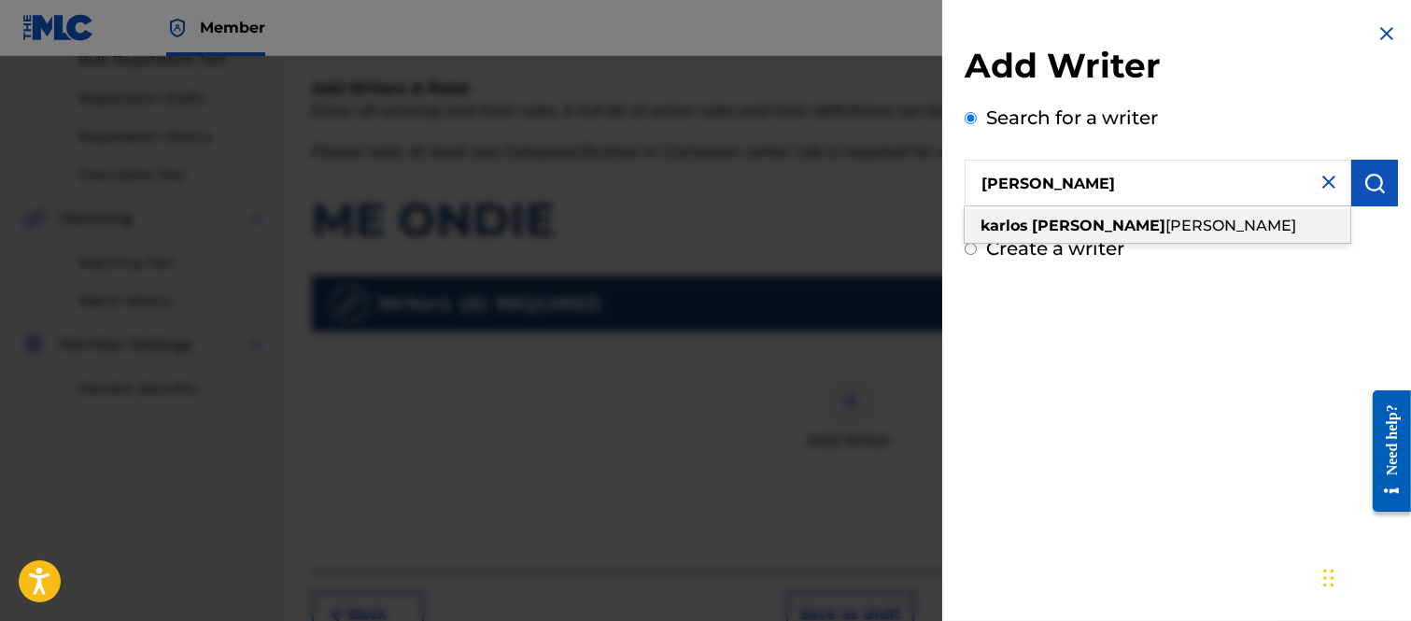
click at [1165, 220] on span "[PERSON_NAME]" at bounding box center [1230, 226] width 131 height 18
type input "[PERSON_NAME] [PERSON_NAME]"
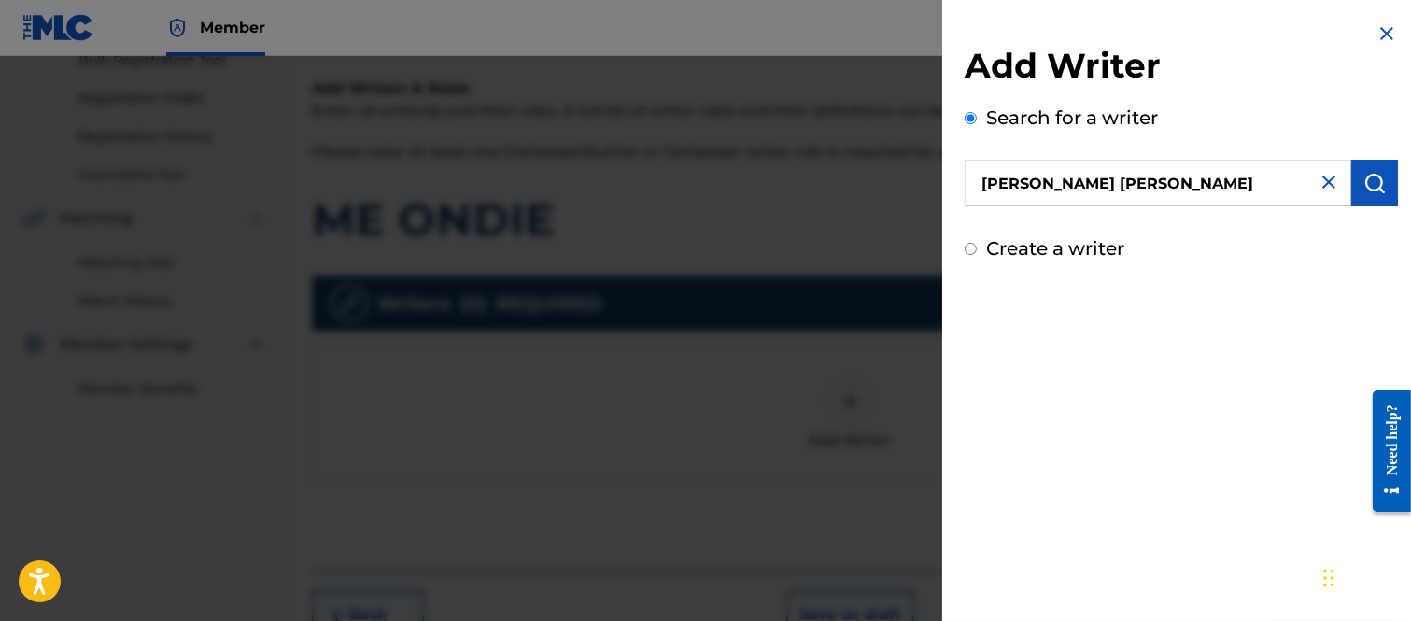
click at [1365, 184] on img "submit" at bounding box center [1374, 183] width 22 height 22
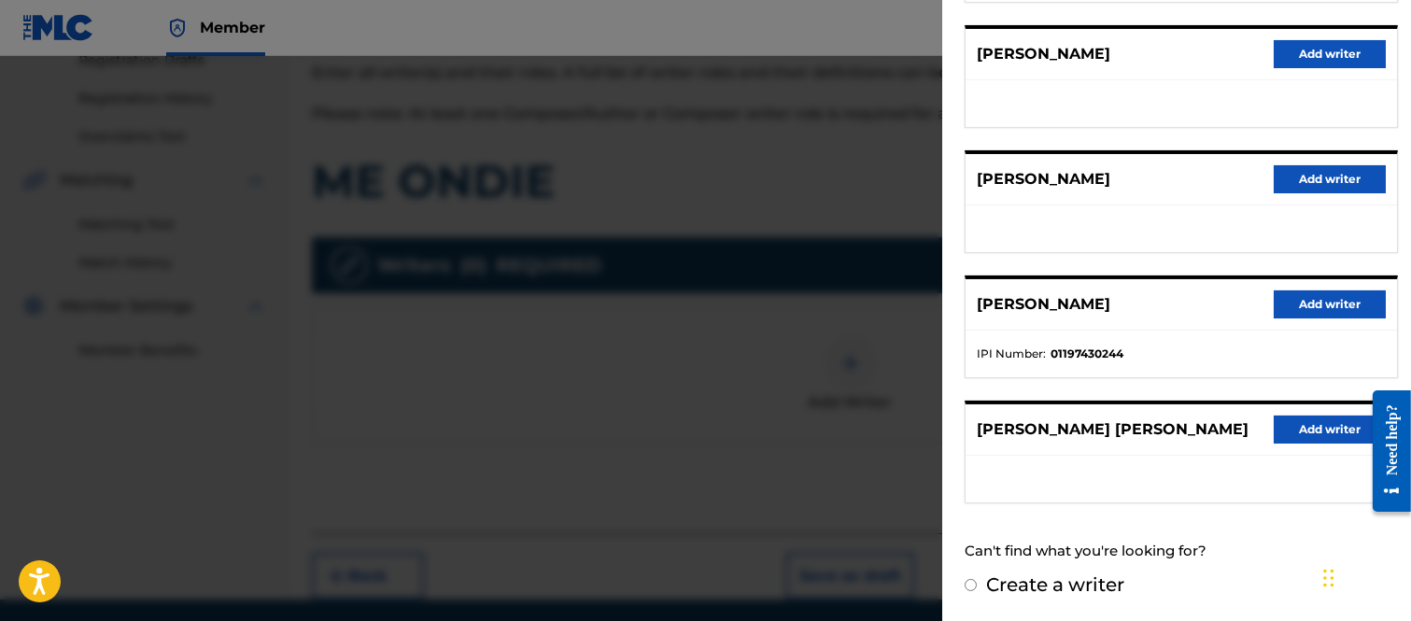
scroll to position [395, 0]
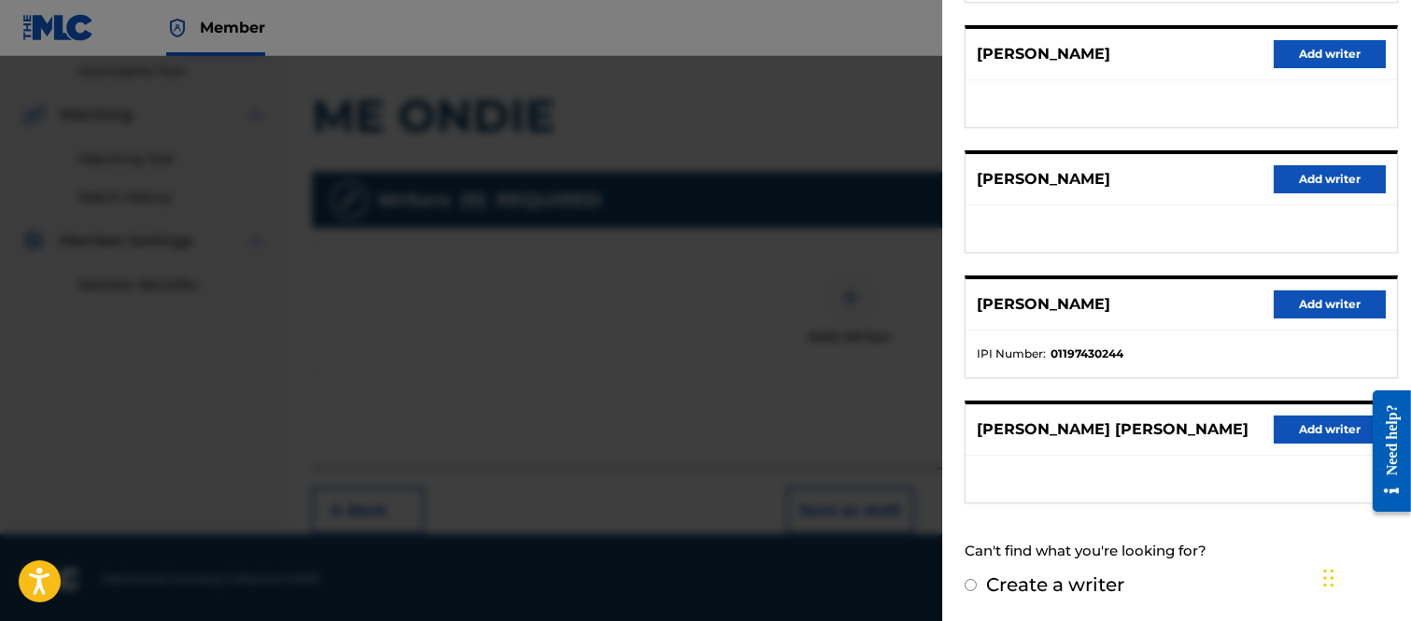
click at [1296, 420] on button "Add writer" at bounding box center [1329, 429] width 112 height 28
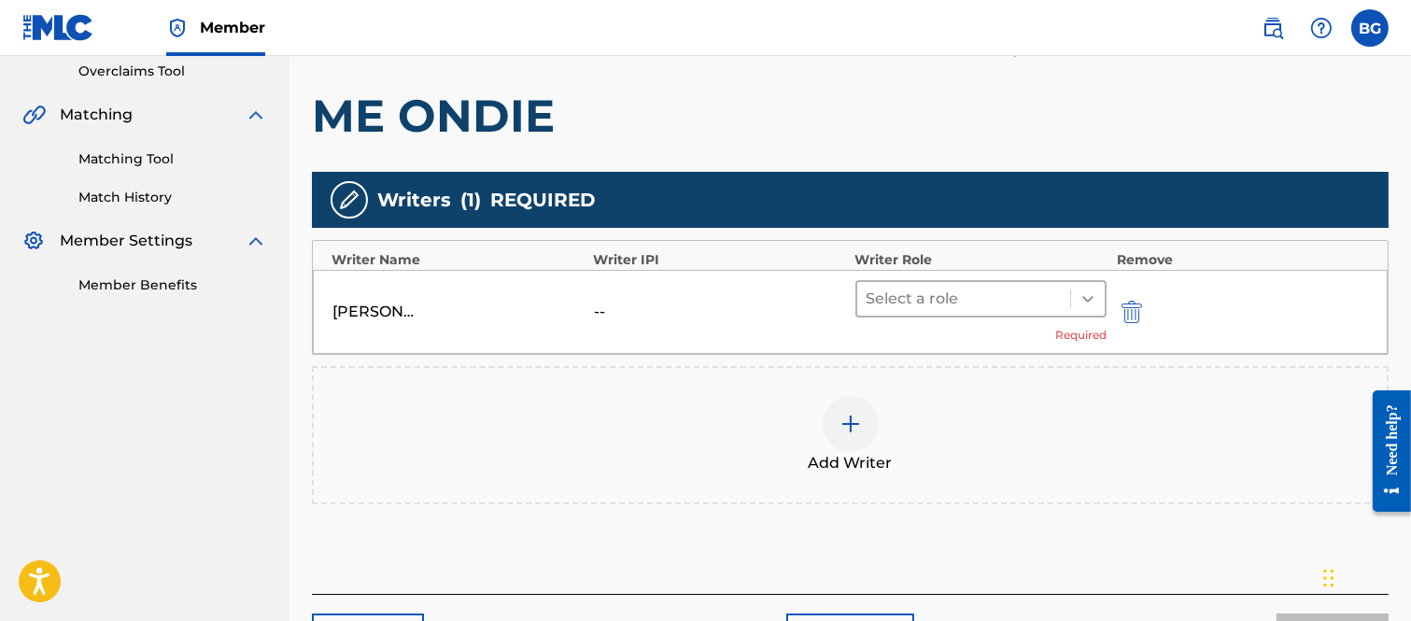
click at [1087, 293] on icon at bounding box center [1087, 298] width 19 height 19
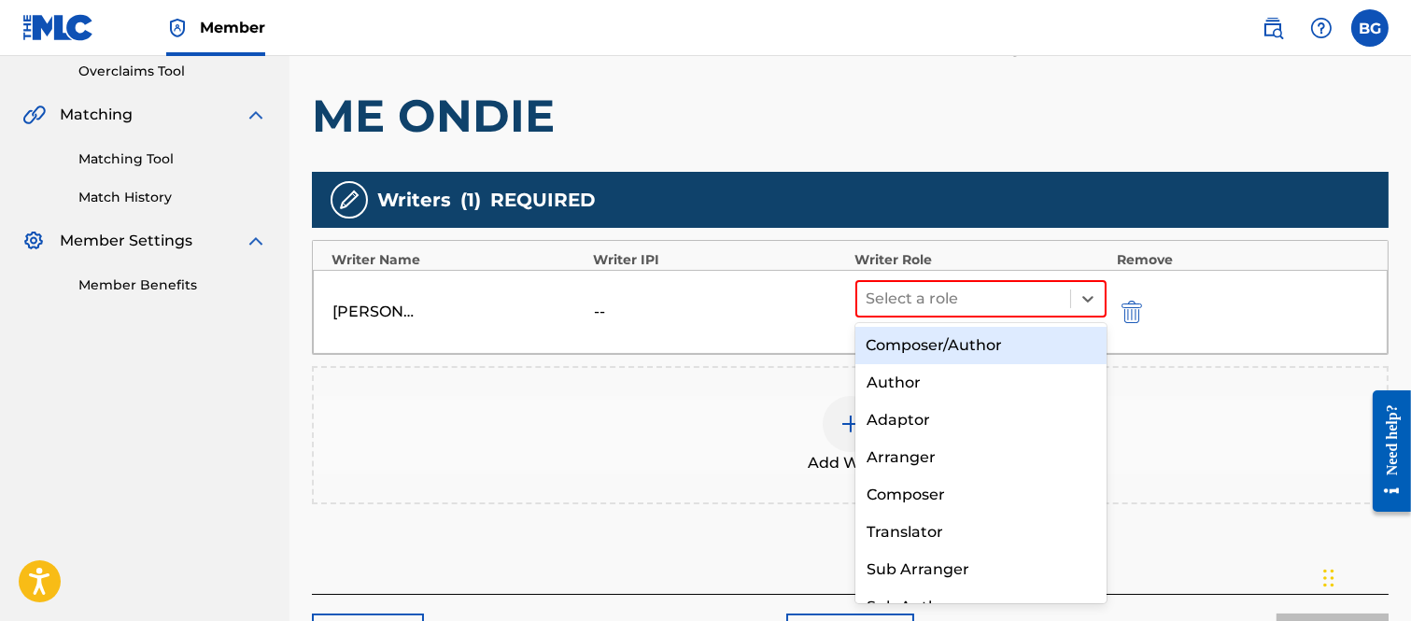
click at [927, 341] on div "Composer/Author" at bounding box center [981, 345] width 252 height 37
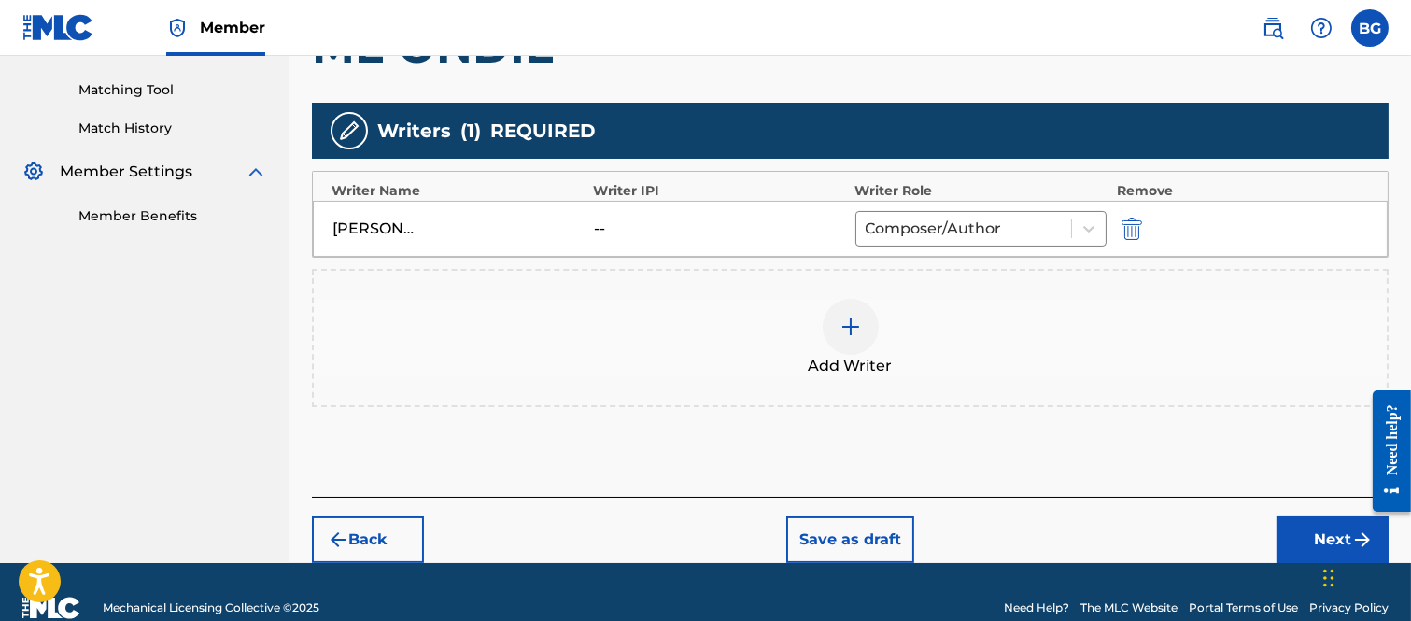
scroll to position [495, 0]
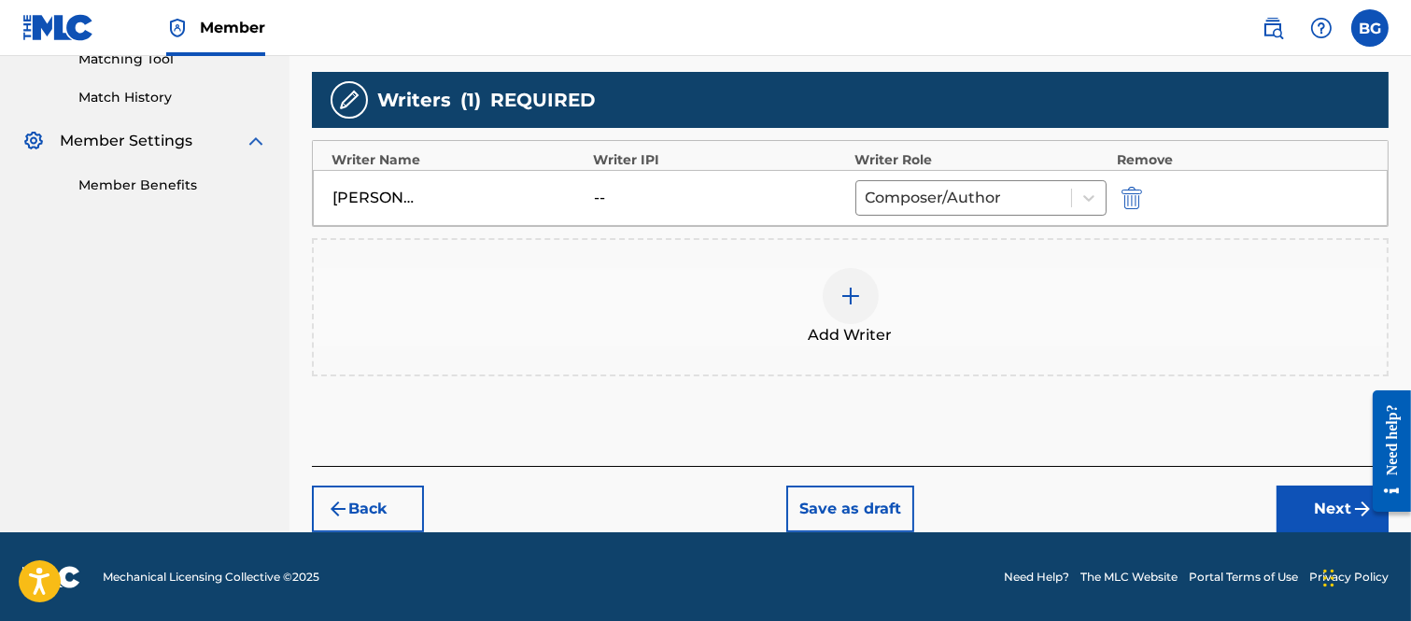
click at [1327, 498] on button "Next" at bounding box center [1332, 508] width 112 height 47
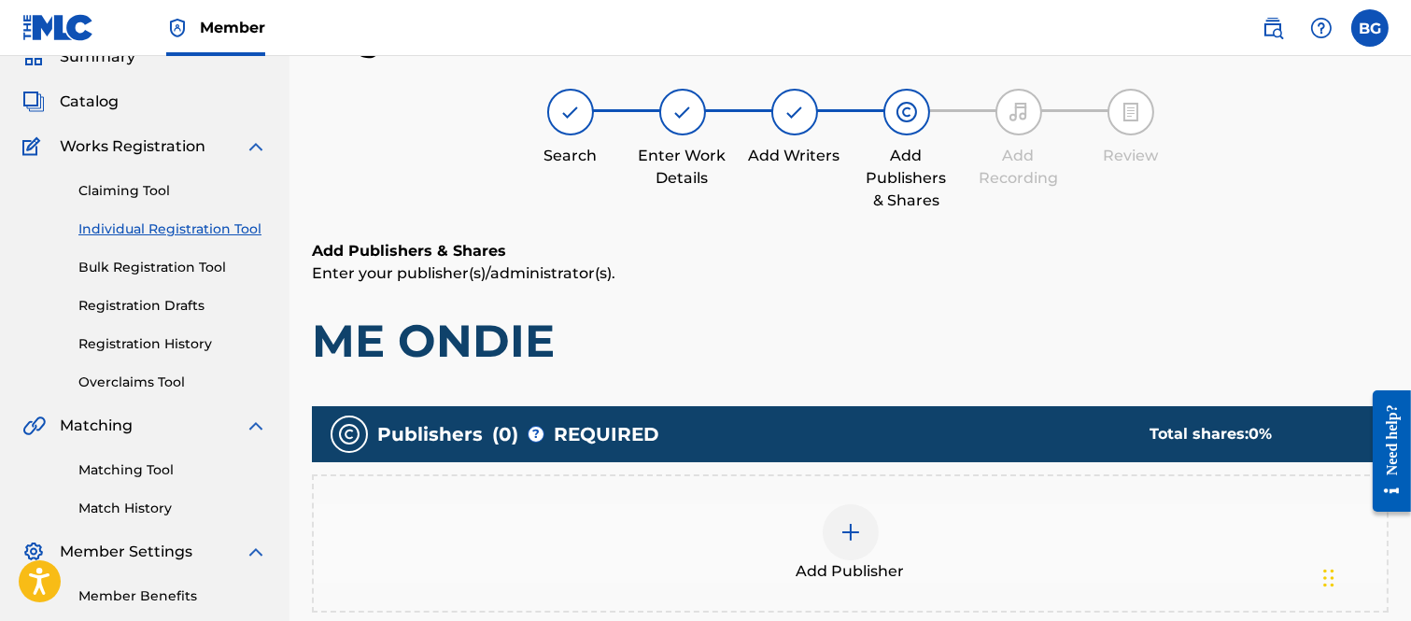
scroll to position [188, 0]
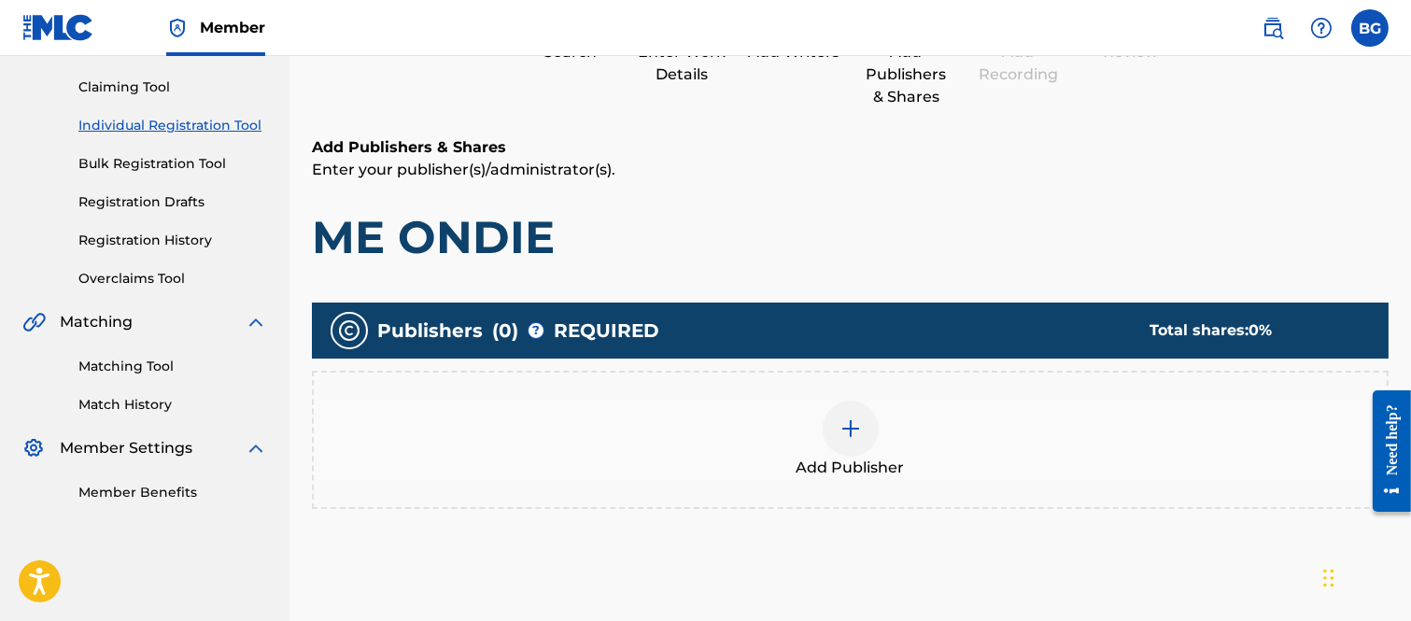
click at [850, 429] on img at bounding box center [850, 428] width 22 height 22
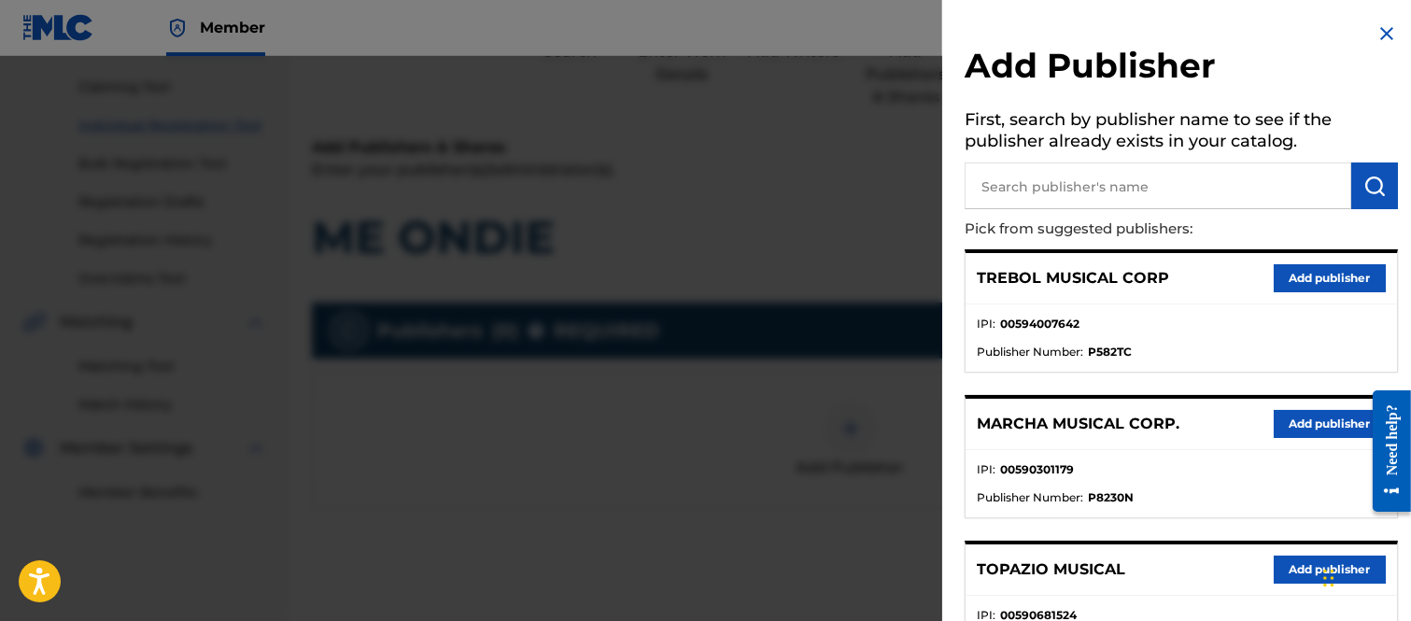
click at [1300, 418] on button "Add publisher" at bounding box center [1329, 424] width 112 height 28
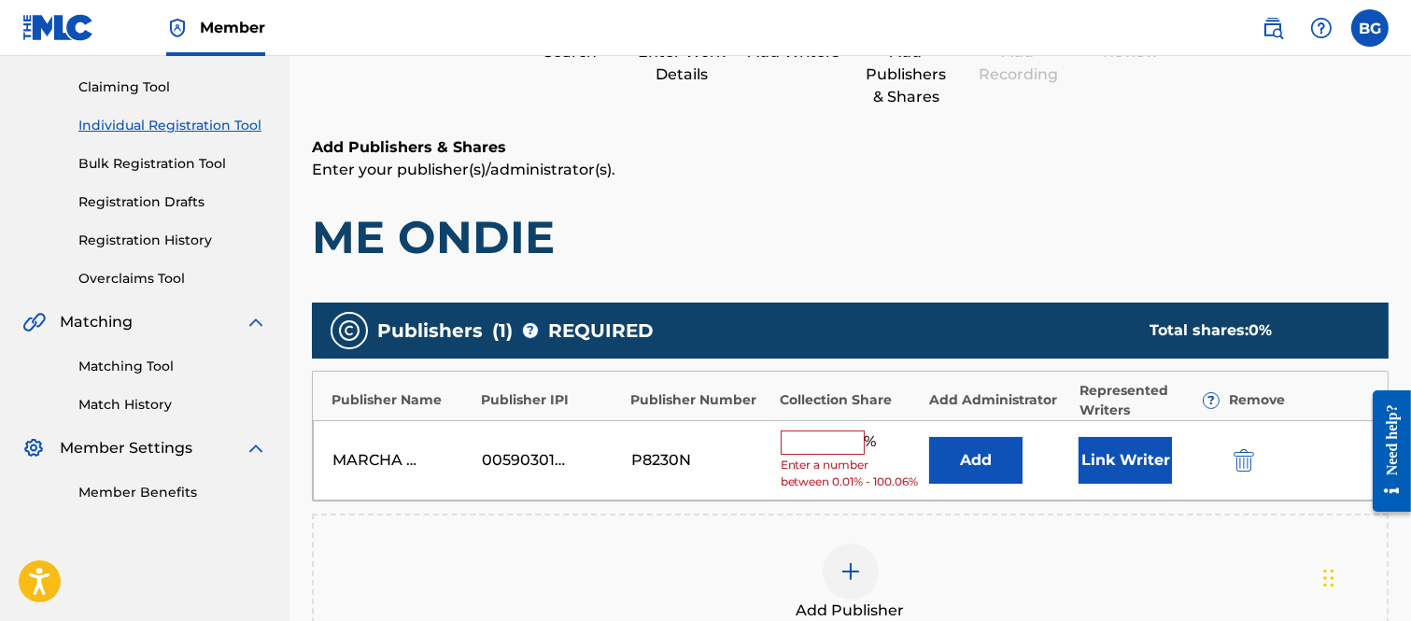
click at [801, 441] on input "text" at bounding box center [822, 442] width 84 height 24
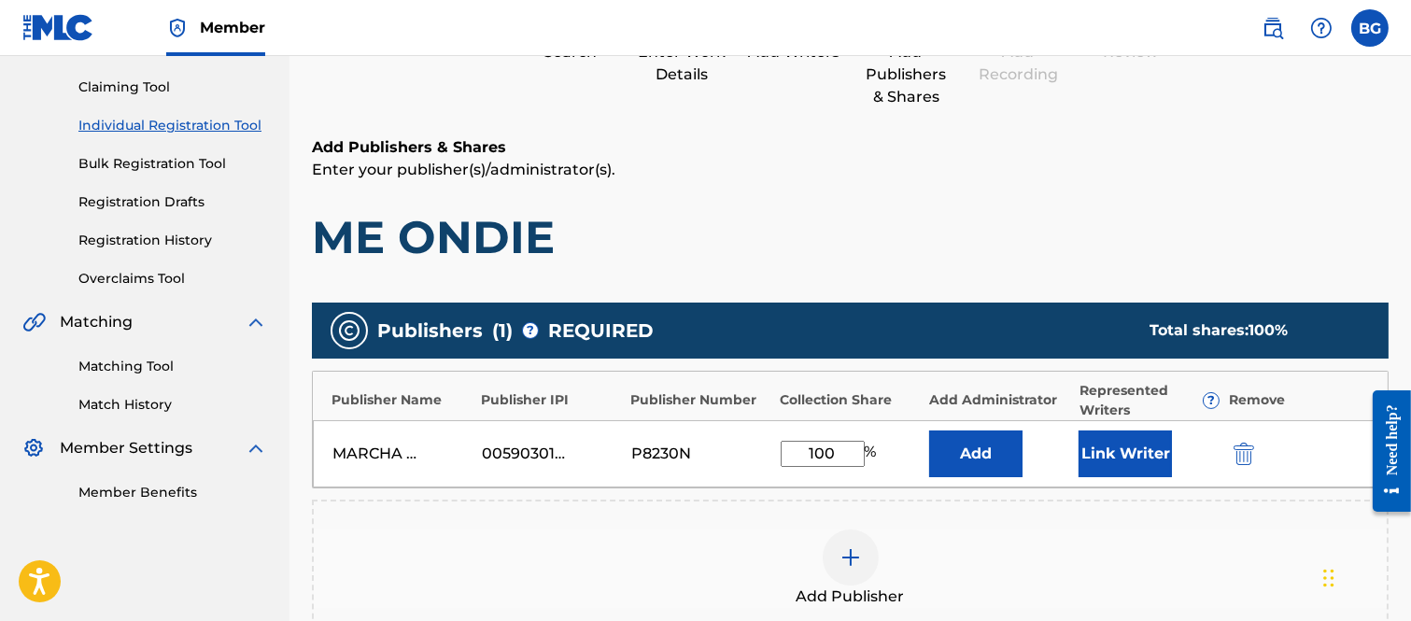
type input "100"
click at [1125, 441] on button "Link Writer" at bounding box center [1124, 453] width 93 height 47
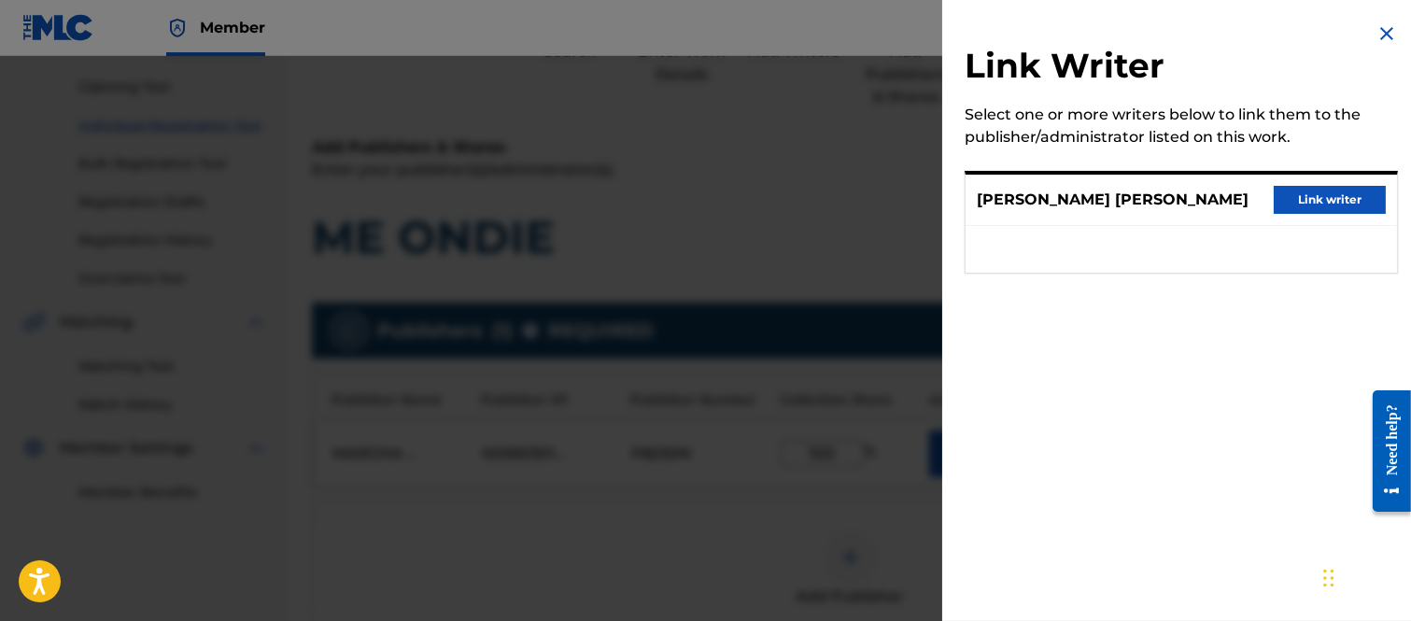
click at [1295, 199] on button "Link writer" at bounding box center [1329, 200] width 112 height 28
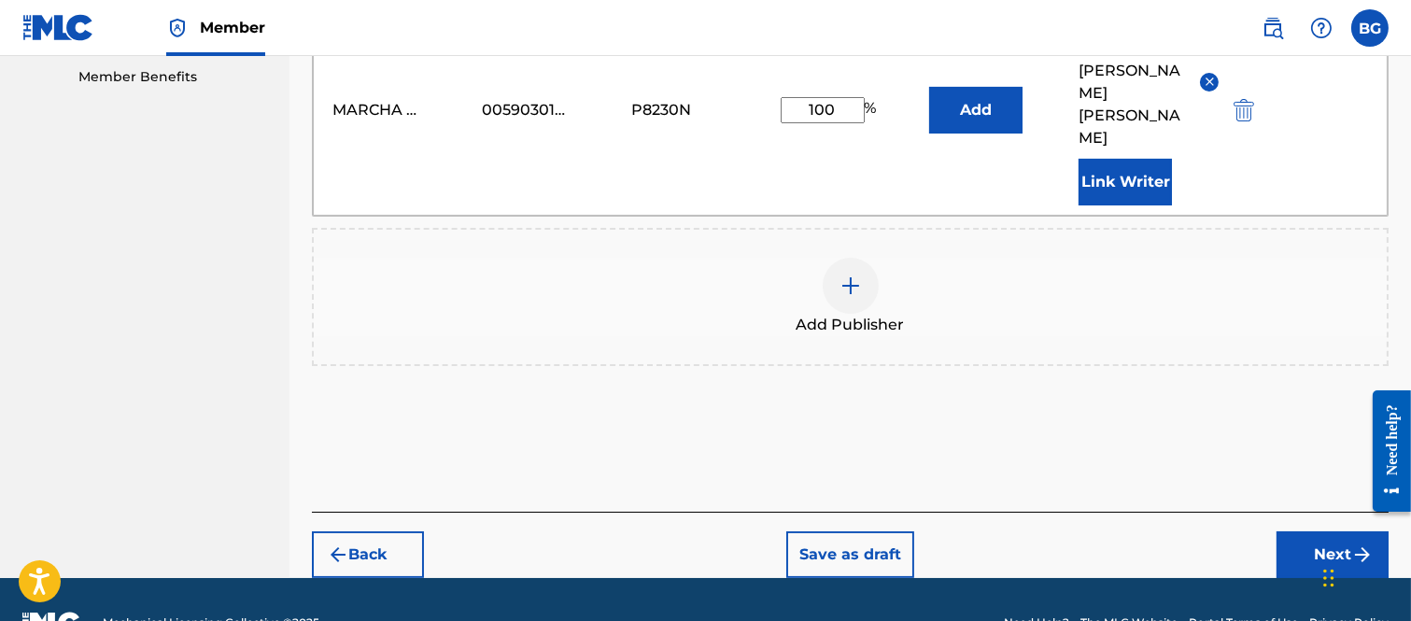
click at [1312, 531] on button "Next" at bounding box center [1332, 554] width 112 height 47
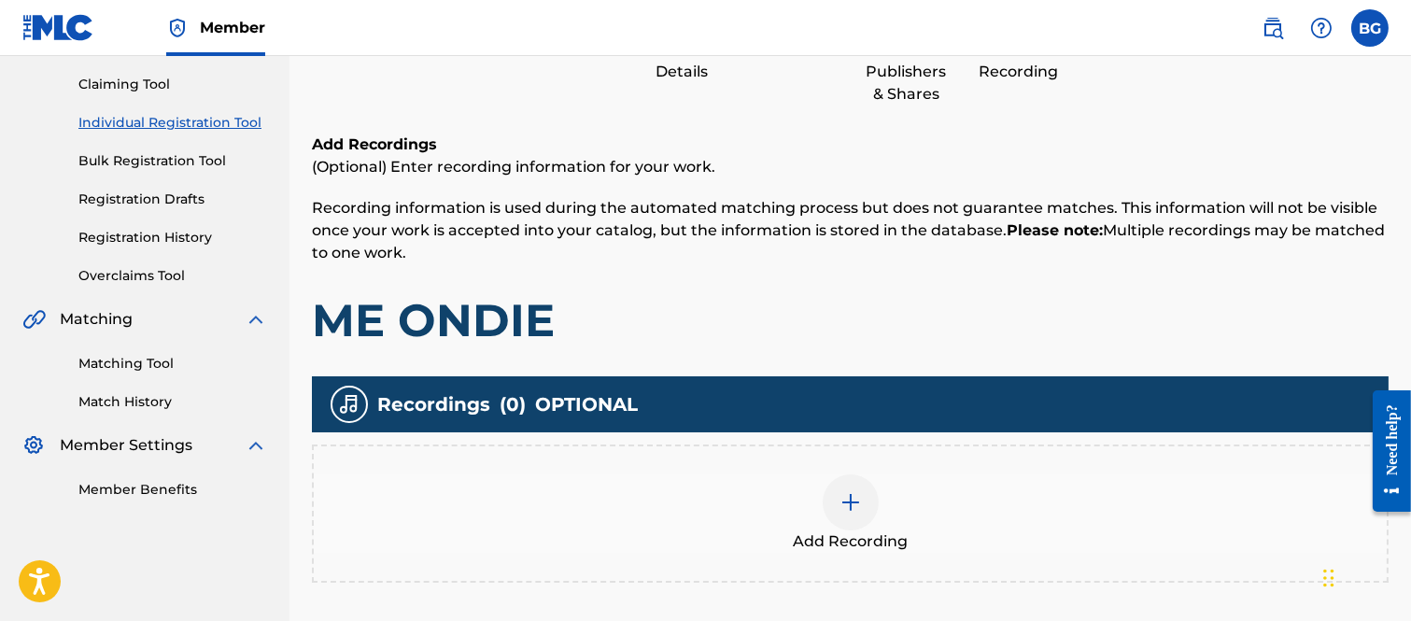
scroll to position [365, 0]
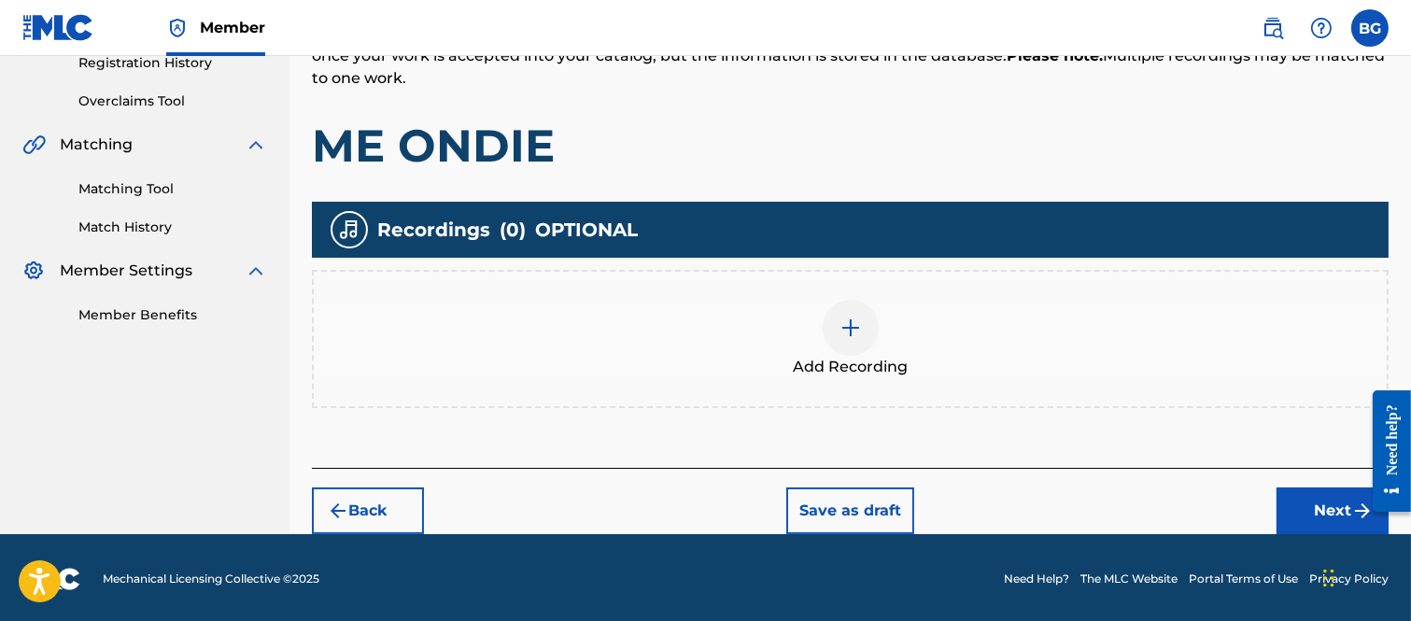
click at [845, 330] on img at bounding box center [850, 327] width 22 height 22
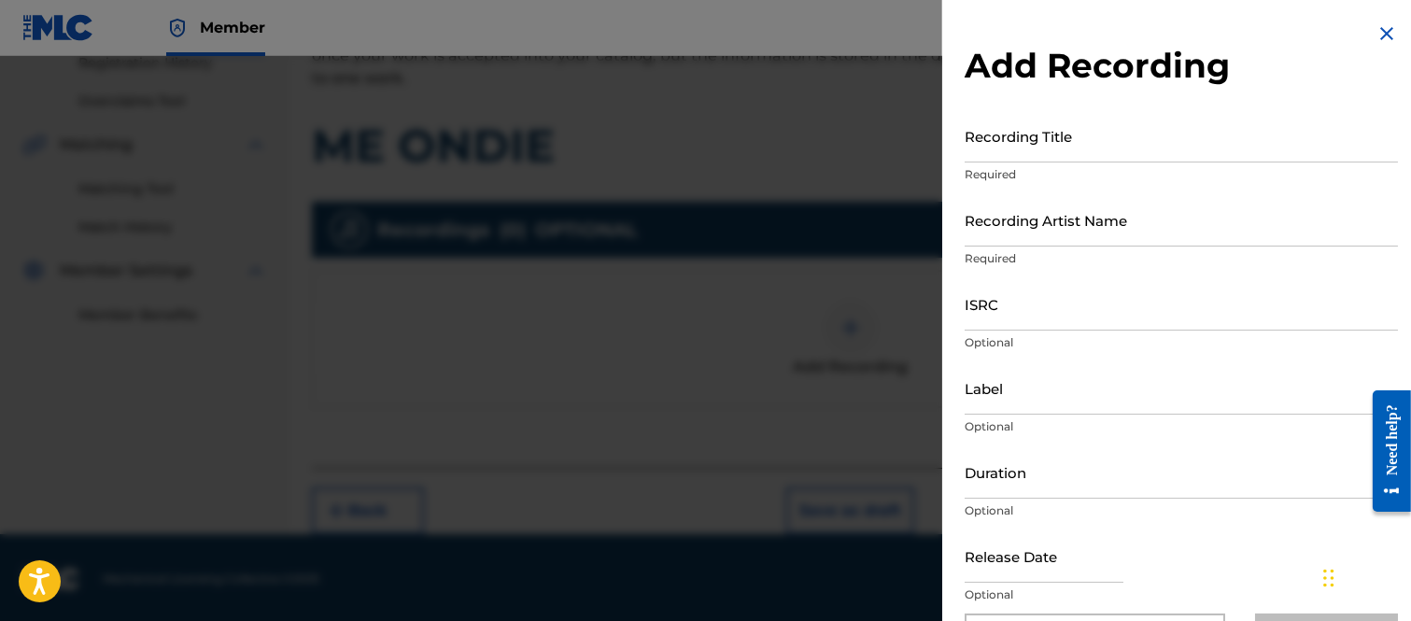
click at [981, 143] on input "Recording Title" at bounding box center [1180, 135] width 433 height 53
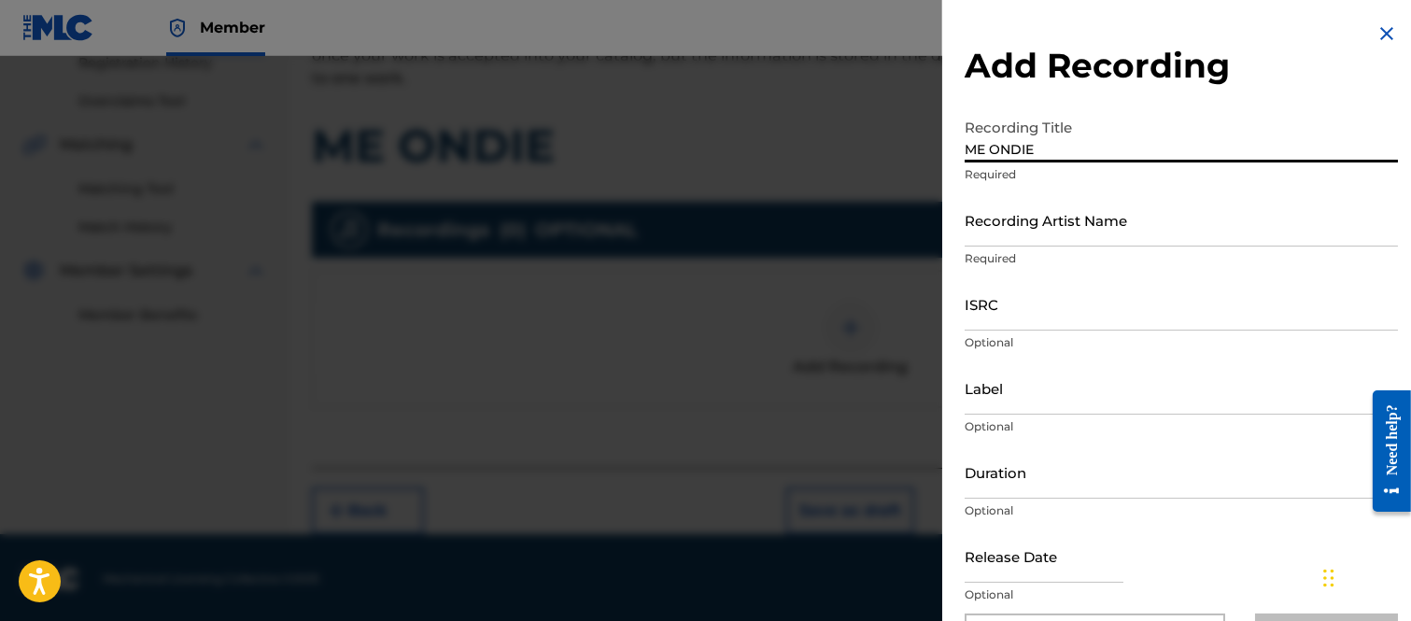
type input "ME ONDIE"
click at [975, 221] on input "Recording Artist Name" at bounding box center [1180, 219] width 433 height 53
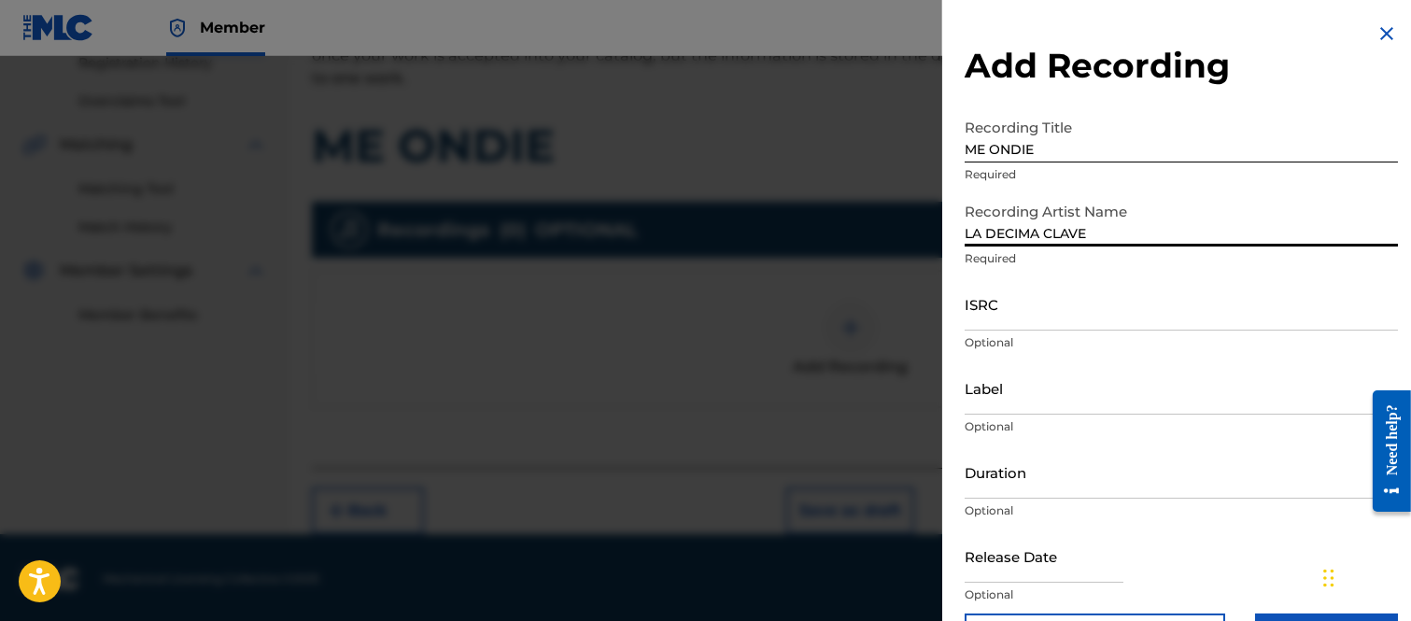
type input "LA DECIMA CLAVE"
click at [974, 312] on input "ISRC" at bounding box center [1180, 303] width 433 height 53
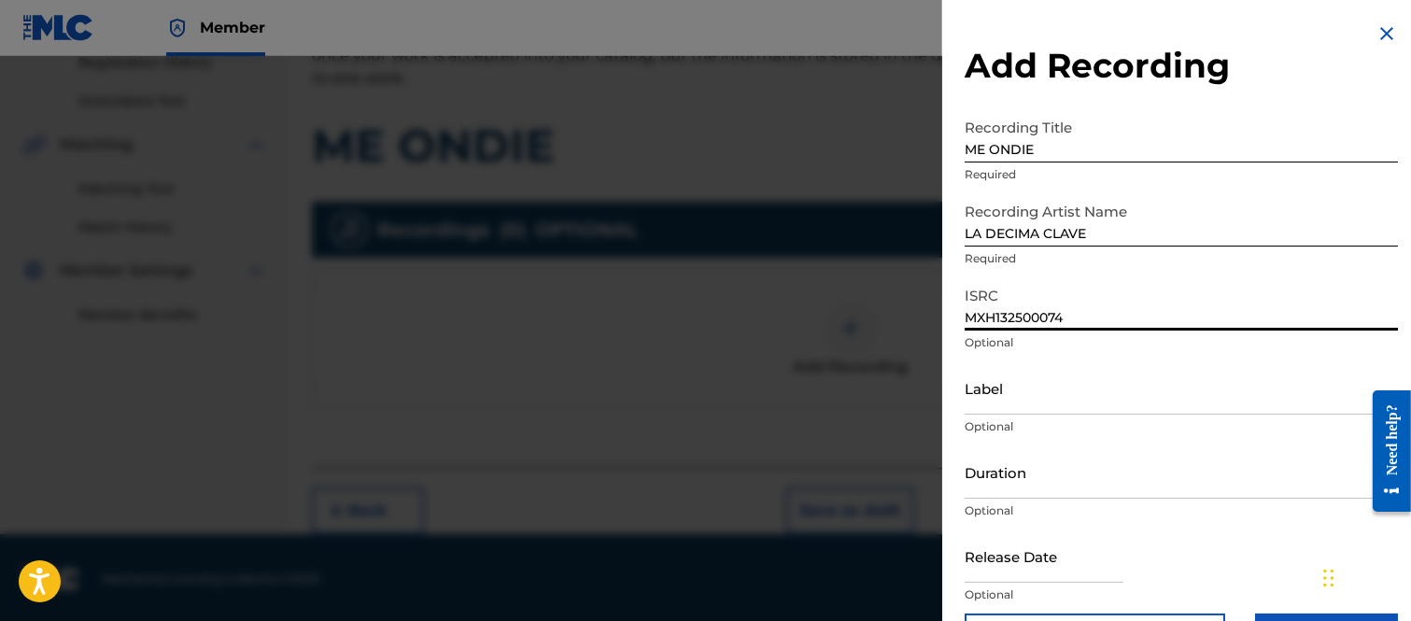
type input "MXH132500074"
click at [1013, 396] on input "Label" at bounding box center [1180, 387] width 433 height 53
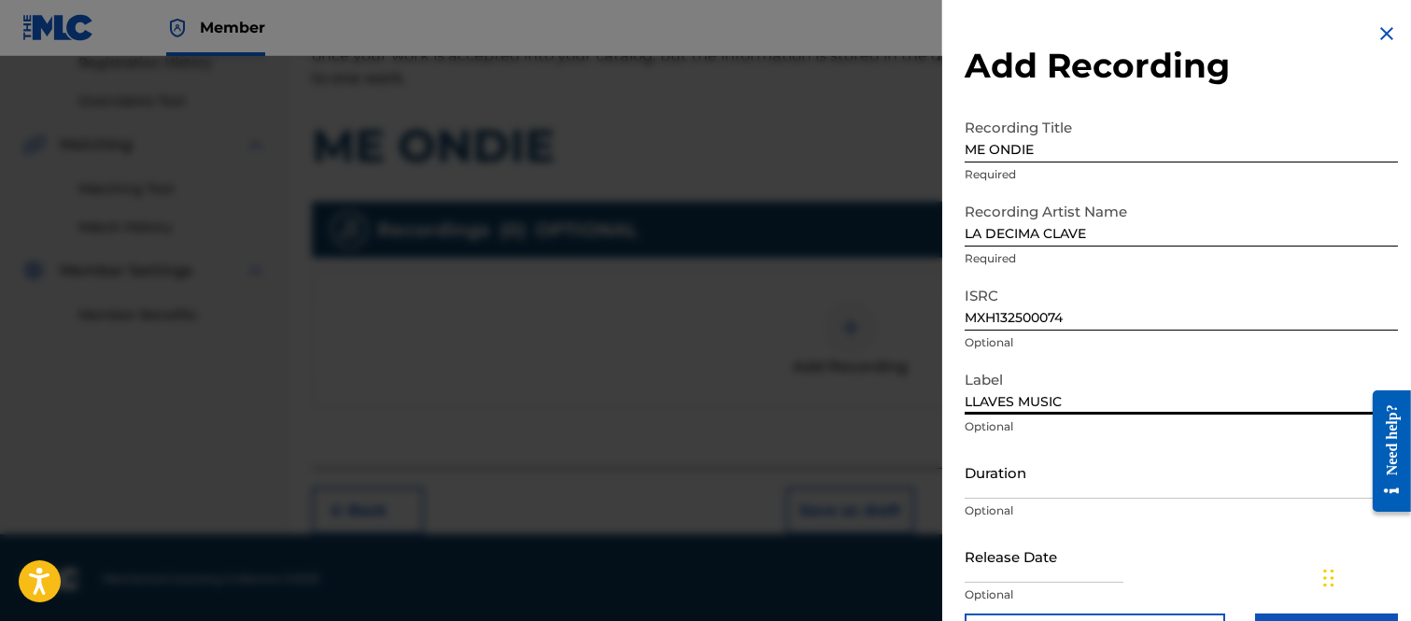
type input "LLAVES MUSIC"
click at [1015, 481] on input "Duration" at bounding box center [1180, 471] width 433 height 53
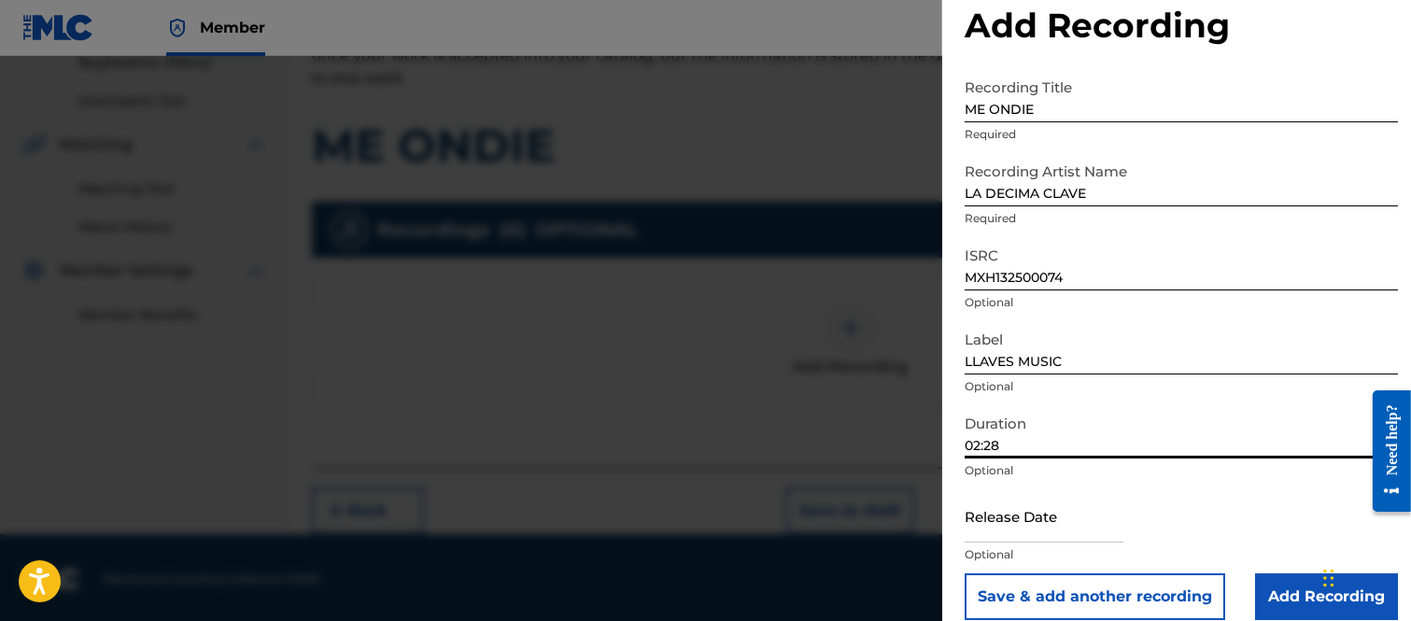
scroll to position [61, 0]
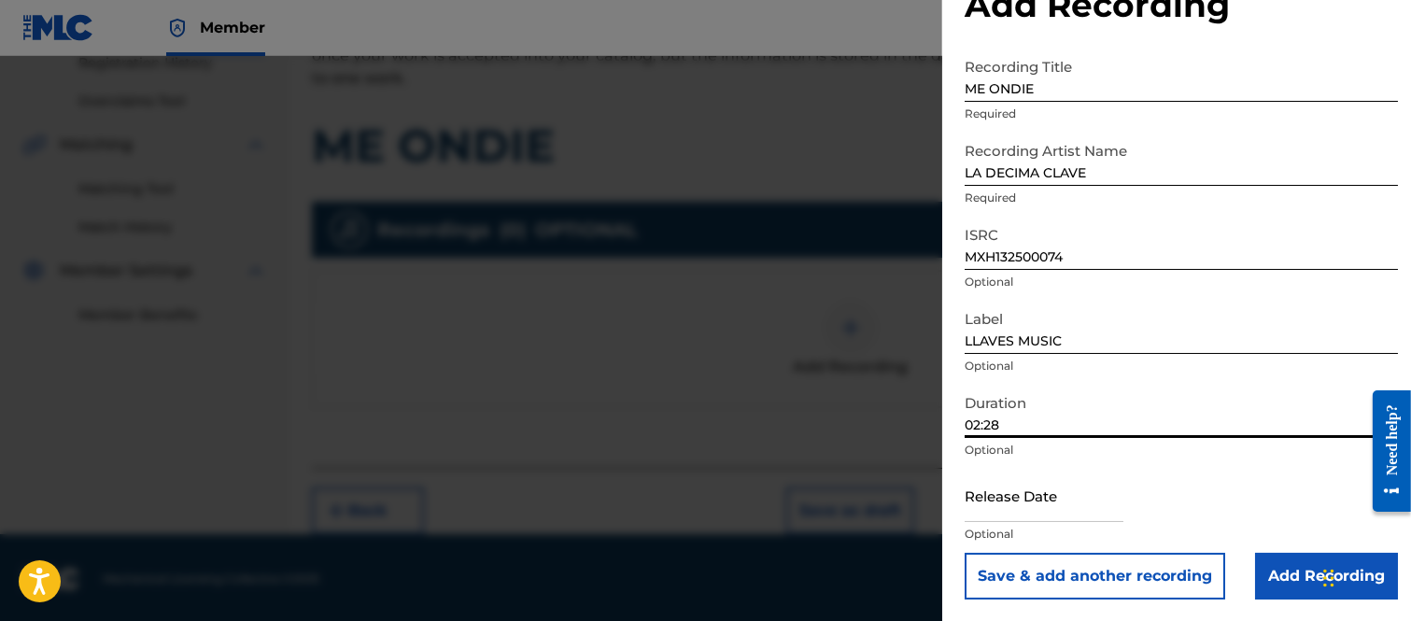
type input "02:28"
click at [996, 500] on input "text" at bounding box center [1043, 495] width 159 height 53
select select "7"
select select "2025"
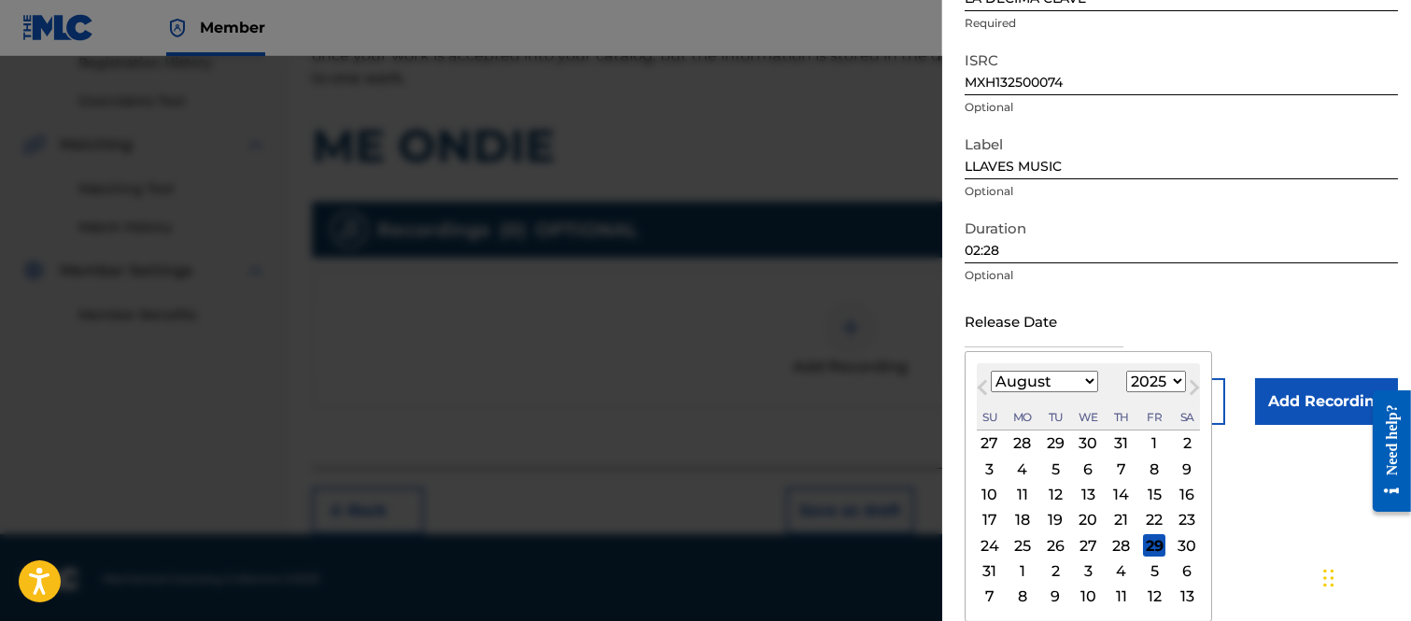
click at [1152, 544] on div "29" at bounding box center [1154, 545] width 22 height 22
type input "[DATE]"
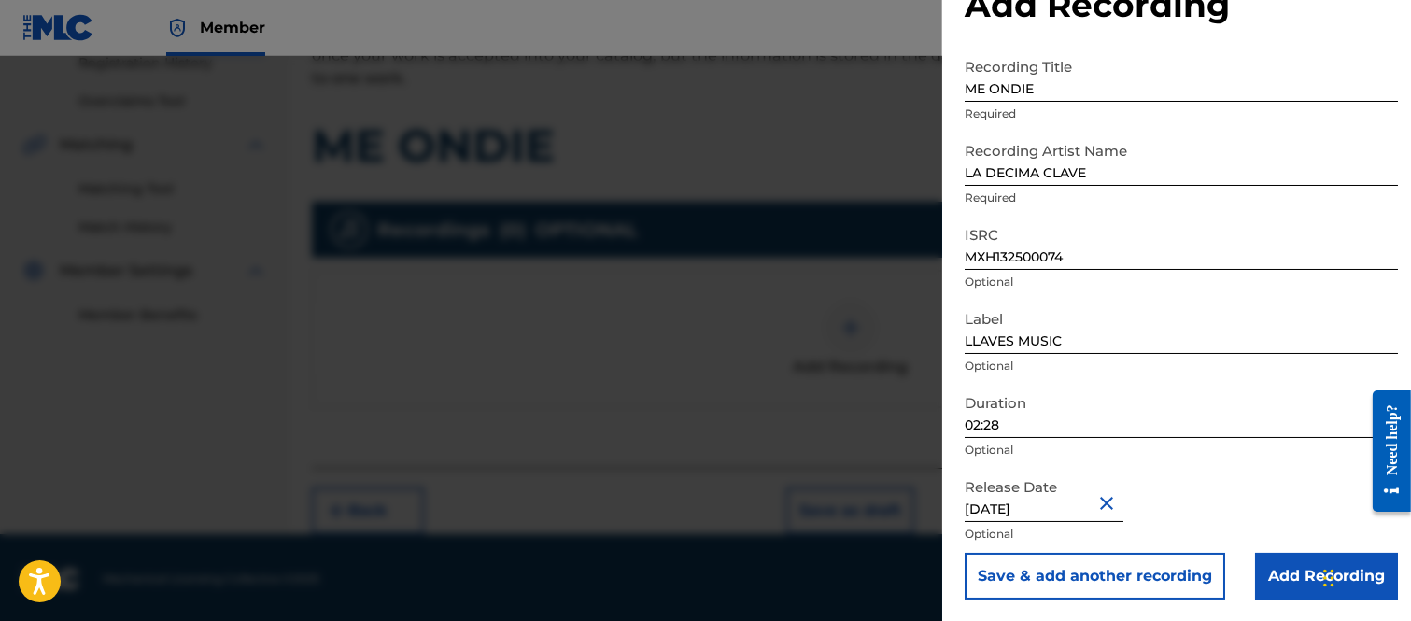
drag, startPoint x: 1285, startPoint y: 568, endPoint x: 1268, endPoint y: 537, distance: 35.5
click at [1285, 566] on input "Add Recording" at bounding box center [1326, 576] width 143 height 47
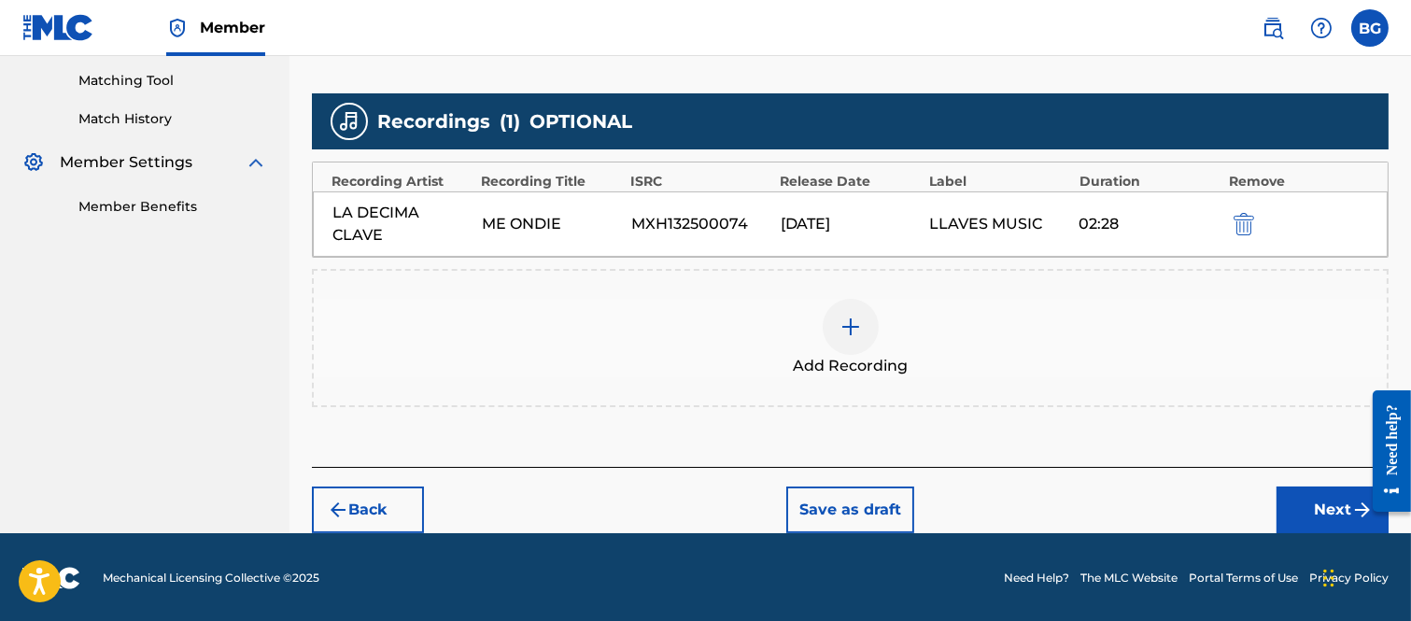
click at [1317, 501] on button "Next" at bounding box center [1332, 509] width 112 height 47
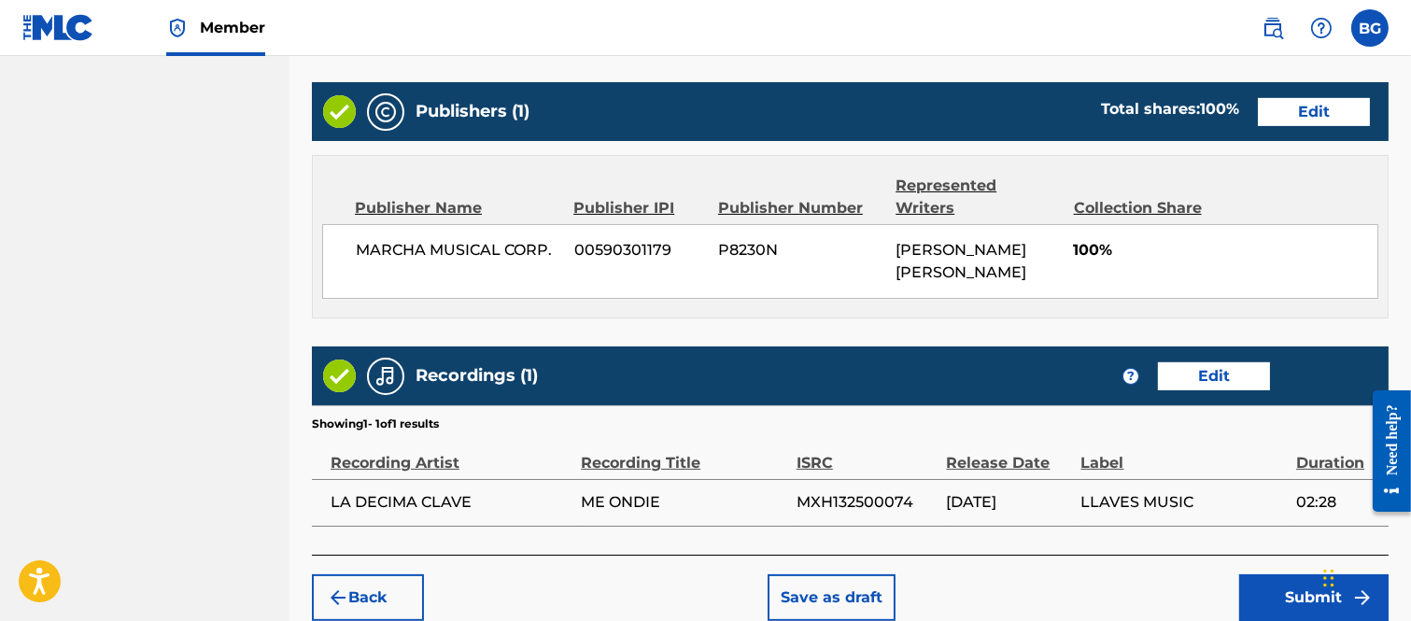
scroll to position [980, 0]
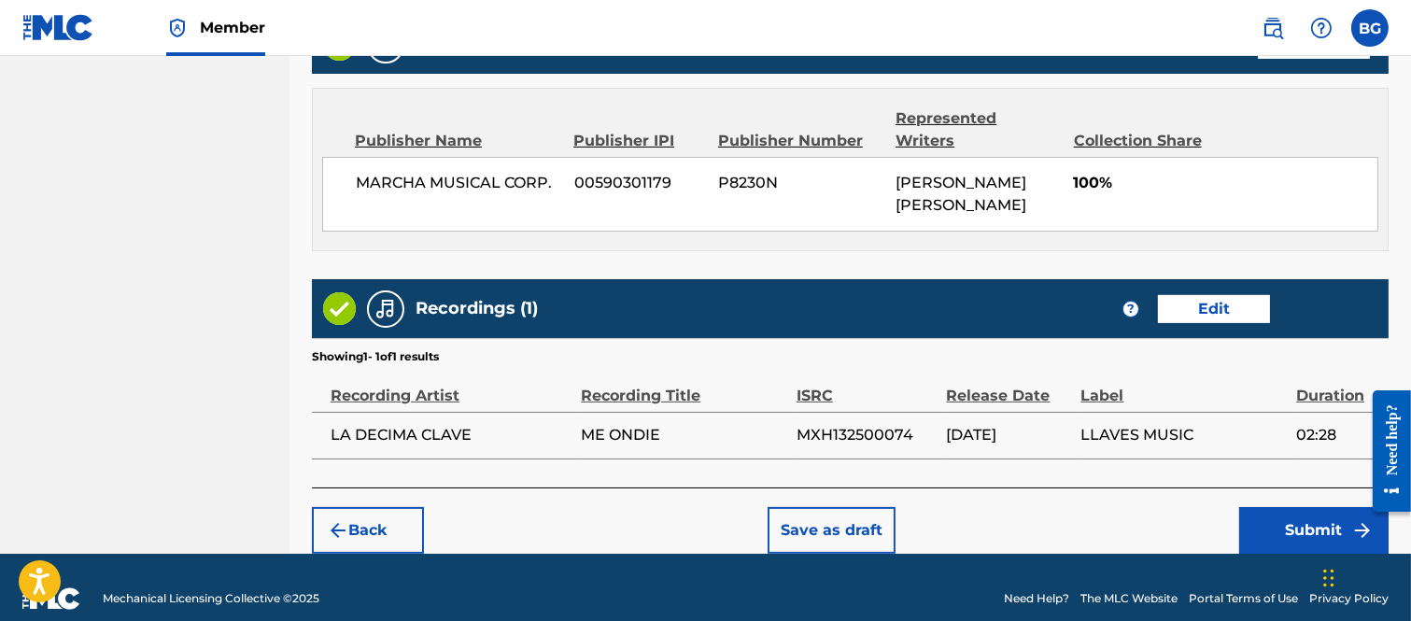
click at [1317, 507] on button "Submit" at bounding box center [1313, 530] width 149 height 47
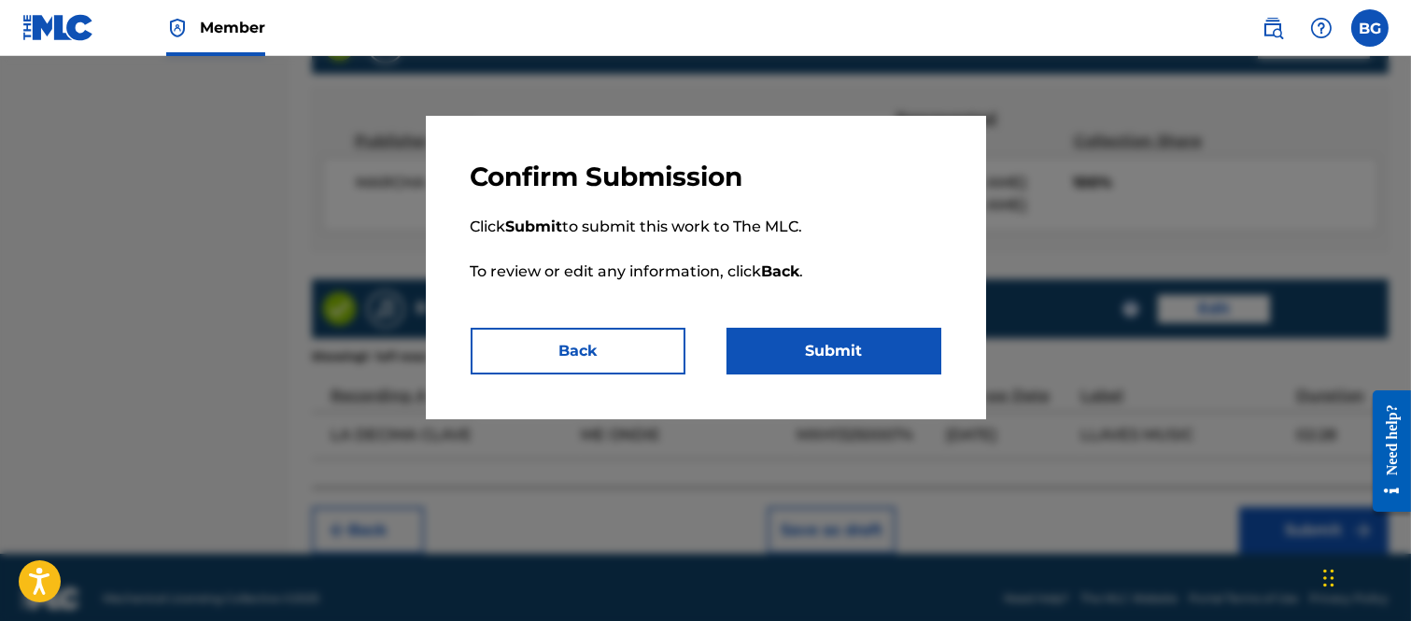
click at [846, 341] on button "Submit" at bounding box center [833, 351] width 215 height 47
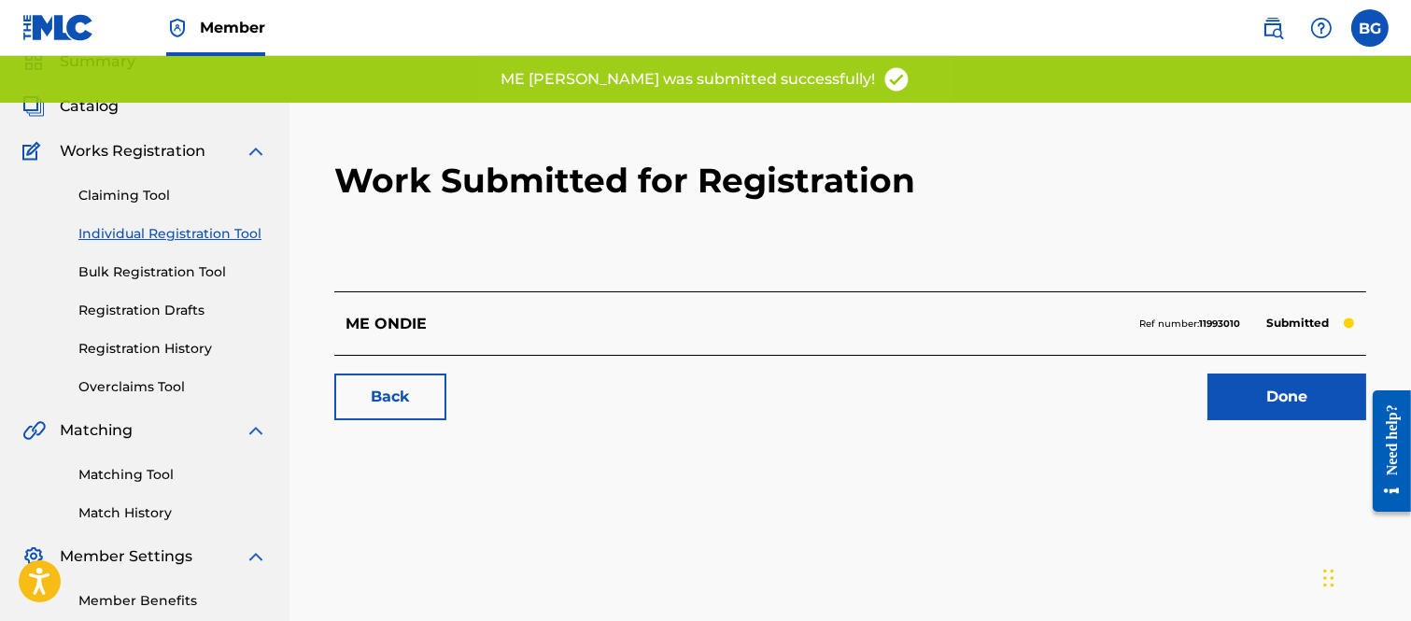
scroll to position [180, 0]
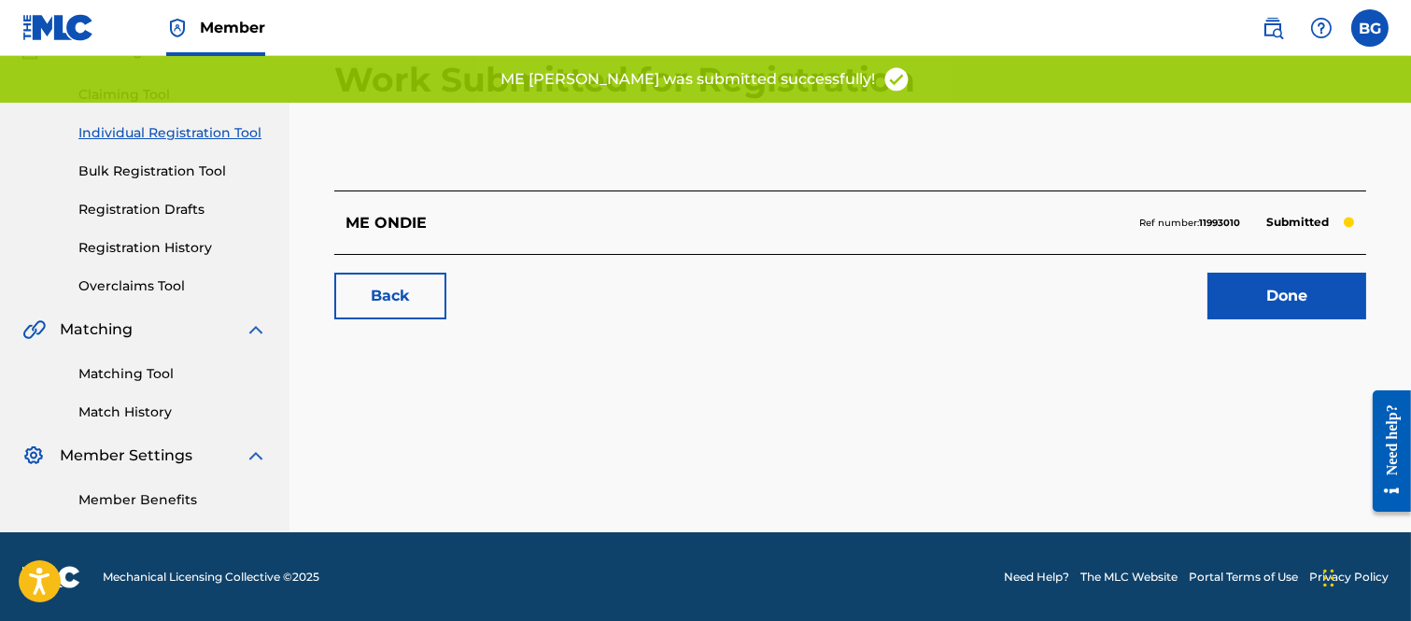
click at [1264, 296] on link "Done" at bounding box center [1286, 296] width 159 height 47
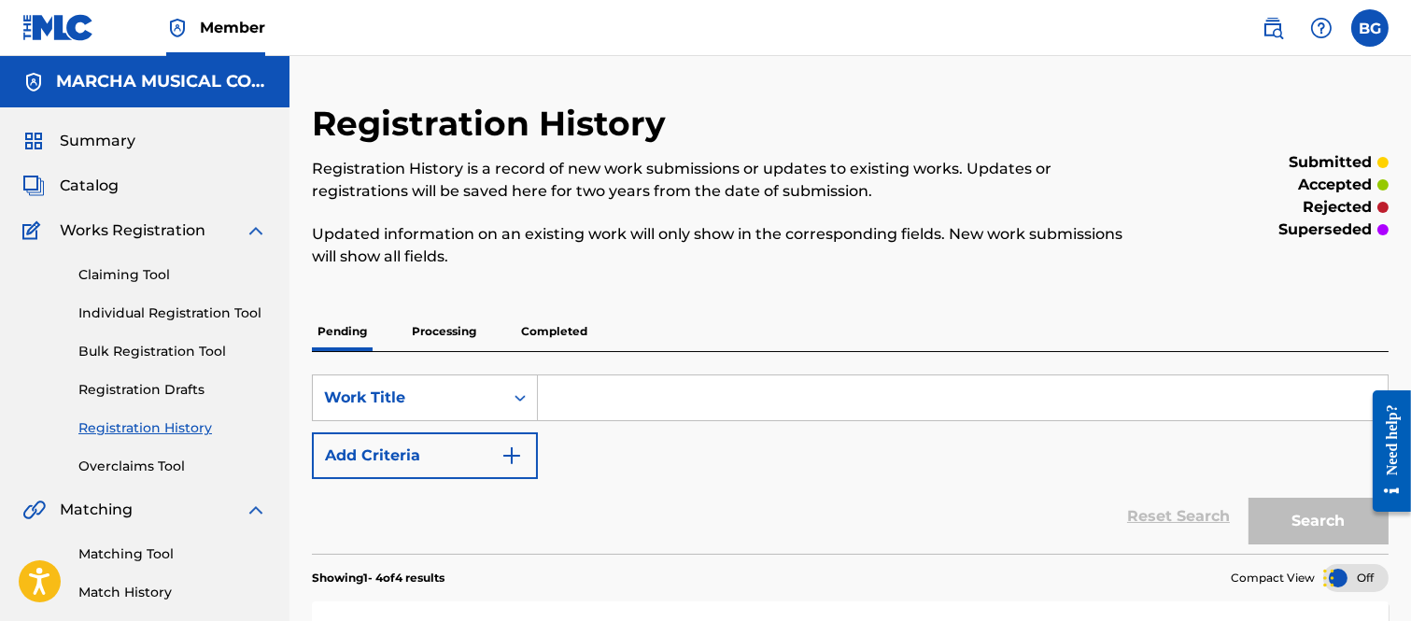
click at [106, 309] on link "Individual Registration Tool" at bounding box center [172, 313] width 189 height 20
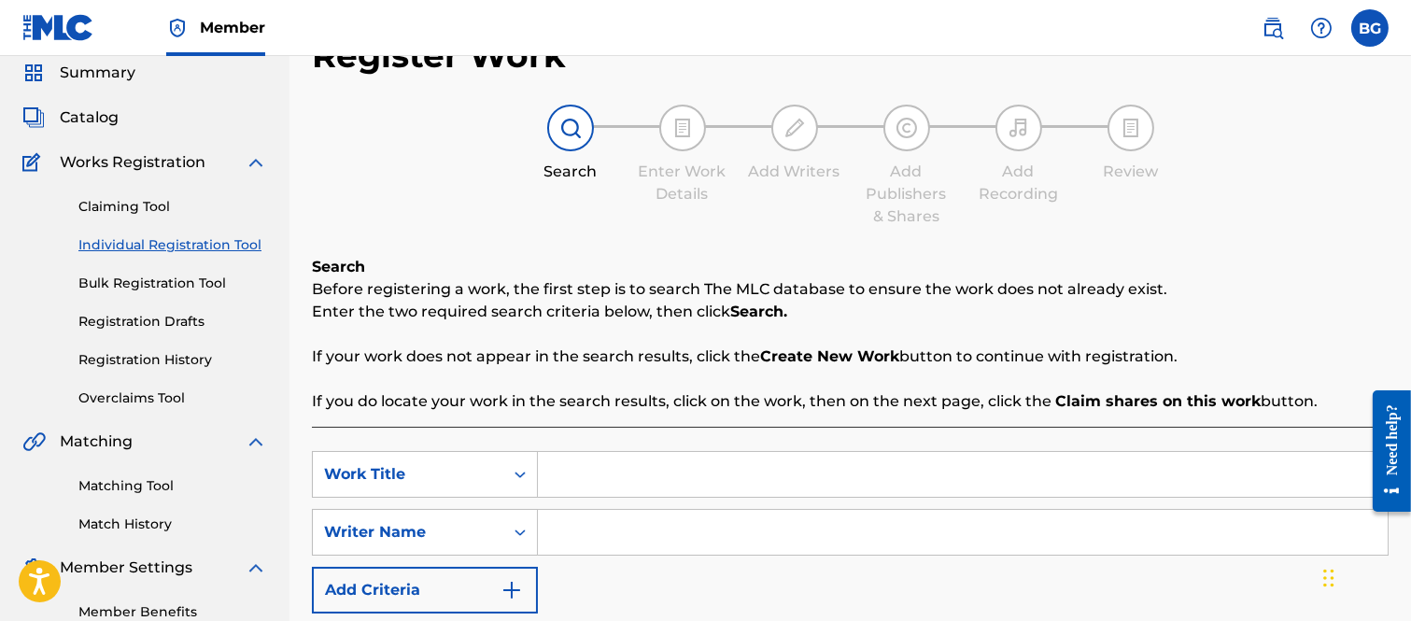
scroll to position [207, 0]
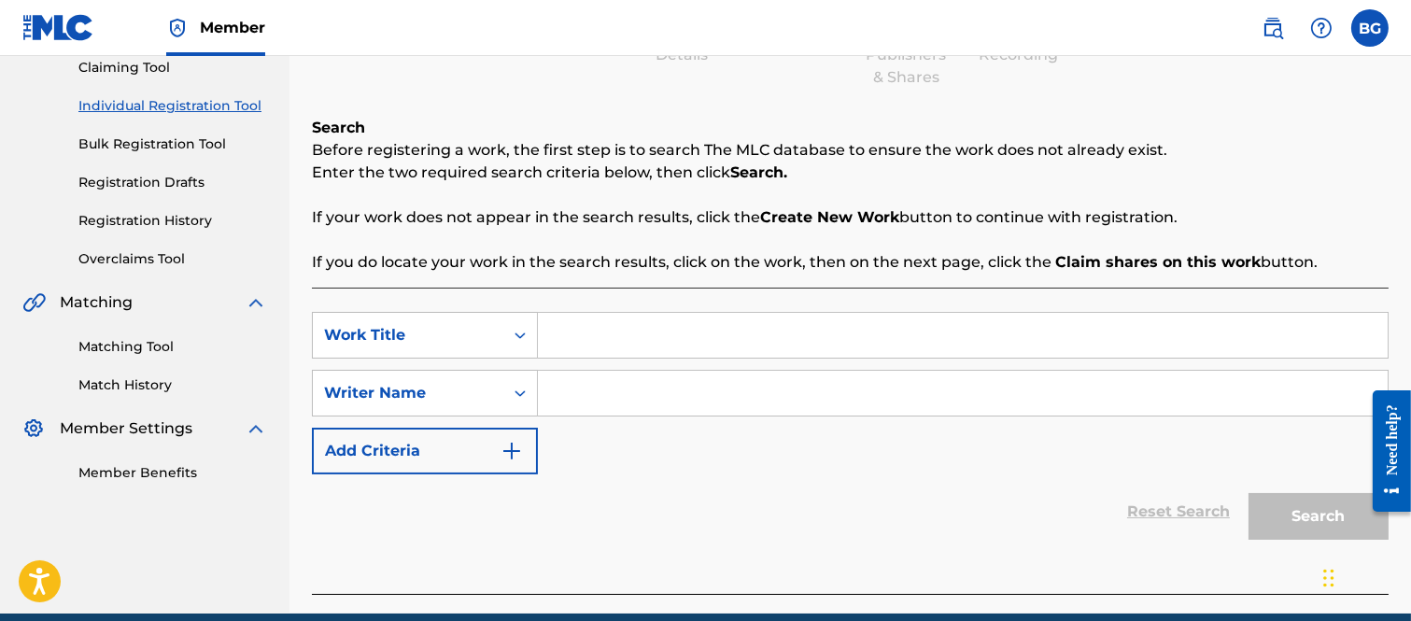
click at [583, 343] on input "Search Form" at bounding box center [963, 335] width 850 height 45
type input "GOOD NIGHT"
click at [564, 387] on input "Search Form" at bounding box center [963, 393] width 850 height 45
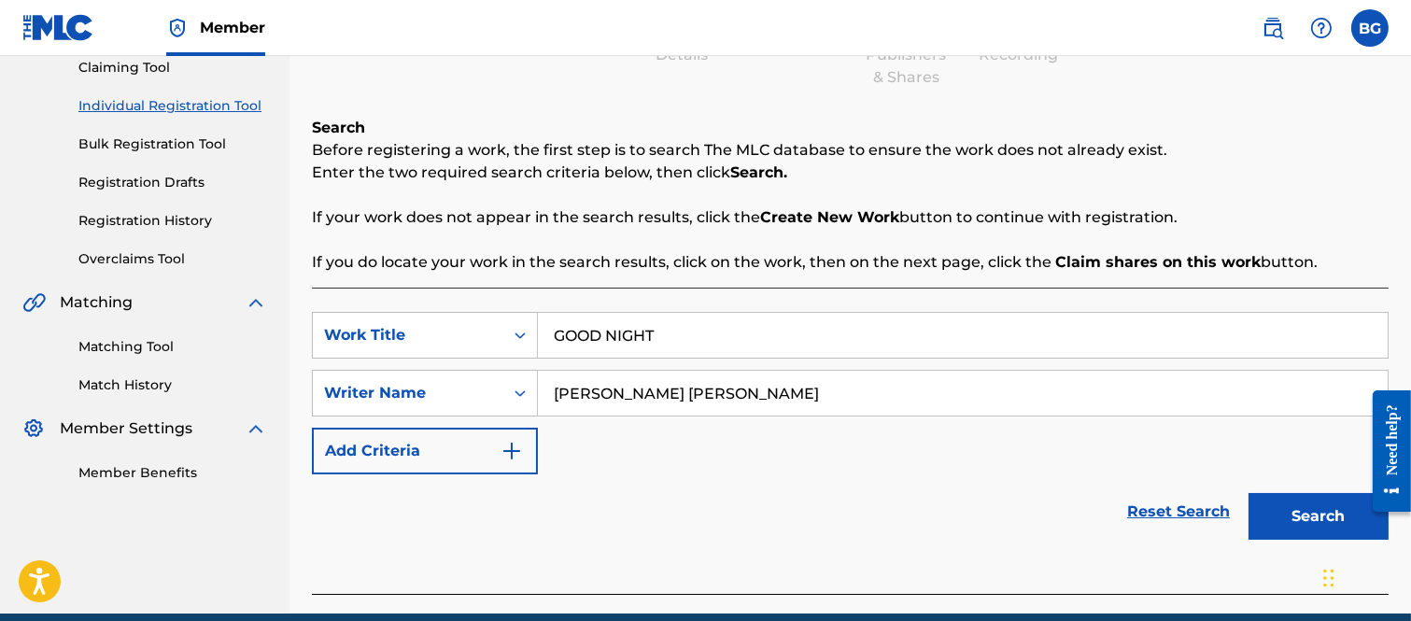
type input "[PERSON_NAME] [PERSON_NAME]"
click at [1305, 517] on button "Search" at bounding box center [1318, 516] width 140 height 47
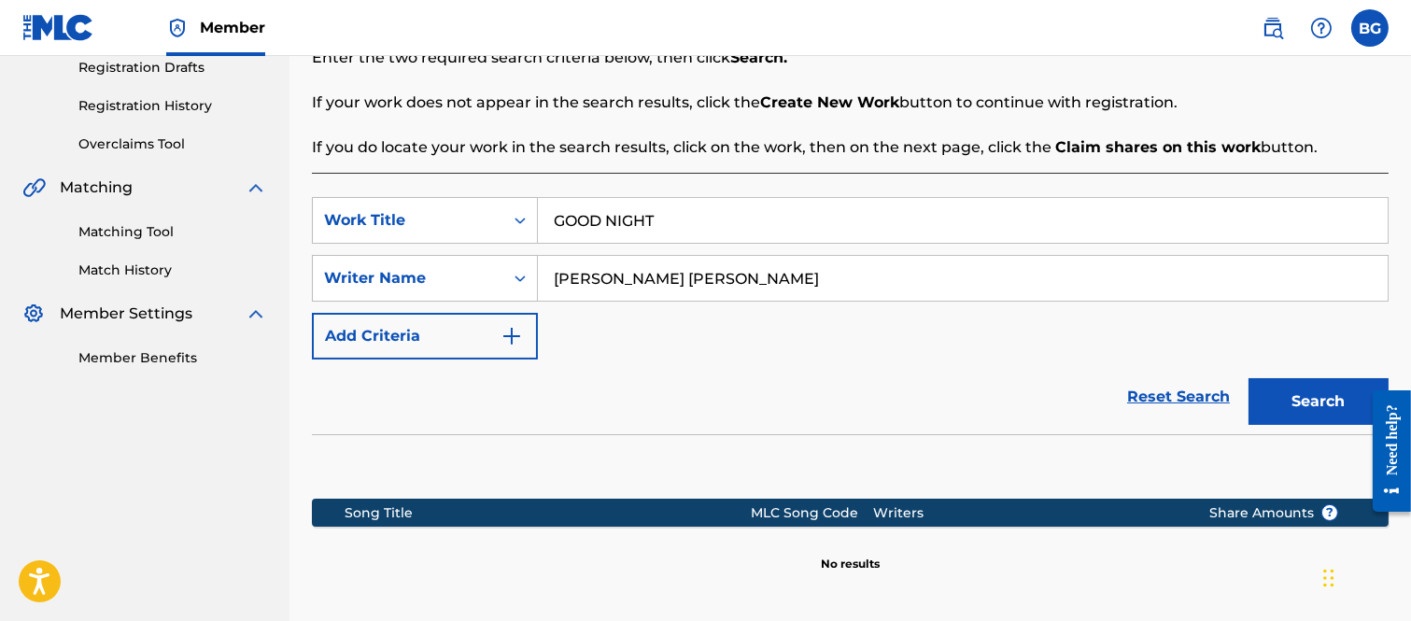
scroll to position [504, 0]
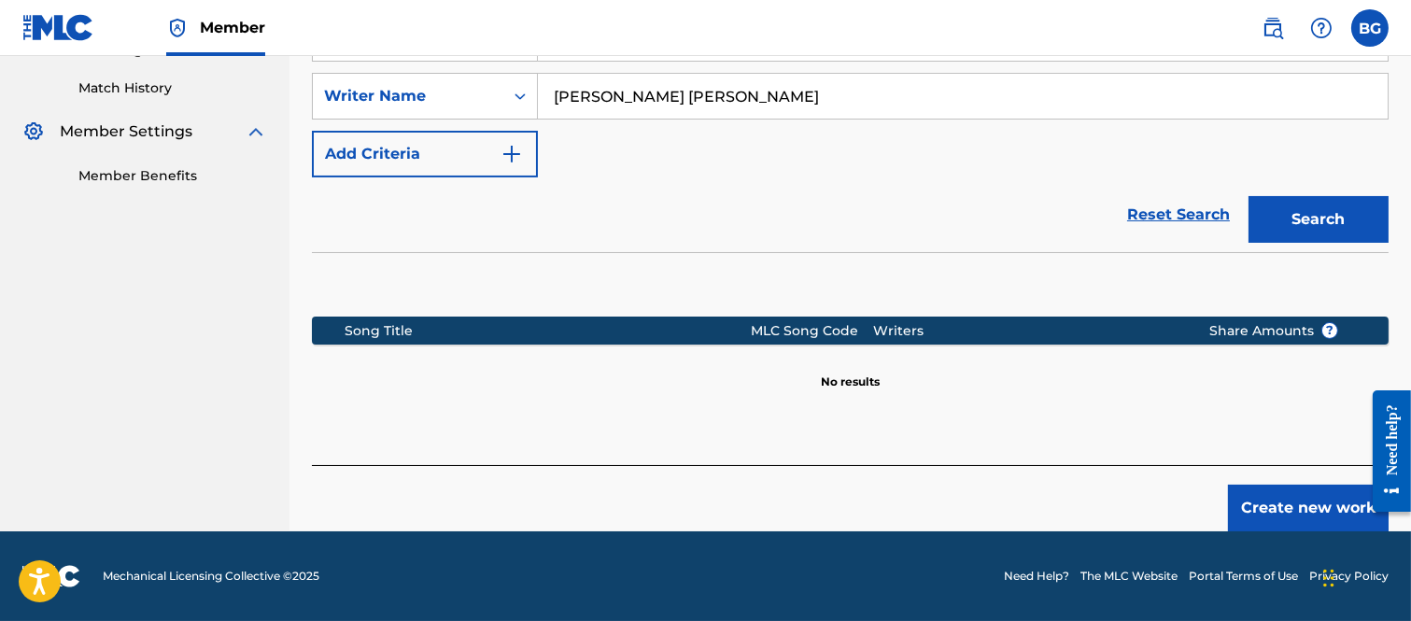
click at [1260, 499] on button "Create new work" at bounding box center [1308, 508] width 161 height 47
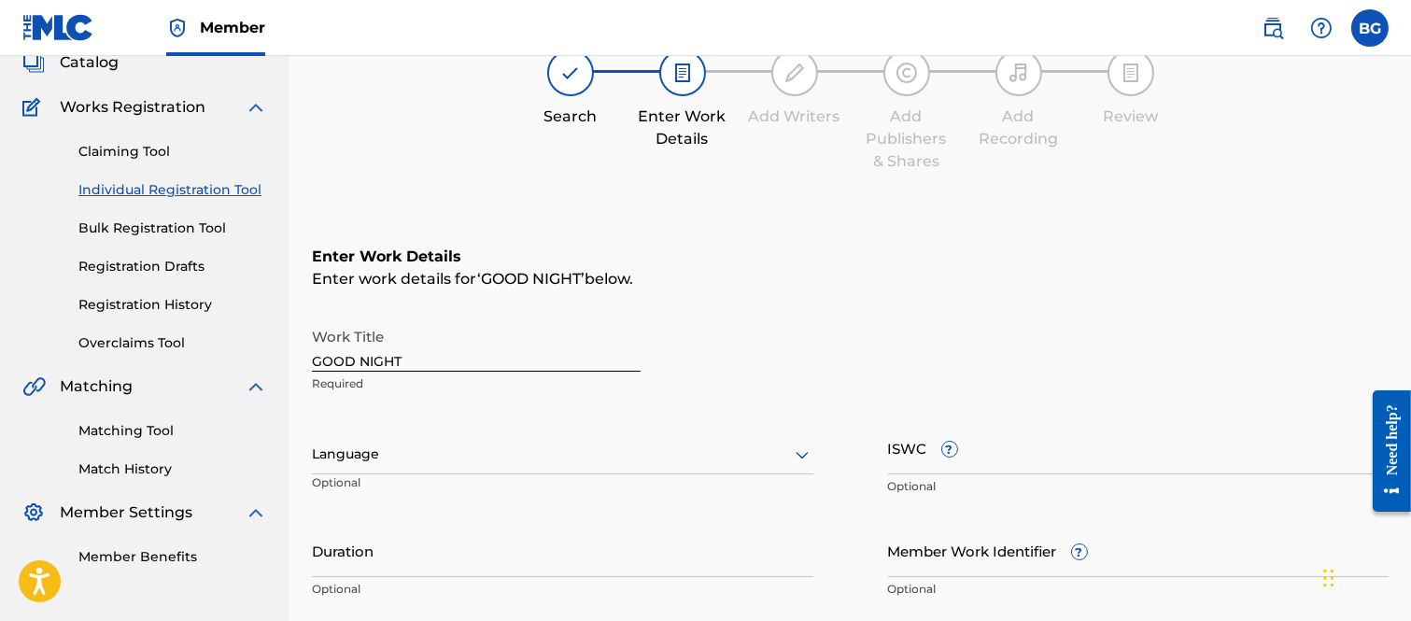
scroll to position [311, 0]
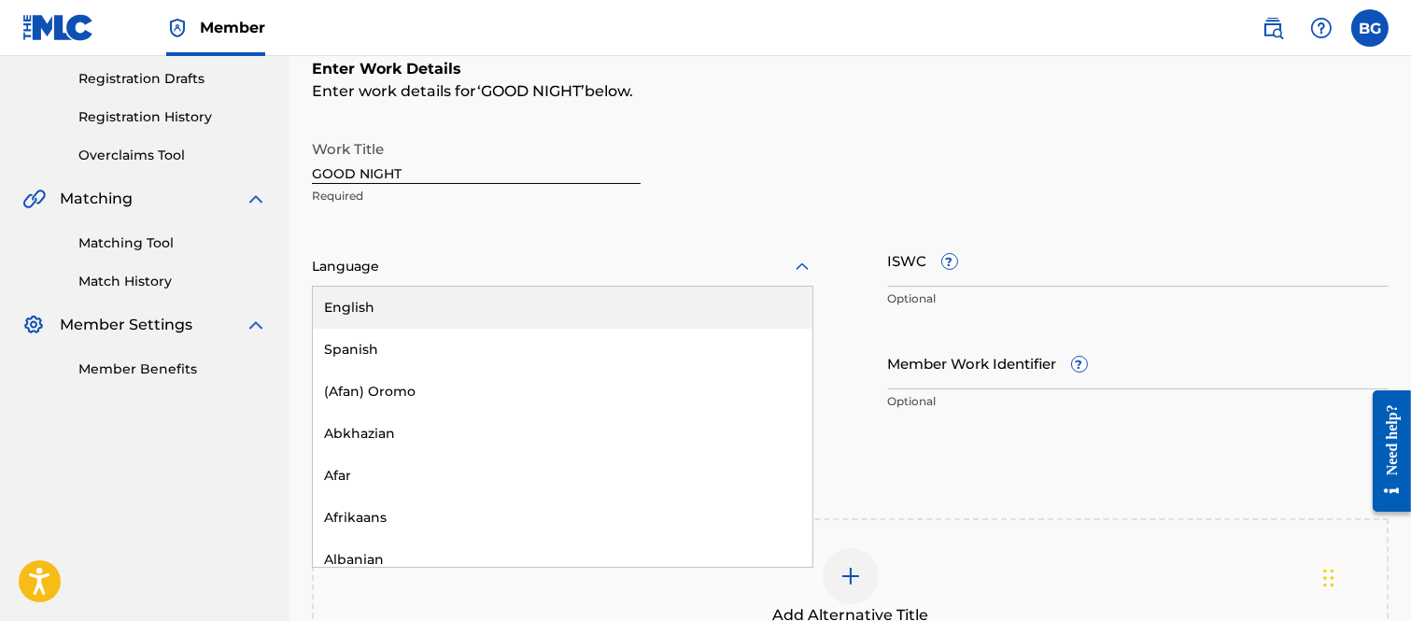
click at [800, 265] on icon at bounding box center [802, 267] width 22 height 22
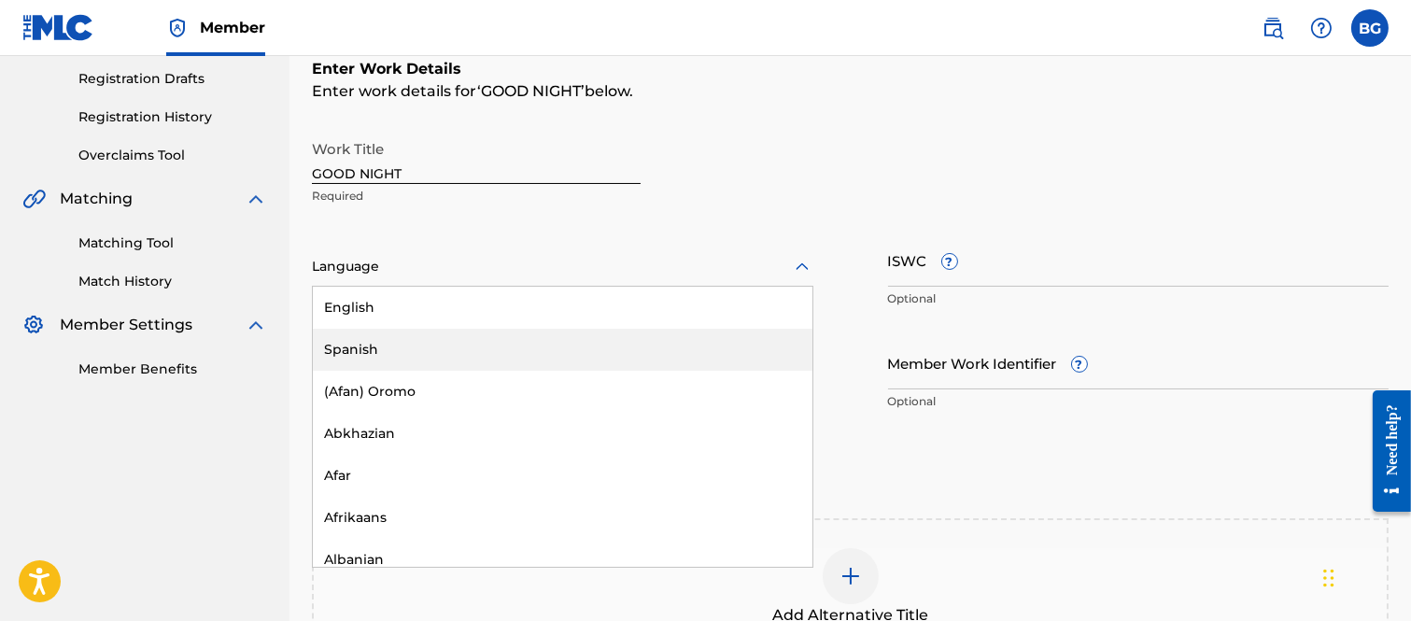
click at [346, 348] on div "Spanish" at bounding box center [562, 350] width 499 height 42
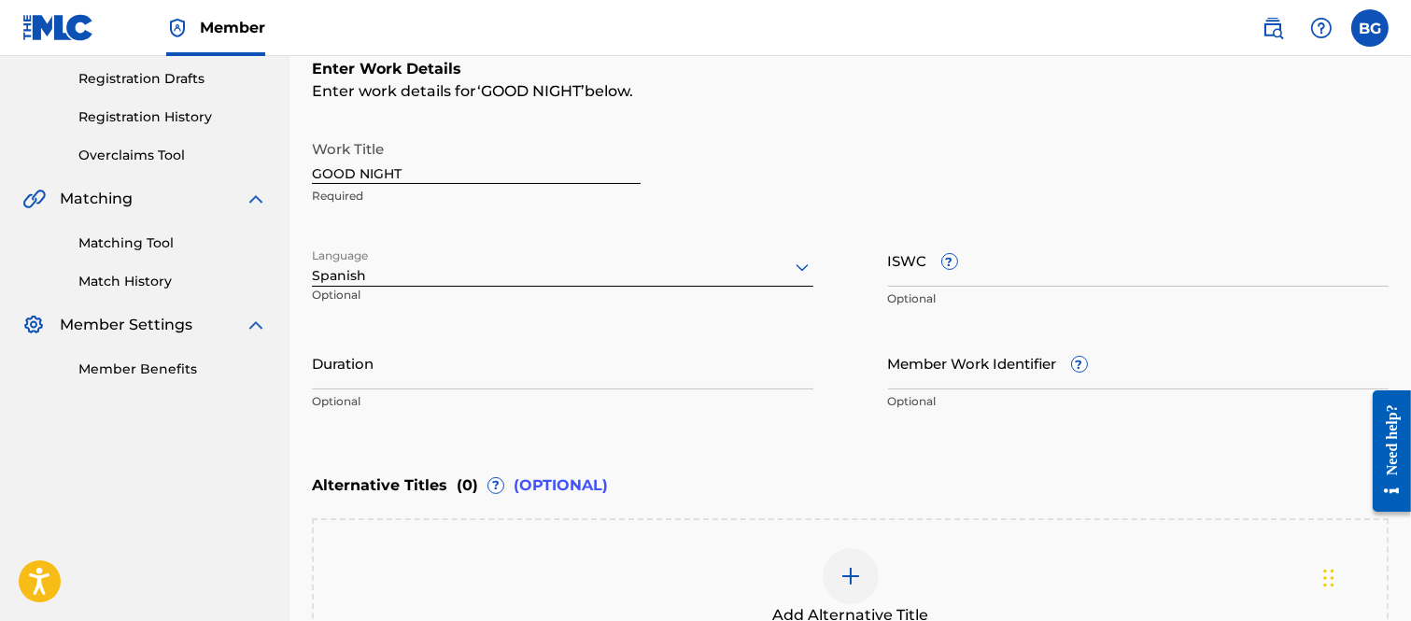
click at [421, 352] on input "Duration" at bounding box center [562, 362] width 501 height 53
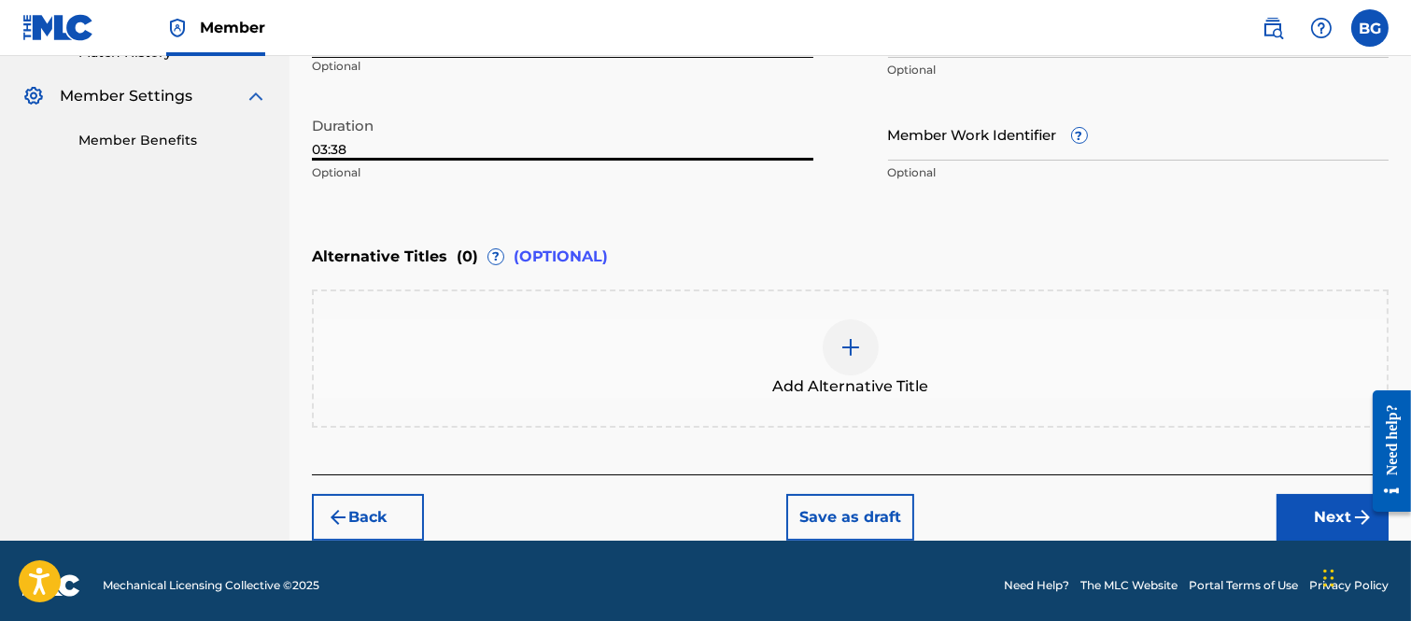
scroll to position [546, 0]
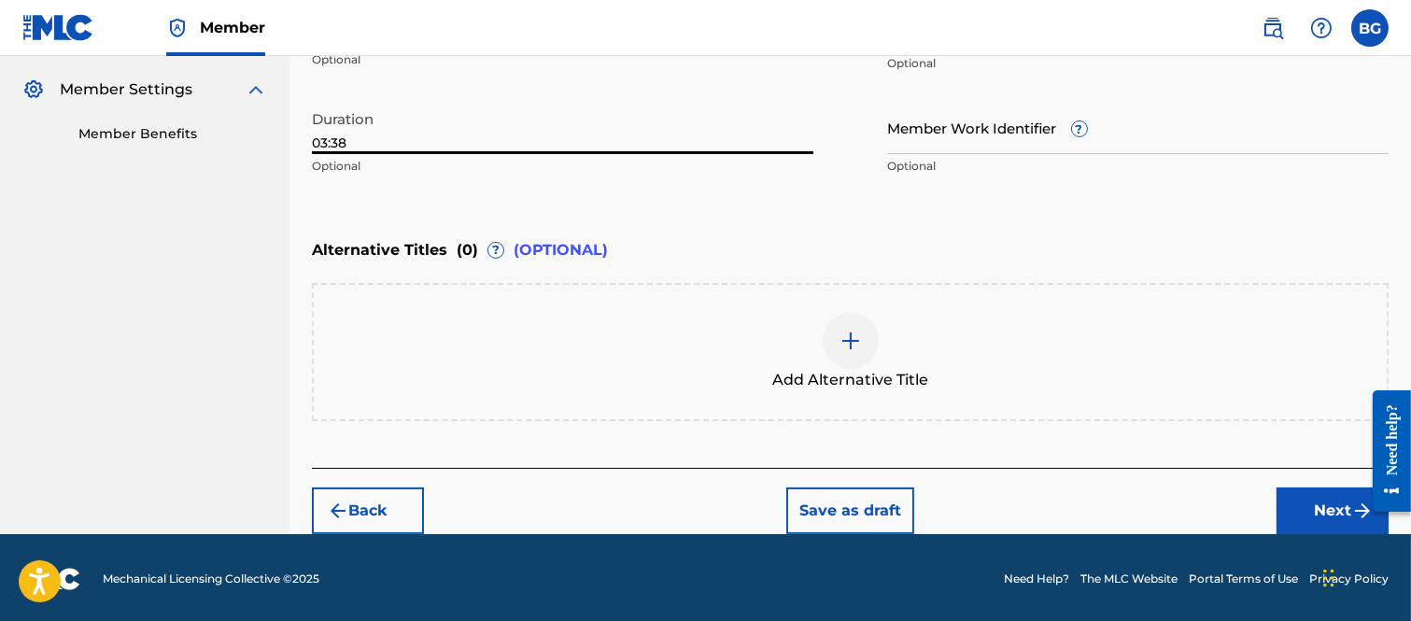
type input "03:38"
click at [1318, 497] on button "Next" at bounding box center [1332, 510] width 112 height 47
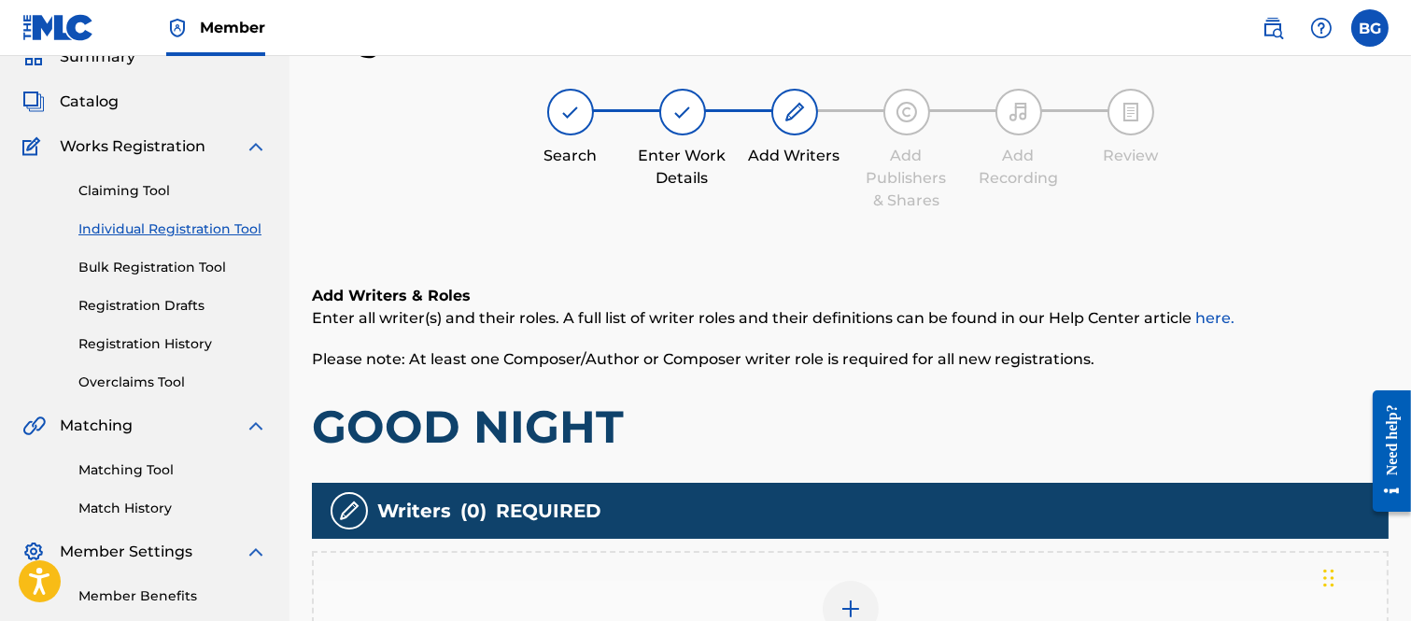
scroll to position [395, 0]
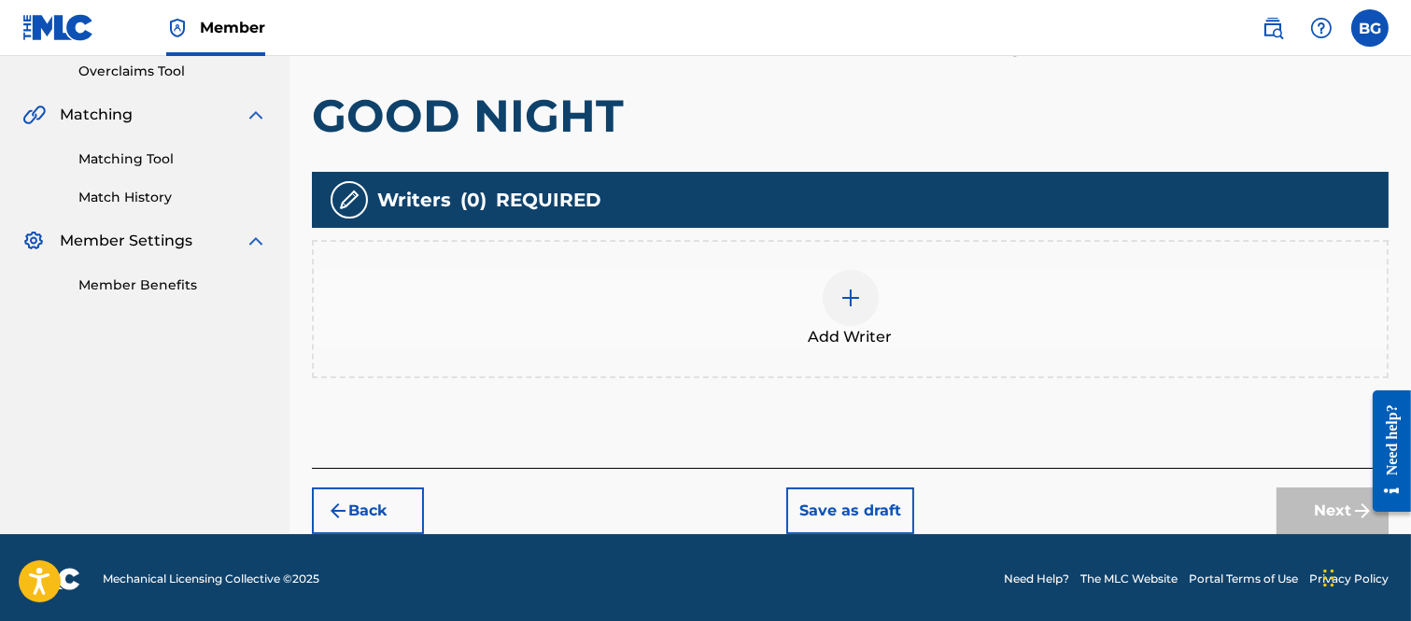
click at [844, 299] on img at bounding box center [850, 298] width 22 height 22
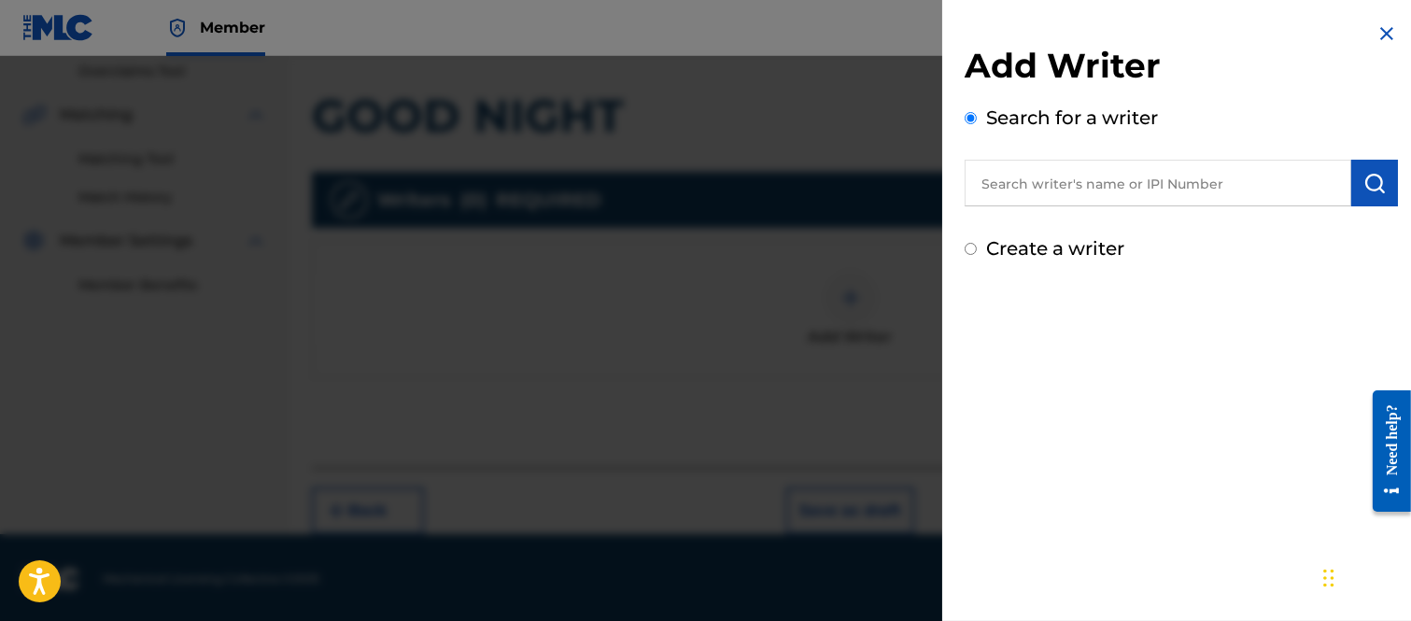
click at [1024, 182] on input "text" at bounding box center [1157, 183] width 386 height 47
click at [996, 179] on input "text" at bounding box center [1157, 183] width 386 height 47
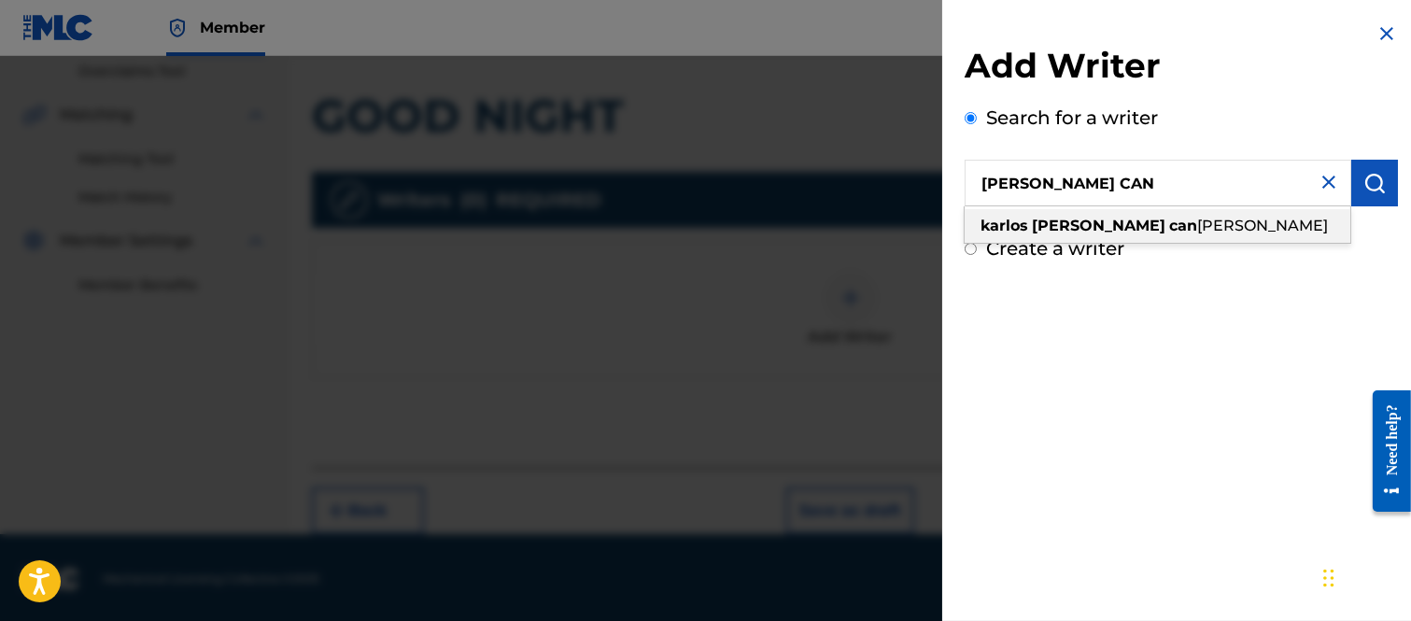
click at [1197, 230] on span "[PERSON_NAME]" at bounding box center [1262, 226] width 131 height 18
type input "[PERSON_NAME] [PERSON_NAME]"
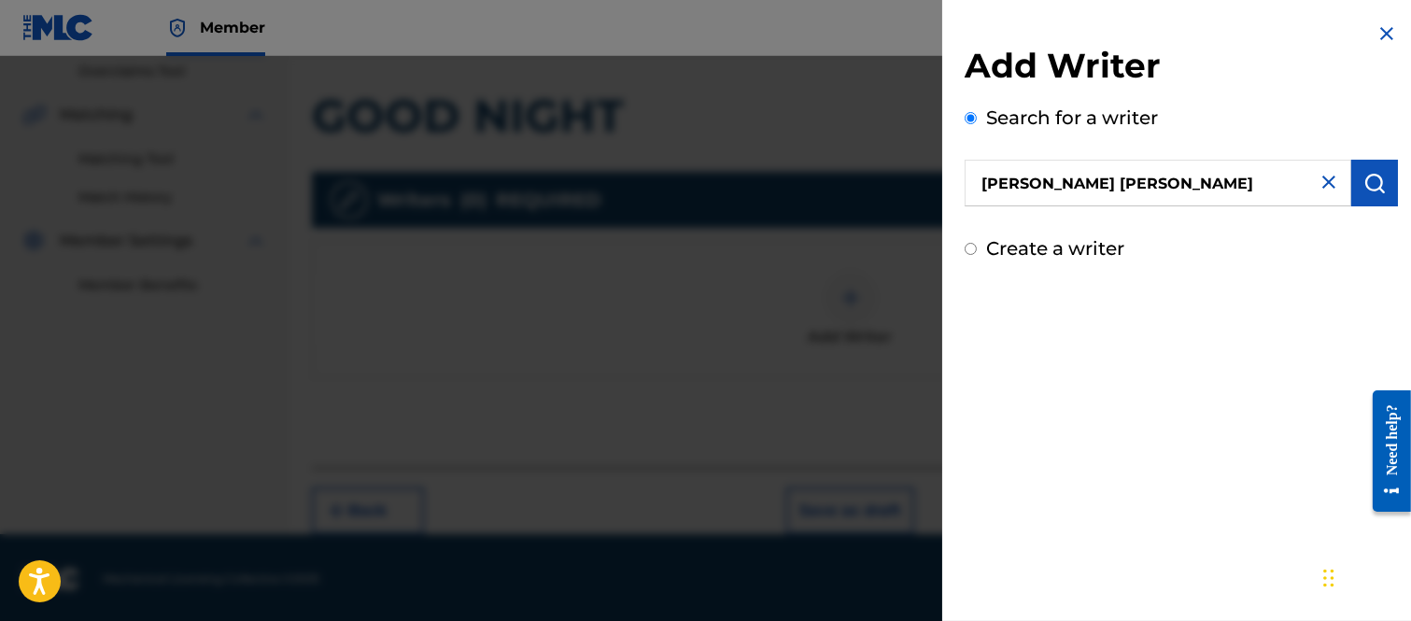
click at [1363, 178] on img "submit" at bounding box center [1374, 183] width 22 height 22
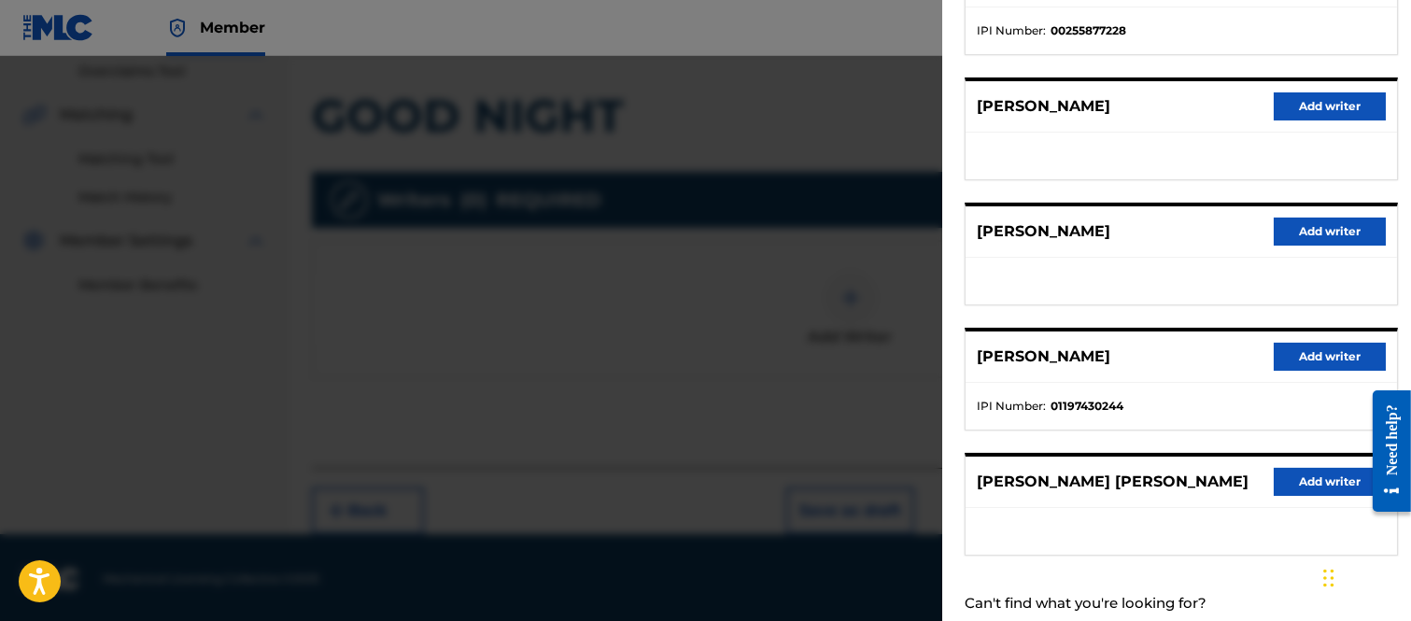
scroll to position [377, 0]
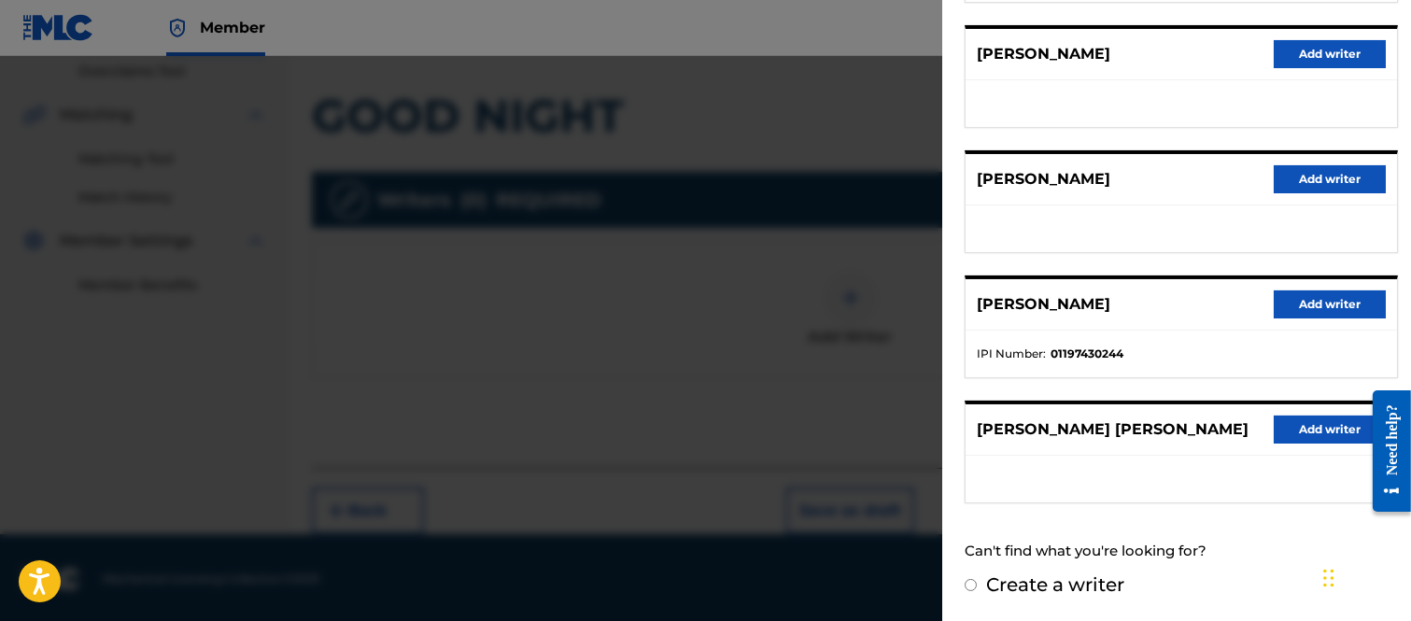
click at [1305, 416] on button "Add writer" at bounding box center [1329, 429] width 112 height 28
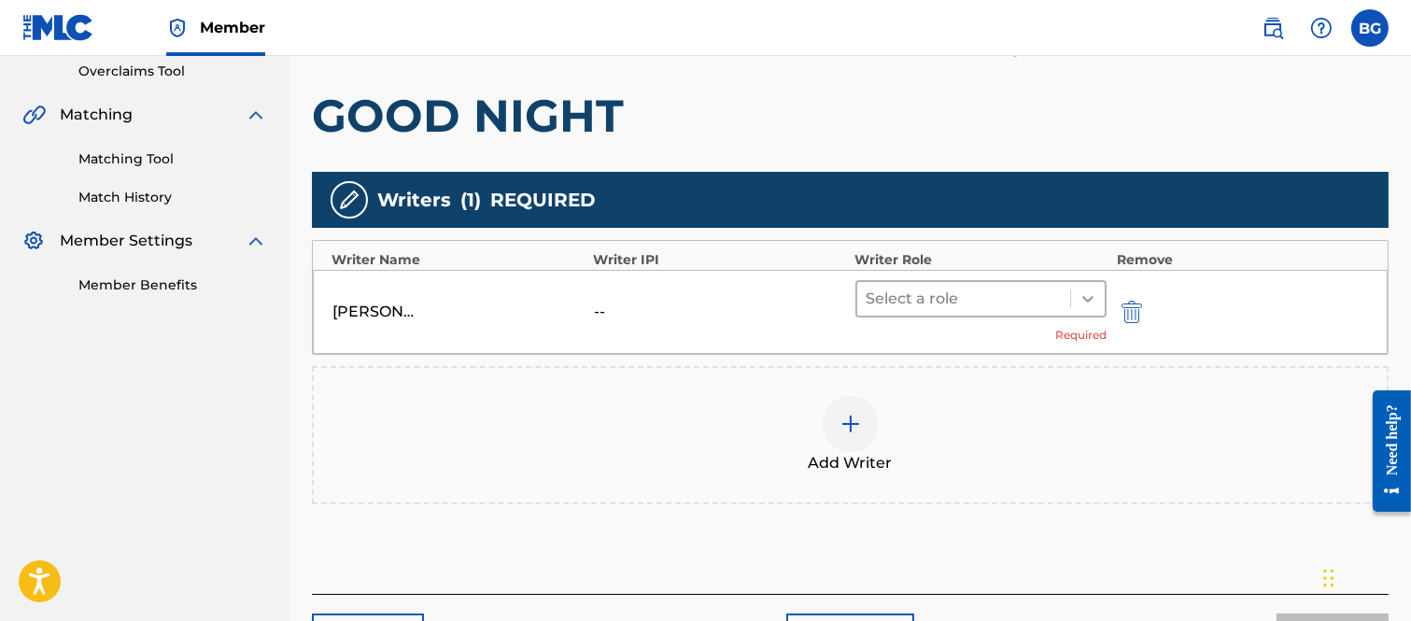
click at [1088, 299] on icon at bounding box center [1087, 299] width 11 height 7
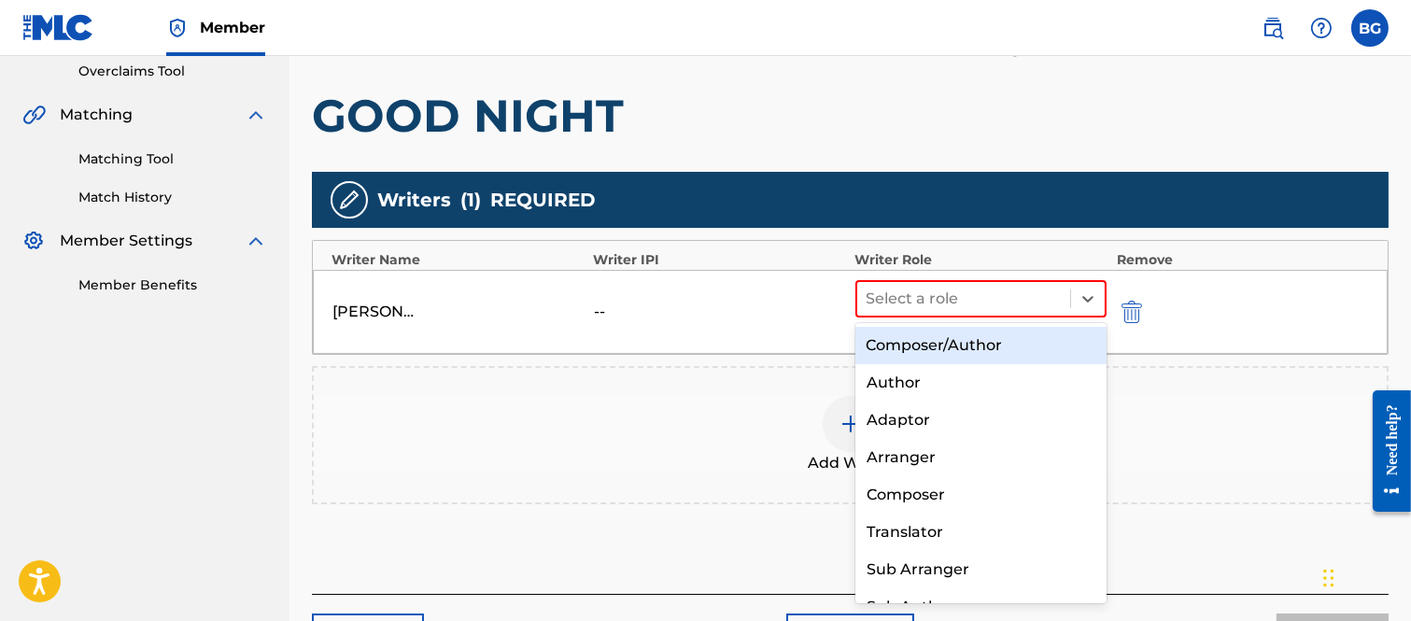
click at [940, 340] on div "Composer/Author" at bounding box center [981, 345] width 252 height 37
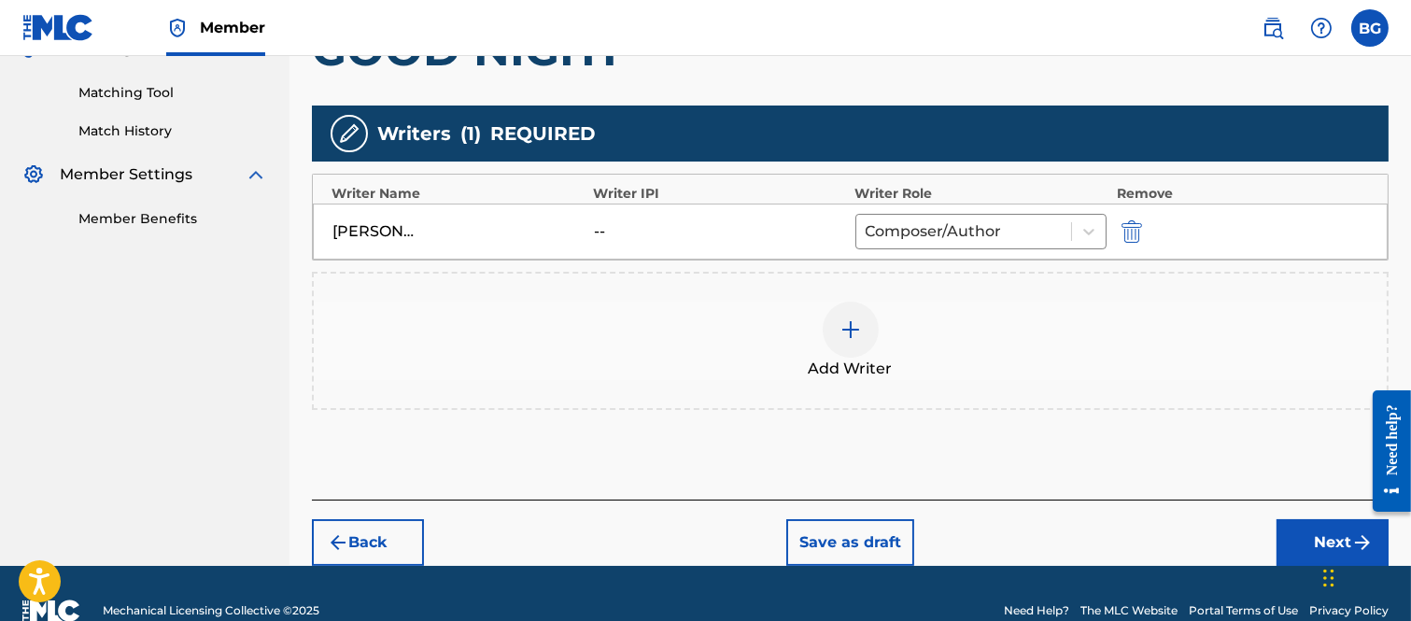
scroll to position [495, 0]
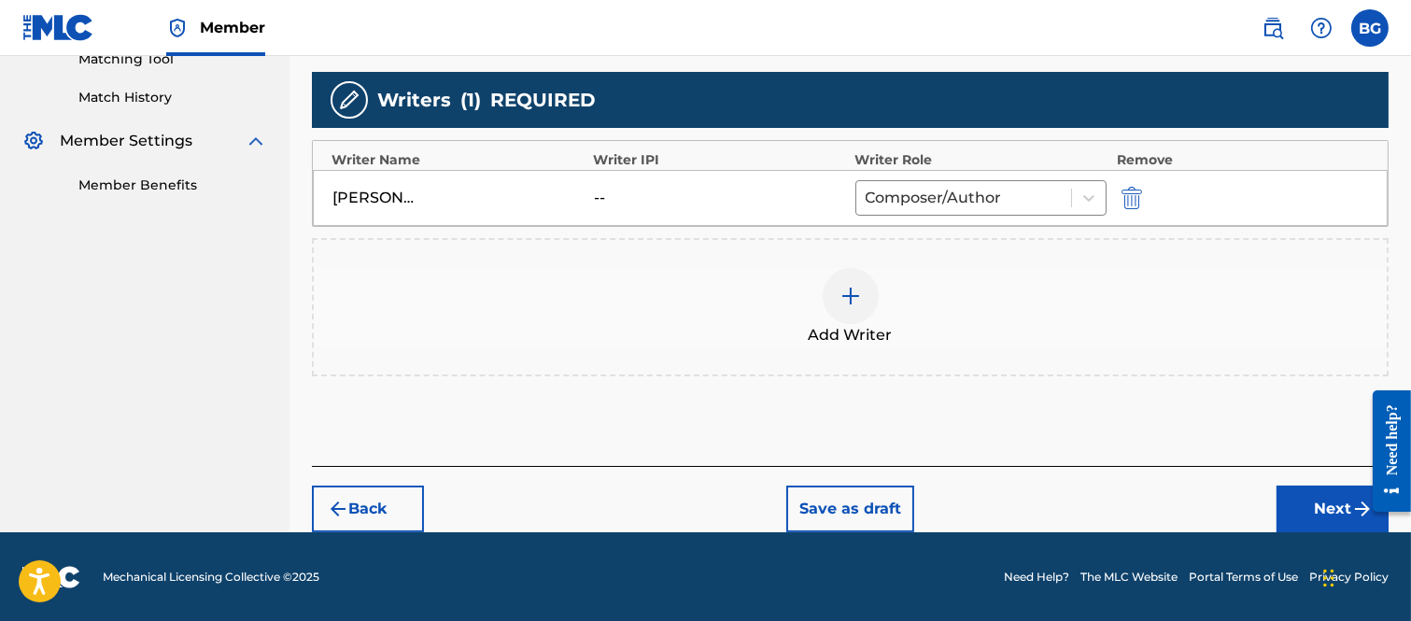
click at [1333, 499] on button "Next" at bounding box center [1332, 508] width 112 height 47
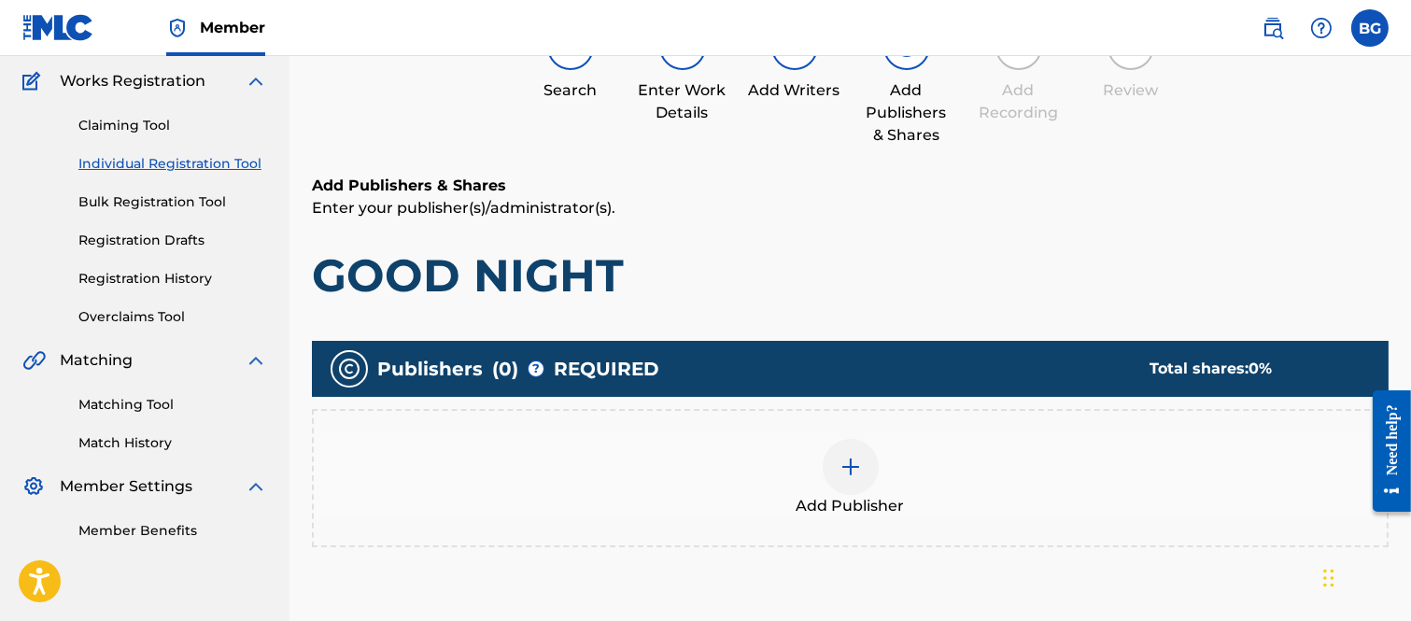
scroll to position [291, 0]
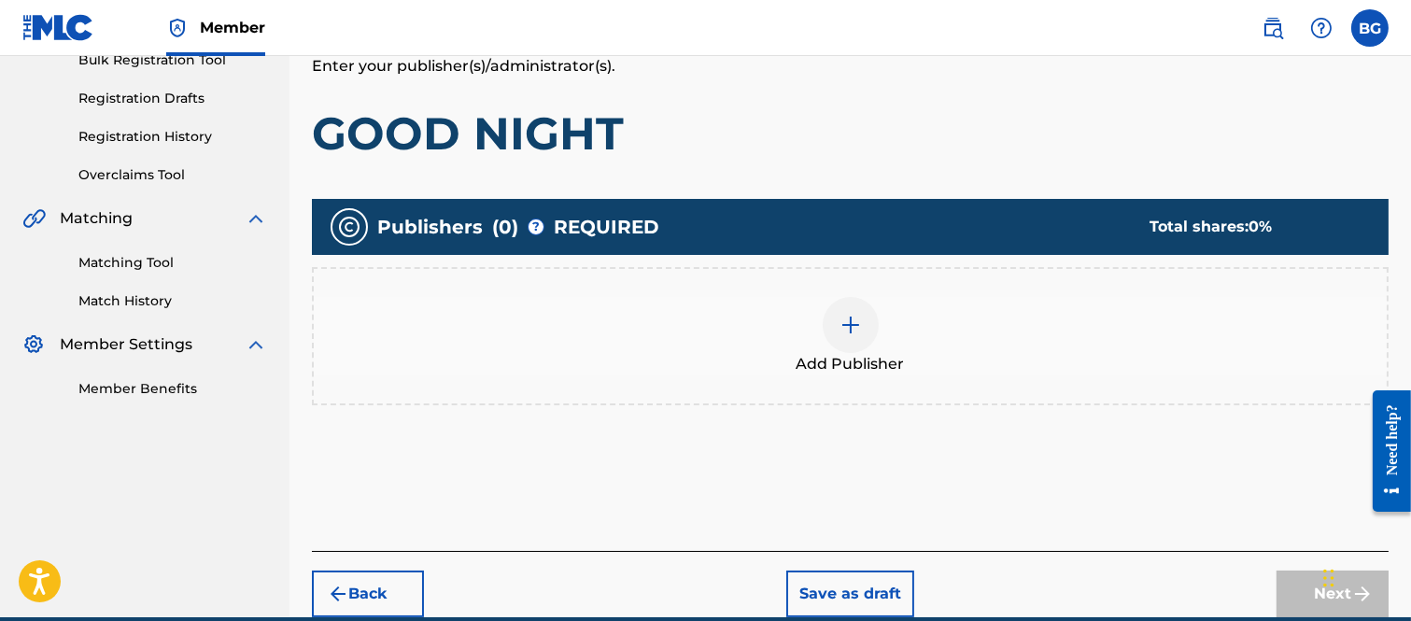
click at [850, 325] on img at bounding box center [850, 325] width 22 height 22
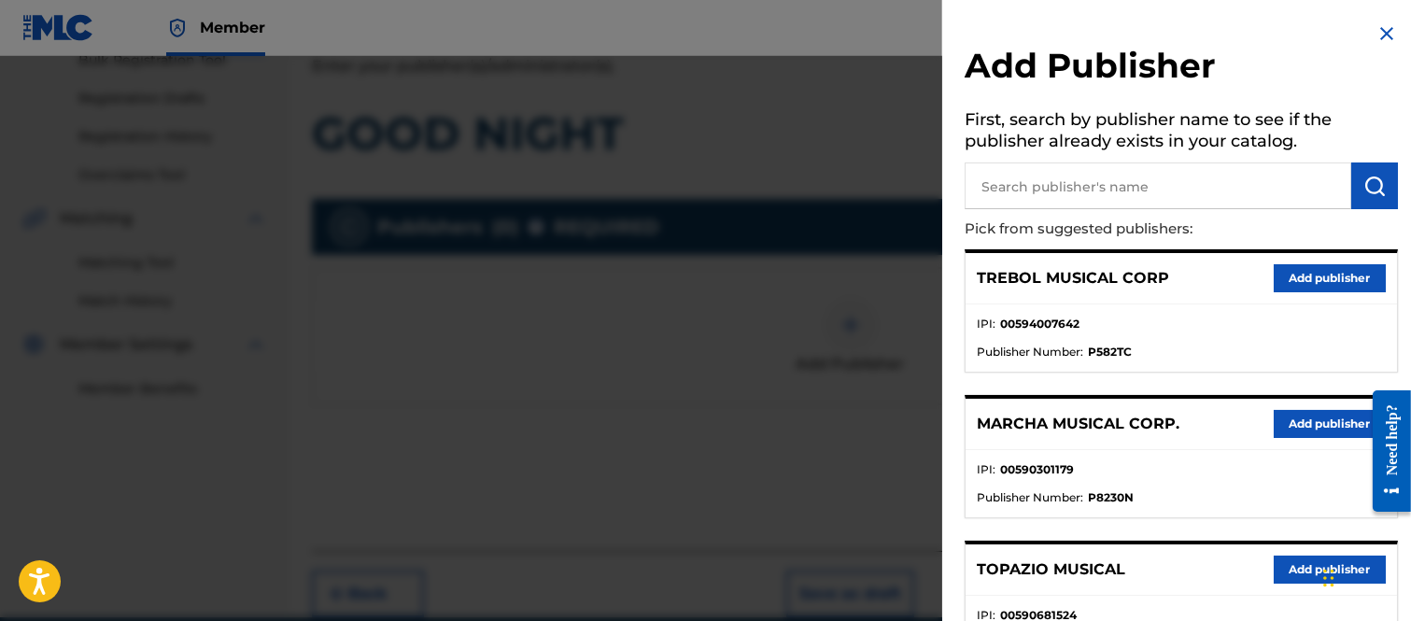
click at [1285, 417] on button "Add publisher" at bounding box center [1329, 424] width 112 height 28
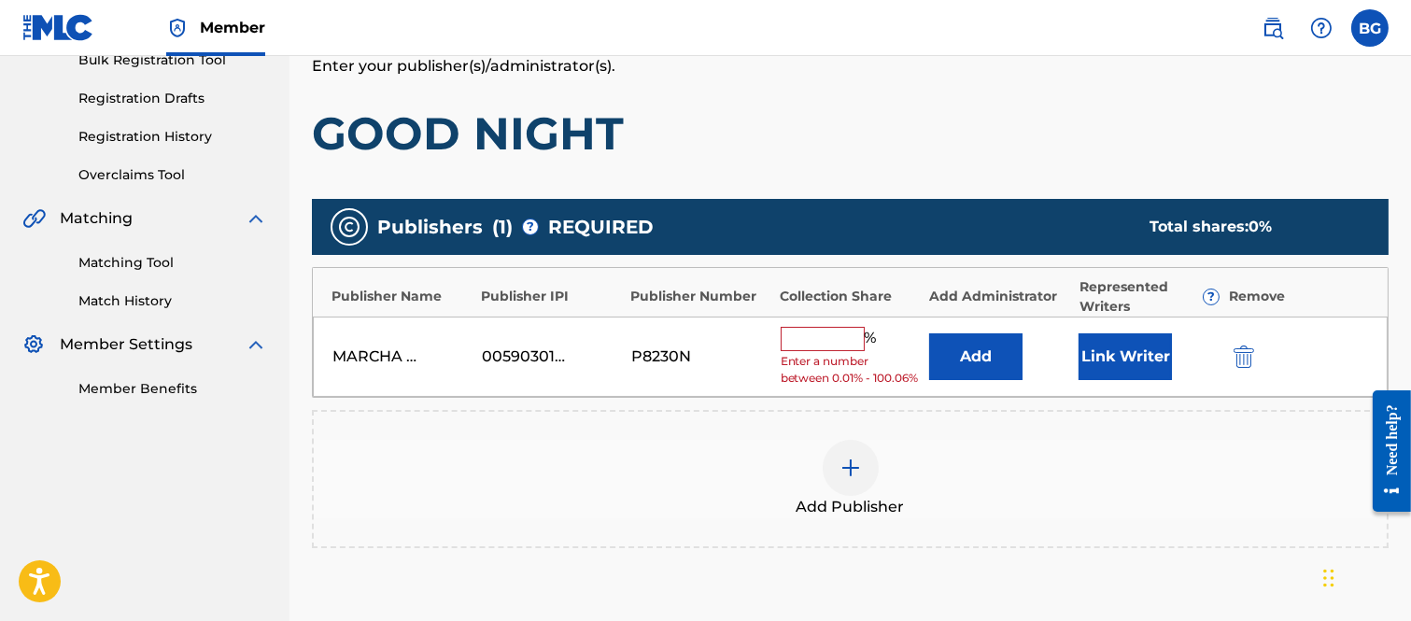
click at [844, 334] on input "text" at bounding box center [822, 339] width 84 height 24
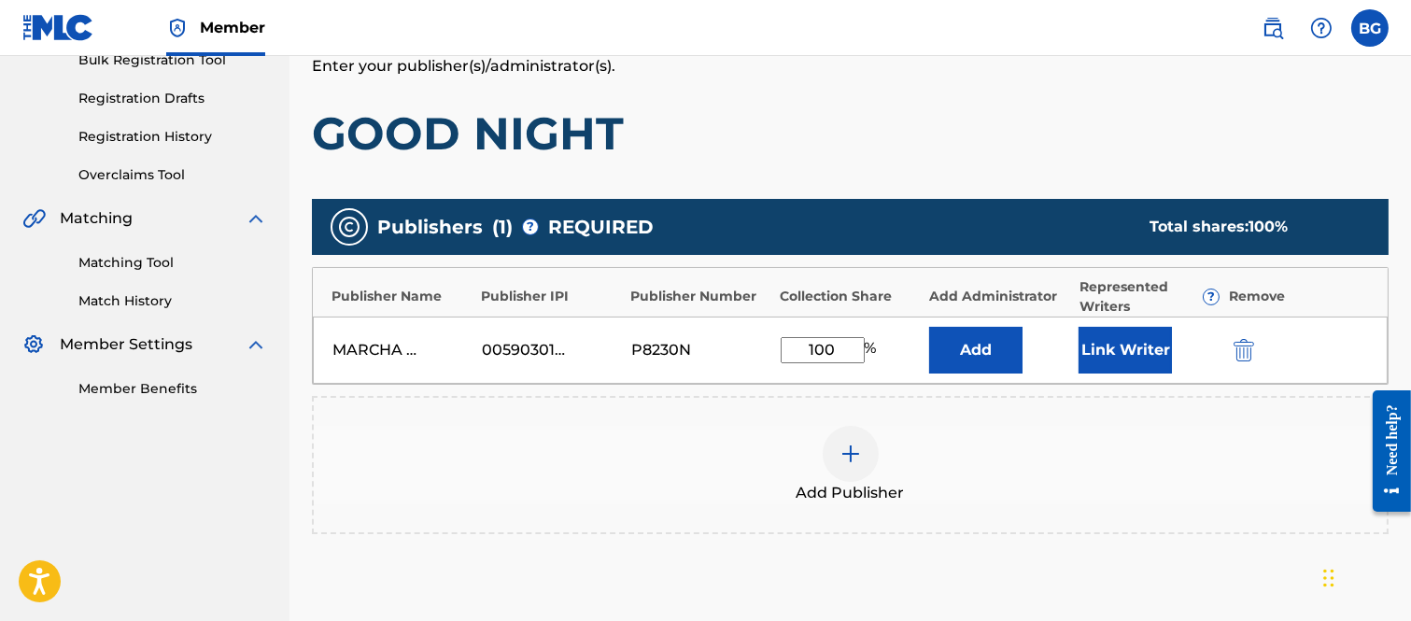
type input "100"
click at [1113, 342] on button "Link Writer" at bounding box center [1124, 350] width 93 height 47
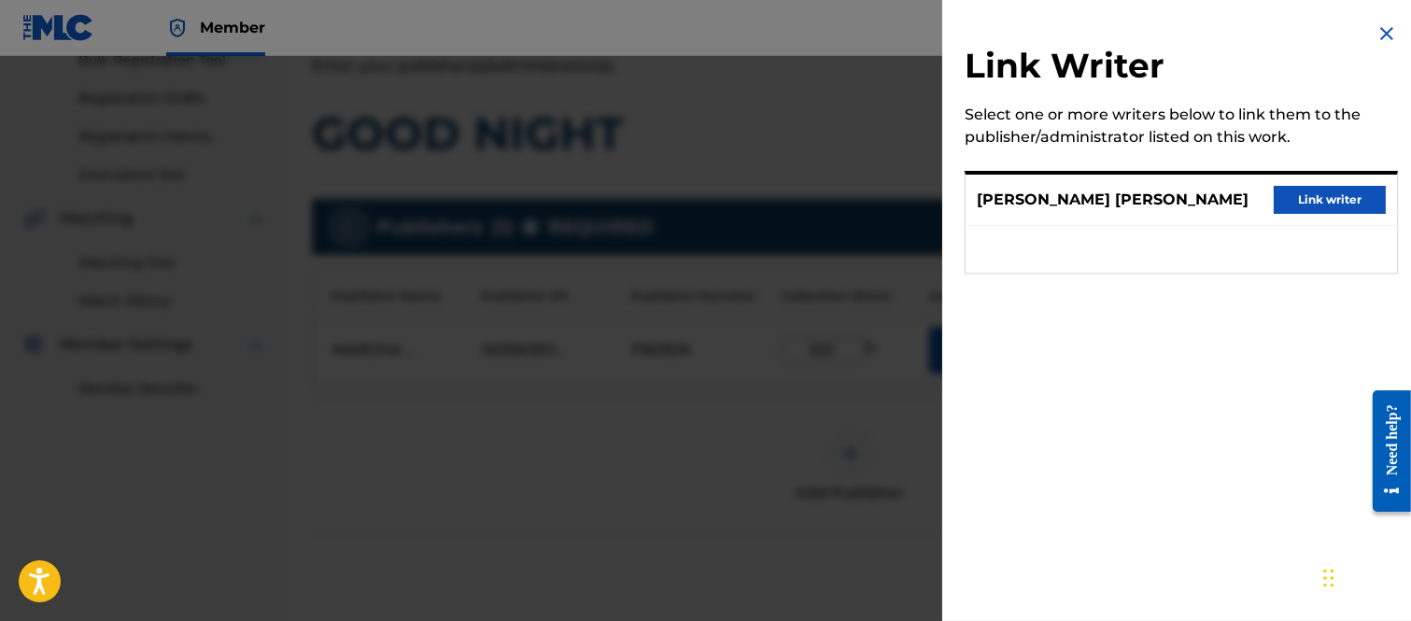
click at [1307, 199] on button "Link writer" at bounding box center [1329, 200] width 112 height 28
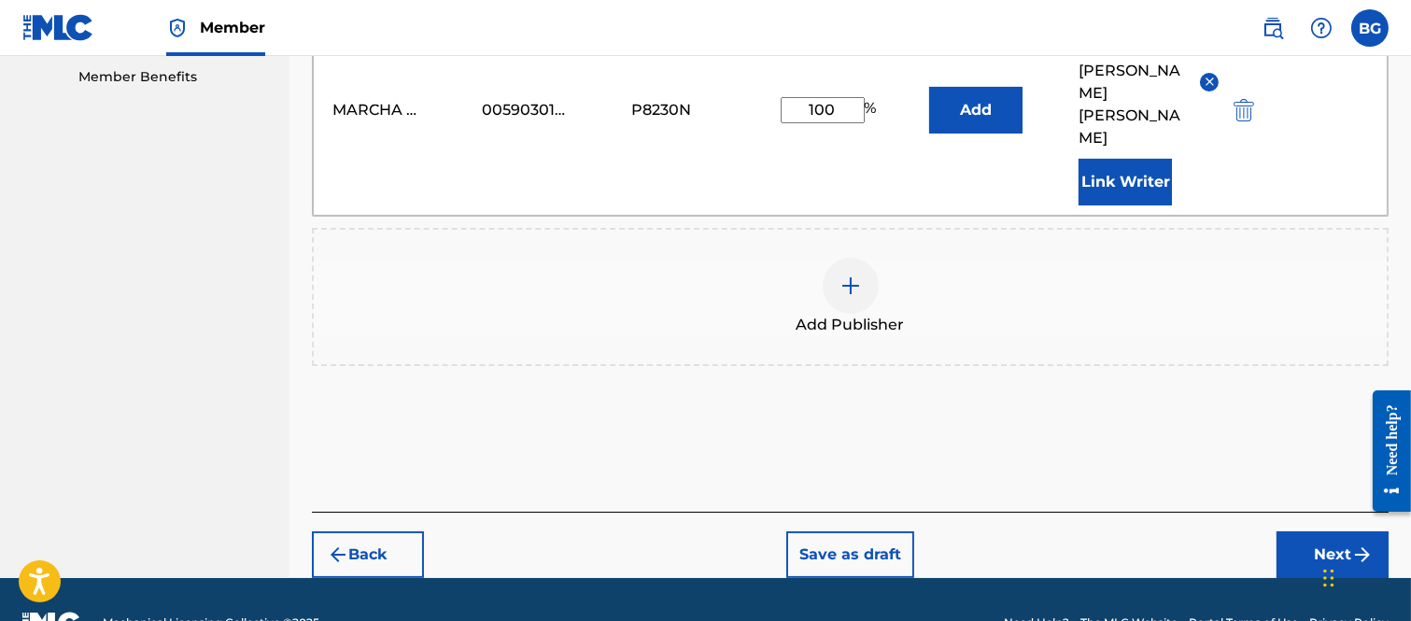
click at [1313, 531] on button "Next" at bounding box center [1332, 554] width 112 height 47
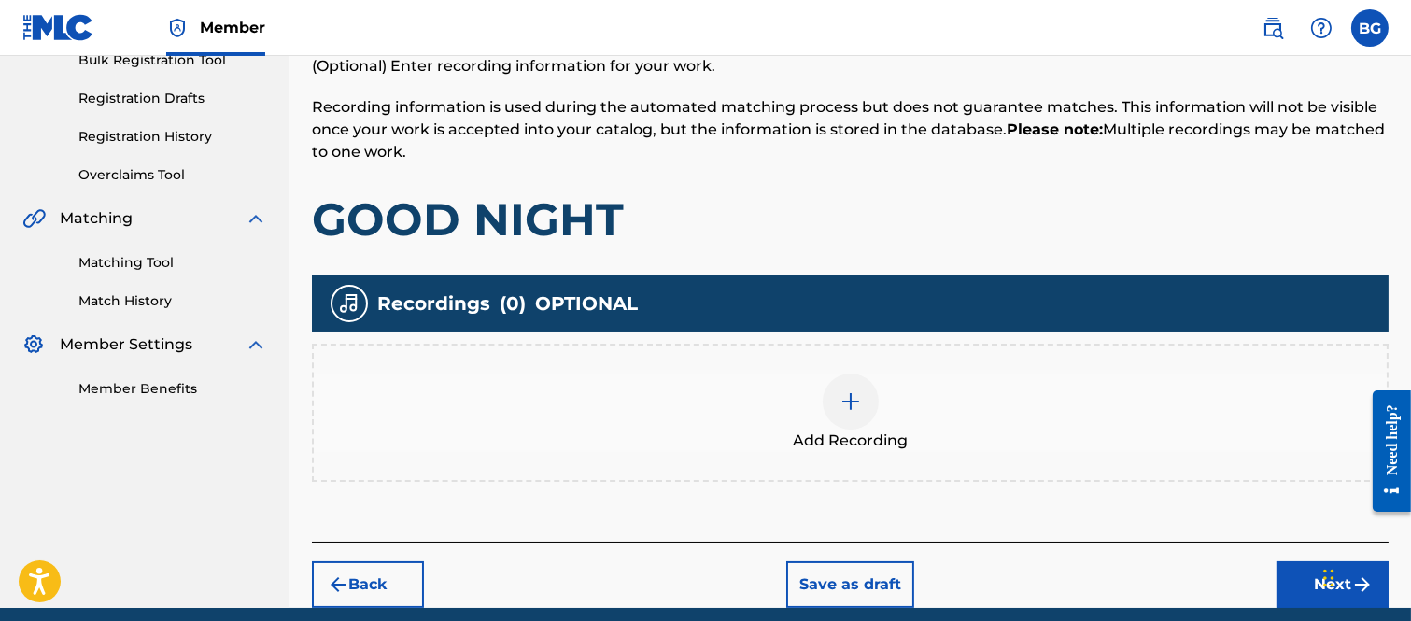
click at [848, 393] on img at bounding box center [850, 401] width 22 height 22
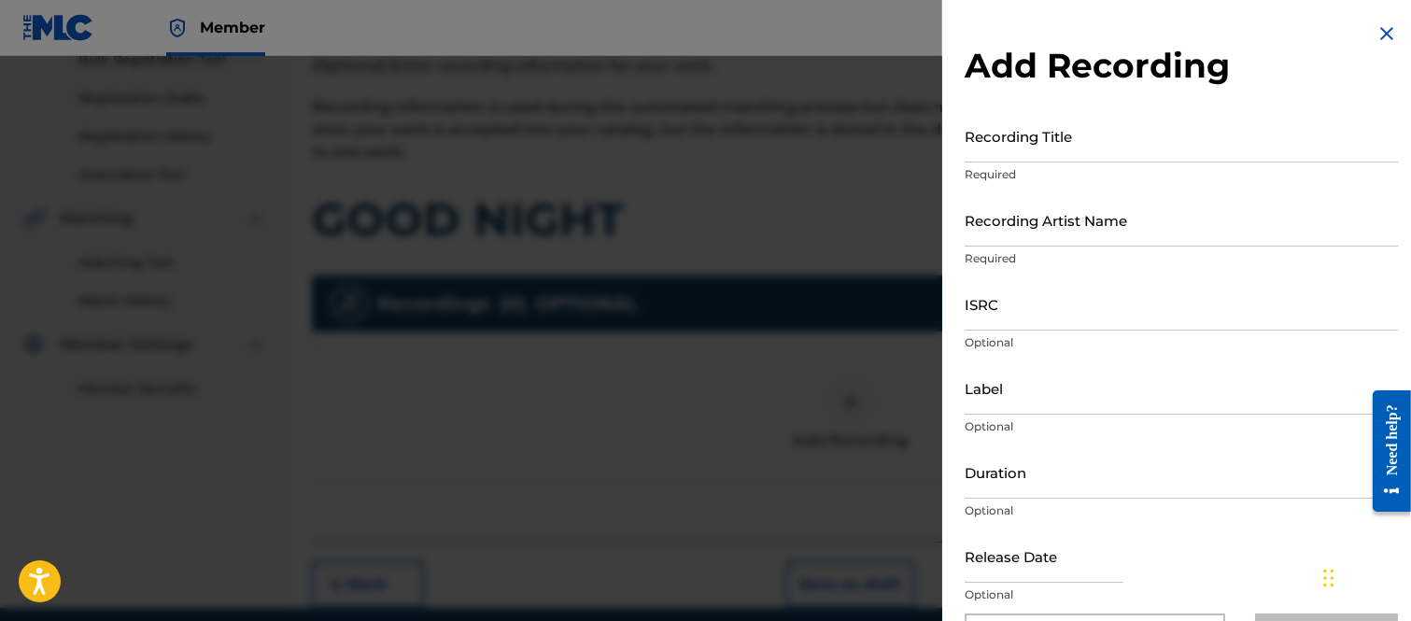
drag, startPoint x: 984, startPoint y: 147, endPoint x: 975, endPoint y: 170, distance: 25.1
click at [984, 146] on input "Recording Title" at bounding box center [1180, 135] width 433 height 53
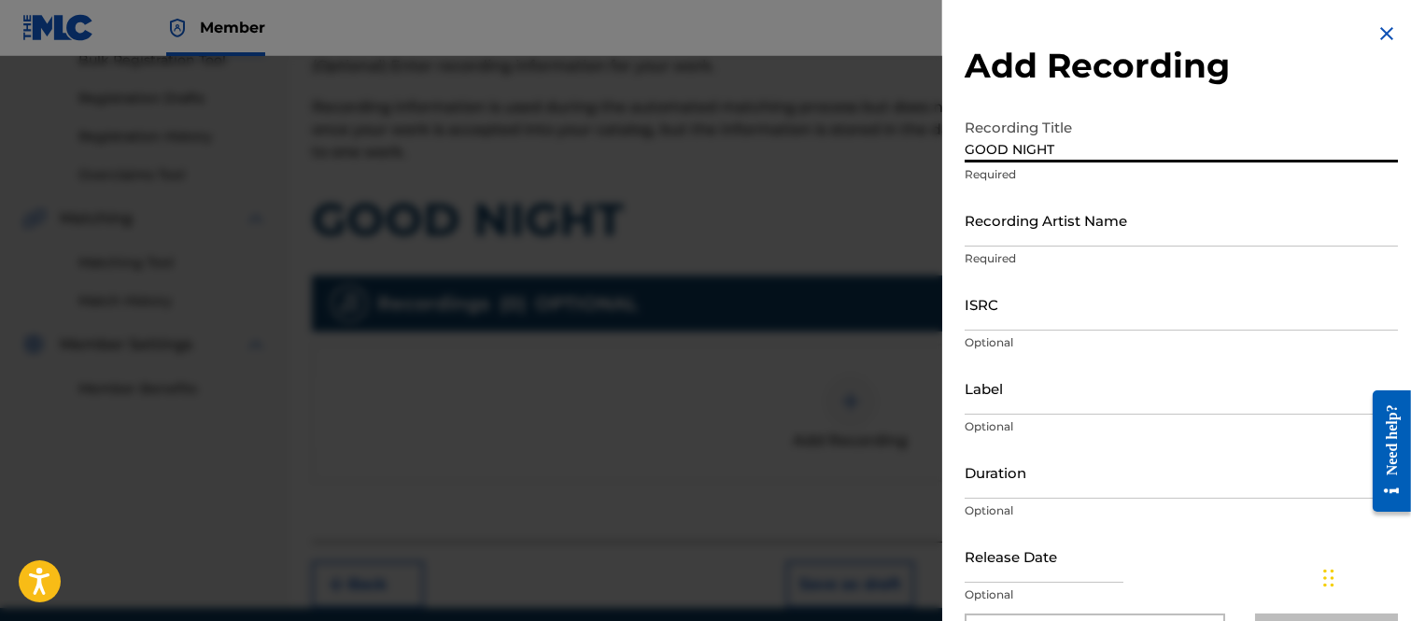
type input "GOOD NIGHT"
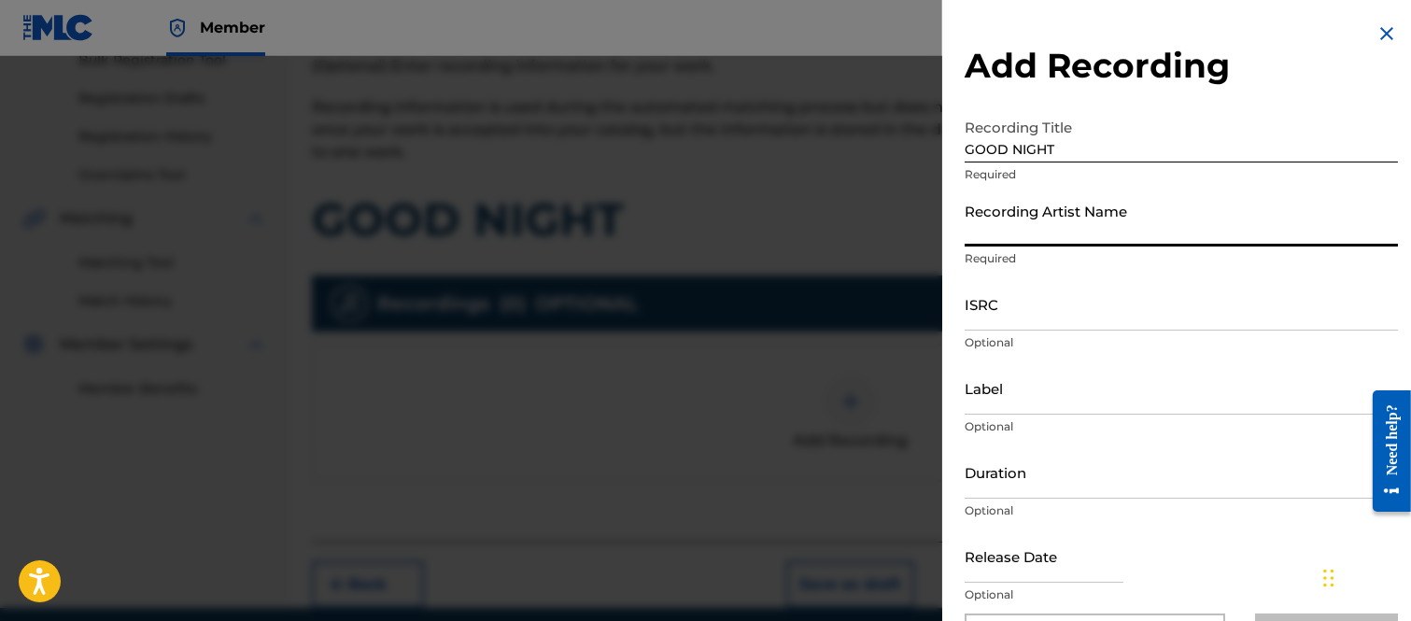
click at [985, 228] on input "Recording Artist Name" at bounding box center [1180, 219] width 433 height 53
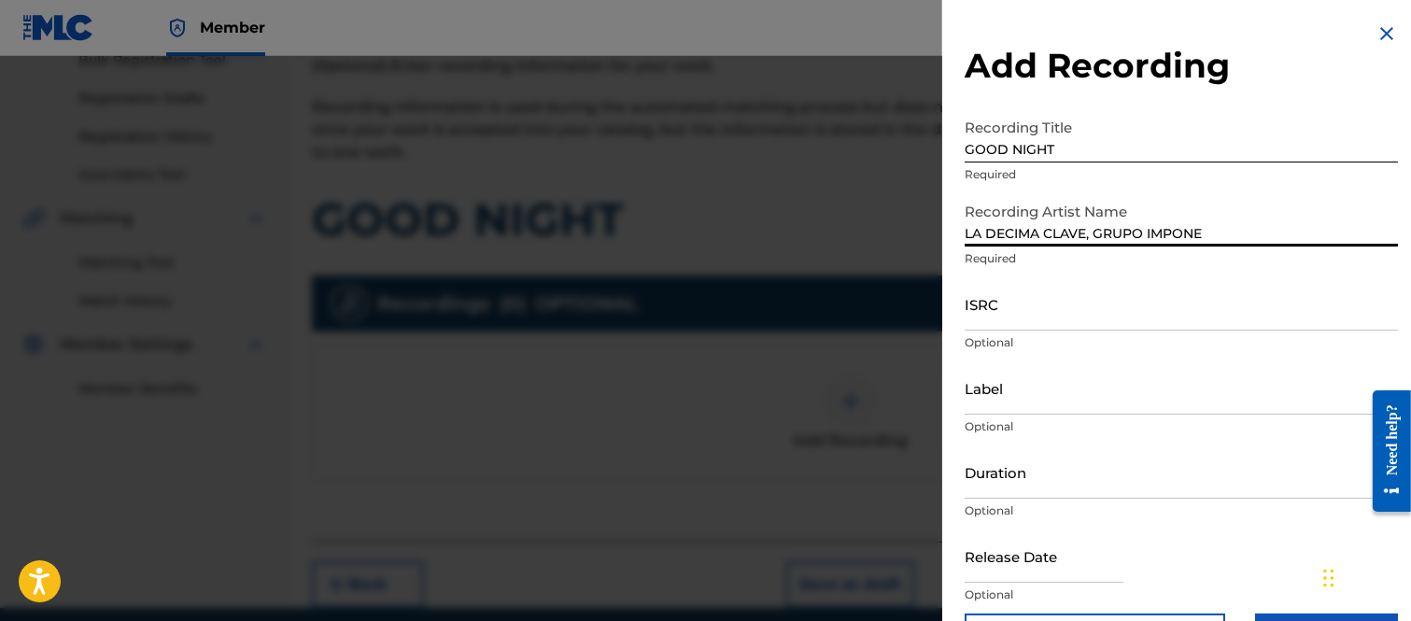
type input "LA DECIMA CLAVE, GRUPO IMPONE"
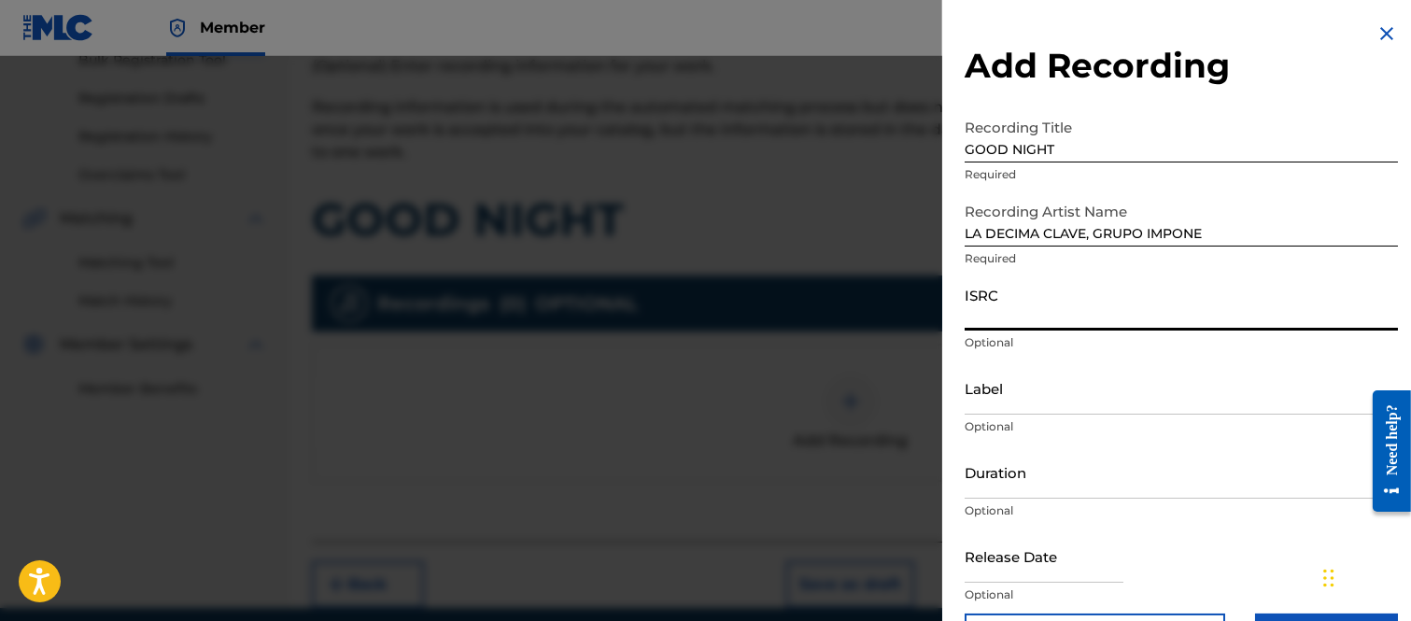
click at [984, 305] on input "ISRC" at bounding box center [1180, 303] width 433 height 53
type input "MXH132500075"
click at [1025, 387] on input "Label" at bounding box center [1180, 387] width 433 height 53
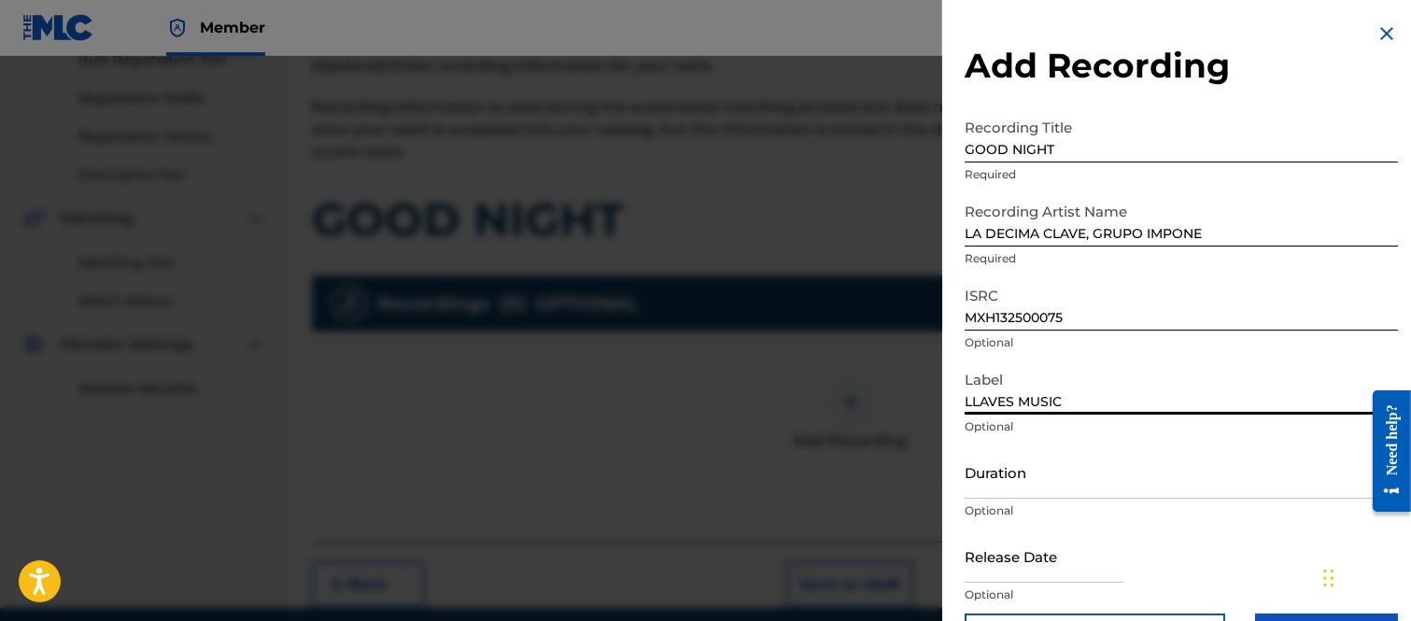
type input "LLAVES MUSIC"
click at [1008, 486] on input "Duration" at bounding box center [1180, 471] width 433 height 53
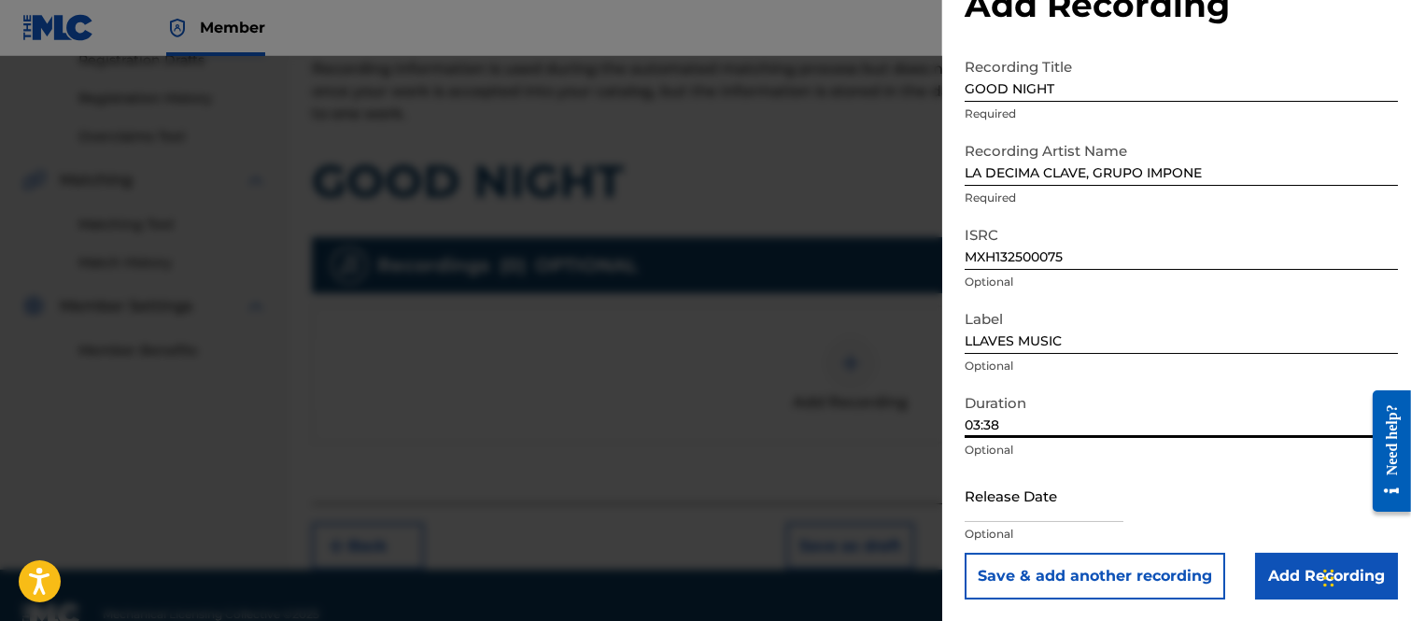
scroll to position [365, 0]
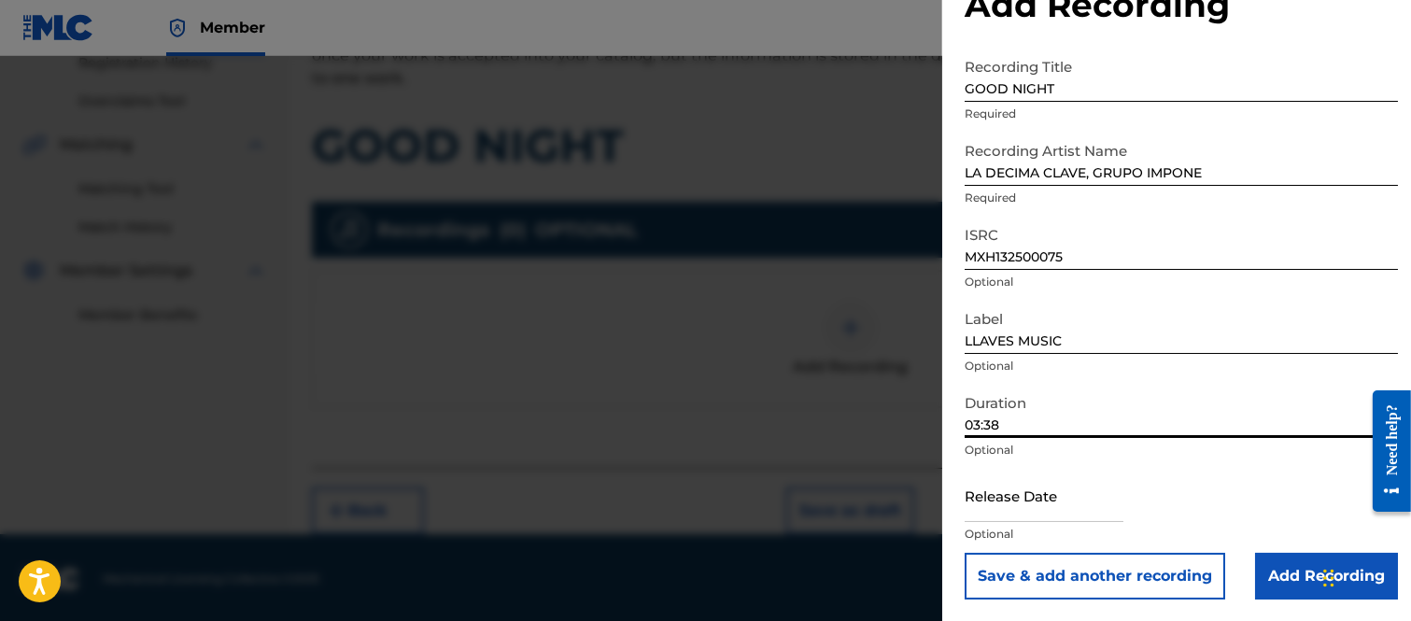
type input "03:38"
click at [973, 507] on input "text" at bounding box center [1043, 495] width 159 height 53
select select "7"
select select "2025"
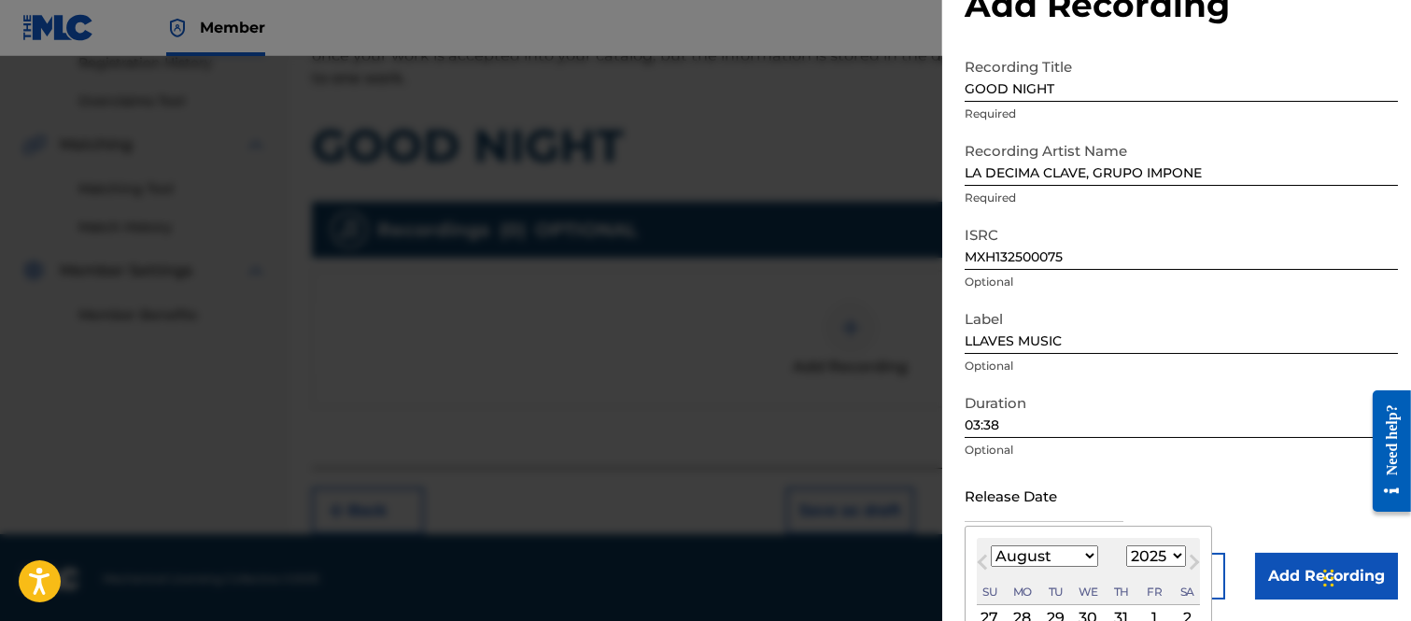
scroll to position [235, 0]
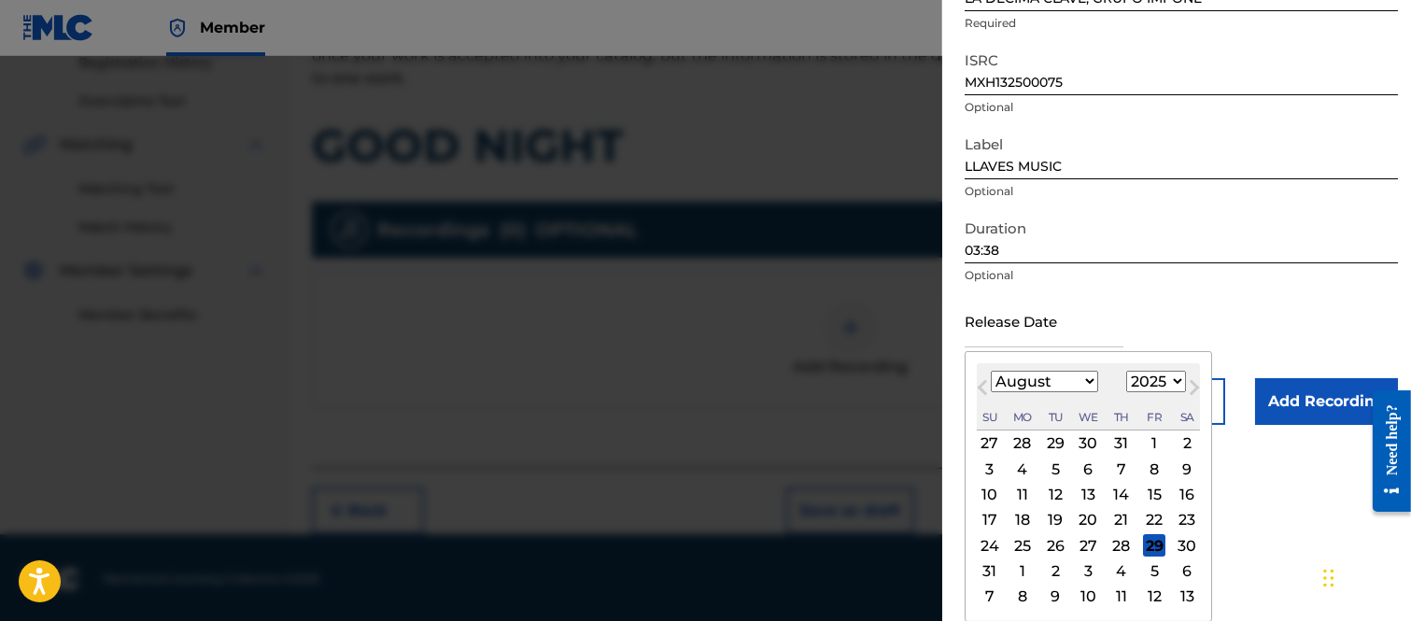
click at [1156, 544] on div "29" at bounding box center [1154, 545] width 22 height 22
type input "[DATE]"
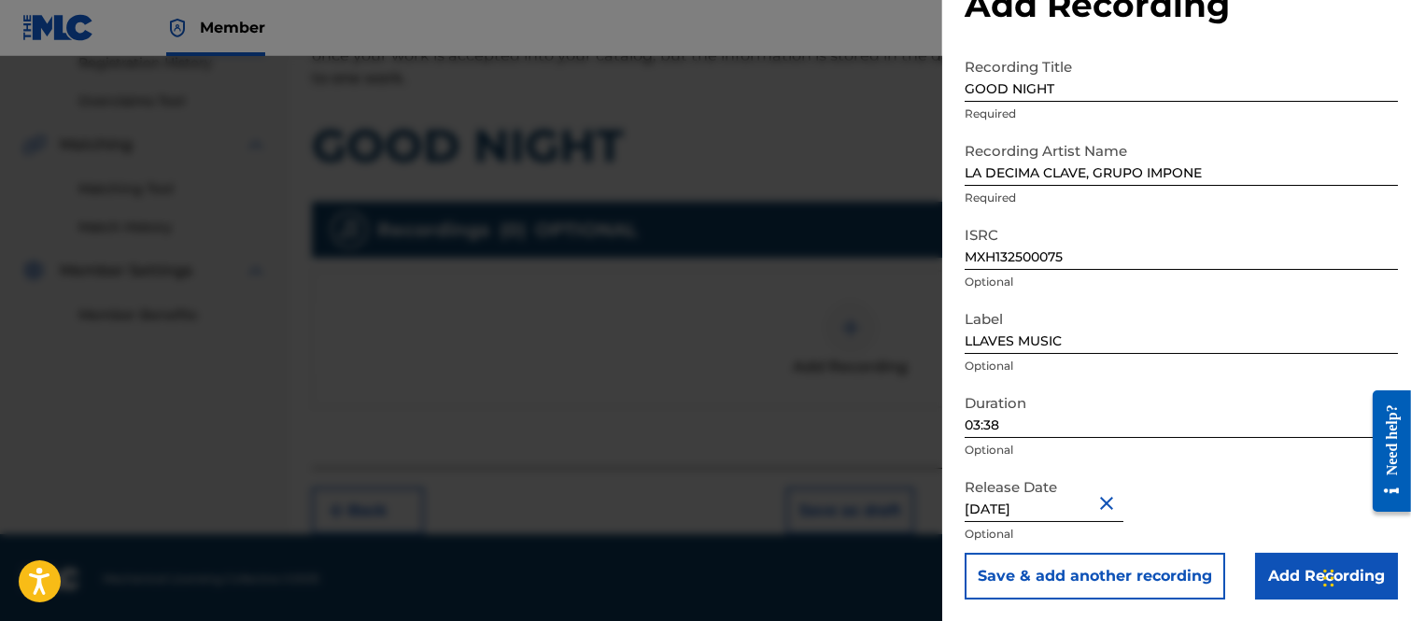
drag, startPoint x: 1290, startPoint y: 573, endPoint x: 1282, endPoint y: 561, distance: 14.8
click at [1289, 569] on input "Add Recording" at bounding box center [1326, 576] width 143 height 47
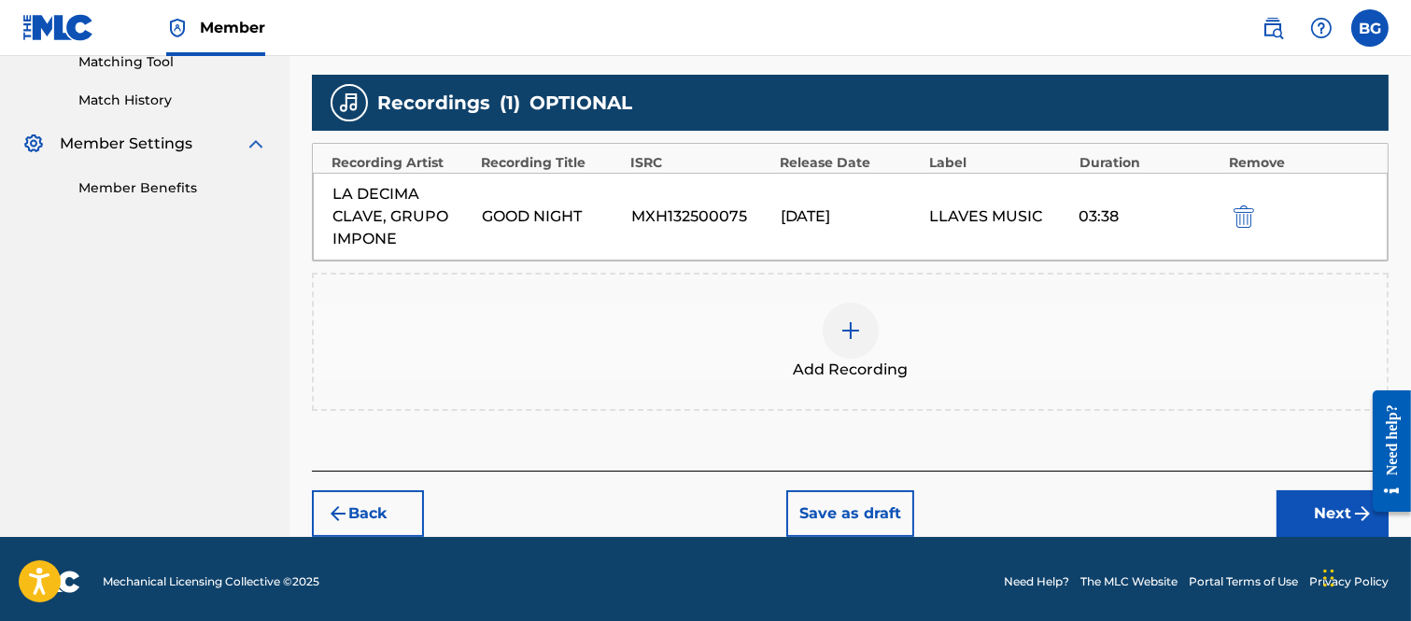
scroll to position [496, 0]
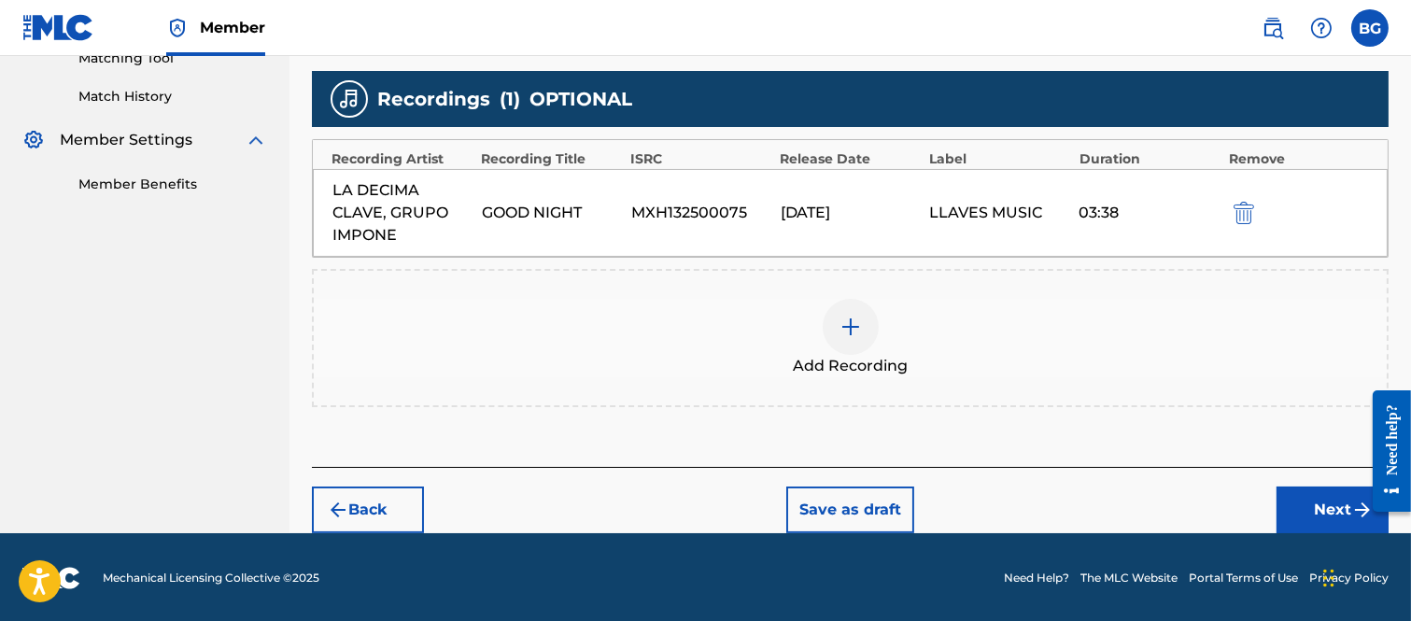
click at [1318, 504] on button "Next" at bounding box center [1332, 509] width 112 height 47
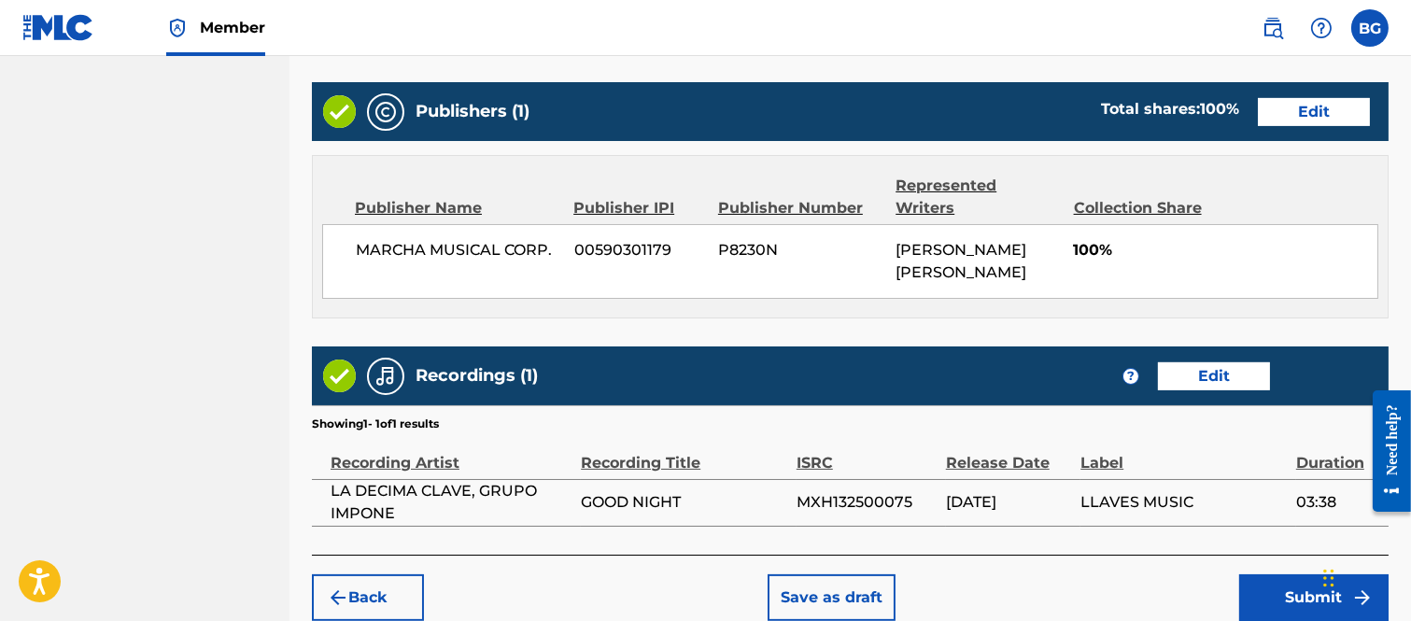
scroll to position [980, 0]
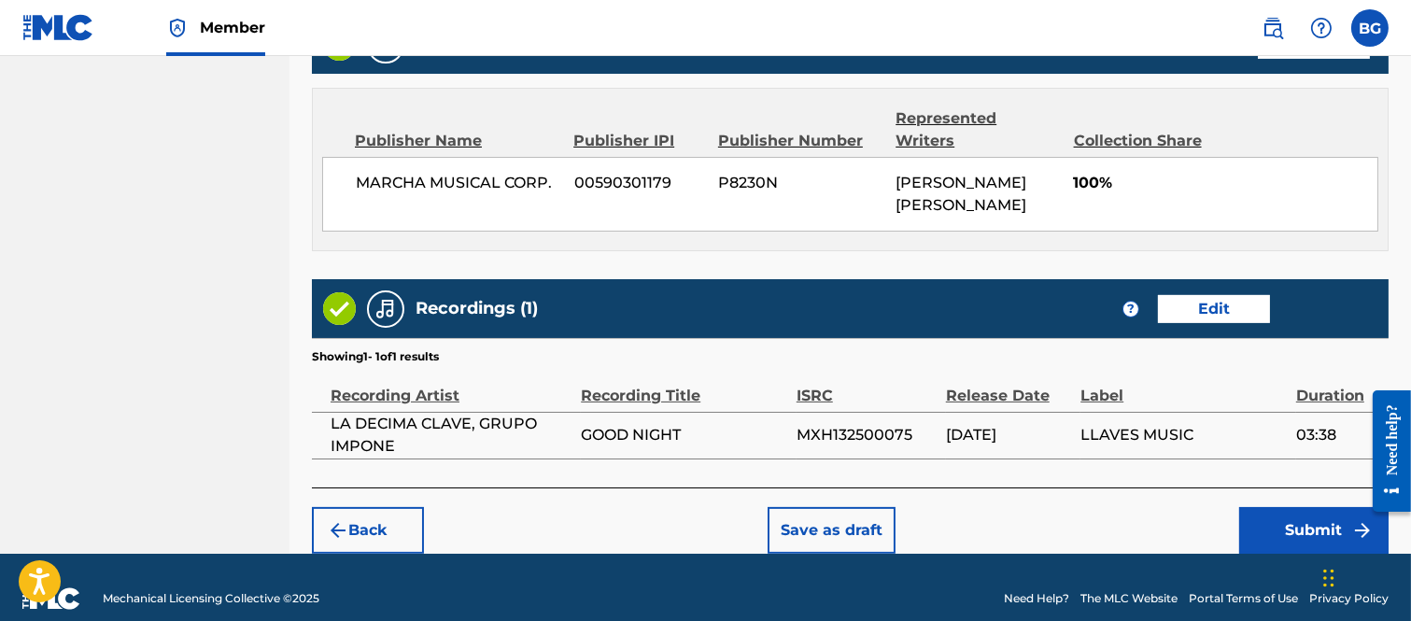
click at [1292, 508] on button "Submit" at bounding box center [1313, 530] width 149 height 47
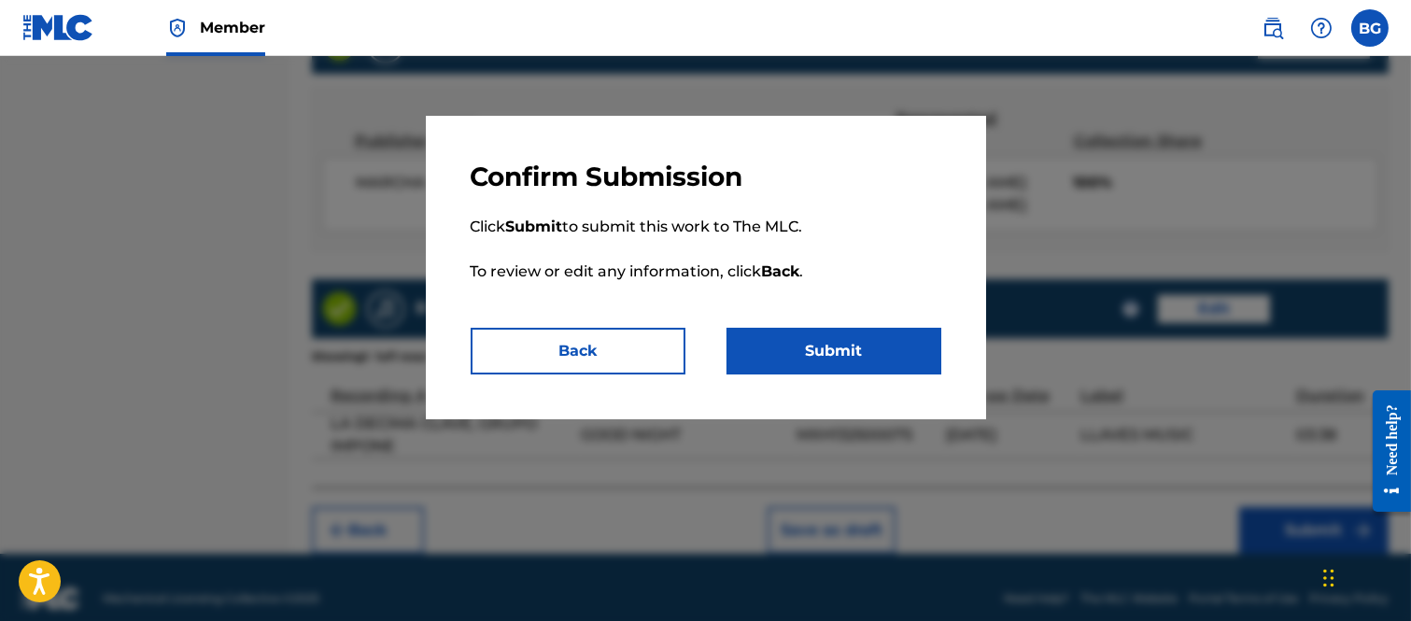
click at [807, 345] on button "Submit" at bounding box center [833, 351] width 215 height 47
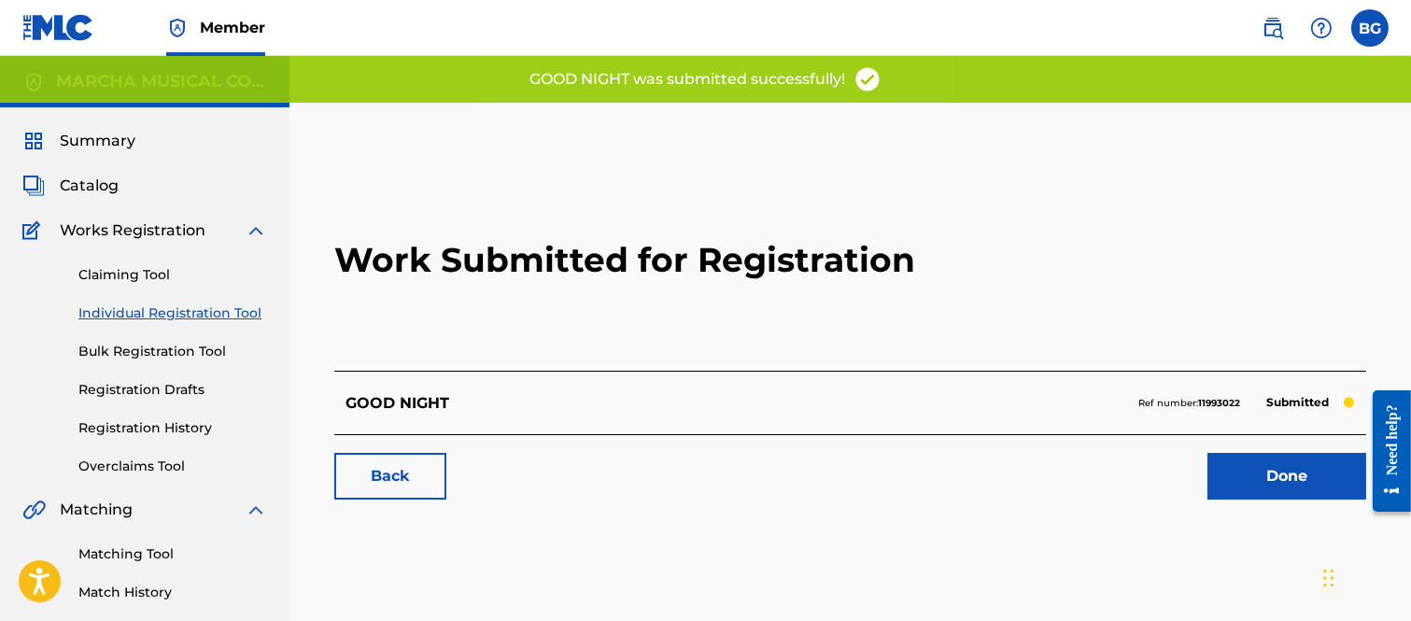
click at [1281, 470] on link "Done" at bounding box center [1286, 476] width 159 height 47
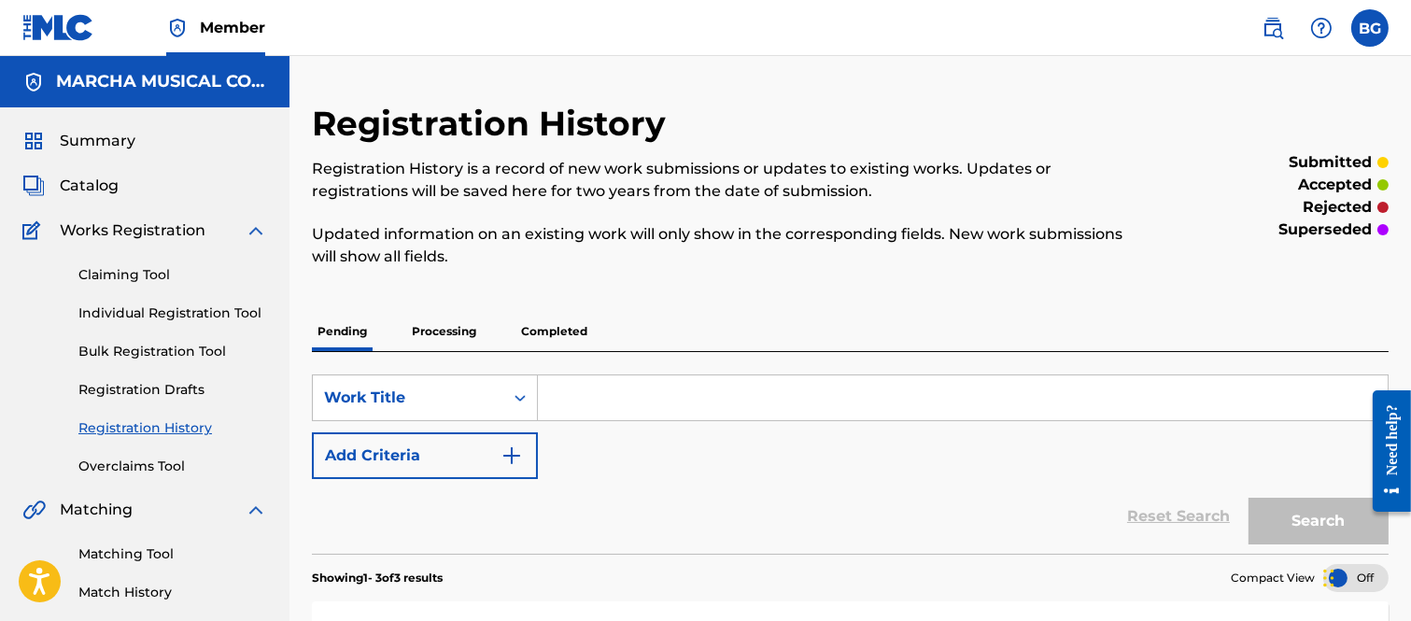
drag, startPoint x: 142, startPoint y: 310, endPoint x: 174, endPoint y: 315, distance: 32.1
click at [142, 310] on link "Individual Registration Tool" at bounding box center [172, 313] width 189 height 20
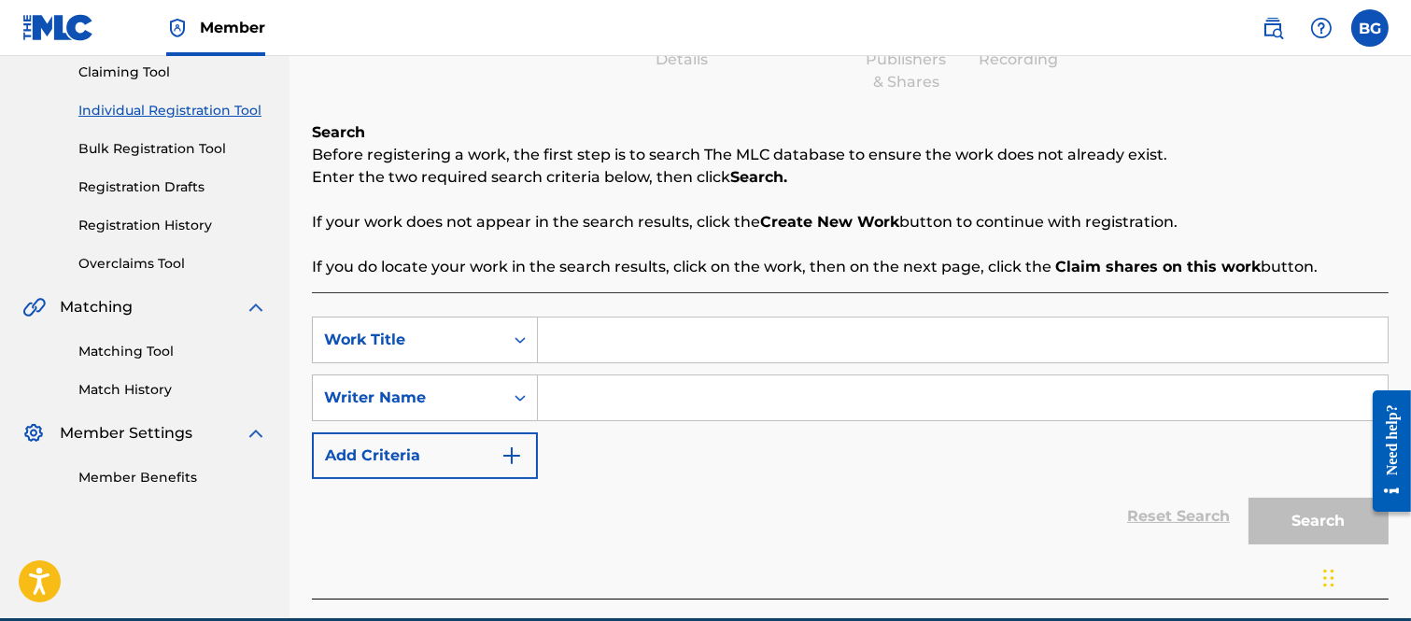
scroll to position [207, 0]
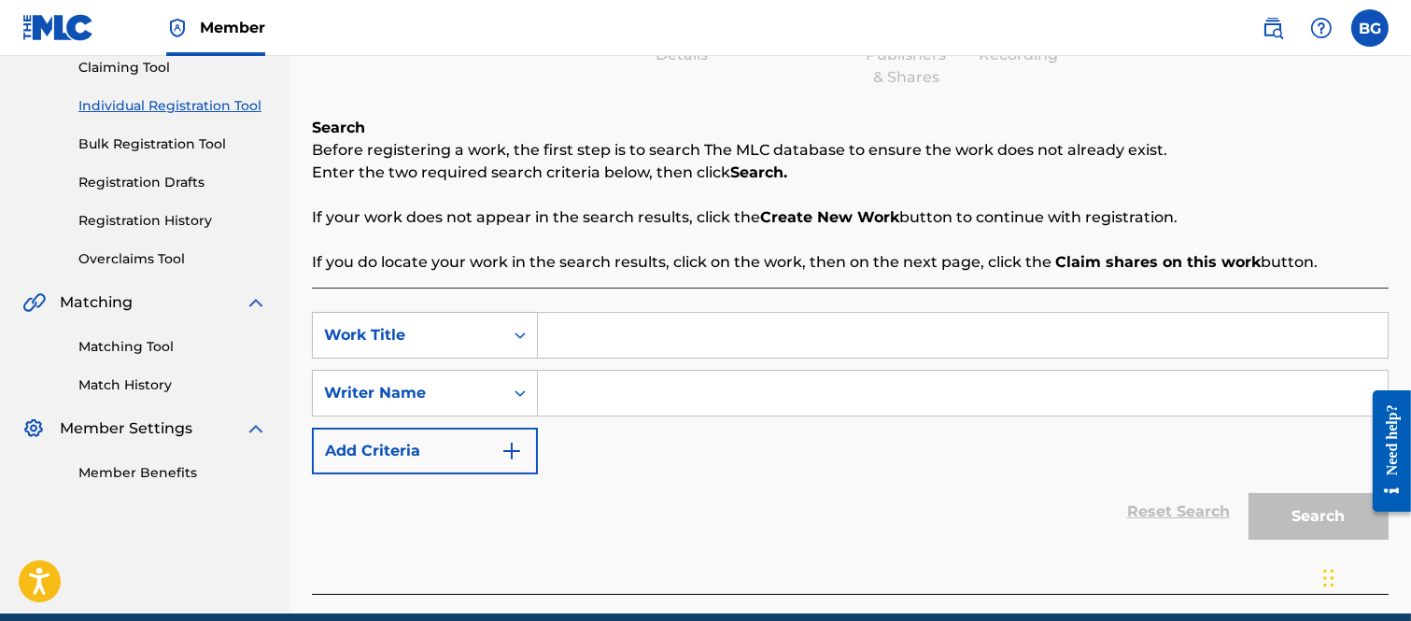
drag, startPoint x: 574, startPoint y: 323, endPoint x: 650, endPoint y: 462, distance: 158.3
click at [575, 323] on input "Search Form" at bounding box center [963, 335] width 850 height 45
type input "SOLO ESO"
click at [579, 388] on input "Search Form" at bounding box center [963, 393] width 850 height 45
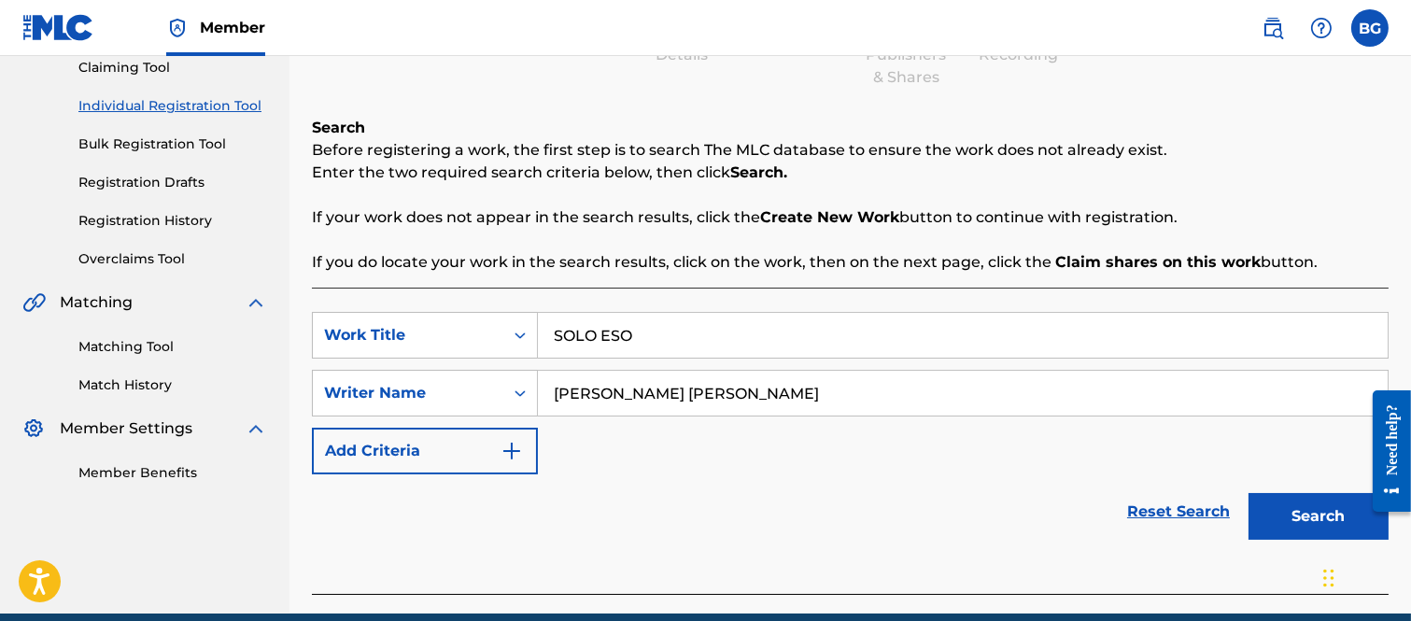
type input "[PERSON_NAME] [PERSON_NAME]"
drag, startPoint x: 1284, startPoint y: 518, endPoint x: 1252, endPoint y: 484, distance: 46.9
click at [1284, 515] on button "Search" at bounding box center [1318, 516] width 140 height 47
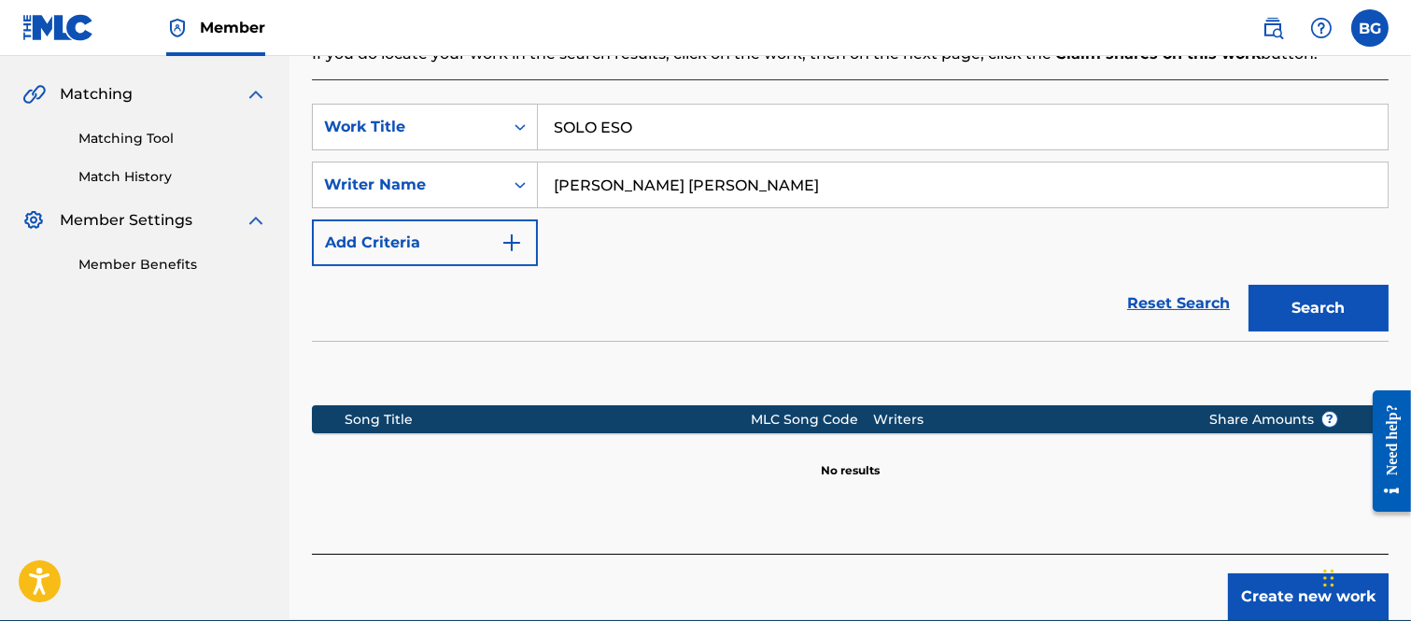
scroll to position [504, 0]
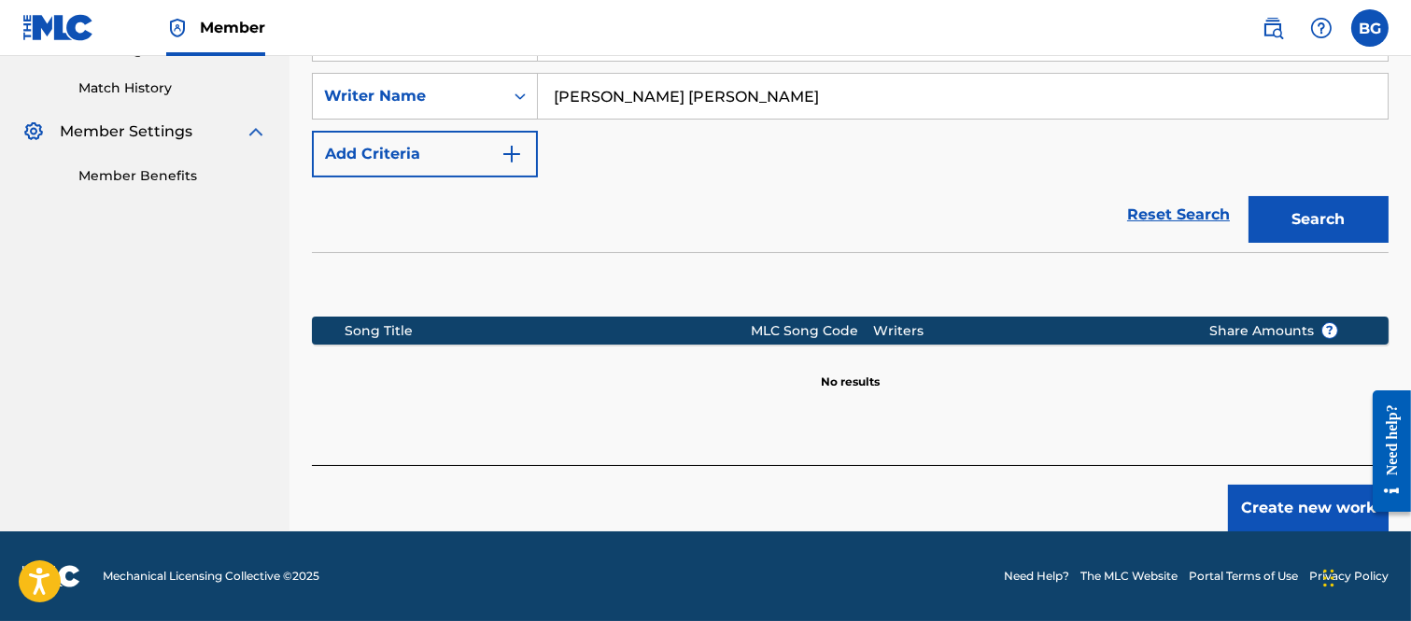
click at [1271, 493] on button "Create new work" at bounding box center [1308, 508] width 161 height 47
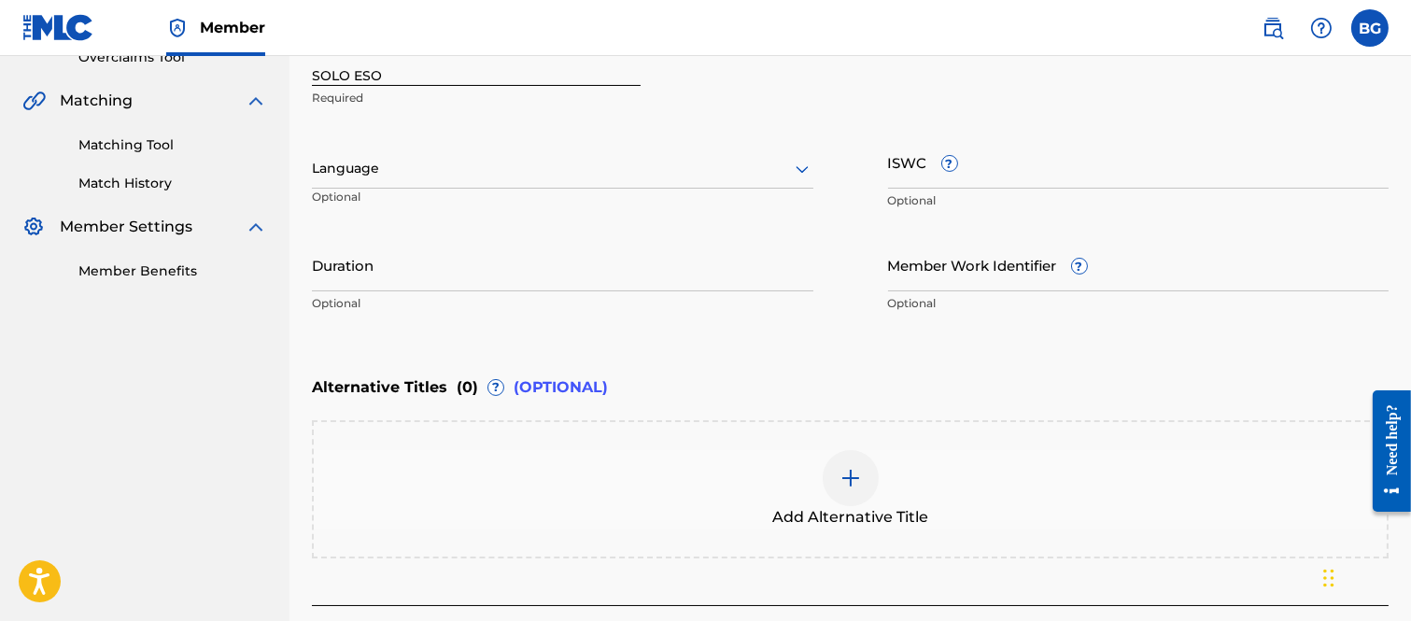
scroll to position [192, 0]
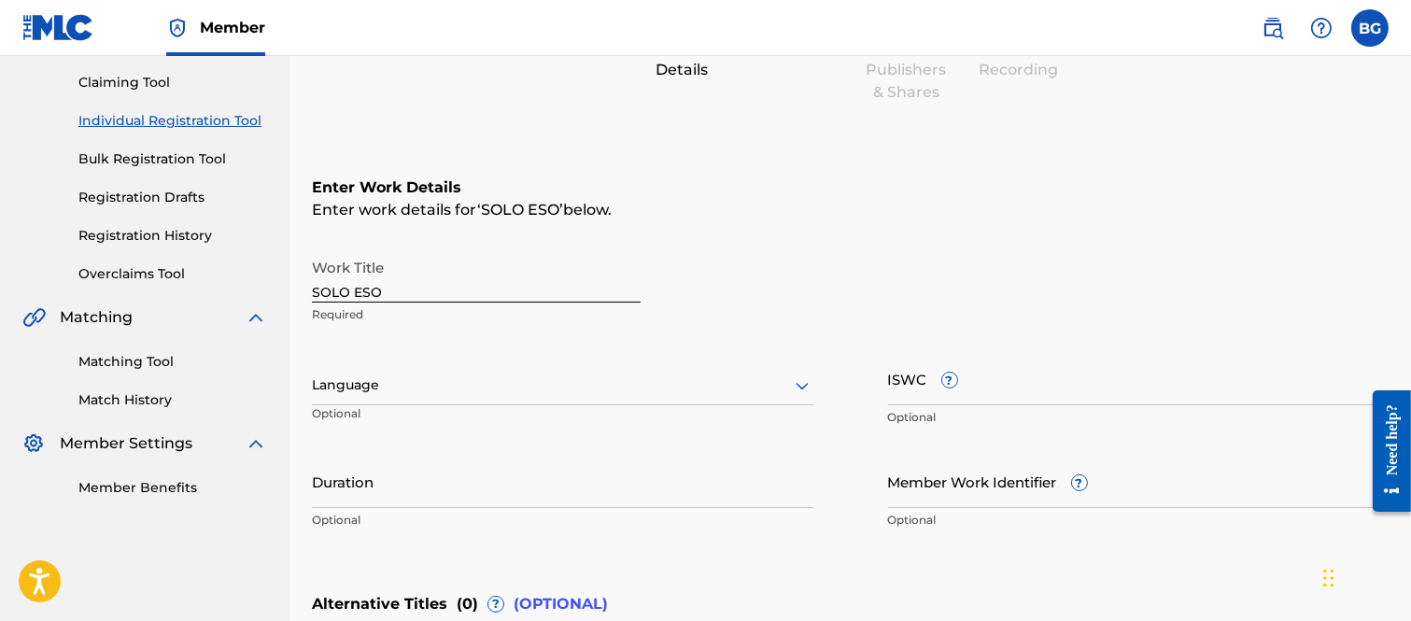
click at [800, 384] on icon at bounding box center [802, 385] width 22 height 22
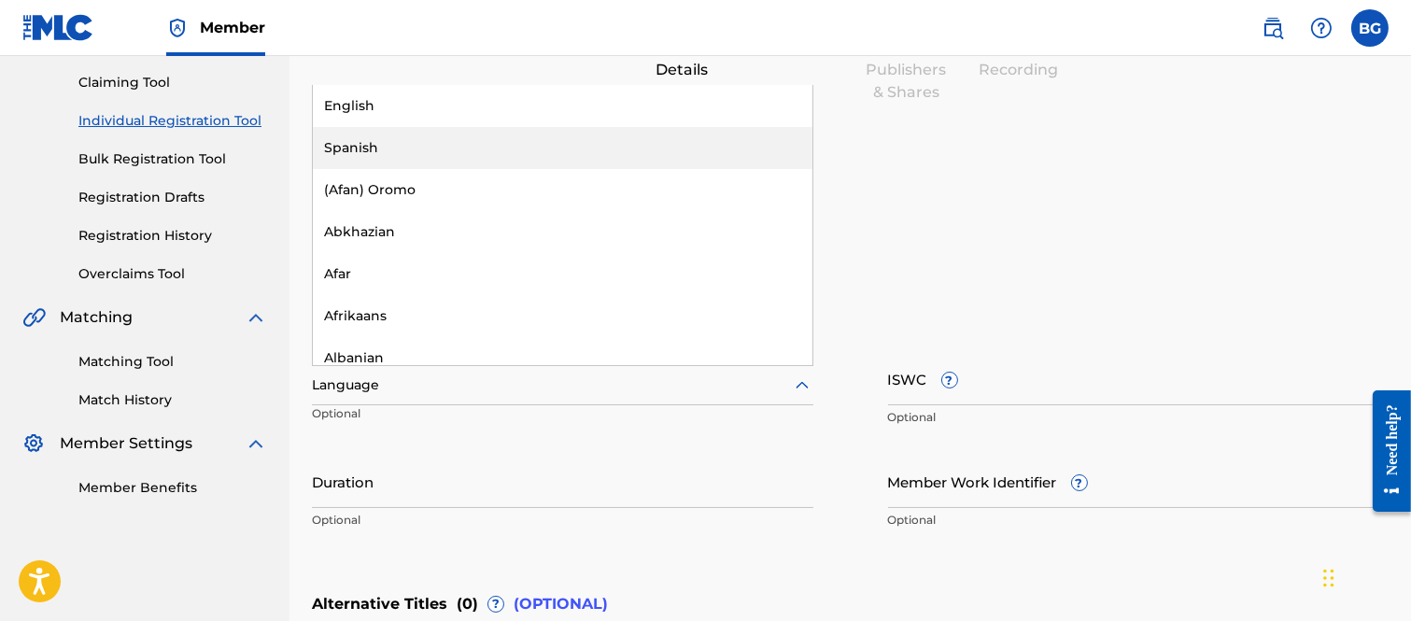
click at [355, 149] on div "Spanish" at bounding box center [562, 148] width 499 height 42
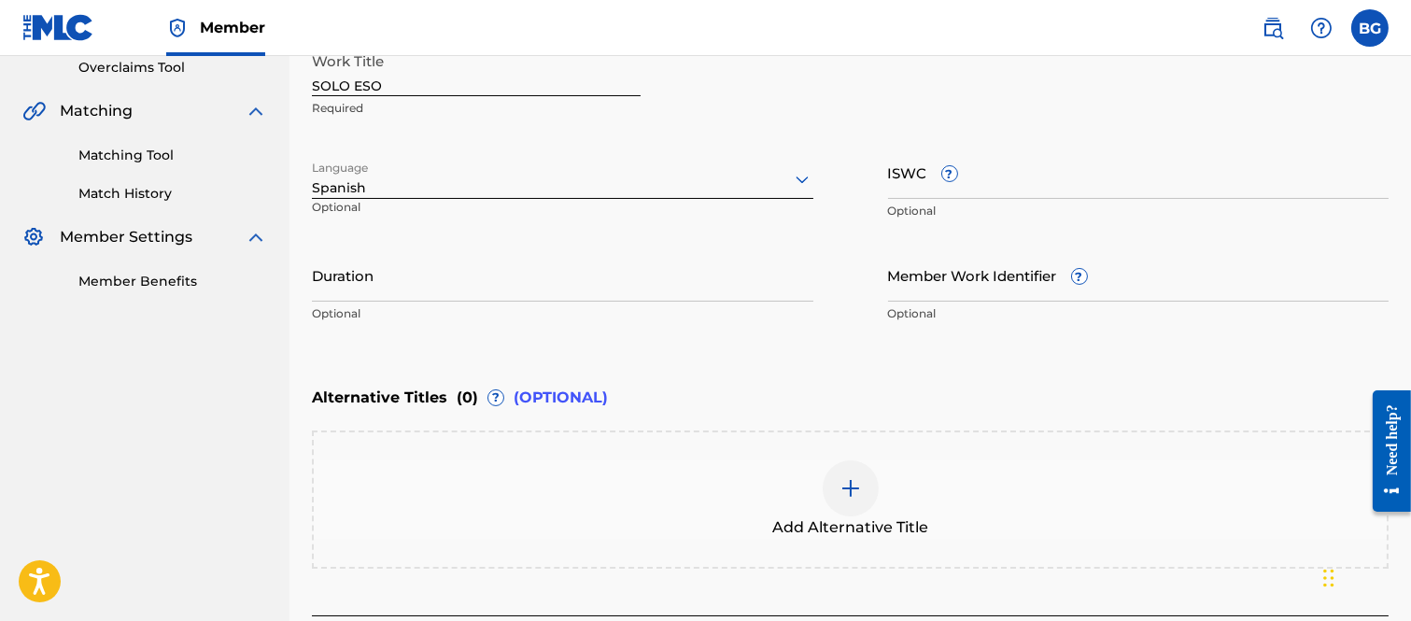
scroll to position [400, 0]
click at [406, 280] on input "Duration" at bounding box center [562, 273] width 501 height 53
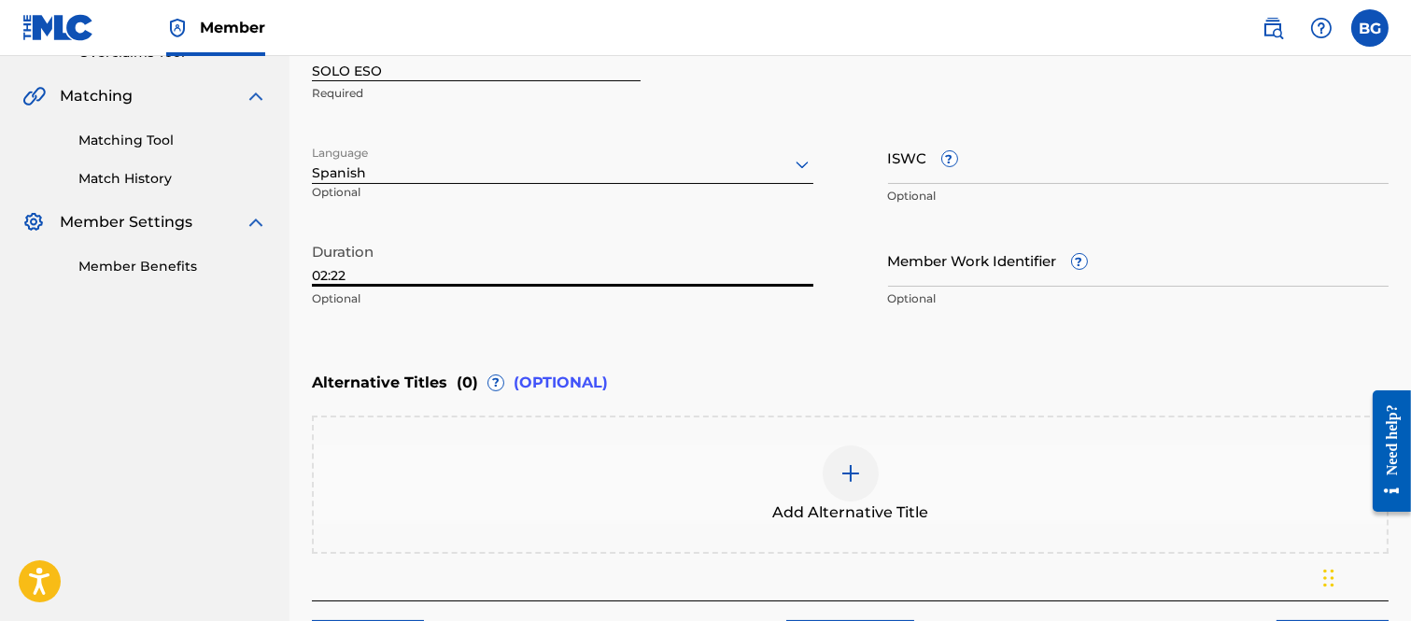
scroll to position [546, 0]
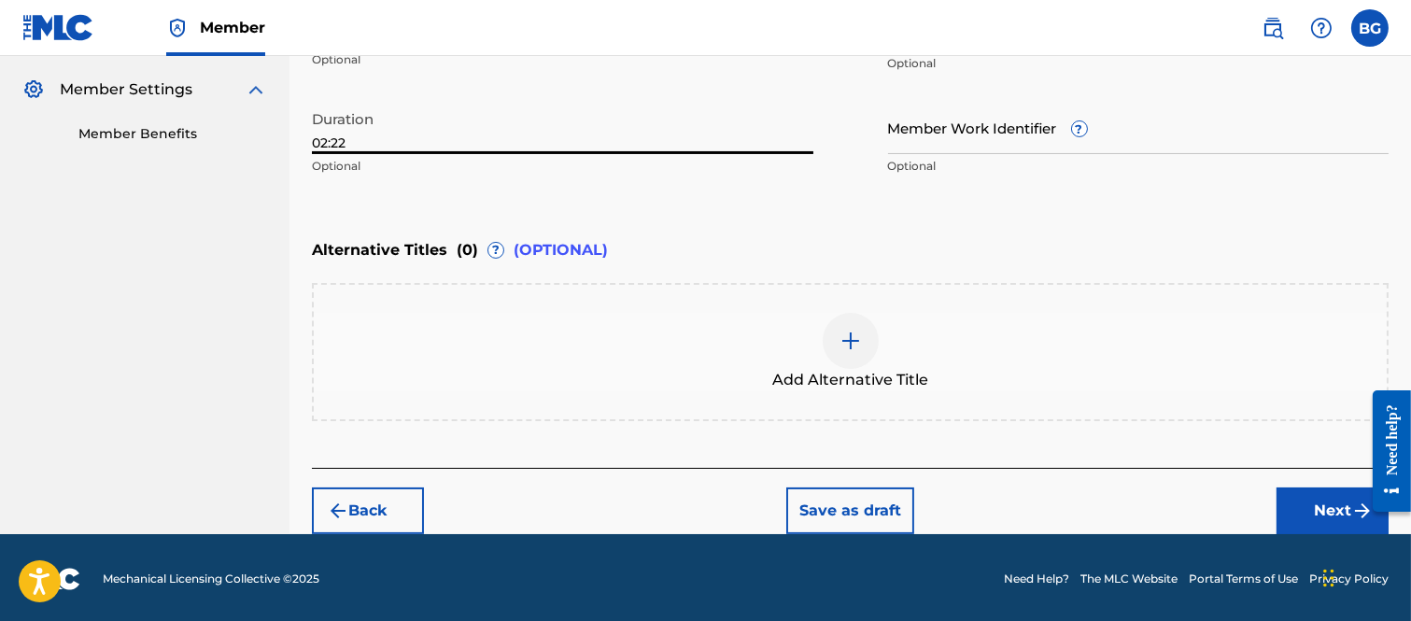
type input "02:22"
click at [1303, 499] on button "Next" at bounding box center [1332, 510] width 112 height 47
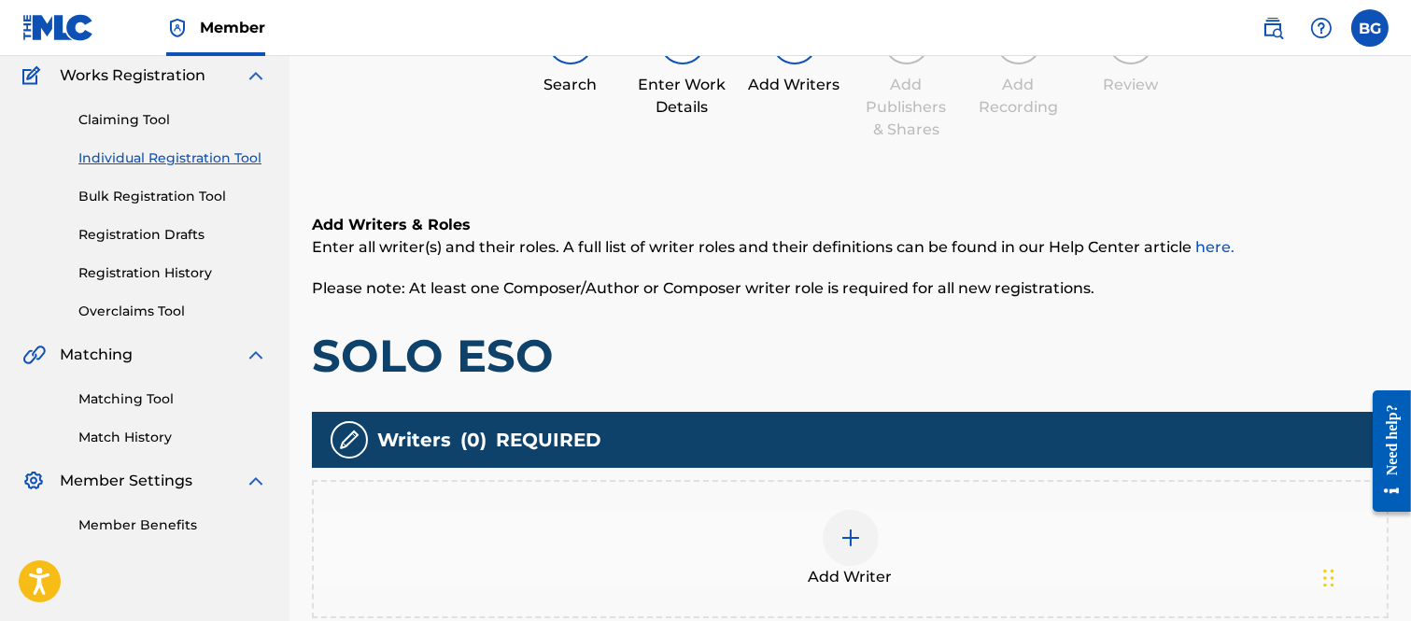
scroll to position [291, 0]
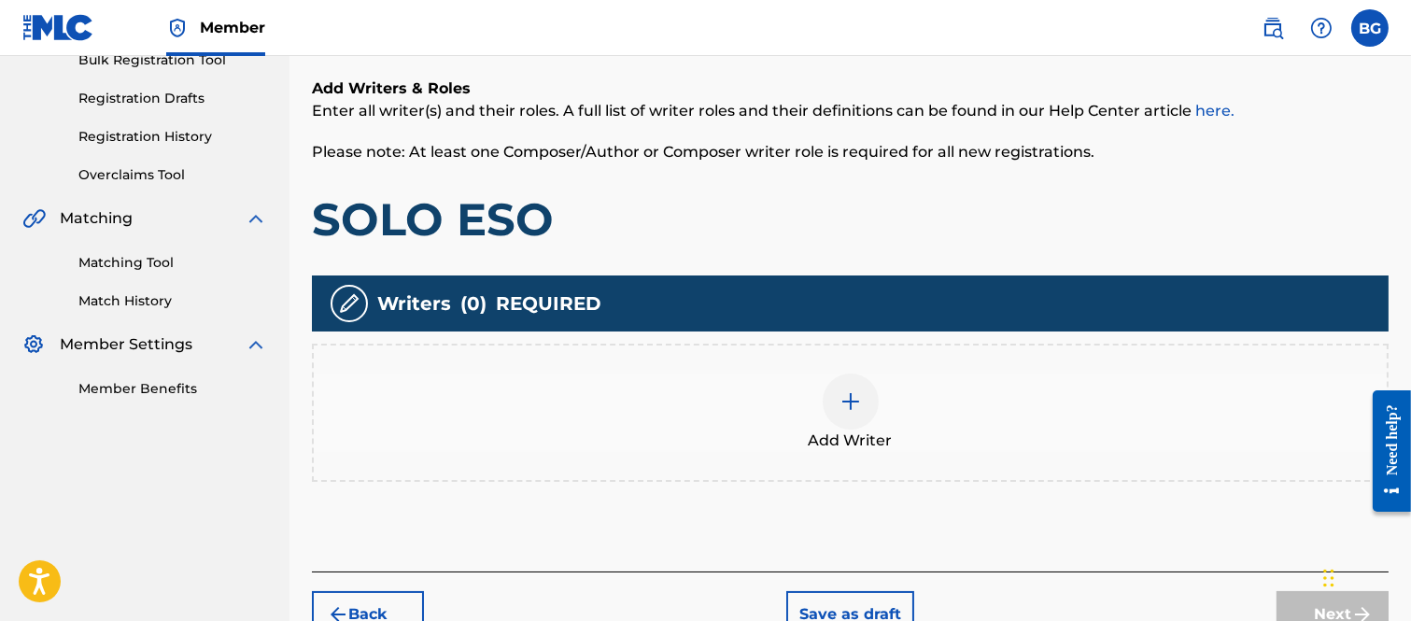
click at [843, 396] on img at bounding box center [850, 401] width 22 height 22
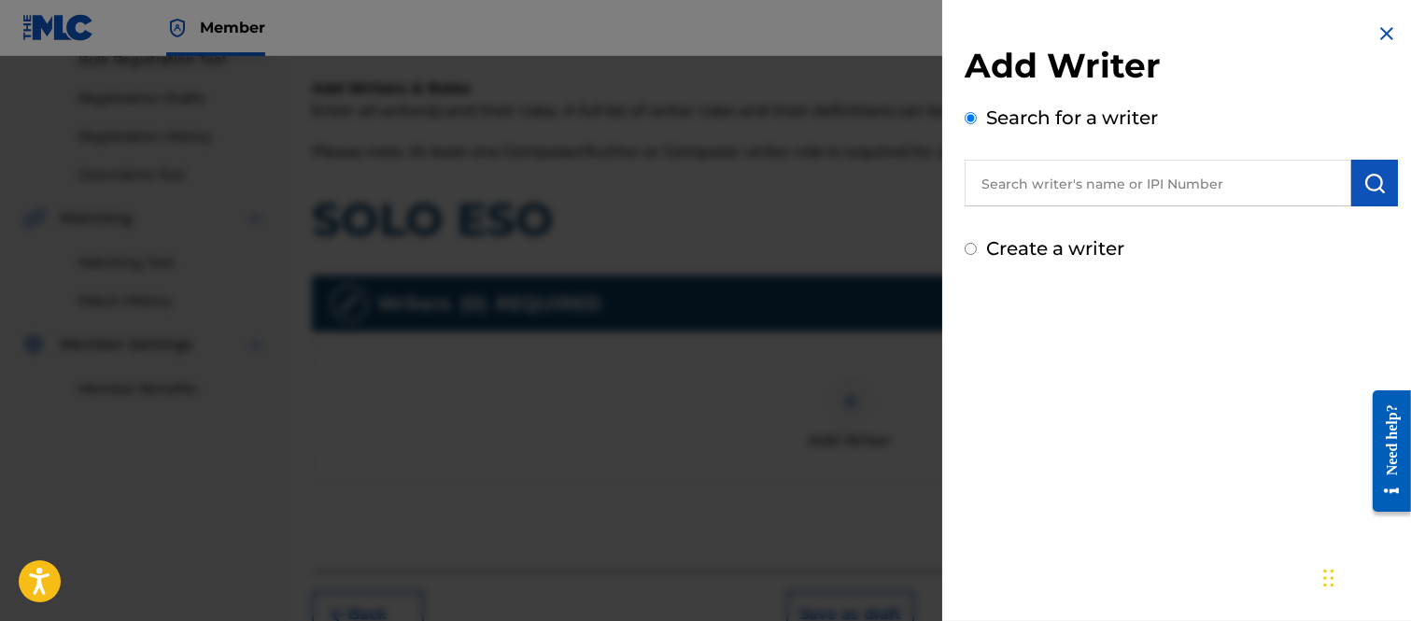
click at [1018, 178] on input "text" at bounding box center [1157, 183] width 386 height 47
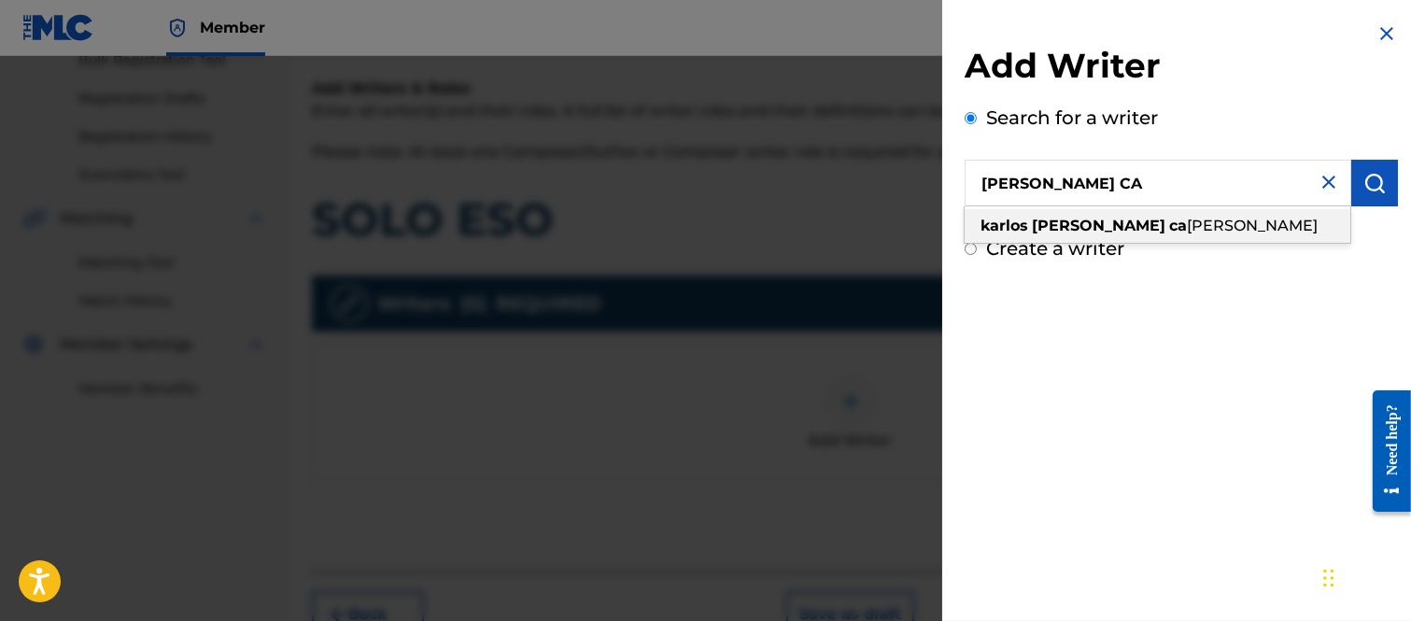
drag, startPoint x: 1135, startPoint y: 222, endPoint x: 1215, endPoint y: 202, distance: 82.9
click at [1187, 221] on span "[PERSON_NAME]" at bounding box center [1252, 226] width 131 height 18
type input "[PERSON_NAME] [PERSON_NAME]"
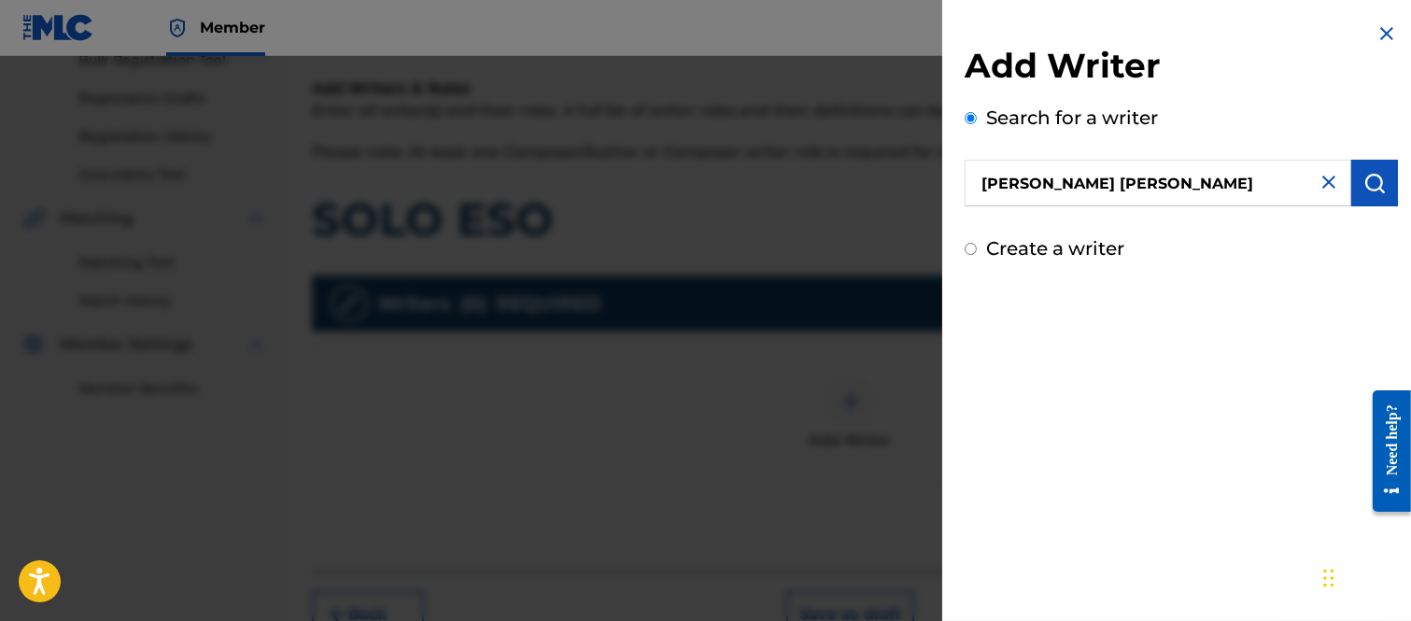
click at [1377, 177] on img "submit" at bounding box center [1374, 183] width 22 height 22
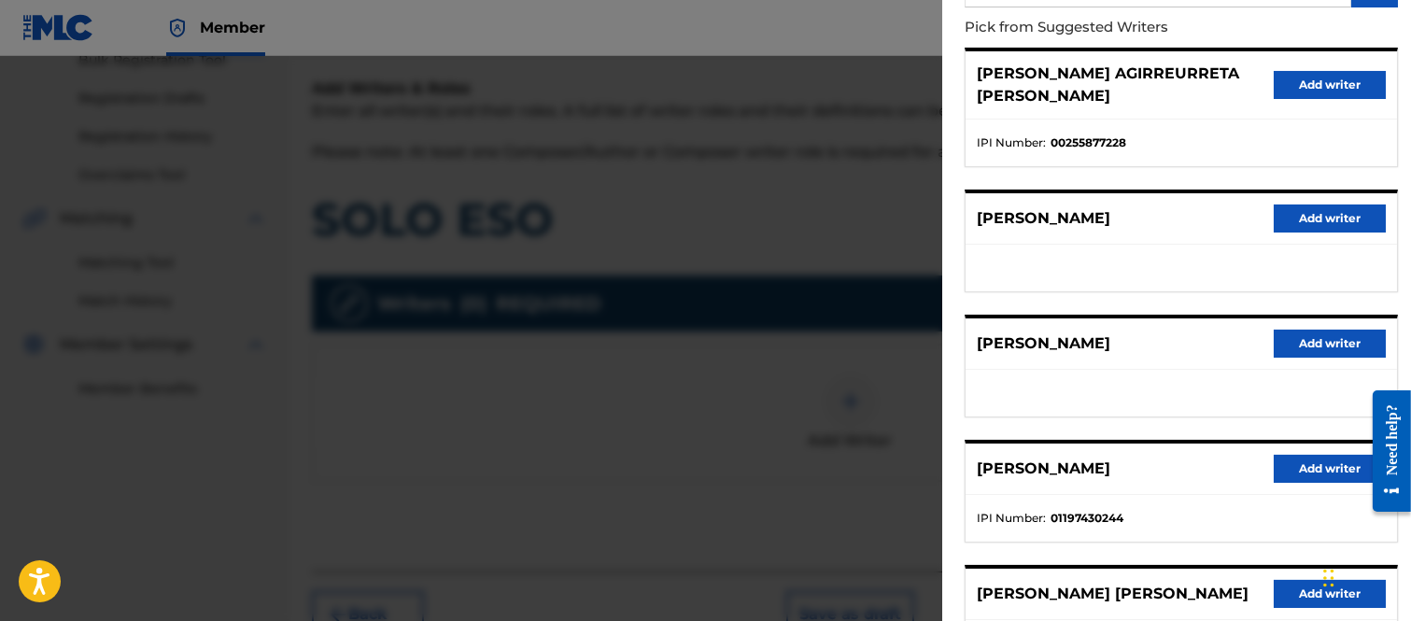
scroll to position [377, 0]
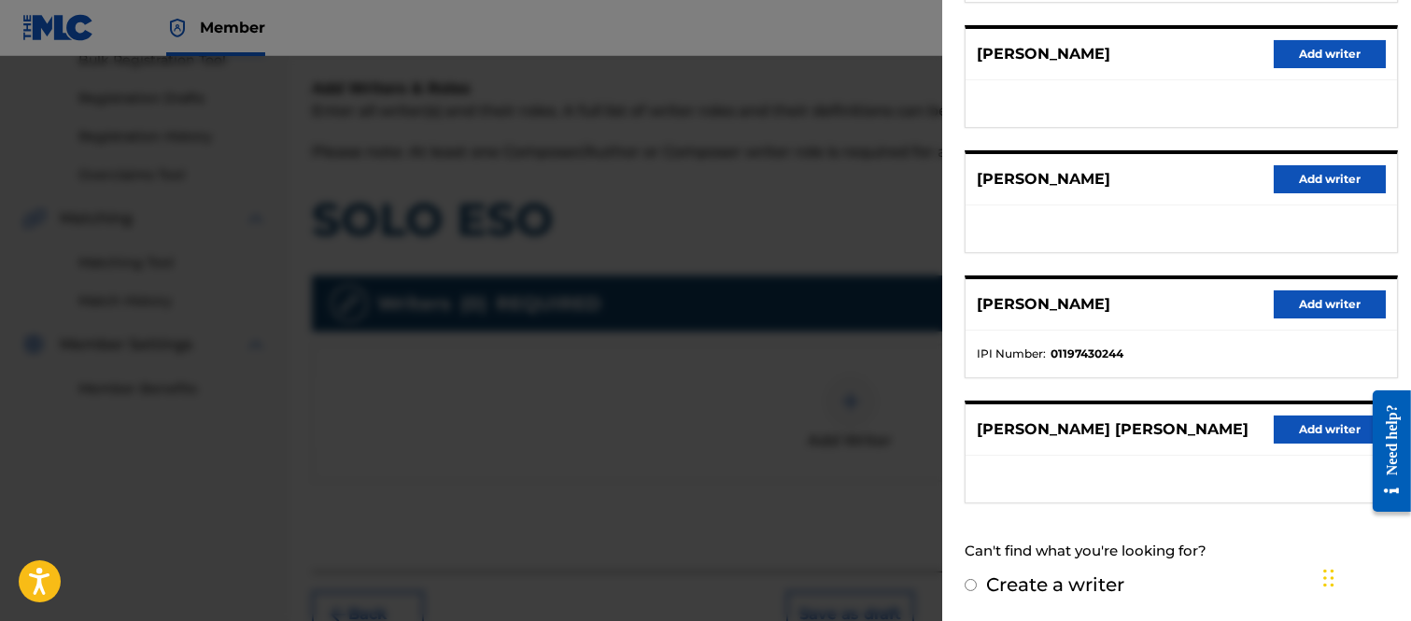
click at [1294, 420] on button "Add writer" at bounding box center [1329, 429] width 112 height 28
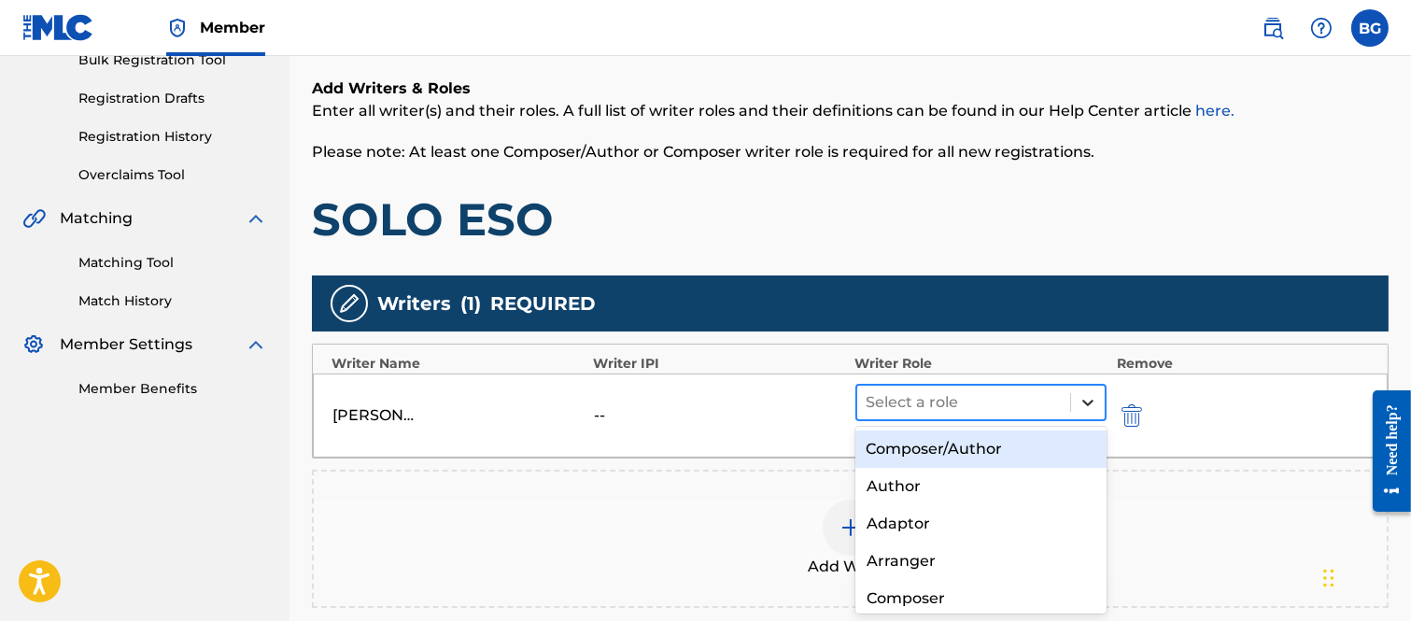
click at [1089, 399] on icon at bounding box center [1087, 402] width 19 height 19
click at [903, 441] on div "Composer/Author" at bounding box center [981, 448] width 252 height 37
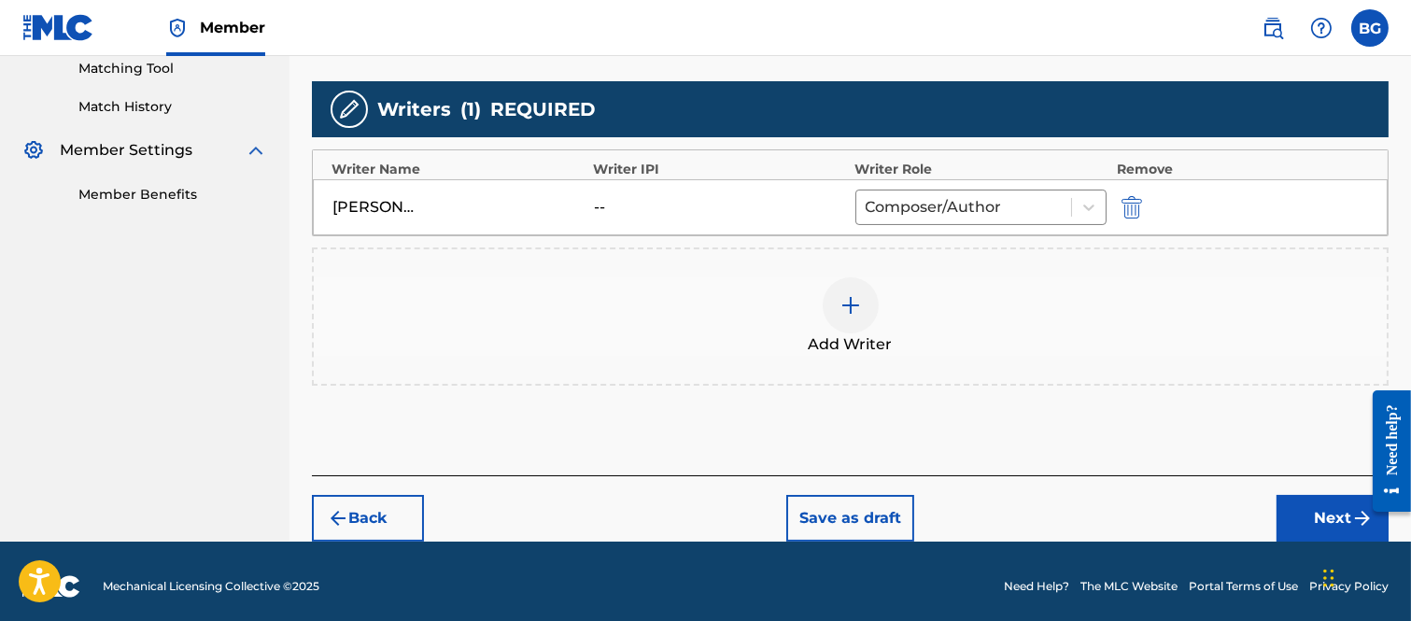
scroll to position [495, 0]
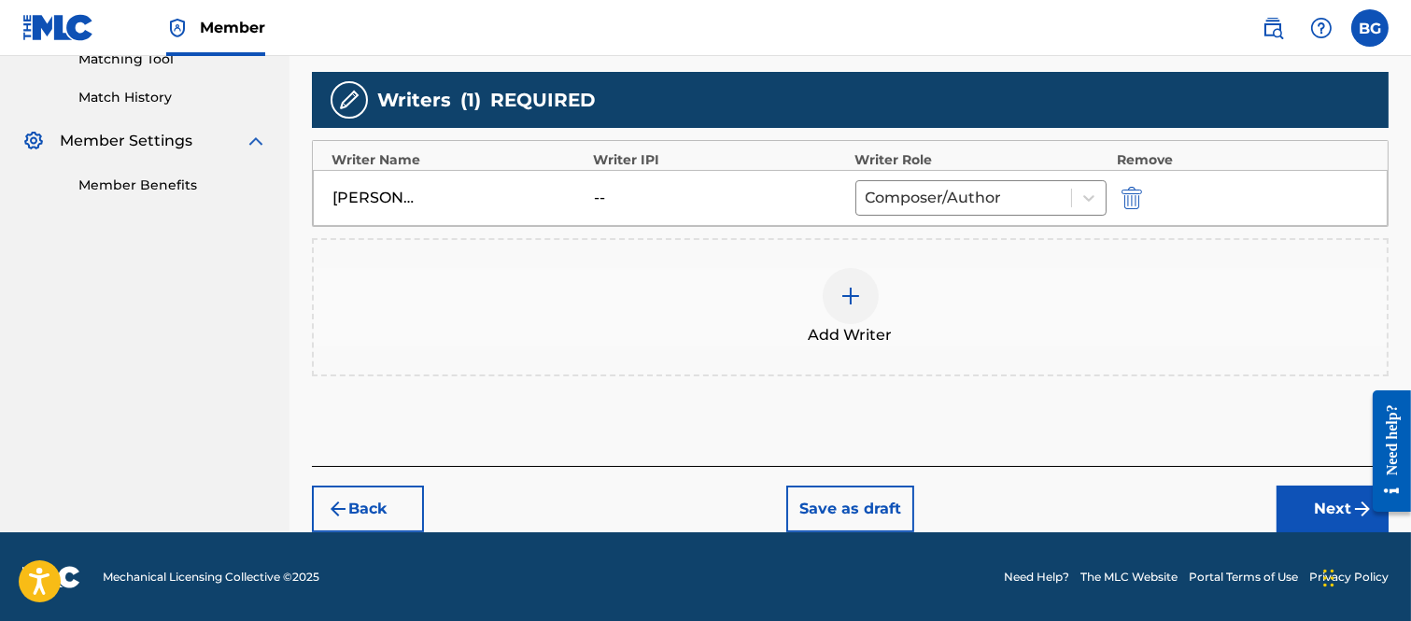
click at [1312, 501] on button "Next" at bounding box center [1332, 508] width 112 height 47
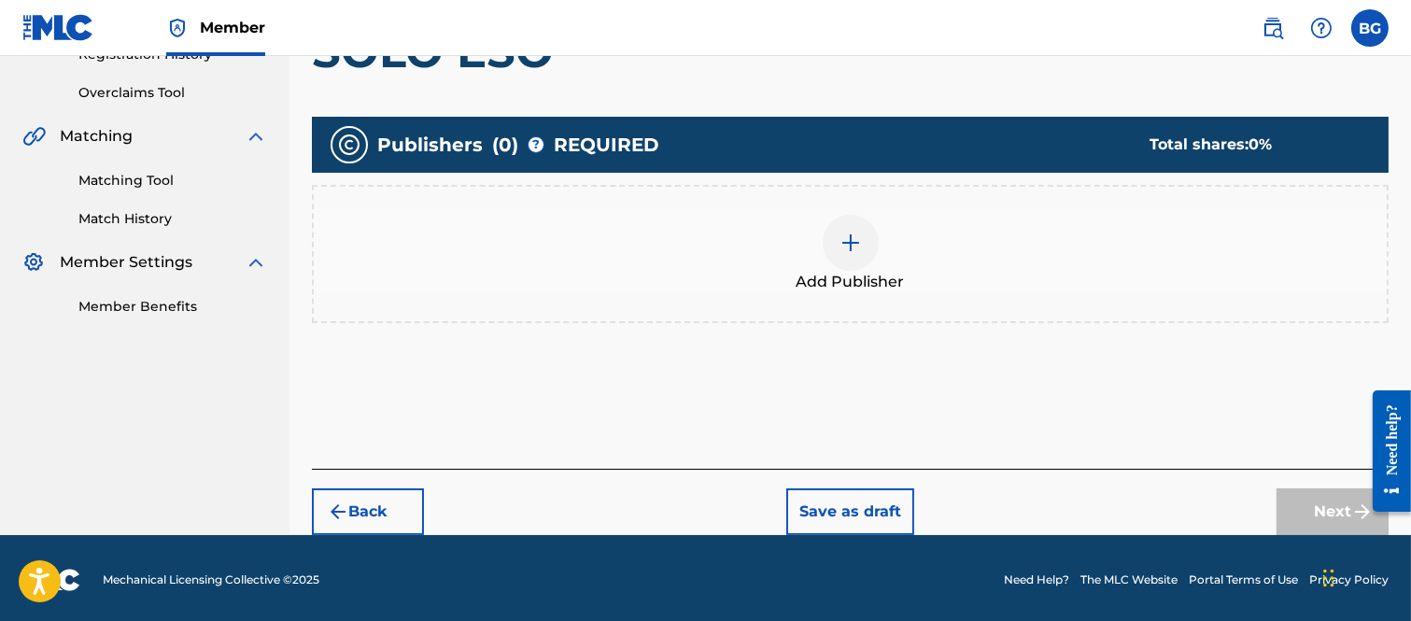
scroll to position [374, 0]
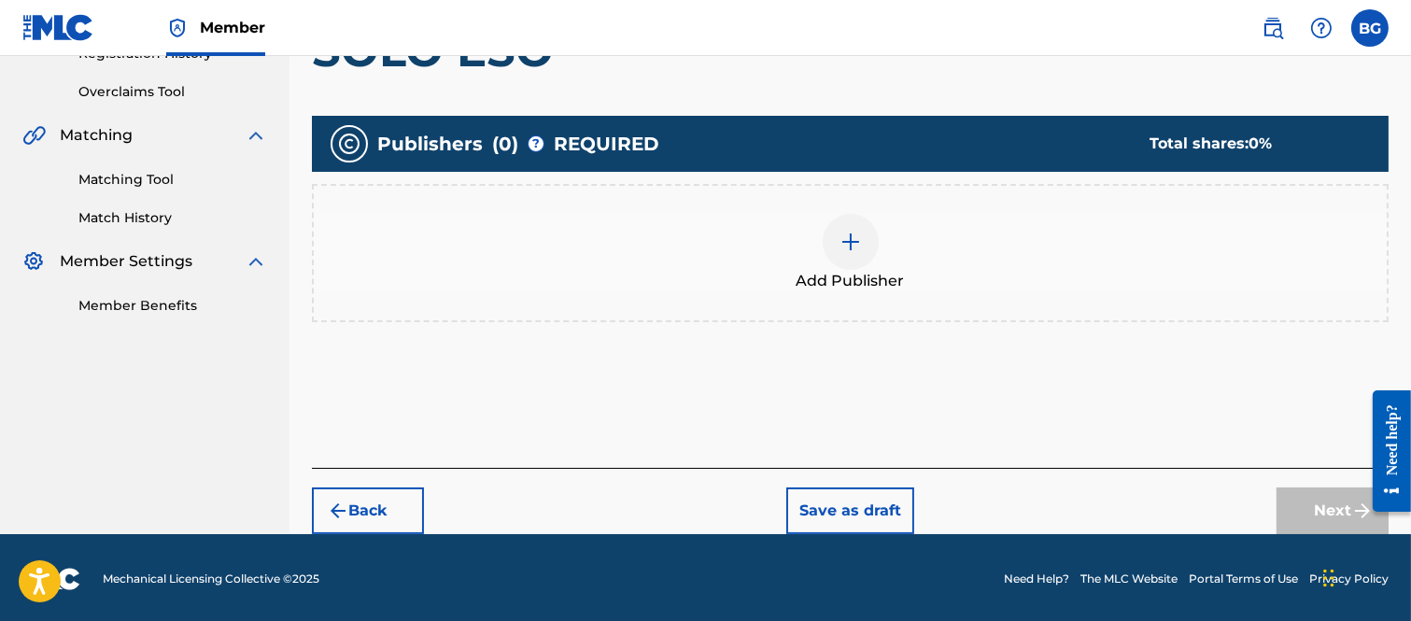
click at [845, 240] on img at bounding box center [850, 242] width 22 height 22
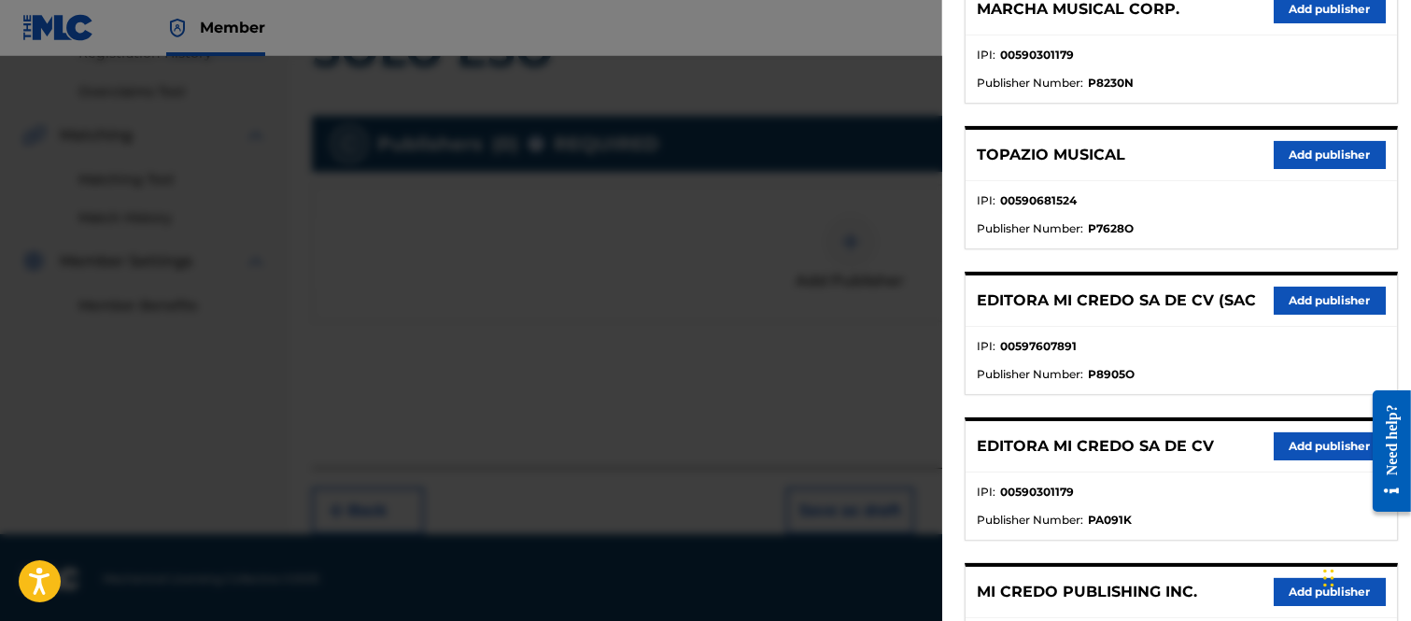
scroll to position [0, 0]
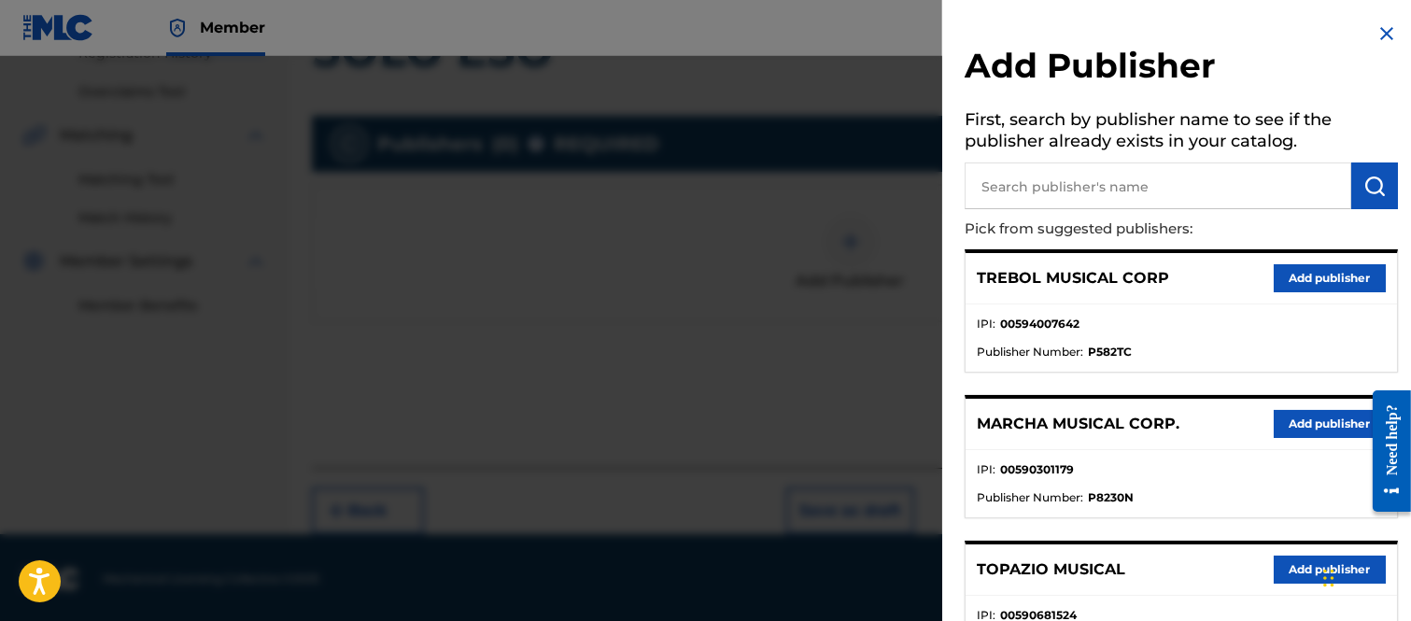
click at [1304, 417] on button "Add publisher" at bounding box center [1329, 424] width 112 height 28
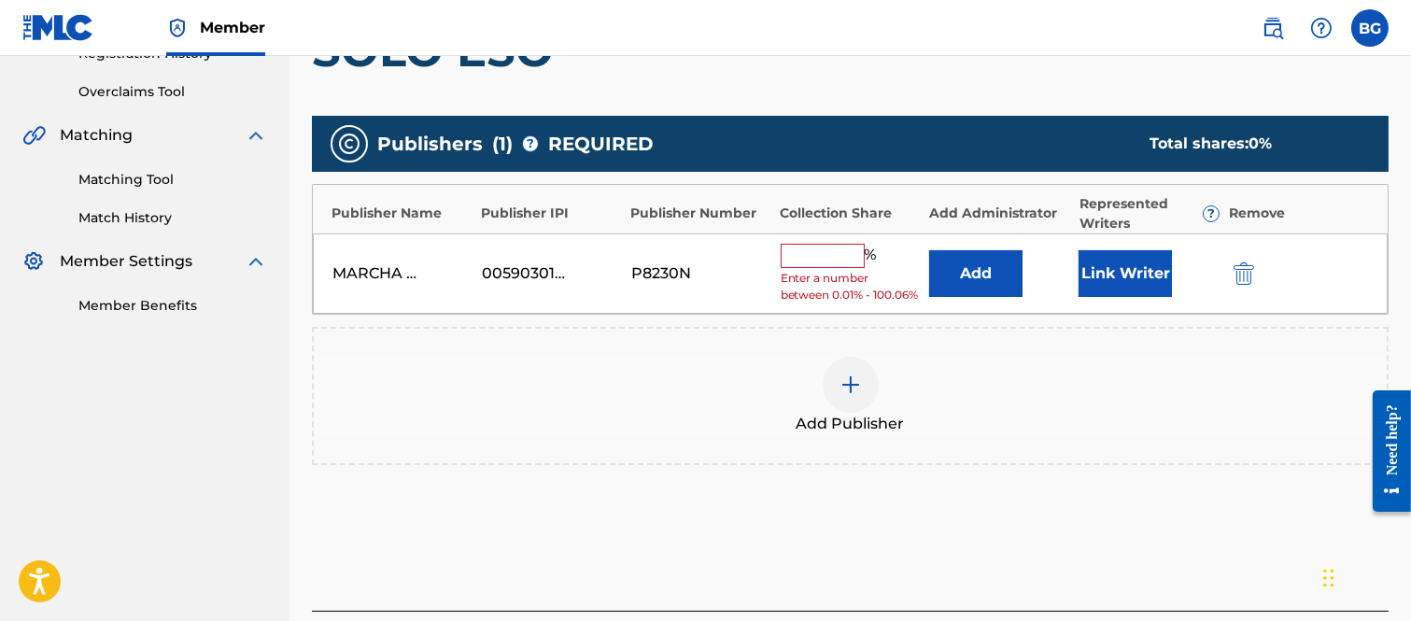
click at [816, 252] on input "text" at bounding box center [822, 256] width 84 height 24
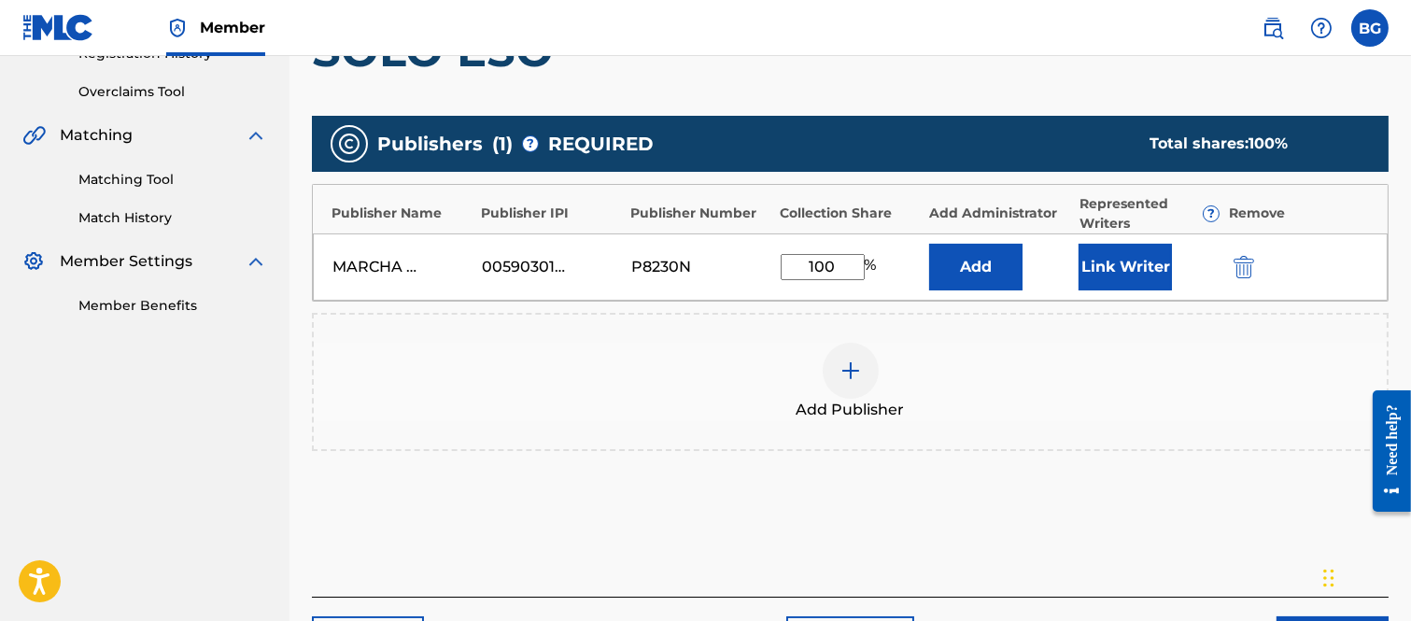
type input "100"
click at [1118, 262] on button "Link Writer" at bounding box center [1124, 267] width 93 height 47
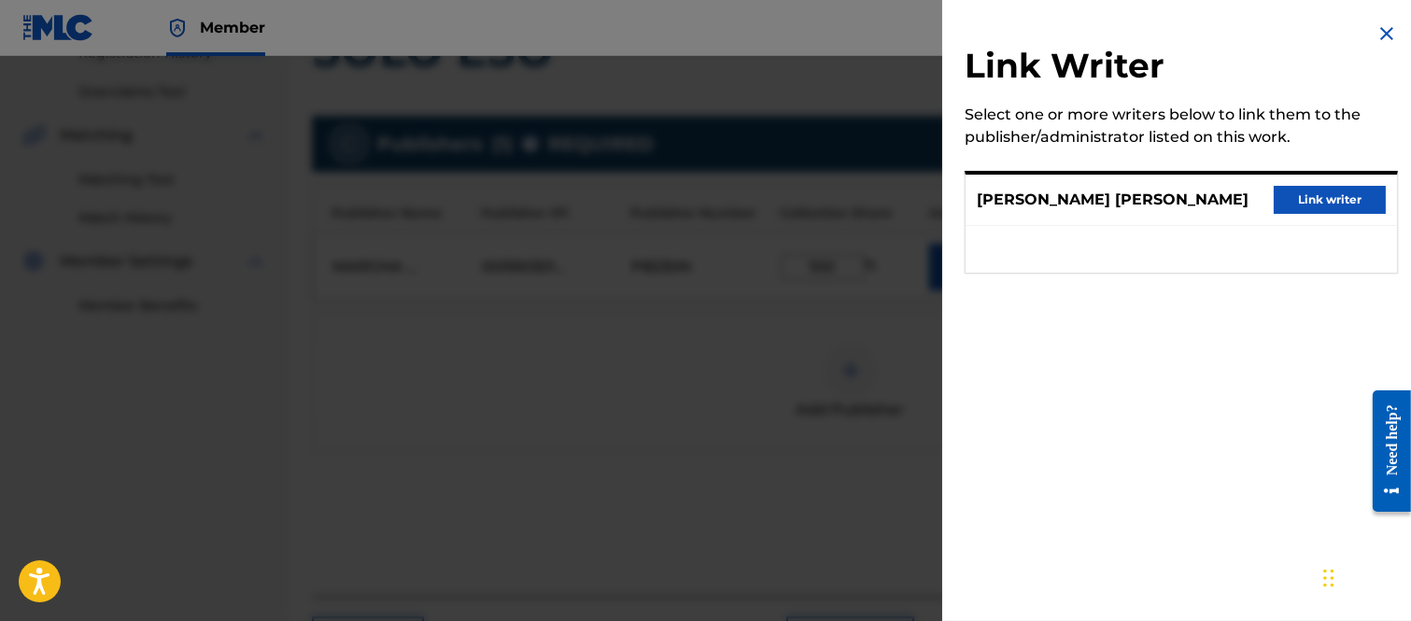
click at [1299, 201] on button "Link writer" at bounding box center [1329, 200] width 112 height 28
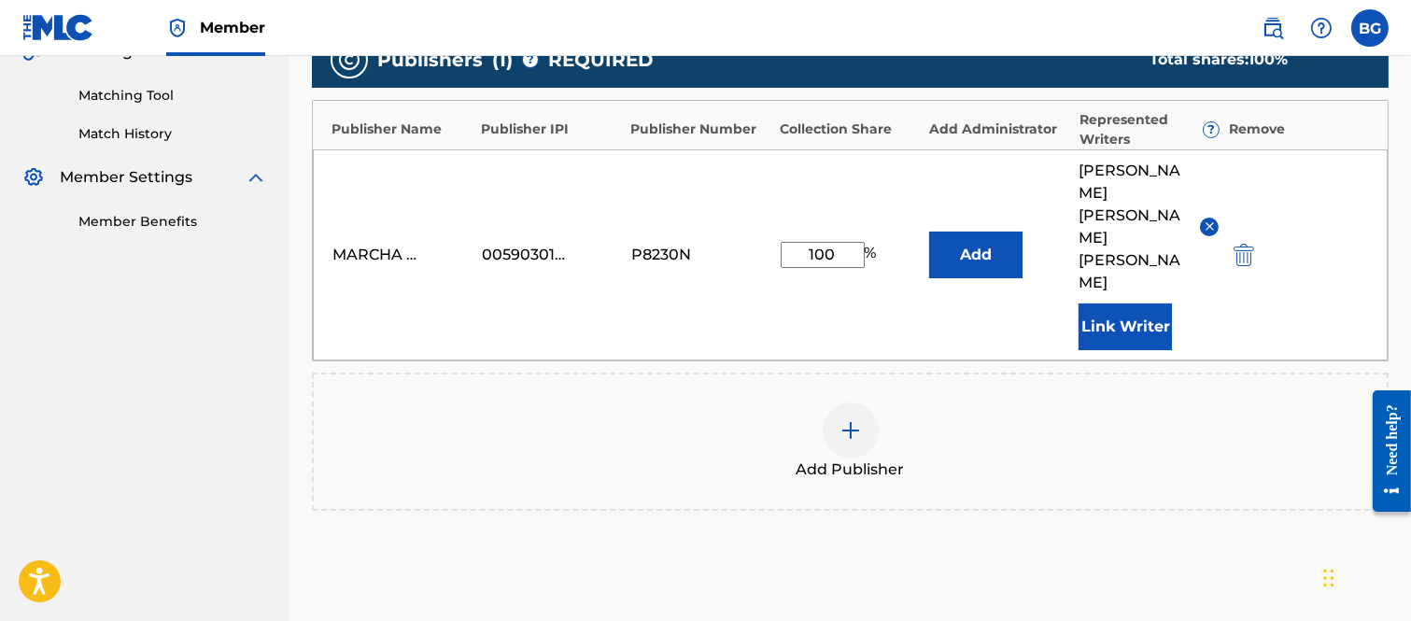
scroll to position [603, 0]
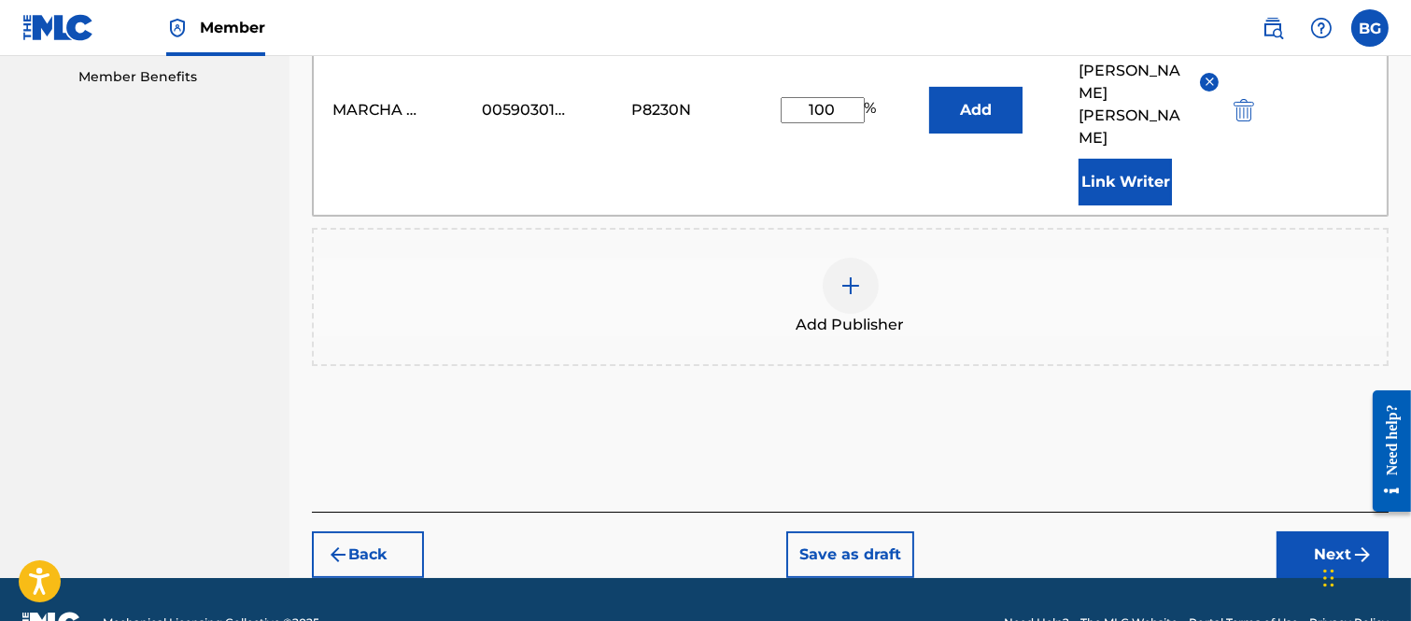
click at [1327, 531] on button "Next" at bounding box center [1332, 554] width 112 height 47
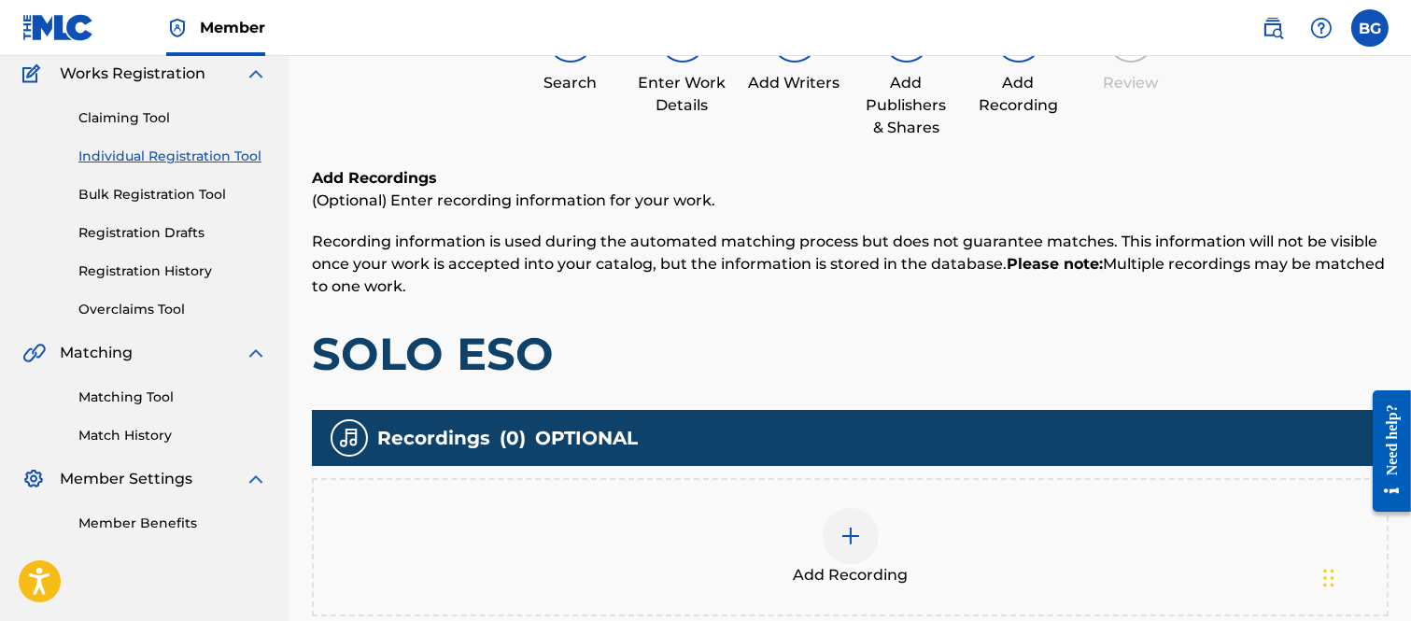
scroll to position [365, 0]
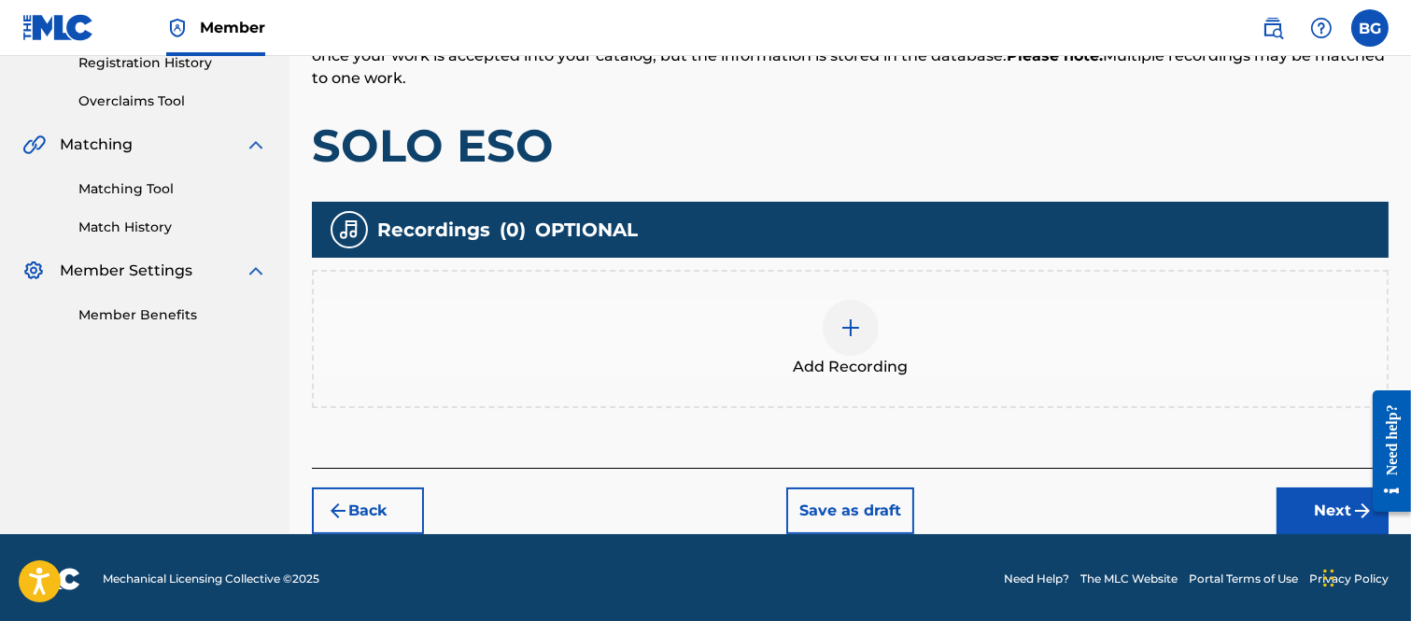
click at [848, 329] on img at bounding box center [850, 327] width 22 height 22
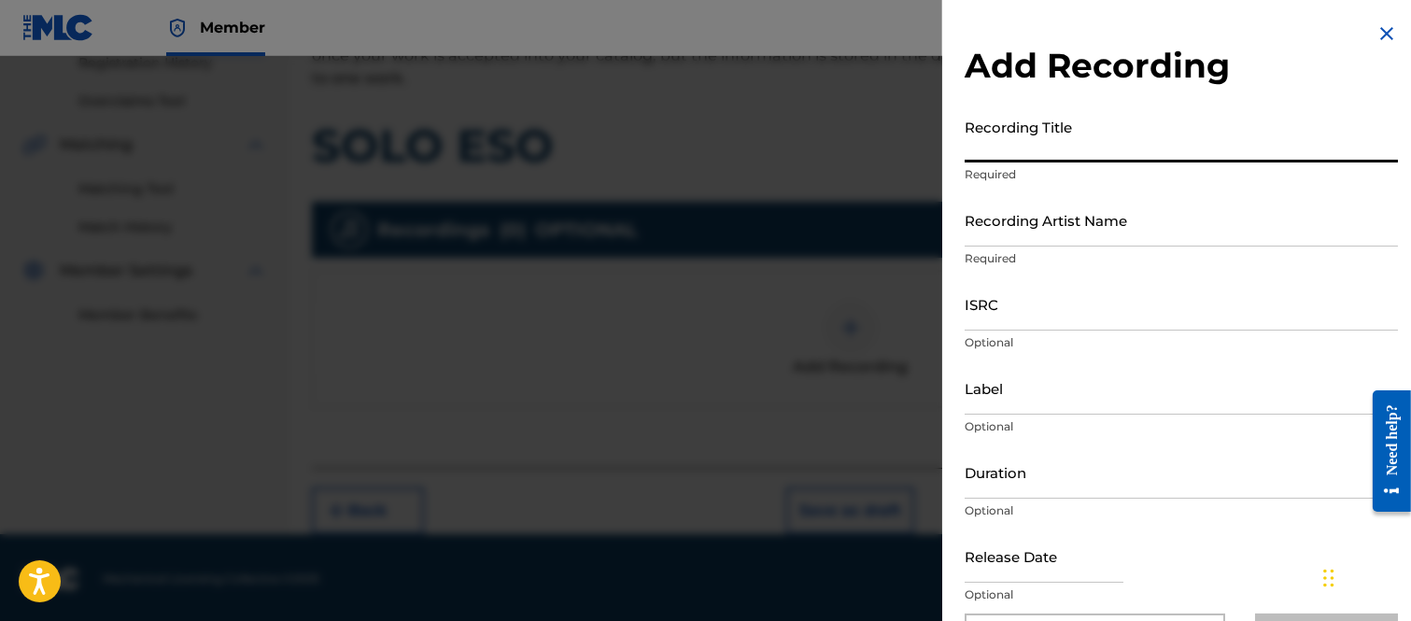
click at [987, 138] on input "Recording Title" at bounding box center [1180, 135] width 433 height 53
type input "SOLO ESO"
click at [990, 231] on input "Recording Artist Name" at bounding box center [1180, 219] width 433 height 53
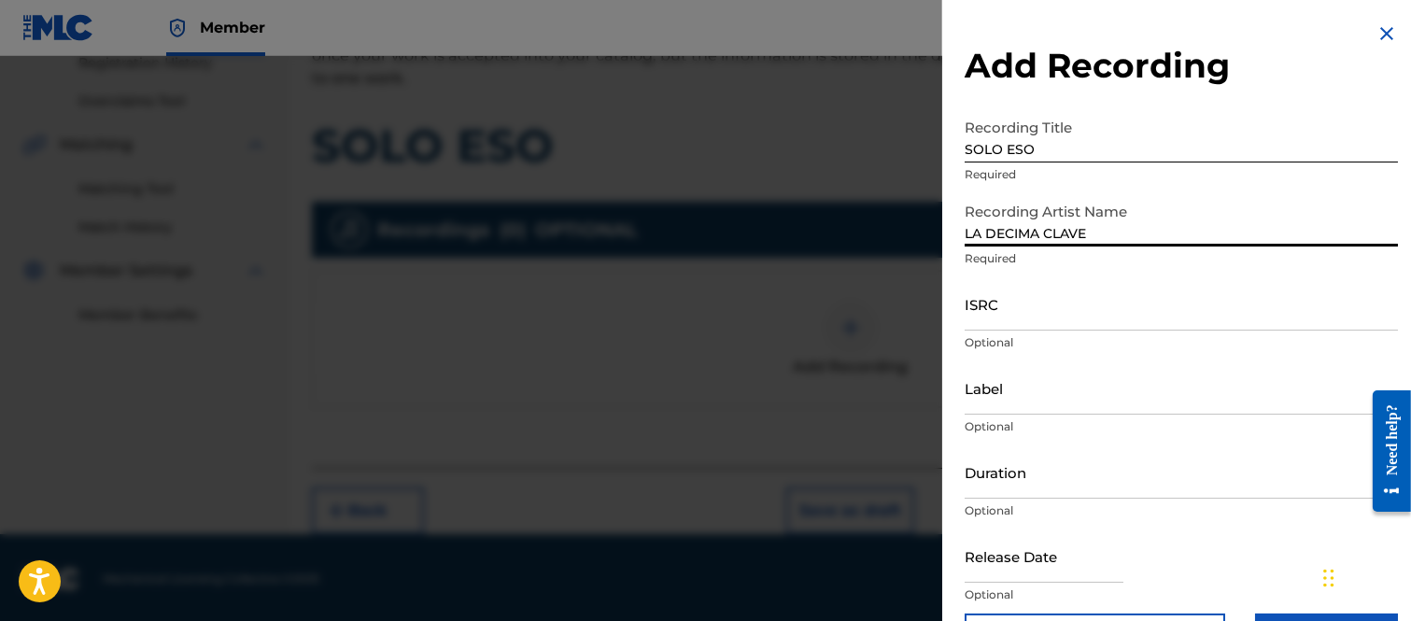
type input "LA DECIMA CLAVE"
click at [997, 311] on input "ISRC" at bounding box center [1180, 303] width 433 height 53
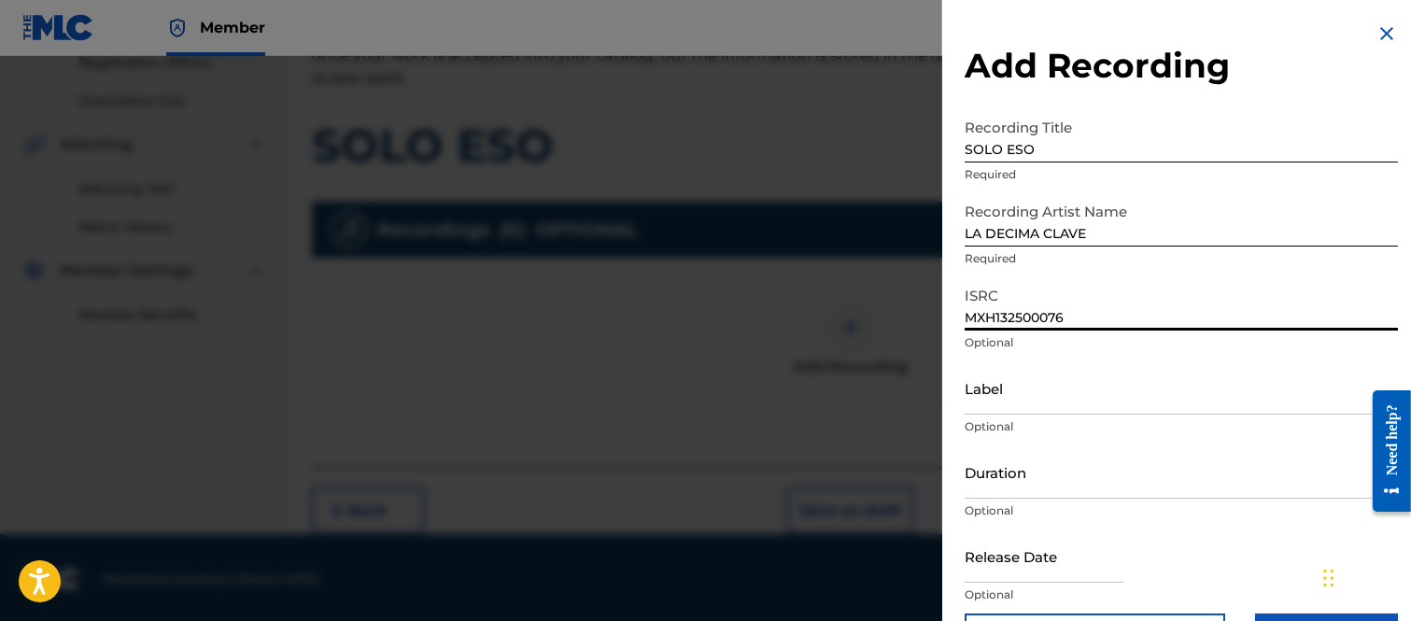
type input "MXH132500076"
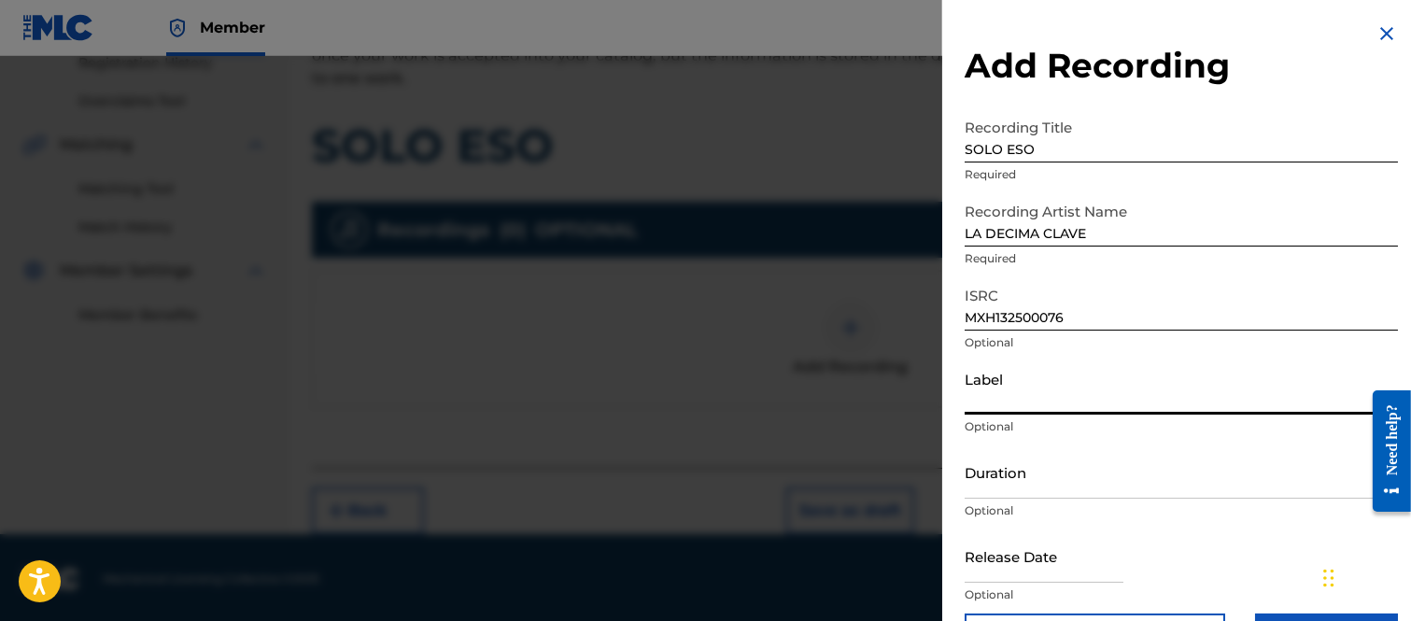
click at [1053, 389] on input "Label" at bounding box center [1180, 387] width 433 height 53
type input "LLAVES MUSIC"
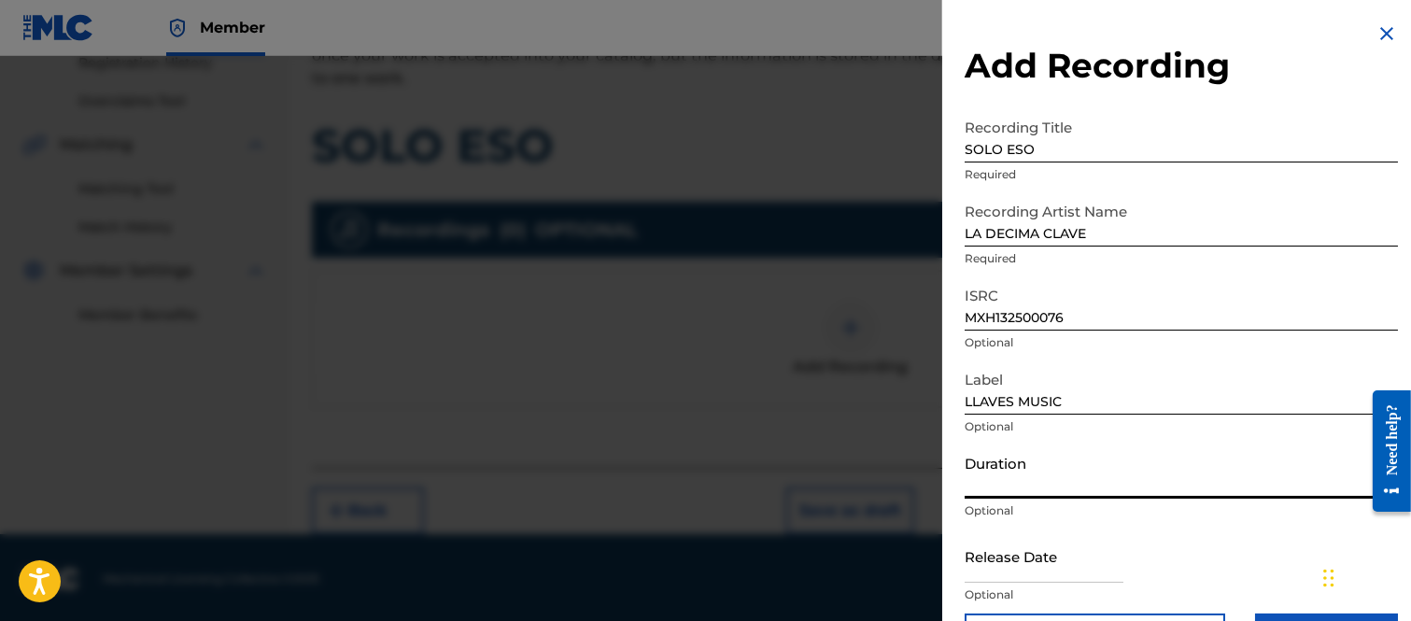
click at [1023, 481] on input "Duration" at bounding box center [1180, 471] width 433 height 53
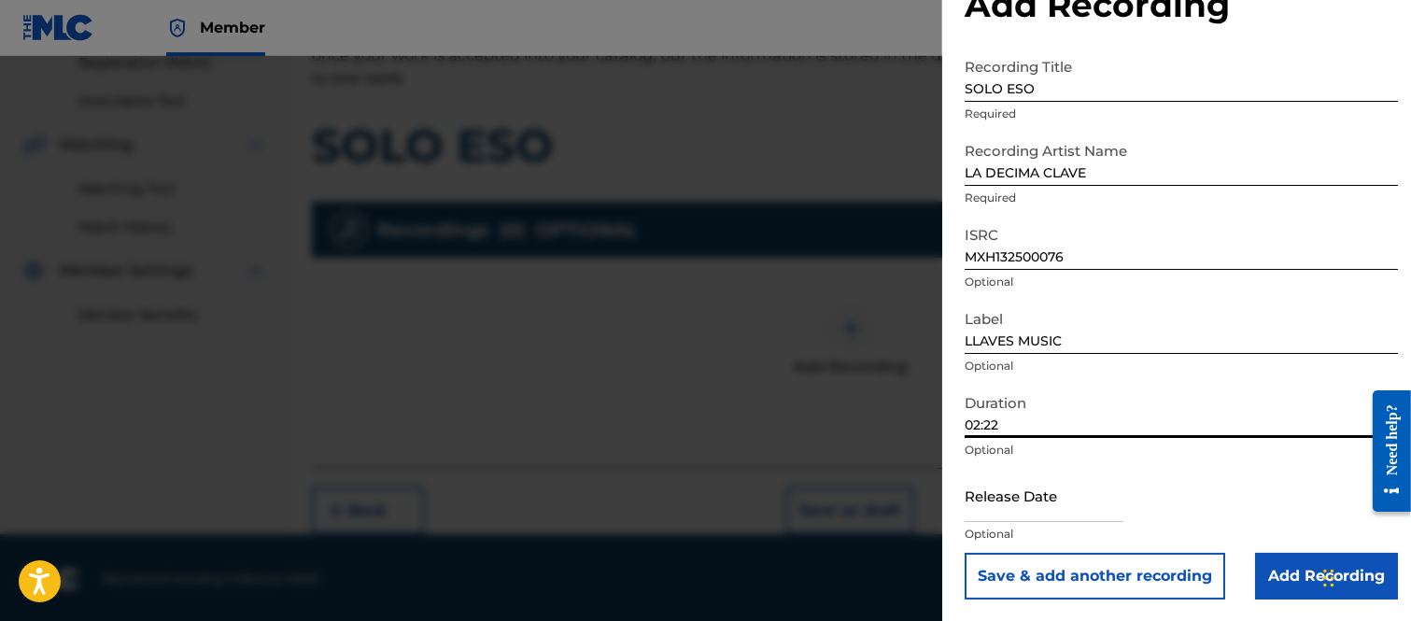
type input "02:22"
select select "7"
select select "2025"
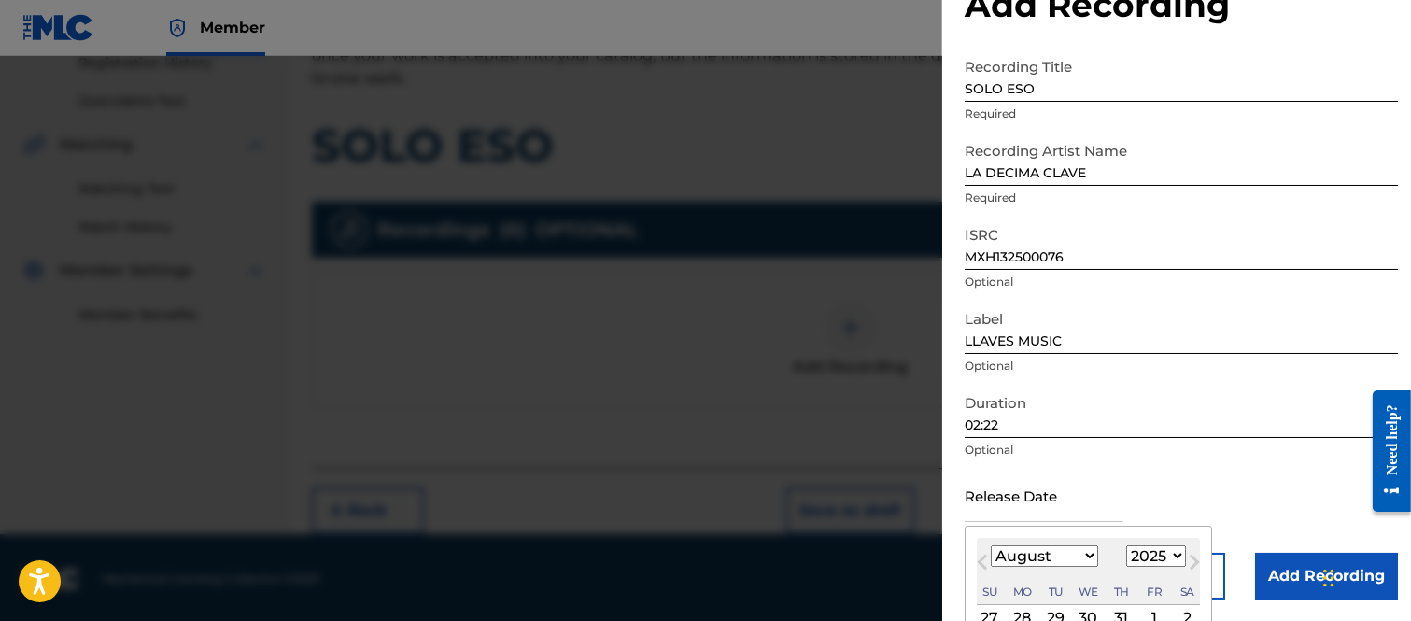
drag, startPoint x: 1093, startPoint y: 499, endPoint x: 1088, endPoint y: 469, distance: 30.2
click at [1090, 499] on input "text" at bounding box center [1043, 495] width 159 height 53
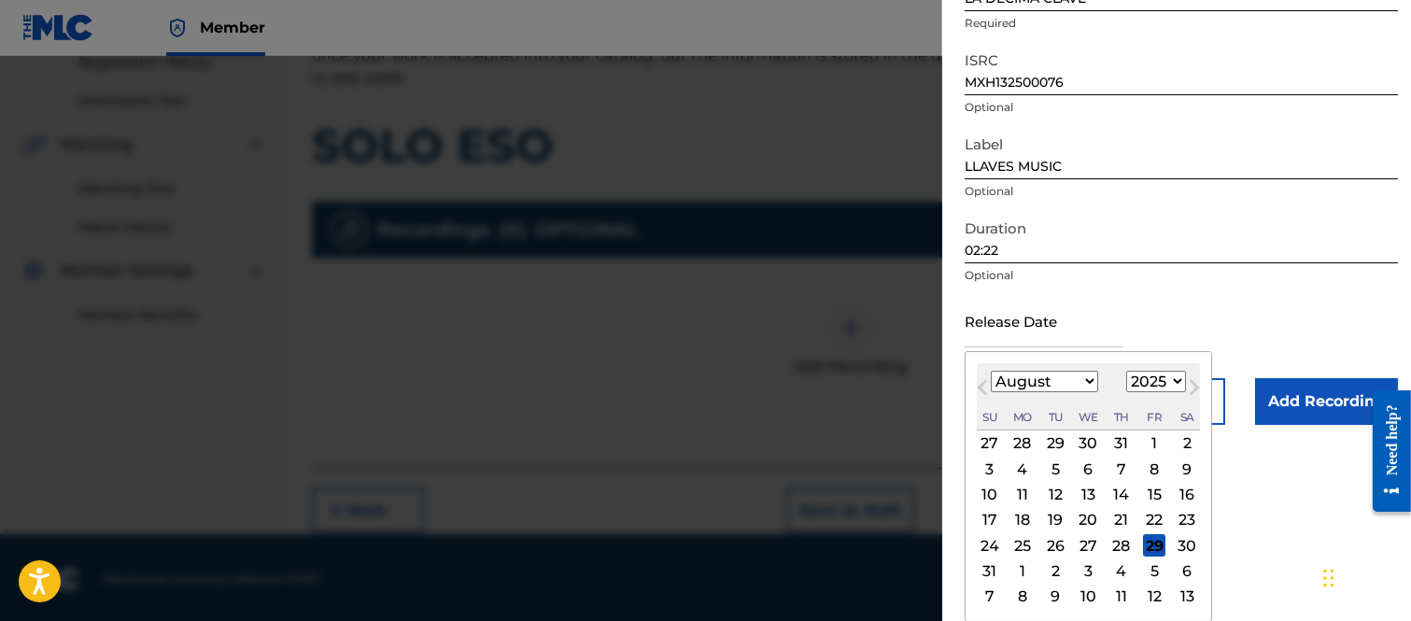
drag, startPoint x: 1151, startPoint y: 542, endPoint x: 1153, endPoint y: 512, distance: 30.9
click at [1152, 541] on div "29" at bounding box center [1154, 545] width 22 height 22
type input "[DATE]"
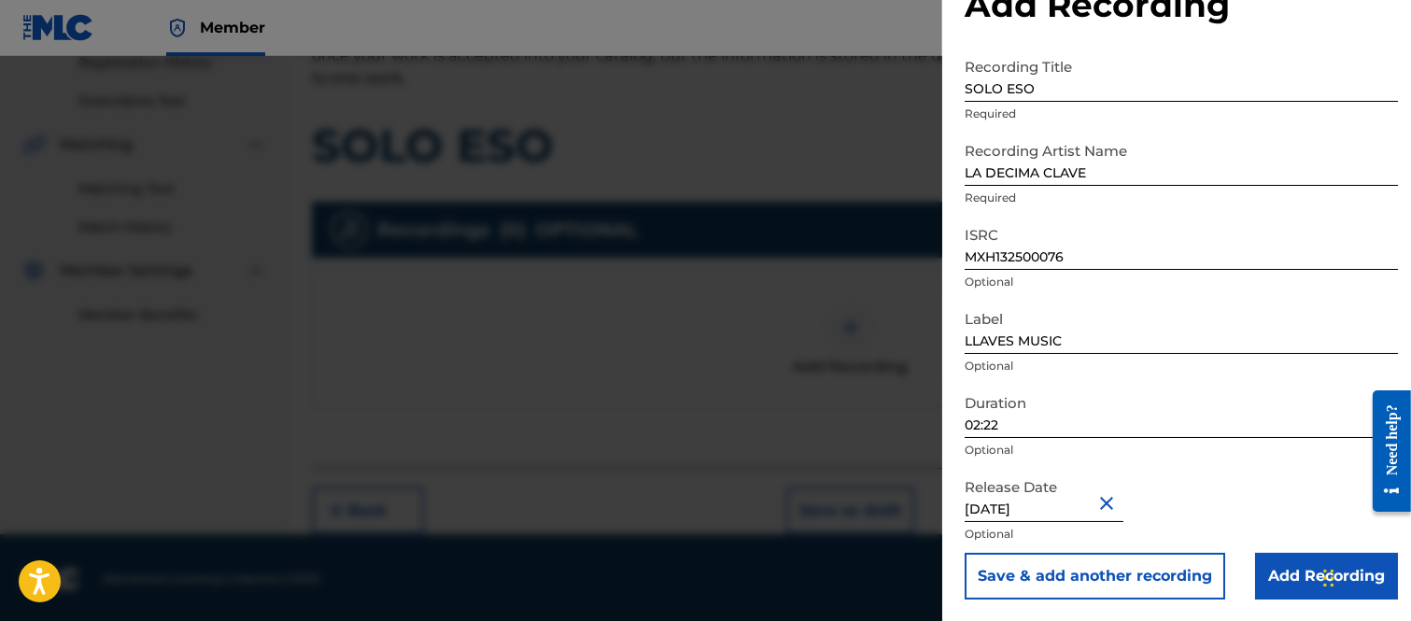
drag, startPoint x: 1296, startPoint y: 568, endPoint x: 1190, endPoint y: 460, distance: 150.5
click at [1295, 565] on input "Add Recording" at bounding box center [1326, 576] width 143 height 47
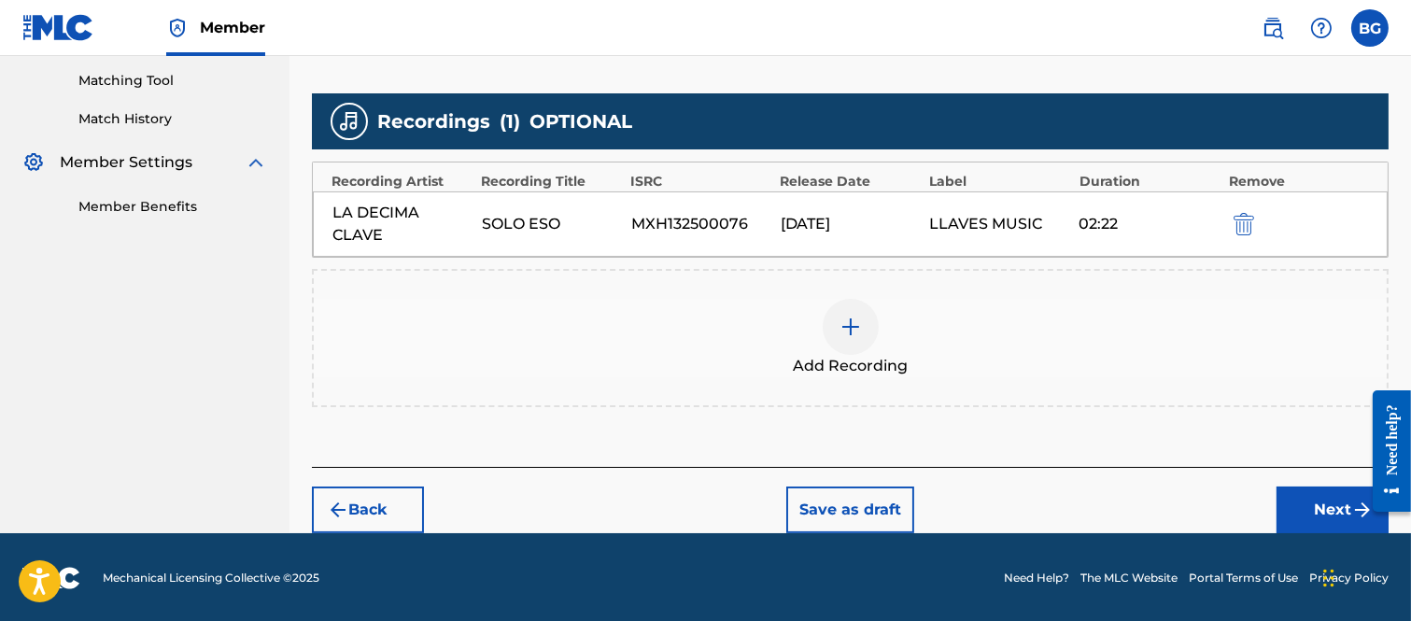
click at [1313, 498] on button "Next" at bounding box center [1332, 509] width 112 height 47
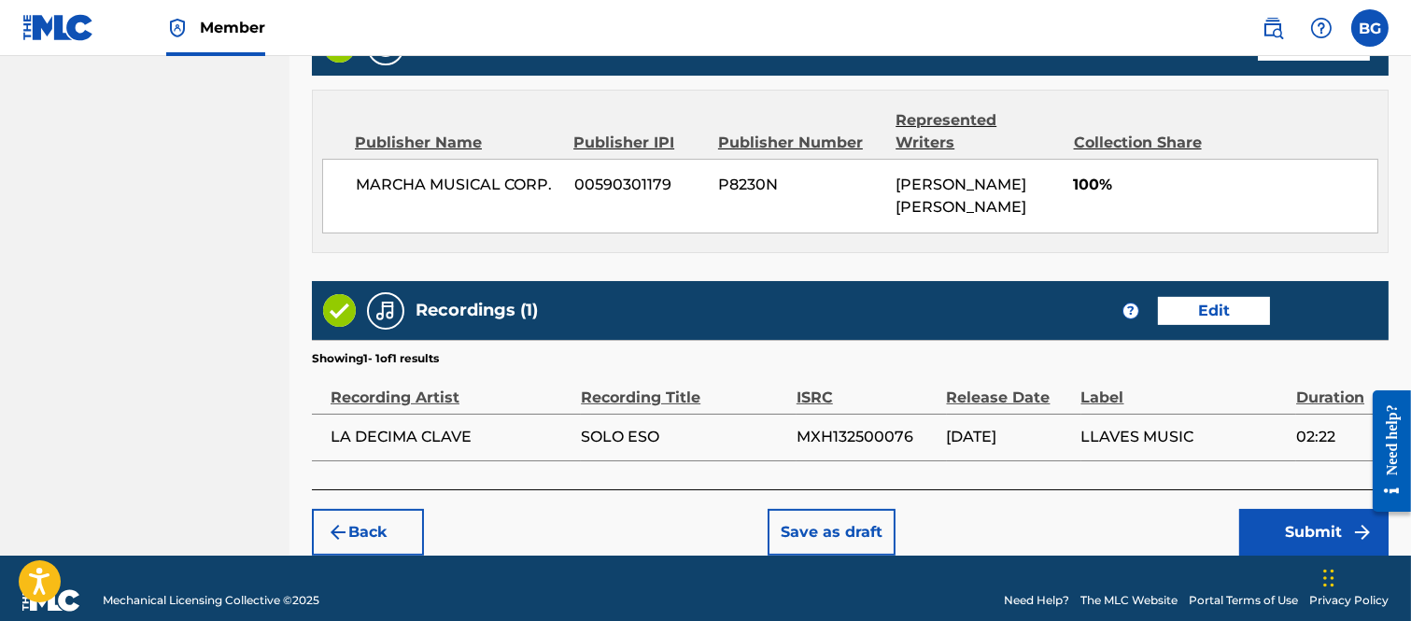
scroll to position [980, 0]
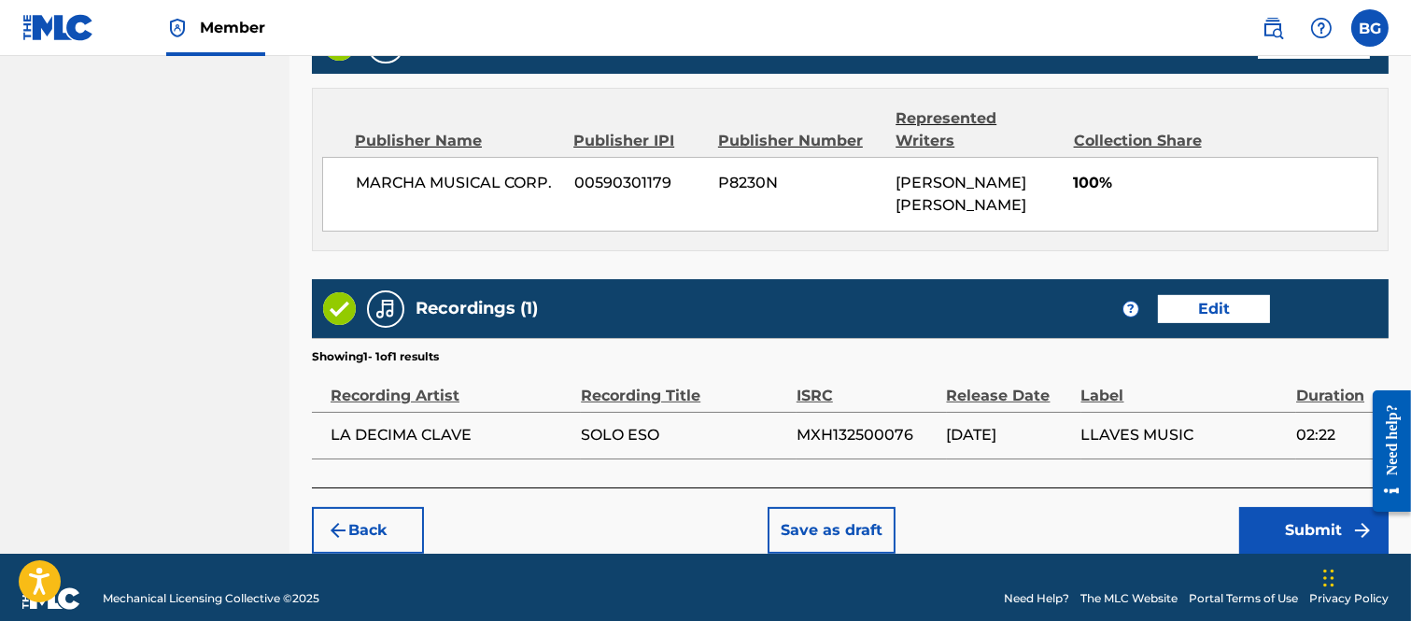
click at [1284, 507] on button "Submit" at bounding box center [1313, 530] width 149 height 47
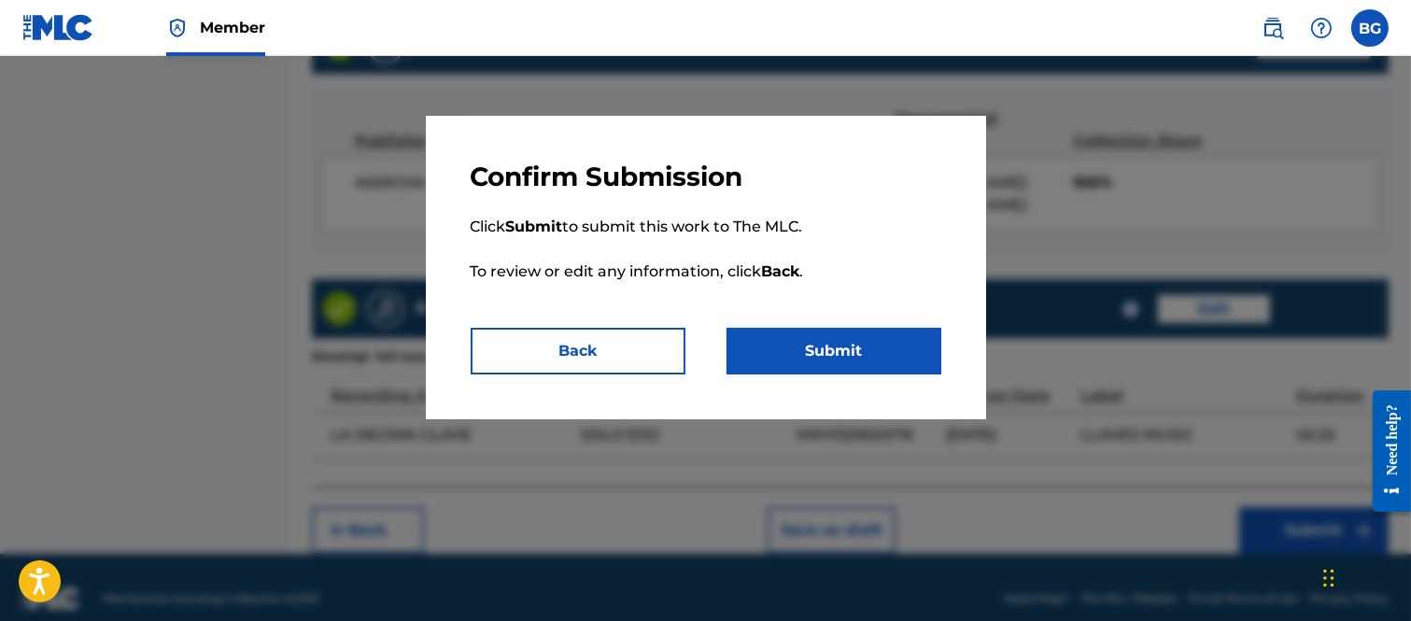
drag, startPoint x: 824, startPoint y: 346, endPoint x: 819, endPoint y: 337, distance: 10.9
click at [824, 345] on button "Submit" at bounding box center [833, 351] width 215 height 47
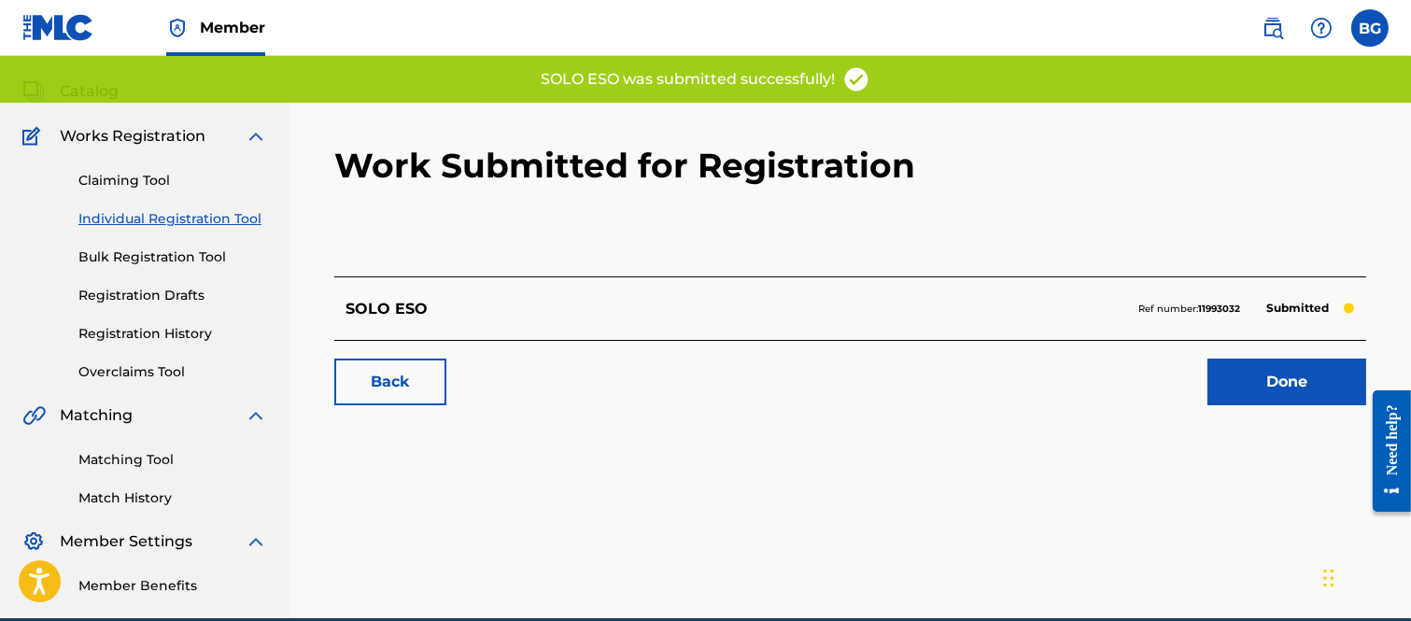
scroll to position [180, 0]
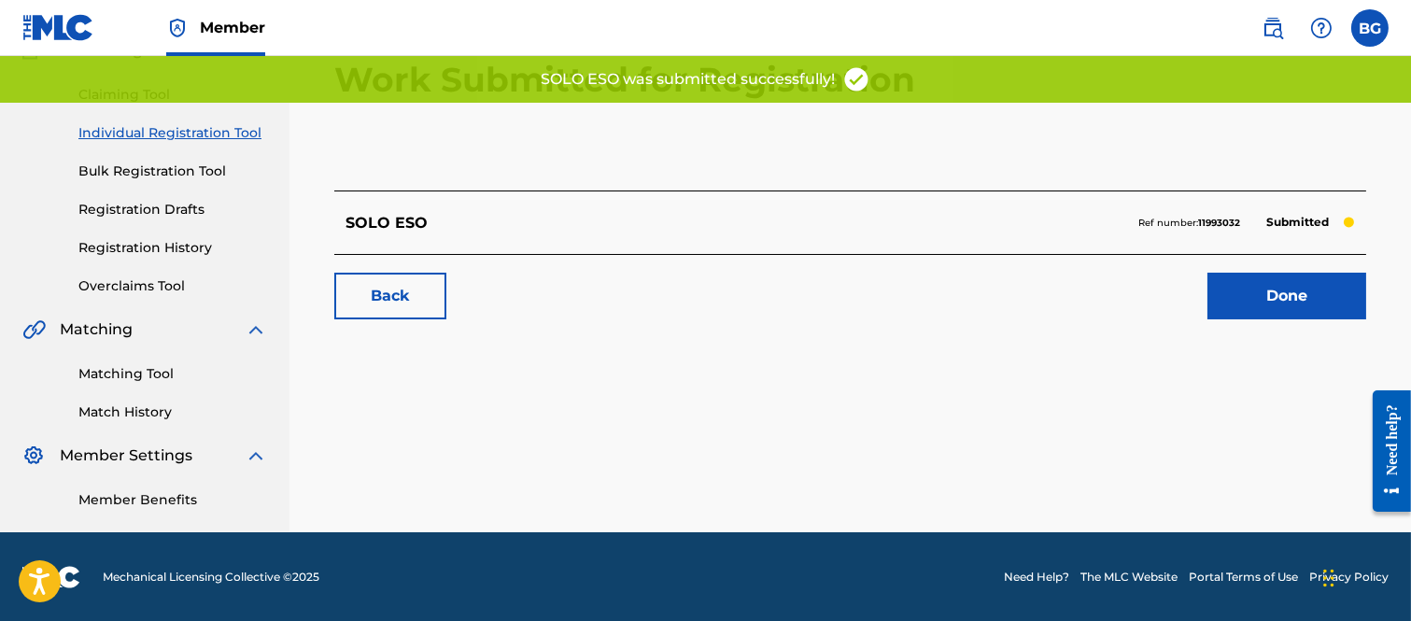
click at [1247, 287] on link "Done" at bounding box center [1286, 296] width 159 height 47
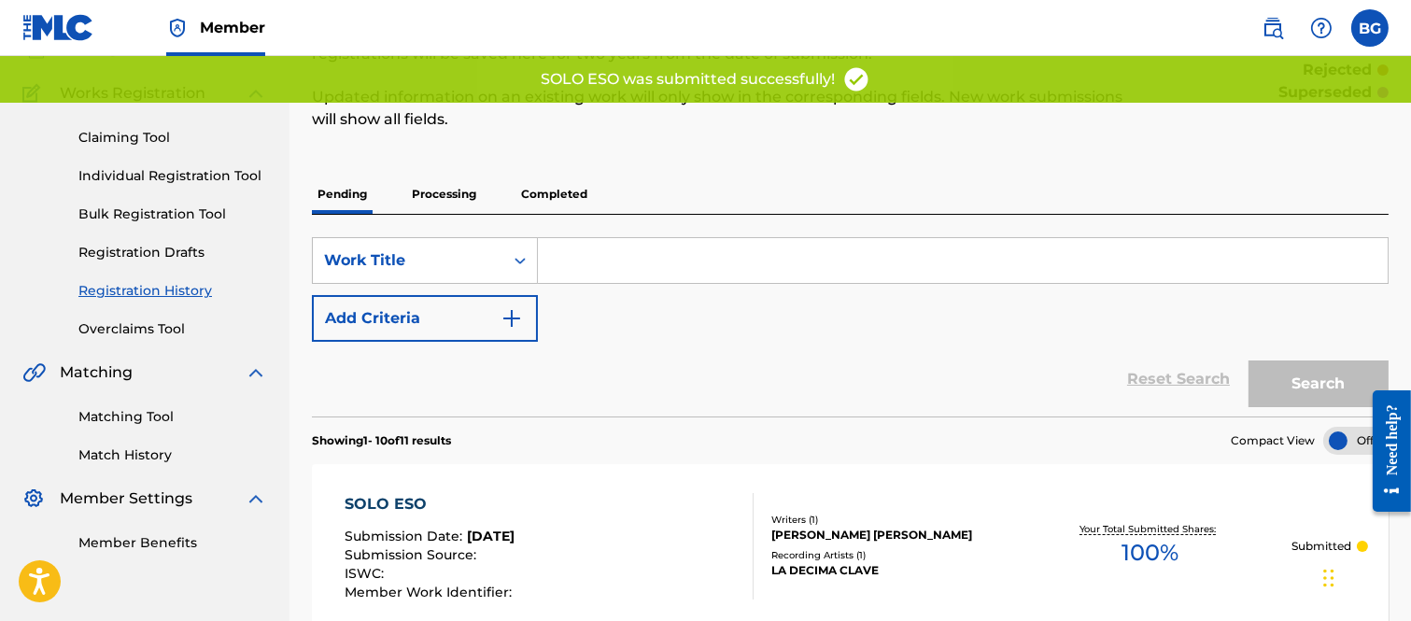
scroll to position [311, 0]
